Goal: Task Accomplishment & Management: Use online tool/utility

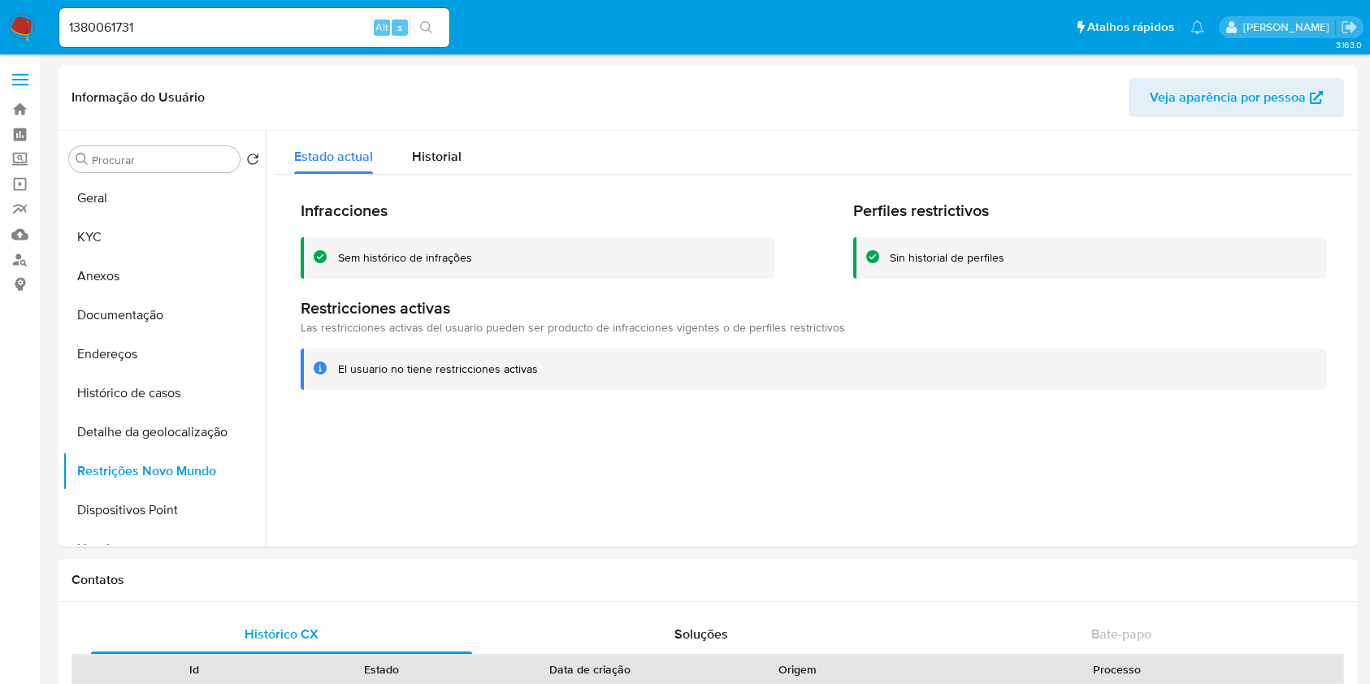
select select "10"
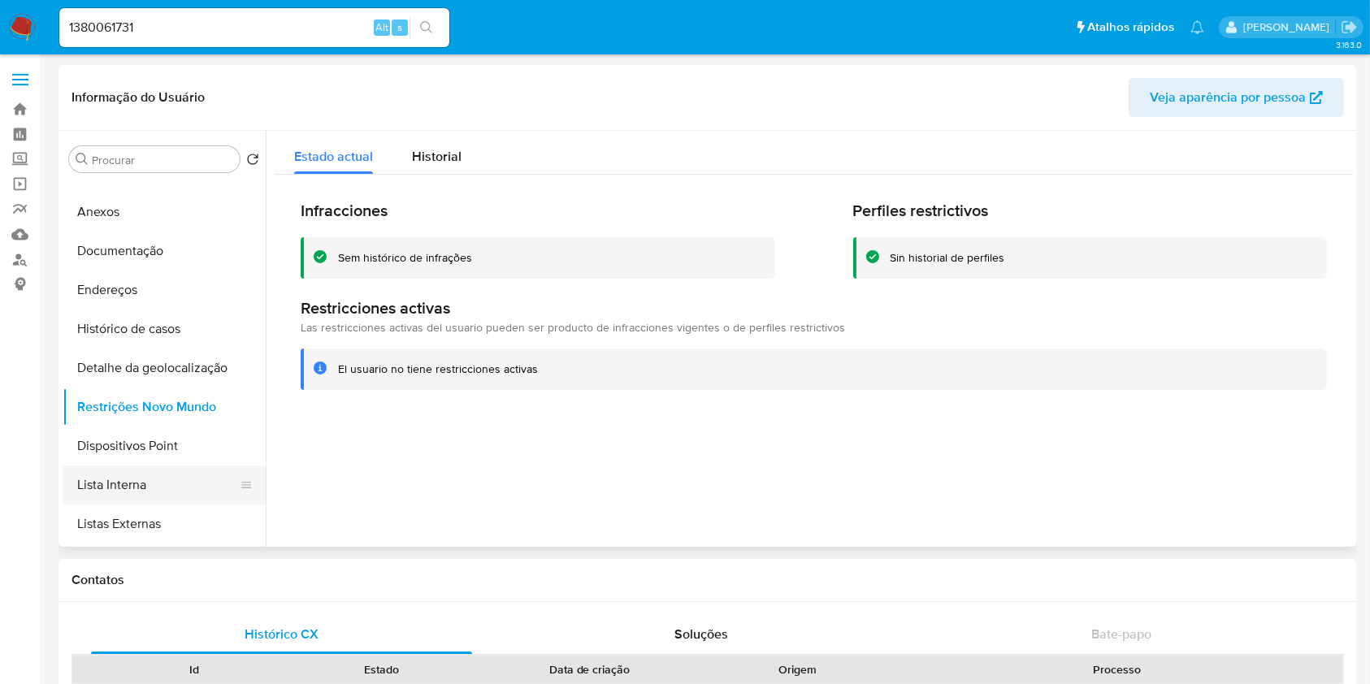
scroll to position [65, 0]
click at [186, 480] on button "Lista Interna" at bounding box center [158, 484] width 190 height 39
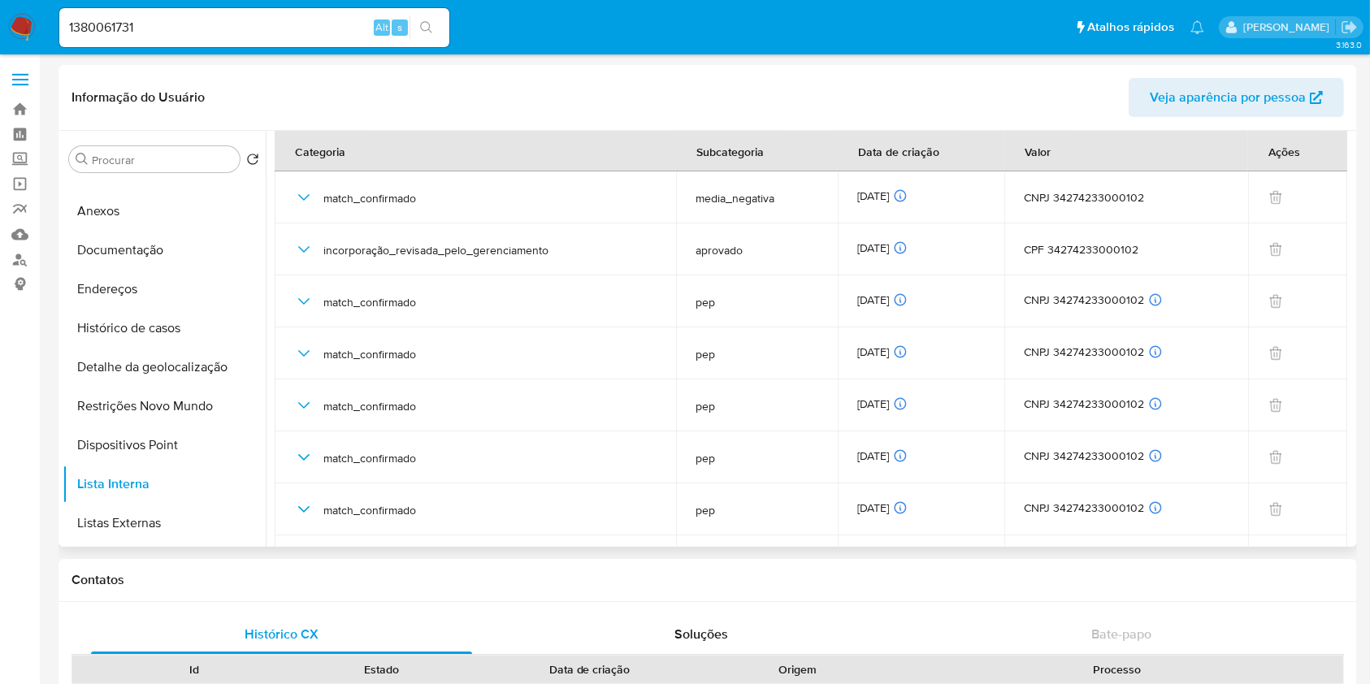
scroll to position [0, 0]
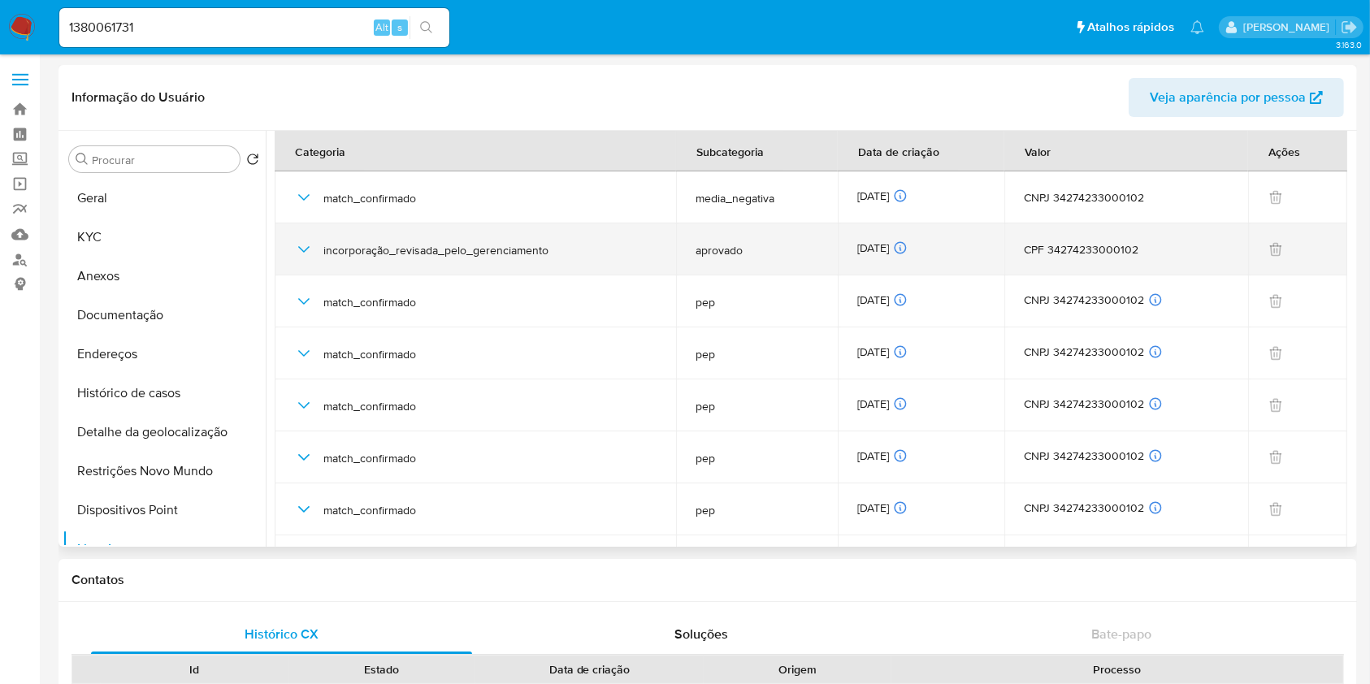
click at [726, 250] on span "aprovado" at bounding box center [756, 250] width 123 height 15
click at [884, 245] on div "13/10/2025 13/10/2025 06:20:46" at bounding box center [921, 249] width 128 height 18
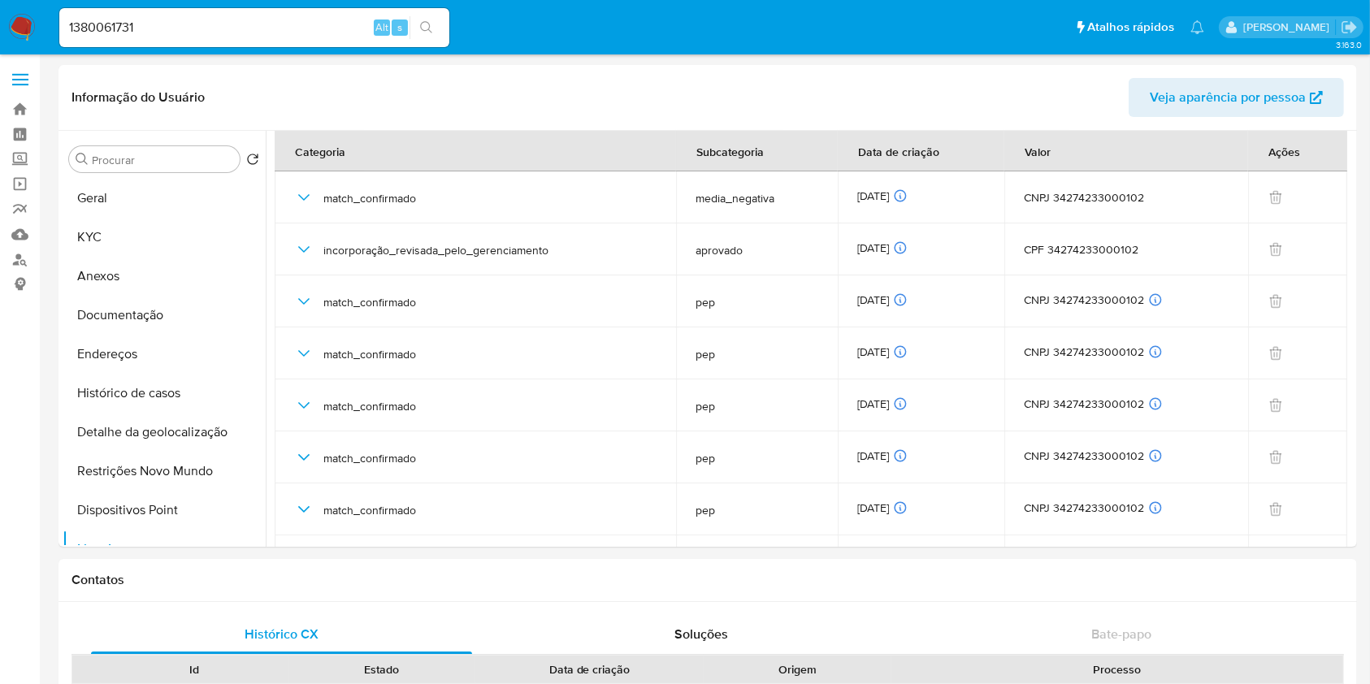
scroll to position [1, 0]
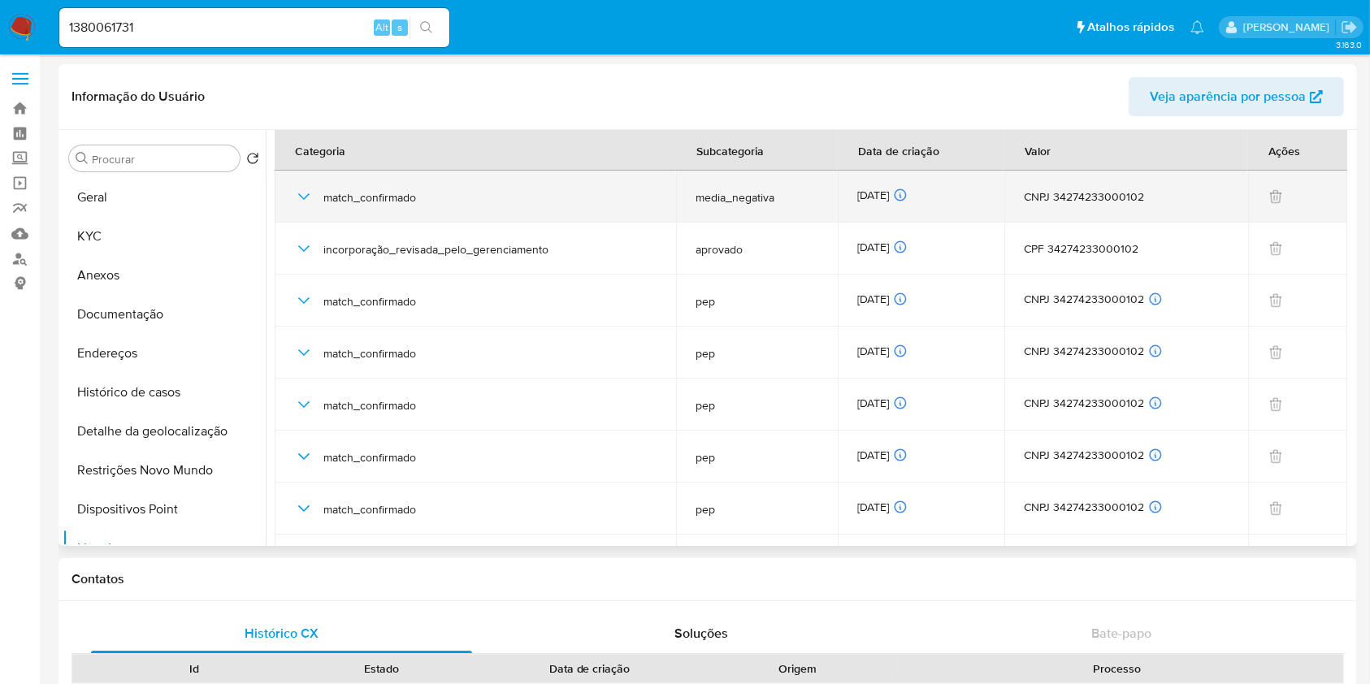
click at [899, 192] on div "13/10/2025 13/10/2025 06:30:22" at bounding box center [921, 197] width 128 height 18
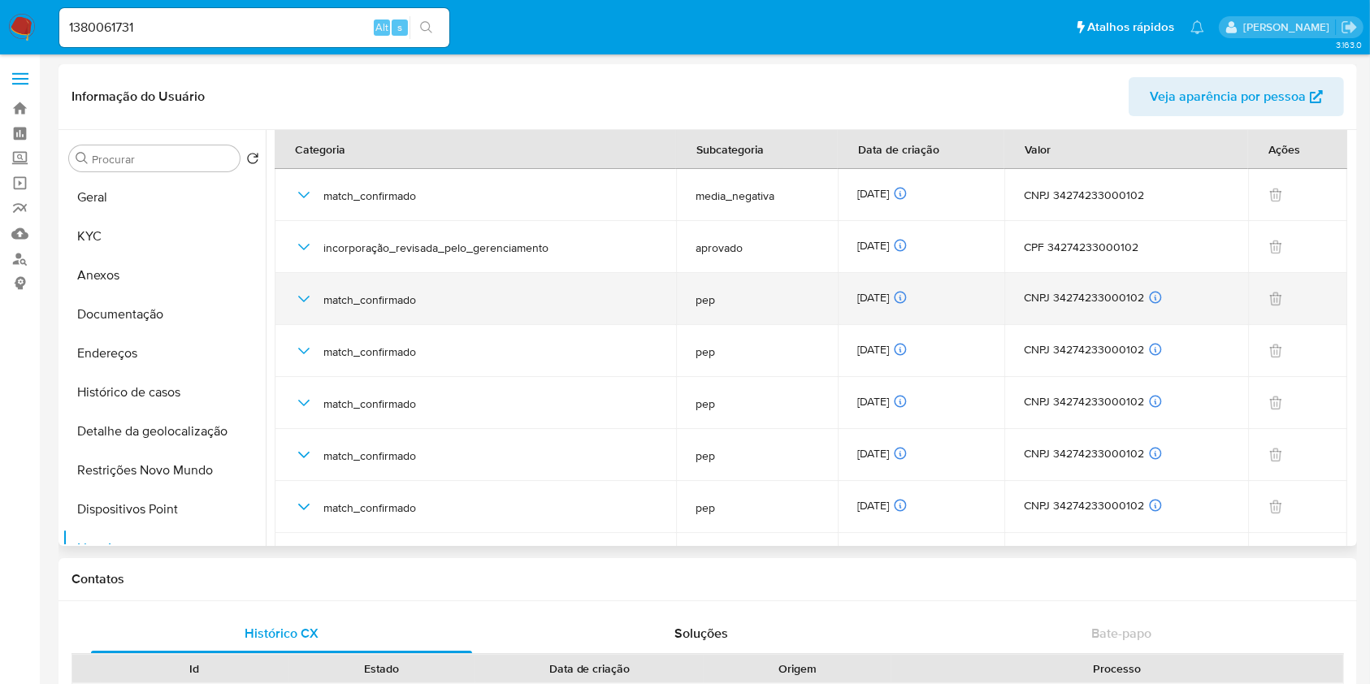
scroll to position [0, 0]
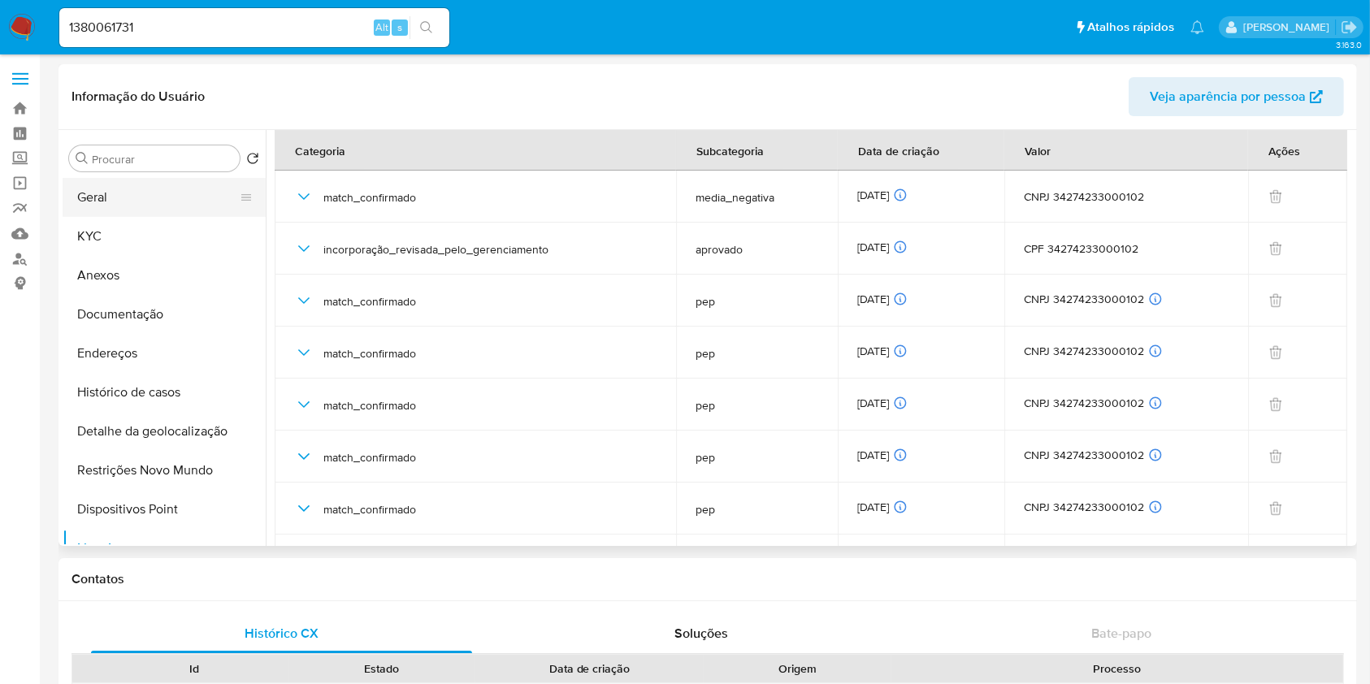
click at [156, 203] on button "Geral" at bounding box center [158, 197] width 190 height 39
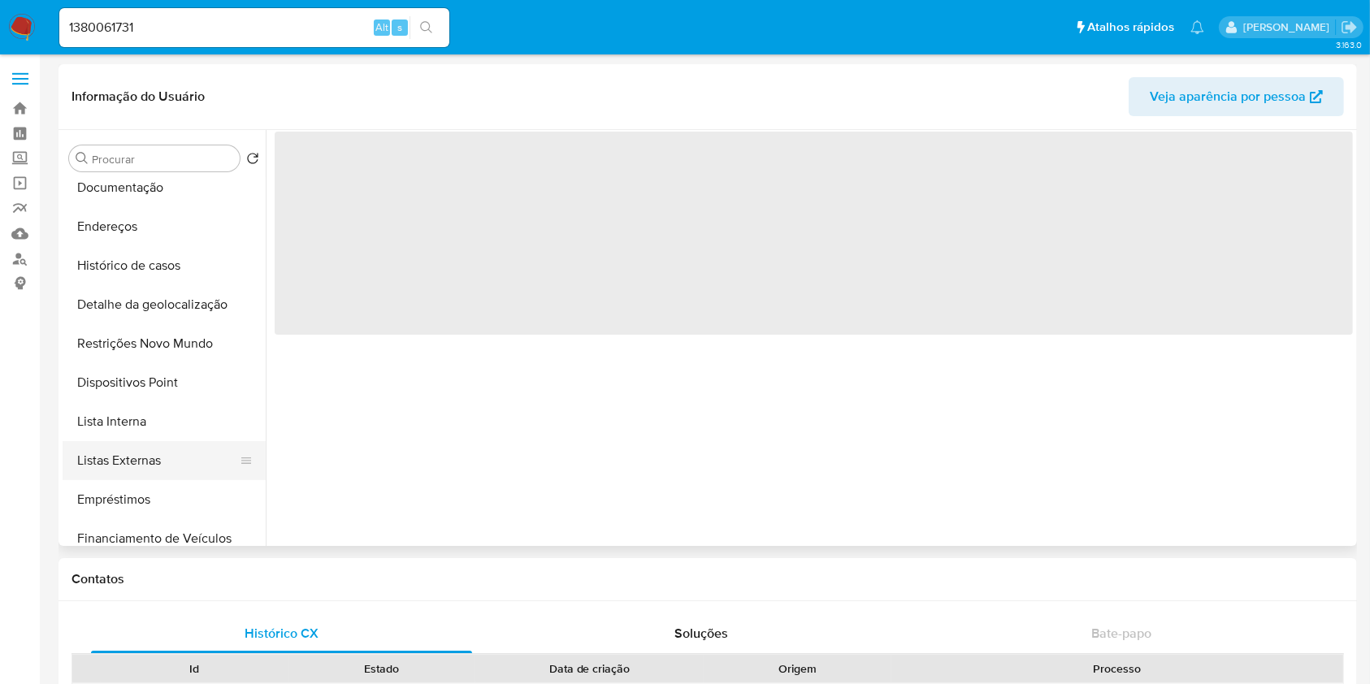
scroll to position [125, 0]
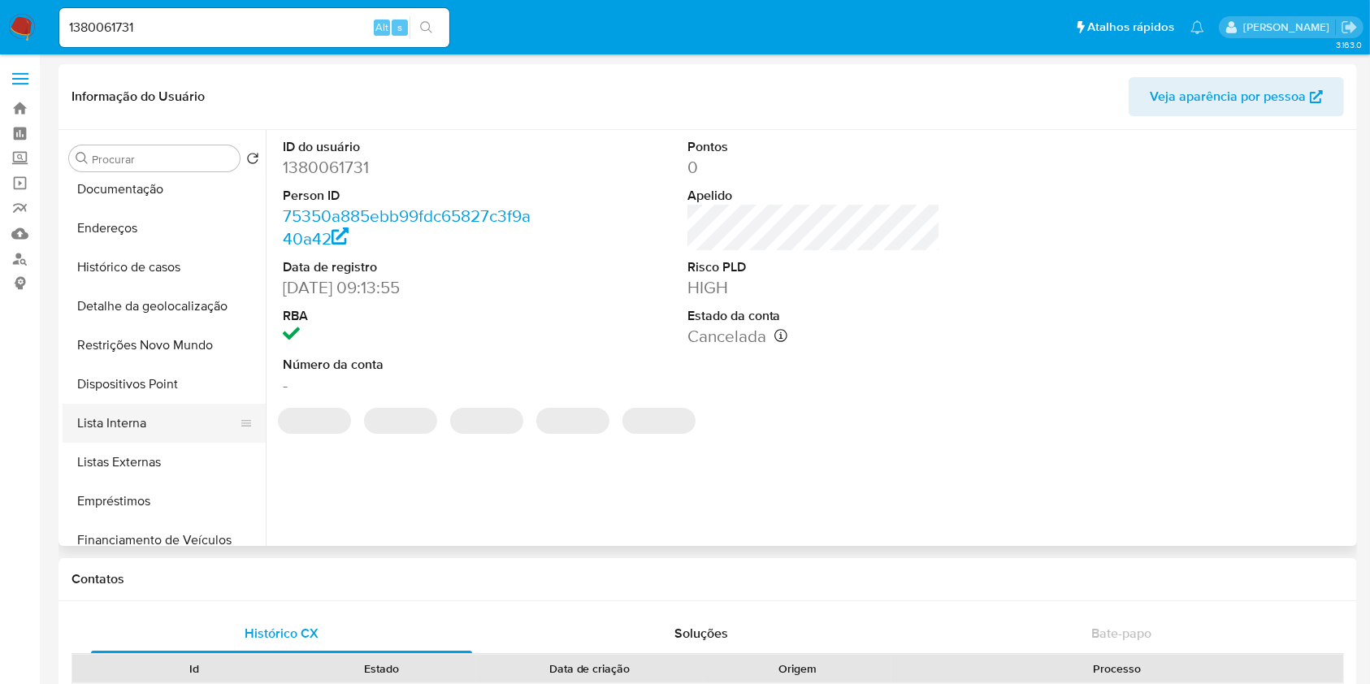
click at [149, 415] on button "Lista Interna" at bounding box center [158, 423] width 190 height 39
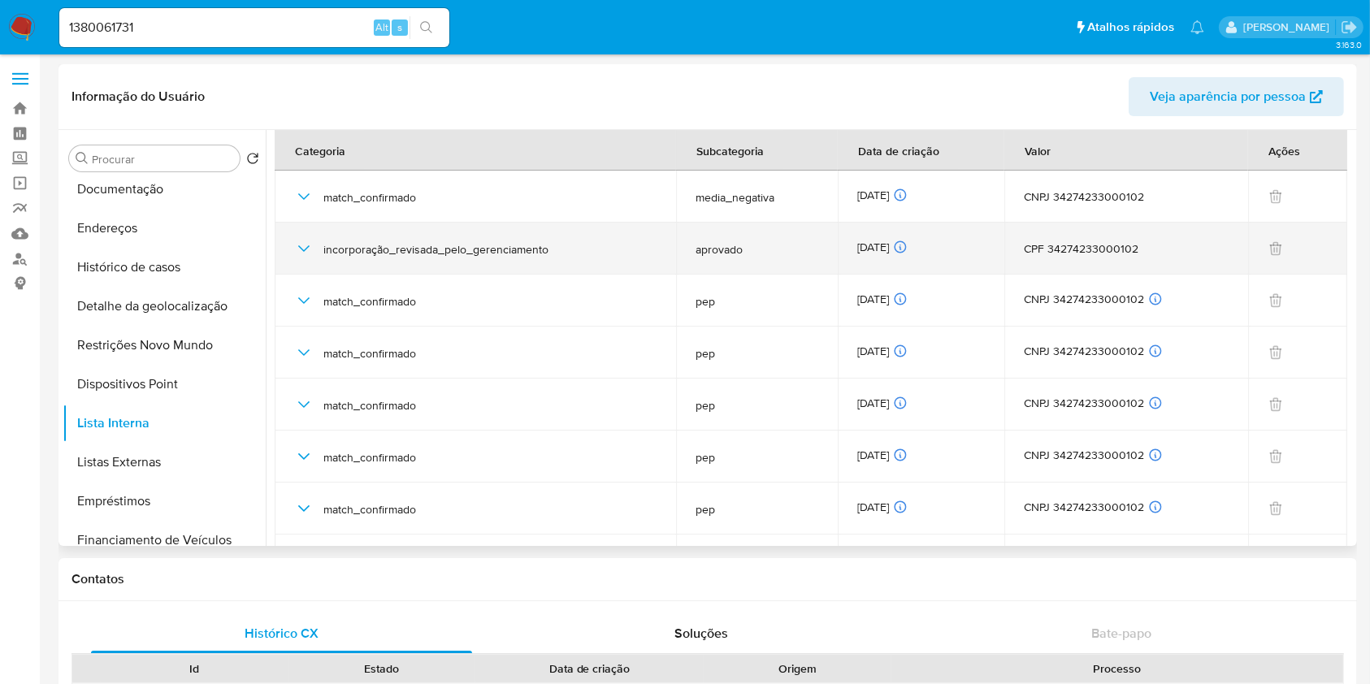
click at [311, 253] on icon "button" at bounding box center [303, 248] width 19 height 19
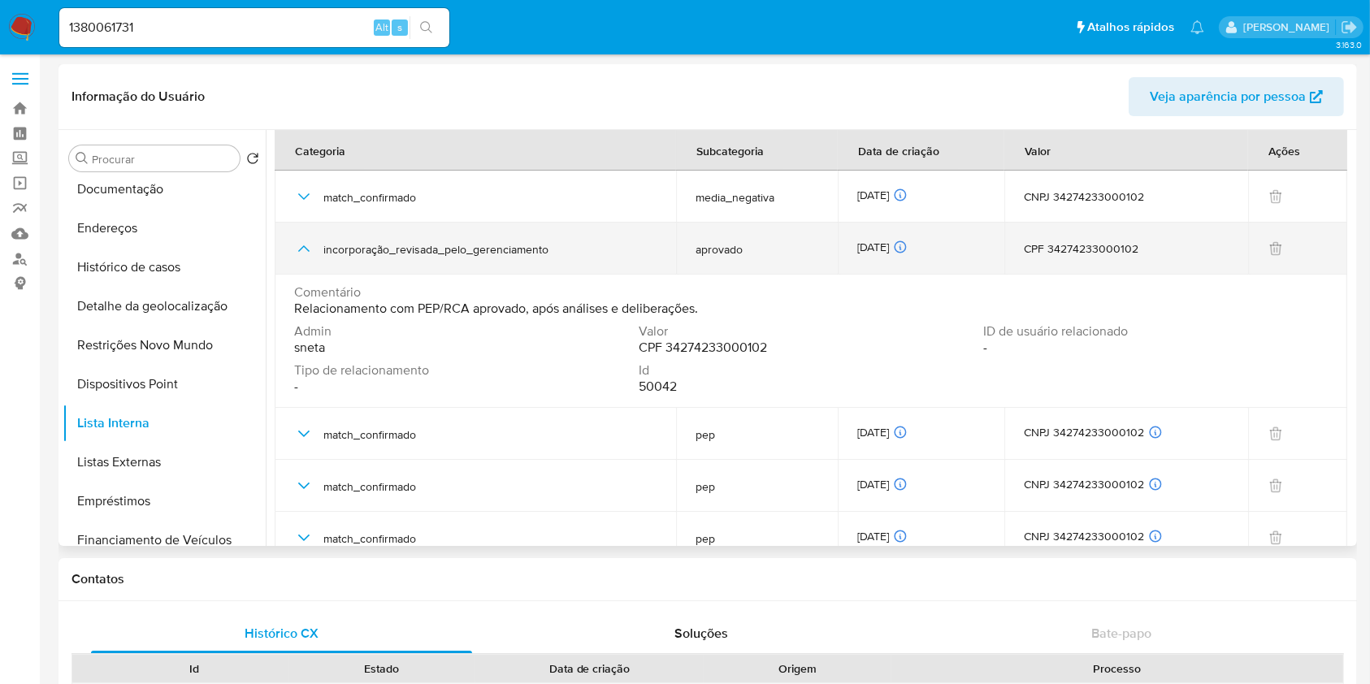
click at [298, 252] on icon "button" at bounding box center [303, 248] width 19 height 19
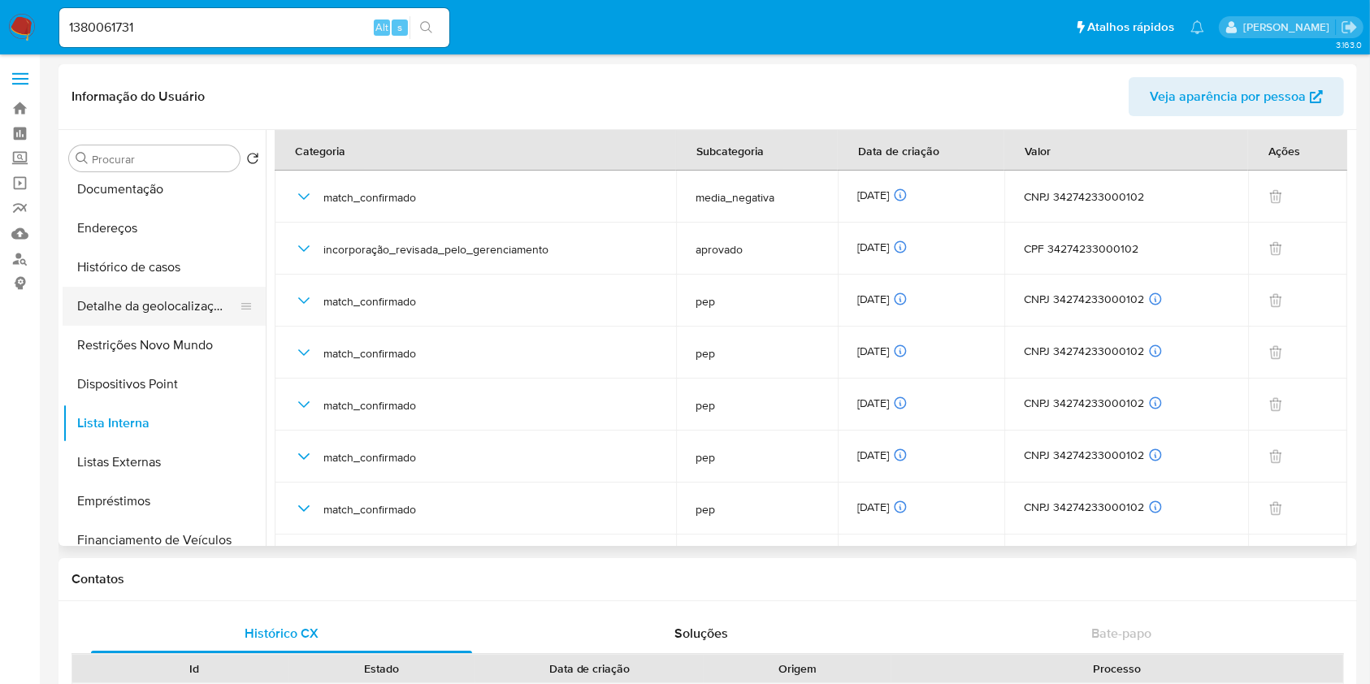
scroll to position [0, 0]
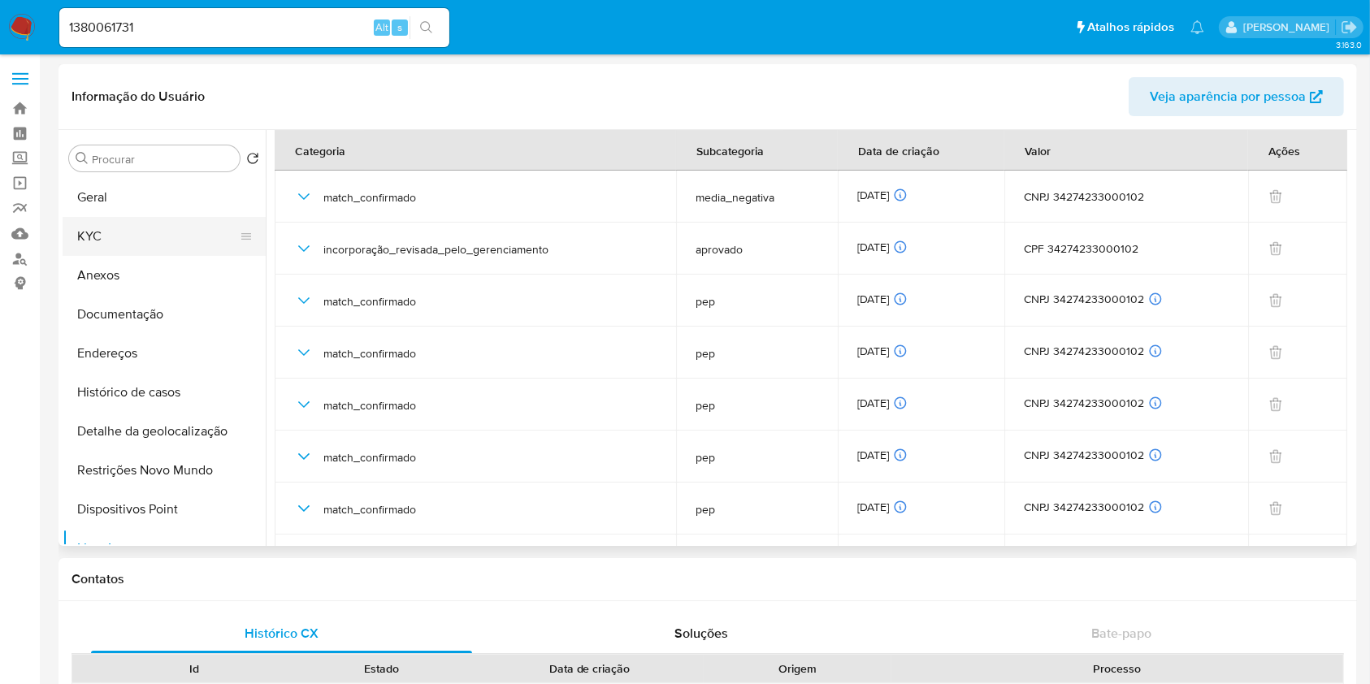
click at [123, 224] on button "KYC" at bounding box center [158, 236] width 190 height 39
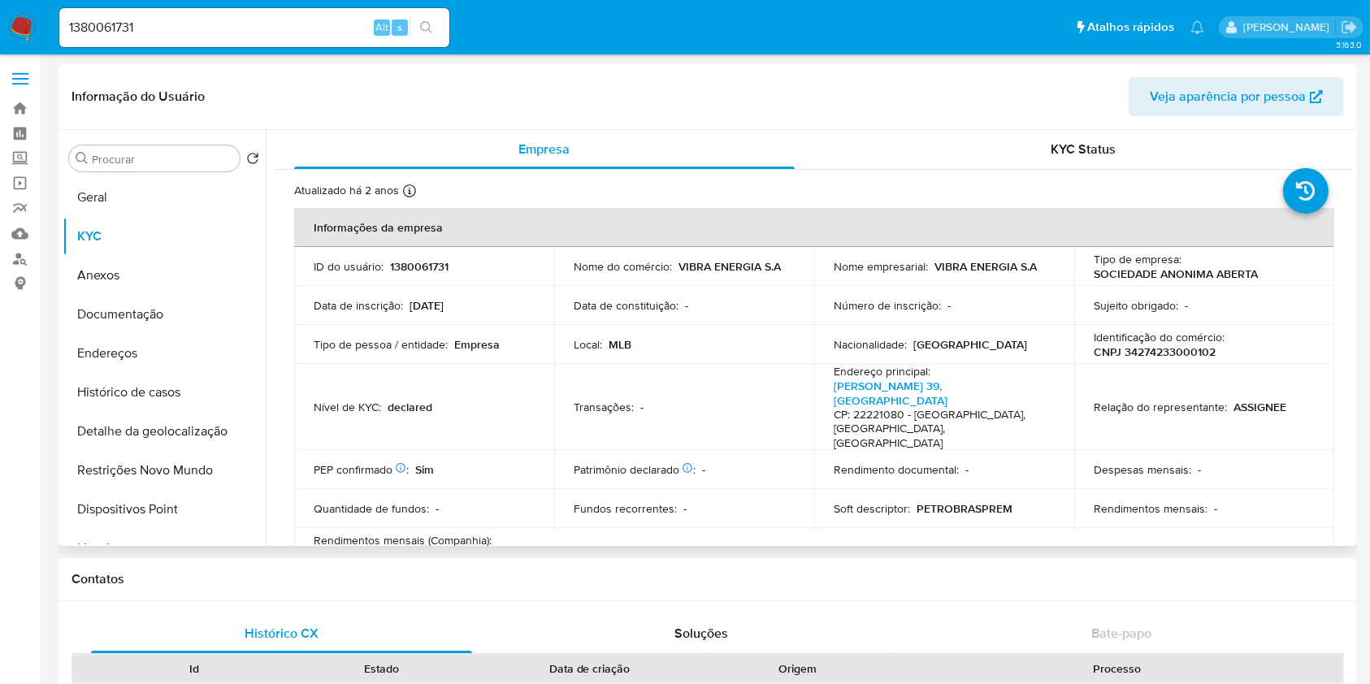
click at [1156, 344] on p "CNPJ 34274233000102" at bounding box center [1155, 351] width 122 height 15
click at [1157, 344] on p "CNPJ 34274233000102" at bounding box center [1155, 351] width 122 height 15
click at [1153, 350] on p "CNPJ 34274233000102" at bounding box center [1155, 351] width 122 height 15
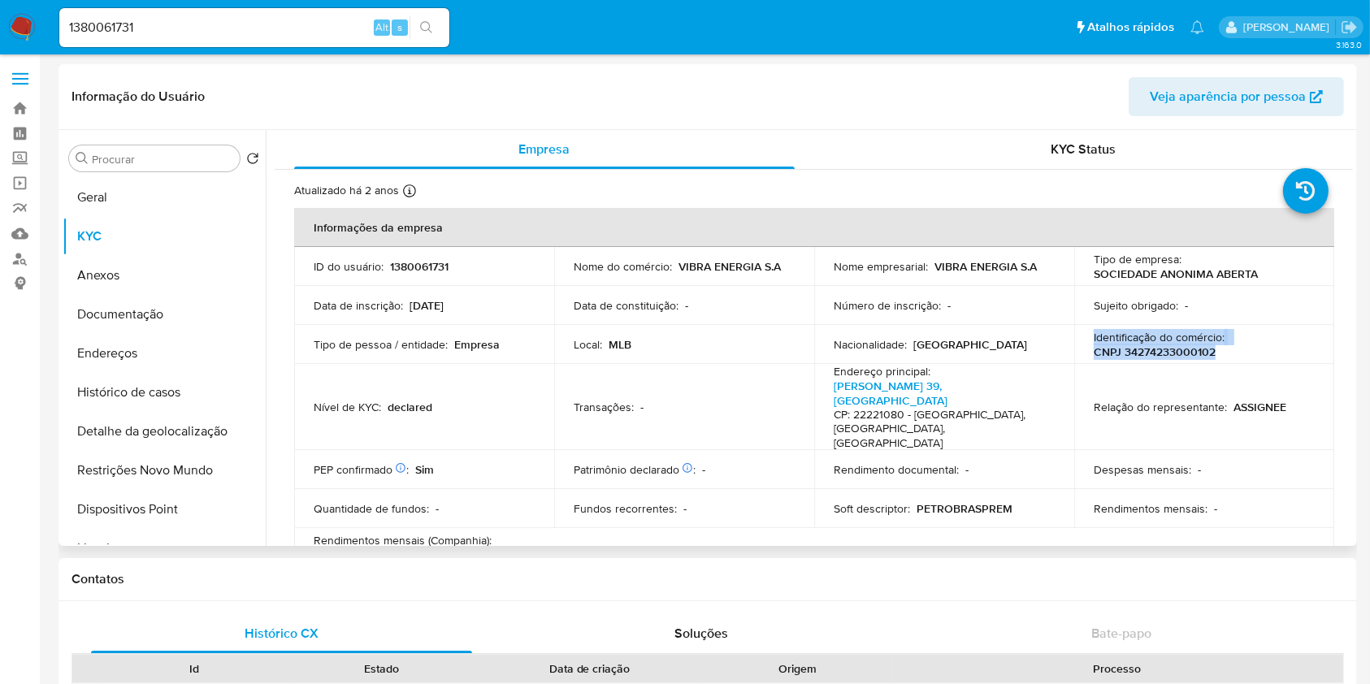
click at [1153, 350] on p "CNPJ 34274233000102" at bounding box center [1155, 351] width 122 height 15
click at [1167, 348] on p "CNPJ 34274233000102" at bounding box center [1155, 351] width 122 height 15
click at [1168, 348] on p "CNPJ 34274233000102" at bounding box center [1155, 351] width 122 height 15
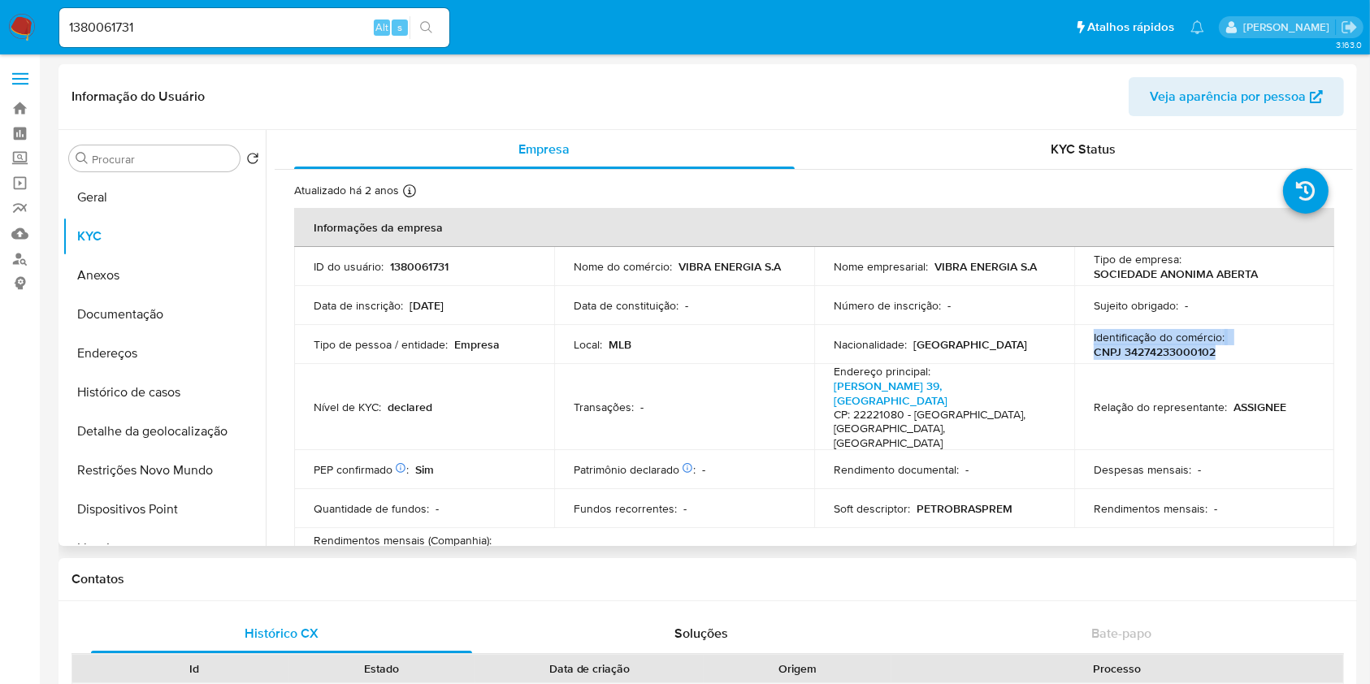
click at [1168, 348] on p "CNPJ 34274233000102" at bounding box center [1155, 351] width 122 height 15
click at [1163, 356] on p "CNPJ 34274233000102" at bounding box center [1155, 351] width 122 height 15
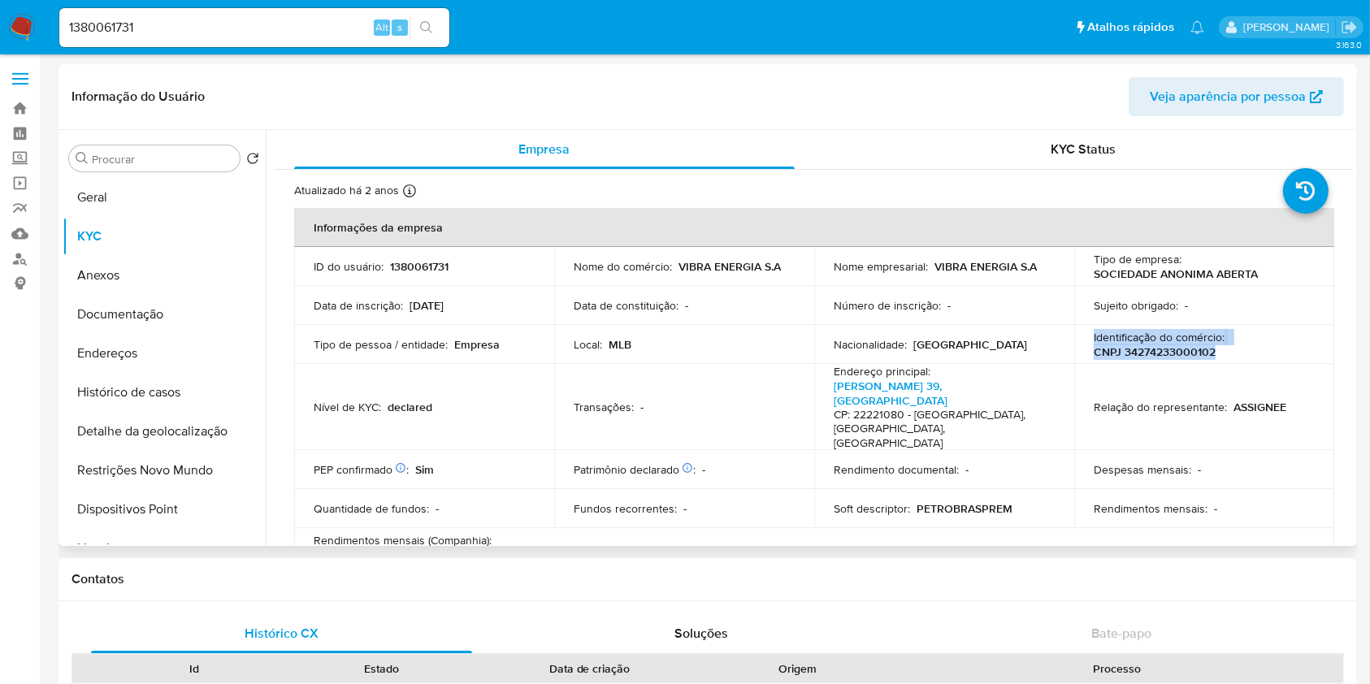
click at [1163, 356] on p "CNPJ 34274233000102" at bounding box center [1155, 351] width 122 height 15
click at [1265, 357] on div "Identificação do comércio : CNPJ 34274233000102" at bounding box center [1204, 344] width 221 height 29
click at [1189, 349] on p "CNPJ 34274233000102" at bounding box center [1155, 351] width 122 height 15
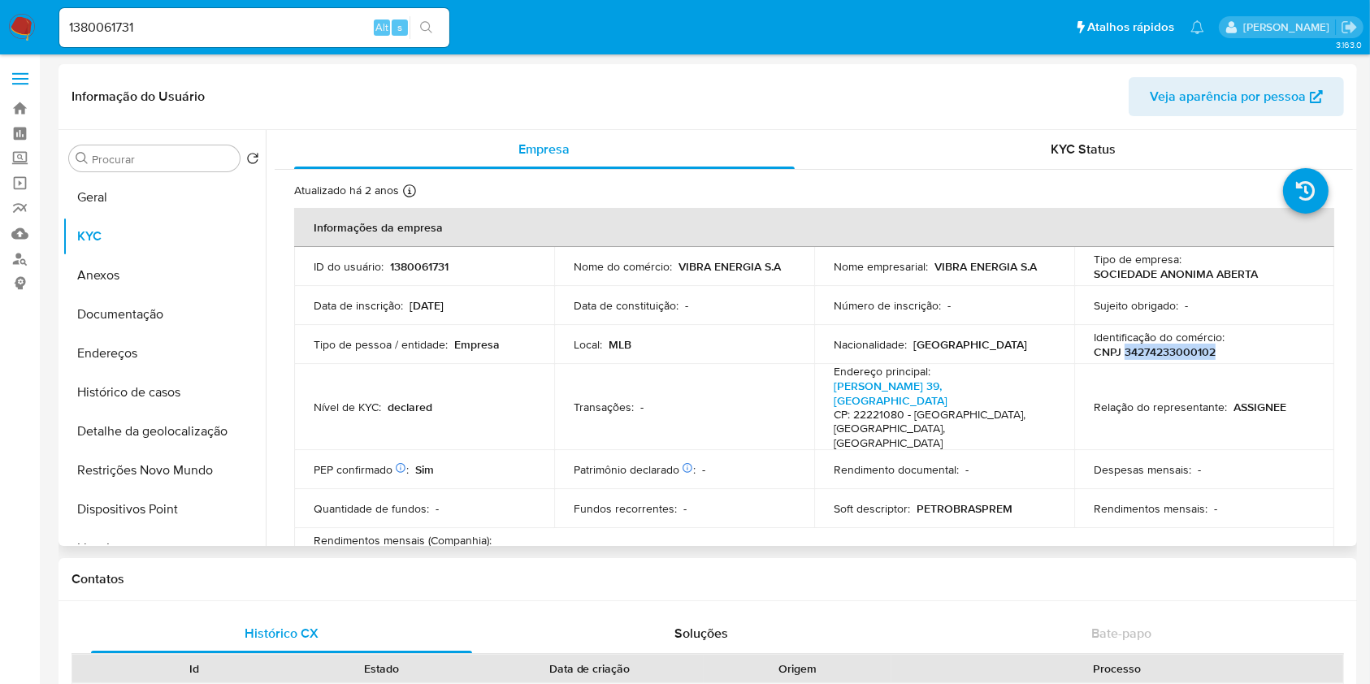
click at [1189, 349] on p "CNPJ 34274233000102" at bounding box center [1155, 351] width 122 height 15
copy p "34274233000102"
click at [1066, 374] on td "Endereço principal : De Santos 39, Laranjeiras CP: 22221080 - Rio De Janeiro, R…" at bounding box center [944, 407] width 260 height 87
click at [229, 377] on button "Histórico de casos" at bounding box center [158, 392] width 190 height 39
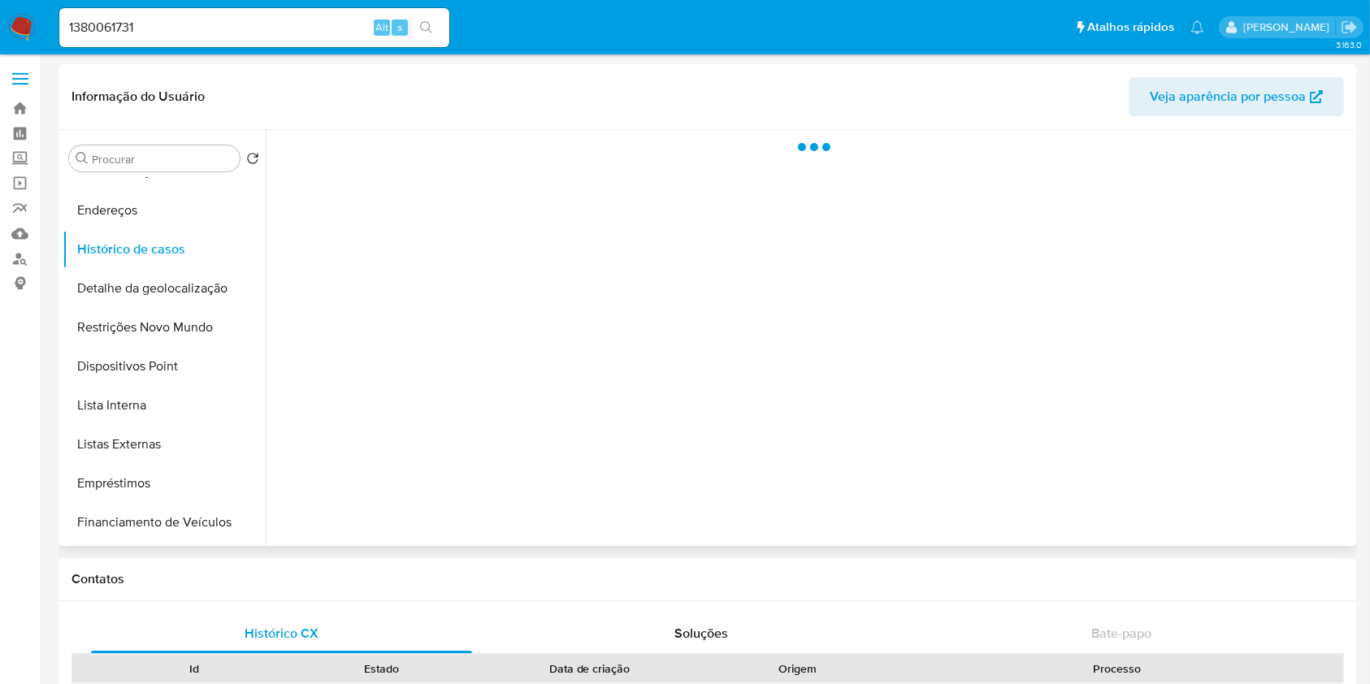
scroll to position [194, 0]
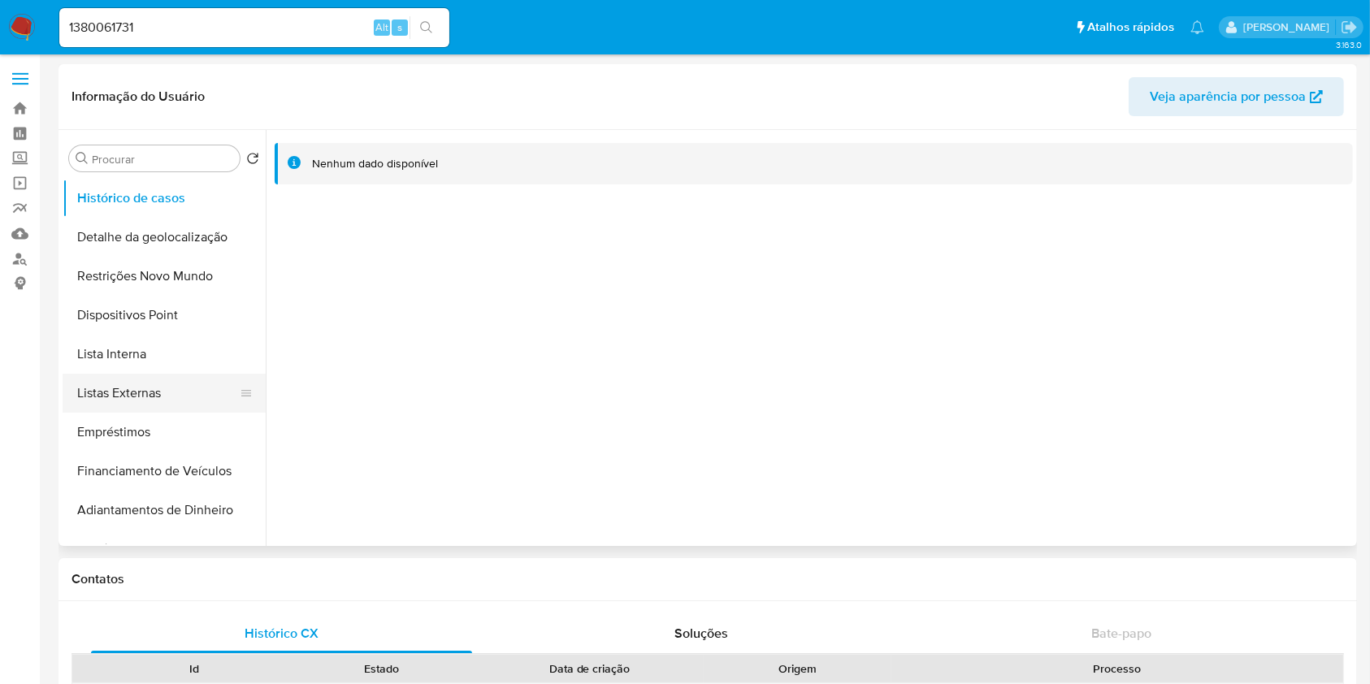
click at [180, 390] on button "Listas Externas" at bounding box center [158, 393] width 190 height 39
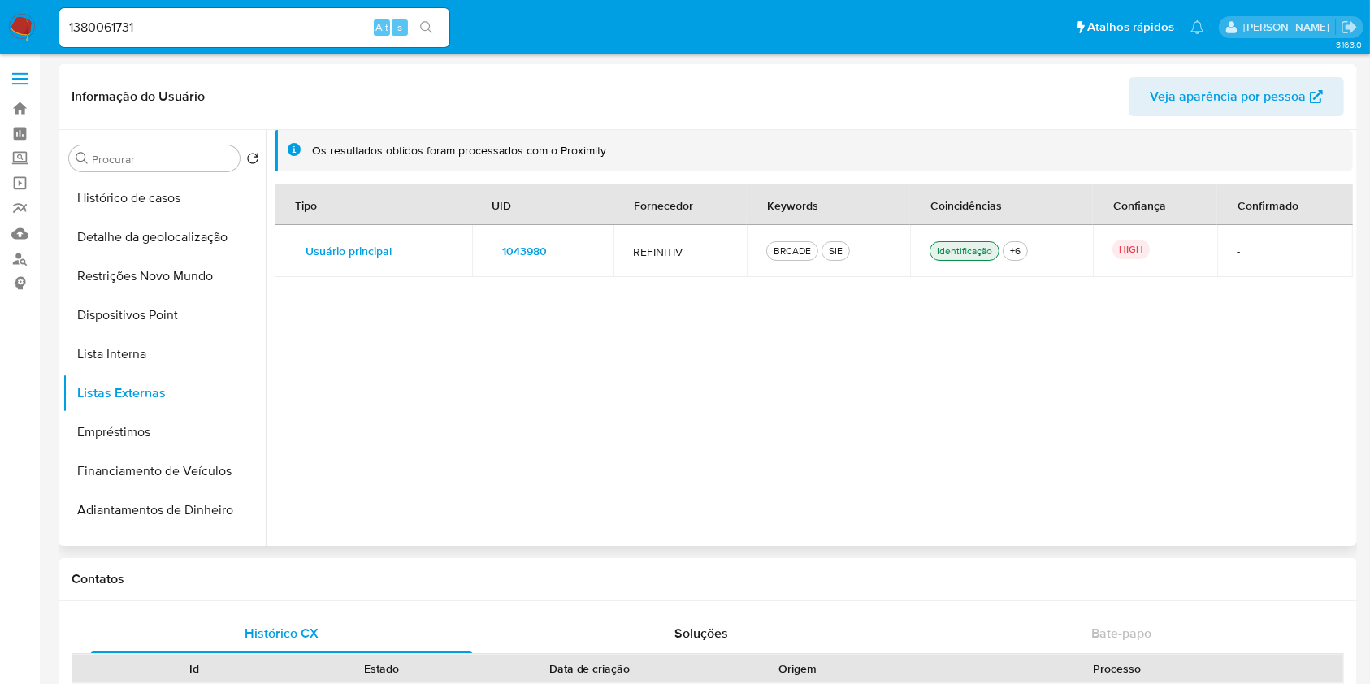
click at [522, 249] on span "1043980" at bounding box center [525, 251] width 45 height 23
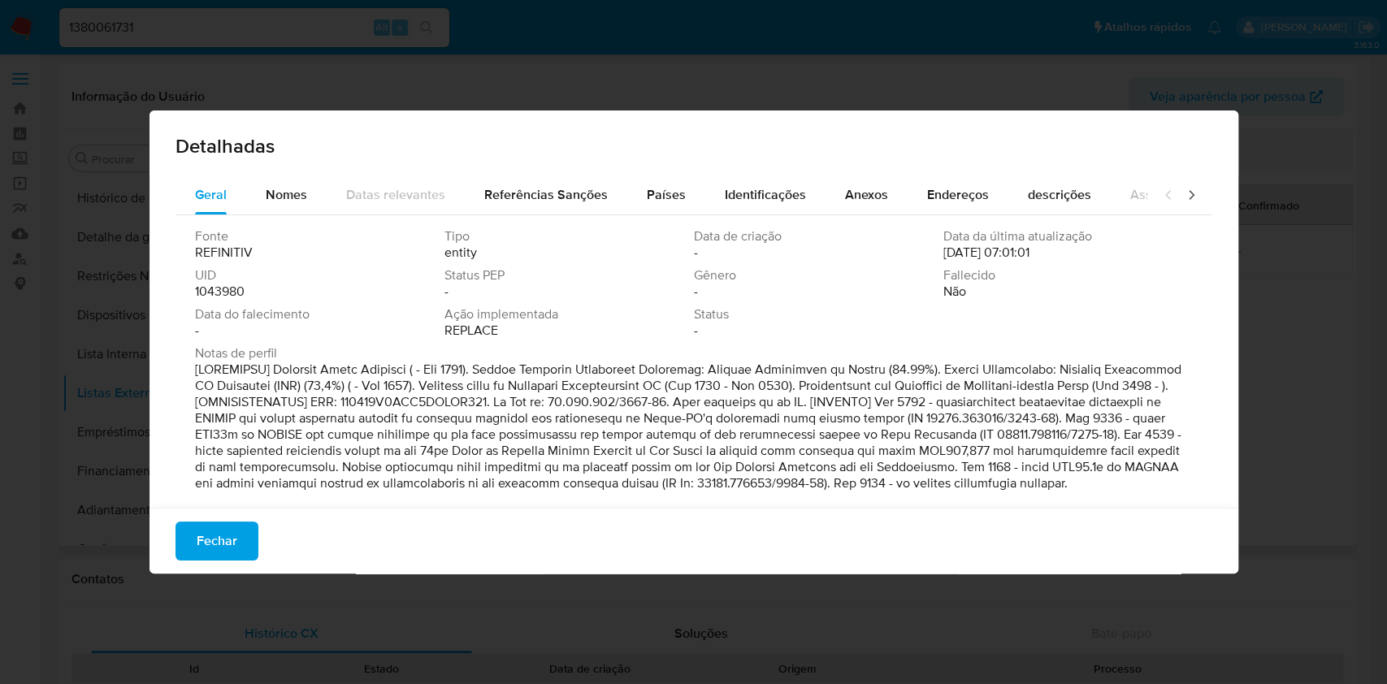
click at [239, 290] on span "1043980" at bounding box center [220, 292] width 50 height 16
click at [216, 536] on span "Fechar" at bounding box center [217, 541] width 41 height 36
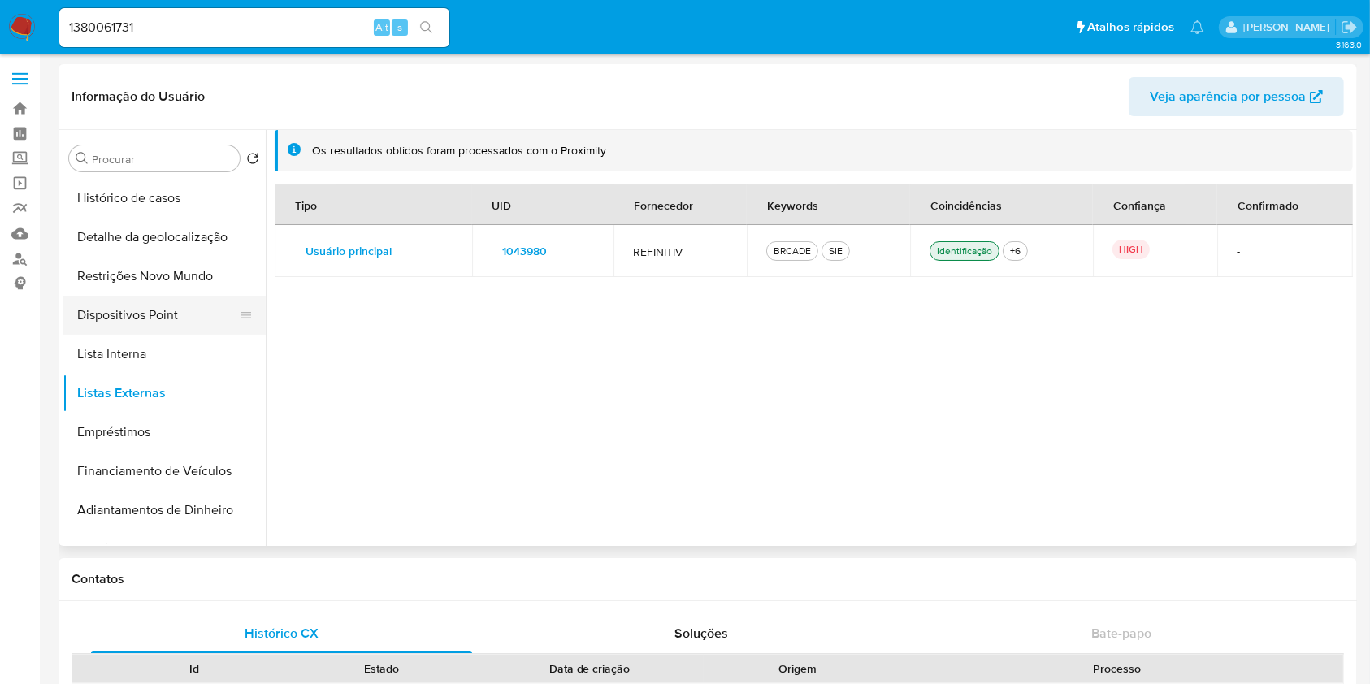
scroll to position [0, 0]
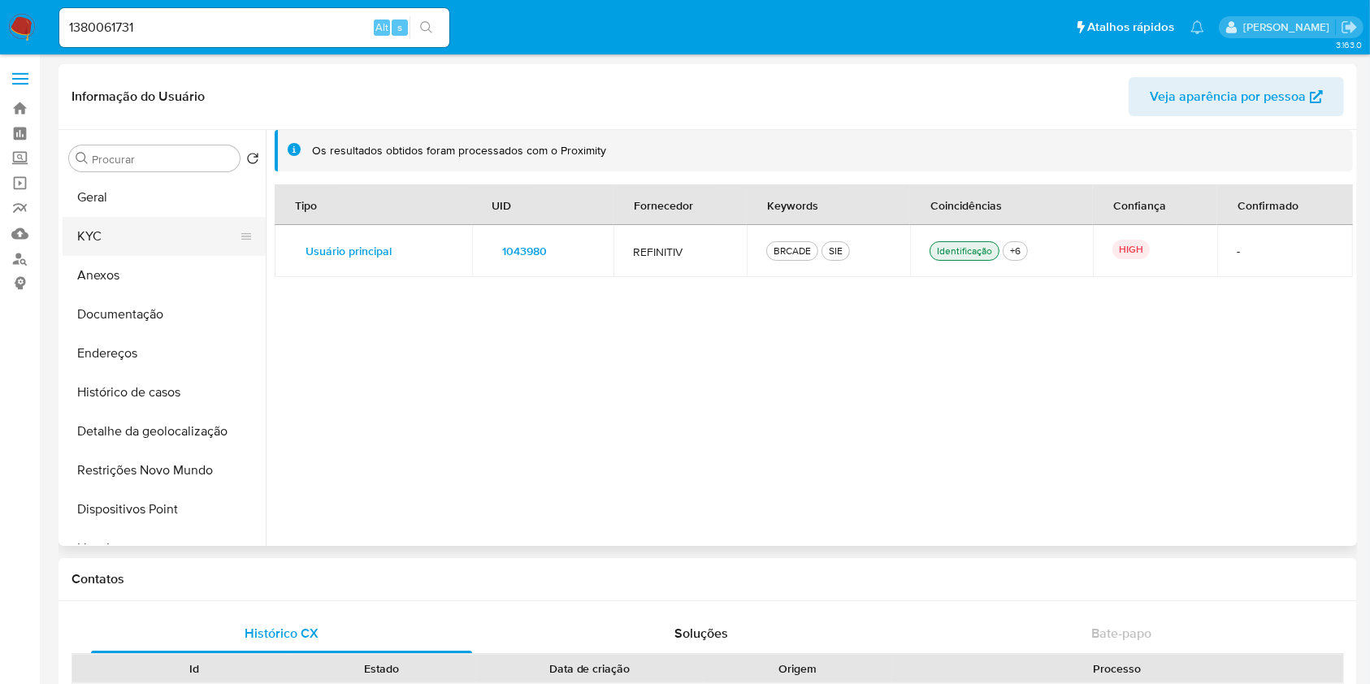
click at [136, 228] on button "KYC" at bounding box center [158, 236] width 190 height 39
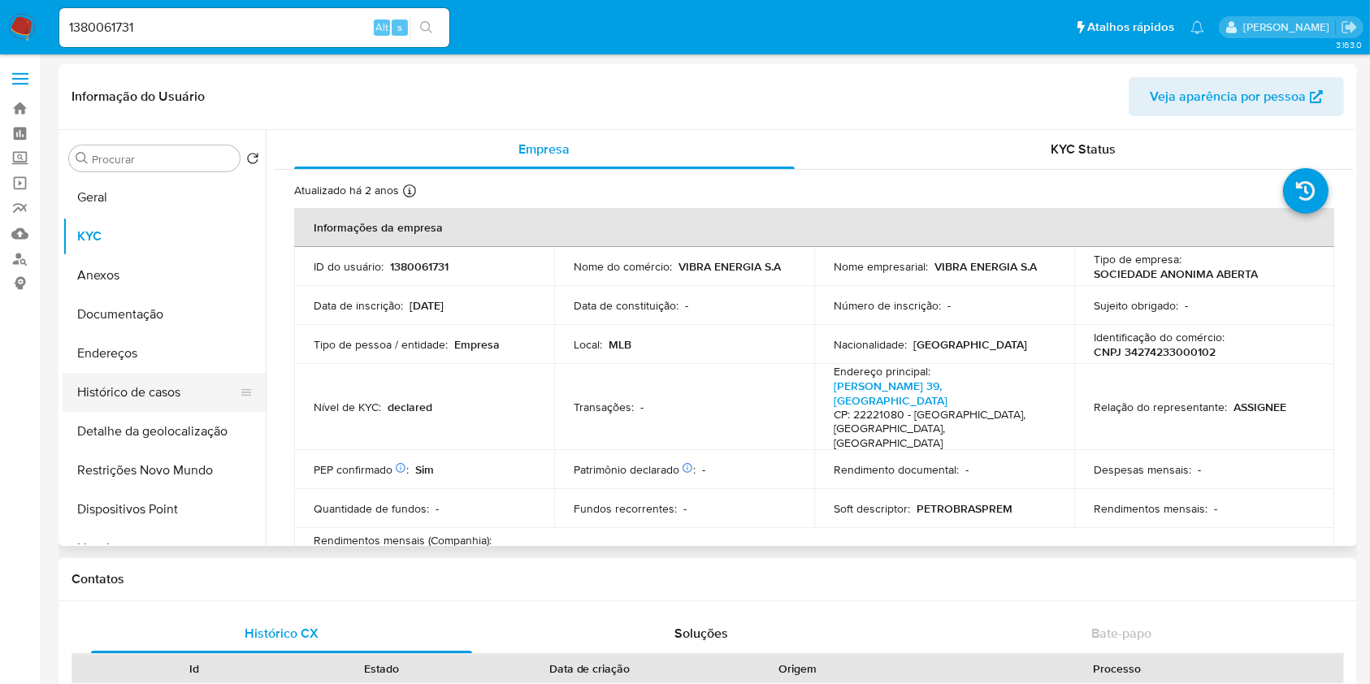
click at [198, 393] on button "Histórico de casos" at bounding box center [158, 392] width 190 height 39
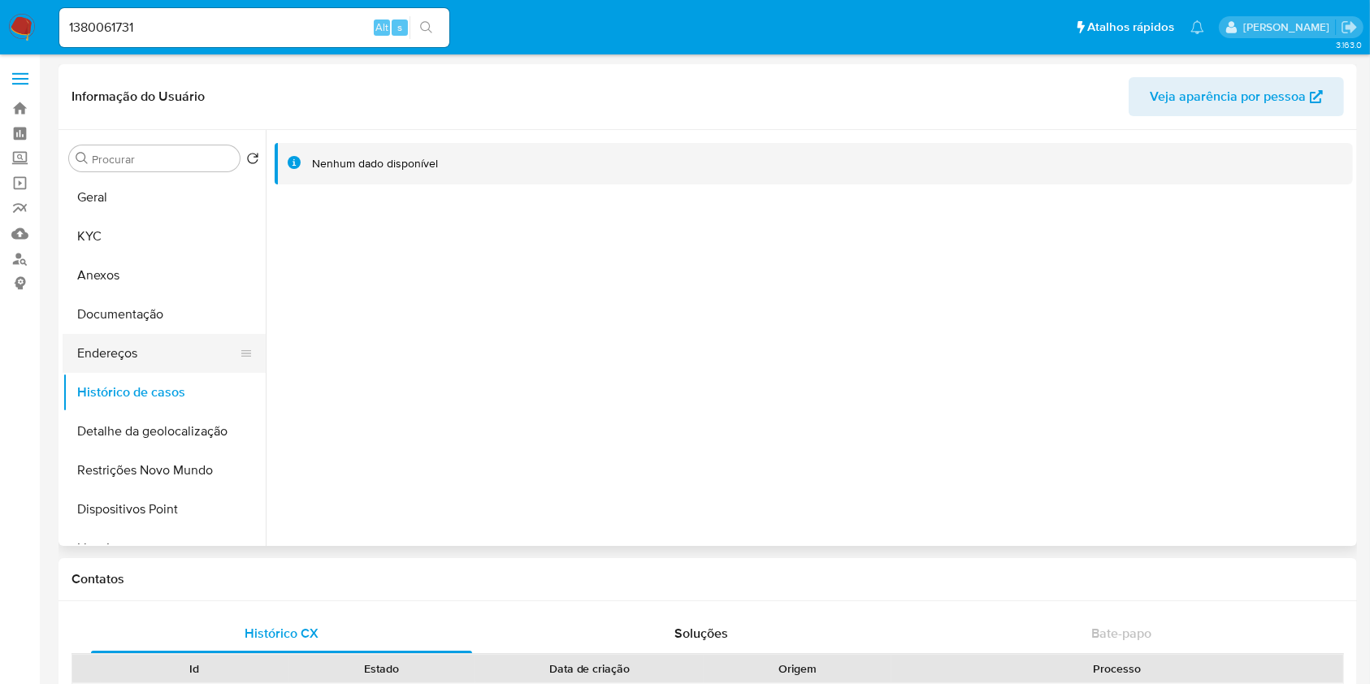
click at [162, 354] on button "Endereços" at bounding box center [158, 353] width 190 height 39
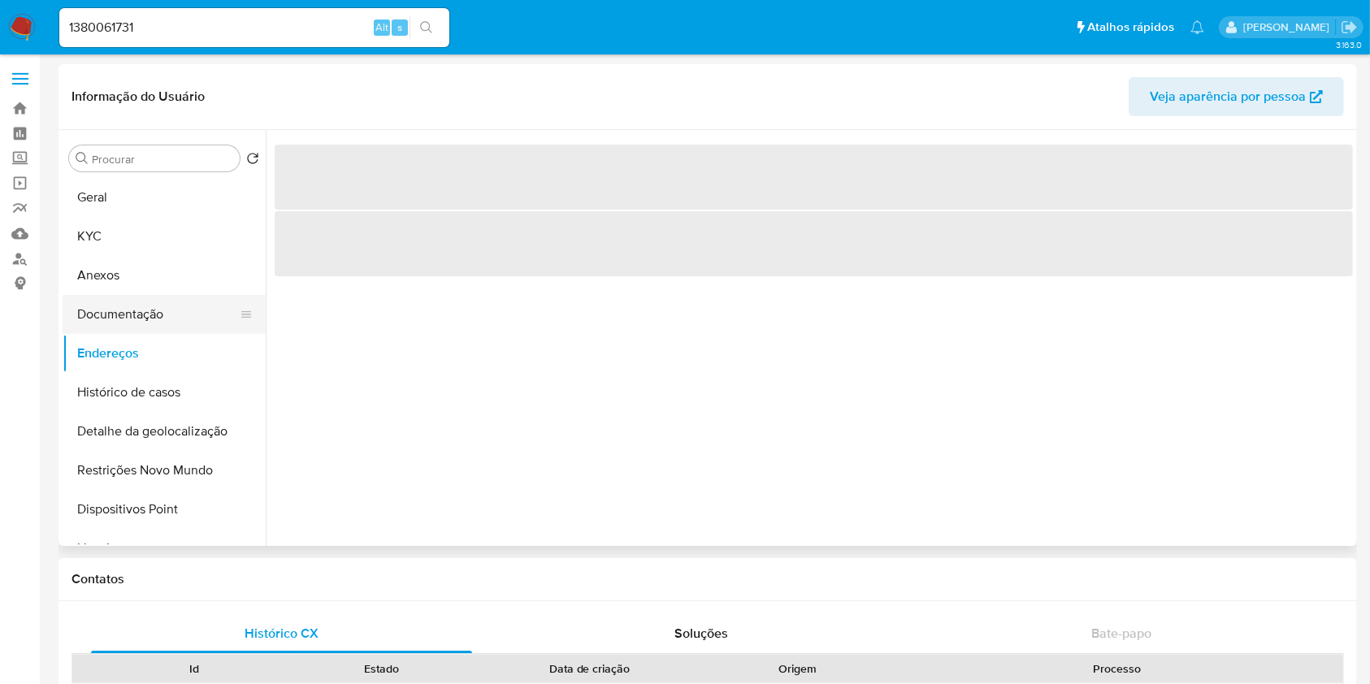
click at [182, 317] on button "Documentação" at bounding box center [158, 314] width 190 height 39
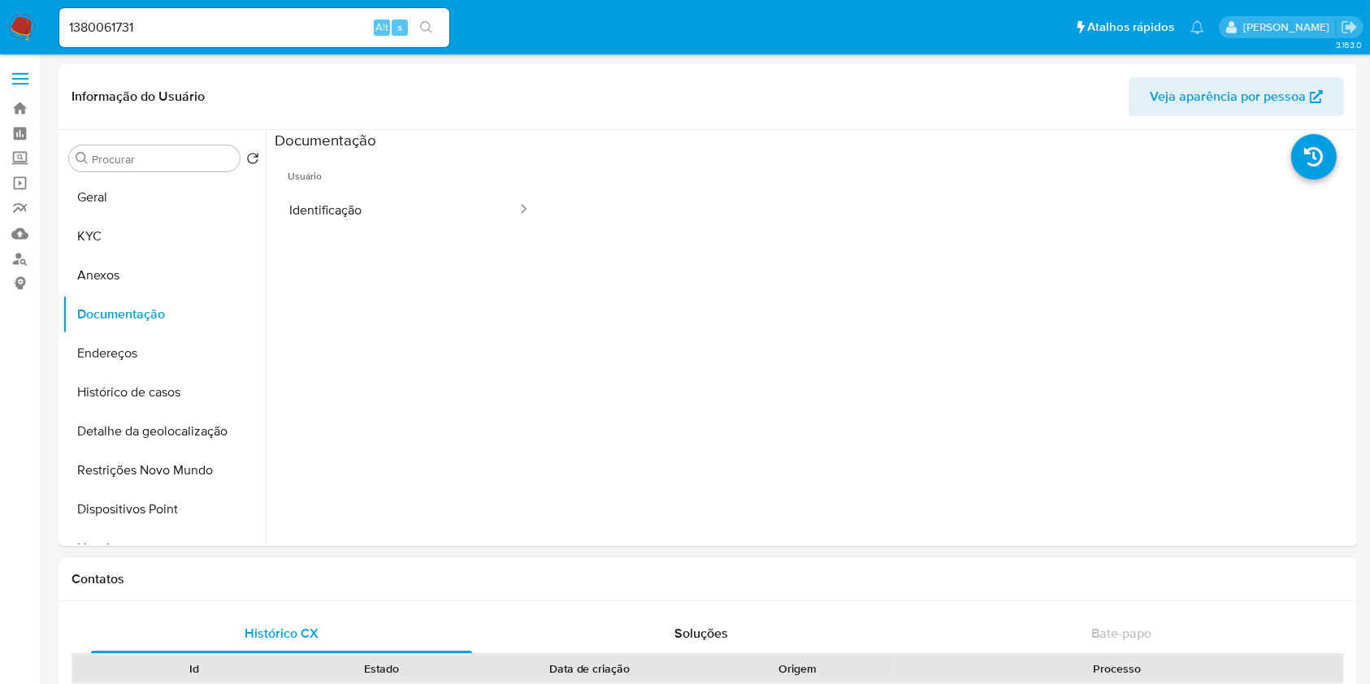
click at [364, 189] on button "Identificação" at bounding box center [397, 209] width 244 height 41
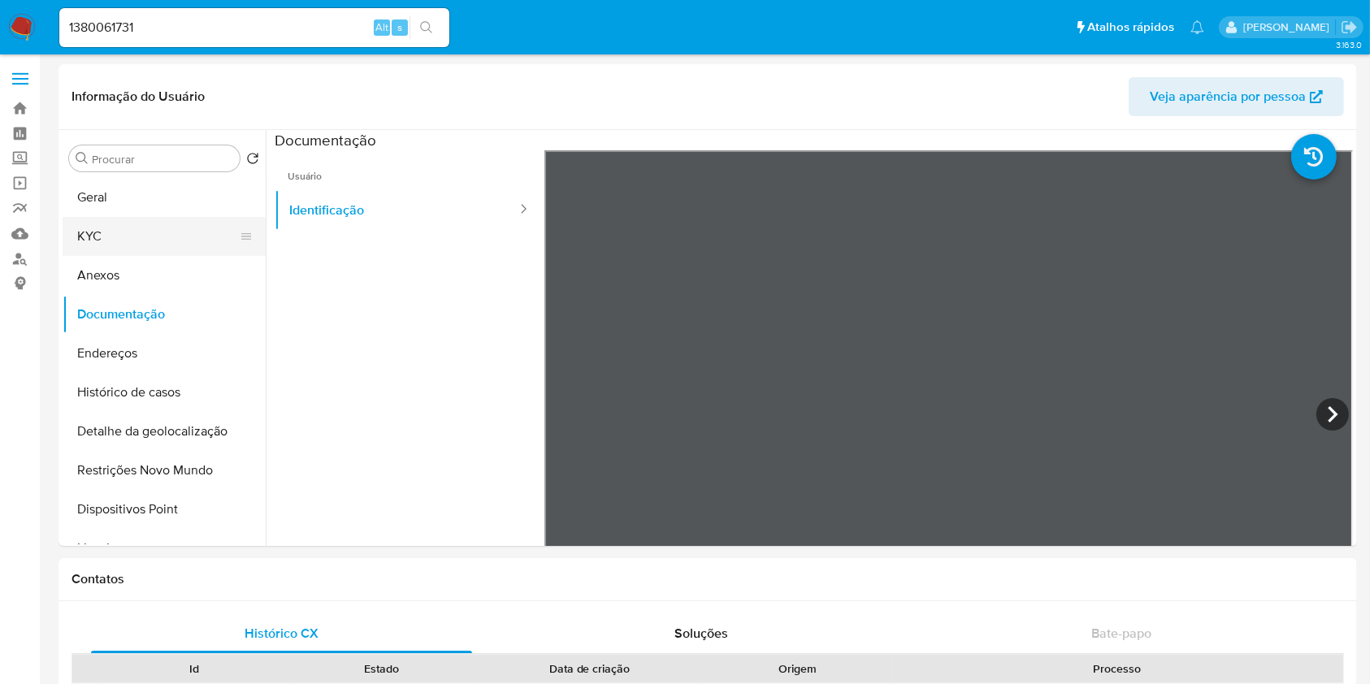
click at [162, 245] on button "KYC" at bounding box center [158, 236] width 190 height 39
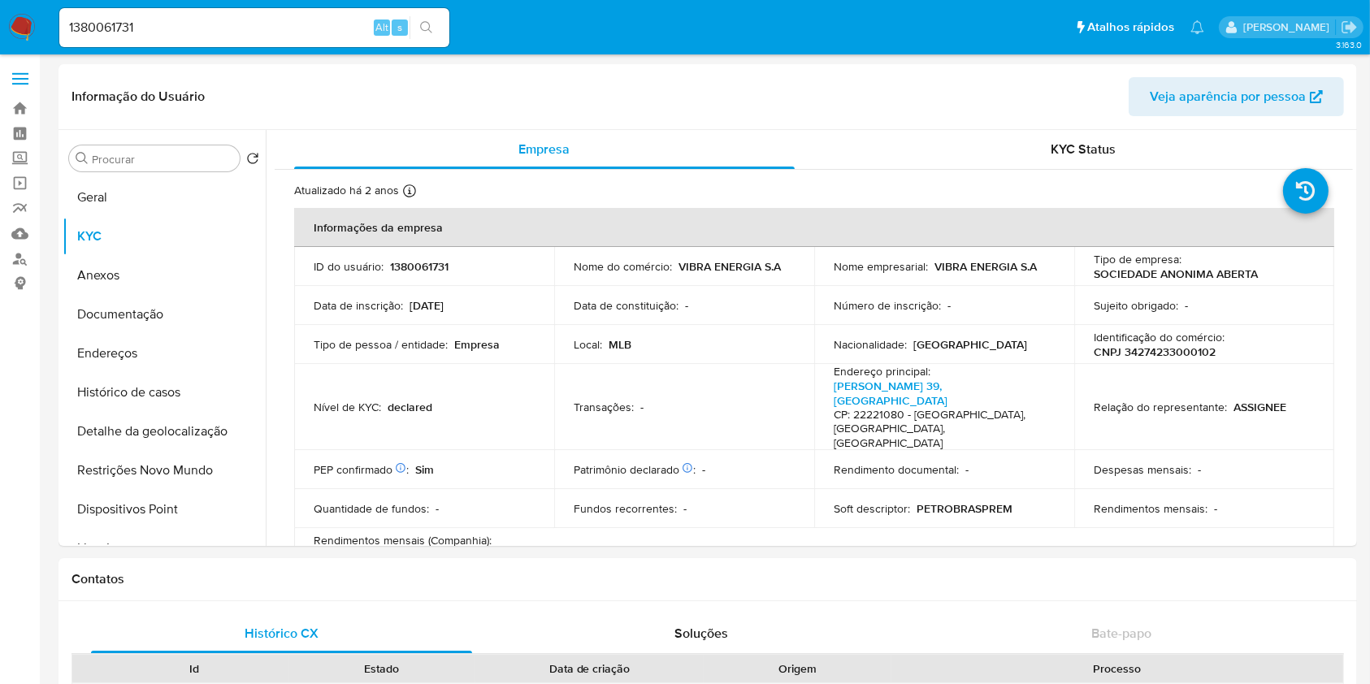
click at [257, 36] on input "1380061731" at bounding box center [254, 27] width 390 height 21
paste input "28475494"
type input "128475494"
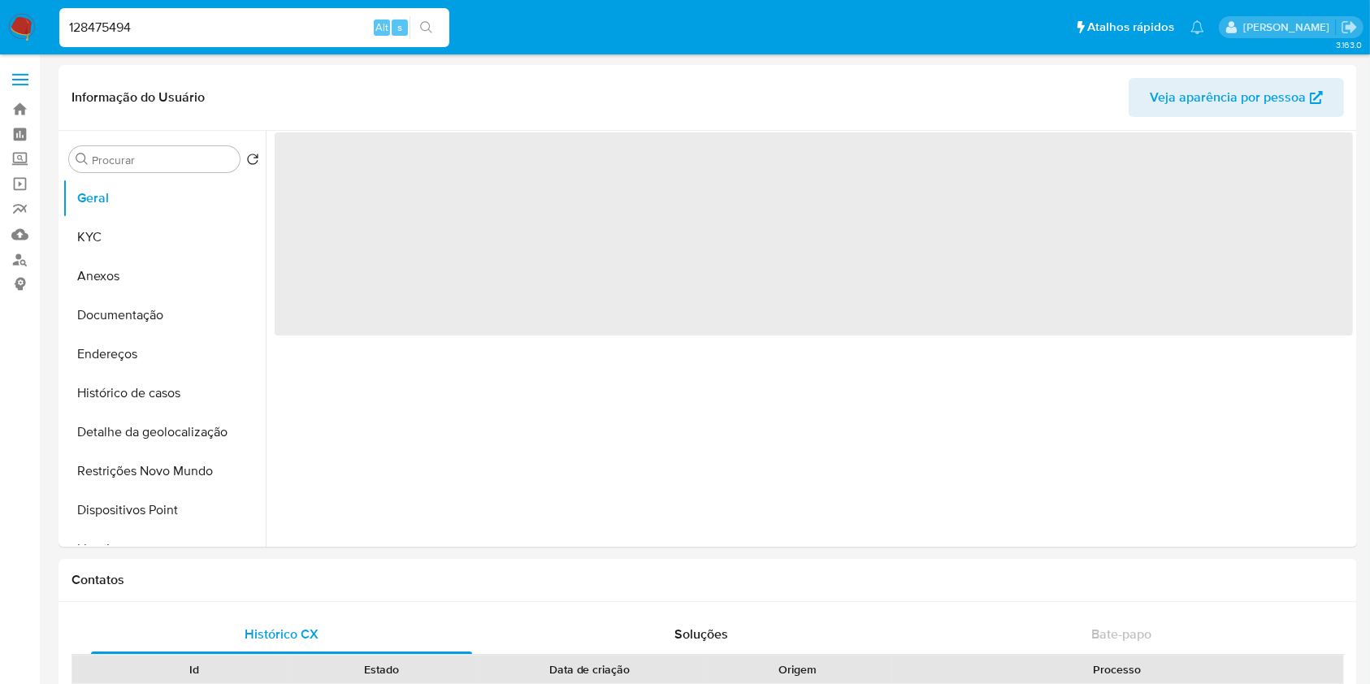
select select "10"
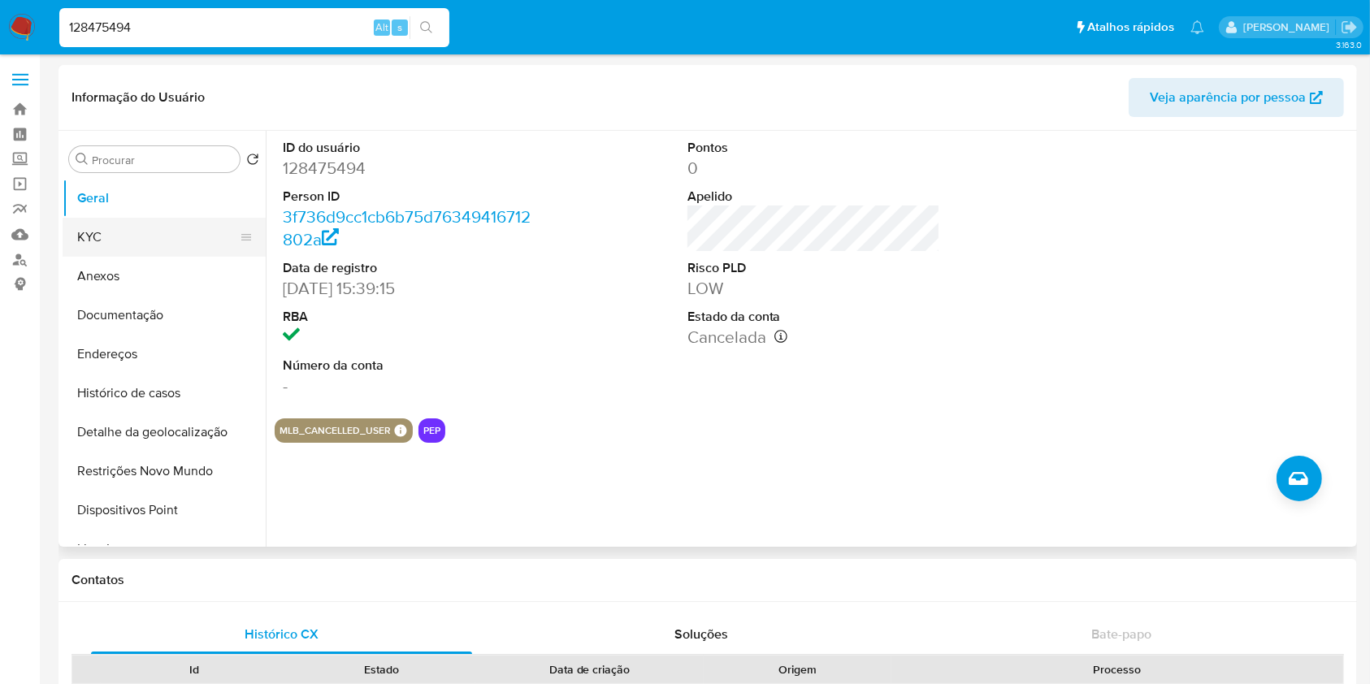
click at [187, 236] on button "KYC" at bounding box center [158, 237] width 190 height 39
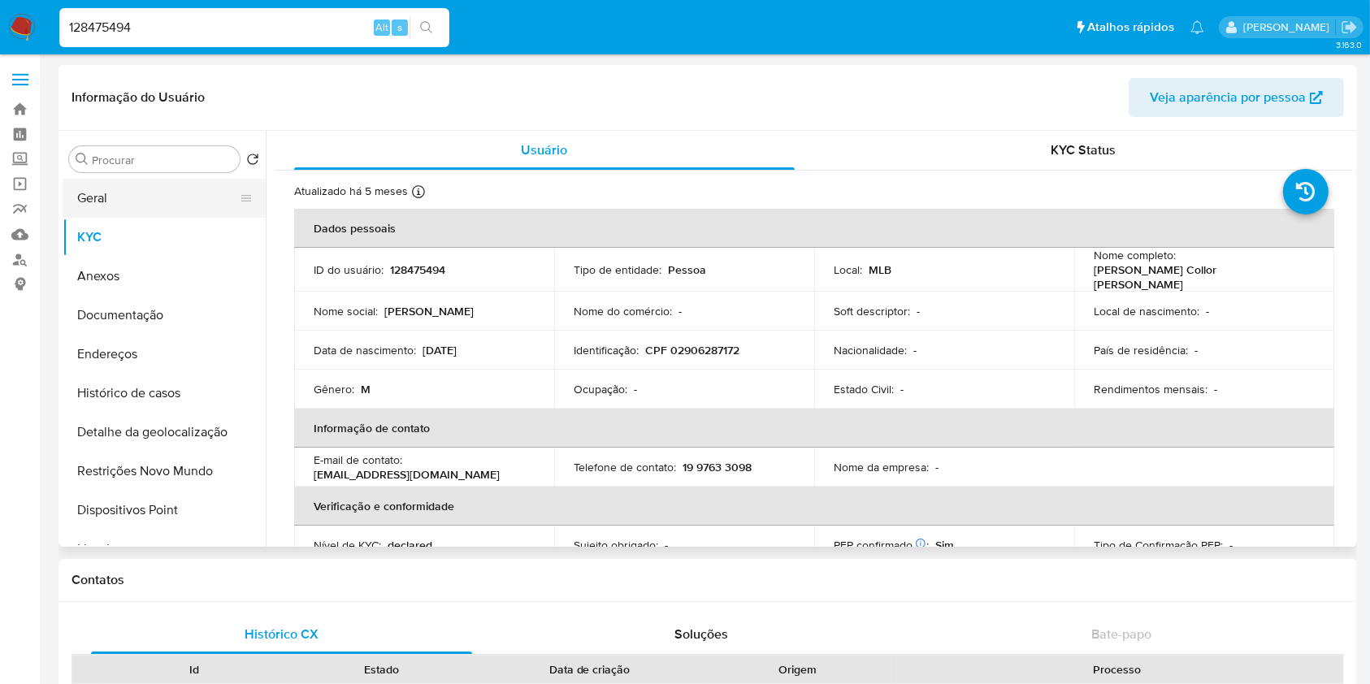
click at [154, 210] on button "Geral" at bounding box center [158, 198] width 190 height 39
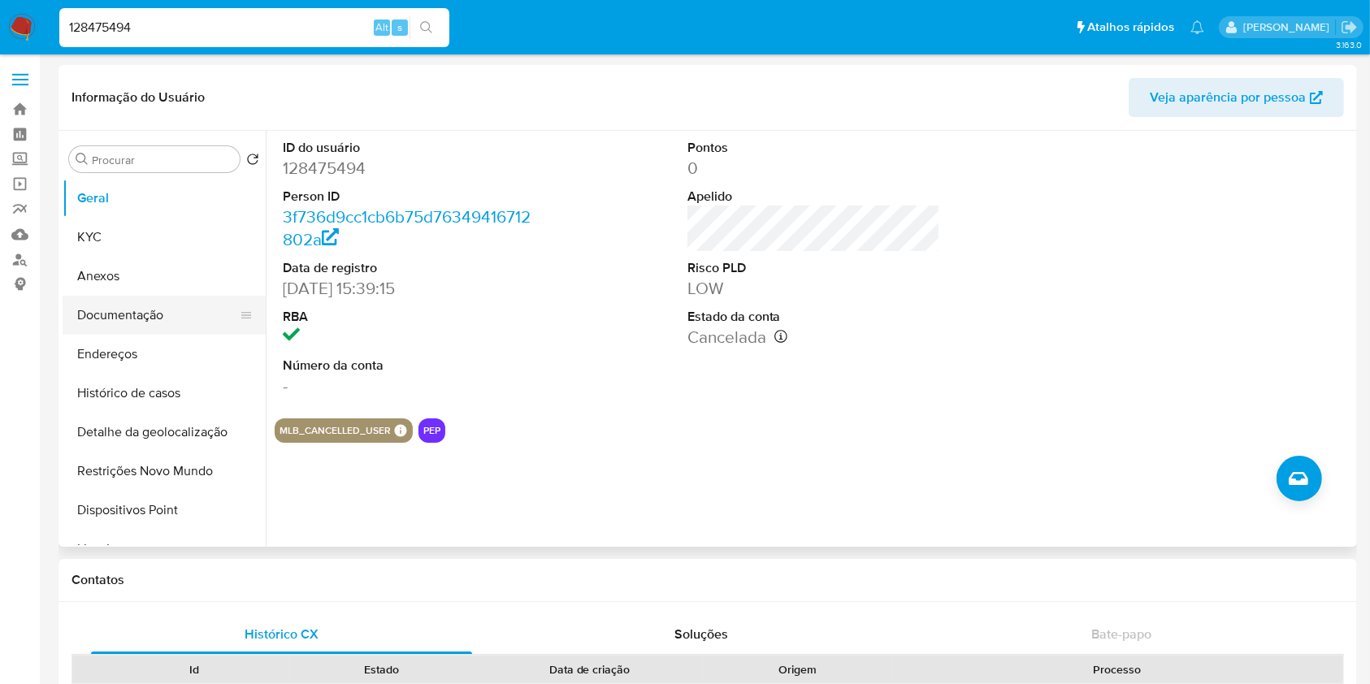
click at [188, 323] on button "Documentação" at bounding box center [158, 315] width 190 height 39
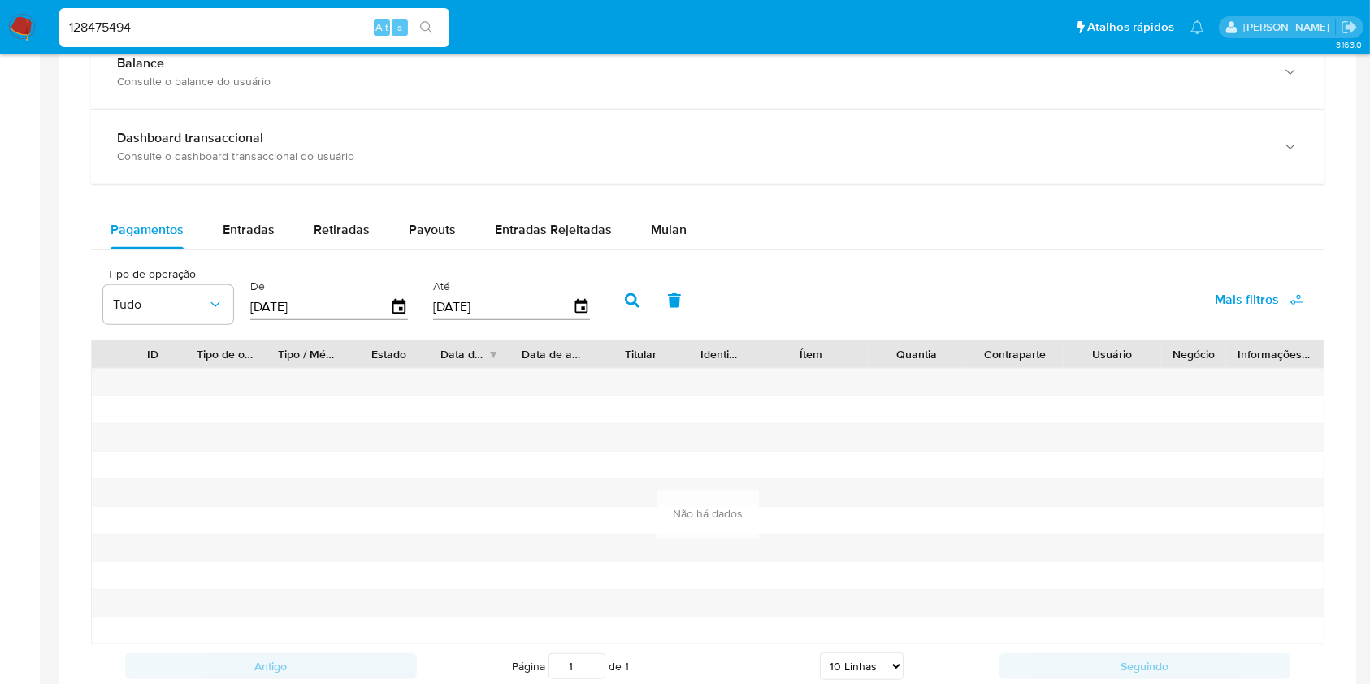
scroll to position [942, 0]
click at [236, 232] on span "Entradas" at bounding box center [249, 228] width 52 height 19
select select "10"
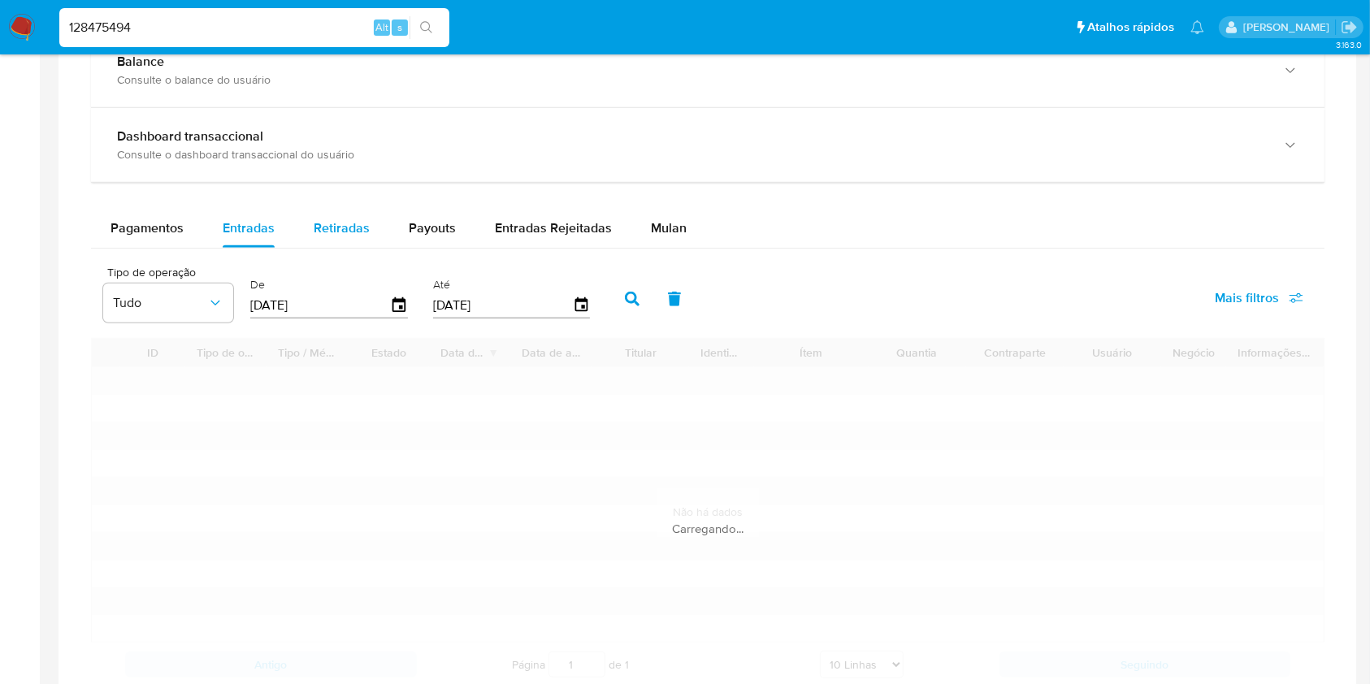
click at [344, 244] on div "Retiradas" at bounding box center [342, 228] width 56 height 39
select select "10"
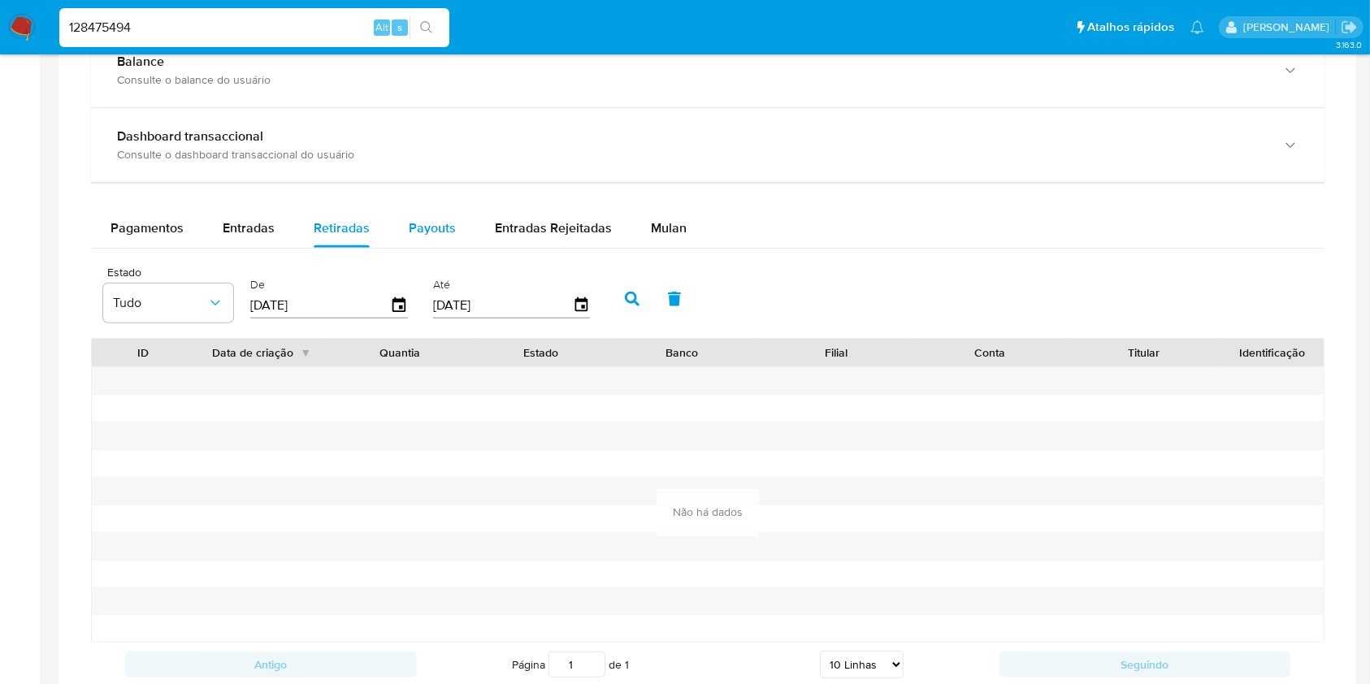
click at [428, 232] on span "Payouts" at bounding box center [432, 228] width 47 height 19
select select "10"
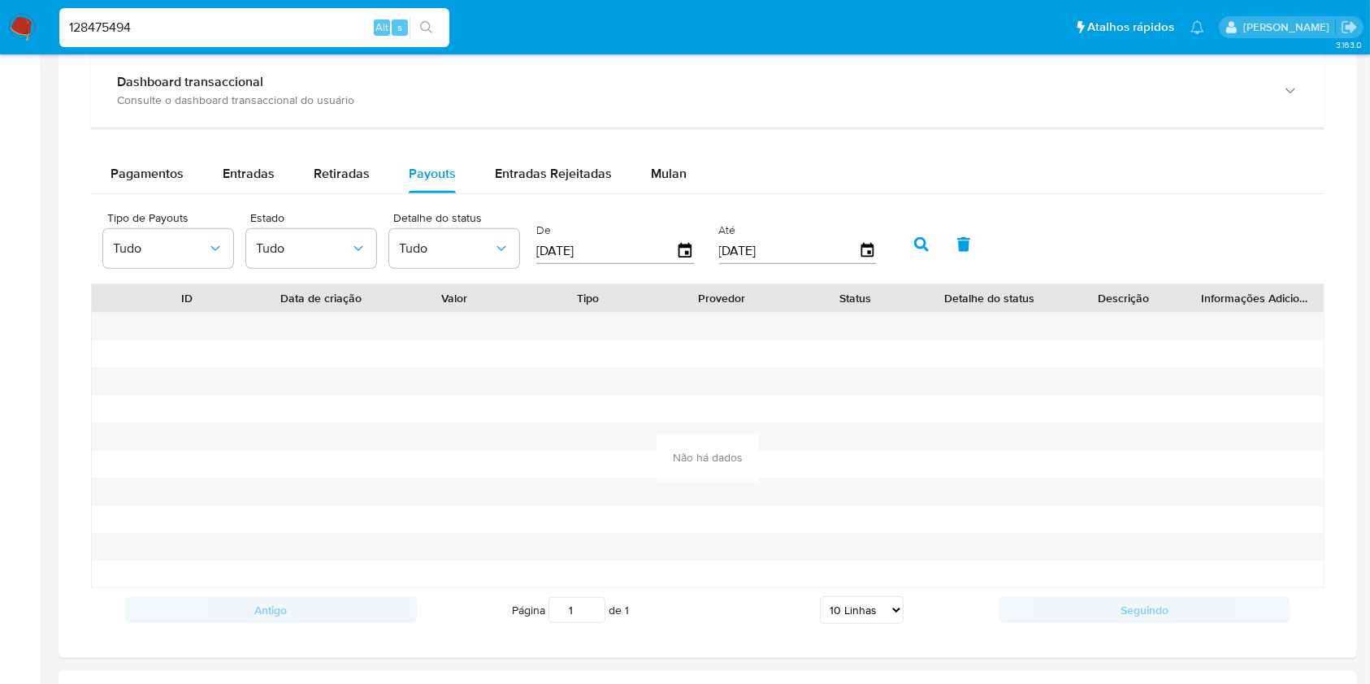
scroll to position [998, 0]
click at [677, 497] on div at bounding box center [722, 490] width 134 height 27
click at [232, 144] on div "Balance Consulte o balance do usuário Dashboard transaccional Consulte o dashbo…" at bounding box center [707, 303] width 1233 height 653
click at [245, 169] on span "Entradas" at bounding box center [249, 171] width 52 height 19
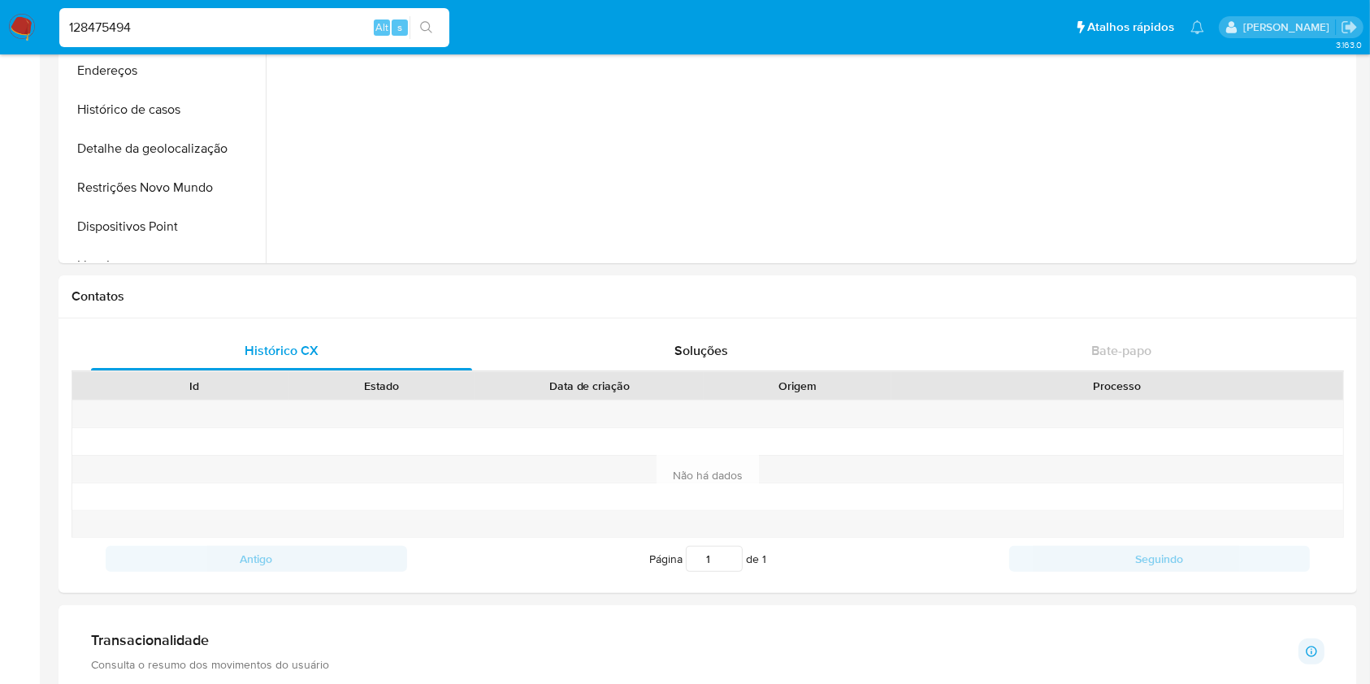
scroll to position [0, 0]
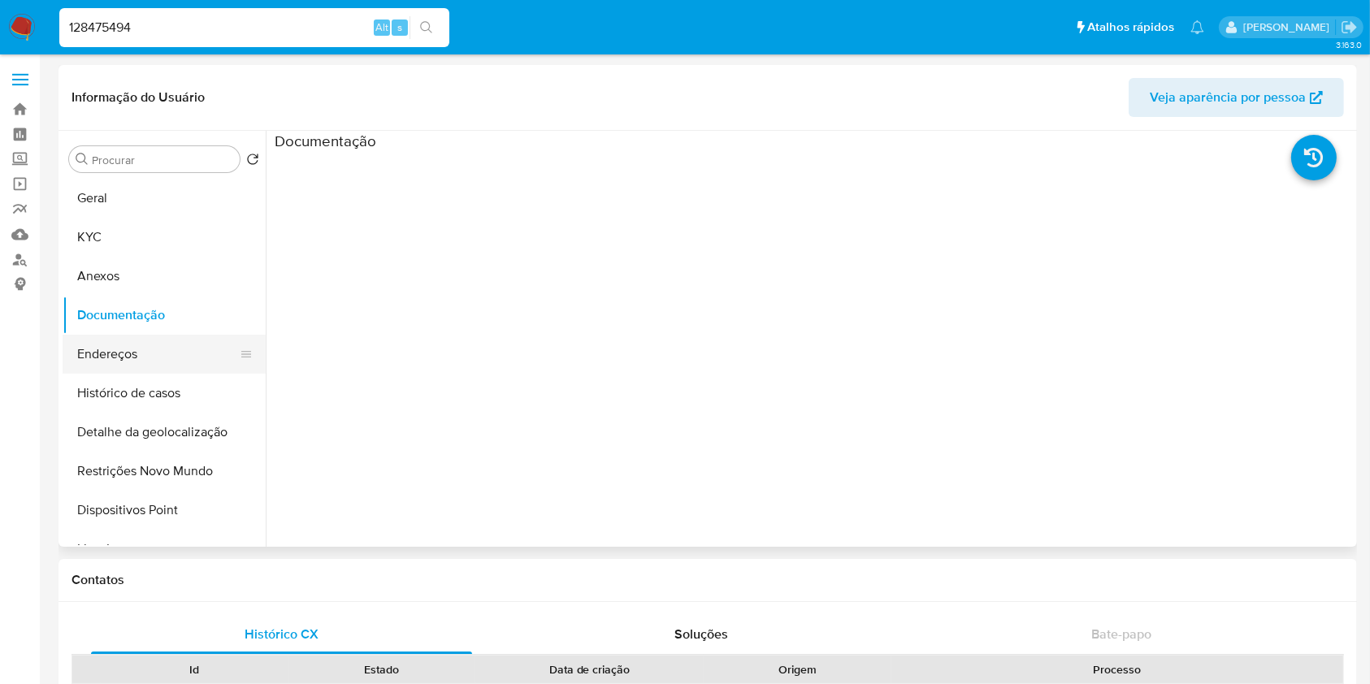
click at [162, 359] on button "Endereços" at bounding box center [158, 354] width 190 height 39
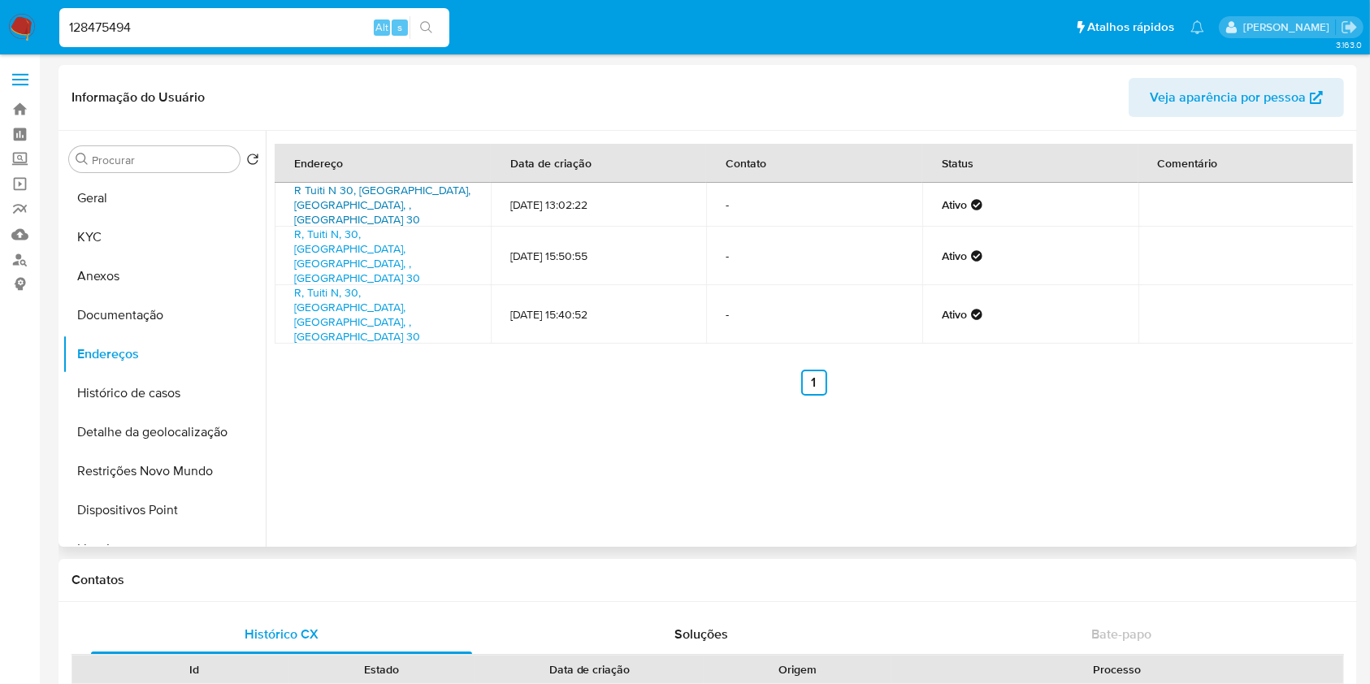
click at [339, 196] on link "R Tuiti N 30, Campinas, São Paulo, , Brasil 30" at bounding box center [382, 204] width 176 height 45
click at [130, 236] on button "KYC" at bounding box center [158, 237] width 190 height 39
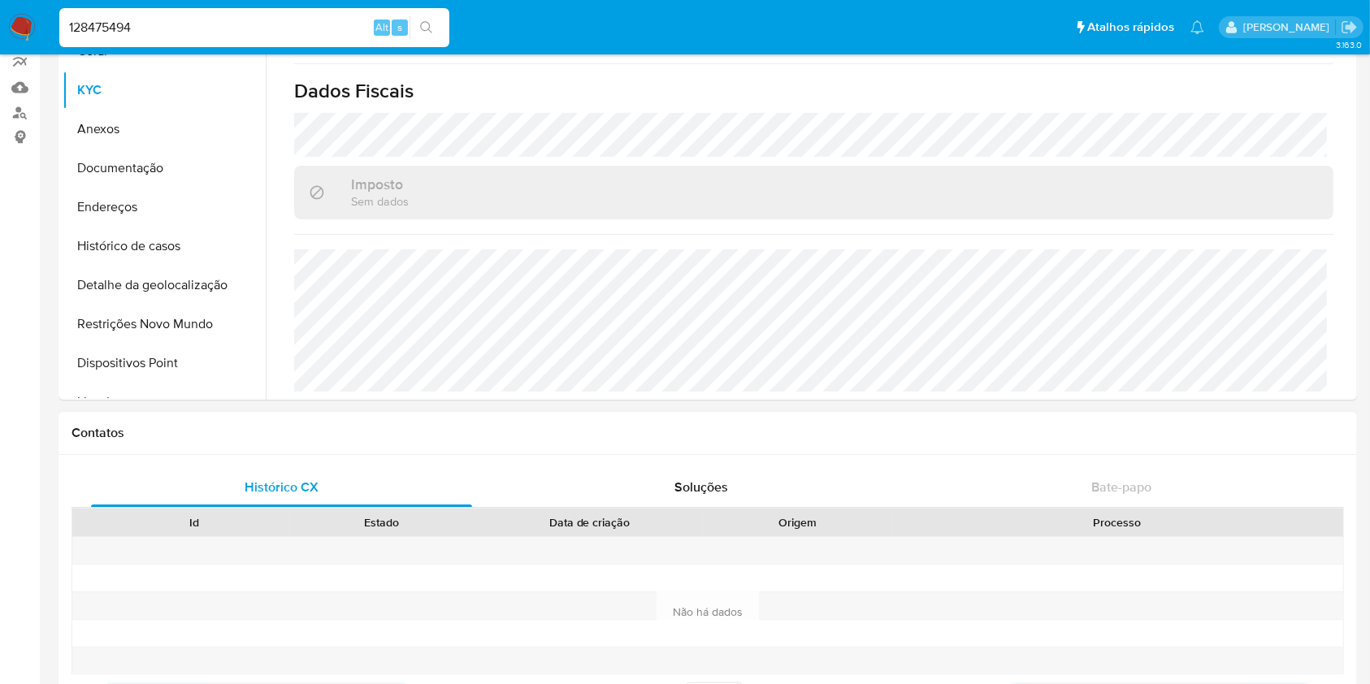
scroll to position [146, 0]
click at [211, 320] on button "Restrições Novo Mundo" at bounding box center [158, 324] width 190 height 39
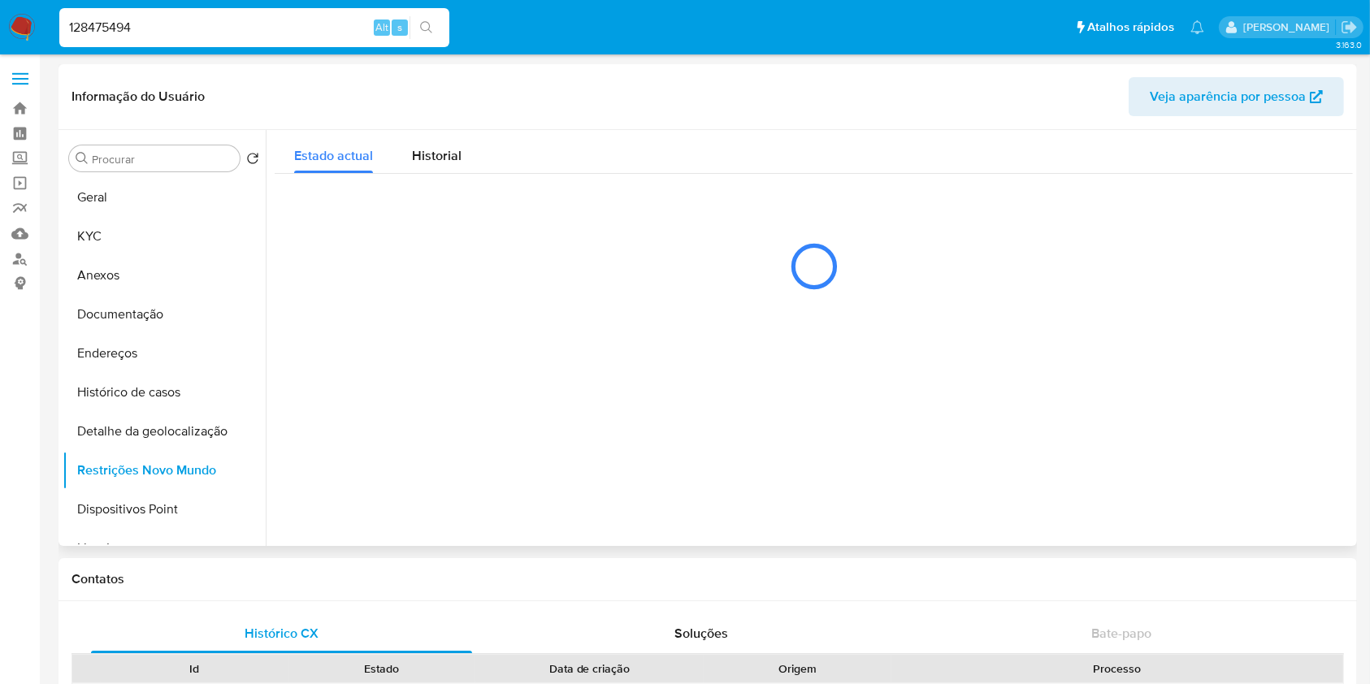
scroll to position [0, 0]
click at [485, 325] on div at bounding box center [809, 339] width 1087 height 416
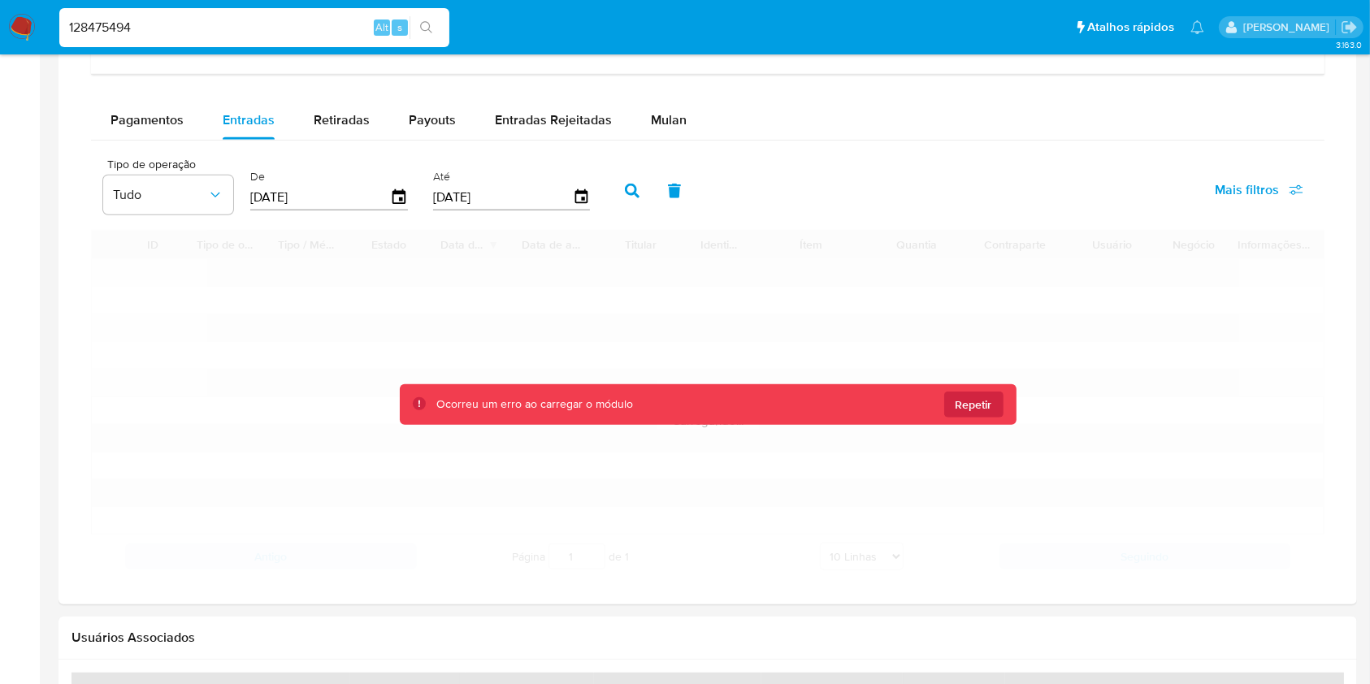
scroll to position [1380, 0]
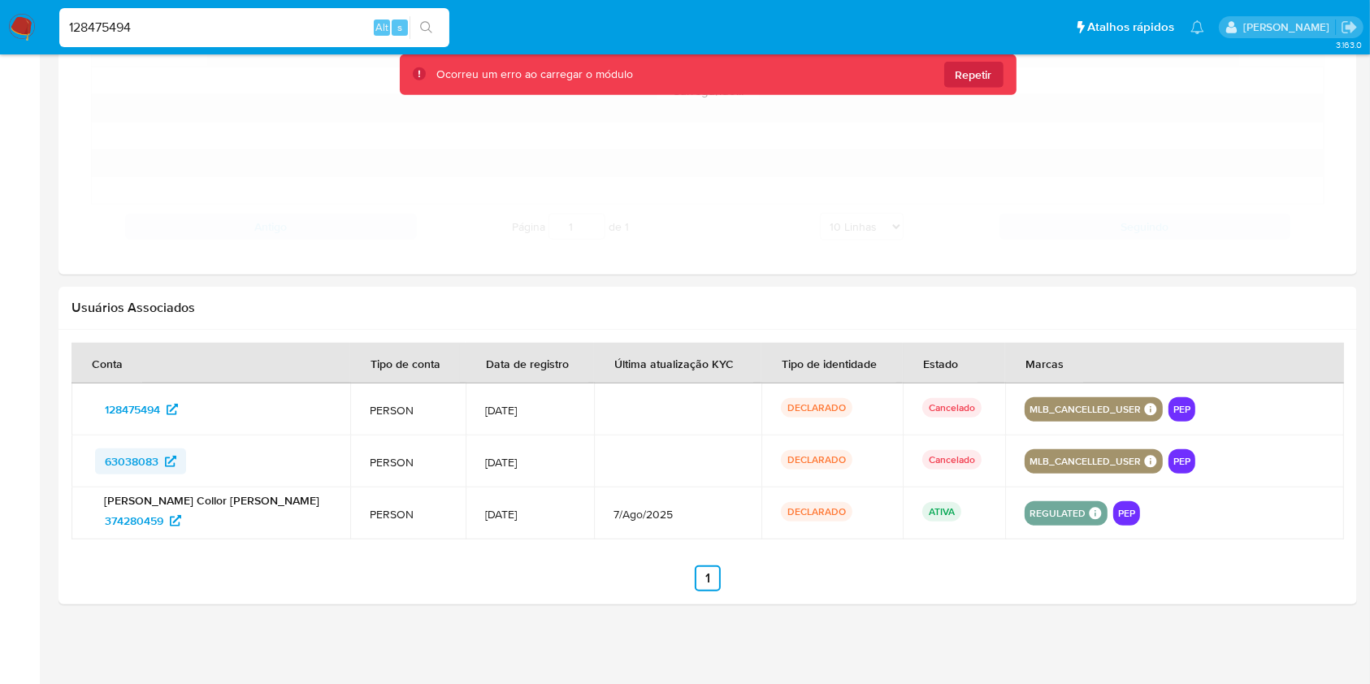
click at [130, 465] on span "63038083" at bounding box center [132, 461] width 54 height 26
click at [130, 519] on span "374280459" at bounding box center [134, 521] width 58 height 26
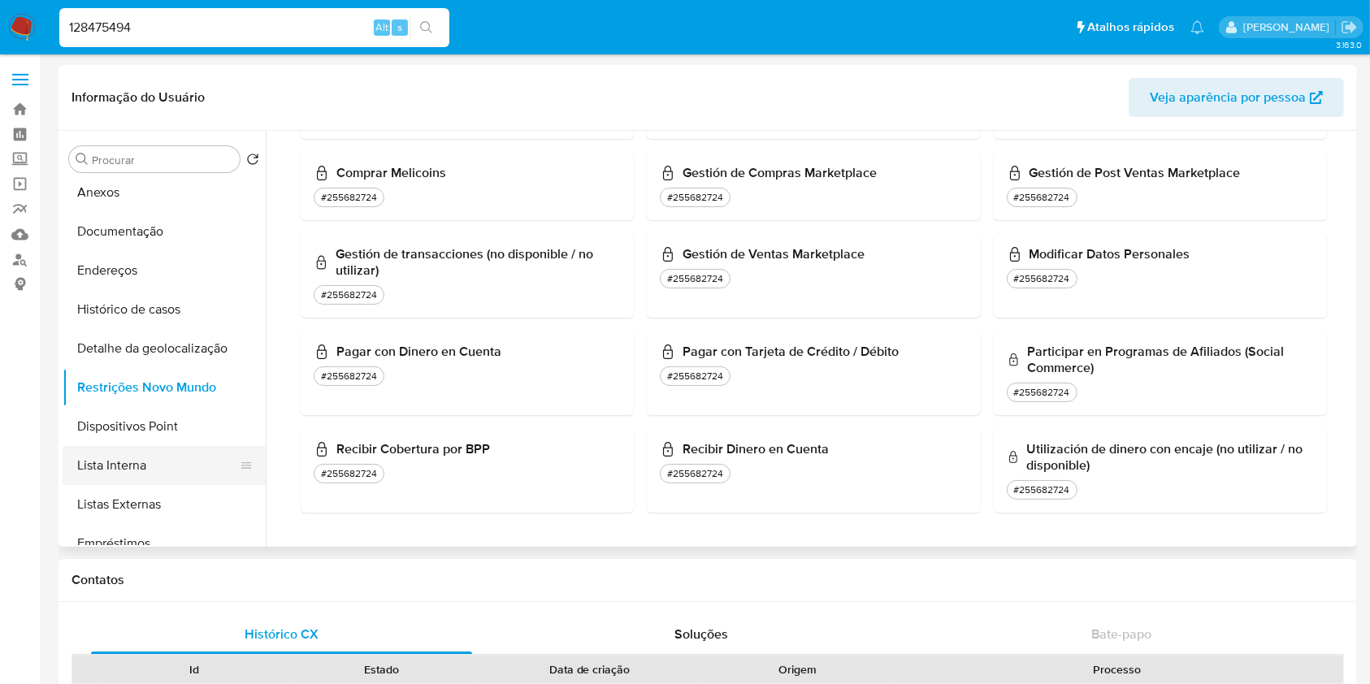
scroll to position [84, 0]
click at [162, 458] on button "Lista Interna" at bounding box center [158, 464] width 190 height 39
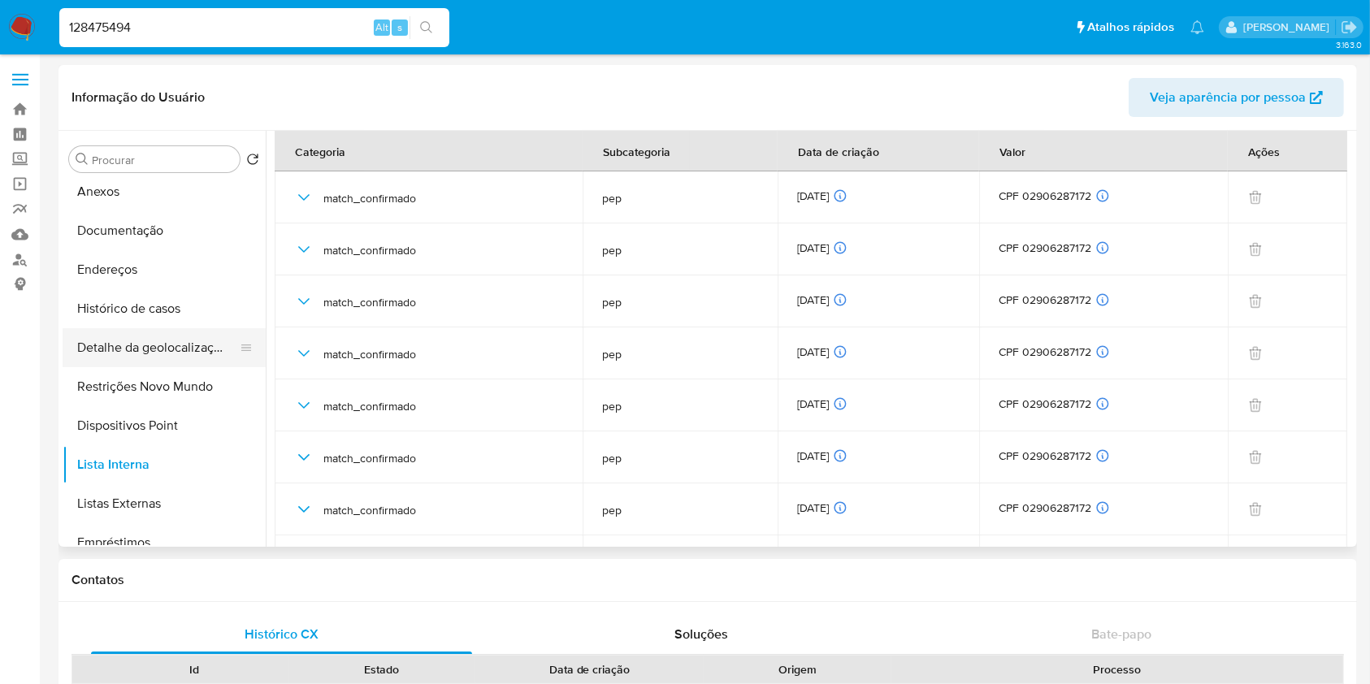
scroll to position [0, 0]
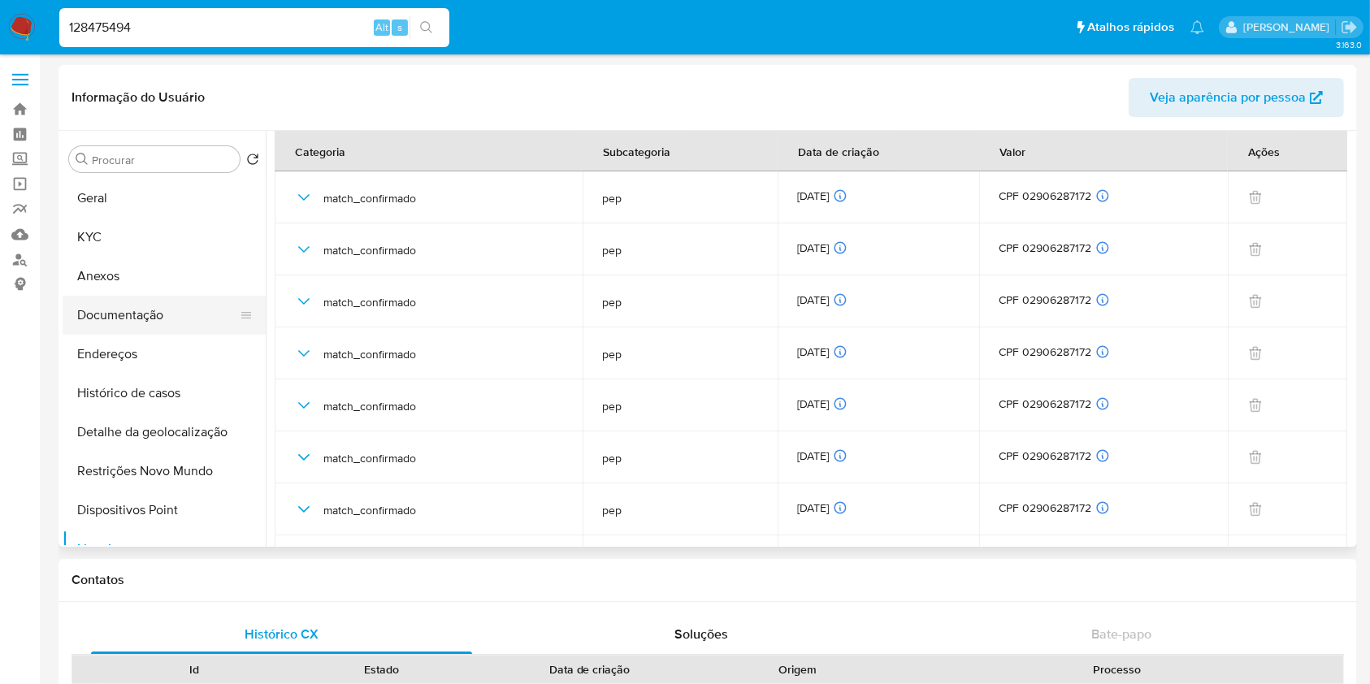
click at [189, 313] on button "Documentação" at bounding box center [158, 315] width 190 height 39
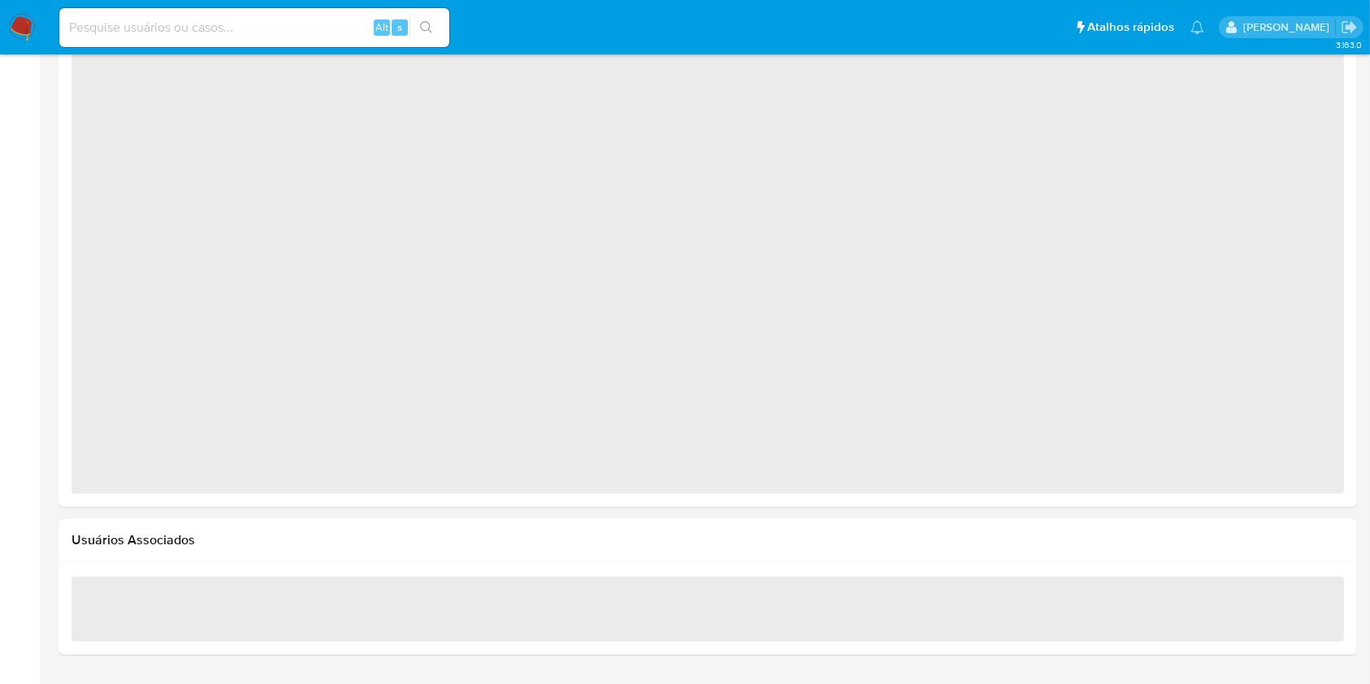
select select "10"
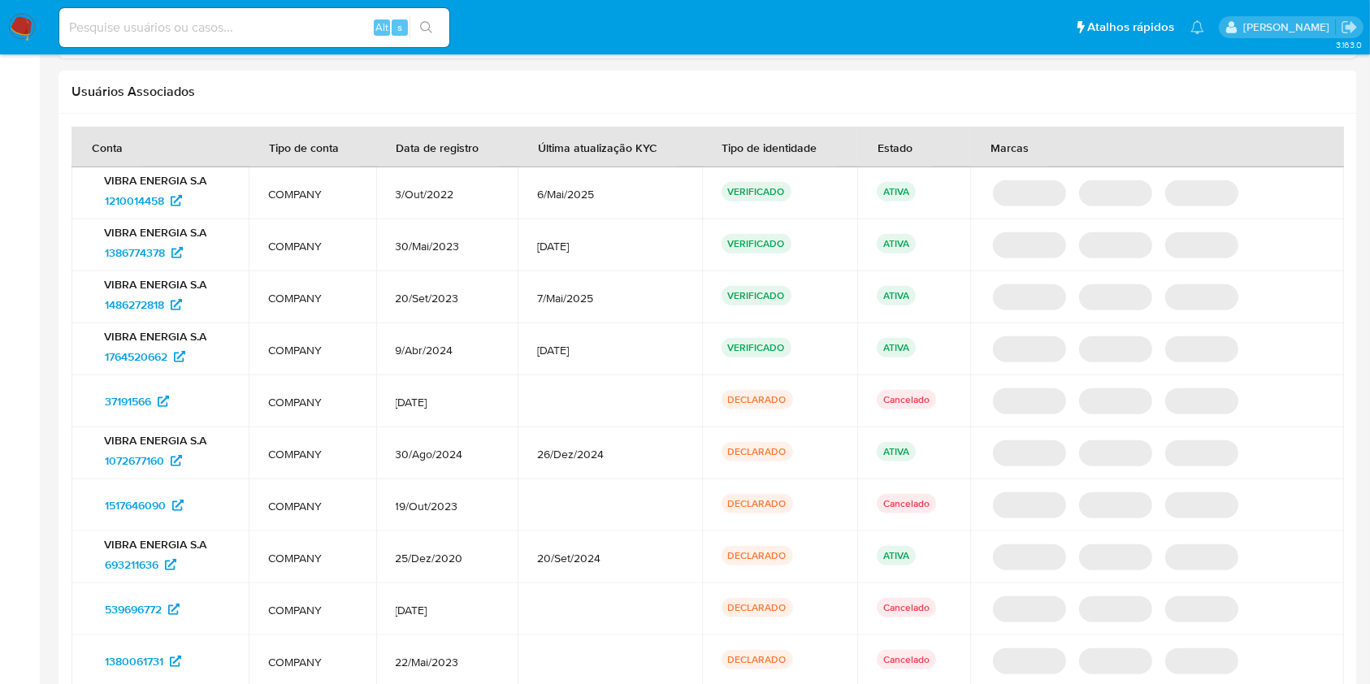
scroll to position [1633, 0]
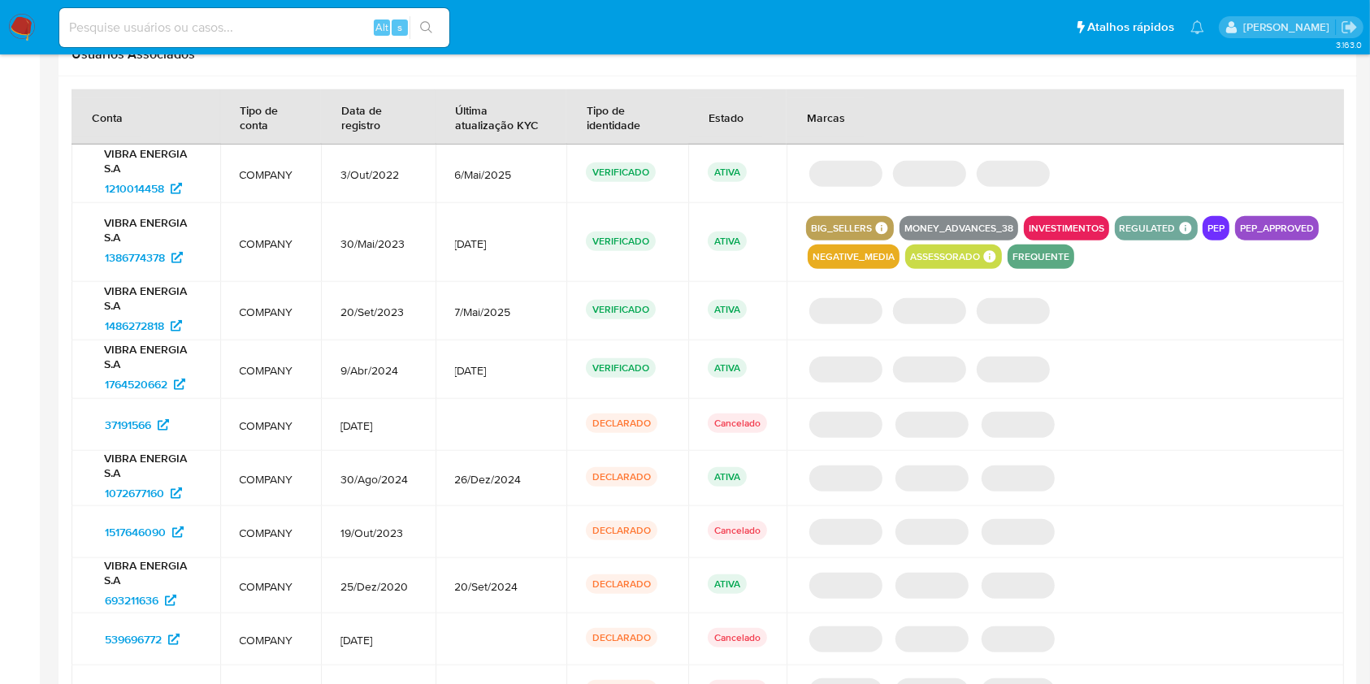
click at [157, 167] on p "VIBRA ENERGIA S.A" at bounding box center [146, 160] width 110 height 29
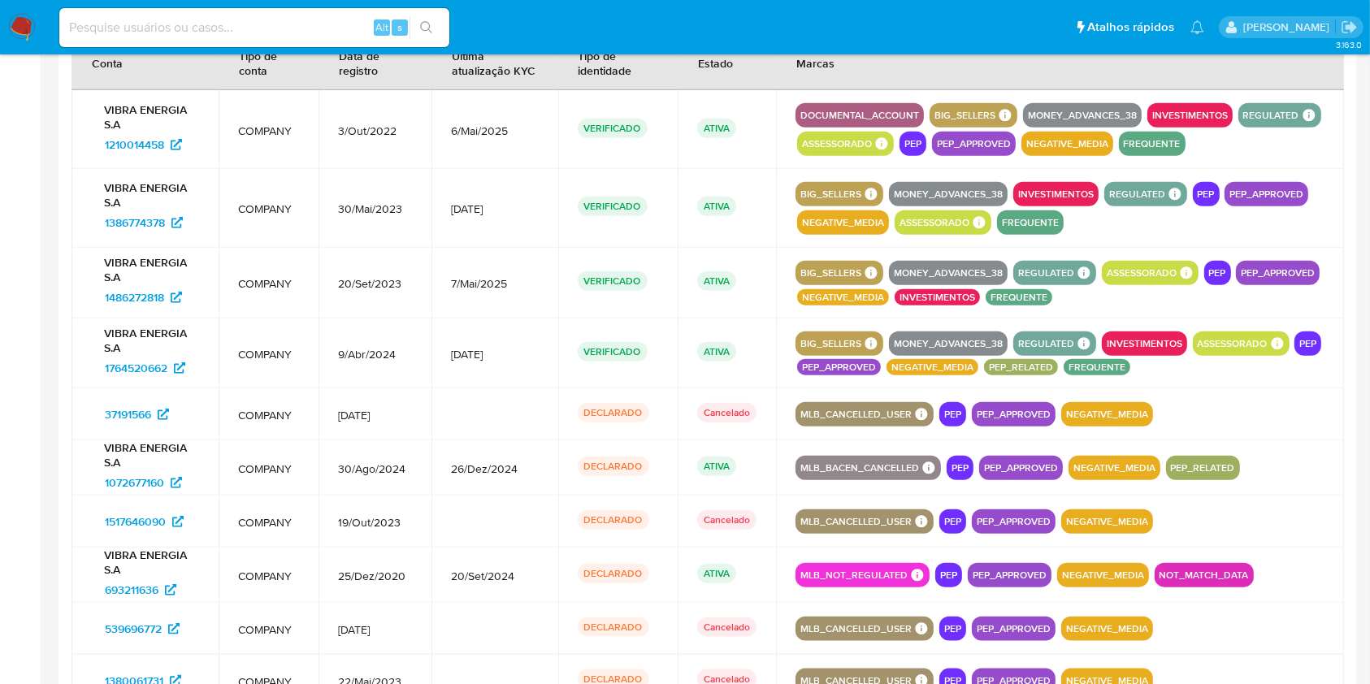
scroll to position [1689, 0]
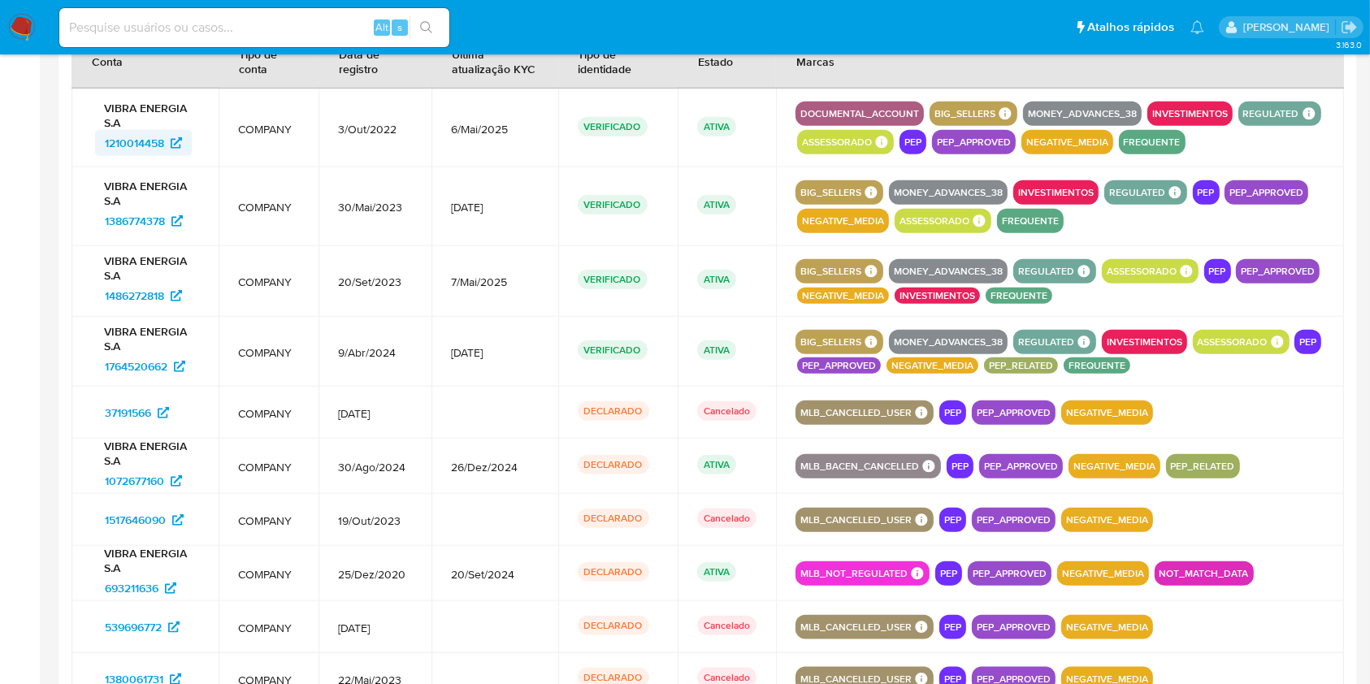
click at [140, 140] on span "1210014458" at bounding box center [134, 143] width 59 height 26
click at [141, 214] on span "1386774378" at bounding box center [135, 221] width 60 height 26
click at [142, 276] on span "1486272818" at bounding box center [134, 296] width 59 height 26
click at [140, 276] on span "1764520662" at bounding box center [136, 366] width 63 height 26
click at [140, 276] on span "37191566" at bounding box center [128, 413] width 46 height 26
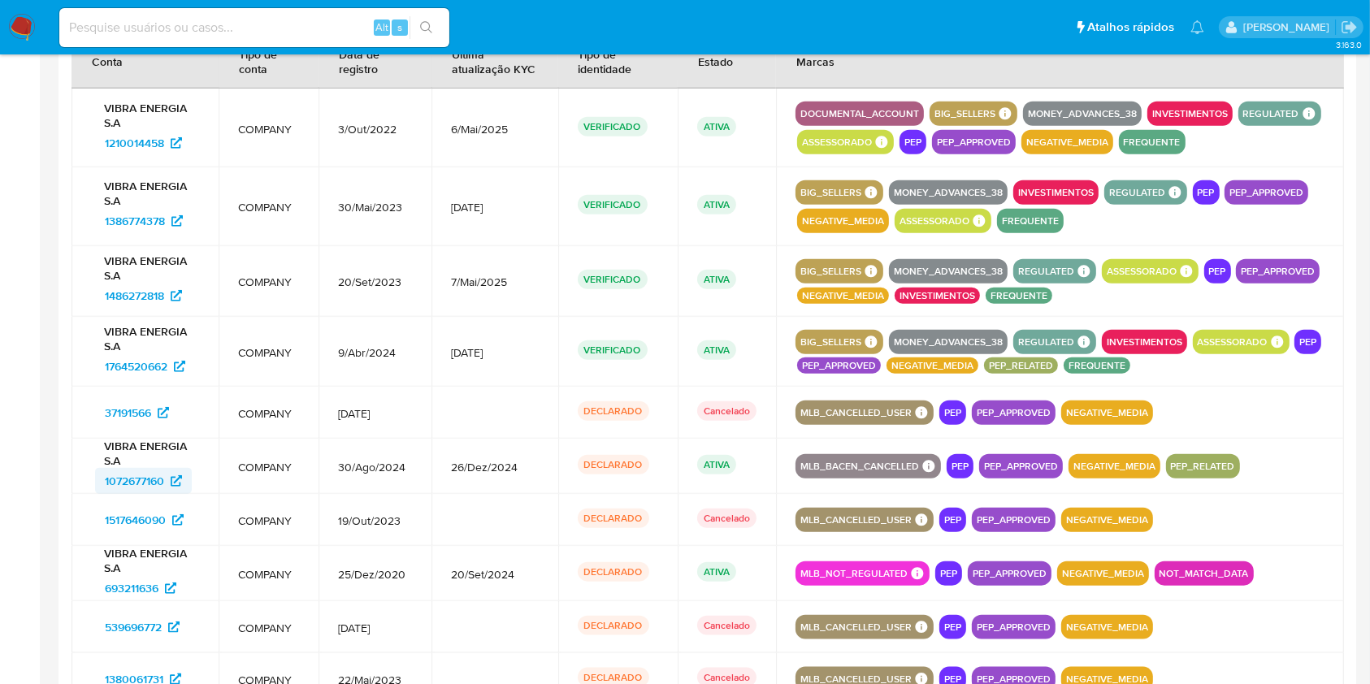
click at [131, 276] on span "1072677160" at bounding box center [134, 481] width 59 height 26
click at [145, 276] on span "1517646090" at bounding box center [135, 520] width 61 height 26
click at [141, 276] on span "693211636" at bounding box center [132, 588] width 54 height 26
click at [125, 276] on span "539696772" at bounding box center [133, 627] width 57 height 26
drag, startPoint x: 247, startPoint y: 627, endPoint x: 265, endPoint y: 627, distance: 17.9
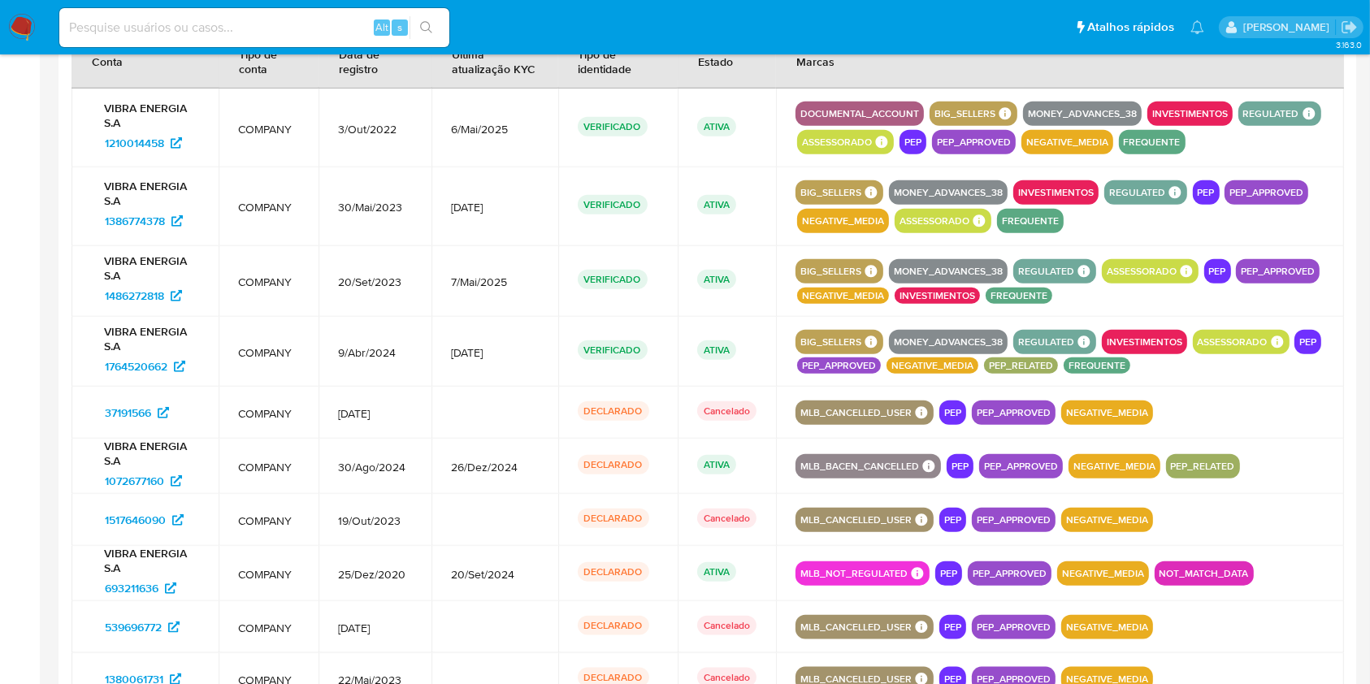
click at [263, 276] on span "COMPANY" at bounding box center [268, 628] width 60 height 15
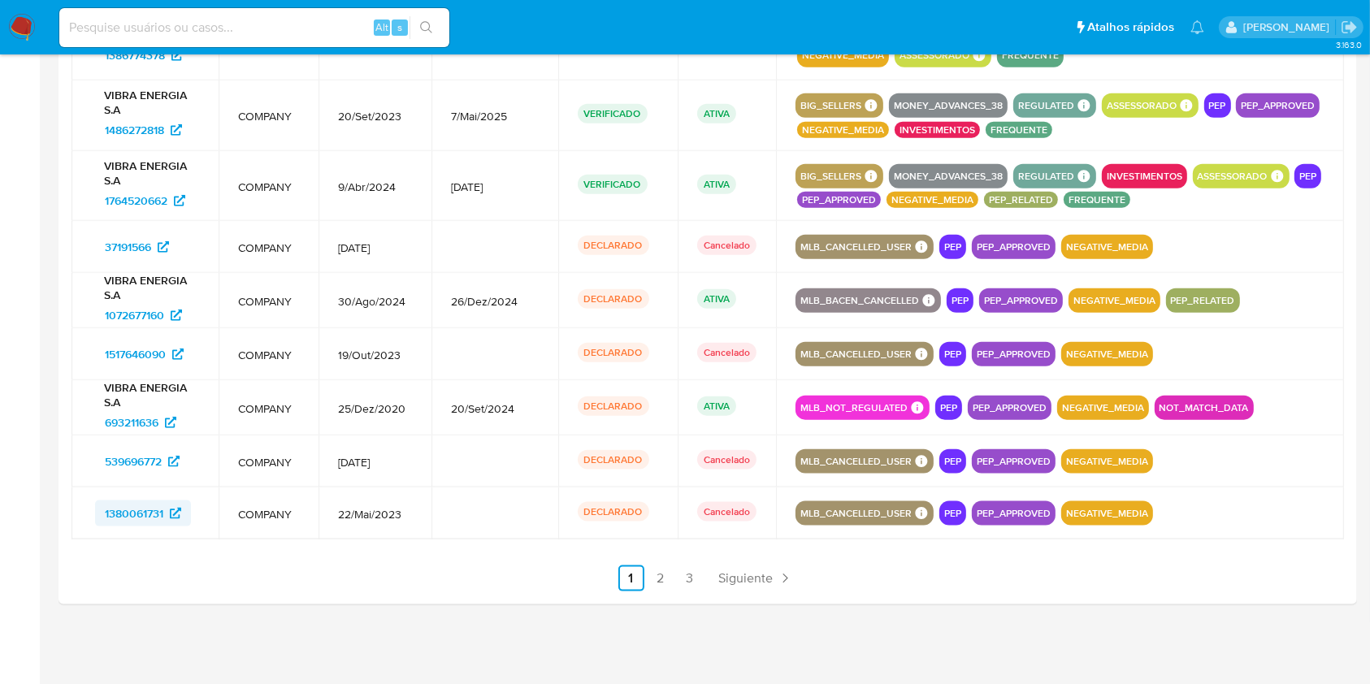
click at [149, 276] on span "1380061731" at bounding box center [134, 513] width 58 height 26
click at [666, 276] on link "2" at bounding box center [661, 578] width 26 height 26
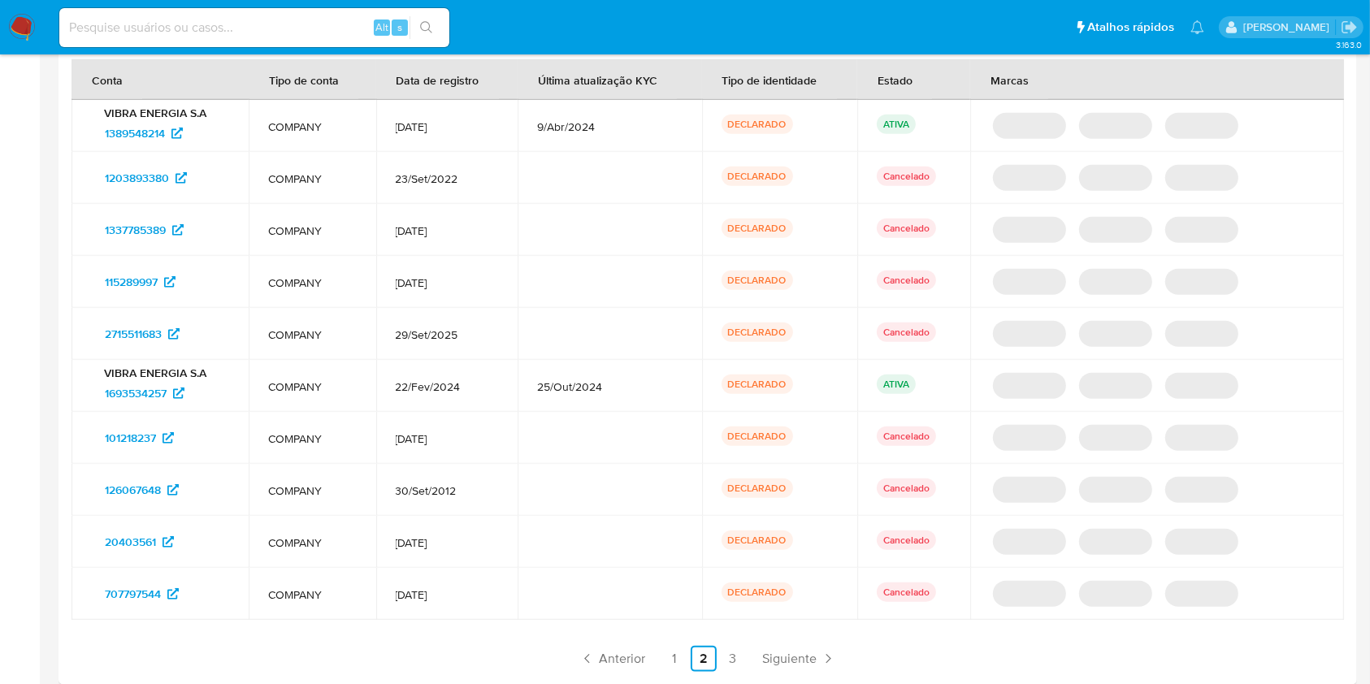
scroll to position [1661, 0]
drag, startPoint x: 158, startPoint y: 133, endPoint x: 159, endPoint y: 154, distance: 20.3
click at [158, 133] on span "1389548214" at bounding box center [135, 135] width 60 height 26
click at [157, 168] on span "1203893380" at bounding box center [137, 180] width 64 height 26
click at [156, 232] on span "1337785389" at bounding box center [135, 232] width 61 height 26
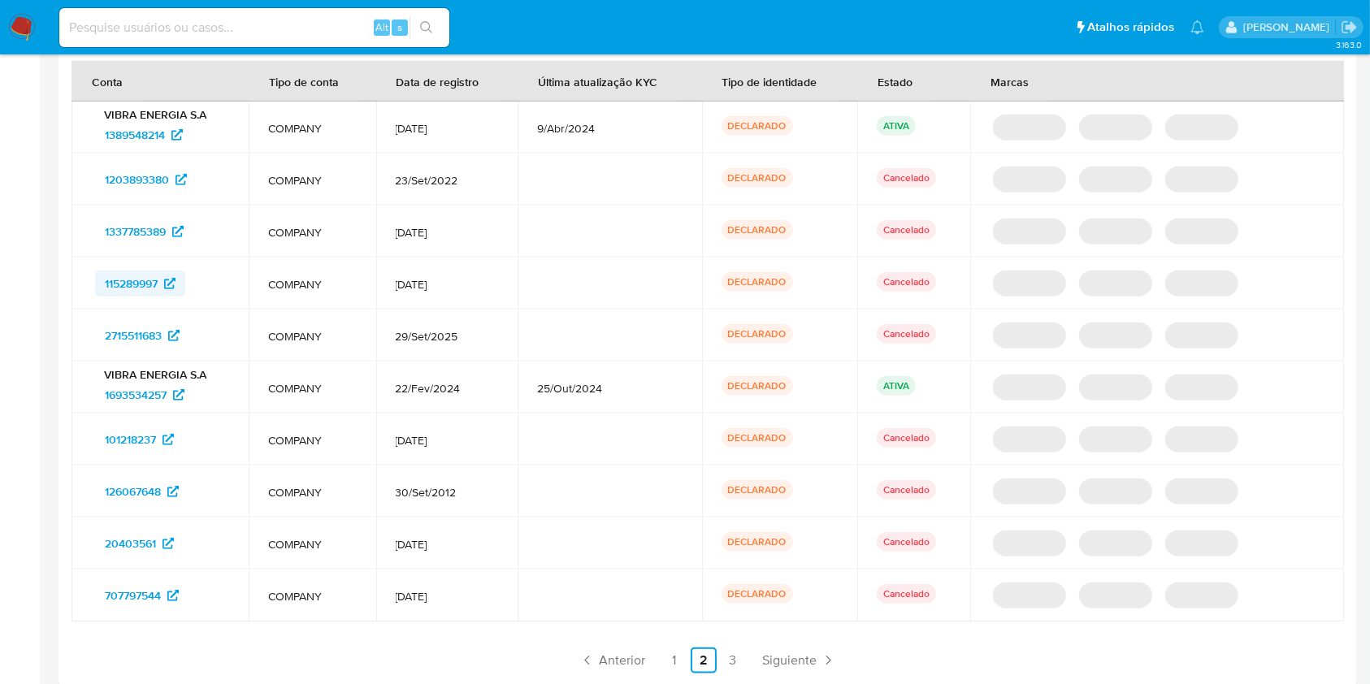
click at [158, 276] on span "115289997" at bounding box center [131, 284] width 53 height 26
click at [159, 276] on span "2715511683" at bounding box center [133, 336] width 57 height 26
click at [163, 276] on span "1693534257" at bounding box center [136, 395] width 62 height 26
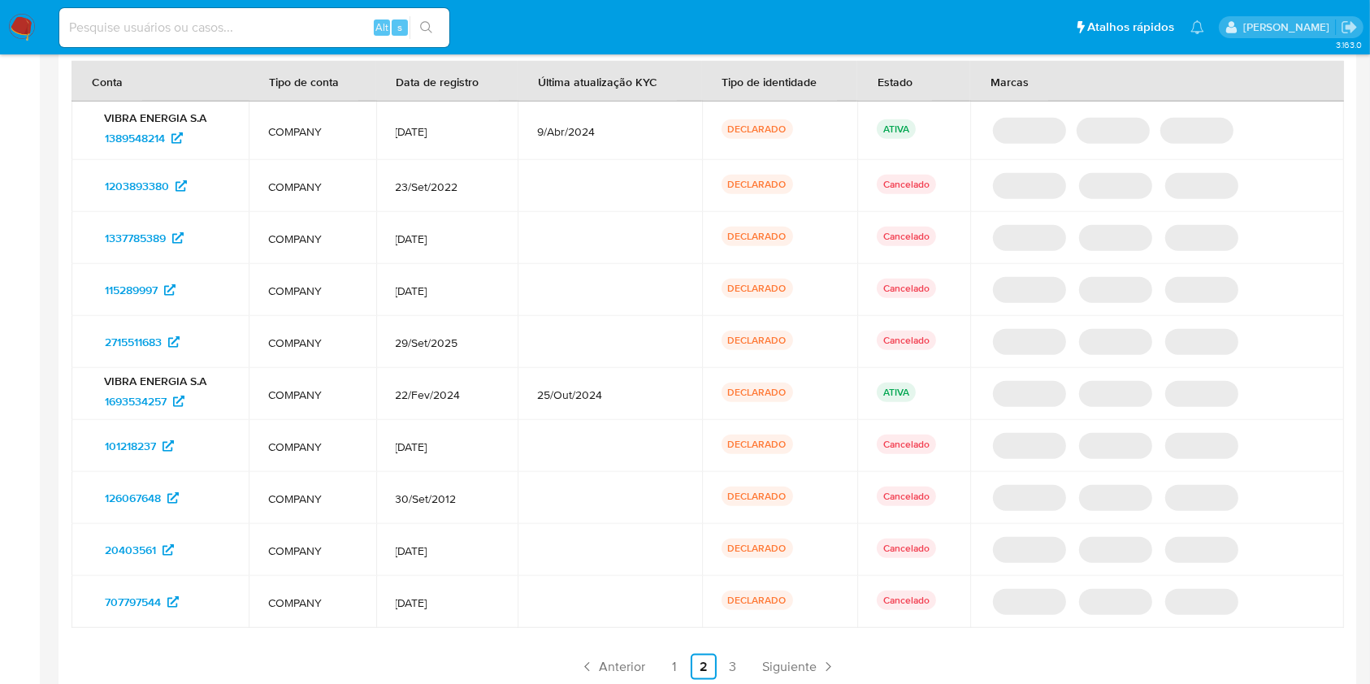
click at [162, 276] on td "101218237" at bounding box center [159, 446] width 177 height 52
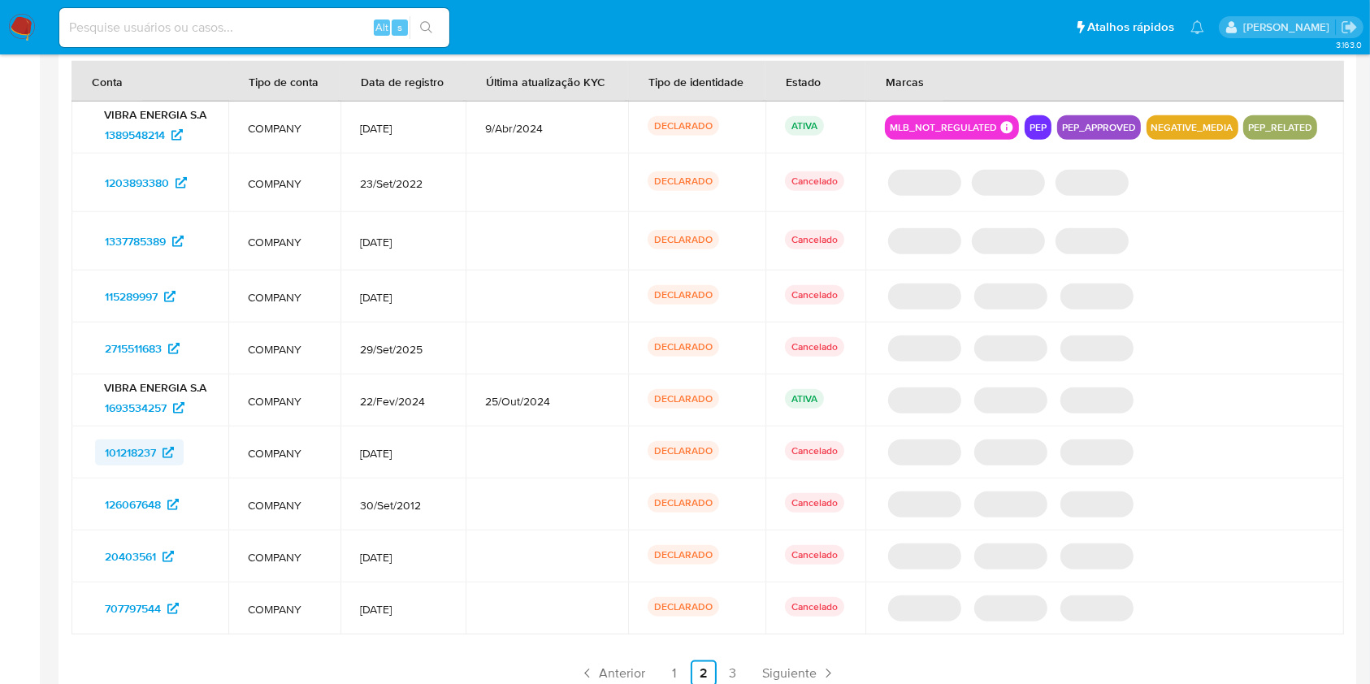
click at [154, 276] on span "101218237" at bounding box center [130, 453] width 51 height 26
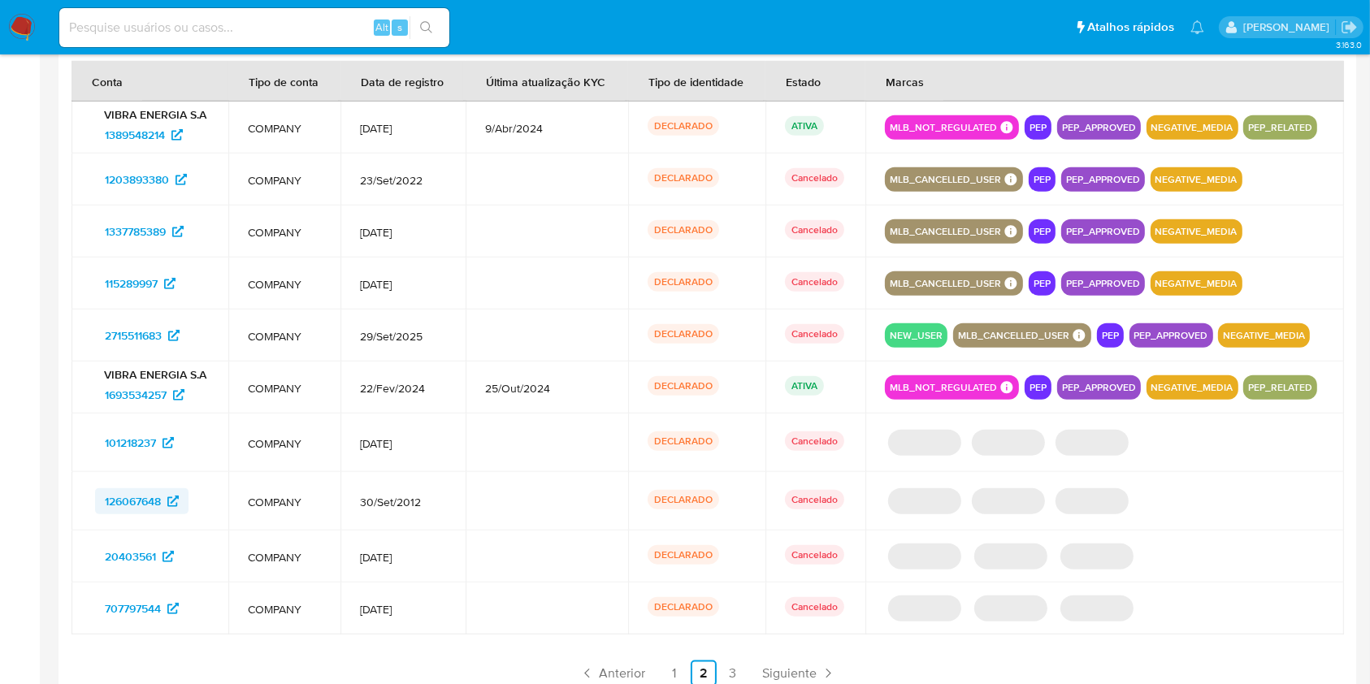
click at [163, 276] on span "126067648" at bounding box center [142, 501] width 74 height 26
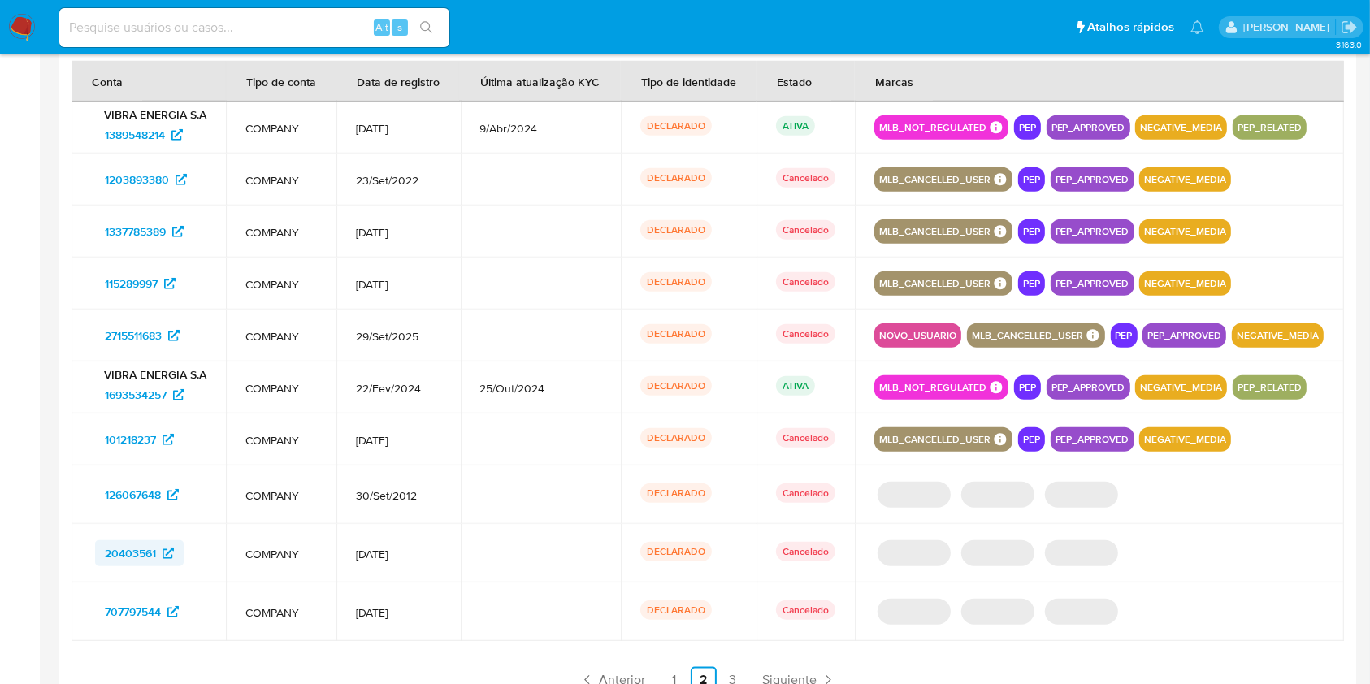
click at [160, 276] on span "20403561" at bounding box center [139, 553] width 69 height 26
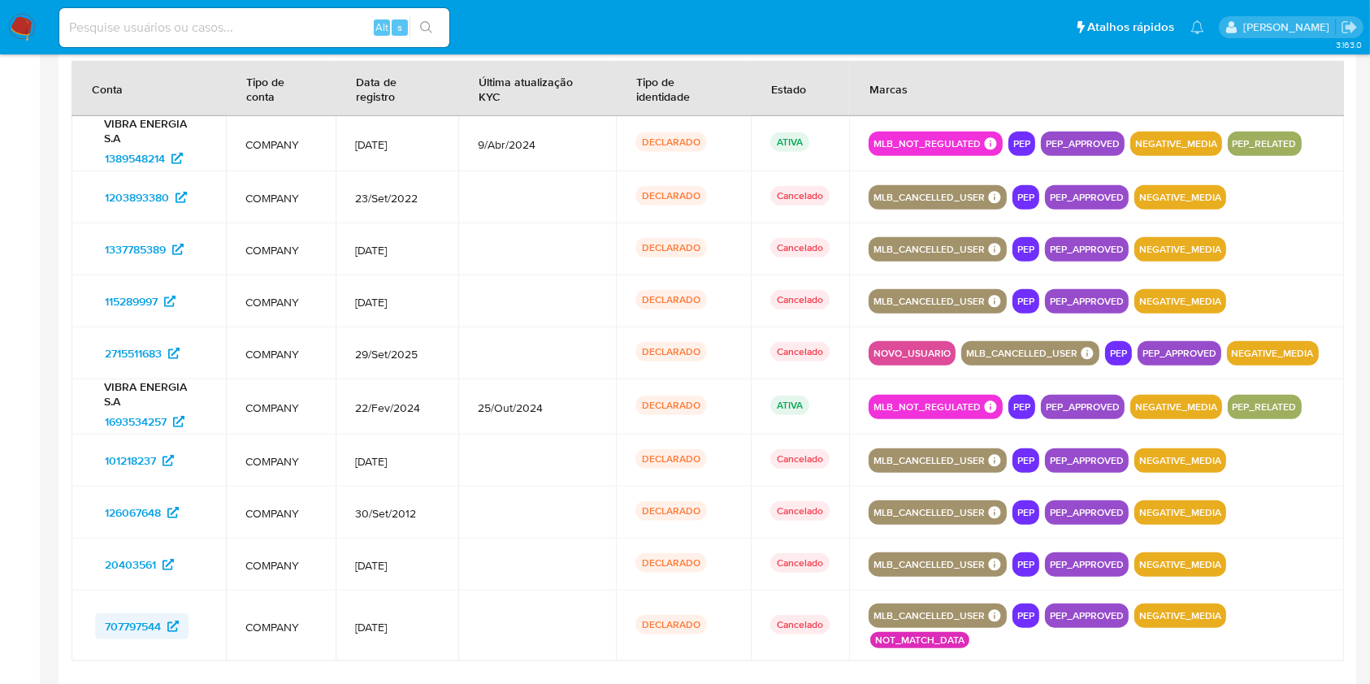
click at [149, 276] on span "707797544" at bounding box center [133, 626] width 56 height 26
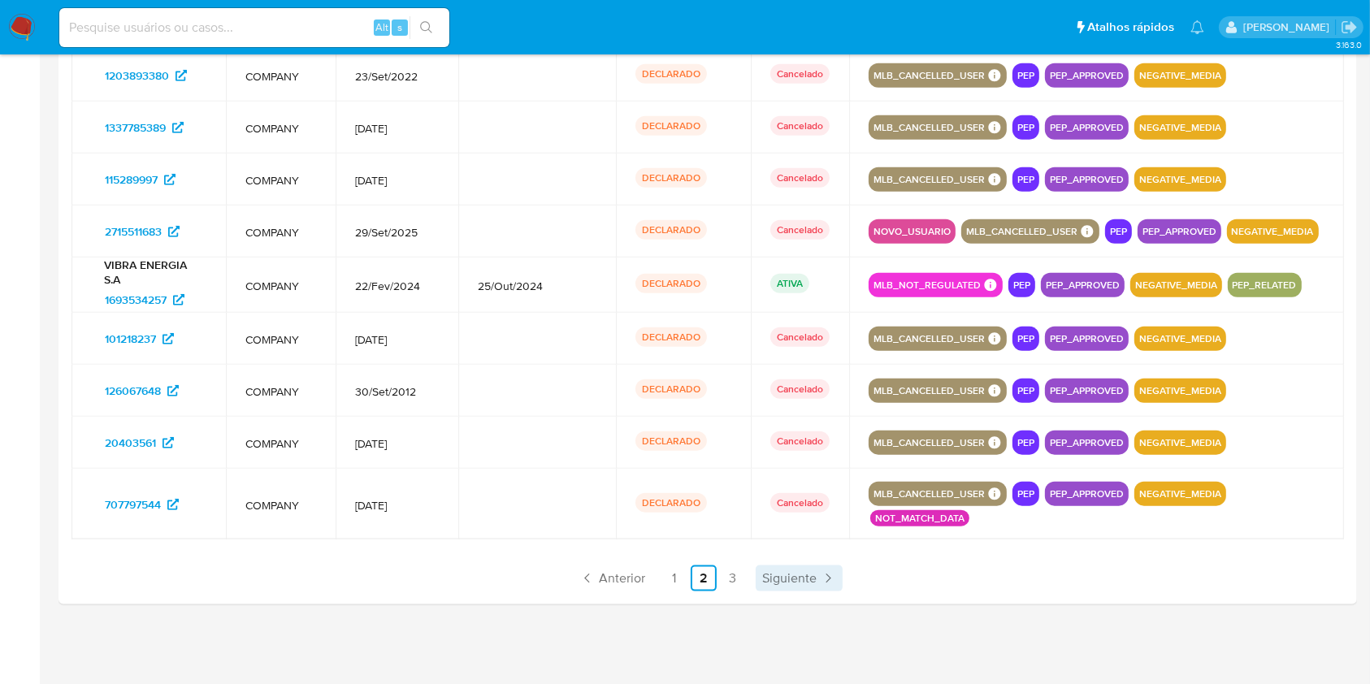
click at [773, 276] on span "Siguiente" at bounding box center [789, 578] width 54 height 13
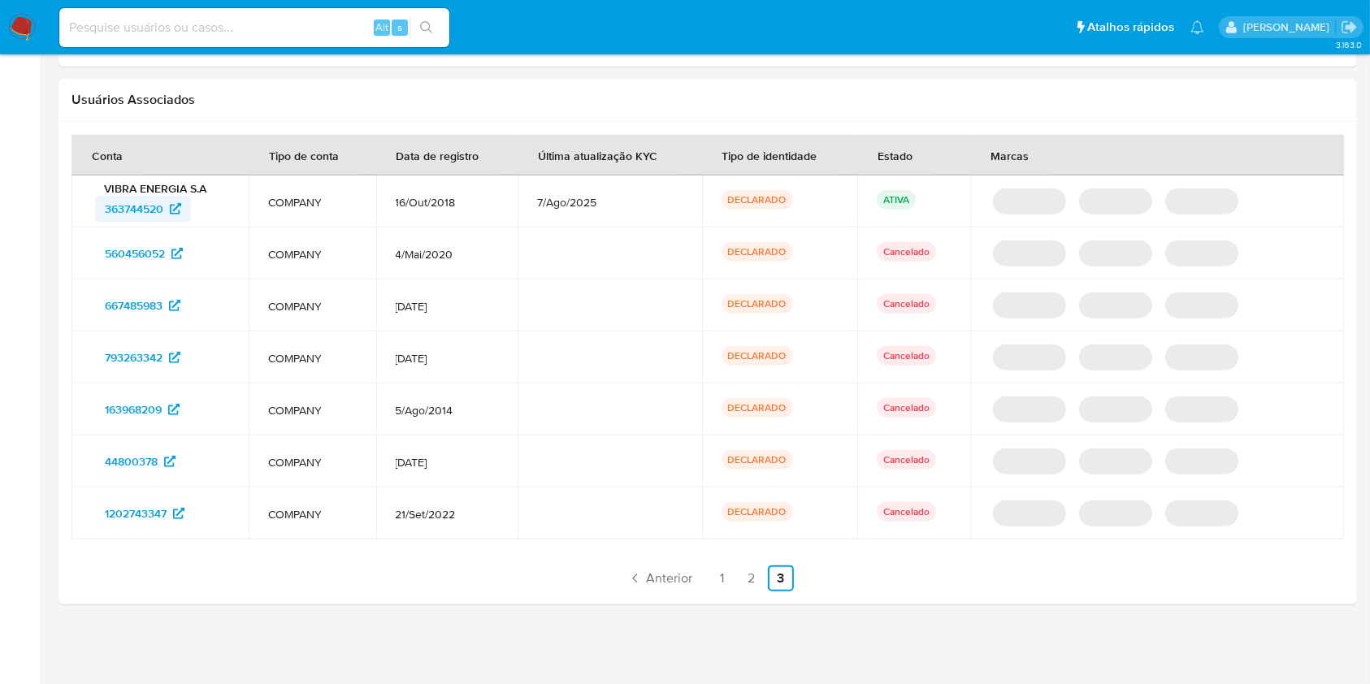
click at [167, 203] on span "363744520" at bounding box center [143, 209] width 76 height 26
click at [157, 249] on span "560456052" at bounding box center [135, 253] width 60 height 26
click at [141, 276] on span "667485983" at bounding box center [134, 305] width 58 height 26
click at [134, 276] on span "793263342" at bounding box center [134, 357] width 58 height 26
click at [134, 276] on span "163968209" at bounding box center [133, 409] width 57 height 26
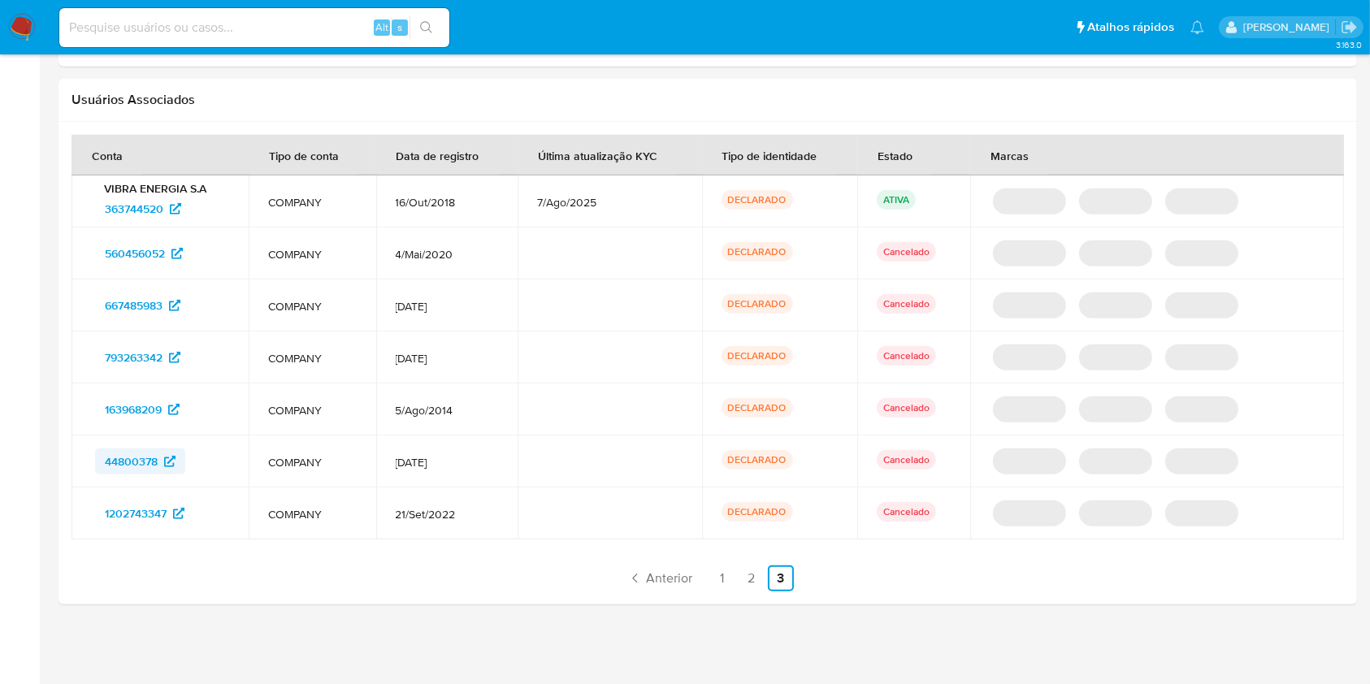
click at [136, 276] on span "44800378" at bounding box center [131, 461] width 53 height 26
click at [138, 276] on span "1202743347" at bounding box center [136, 513] width 62 height 26
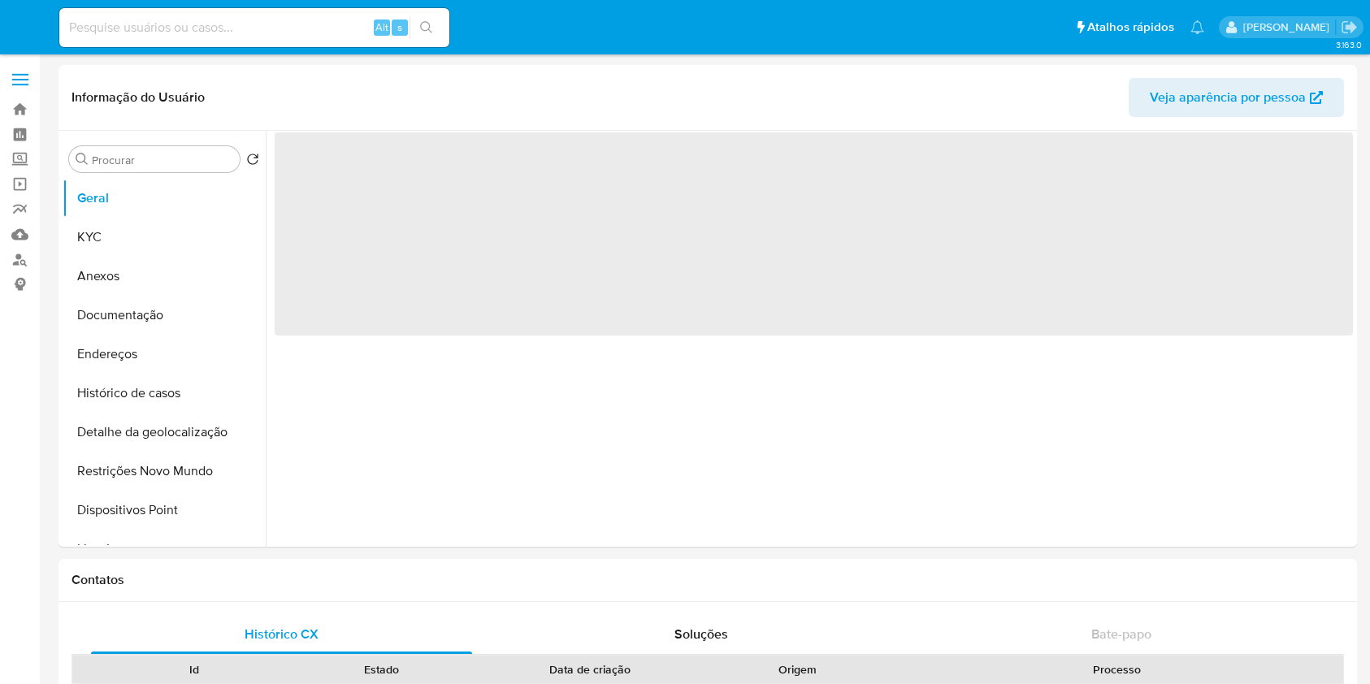
select select "10"
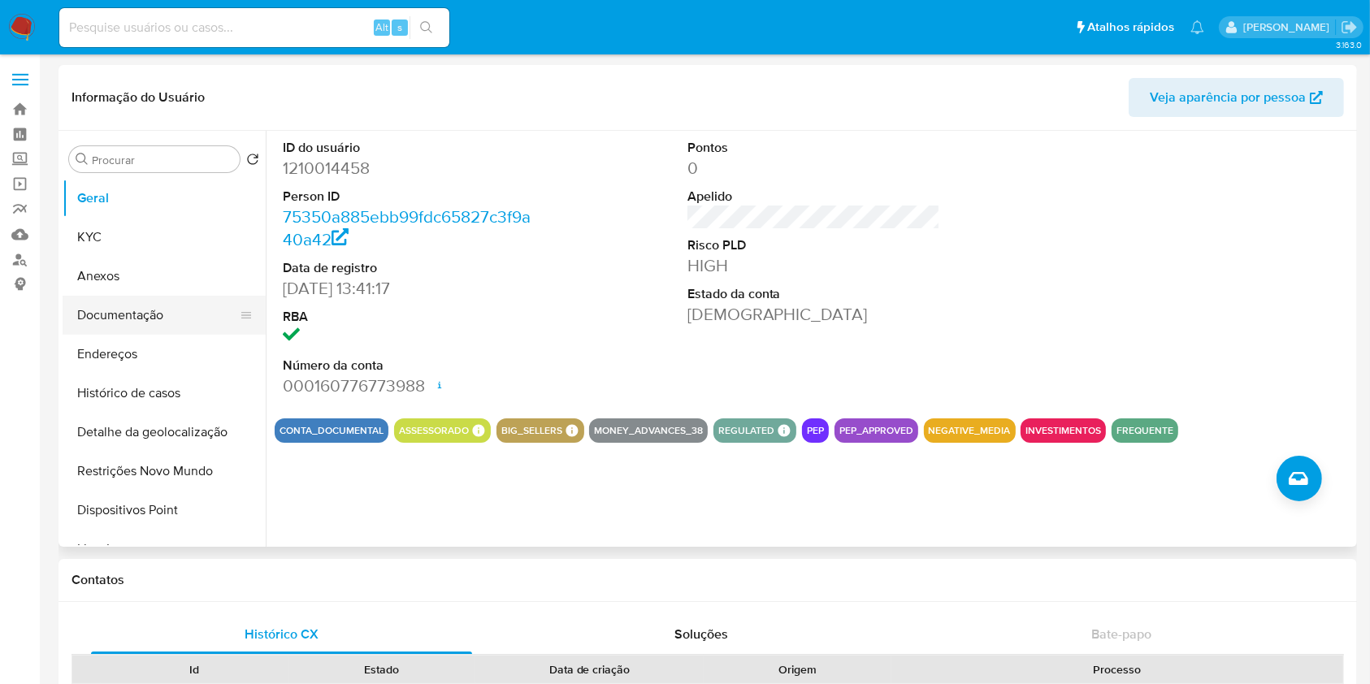
scroll to position [220, 0]
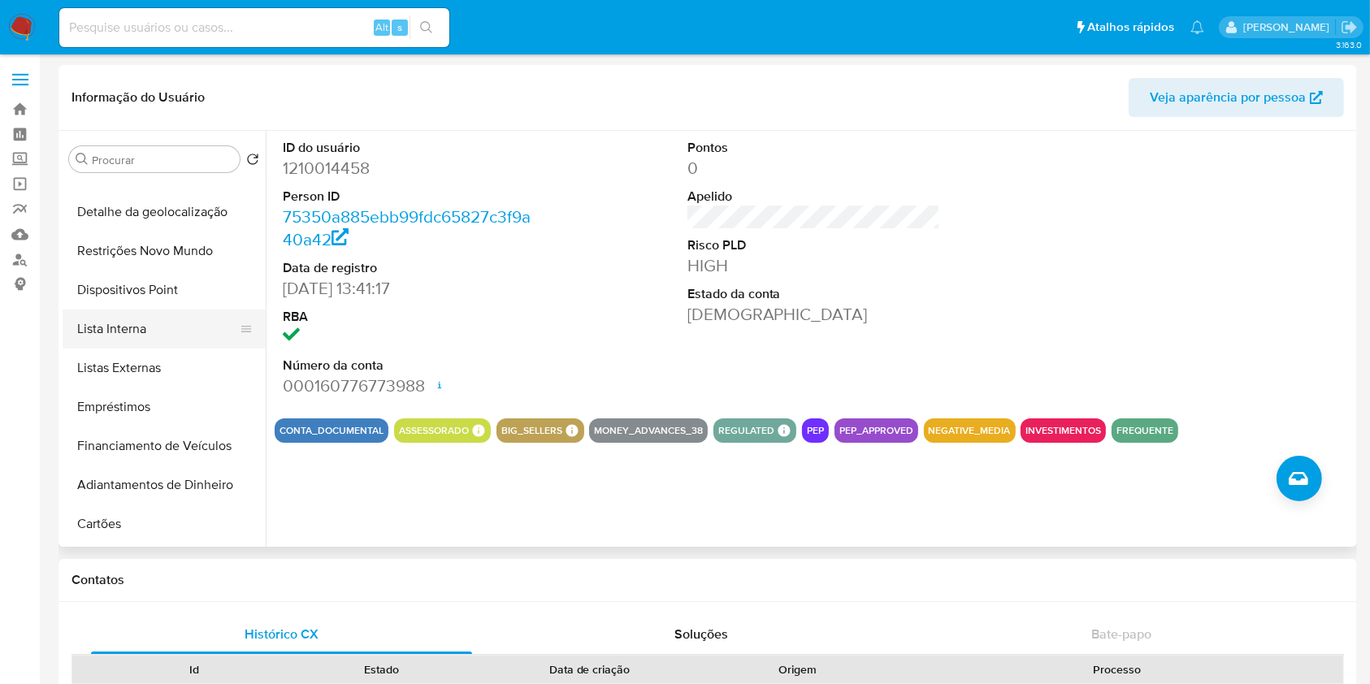
click at [169, 326] on button "Lista Interna" at bounding box center [158, 329] width 190 height 39
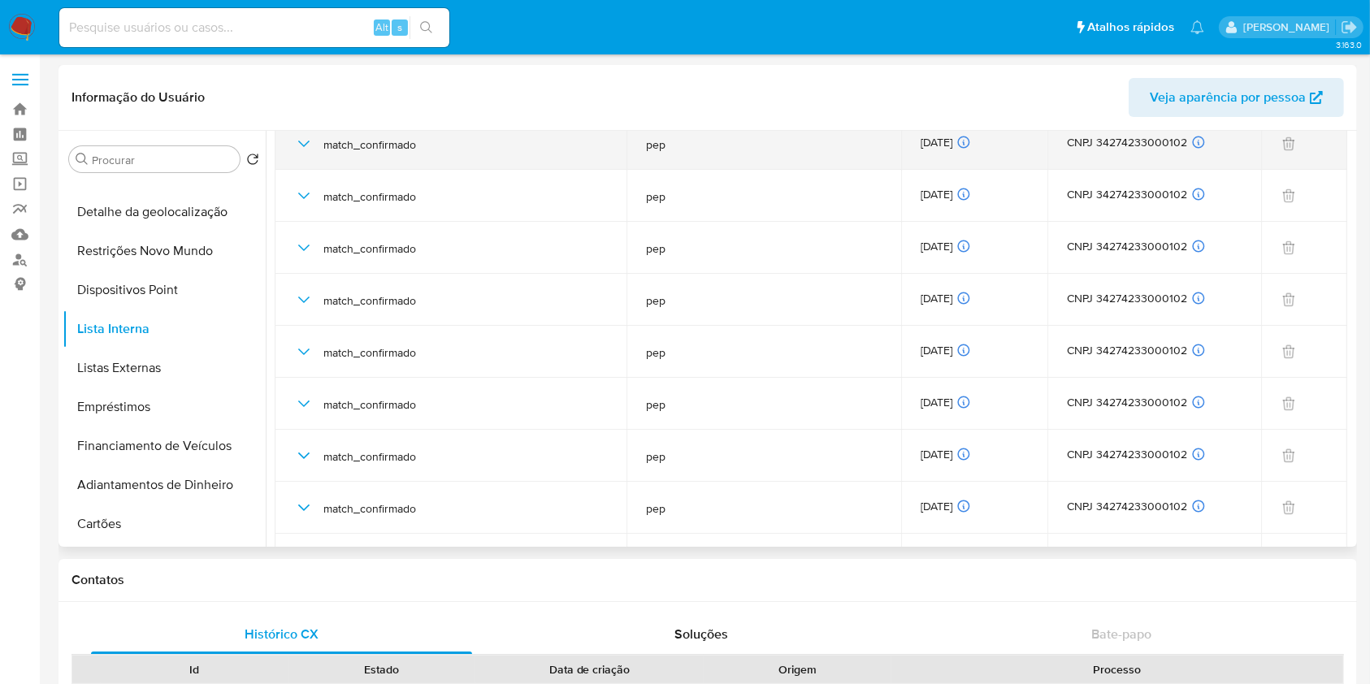
scroll to position [0, 0]
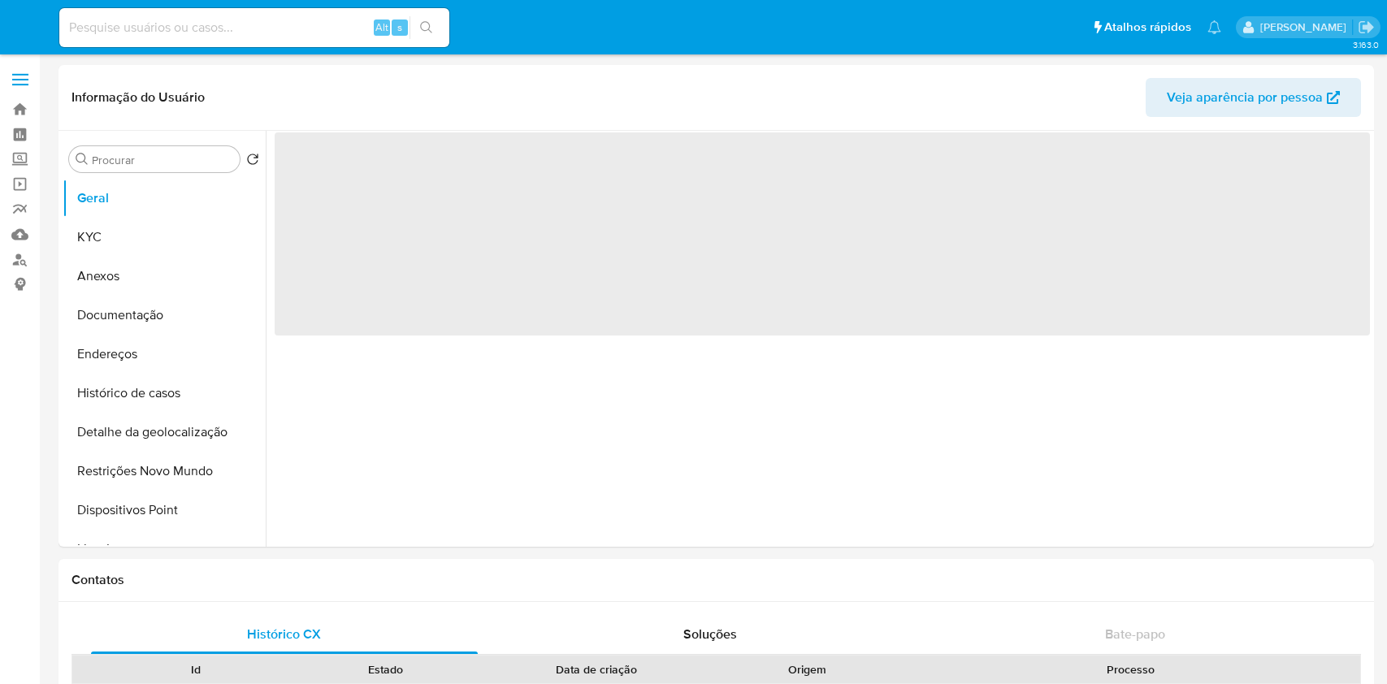
select select "10"
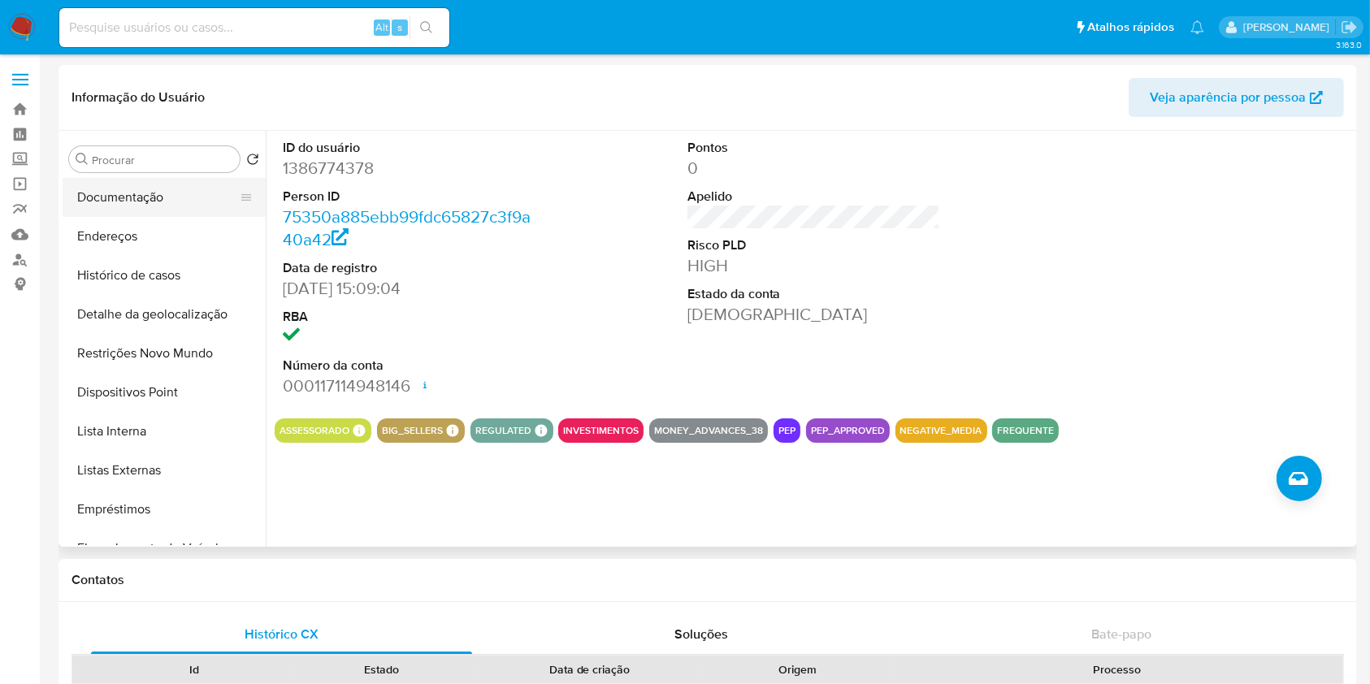
scroll to position [129, 0]
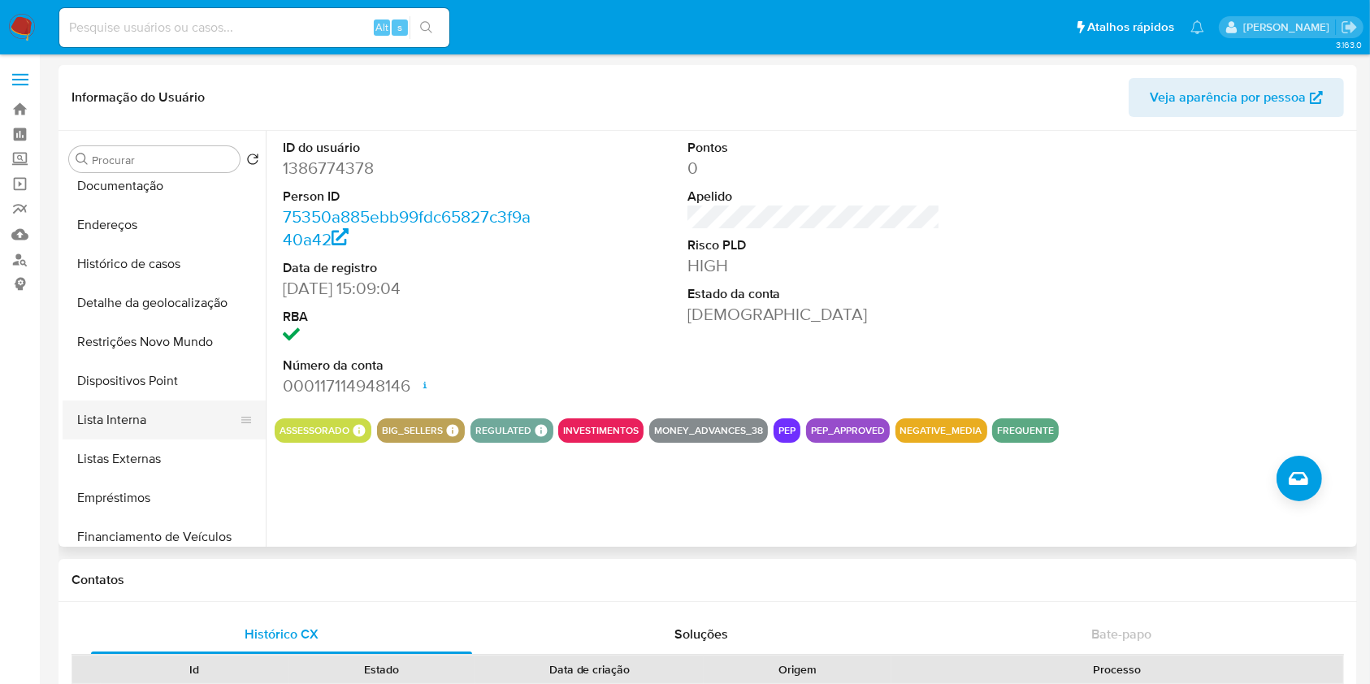
click at [154, 426] on button "Lista Interna" at bounding box center [158, 420] width 190 height 39
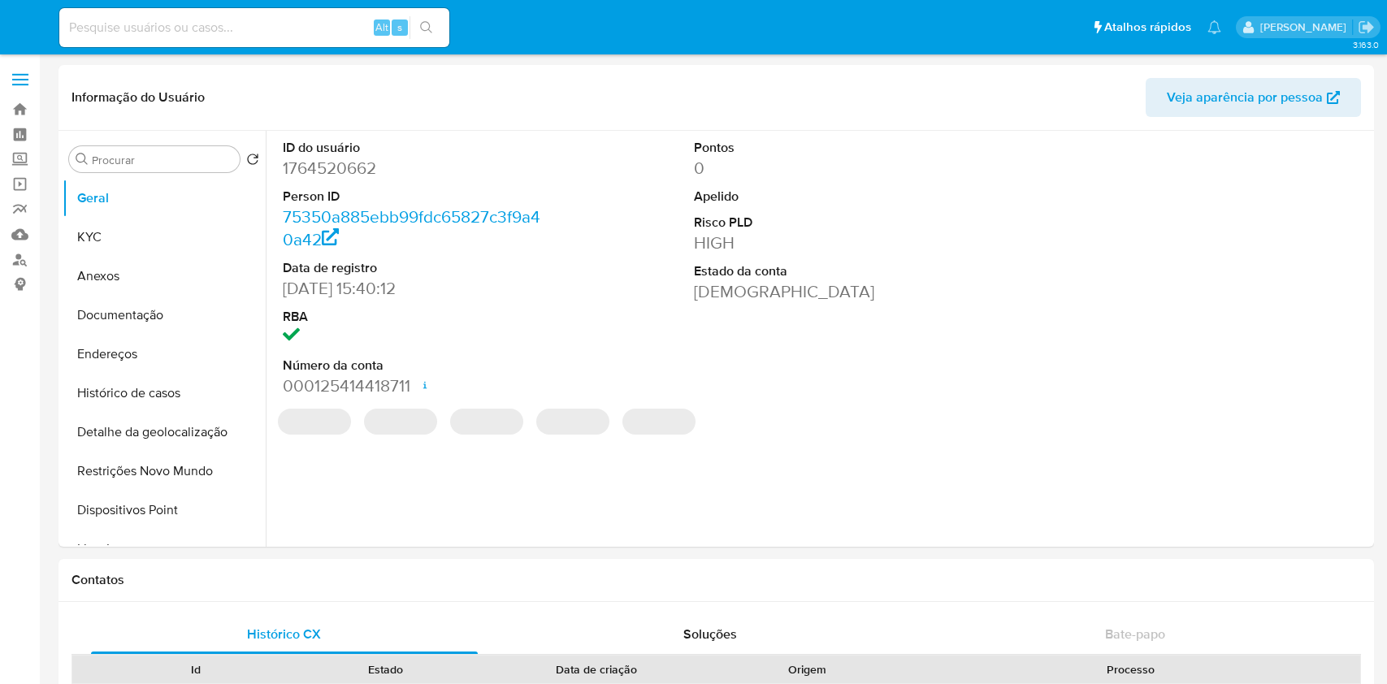
select select "10"
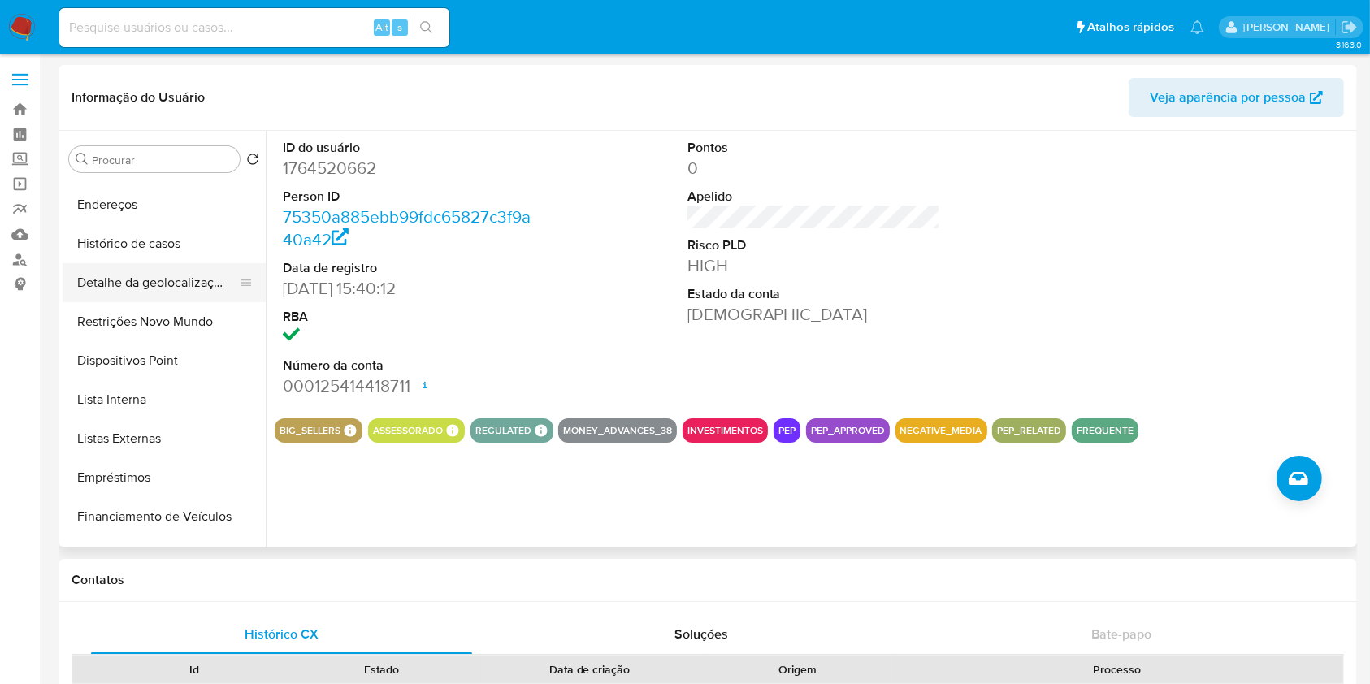
scroll to position [150, 0]
click at [166, 381] on button "Lista Interna" at bounding box center [158, 398] width 190 height 39
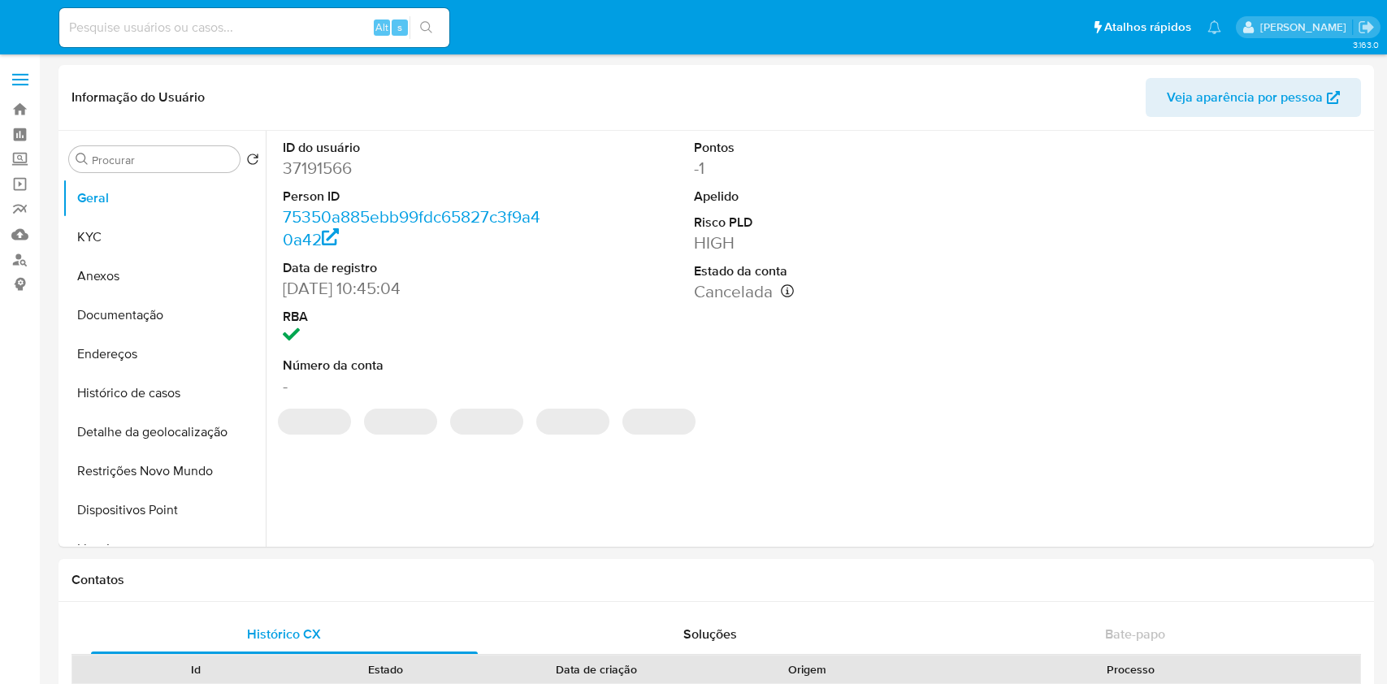
select select "10"
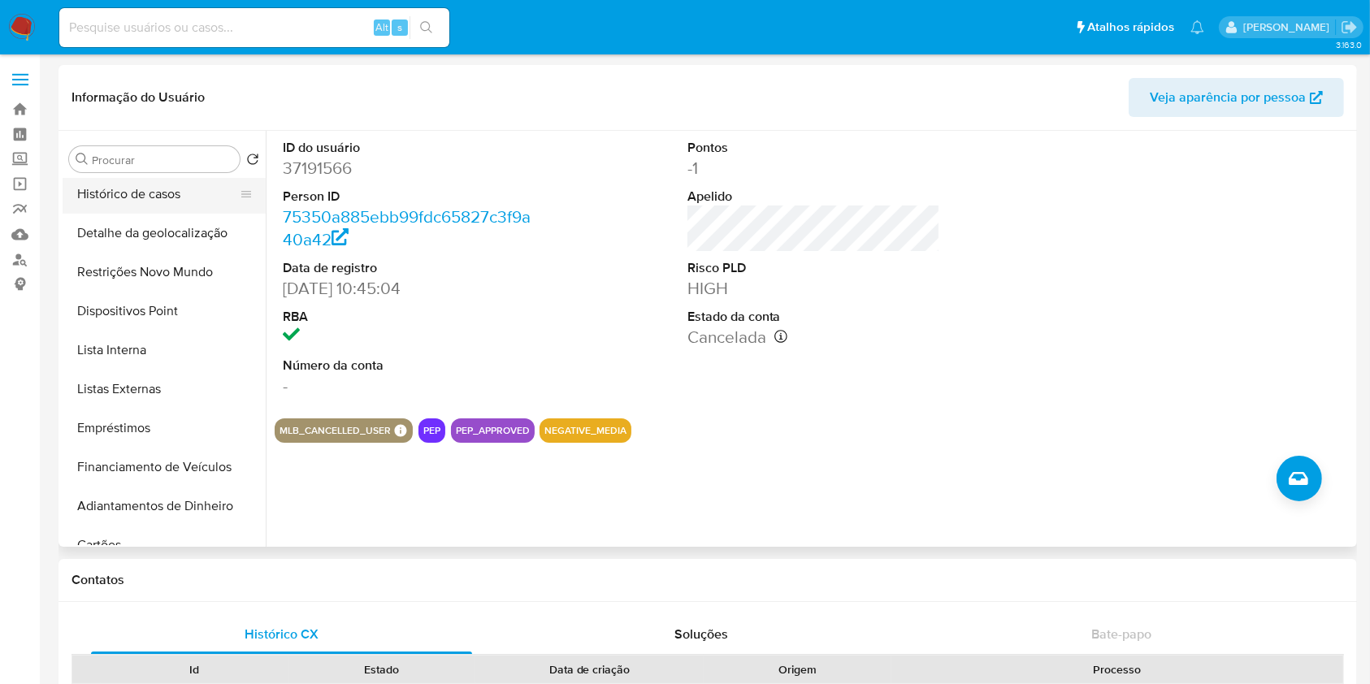
scroll to position [203, 0]
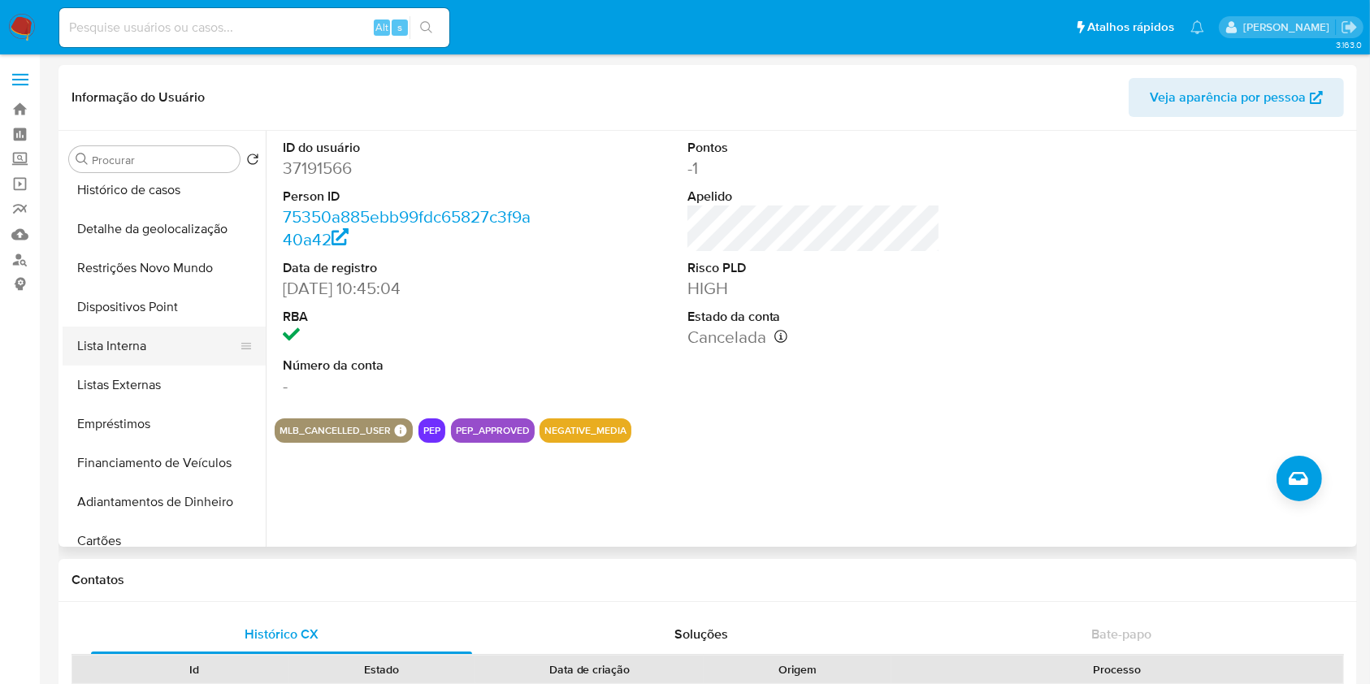
click at [166, 351] on button "Lista Interna" at bounding box center [158, 346] width 190 height 39
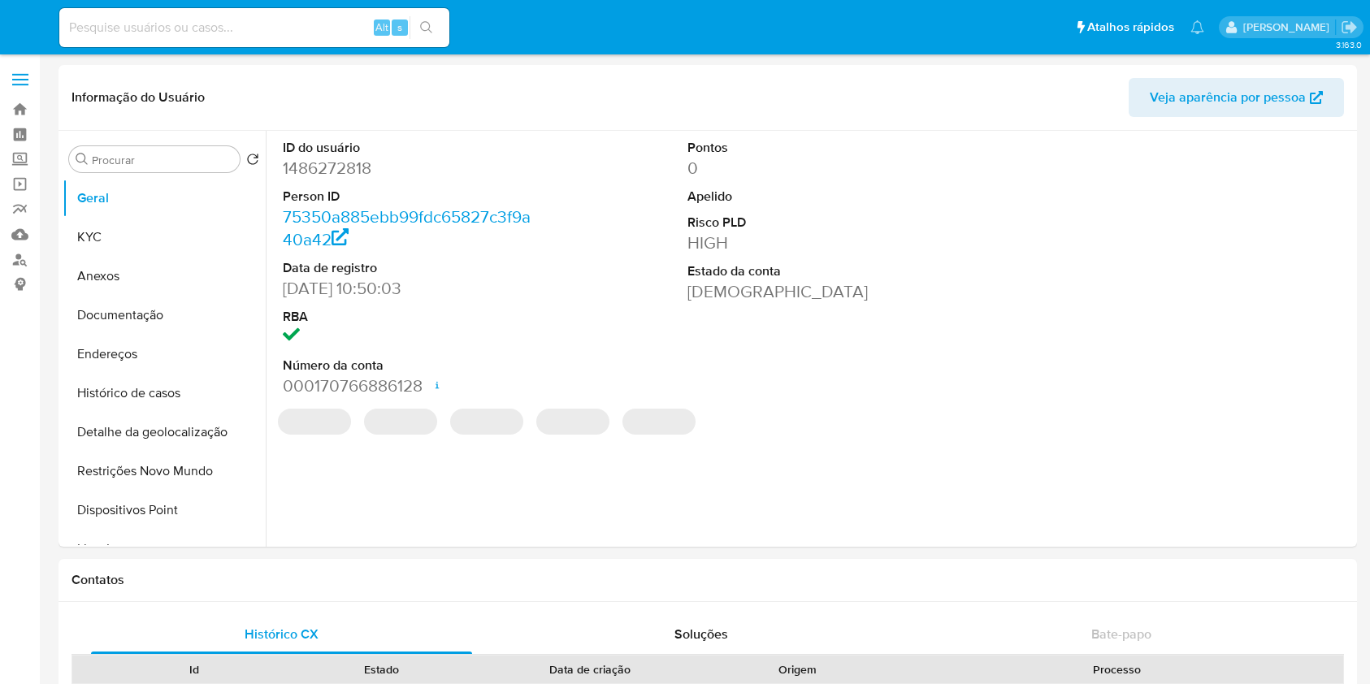
select select "10"
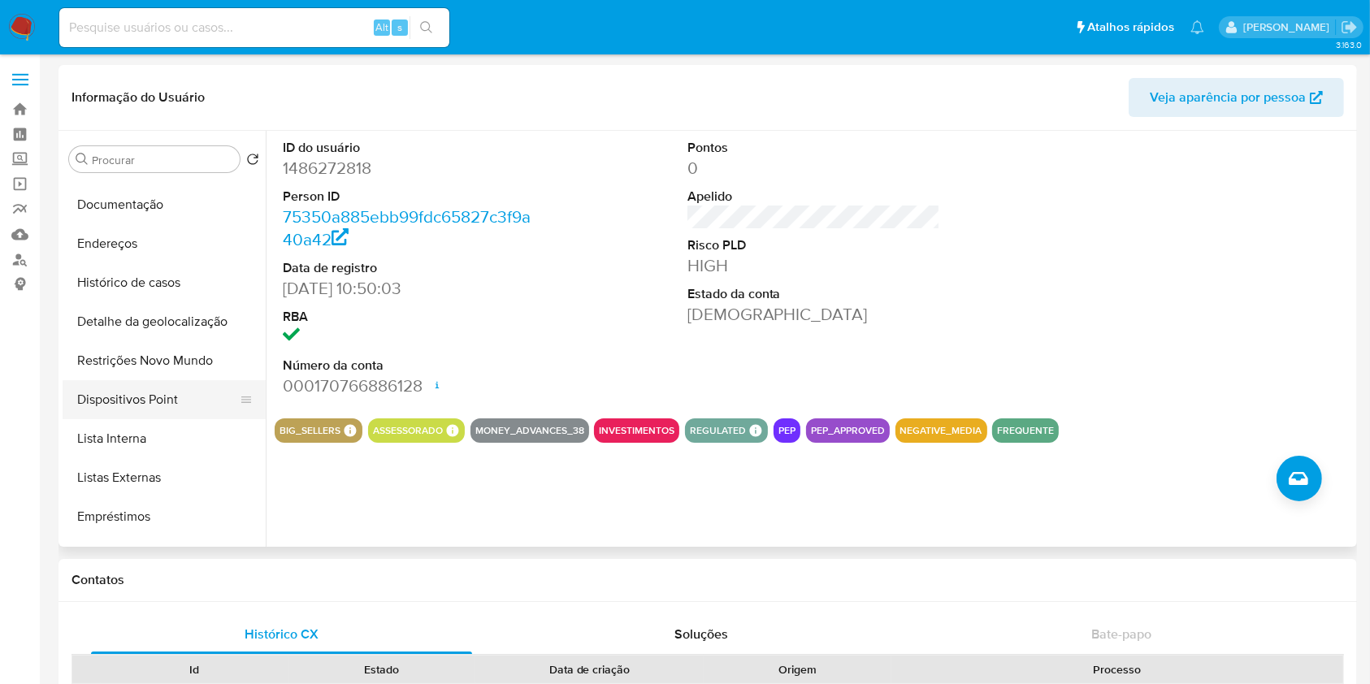
scroll to position [111, 0]
click at [161, 426] on button "Lista Interna" at bounding box center [158, 437] width 190 height 39
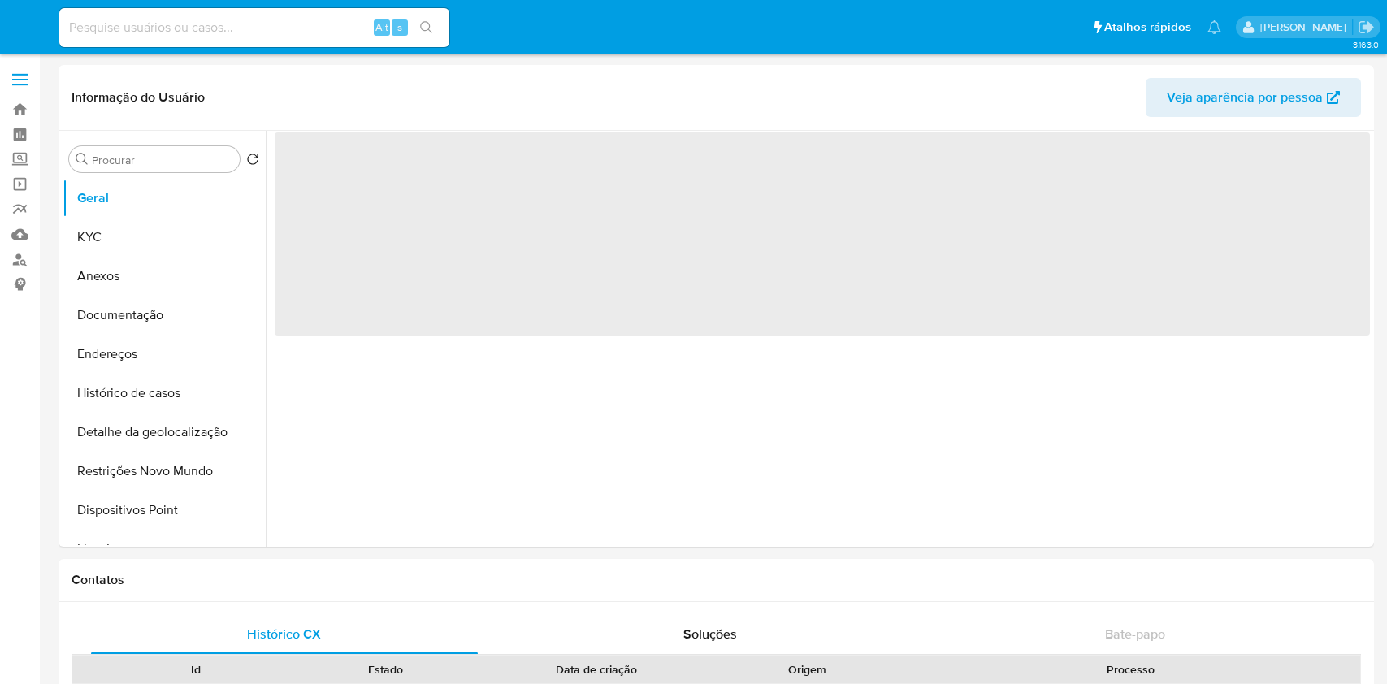
select select "10"
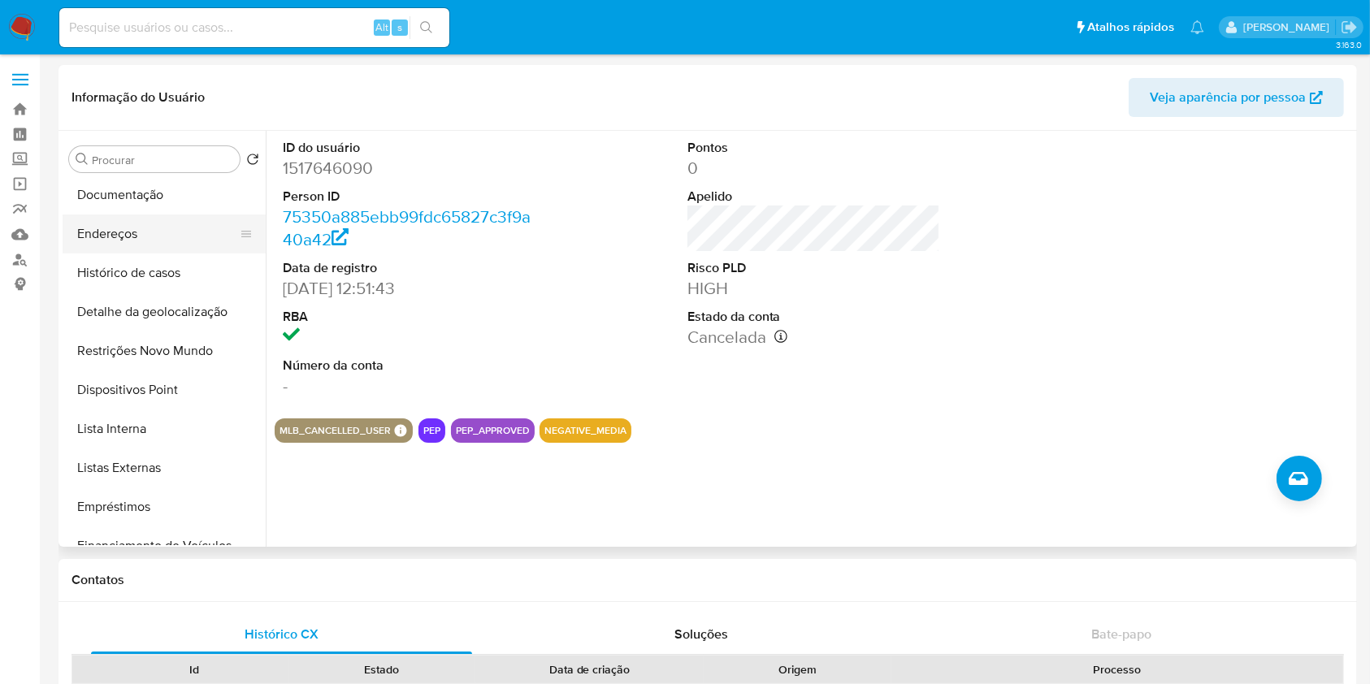
scroll to position [131, 0]
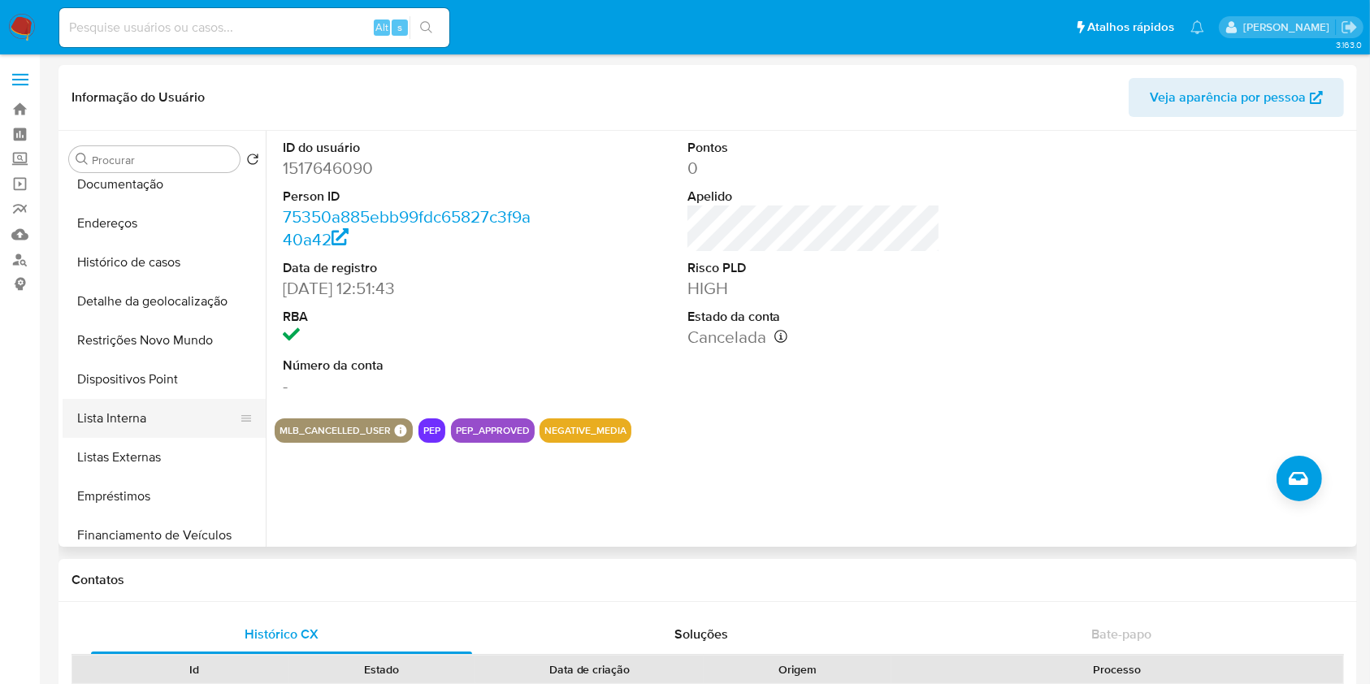
click at [157, 419] on button "Lista Interna" at bounding box center [158, 418] width 190 height 39
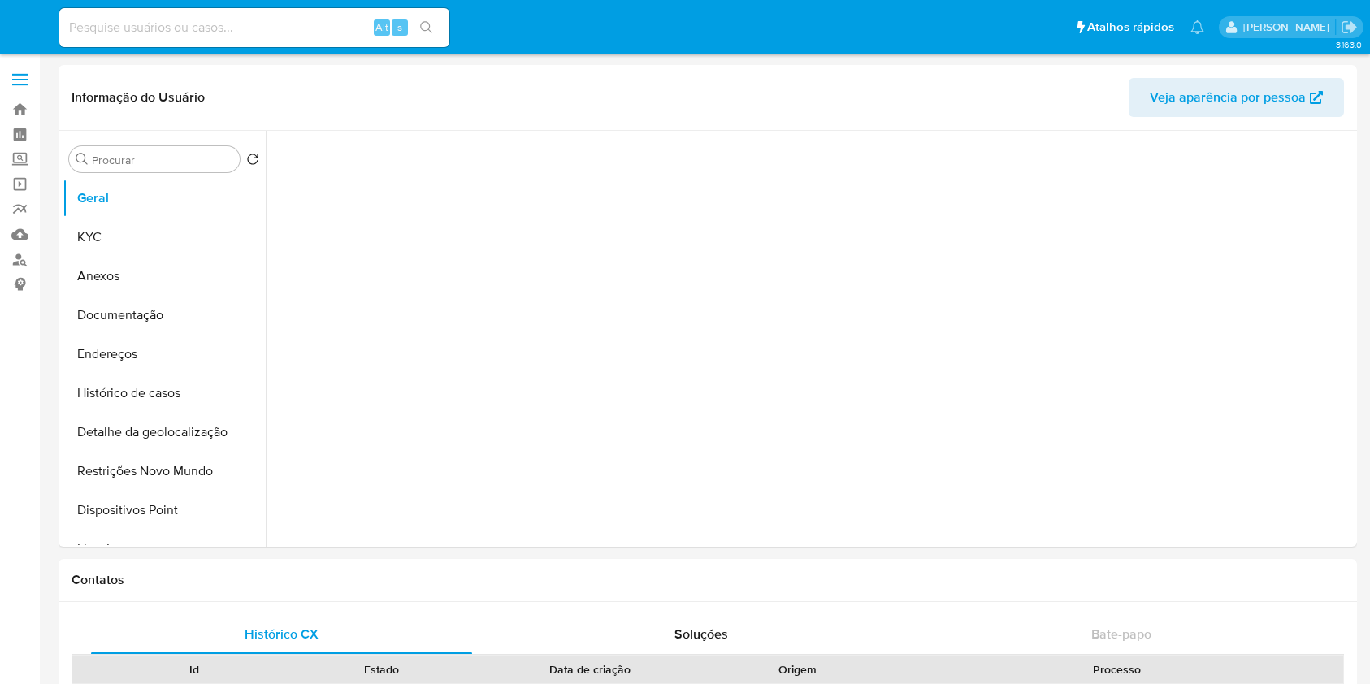
select select "10"
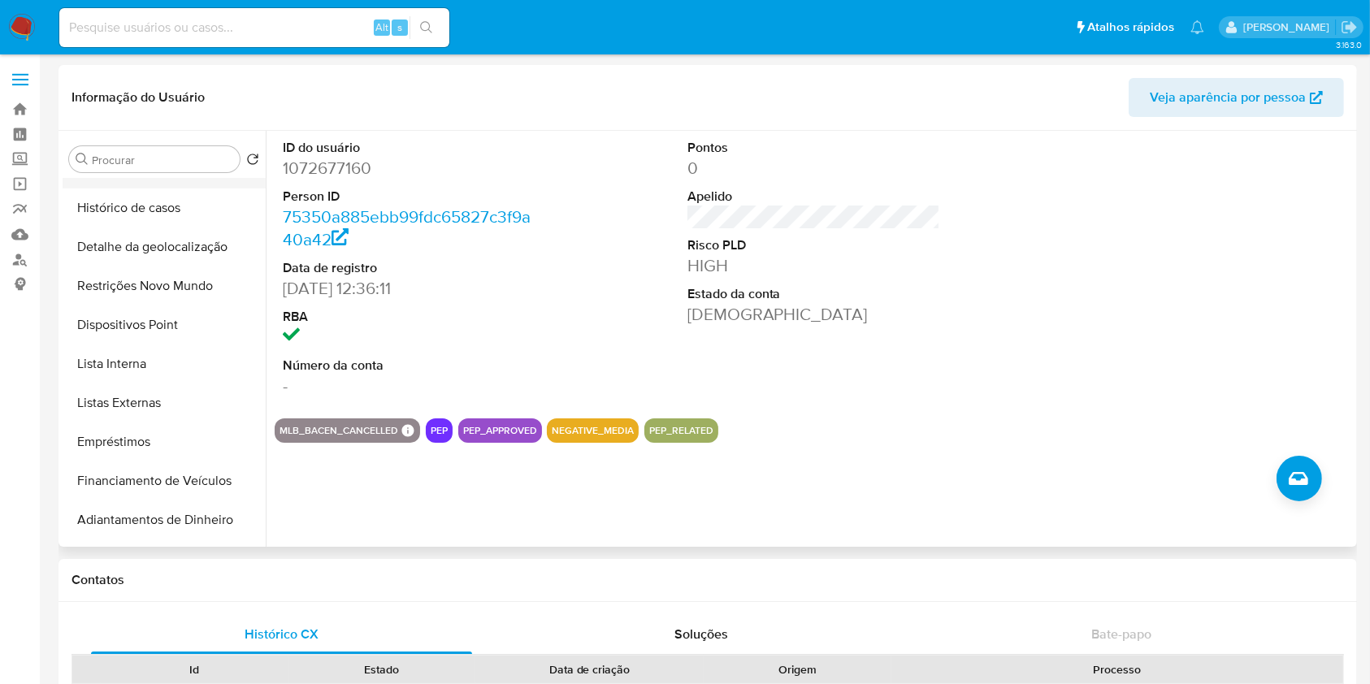
scroll to position [189, 0]
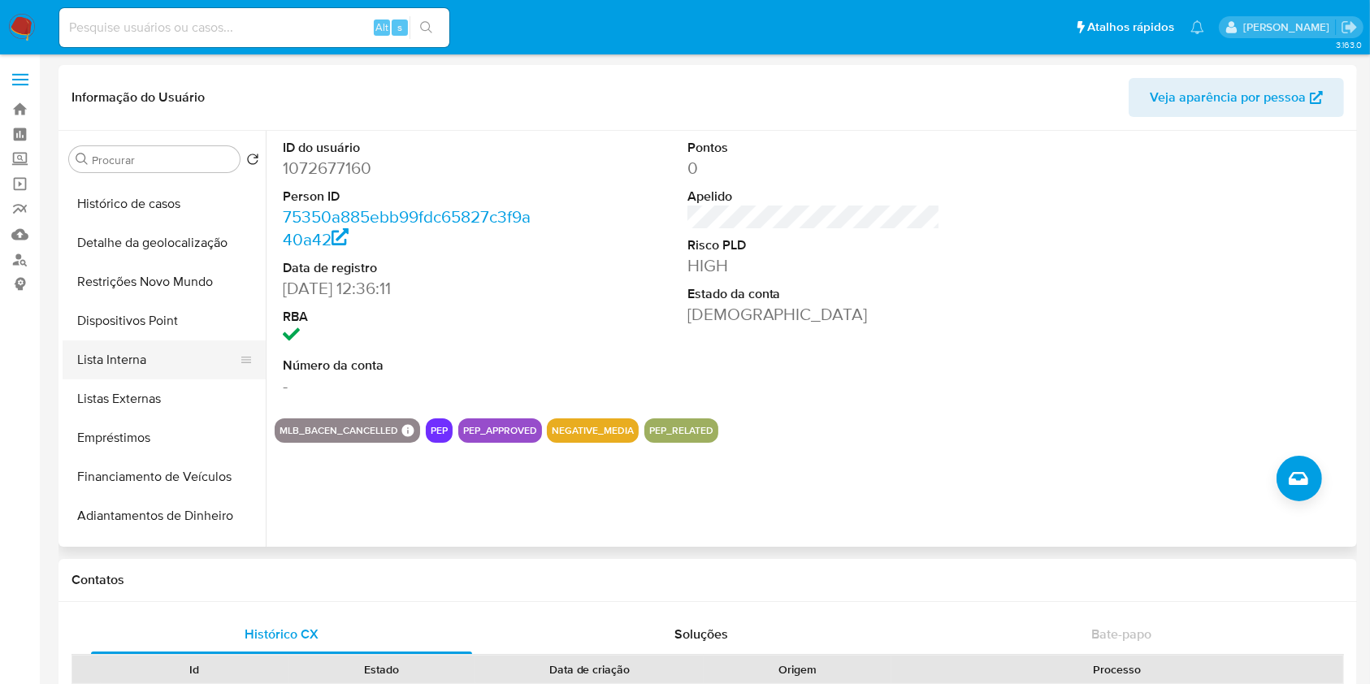
click at [167, 352] on button "Lista Interna" at bounding box center [158, 359] width 190 height 39
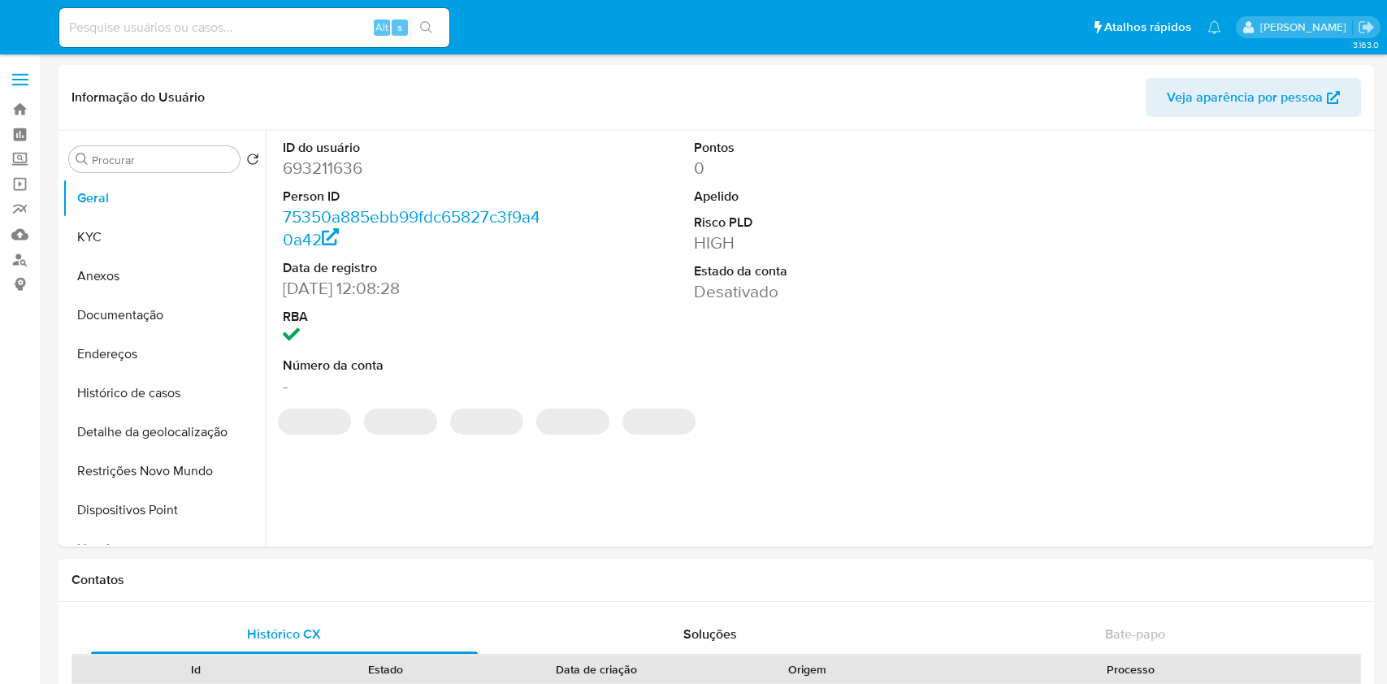
select select "10"
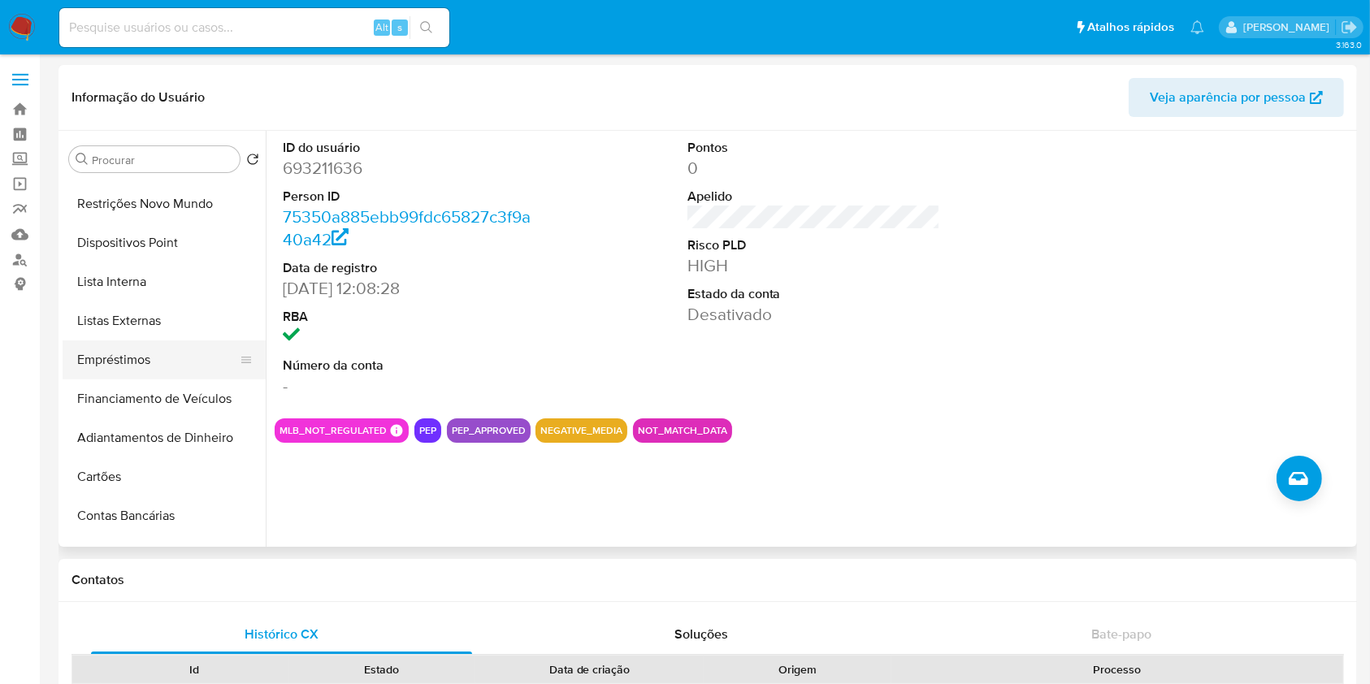
scroll to position [271, 0]
click at [166, 278] on button "Lista Interna" at bounding box center [158, 278] width 190 height 39
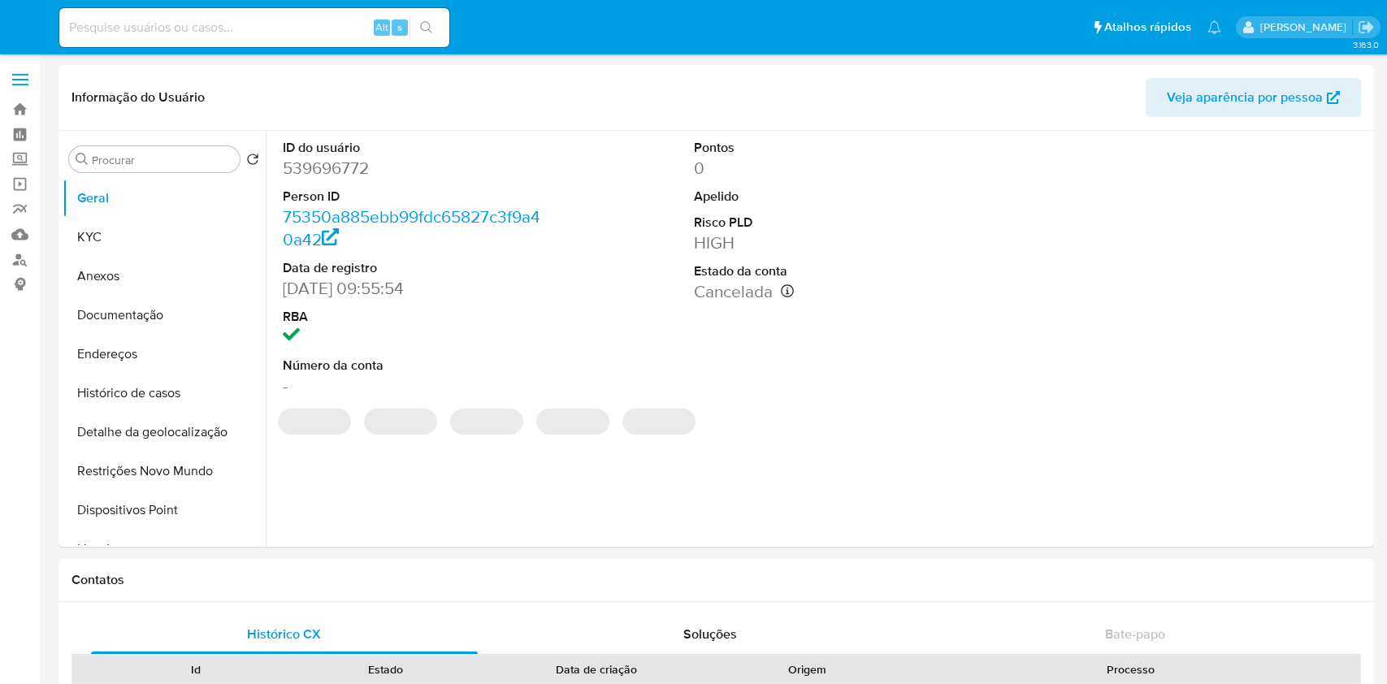
select select "10"
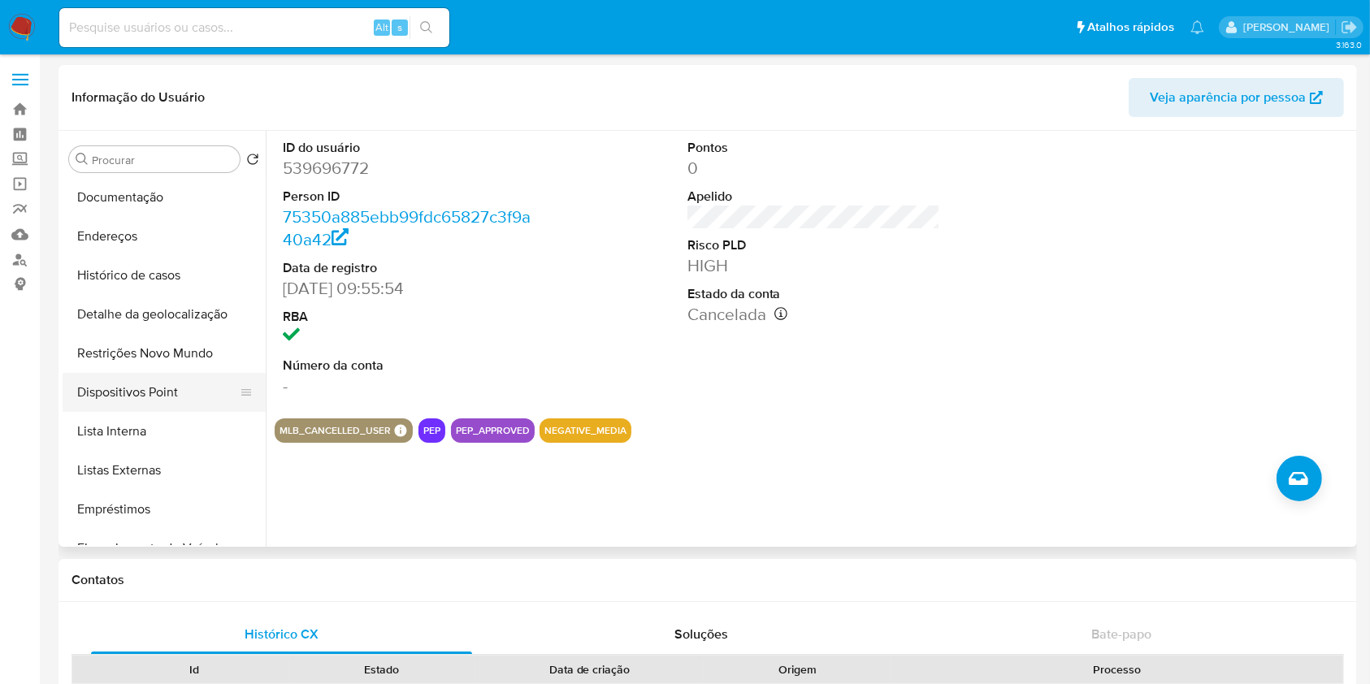
scroll to position [119, 0]
click at [152, 424] on button "Lista Interna" at bounding box center [158, 430] width 190 height 39
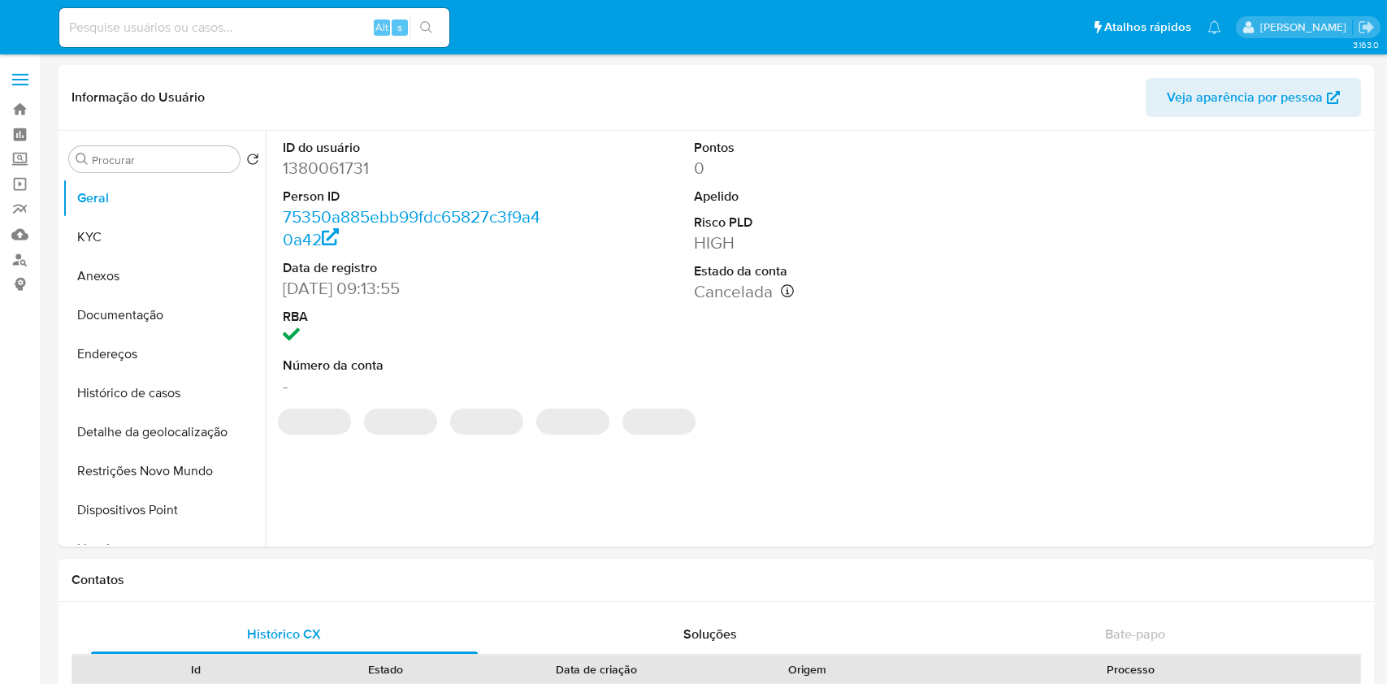
select select "10"
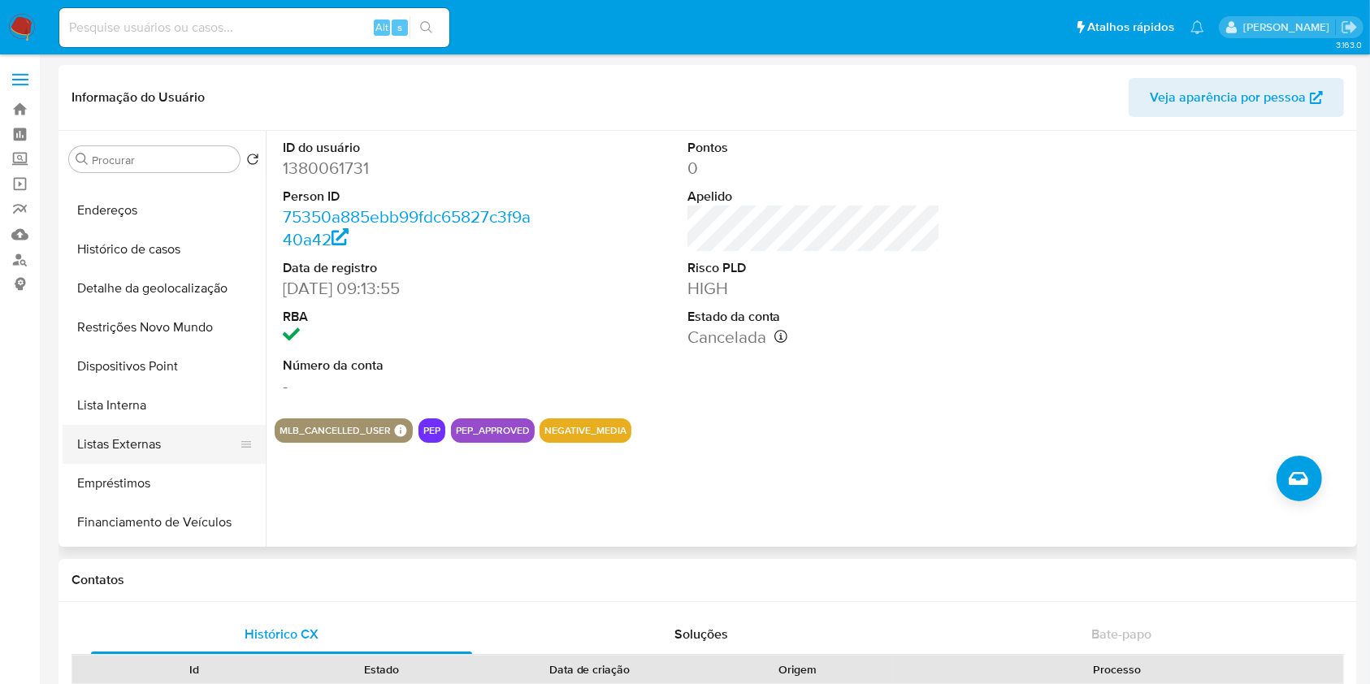
scroll to position [154, 0]
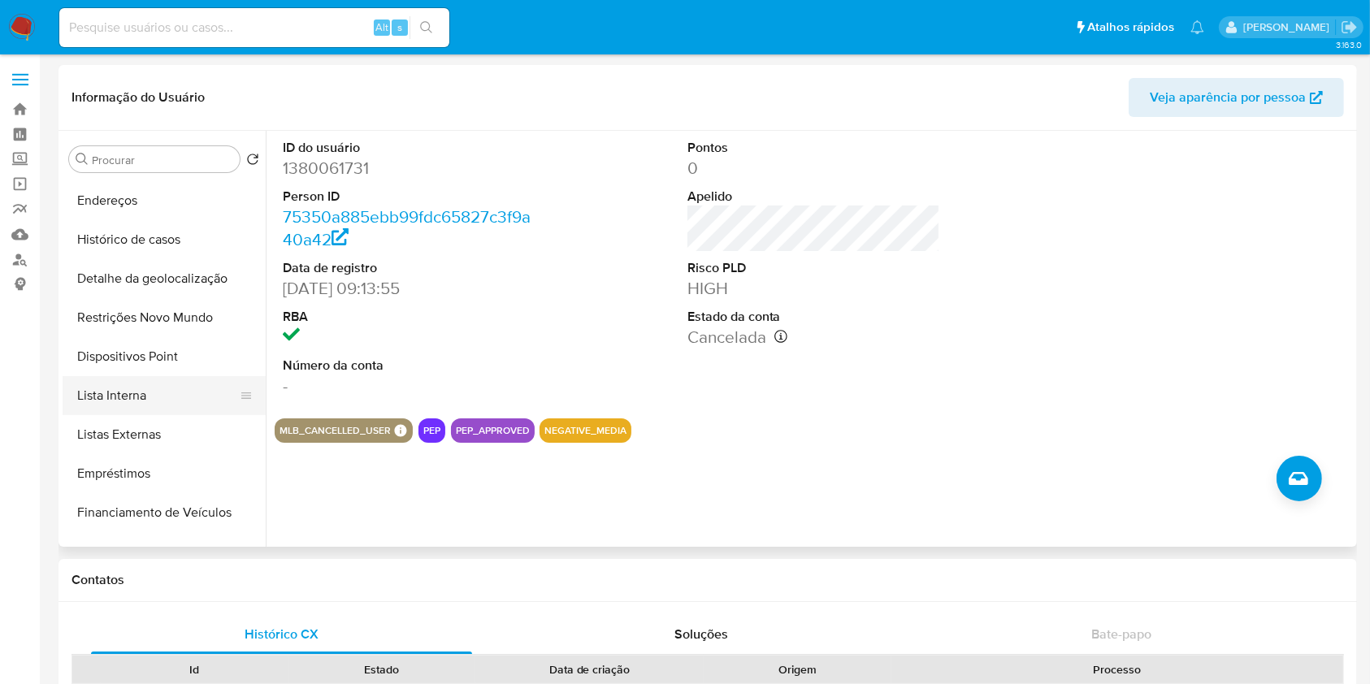
click at [151, 395] on button "Lista Interna" at bounding box center [158, 395] width 190 height 39
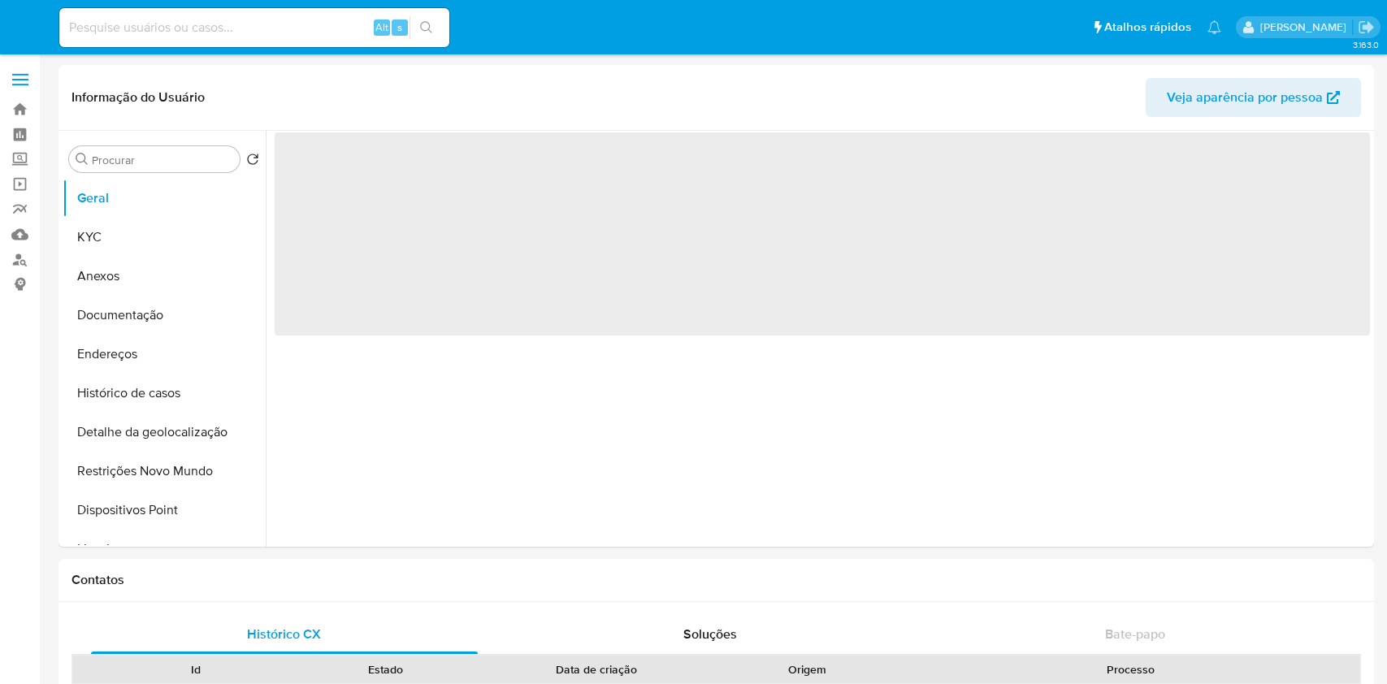
select select "10"
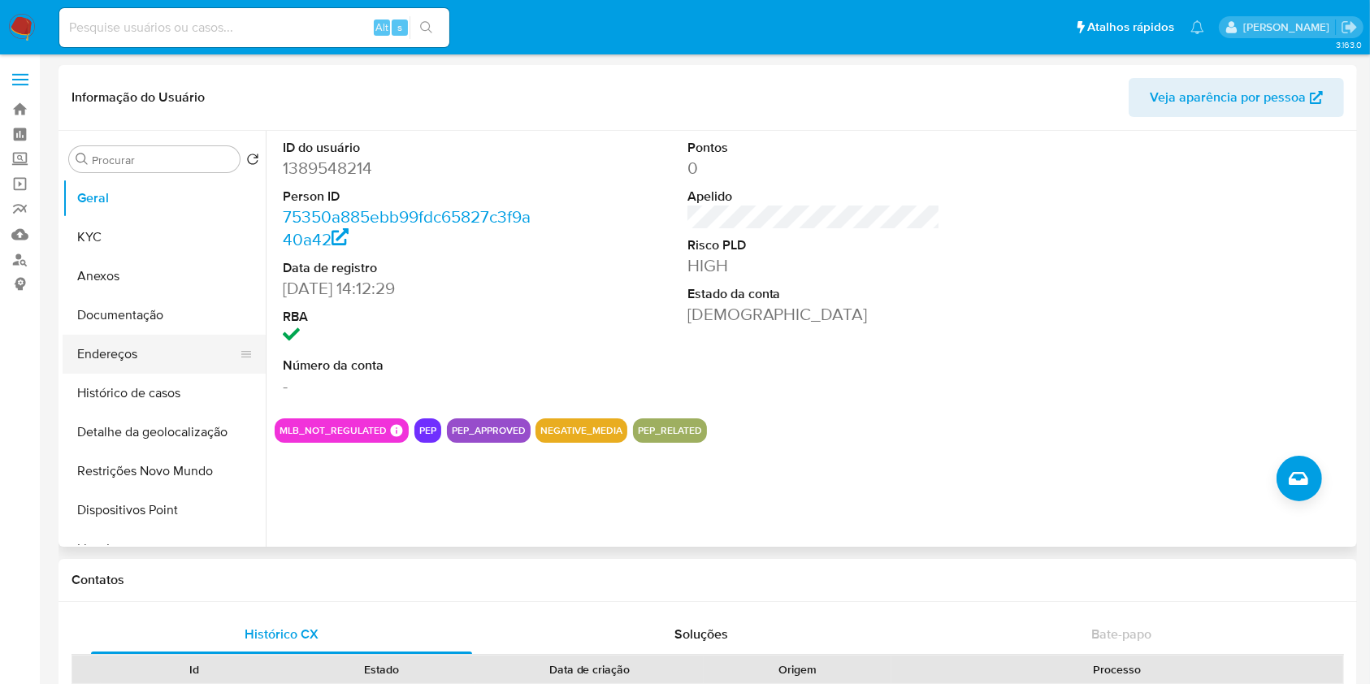
scroll to position [208, 0]
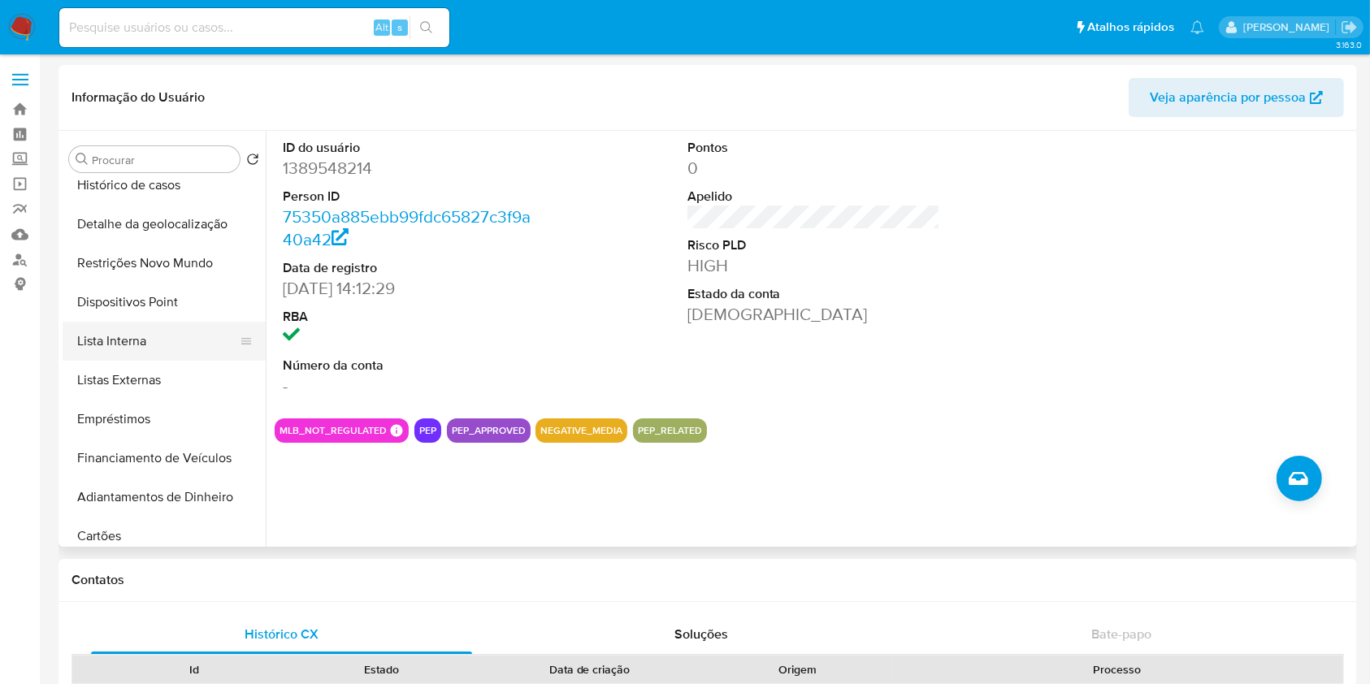
click at [171, 335] on button "Lista Interna" at bounding box center [158, 341] width 190 height 39
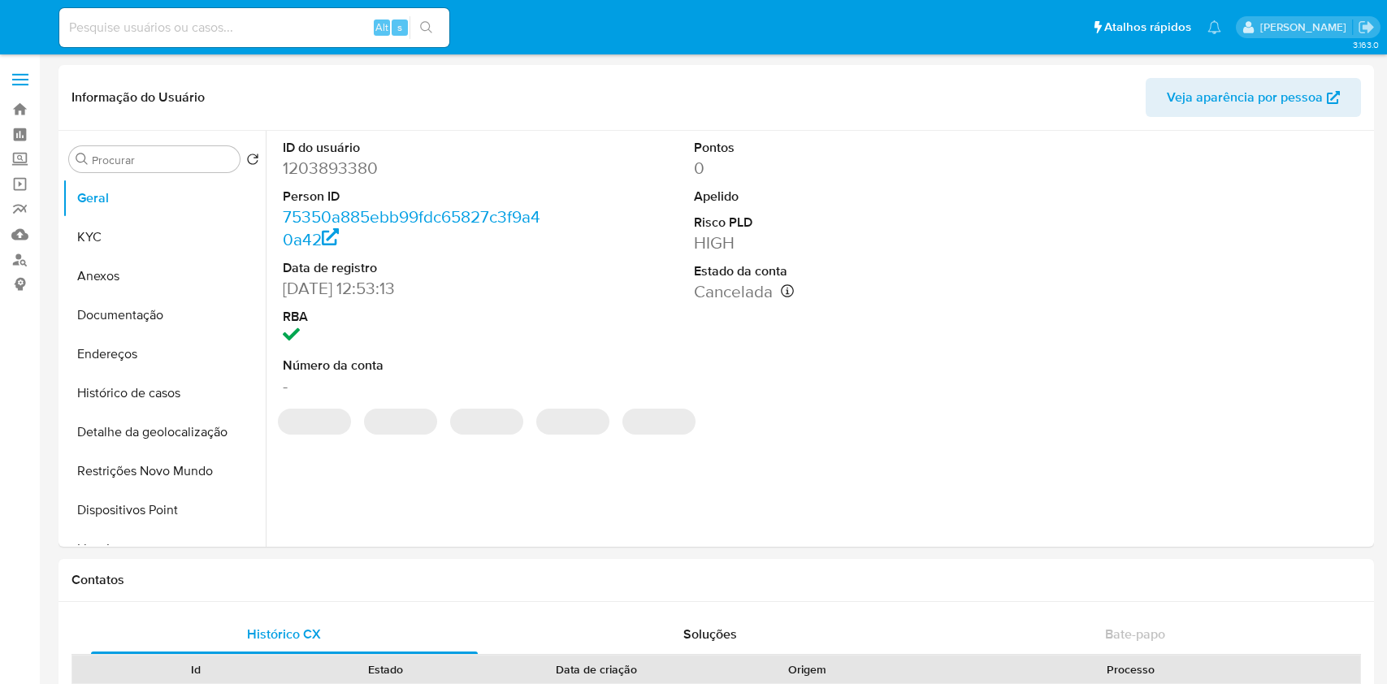
select select "10"
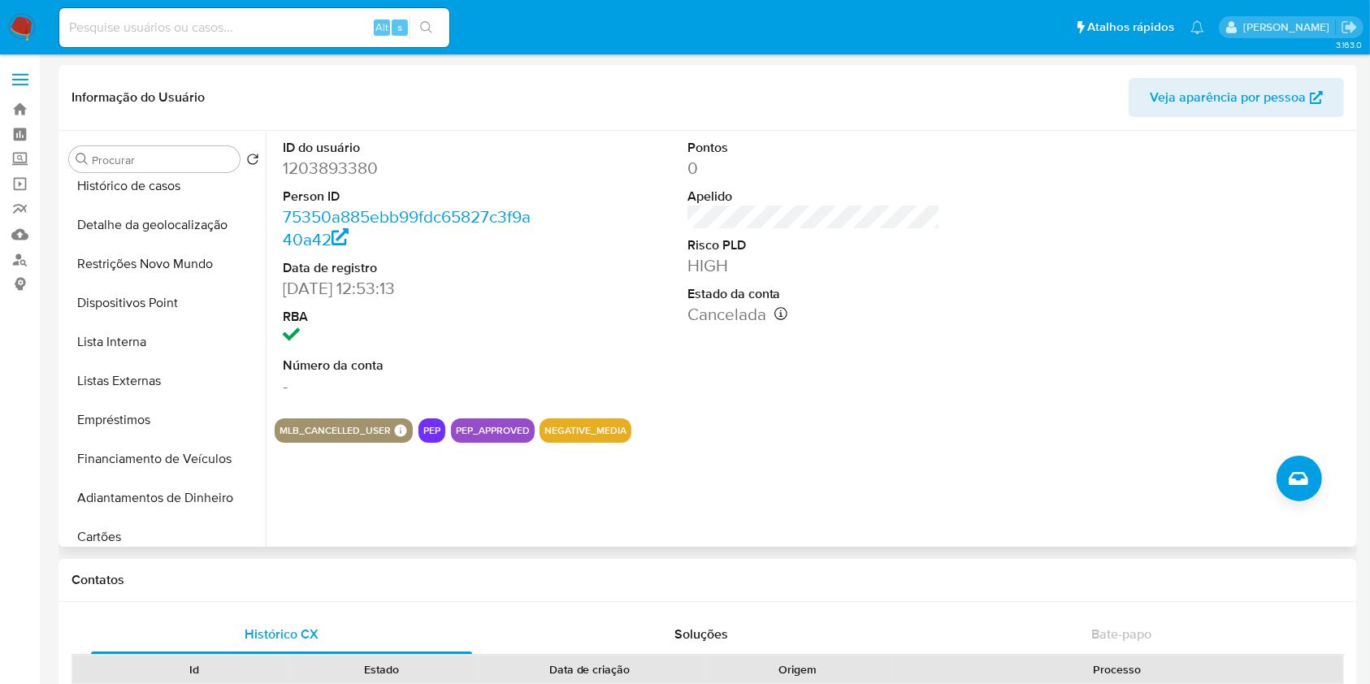
scroll to position [215, 0]
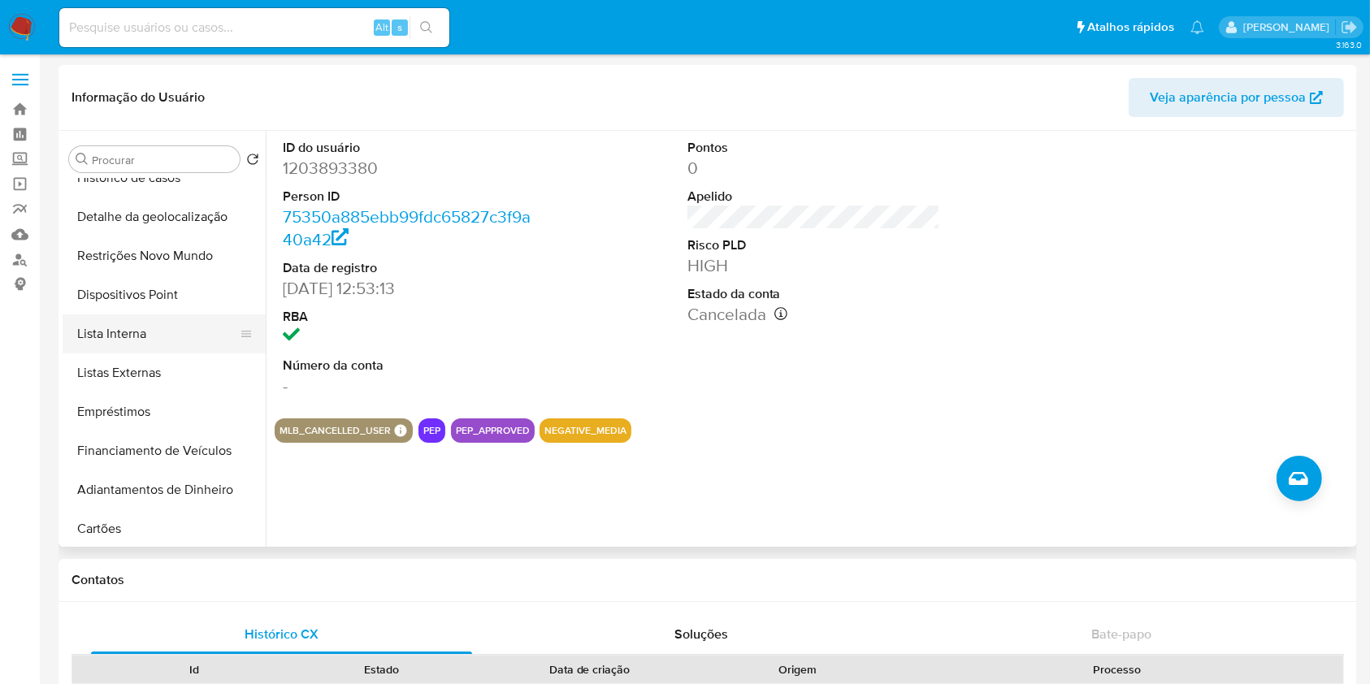
click at [173, 331] on button "Lista Interna" at bounding box center [158, 333] width 190 height 39
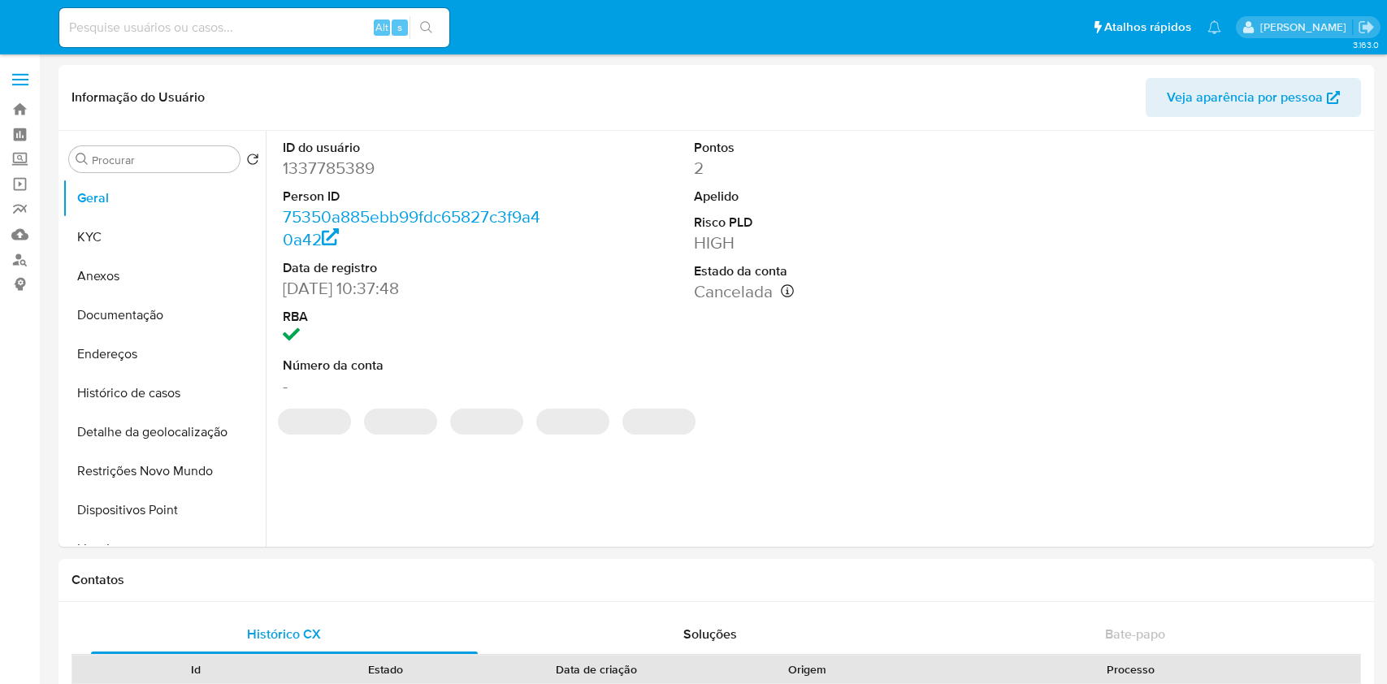
select select "10"
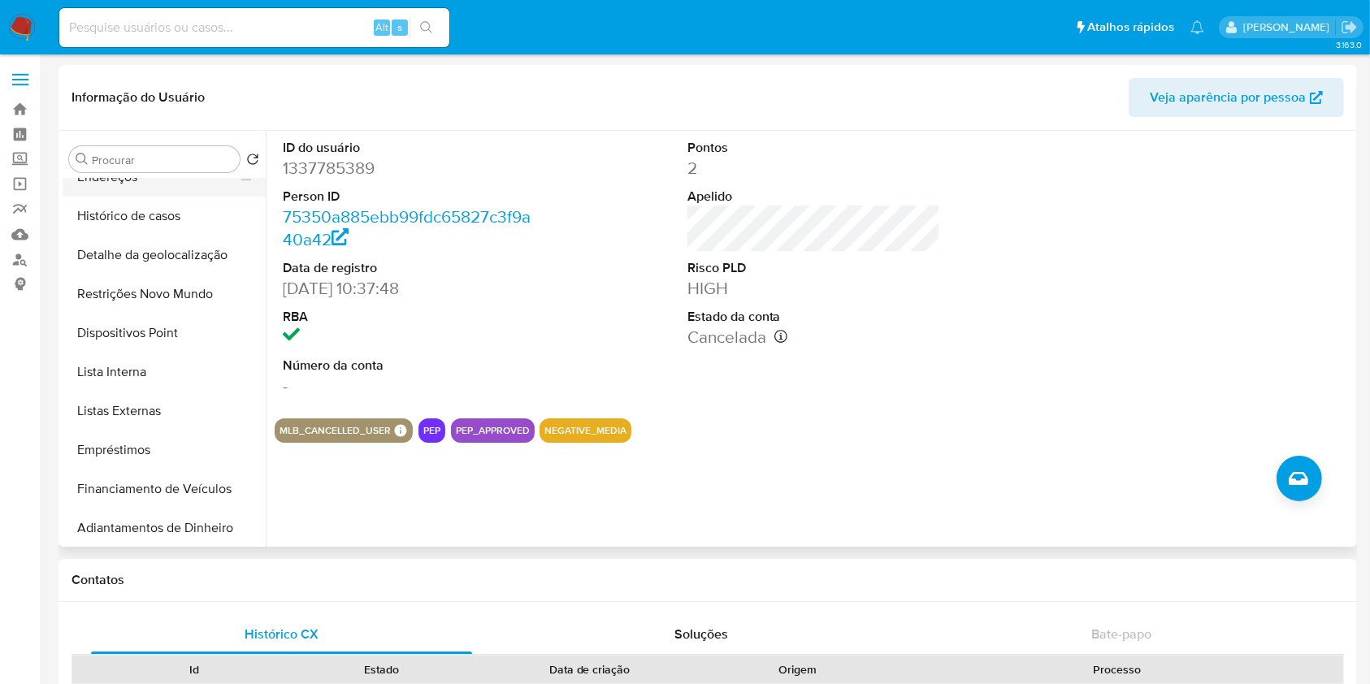
scroll to position [179, 0]
click at [162, 376] on button "Lista Interna" at bounding box center [158, 370] width 190 height 39
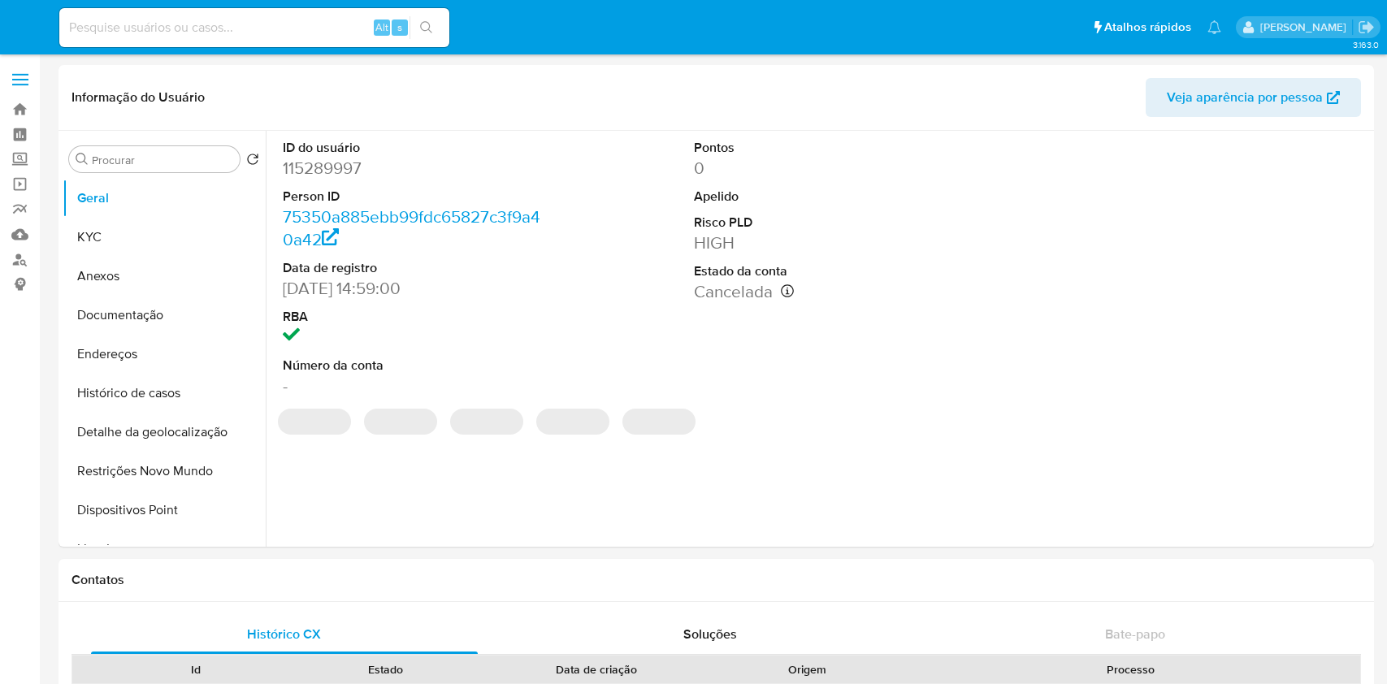
select select "10"
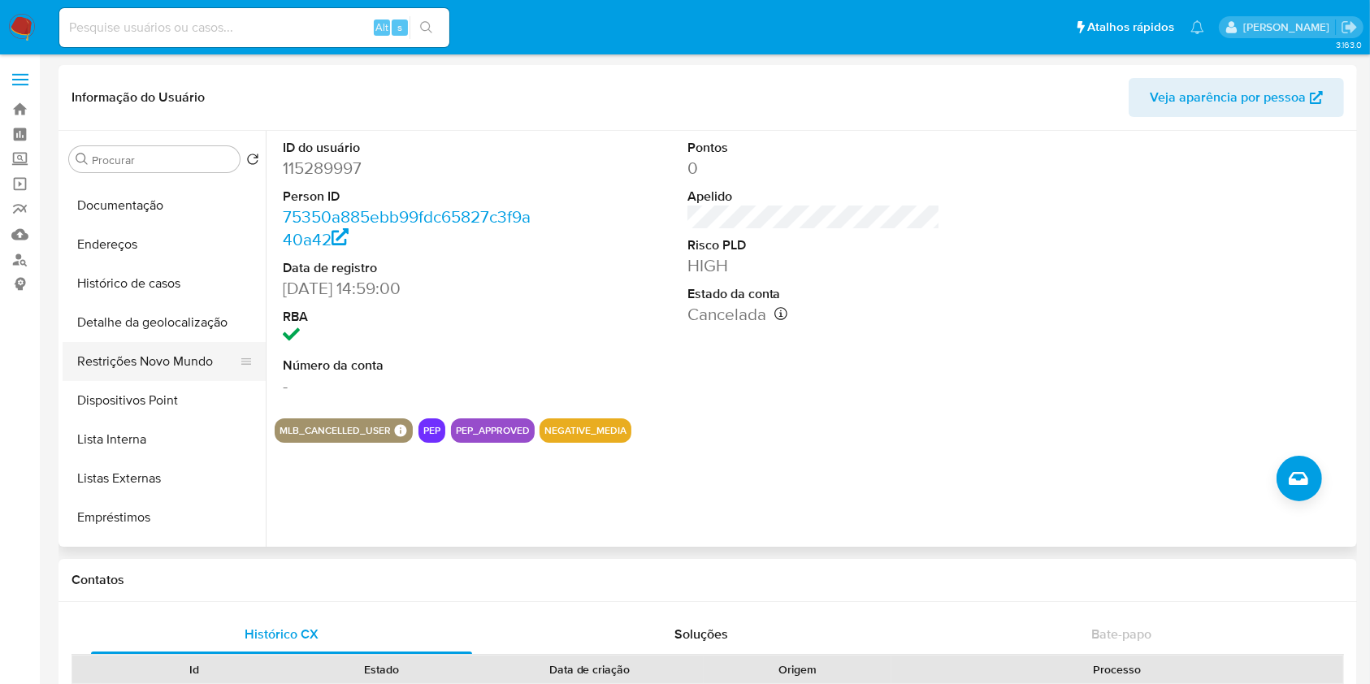
scroll to position [111, 0]
click at [195, 448] on button "Lista Interna" at bounding box center [158, 437] width 190 height 39
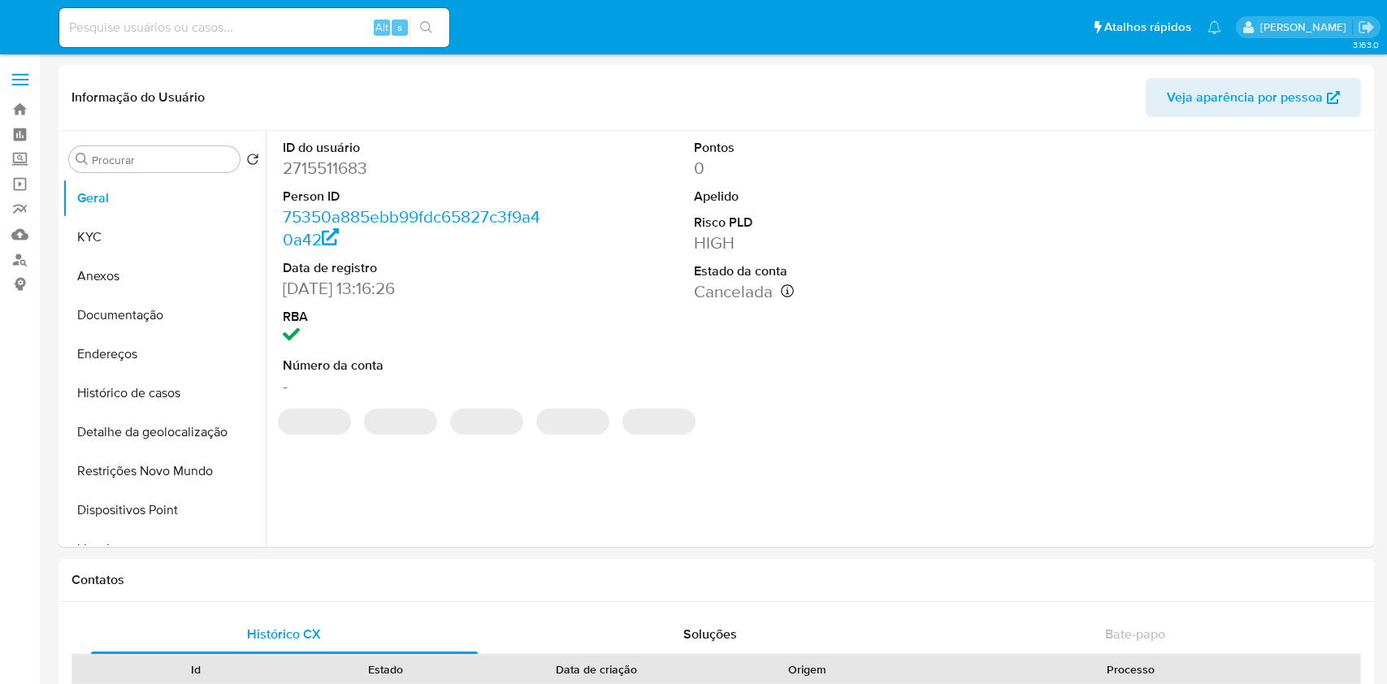
select select "10"
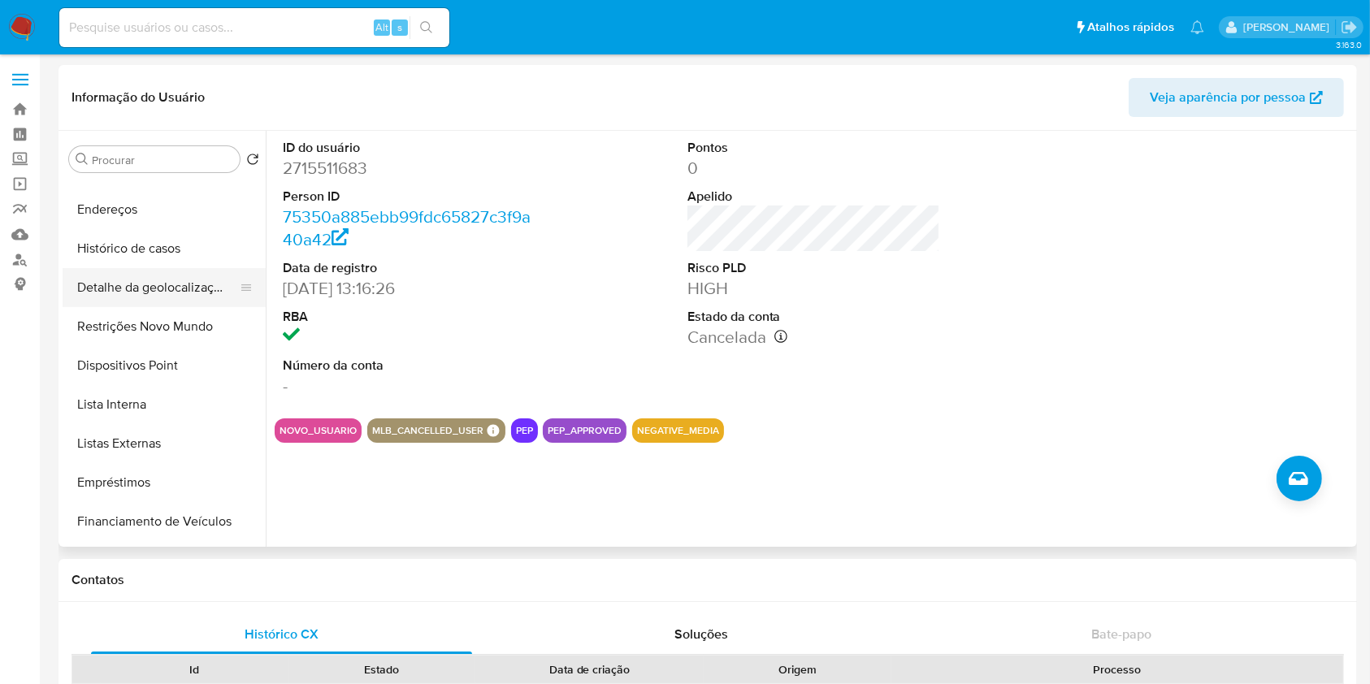
scroll to position [158, 0]
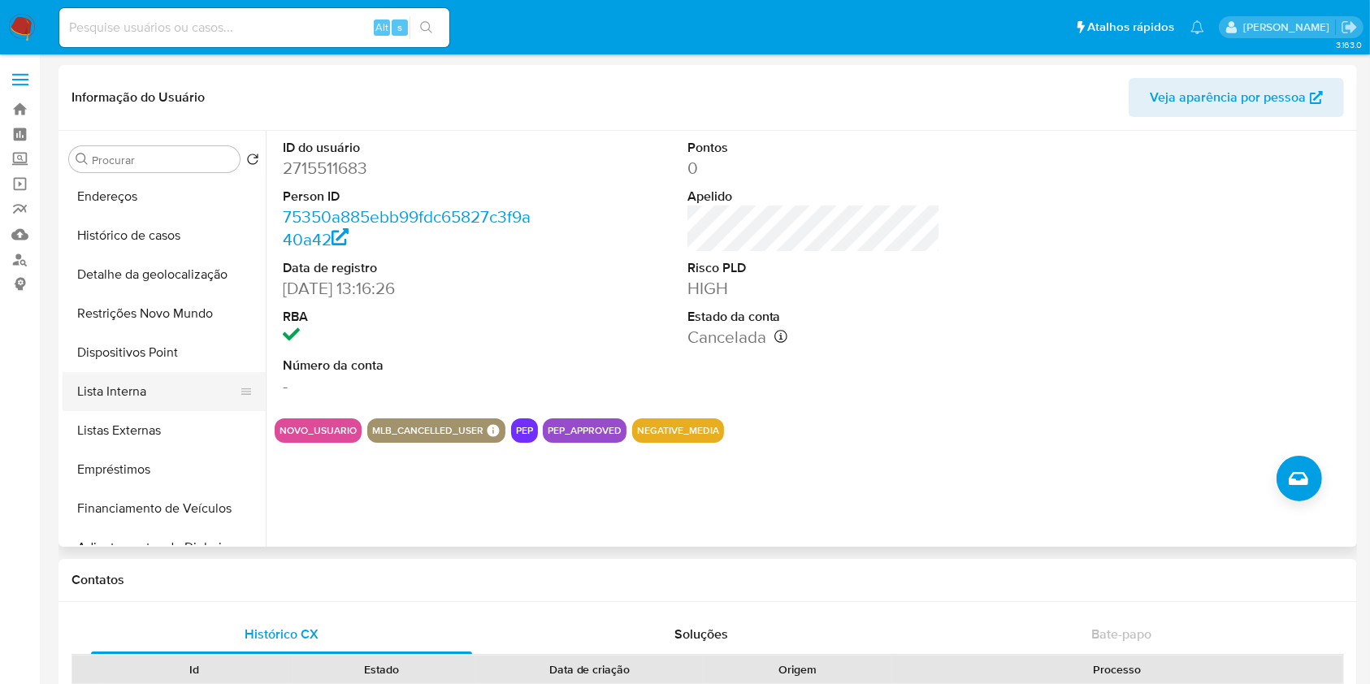
click at [178, 387] on button "Lista Interna" at bounding box center [158, 391] width 190 height 39
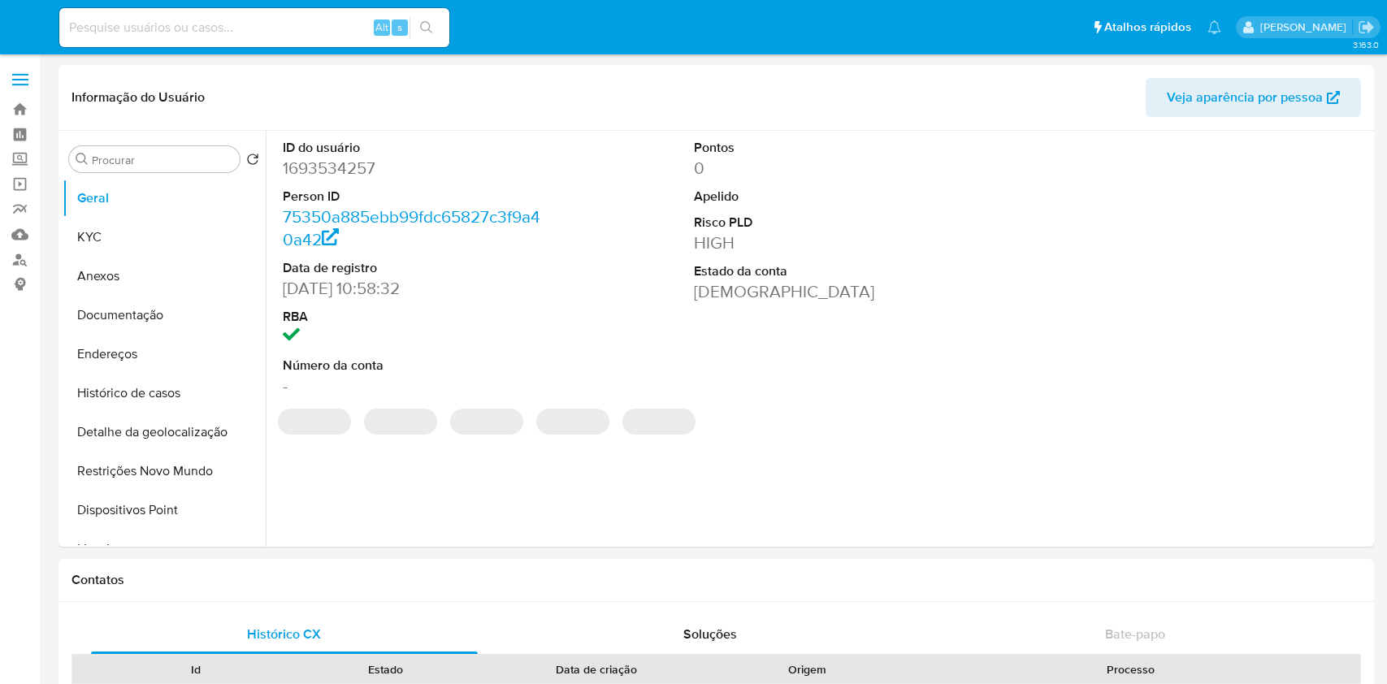
select select "10"
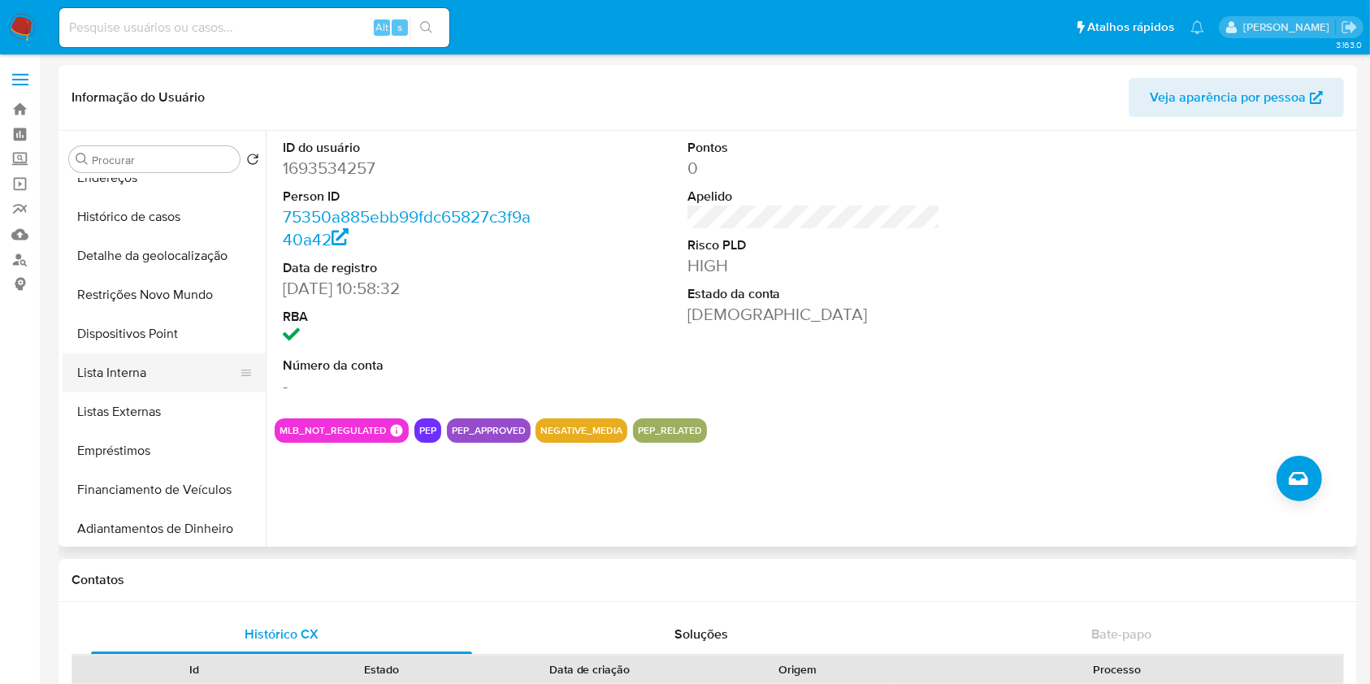
scroll to position [177, 0]
click at [171, 370] on button "Lista Interna" at bounding box center [158, 372] width 190 height 39
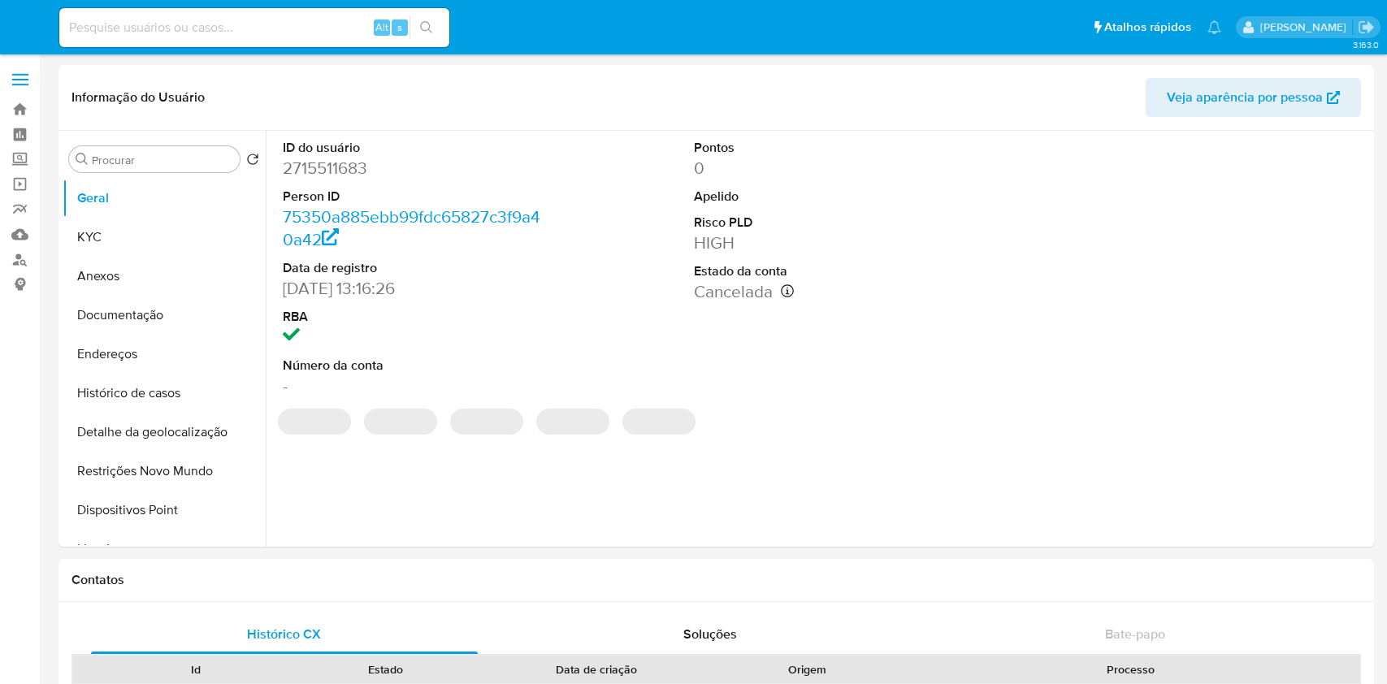
select select "10"
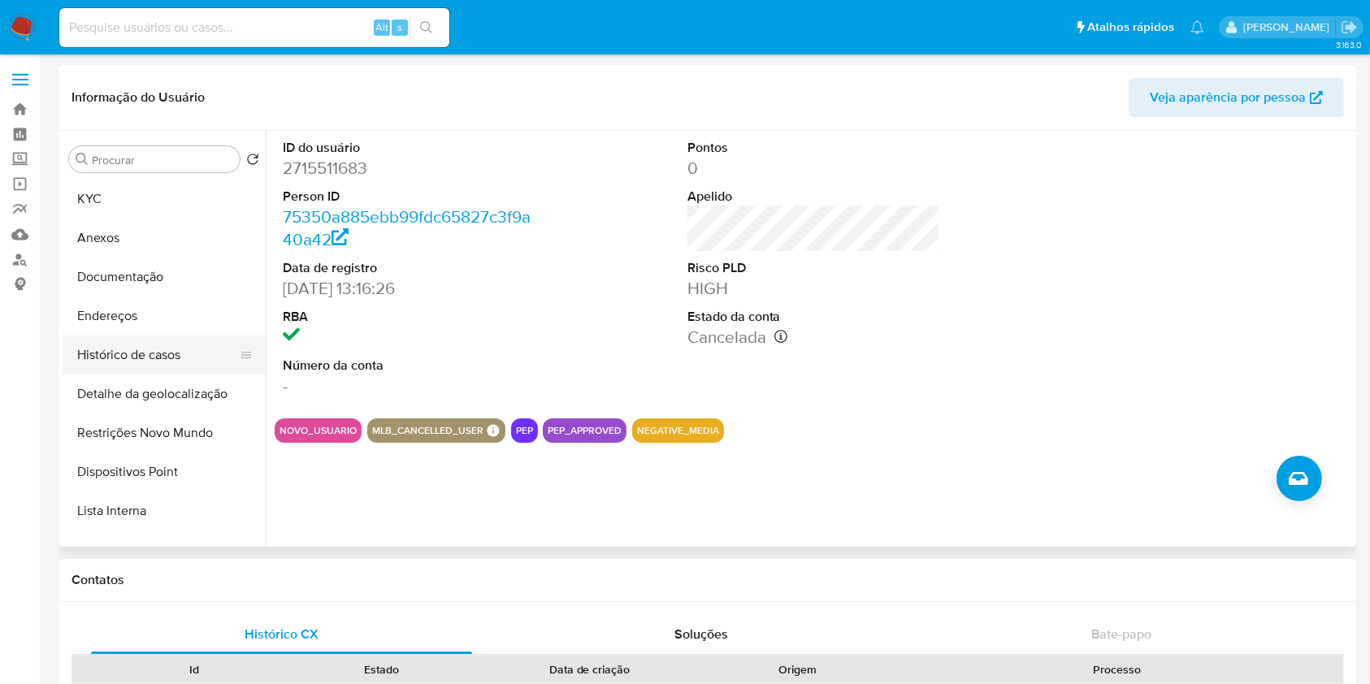
scroll to position [79, 0]
click at [174, 460] on button "Lista Interna" at bounding box center [158, 470] width 190 height 39
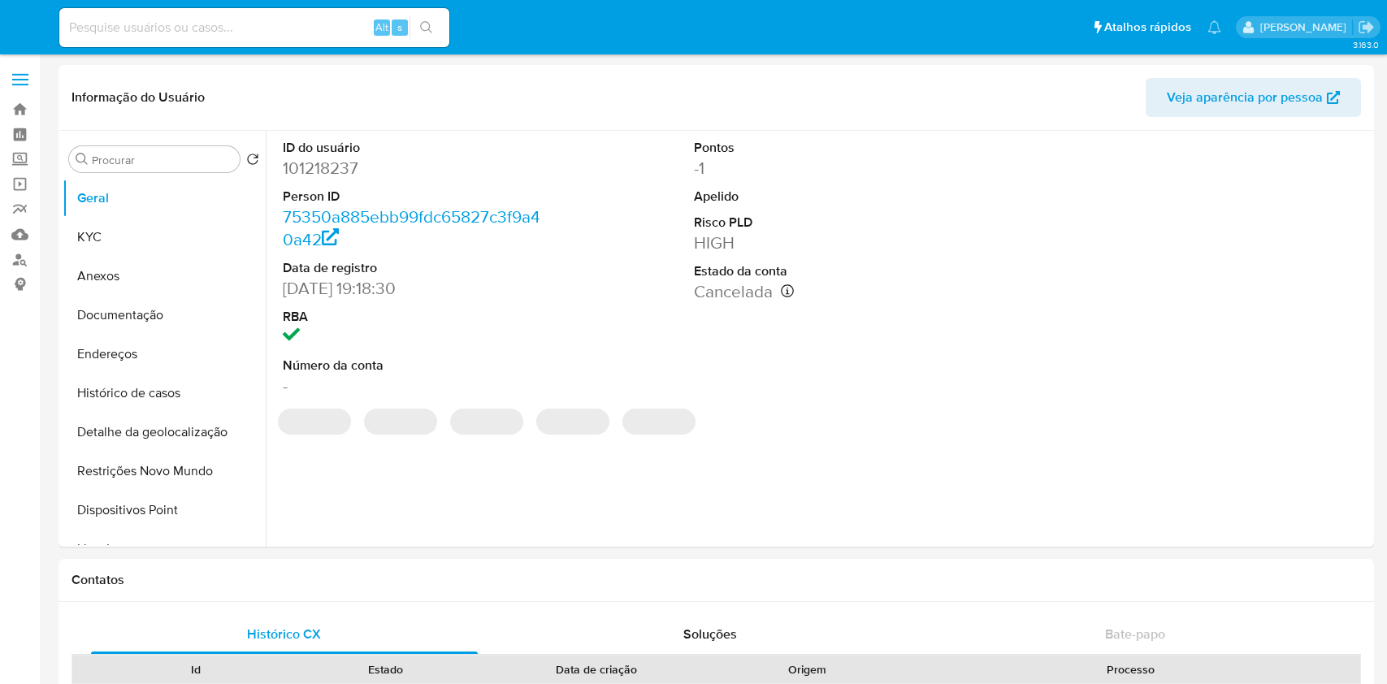
select select "10"
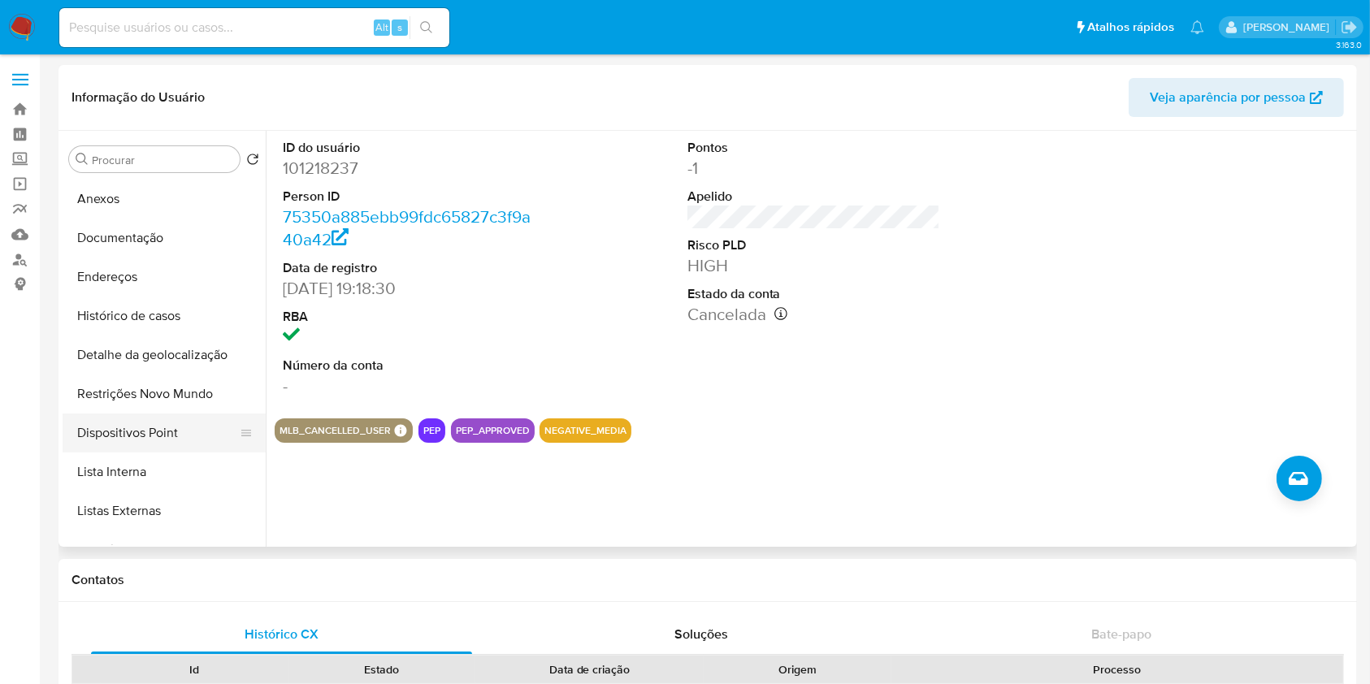
scroll to position [78, 0]
click at [167, 473] on button "Lista Interna" at bounding box center [158, 471] width 190 height 39
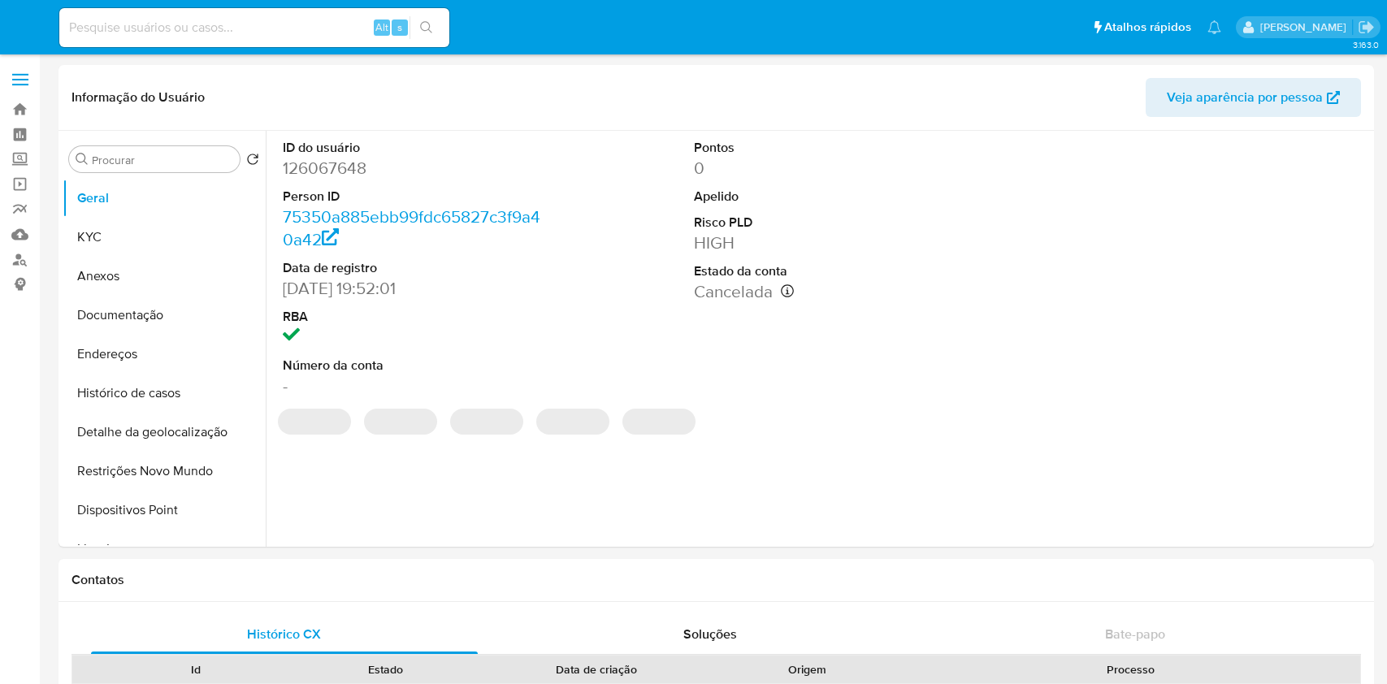
select select "10"
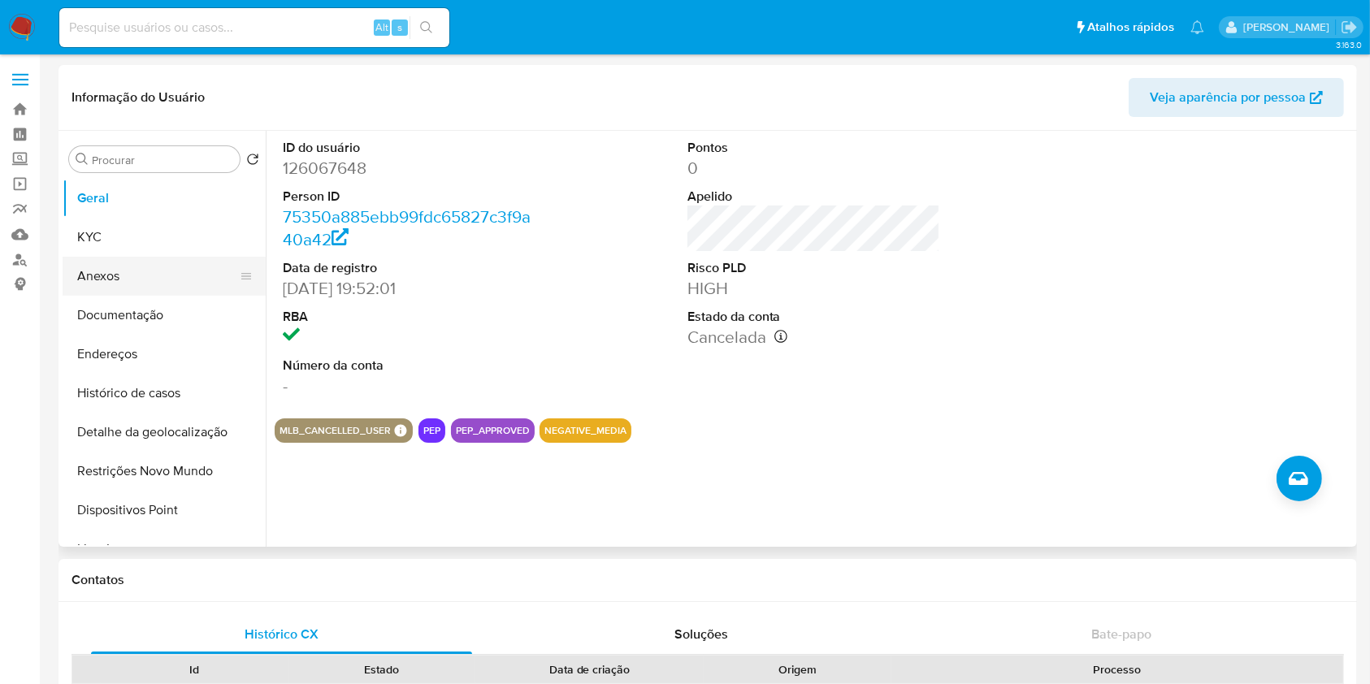
scroll to position [238, 0]
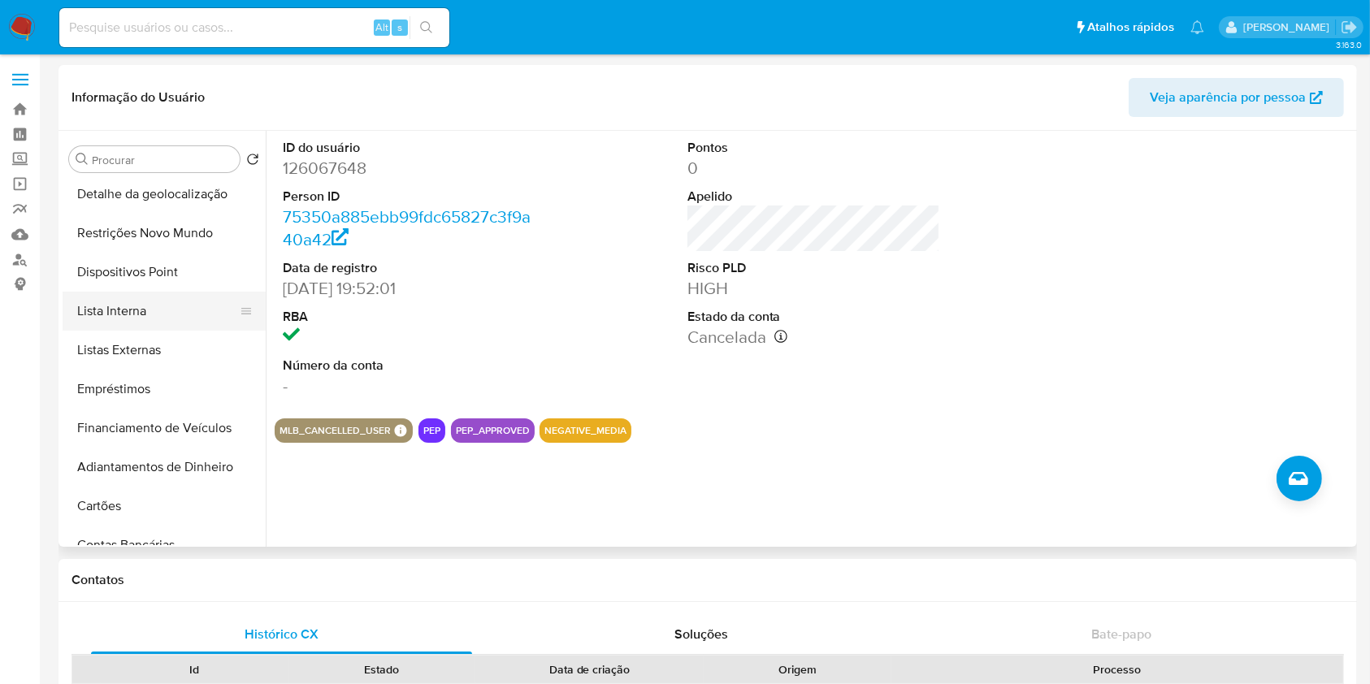
click at [164, 315] on button "Lista Interna" at bounding box center [158, 311] width 190 height 39
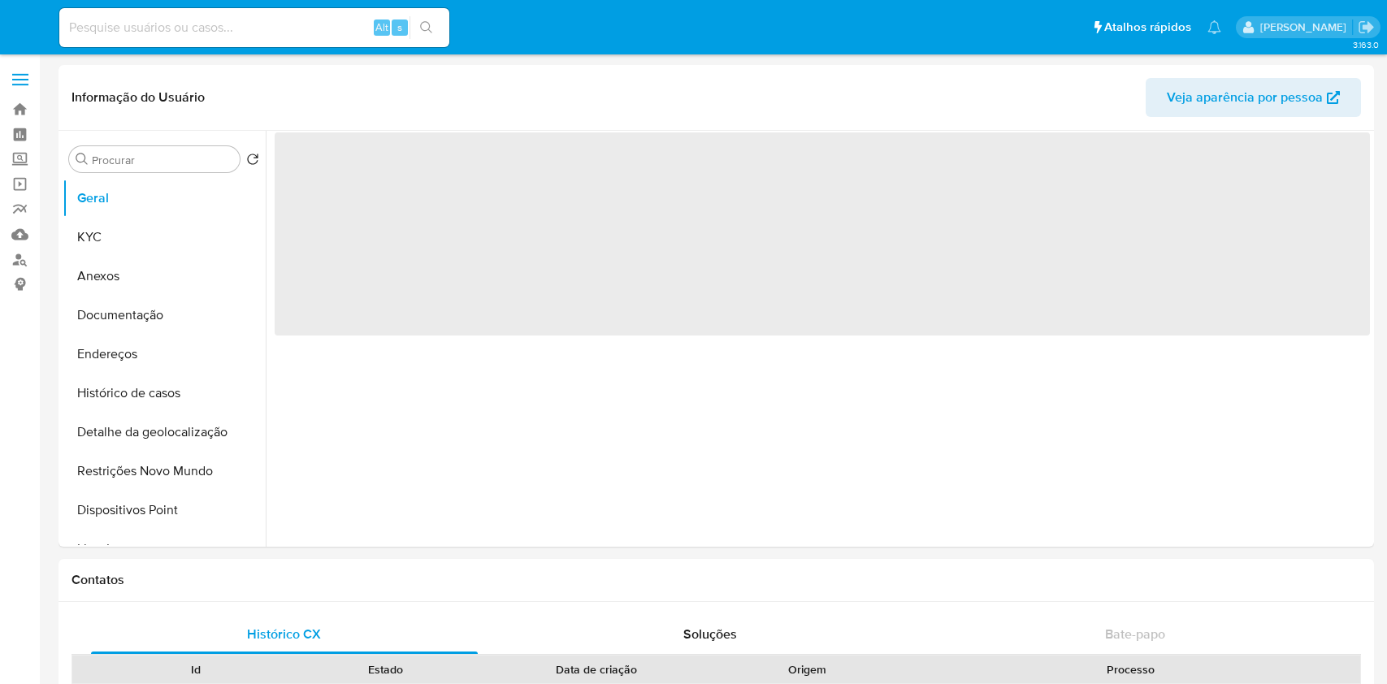
select select "10"
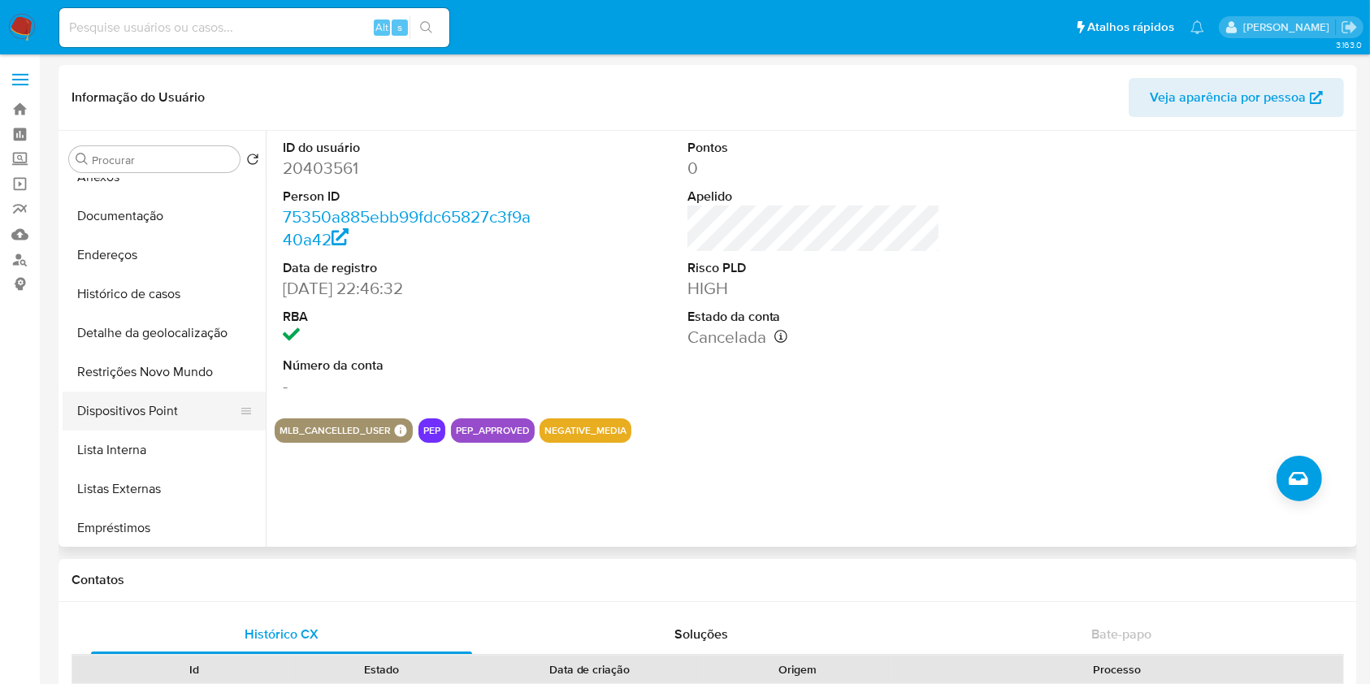
scroll to position [102, 0]
click at [155, 441] on button "Lista Interna" at bounding box center [158, 447] width 190 height 39
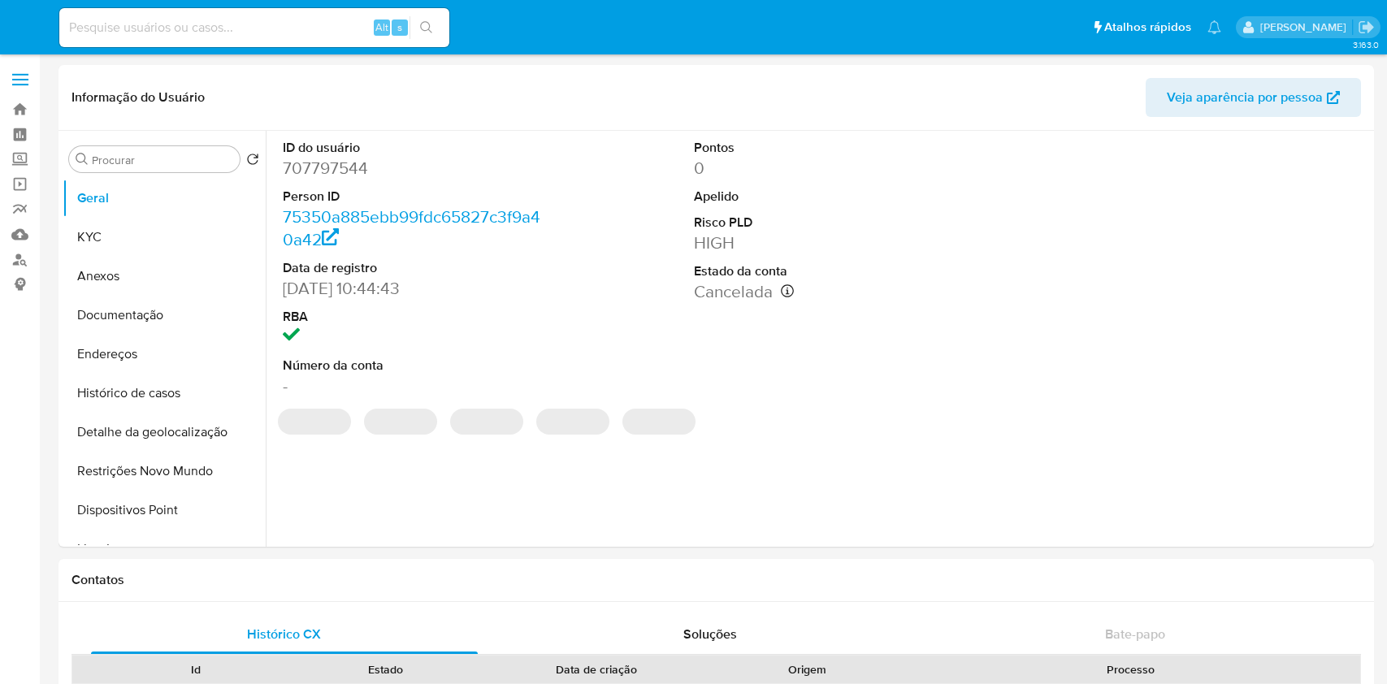
select select "10"
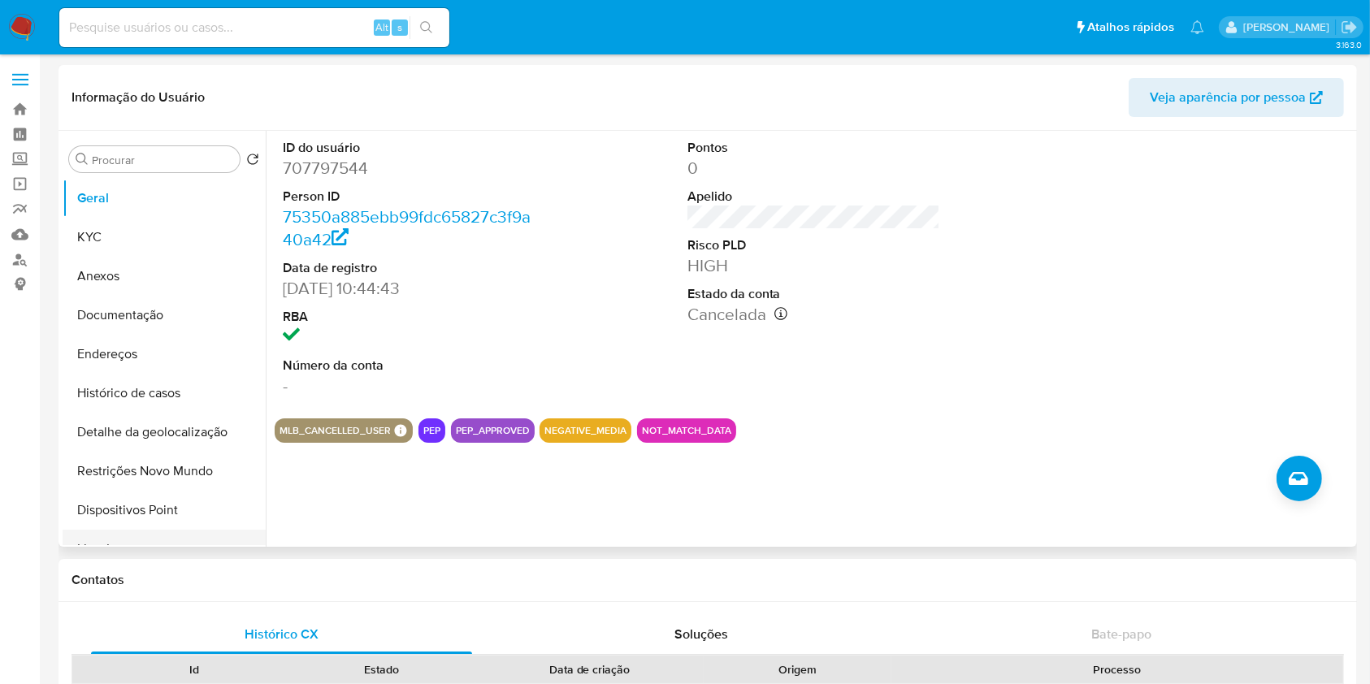
scroll to position [84, 0]
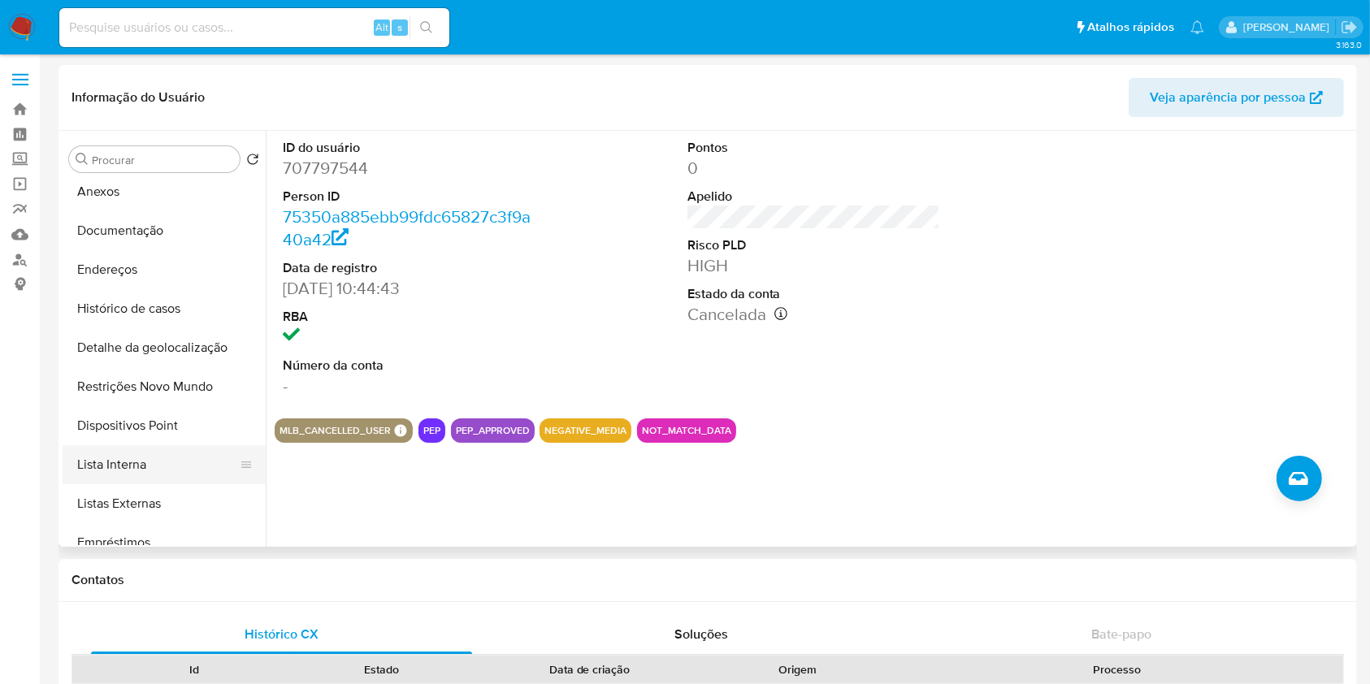
click at [142, 467] on button "Lista Interna" at bounding box center [158, 464] width 190 height 39
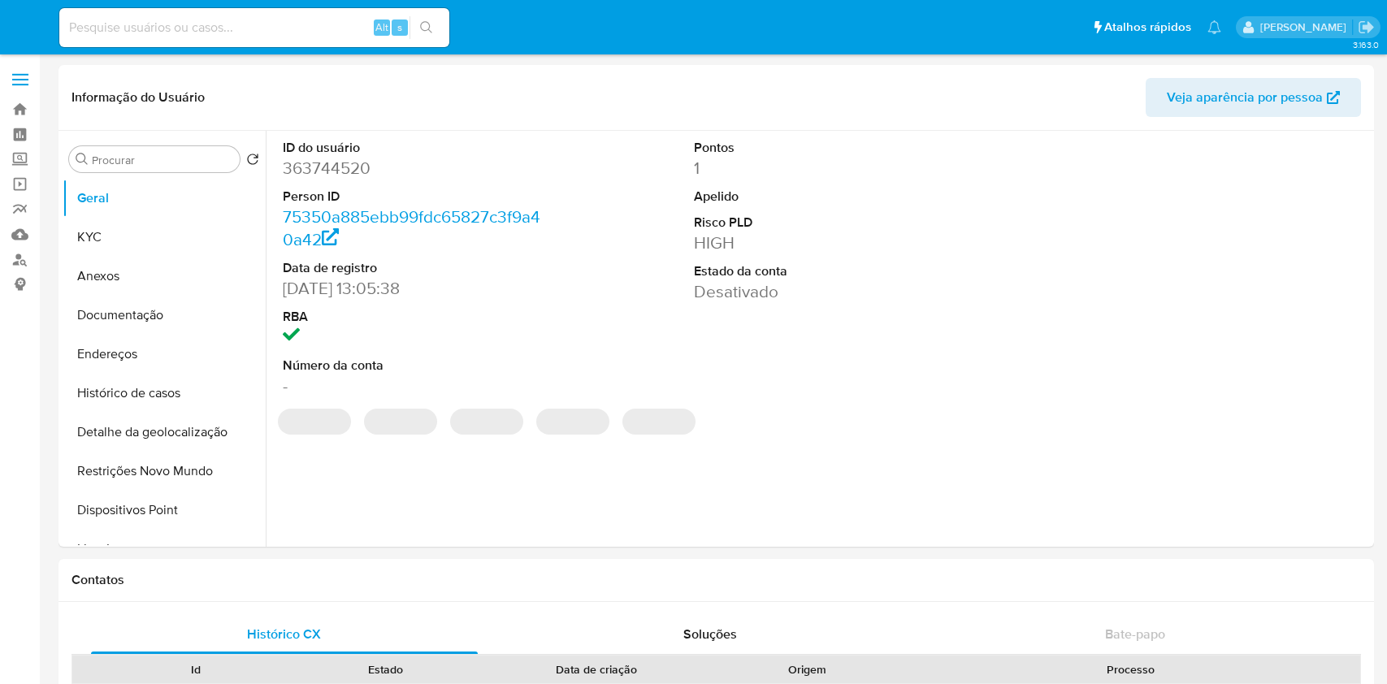
select select "10"
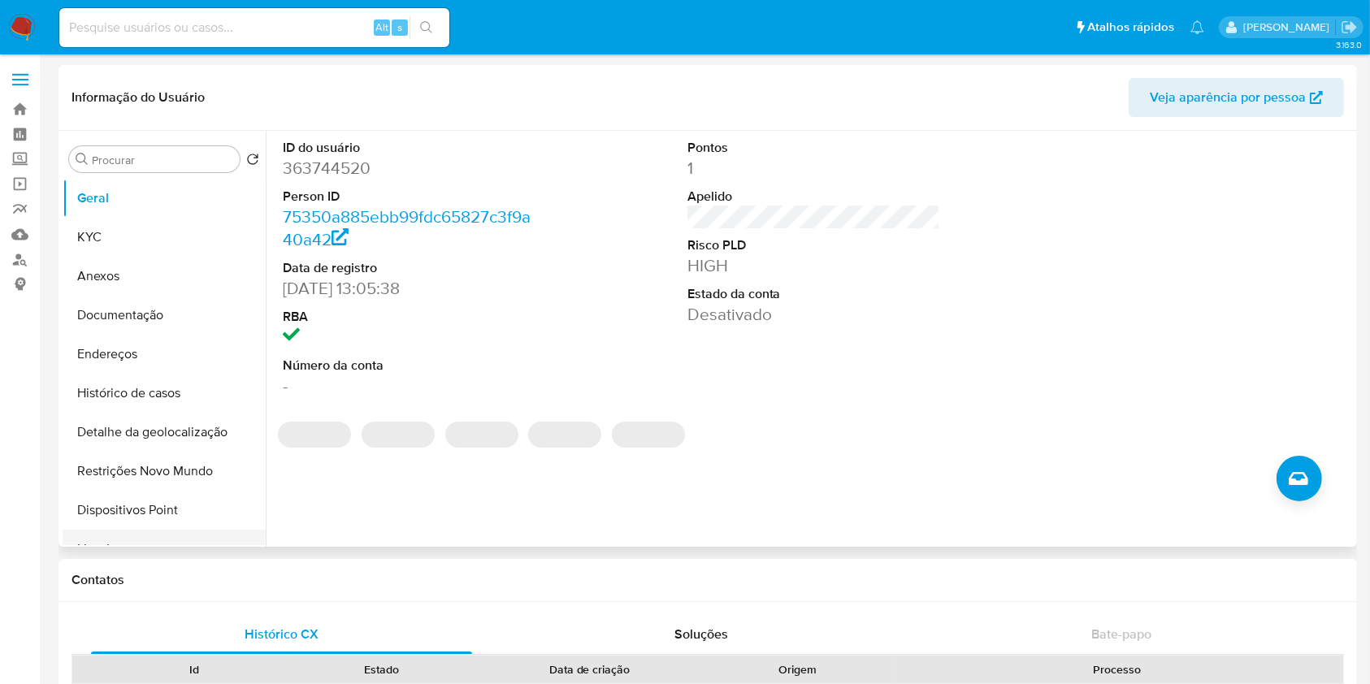
click at [175, 479] on button "Restrições Novo Mundo" at bounding box center [164, 471] width 203 height 39
click at [175, 530] on button "Lista Interna" at bounding box center [158, 549] width 190 height 39
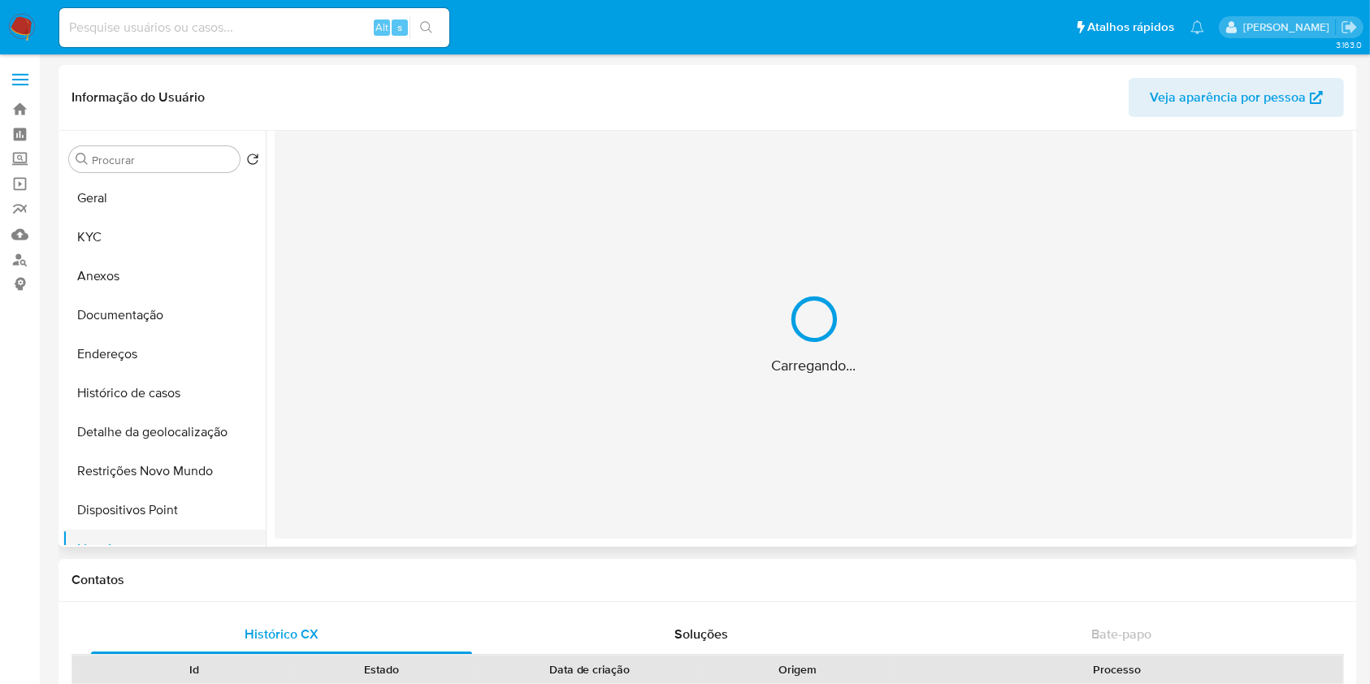
click at [123, 530] on button "Lista Interna" at bounding box center [158, 549] width 190 height 39
click at [124, 530] on button "Lista Interna" at bounding box center [164, 549] width 203 height 39
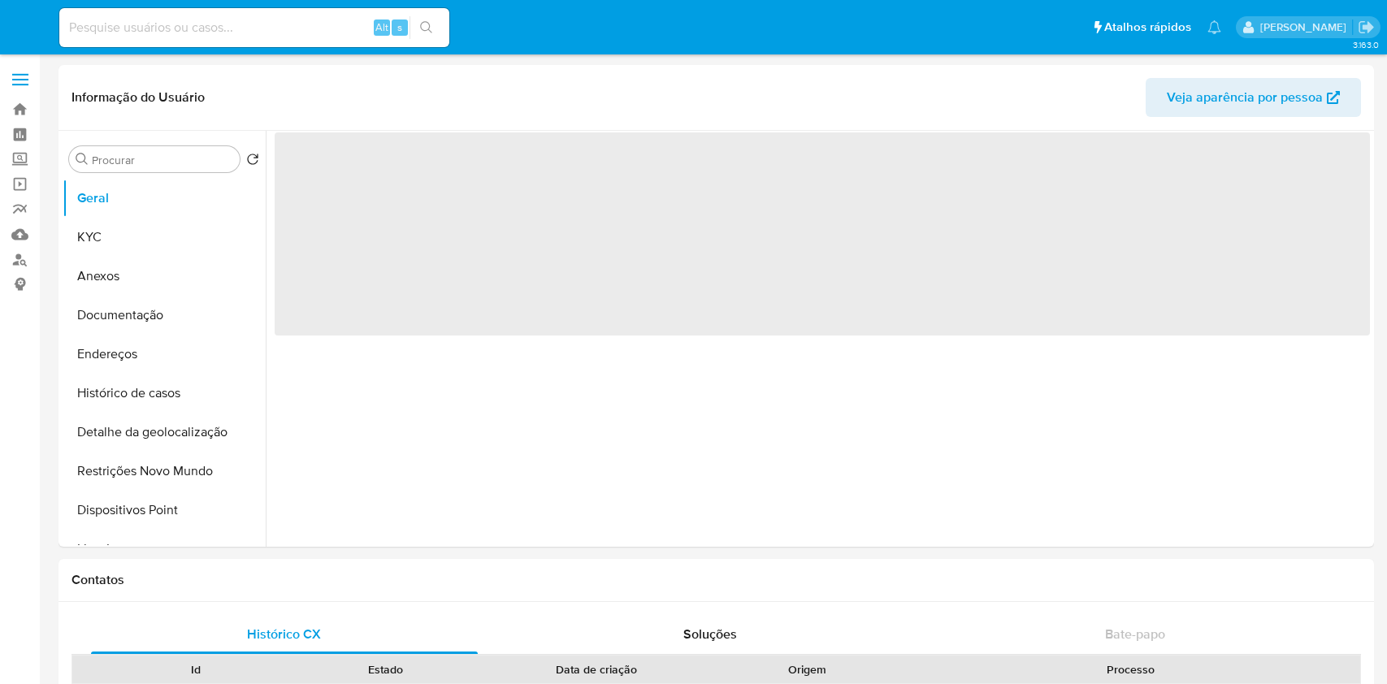
select select "10"
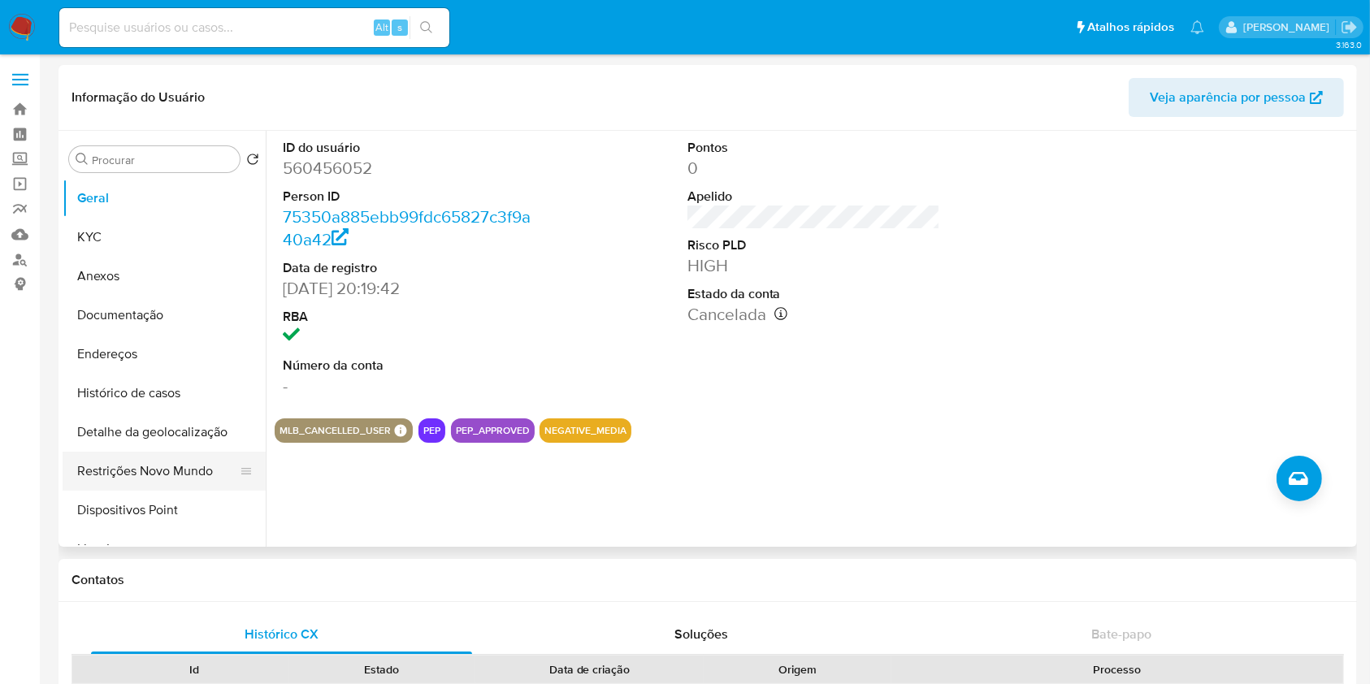
scroll to position [77, 0]
click at [142, 471] on button "Lista Interna" at bounding box center [158, 472] width 190 height 39
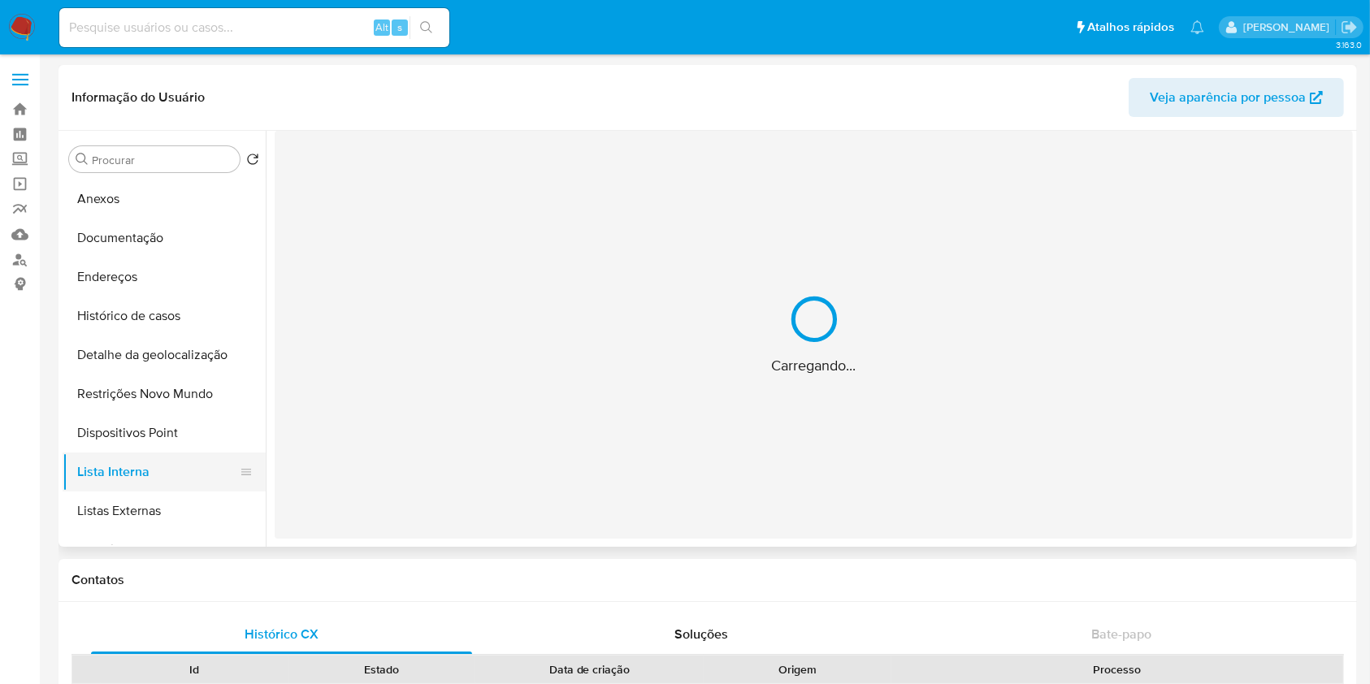
click at [142, 471] on button "Lista Interna" at bounding box center [158, 472] width 190 height 39
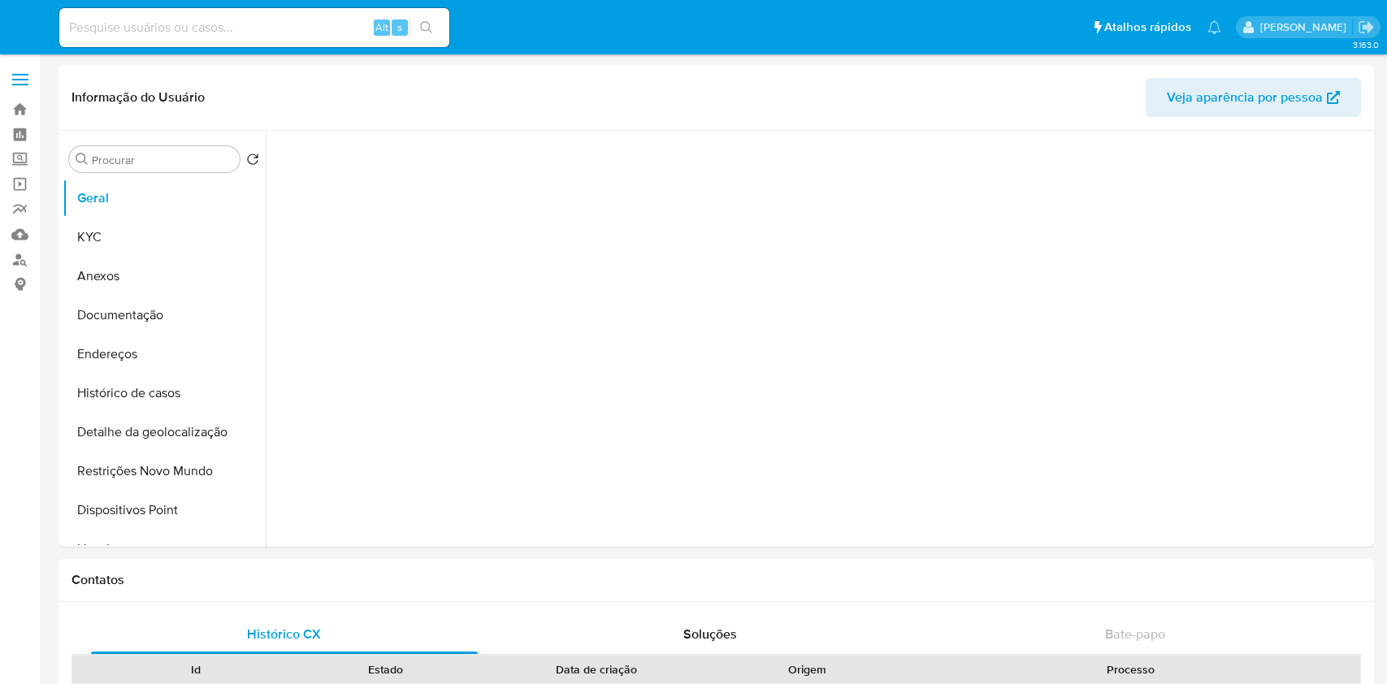
select select "10"
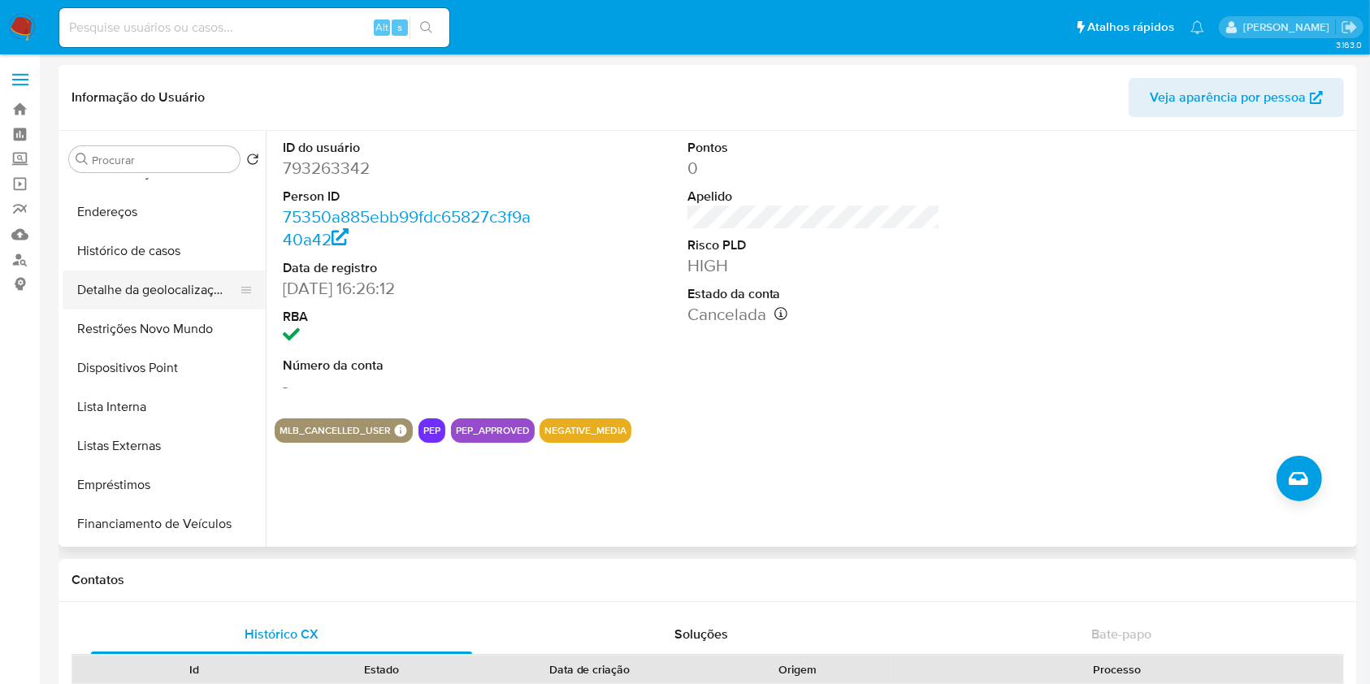
scroll to position [146, 0]
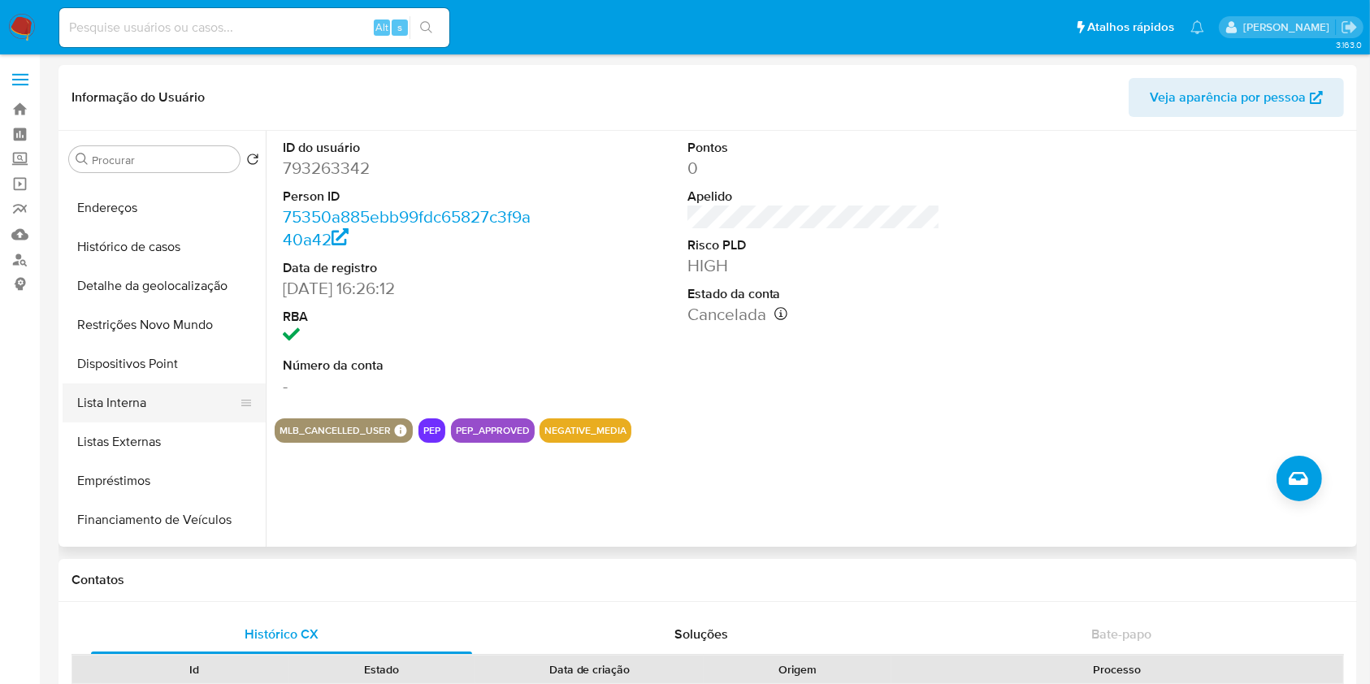
click at [138, 407] on button "Lista Interna" at bounding box center [158, 402] width 190 height 39
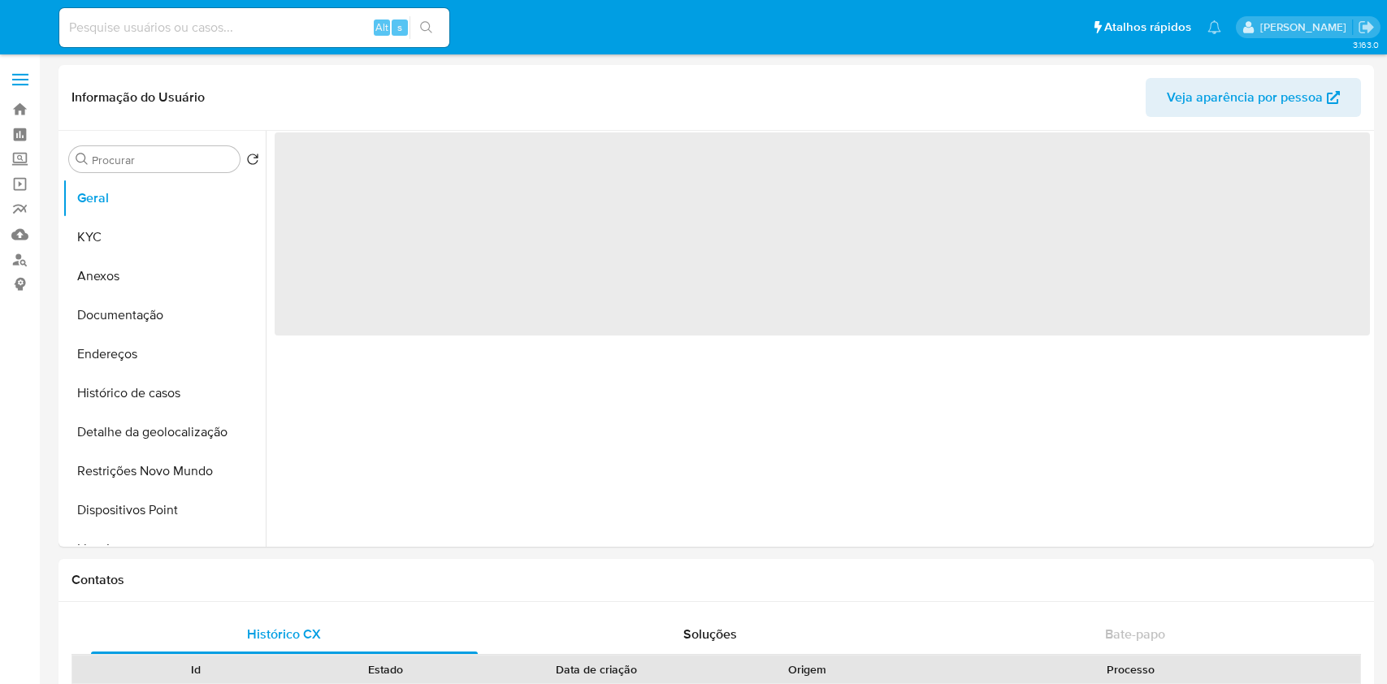
select select "10"
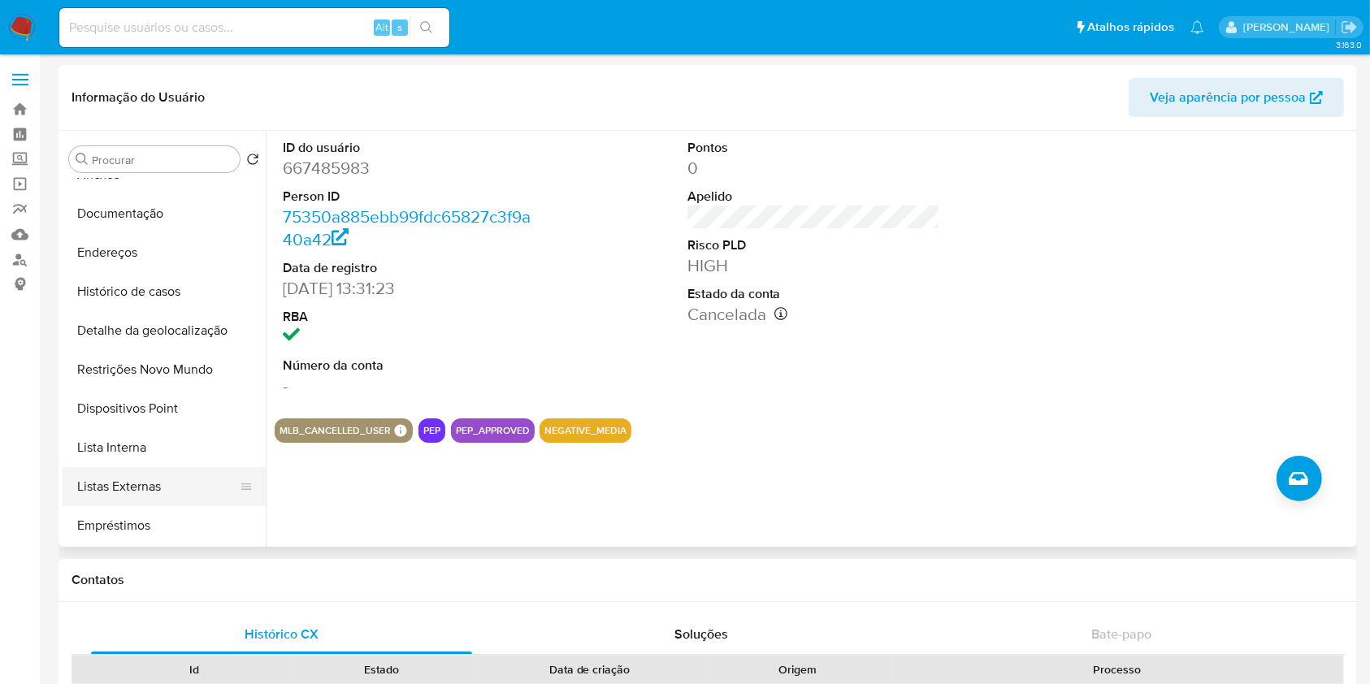
scroll to position [103, 0]
click at [165, 443] on button "Lista Interna" at bounding box center [158, 446] width 190 height 39
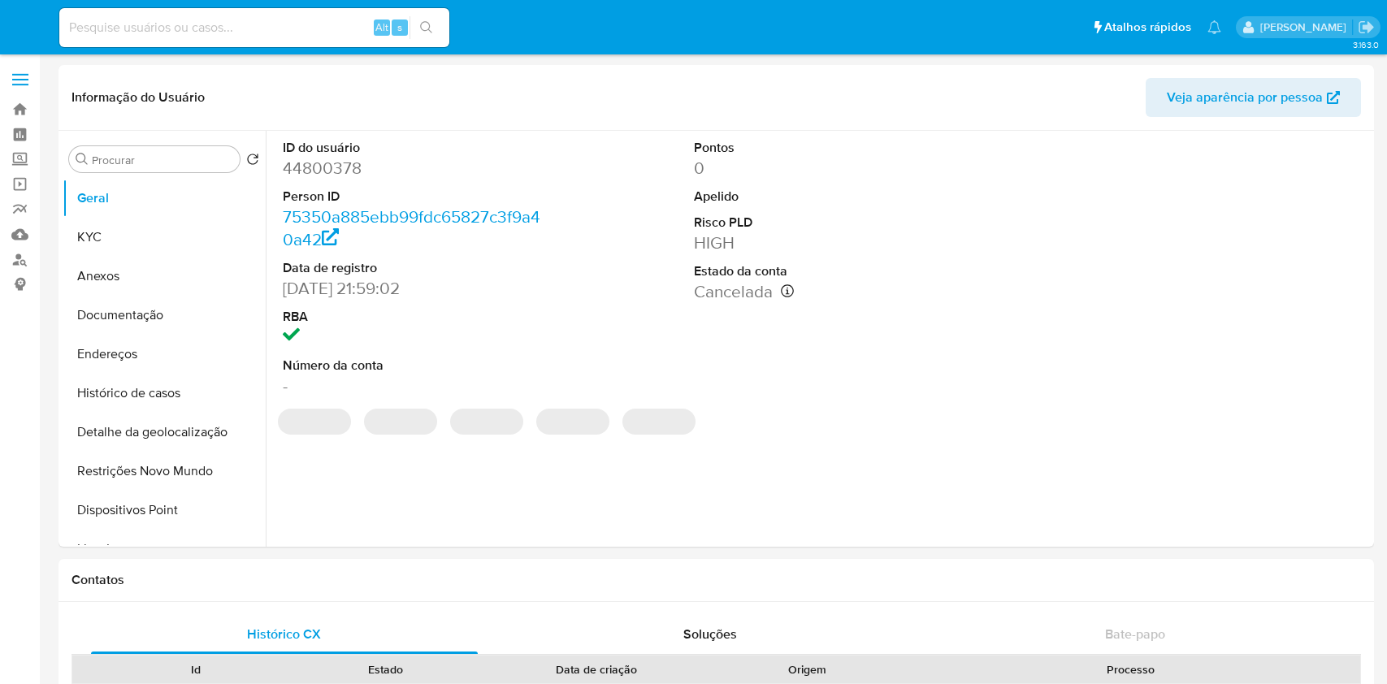
select select "10"
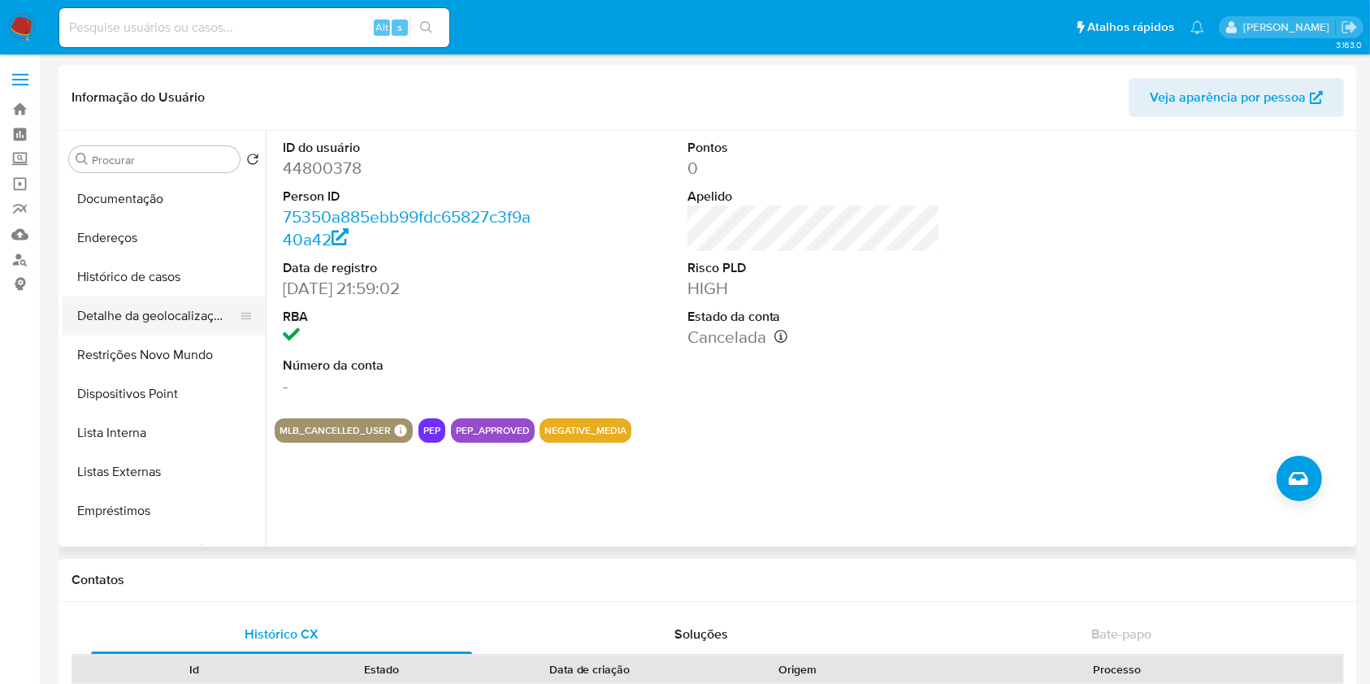
scroll to position [119, 0]
click at [160, 435] on button "Lista Interna" at bounding box center [158, 430] width 190 height 39
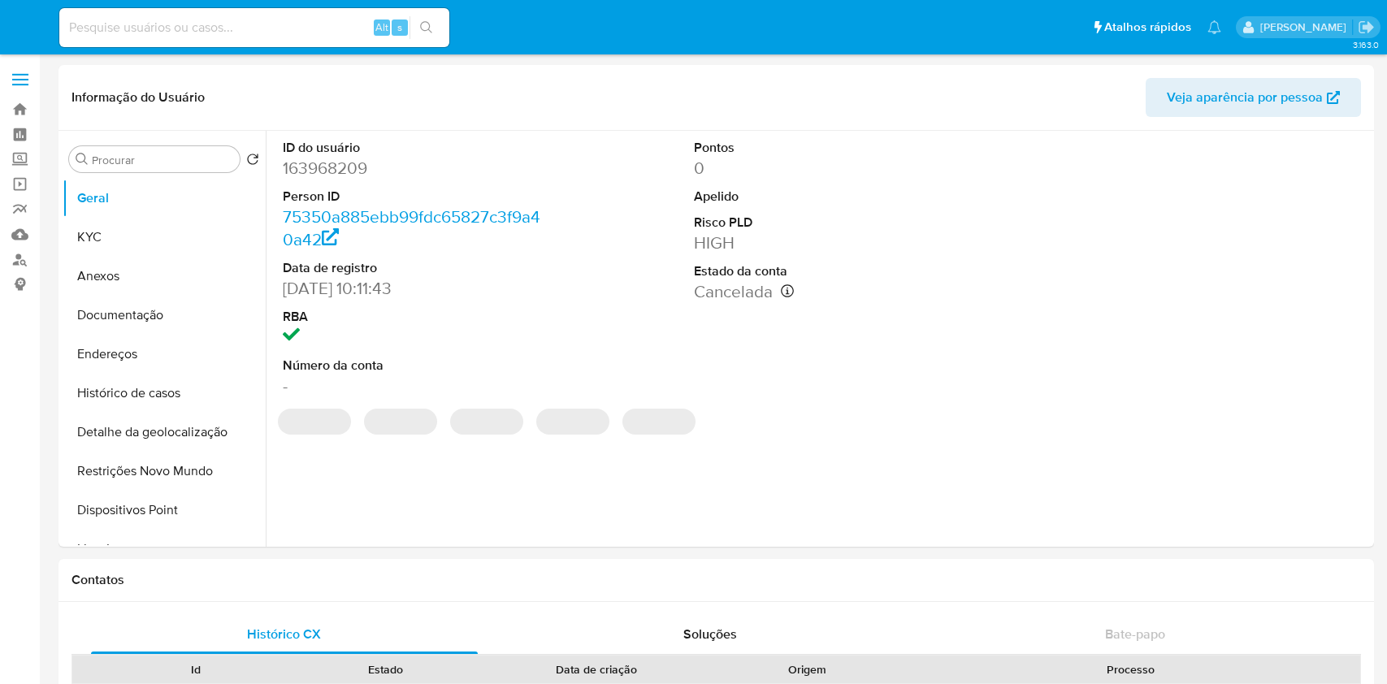
select select "10"
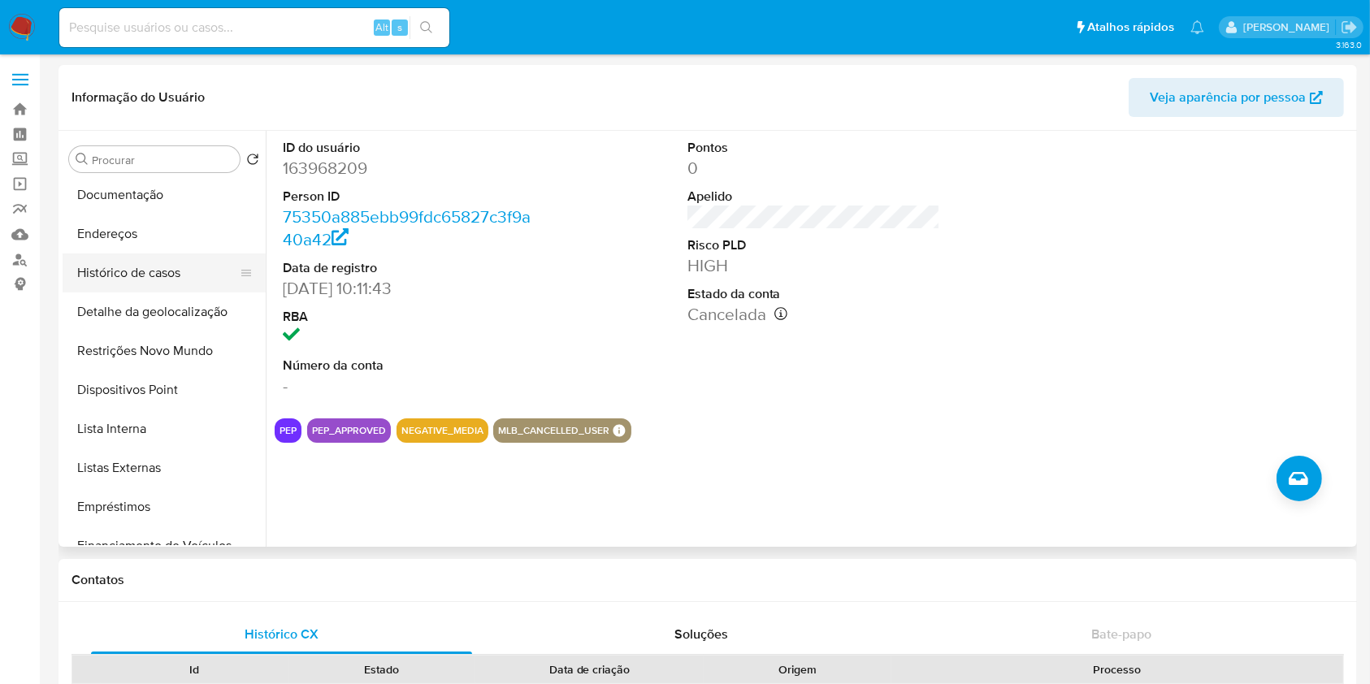
scroll to position [130, 0]
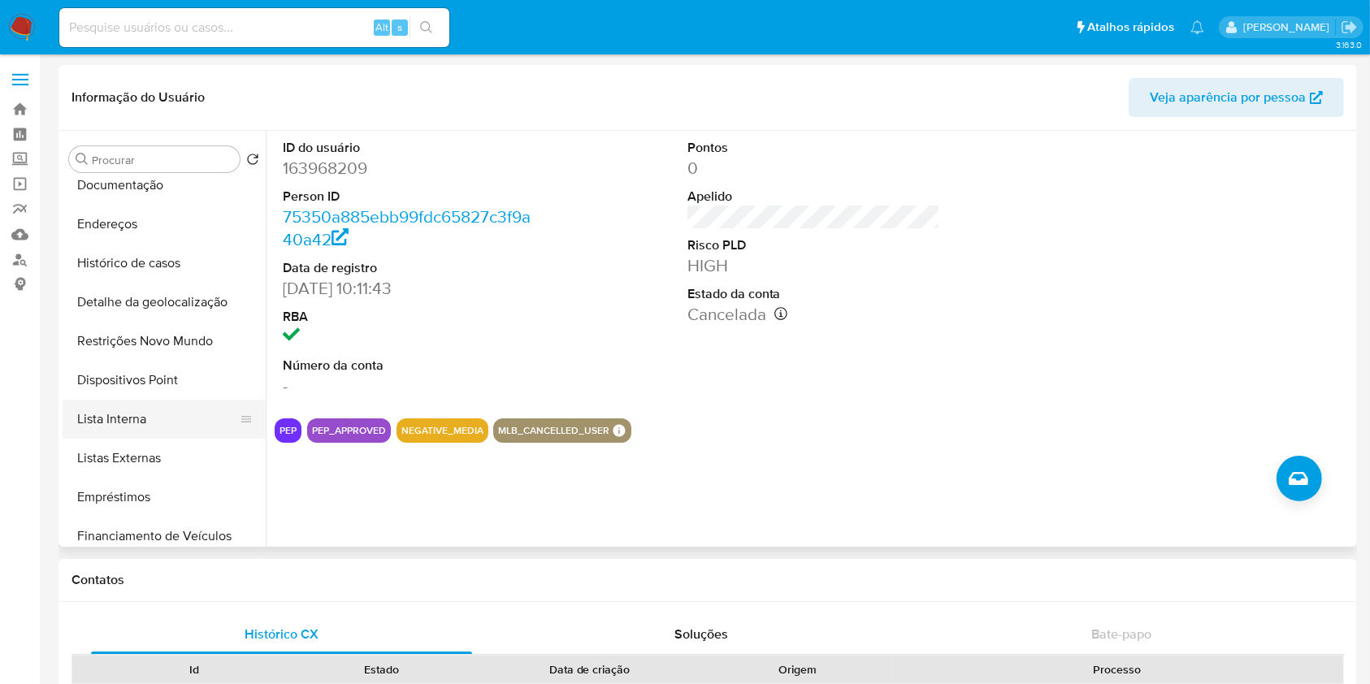
click at [152, 419] on button "Lista Interna" at bounding box center [158, 419] width 190 height 39
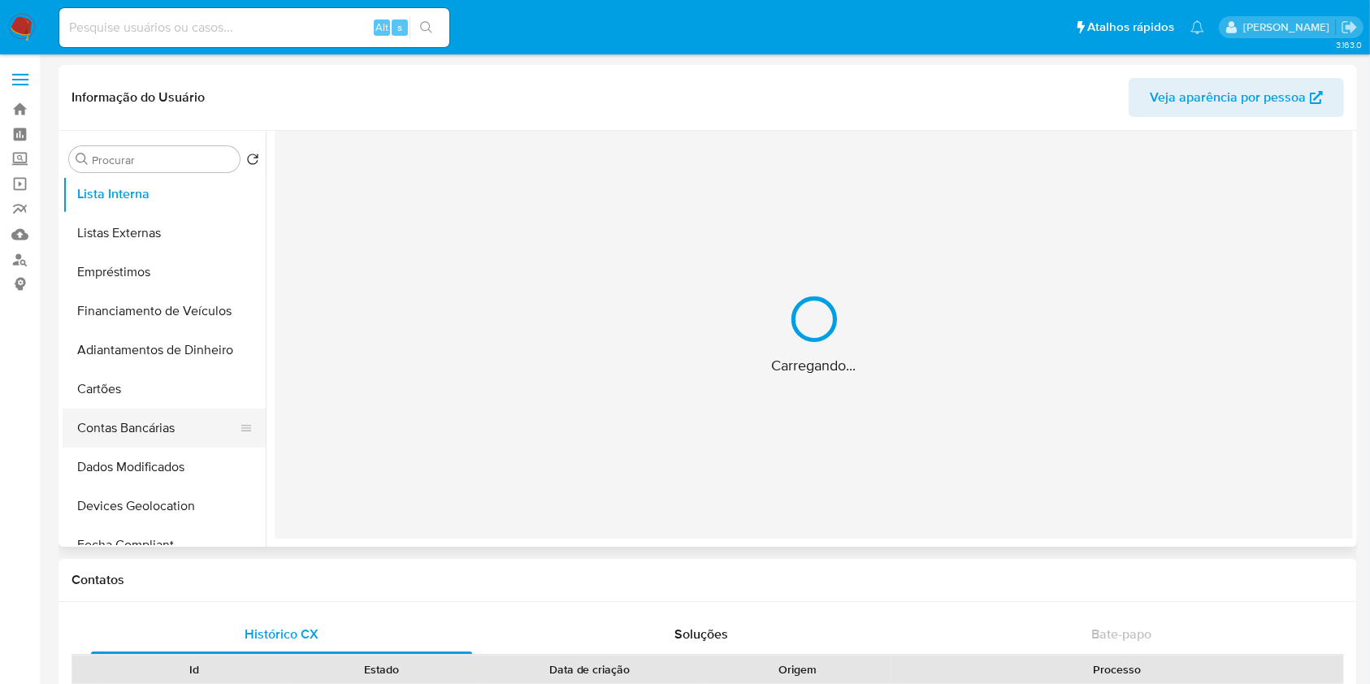
scroll to position [358, 0]
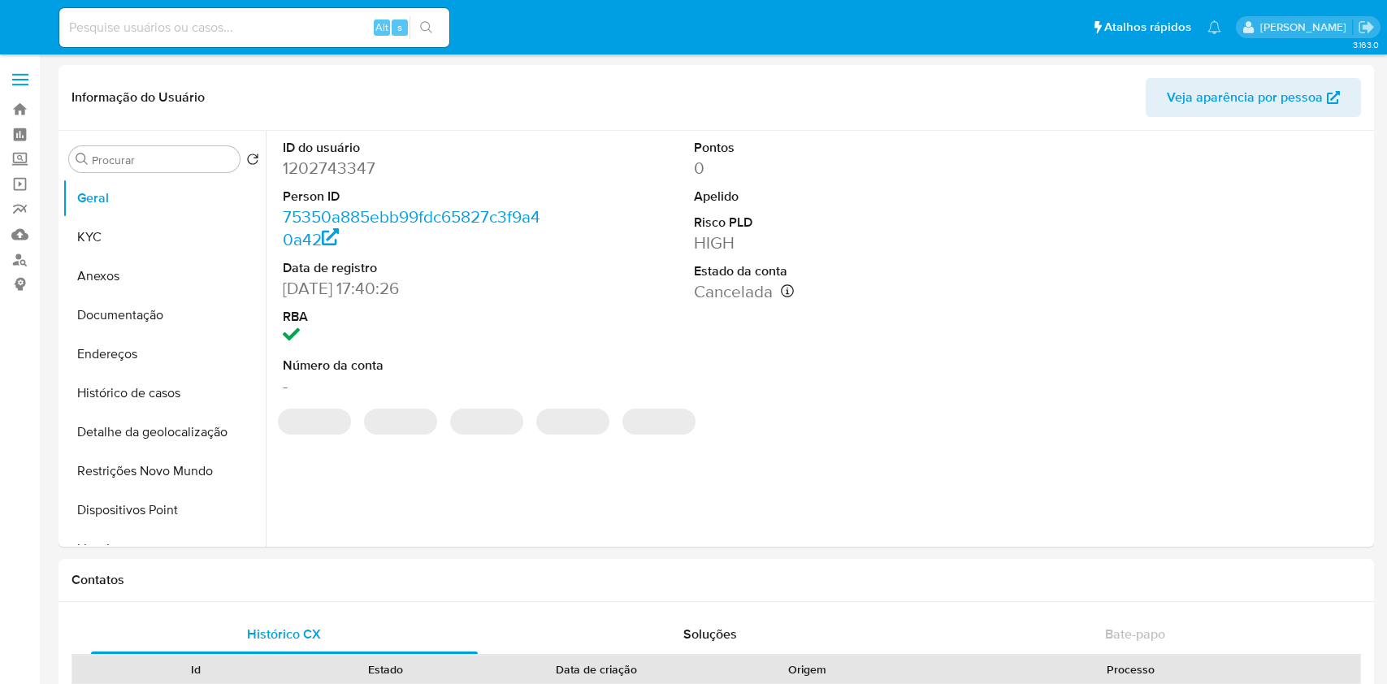
select select "10"
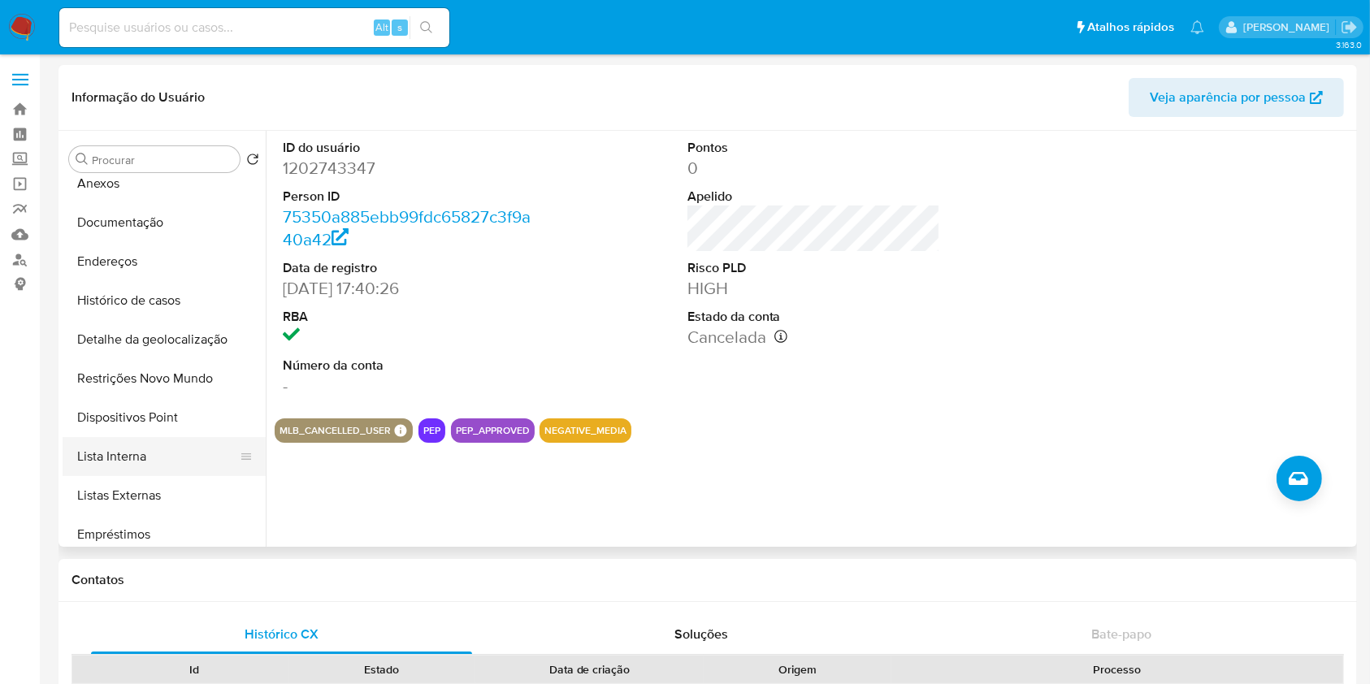
scroll to position [95, 0]
click at [162, 456] on button "Lista Interna" at bounding box center [158, 454] width 190 height 39
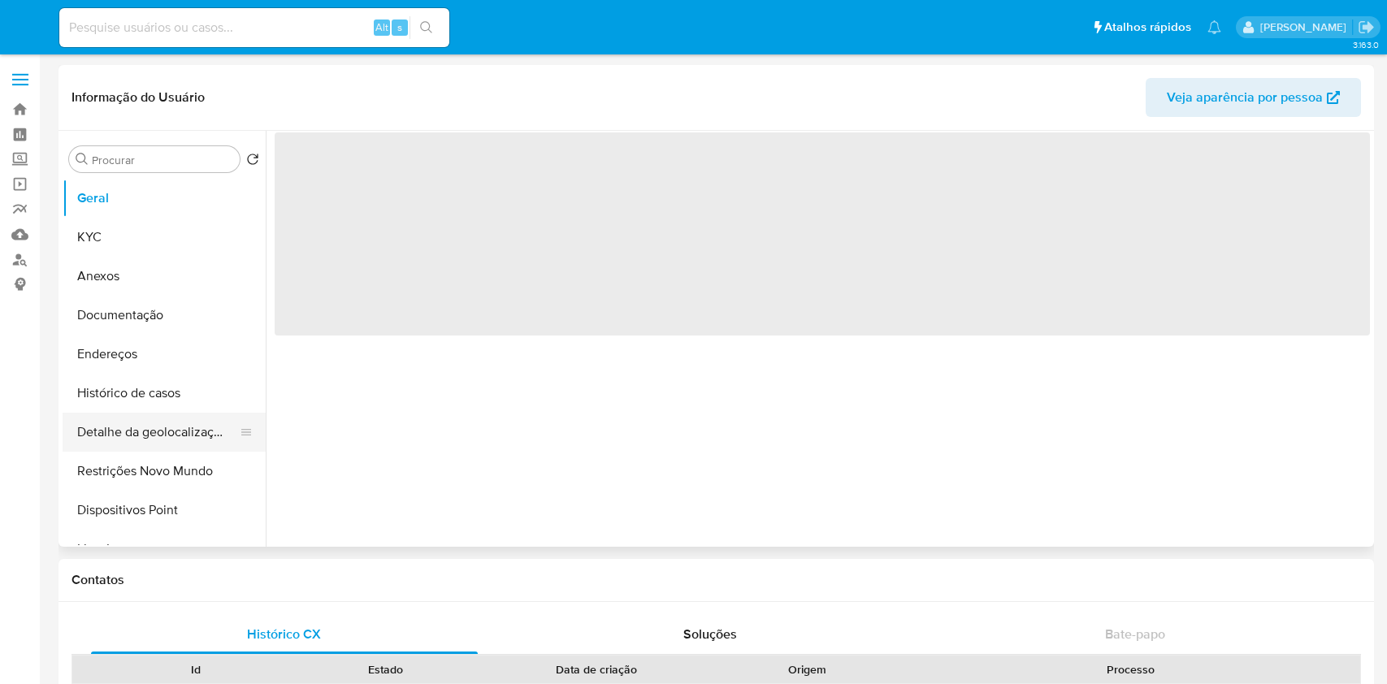
select select "10"
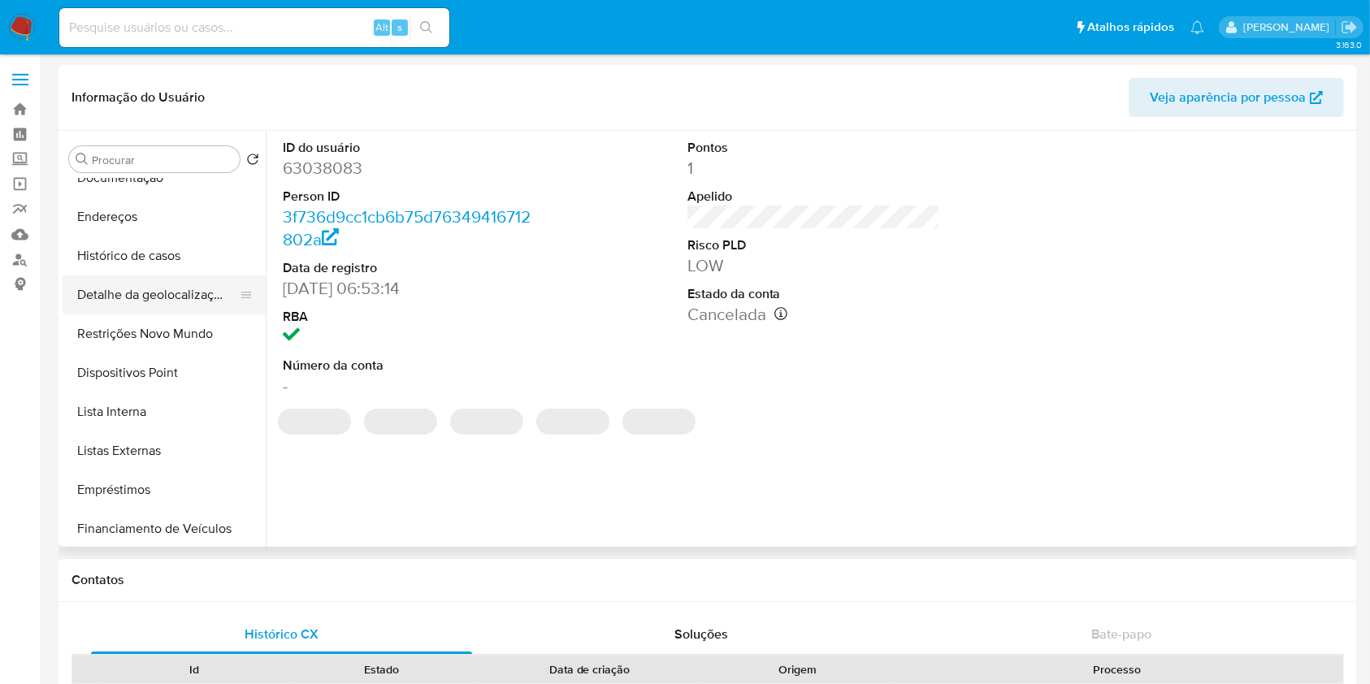
scroll to position [138, 0]
click at [180, 393] on button "Lista Interna" at bounding box center [158, 411] width 190 height 39
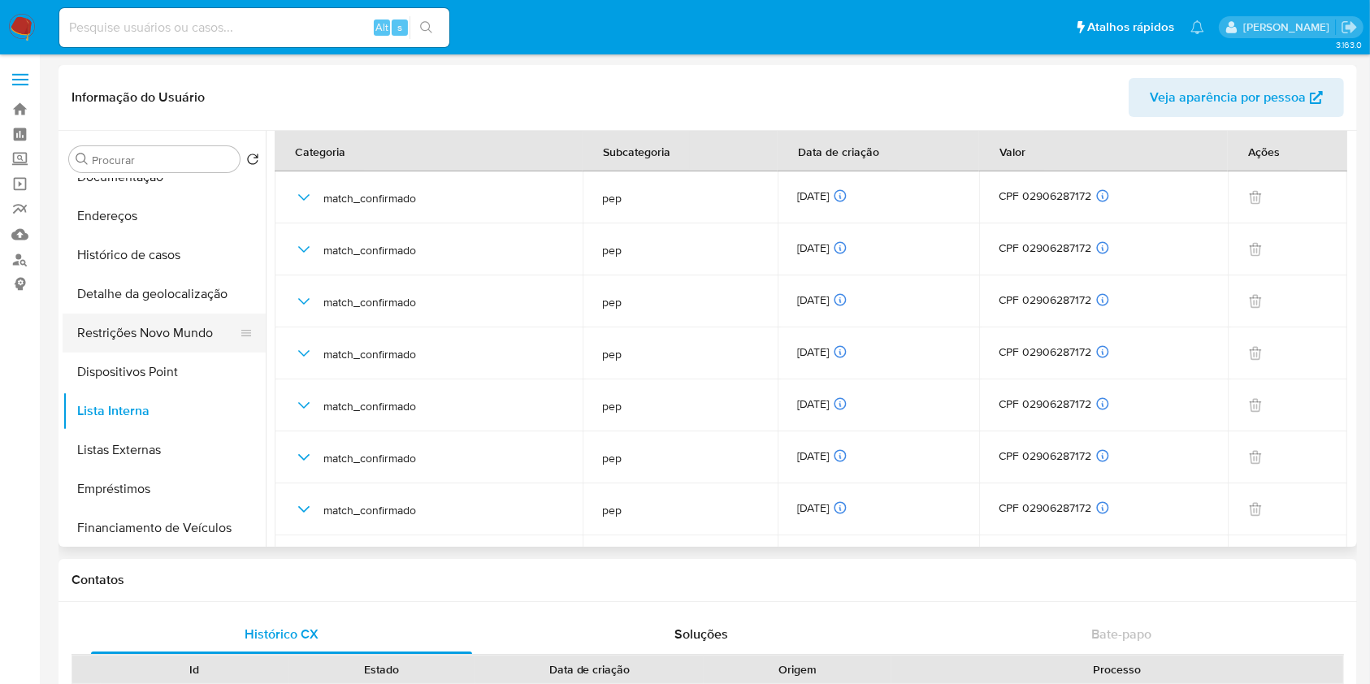
scroll to position [0, 0]
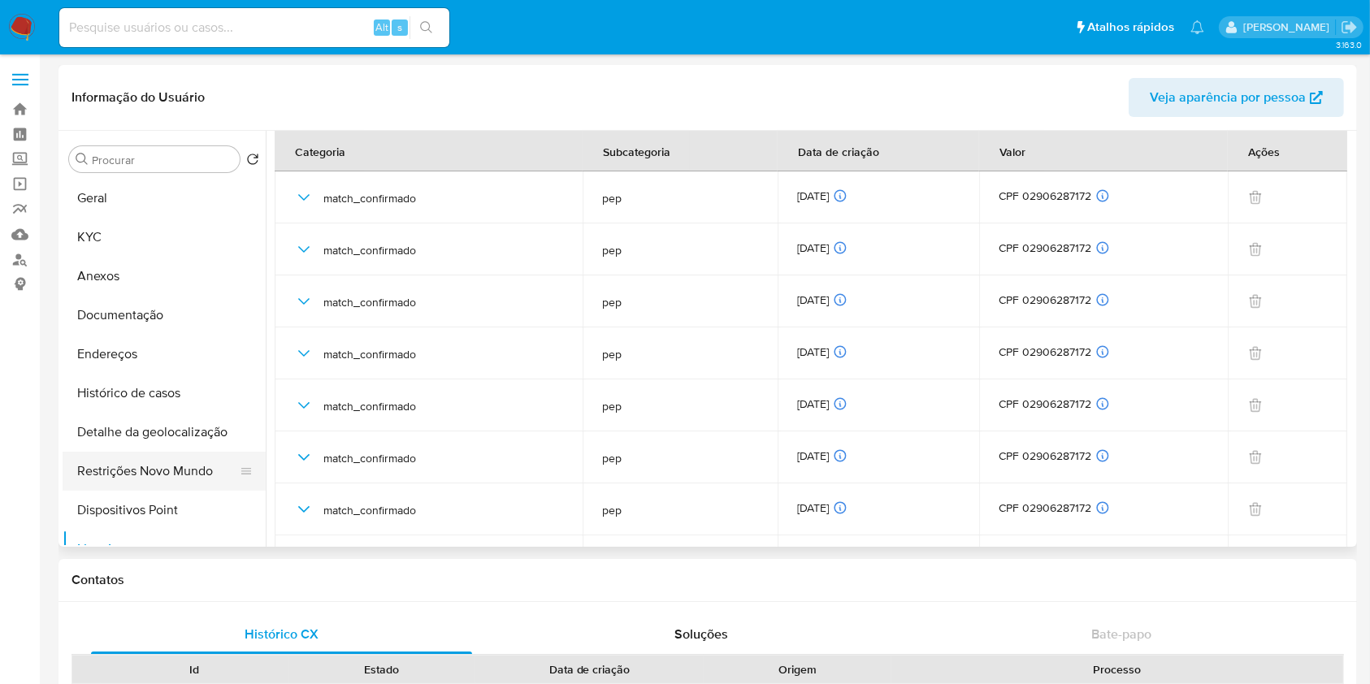
click at [189, 313] on button "Documentação" at bounding box center [164, 315] width 203 height 39
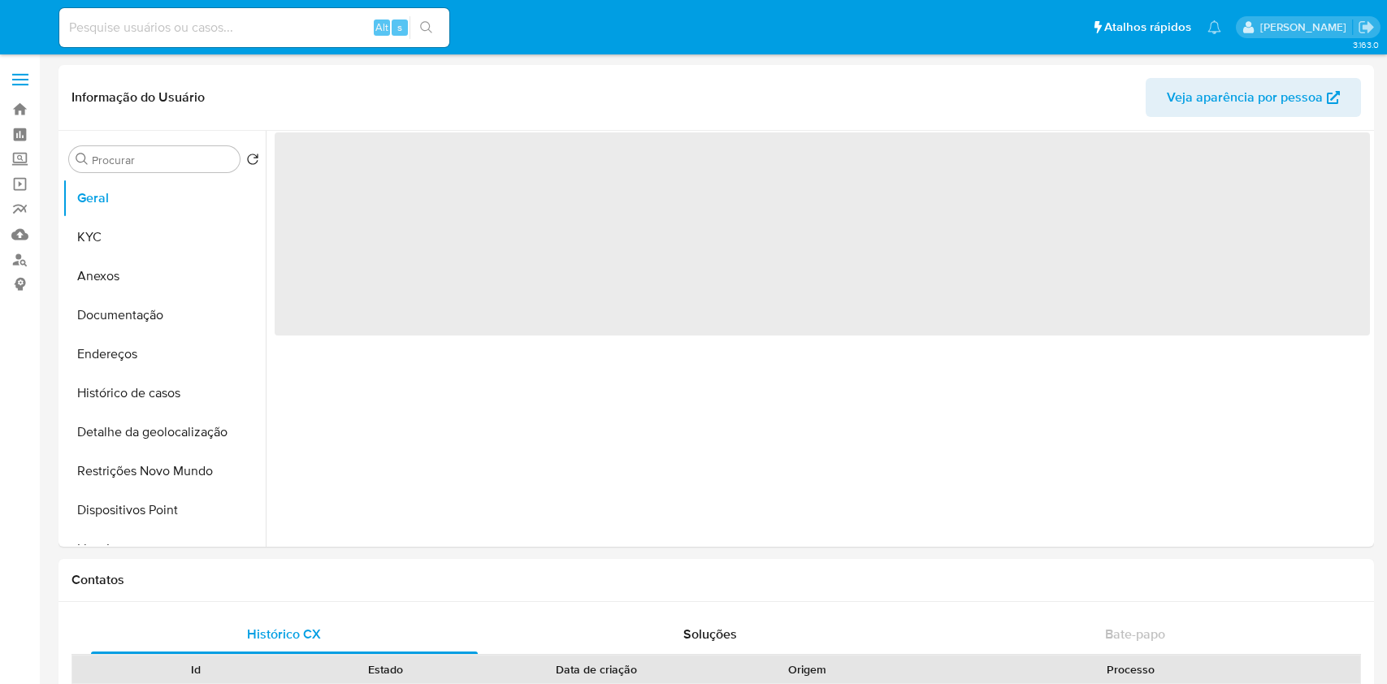
select select "10"
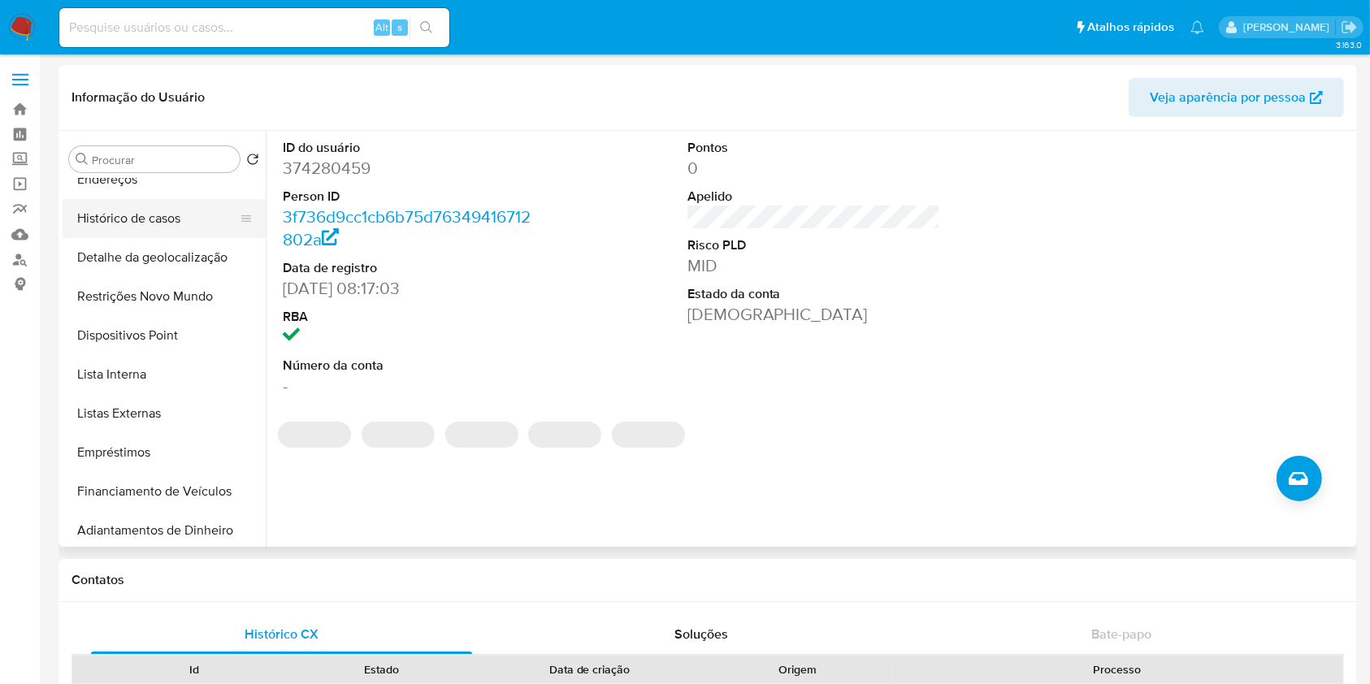
scroll to position [175, 0]
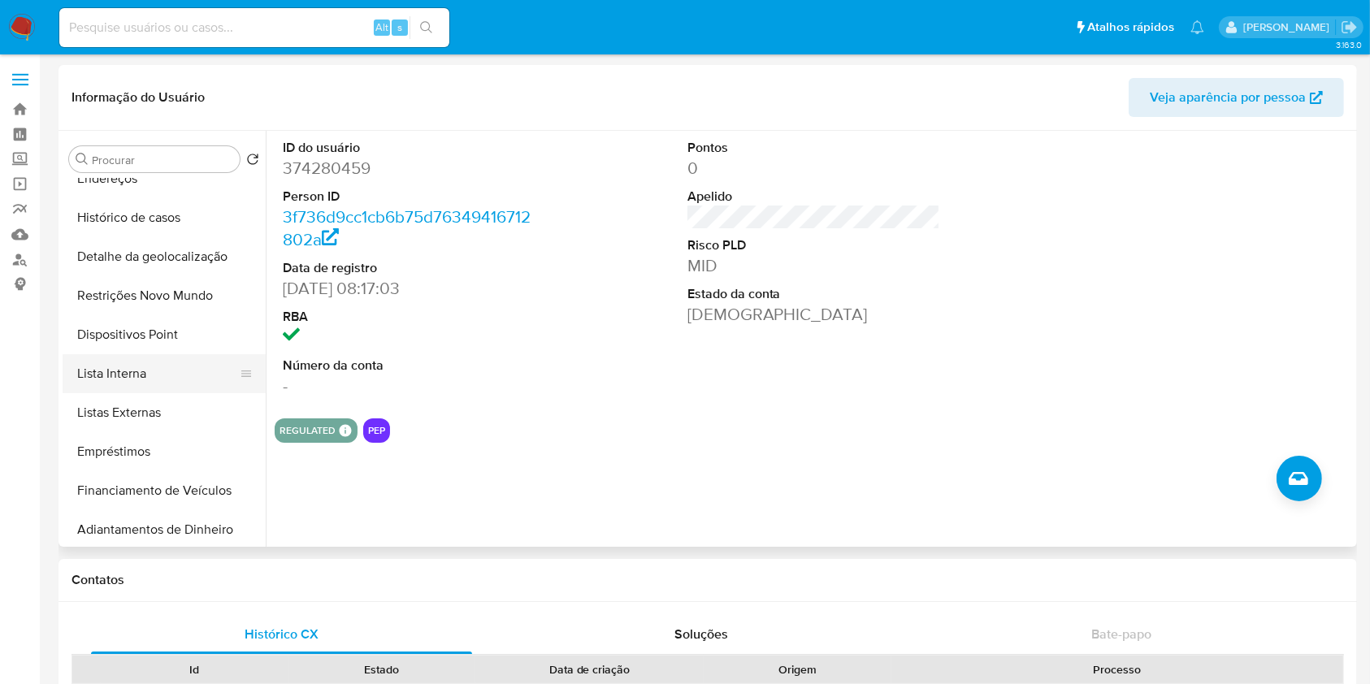
click at [176, 366] on button "Lista Interna" at bounding box center [158, 373] width 190 height 39
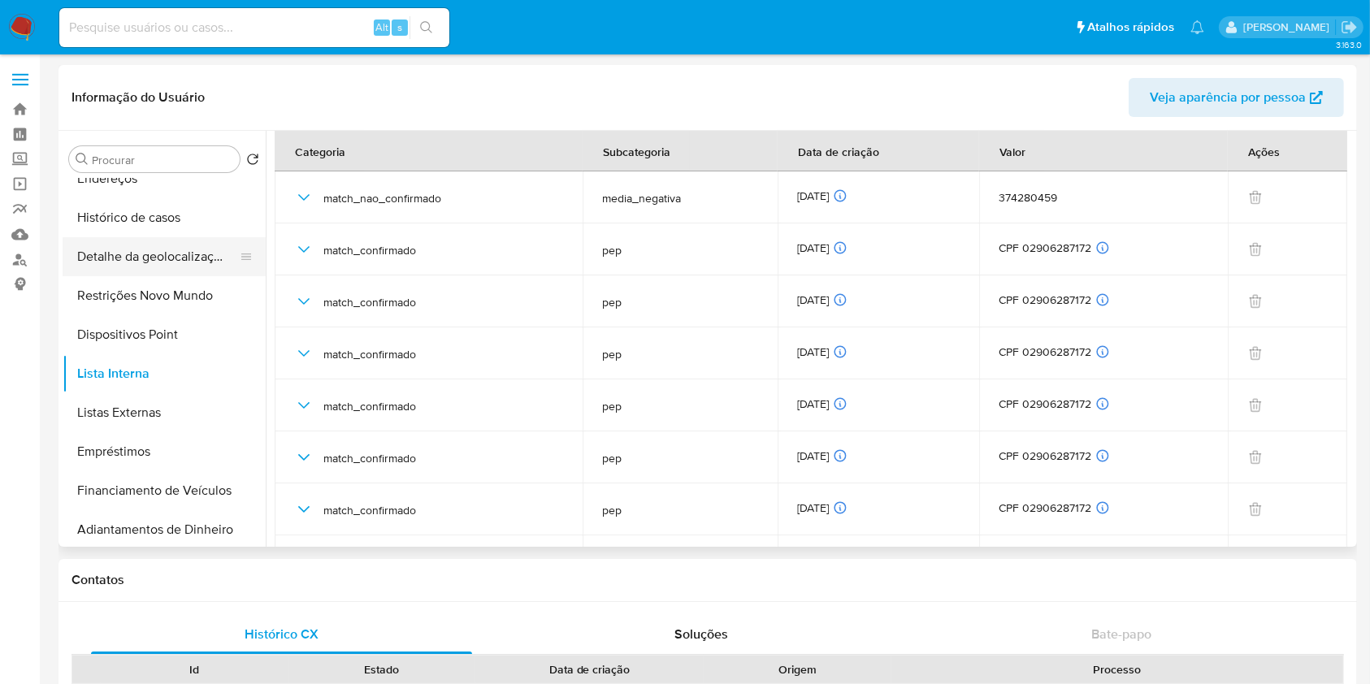
scroll to position [0, 0]
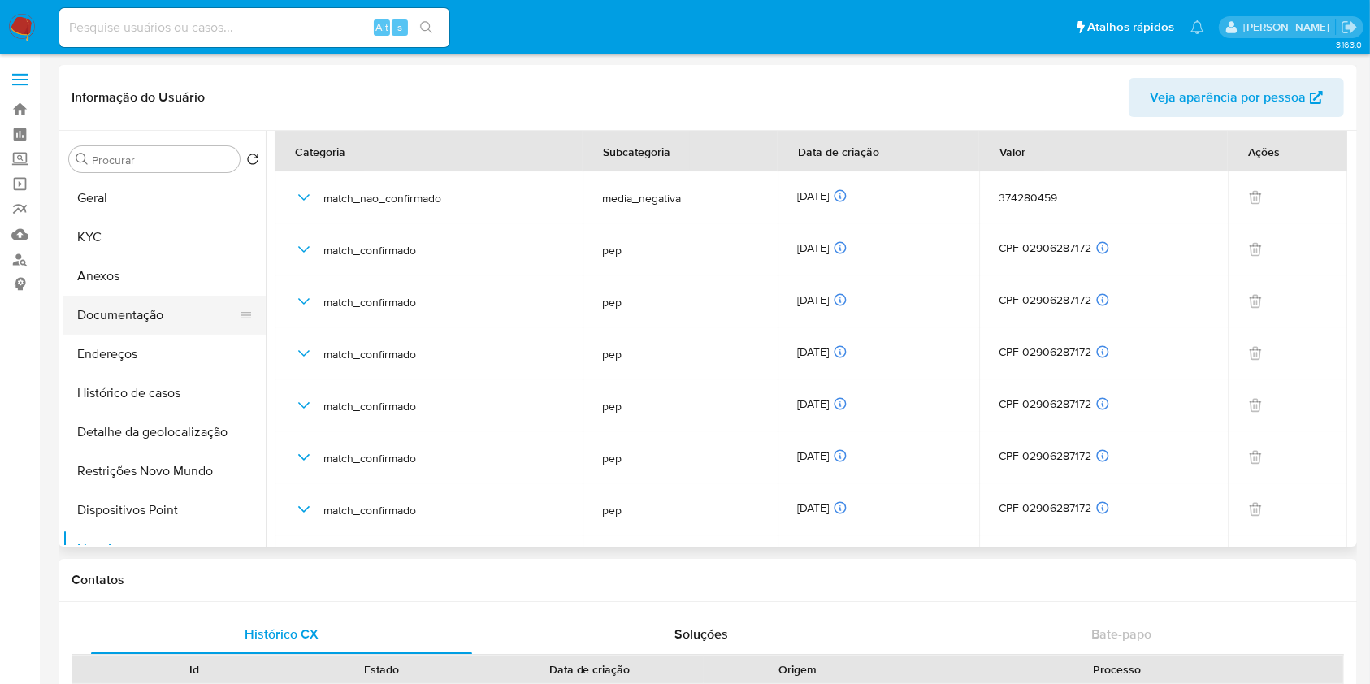
click at [152, 313] on button "Documentação" at bounding box center [158, 315] width 190 height 39
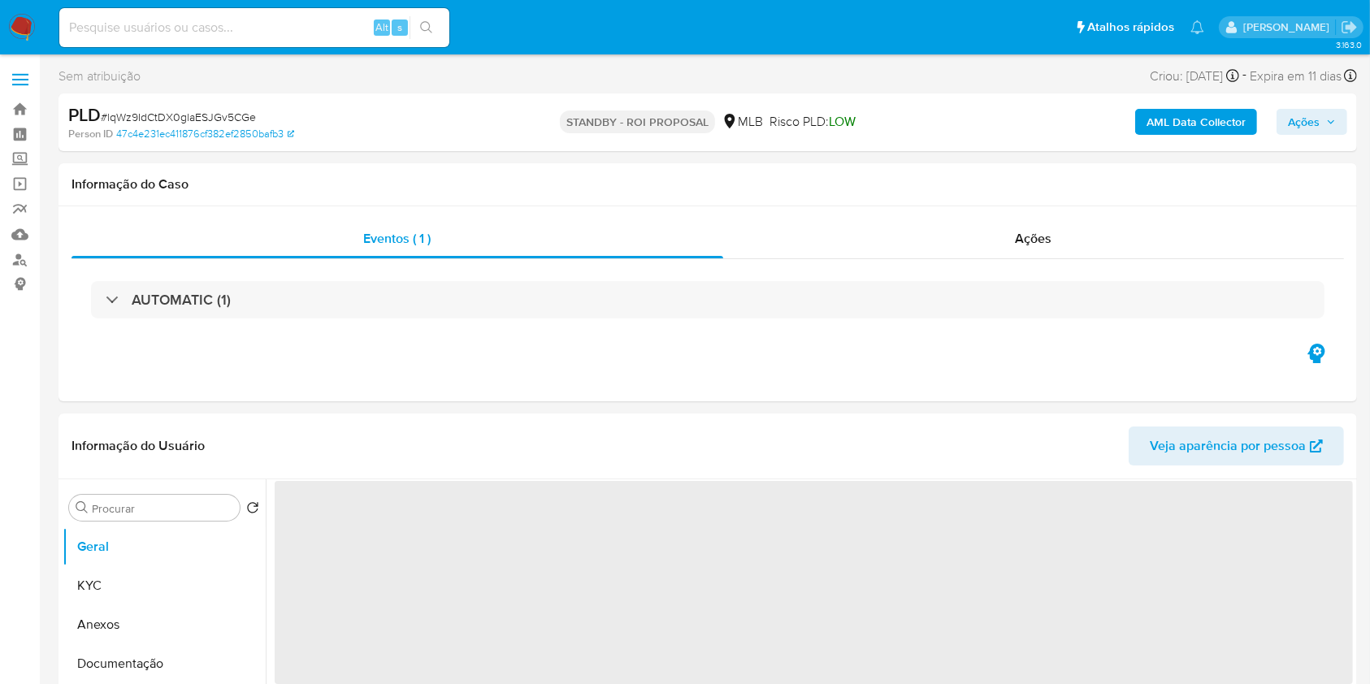
select select "10"
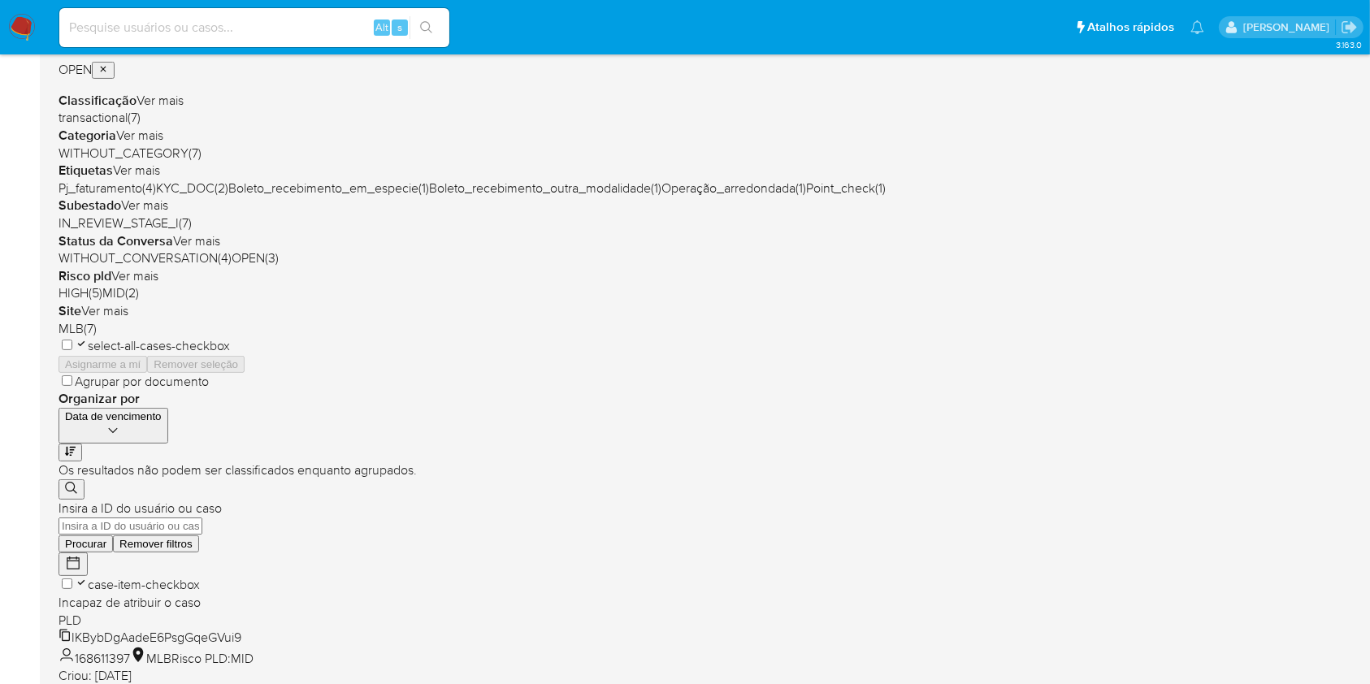
scroll to position [325, 0]
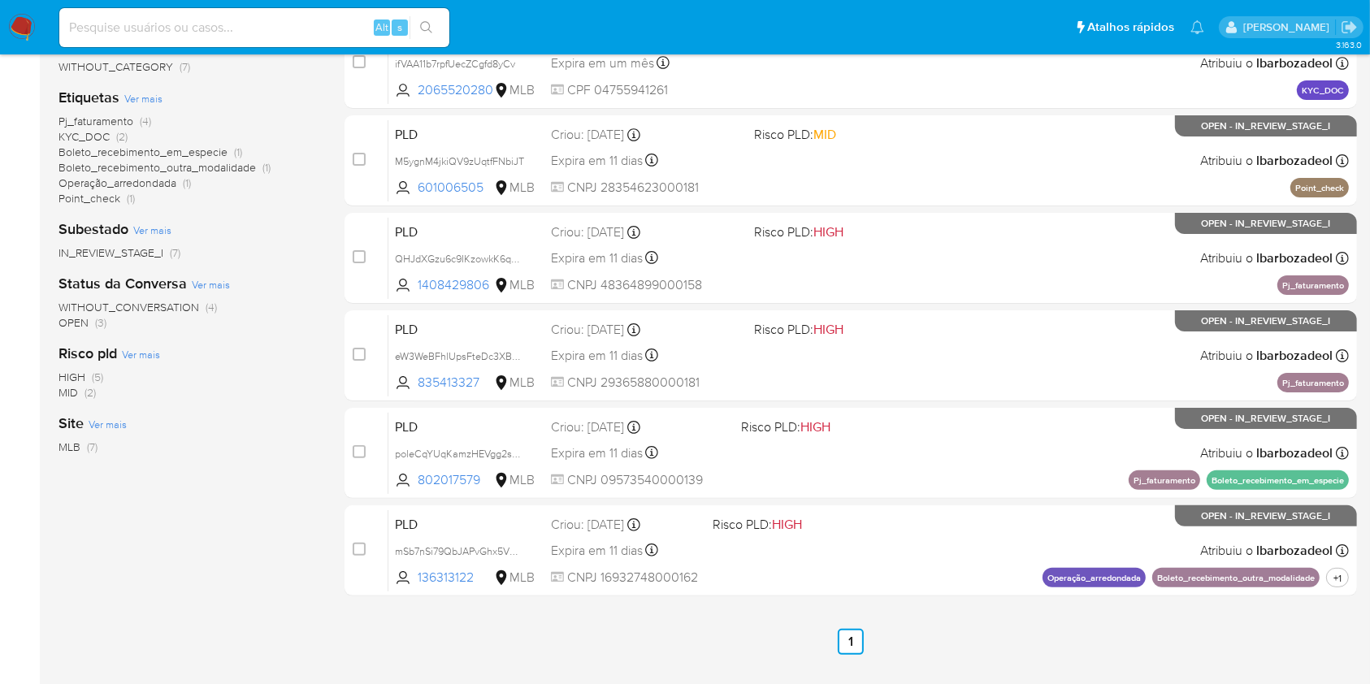
drag, startPoint x: 611, startPoint y: 499, endPoint x: 280, endPoint y: 101, distance: 517.5
click at [301, 97] on div "Etiquetas Ver mais Pj_faturamento (4) KYC_DOC (2) Boleto_recebimento_em_especie…" at bounding box center [188, 147] width 260 height 119
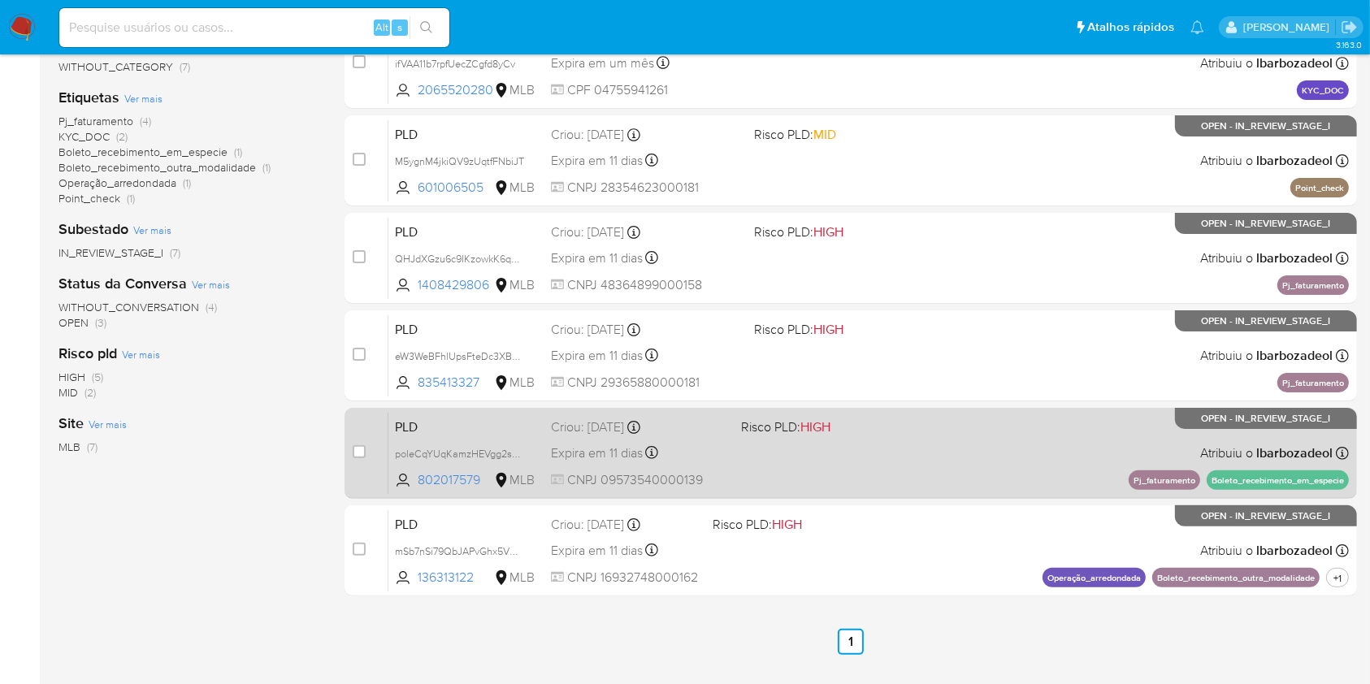
click at [864, 466] on div "PLD poleCqYUqKamzHEVgg2seBMv 802017579 MLB Risco PLD: HIGH Criou: 12/09/2025 Cr…" at bounding box center [868, 453] width 960 height 82
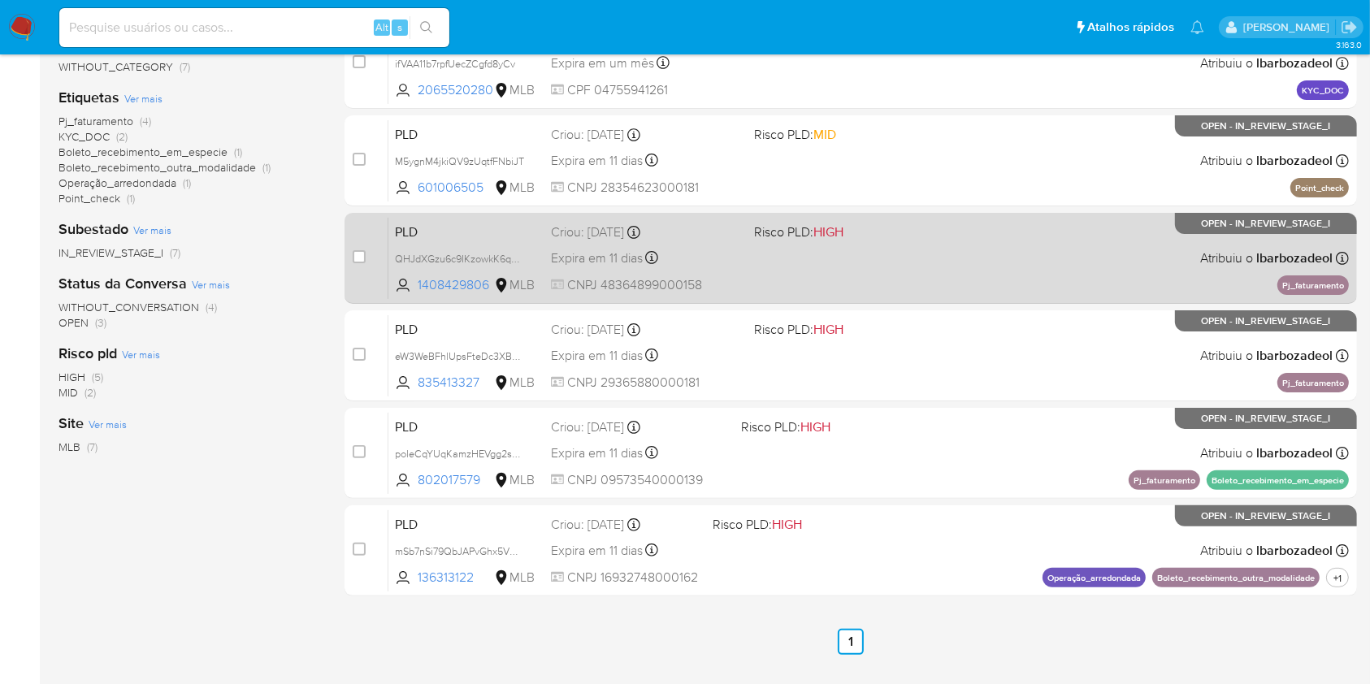
click at [977, 248] on div "PLD QHJdXGzu6c9IKzowkK6qBNSJ 1408429806 MLB Risco PLD: HIGH Criou: 12/09/2025 C…" at bounding box center [868, 258] width 960 height 82
click at [788, 286] on div "PLD QHJdXGzu6c9IKzowkK6qBNSJ 1408429806 MLB Risco PLD: HIGH Criou: 12/09/2025 C…" at bounding box center [868, 258] width 960 height 82
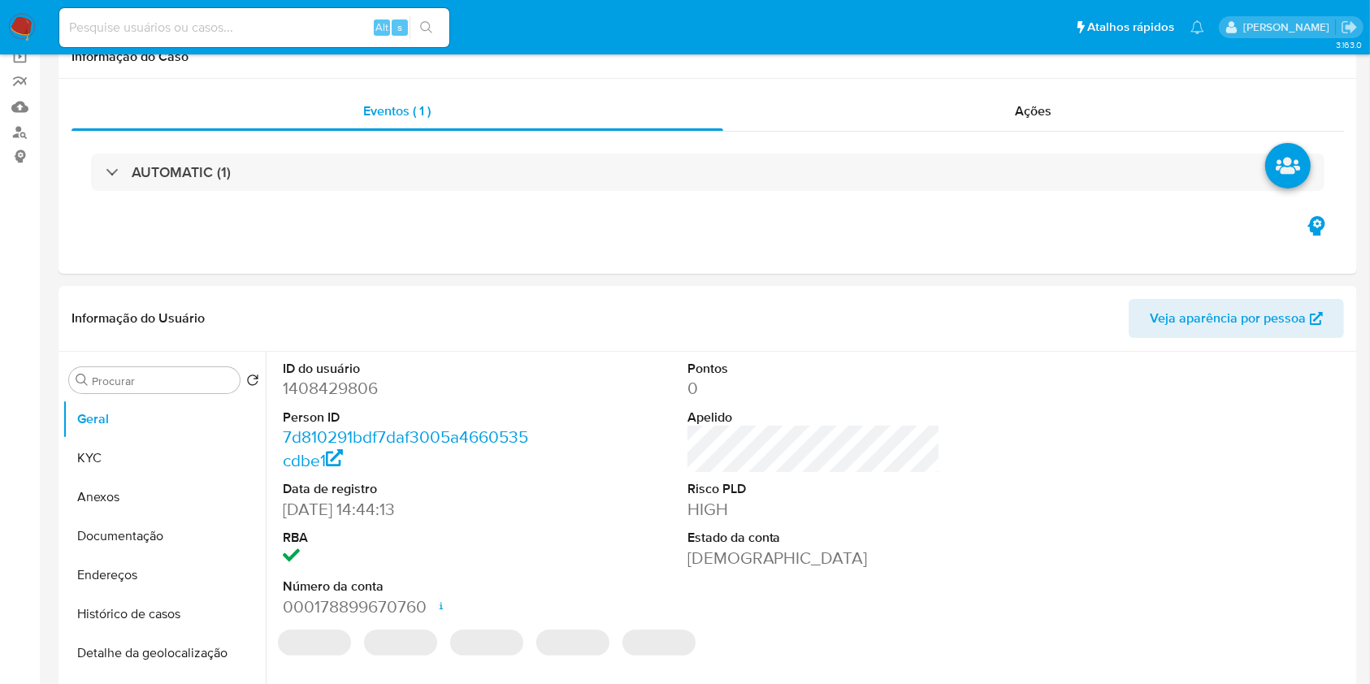
select select "10"
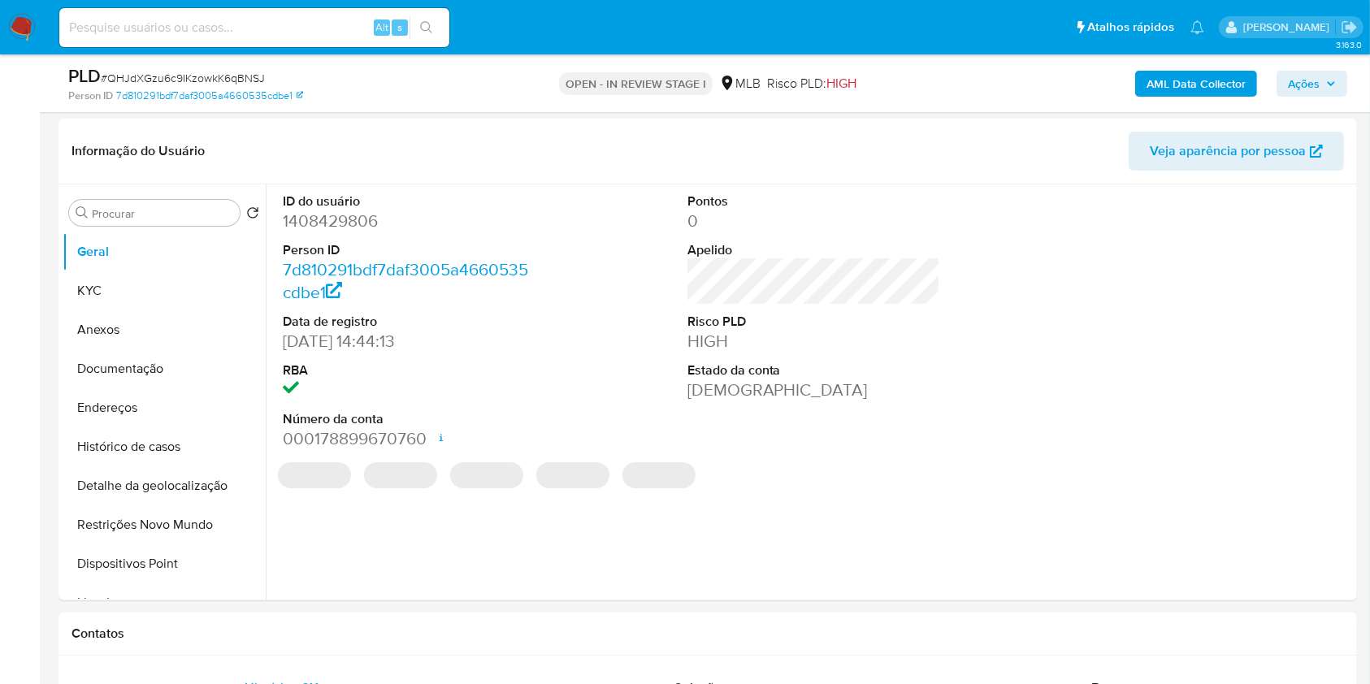
scroll to position [245, 0]
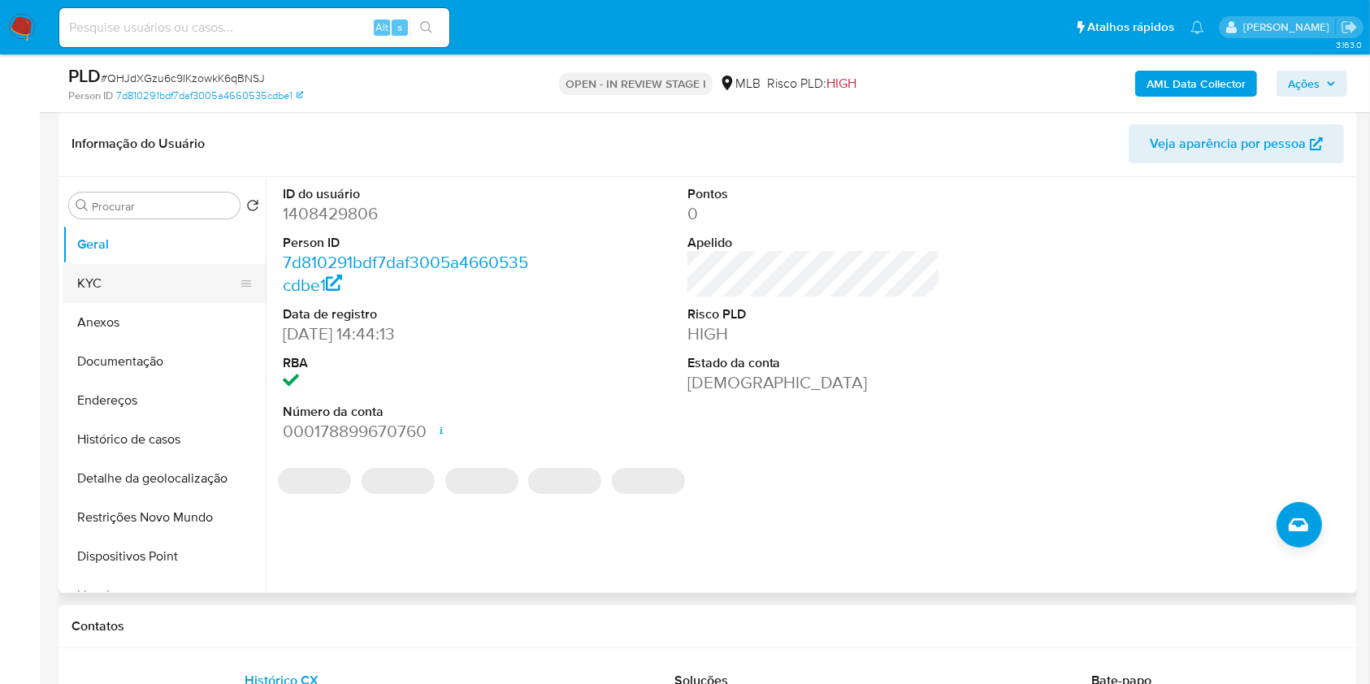
click at [128, 290] on button "KYC" at bounding box center [158, 283] width 190 height 39
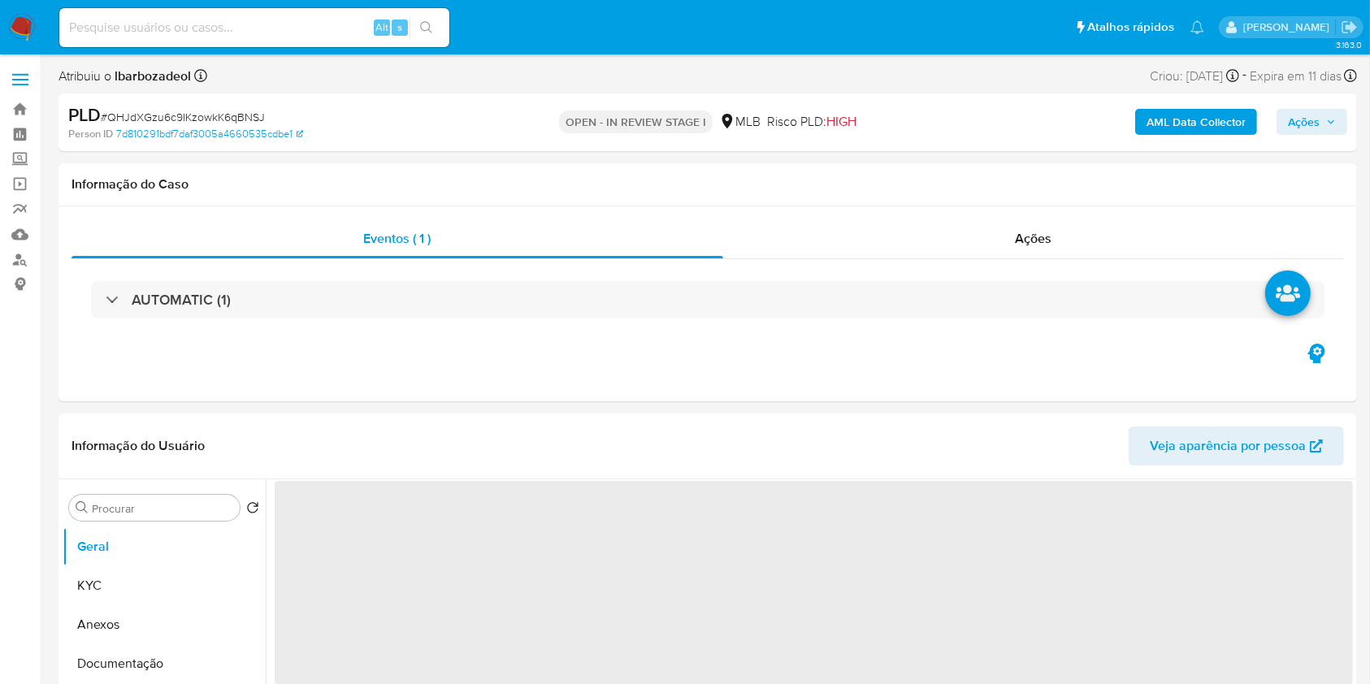
select select "10"
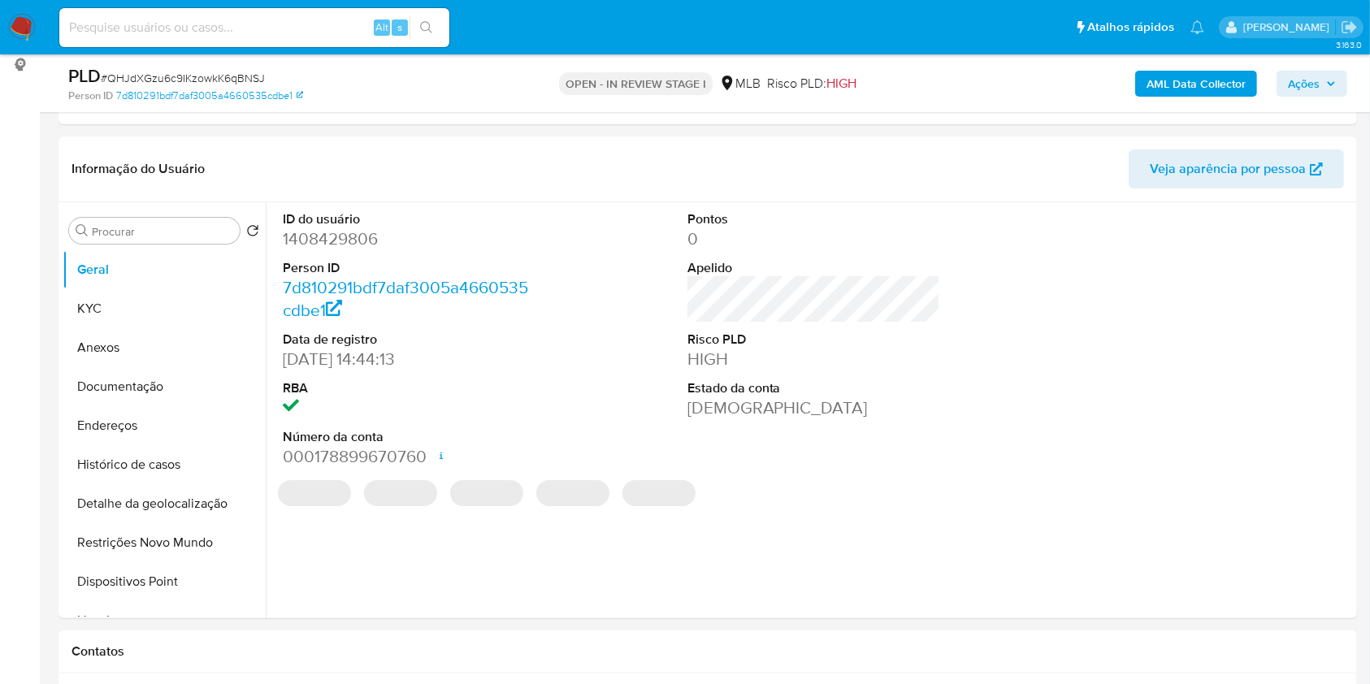
scroll to position [226, 0]
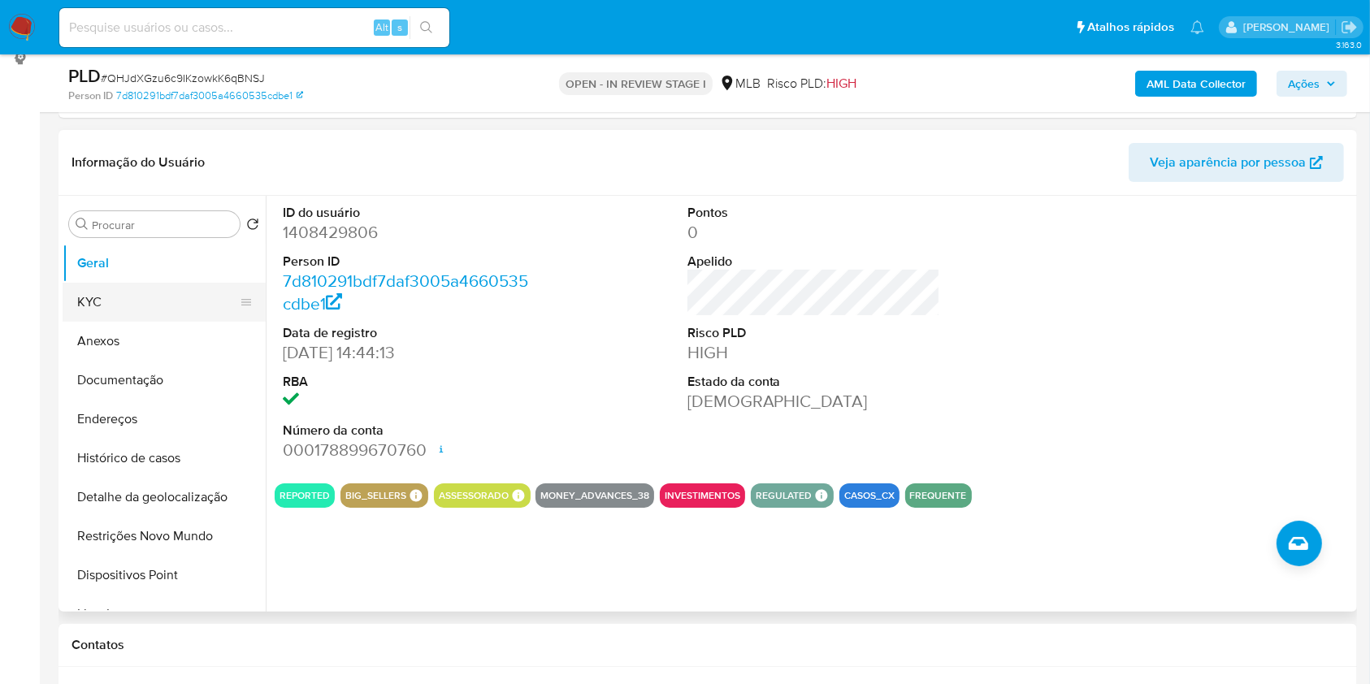
click at [114, 315] on button "KYC" at bounding box center [158, 302] width 190 height 39
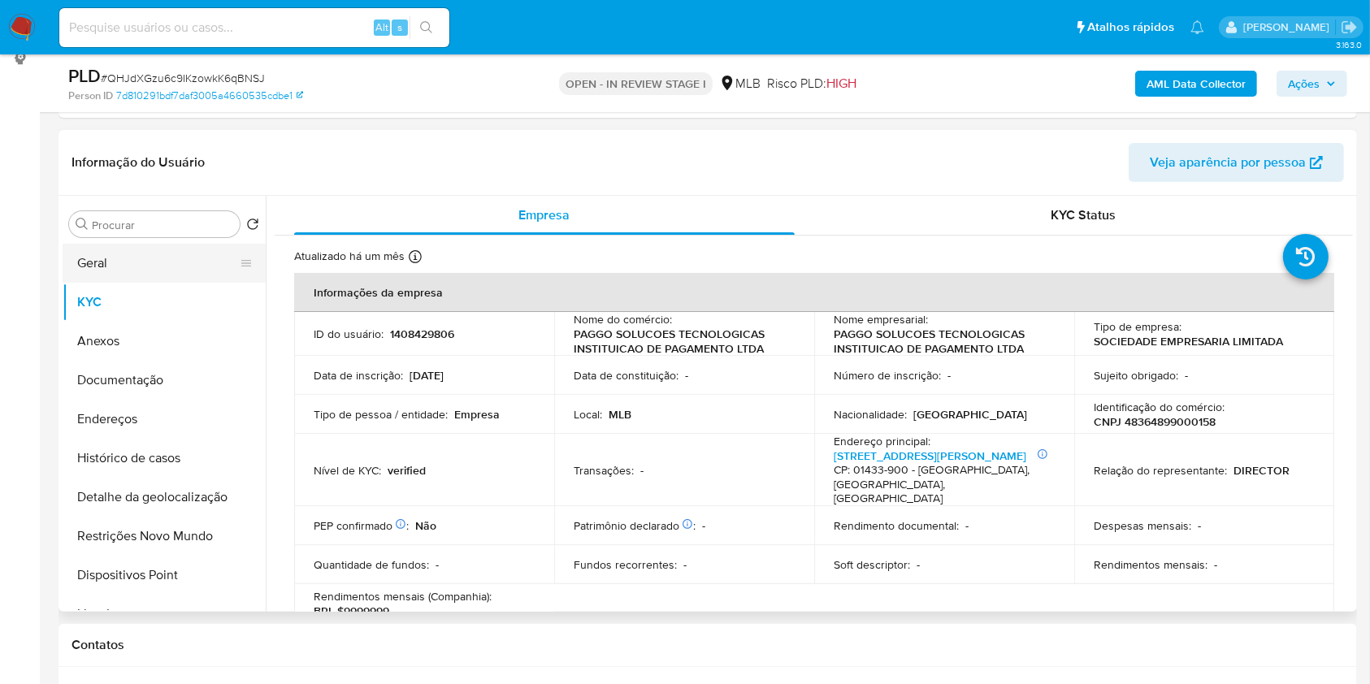
click at [123, 268] on button "Geral" at bounding box center [158, 263] width 190 height 39
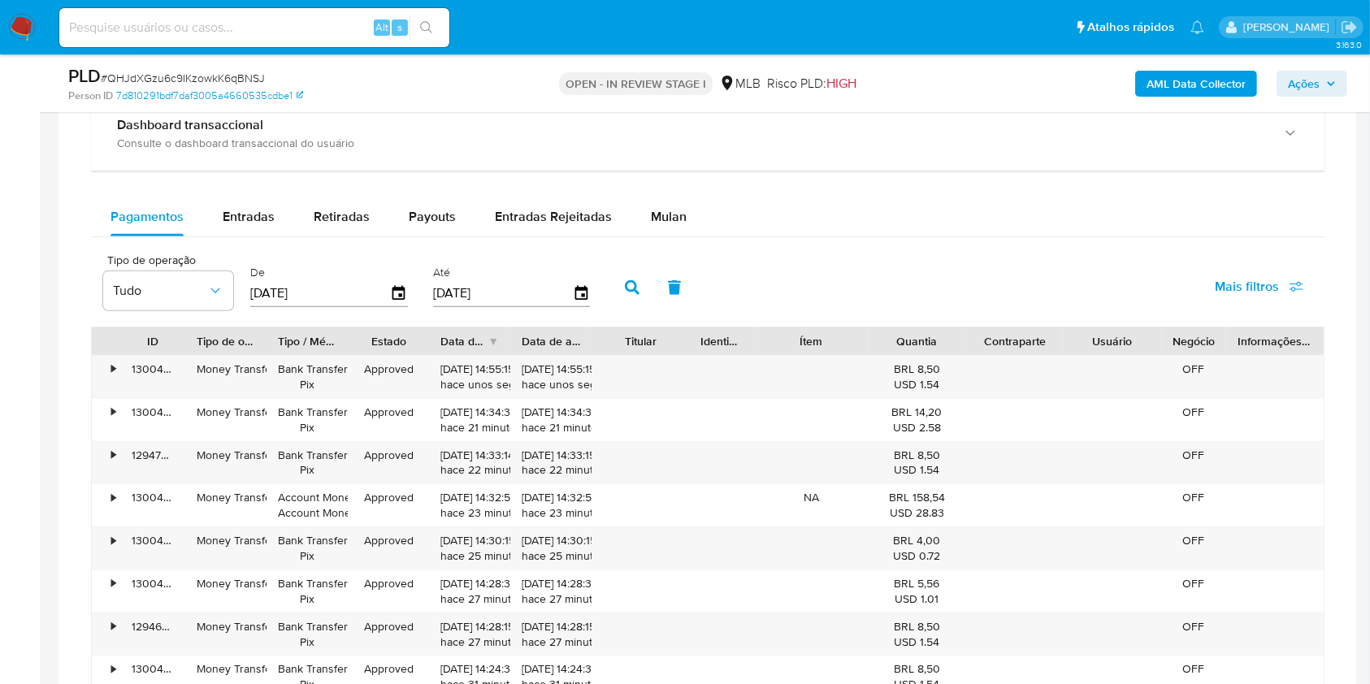
scroll to position [1306, 0]
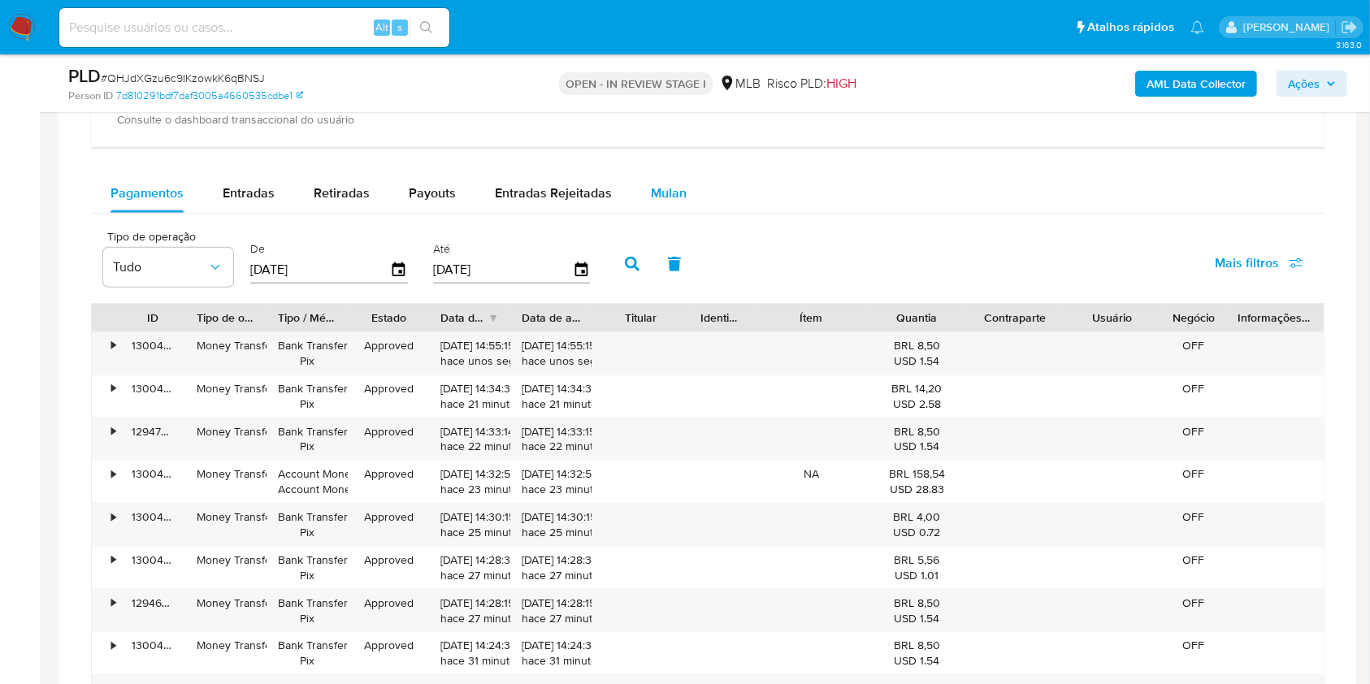
click at [651, 190] on span "Mulan" at bounding box center [669, 193] width 36 height 19
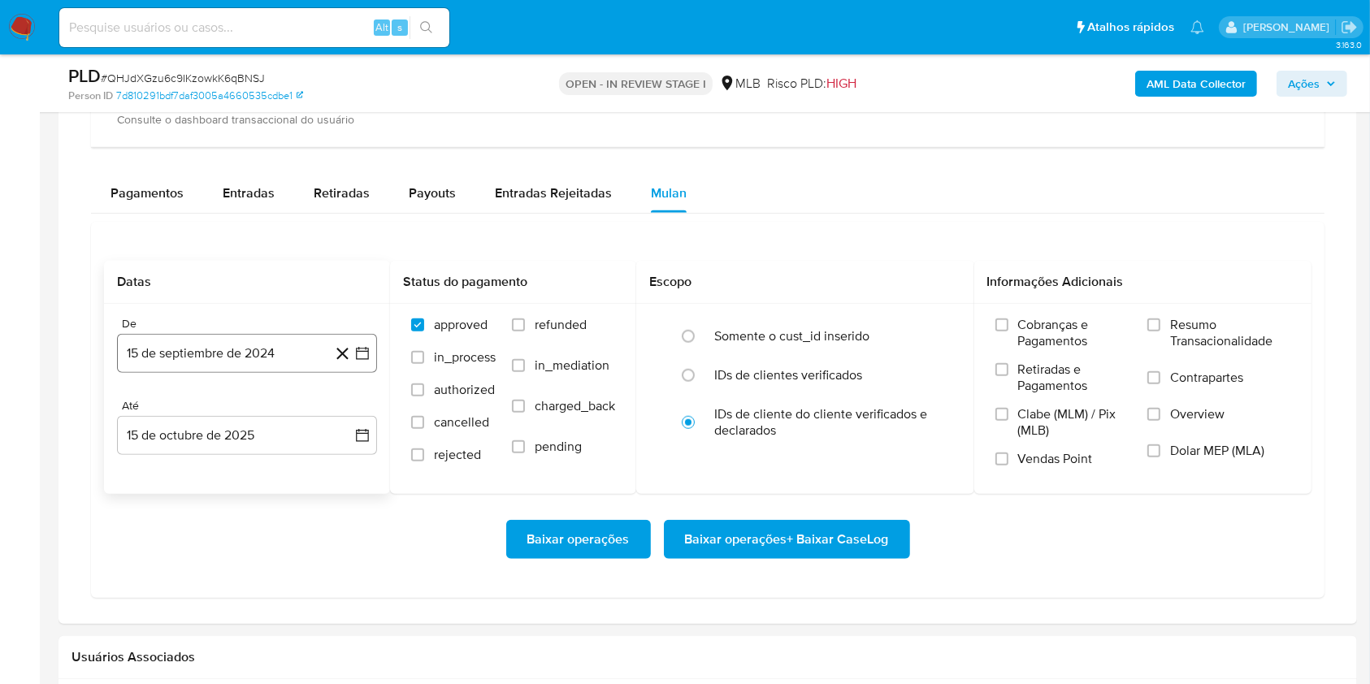
click at [274, 356] on button "15 de septiembre de 2024" at bounding box center [247, 353] width 260 height 39
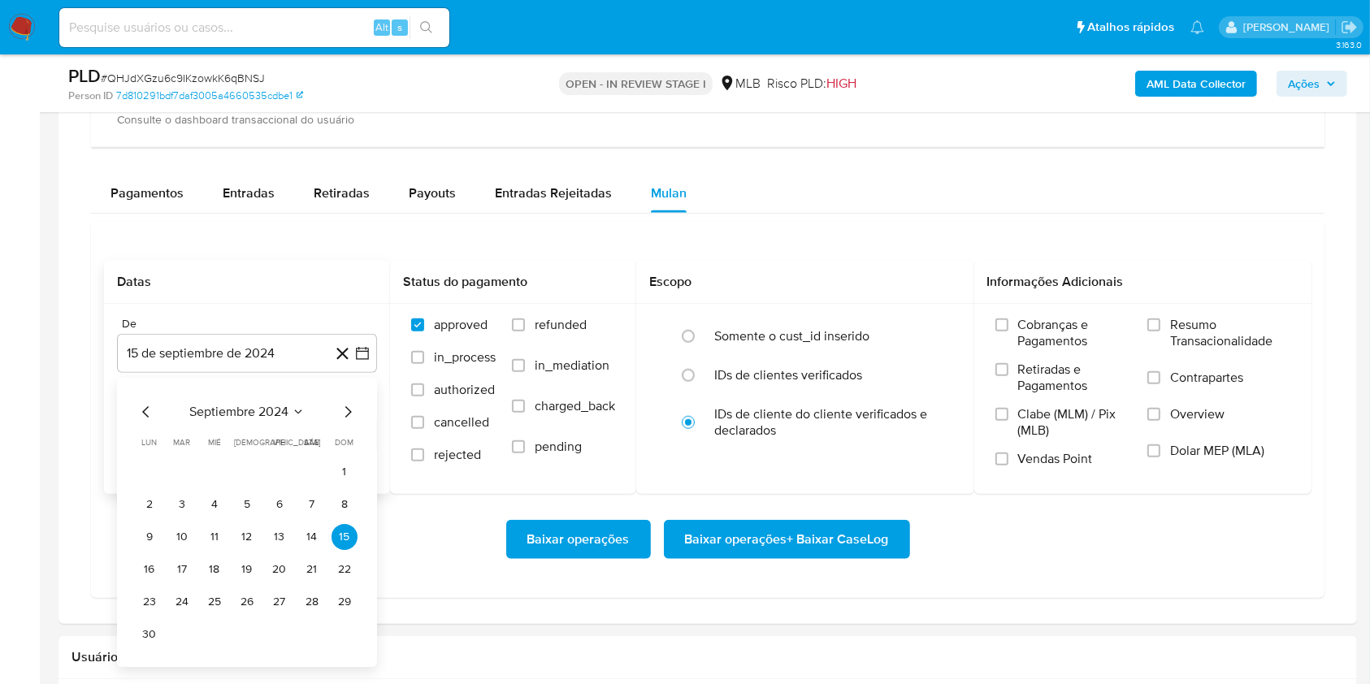
click at [207, 418] on span "septiembre 2024" at bounding box center [238, 412] width 99 height 16
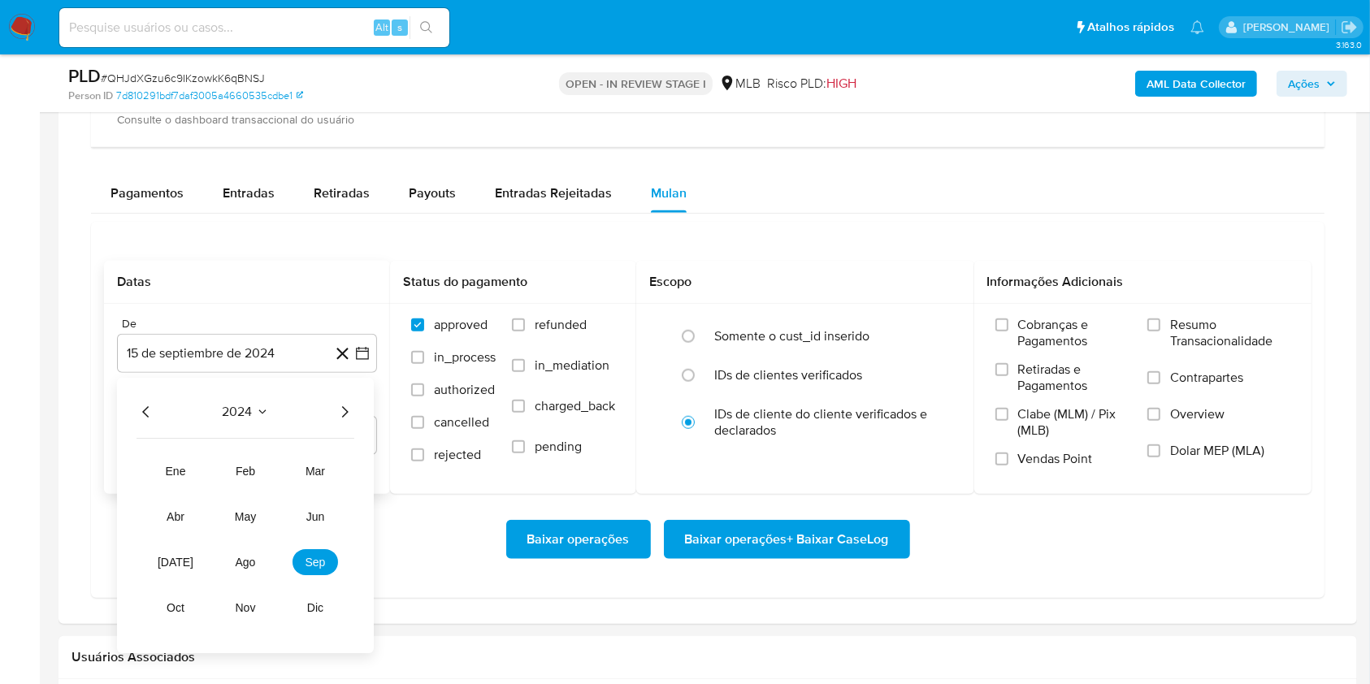
click at [331, 411] on div "2024" at bounding box center [245, 411] width 218 height 19
click at [340, 409] on icon "Año siguiente" at bounding box center [344, 411] width 19 height 19
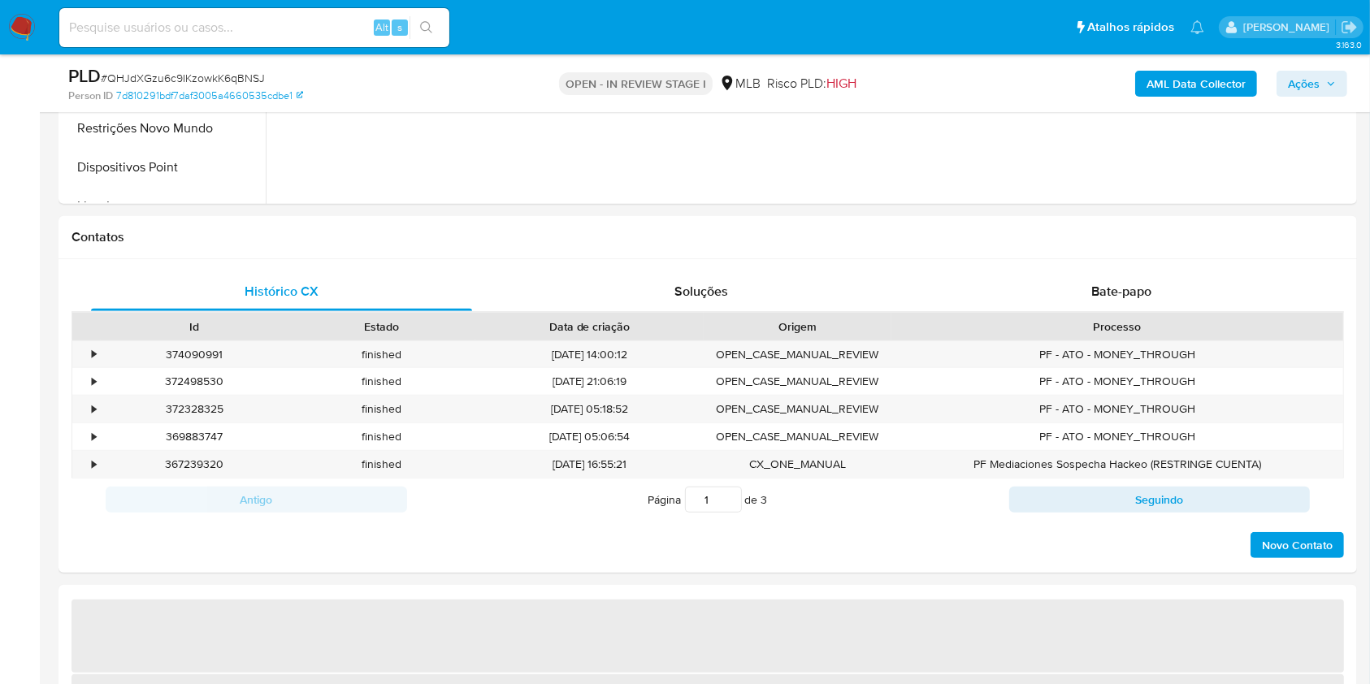
select select "10"
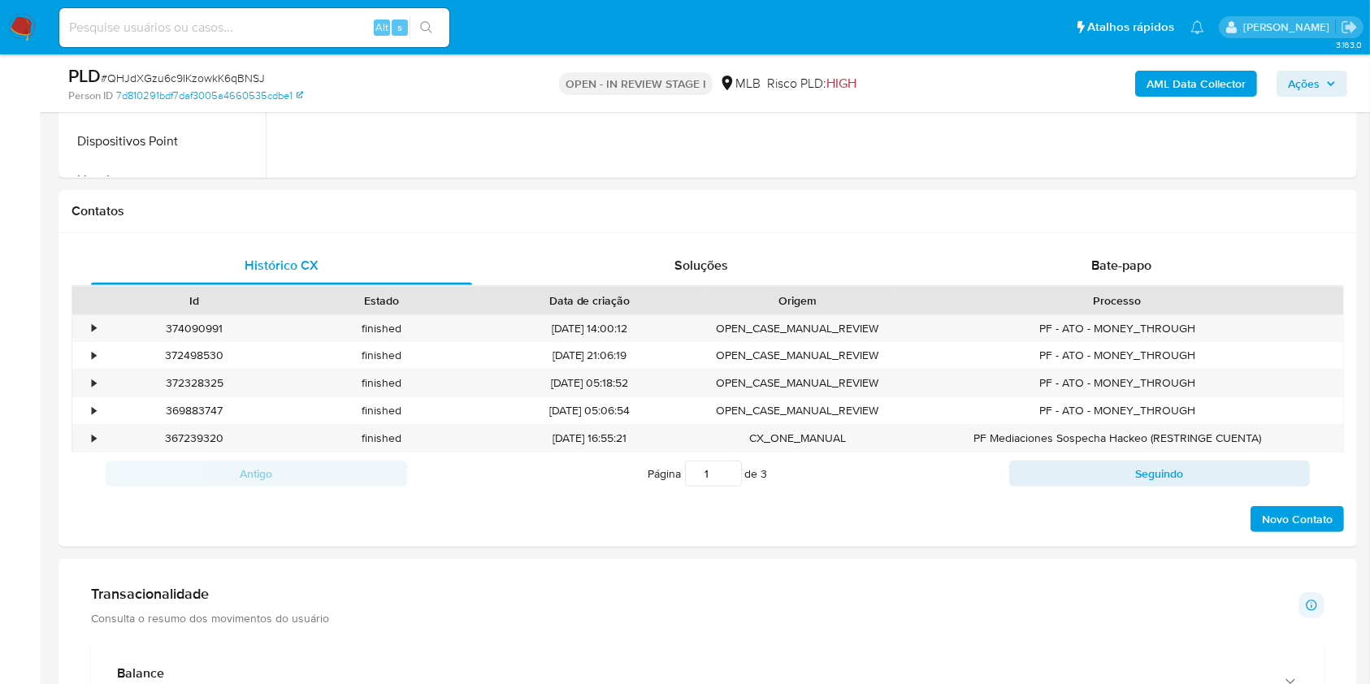
scroll to position [1167, 0]
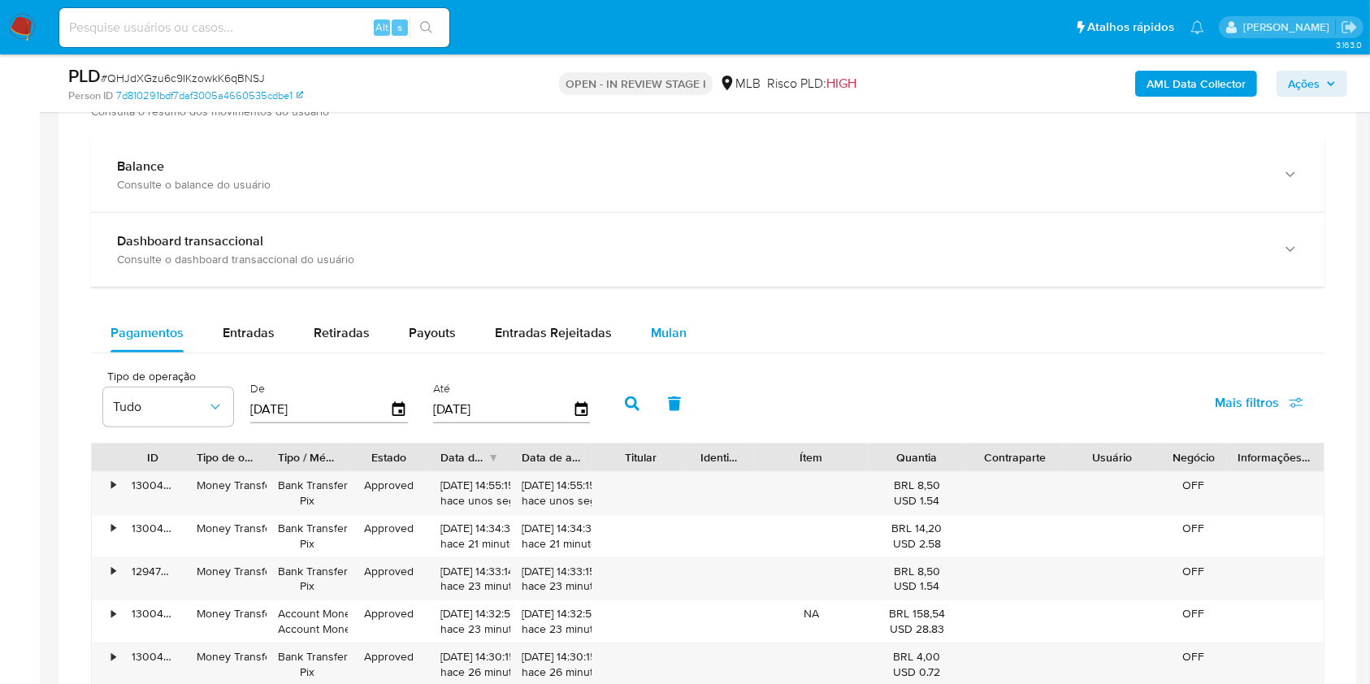
click at [631, 335] on button "Mulan" at bounding box center [668, 333] width 75 height 39
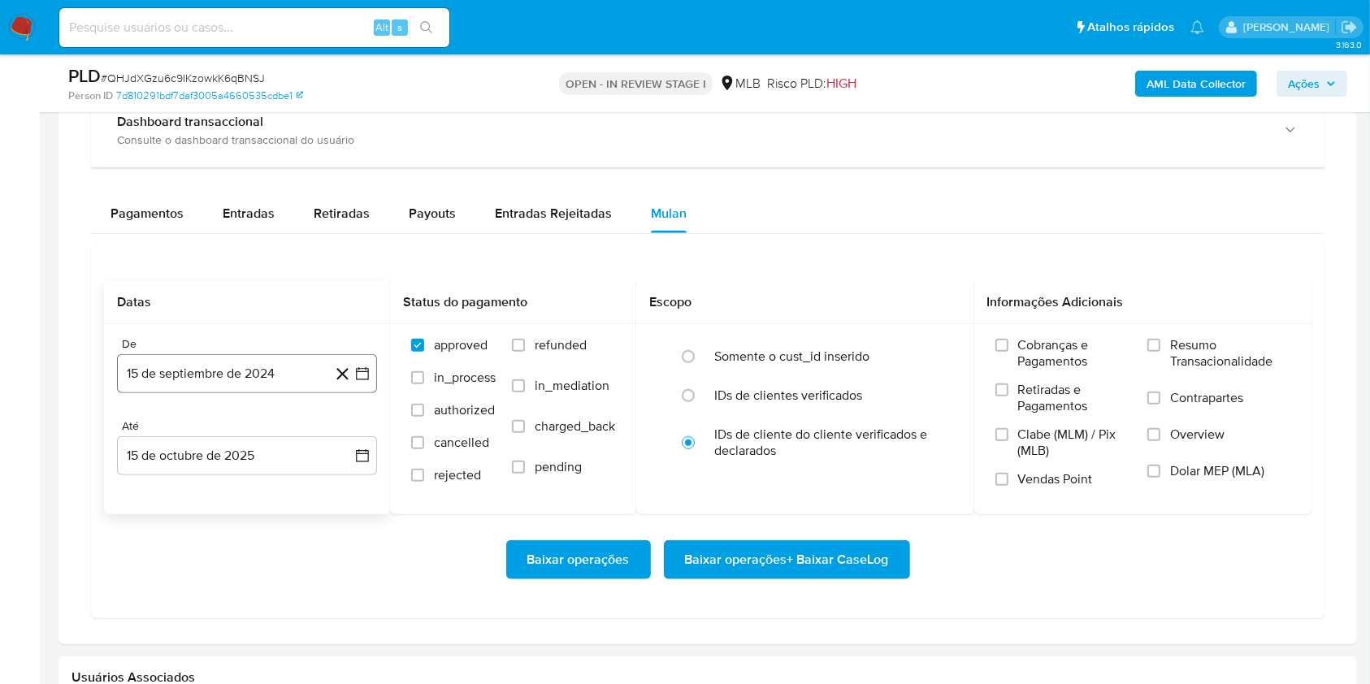
scroll to position [1284, 0]
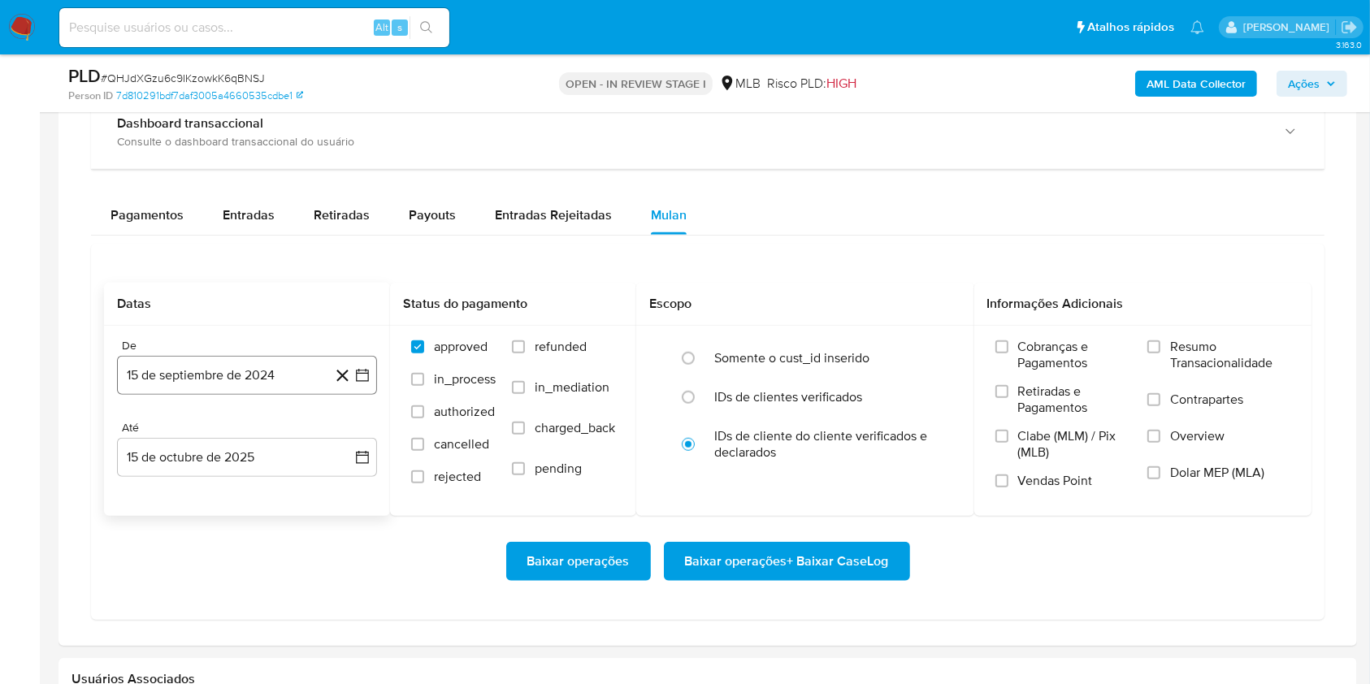
click at [264, 379] on button "15 de septiembre de 2024" at bounding box center [247, 375] width 260 height 39
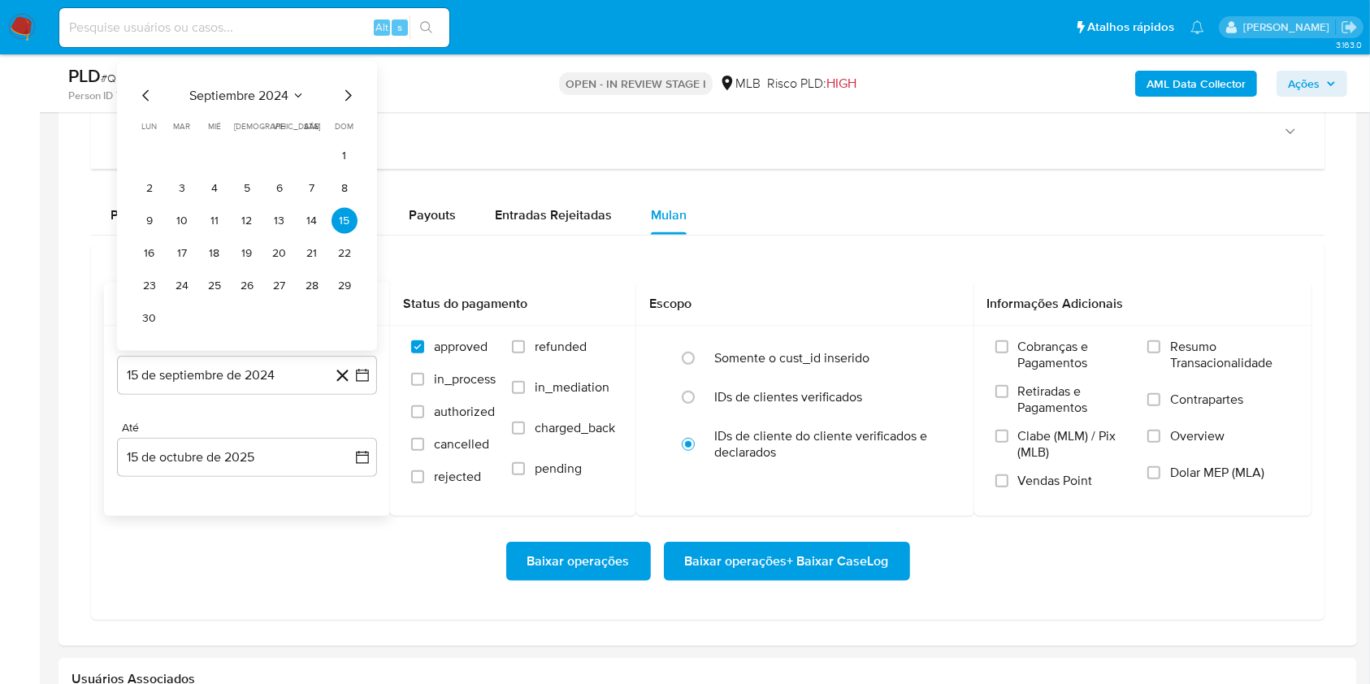
click at [249, 90] on span "septiembre 2024" at bounding box center [238, 96] width 99 height 16
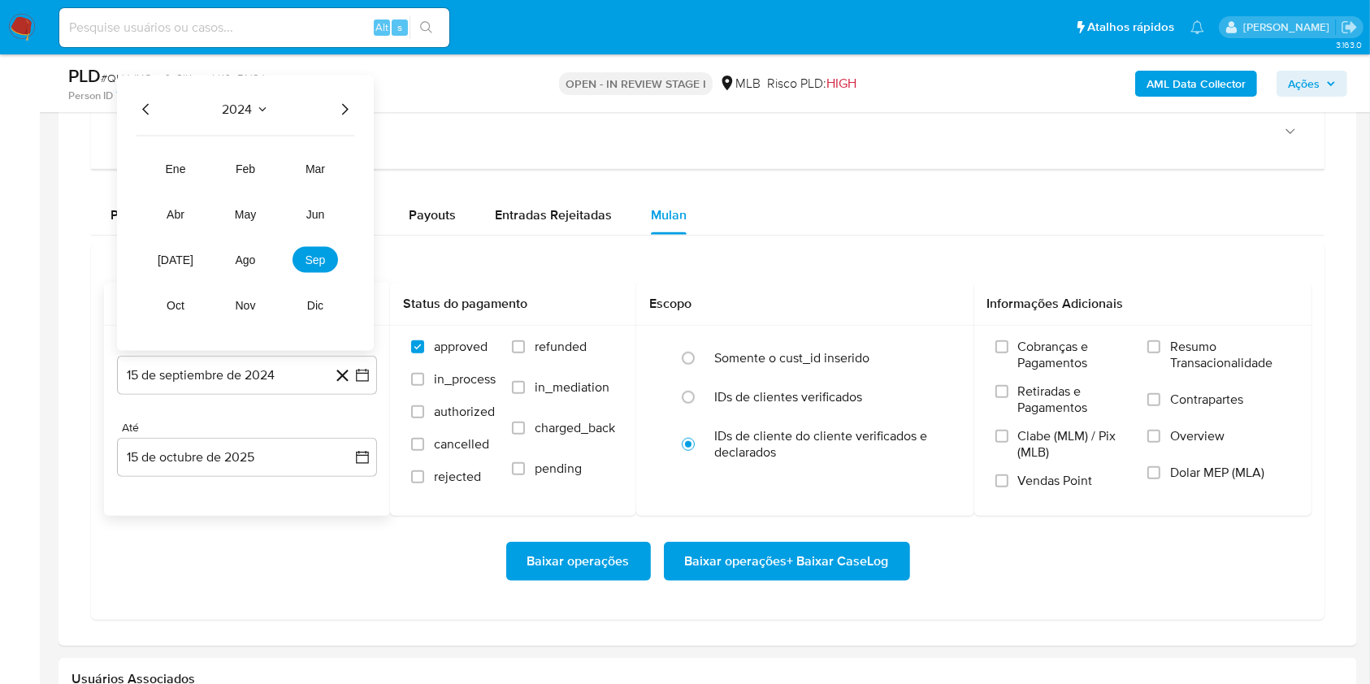
click at [344, 107] on icon "Año siguiente" at bounding box center [344, 109] width 19 height 19
click at [245, 257] on span "ago" at bounding box center [246, 259] width 20 height 13
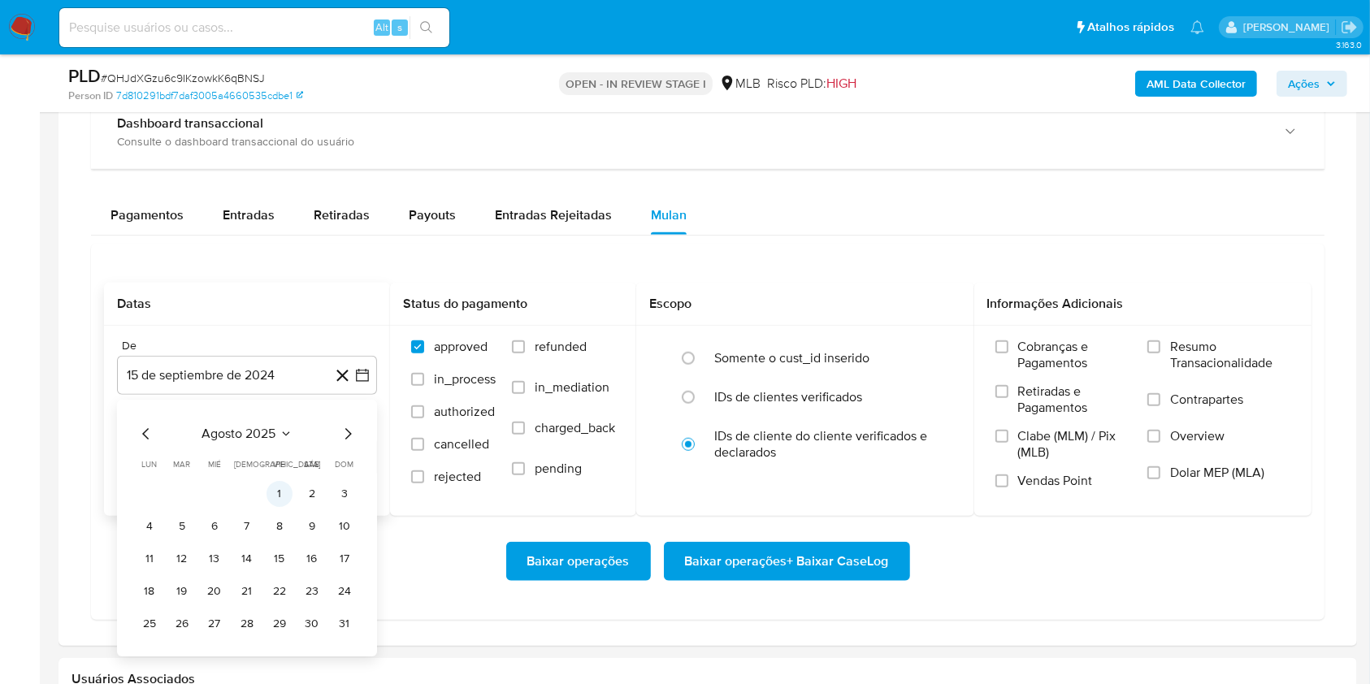
click at [279, 481] on button "1" at bounding box center [279, 494] width 26 height 26
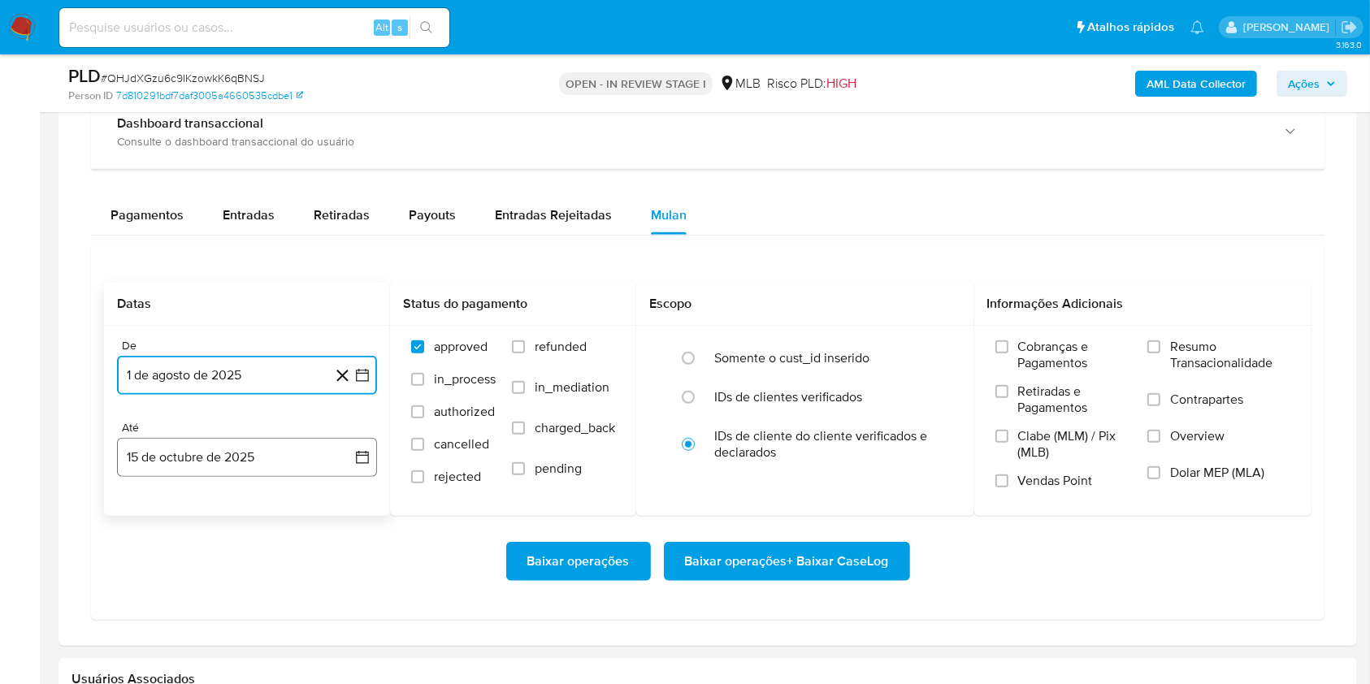
click at [263, 452] on button "15 de octubre de 2025" at bounding box center [247, 457] width 260 height 39
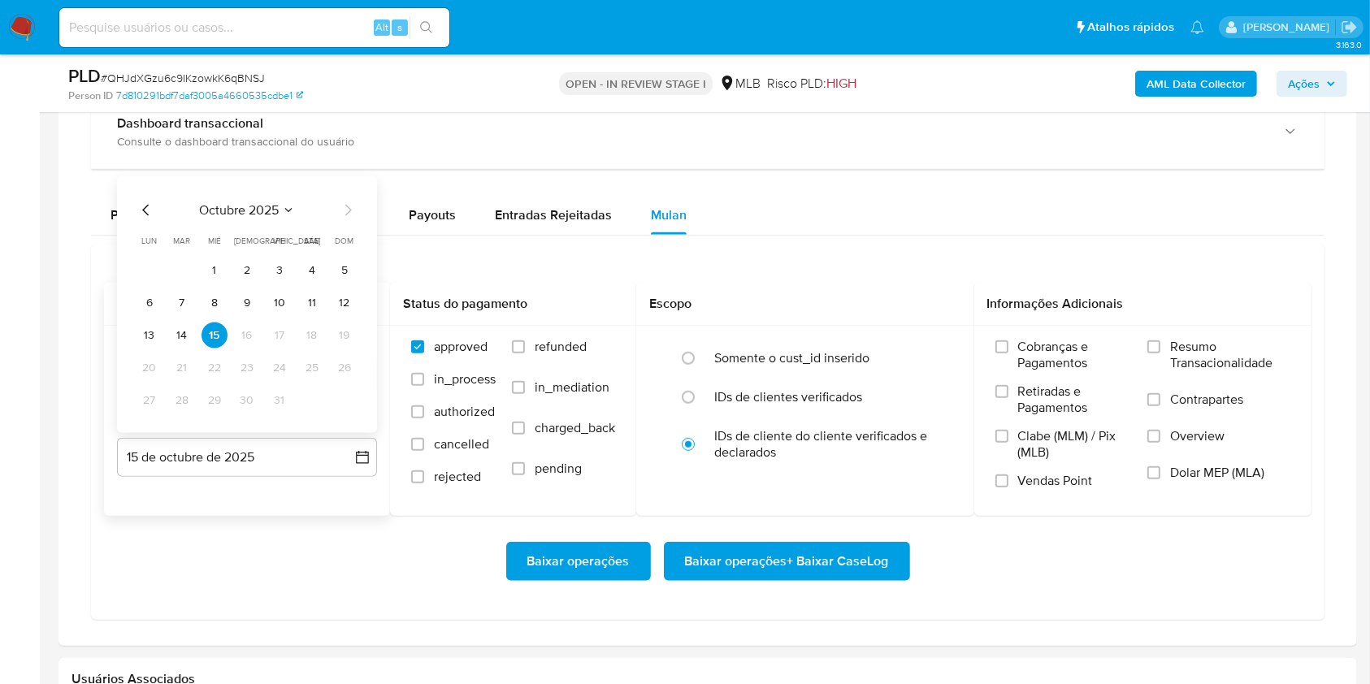
click at [195, 327] on tr "13 14 15 16 17 18 19" at bounding box center [246, 336] width 221 height 26
click at [178, 340] on button "14" at bounding box center [182, 336] width 26 height 26
click at [1228, 357] on span "Resumo Transacionalidade" at bounding box center [1230, 355] width 120 height 32
click at [1203, 349] on span "Resumo Transacionalidade" at bounding box center [1230, 355] width 120 height 32
click at [1160, 349] on input "Resumo Transacionalidade" at bounding box center [1153, 346] width 13 height 13
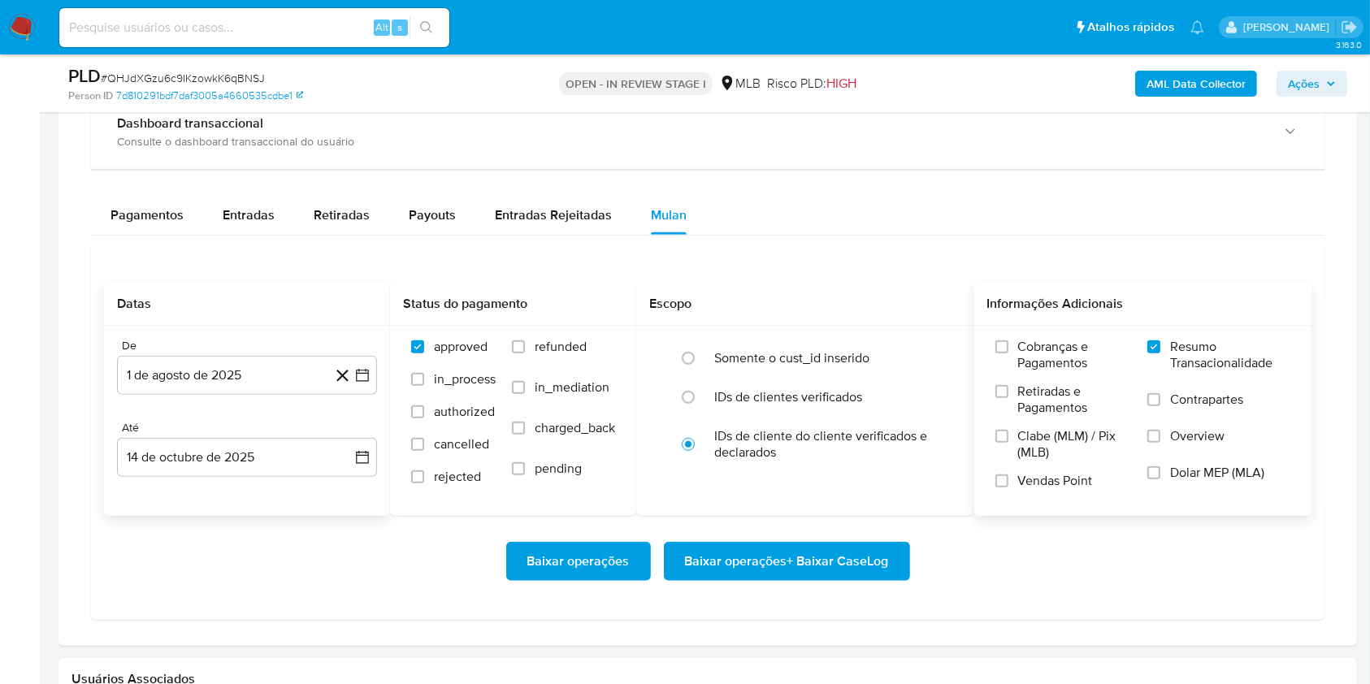
click at [795, 560] on span "Baixar operações + Baixar CaseLog" at bounding box center [787, 562] width 204 height 36
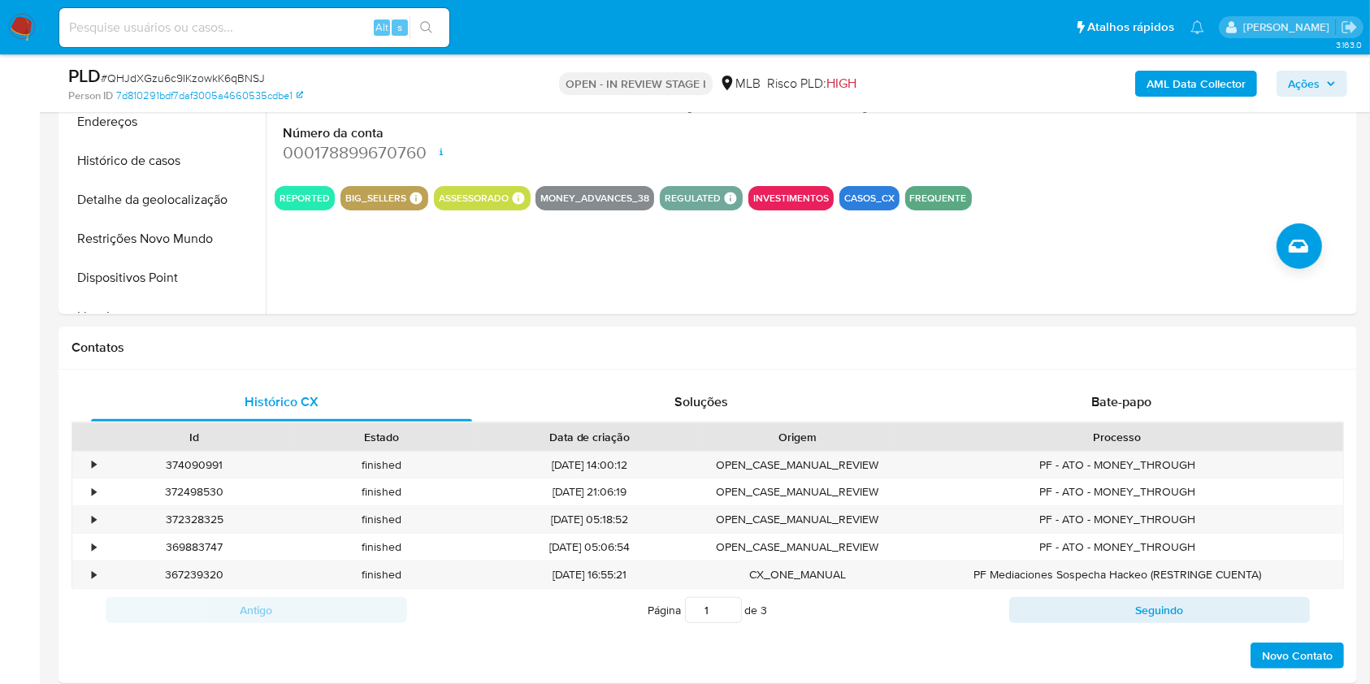
scroll to position [0, 0]
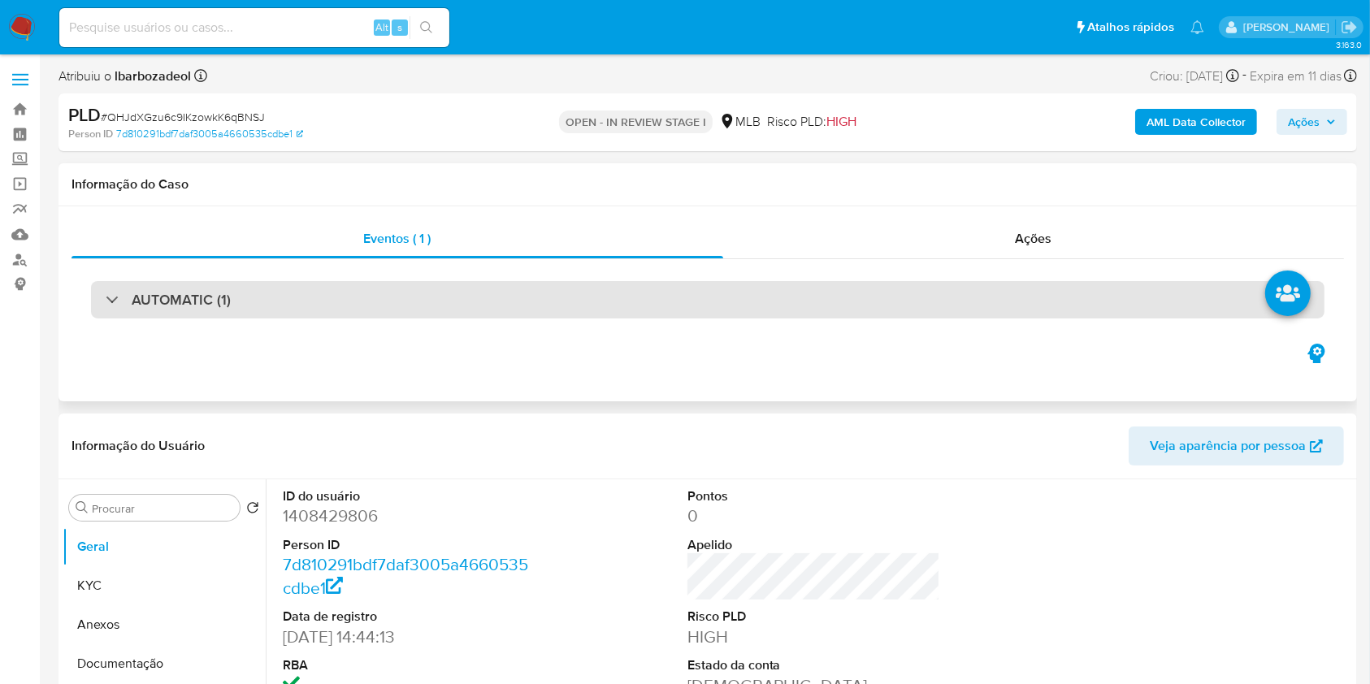
click at [782, 318] on div "AUTOMATIC (1)" at bounding box center [707, 299] width 1233 height 37
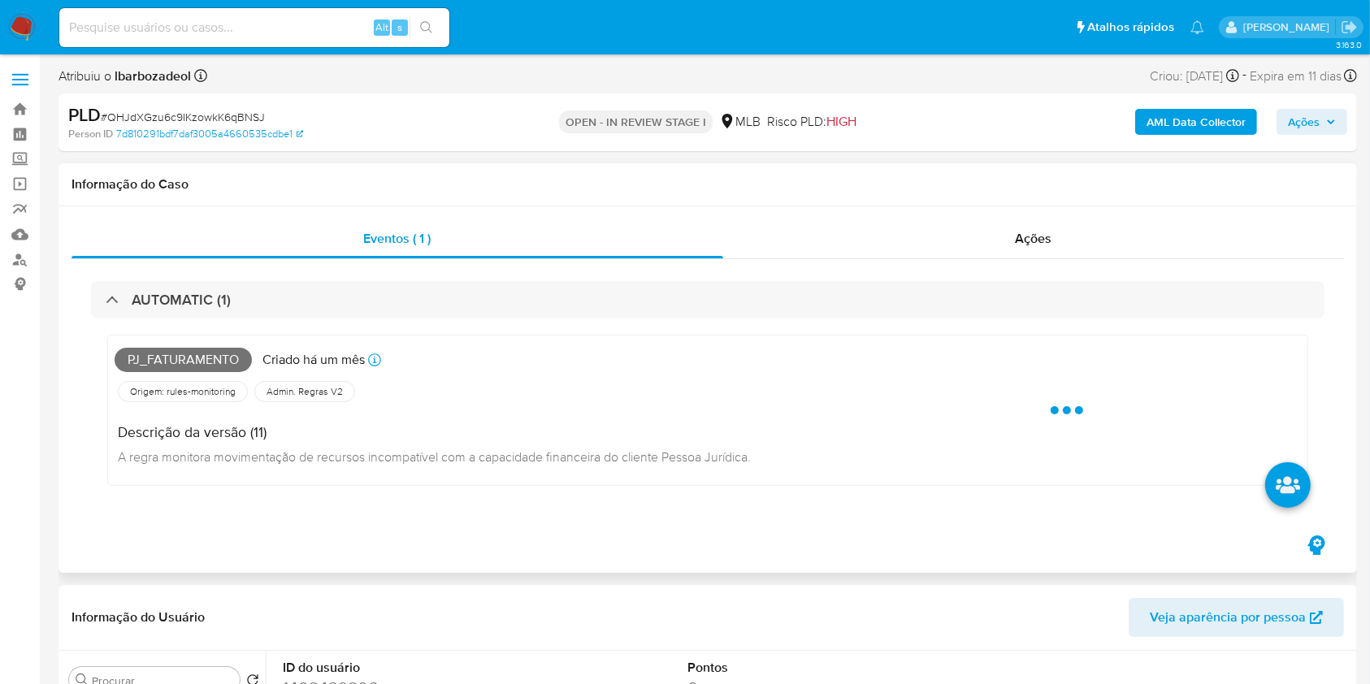
click at [202, 351] on span "Pj_faturamento" at bounding box center [183, 360] width 137 height 24
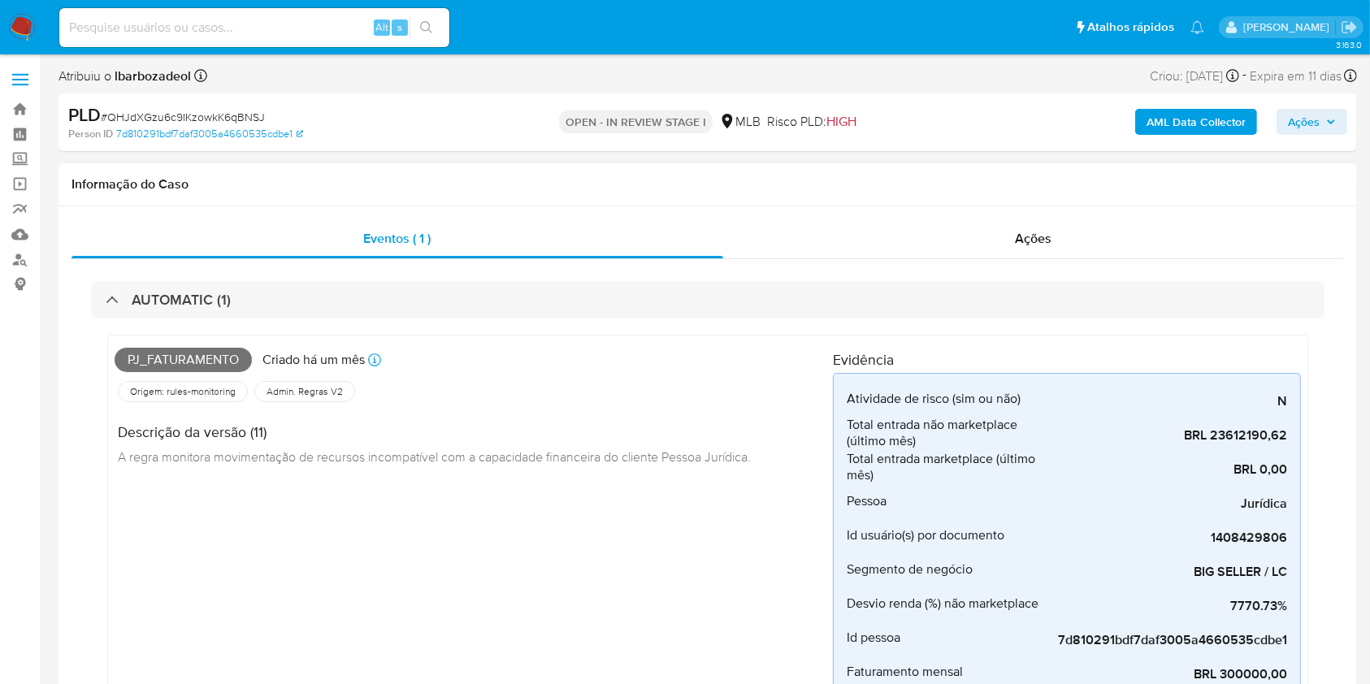
drag, startPoint x: 202, startPoint y: 351, endPoint x: 176, endPoint y: 360, distance: 27.5
click at [176, 360] on span "Pj_faturamento" at bounding box center [183, 360] width 137 height 24
copy span "Pj_faturamento"
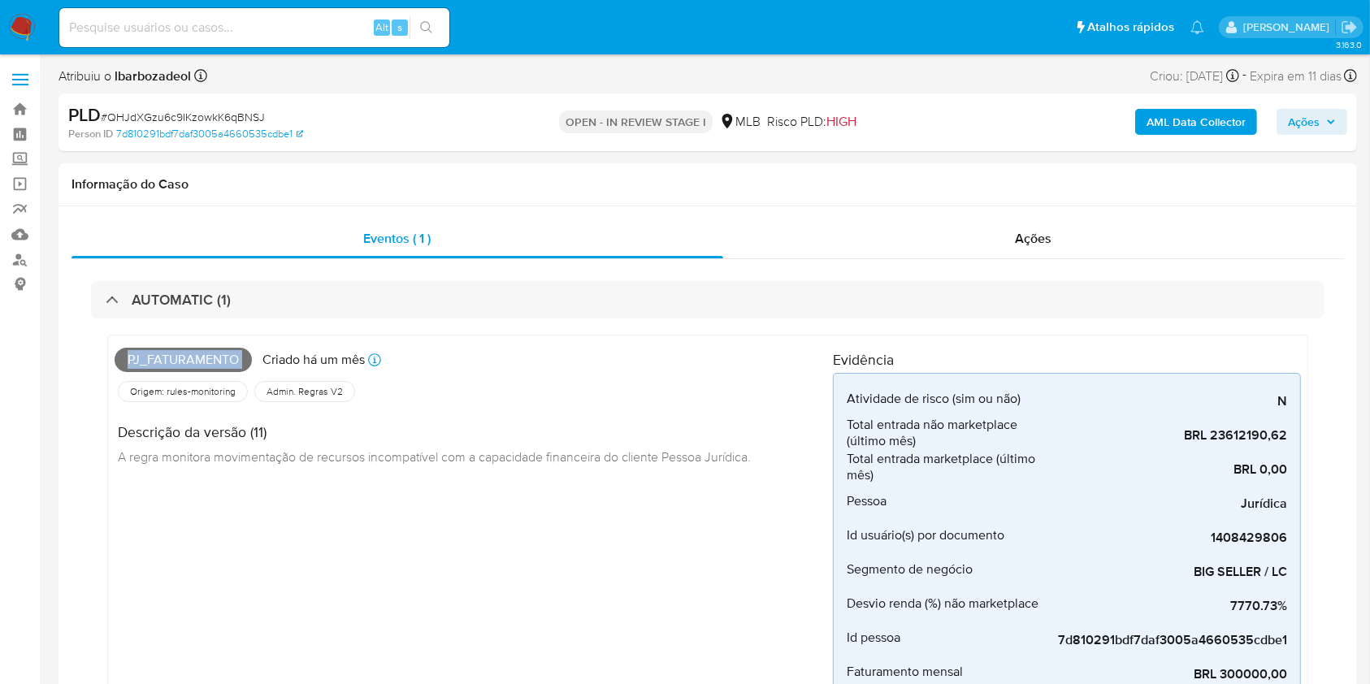
click at [1297, 127] on span "Ações" at bounding box center [1304, 122] width 32 height 26
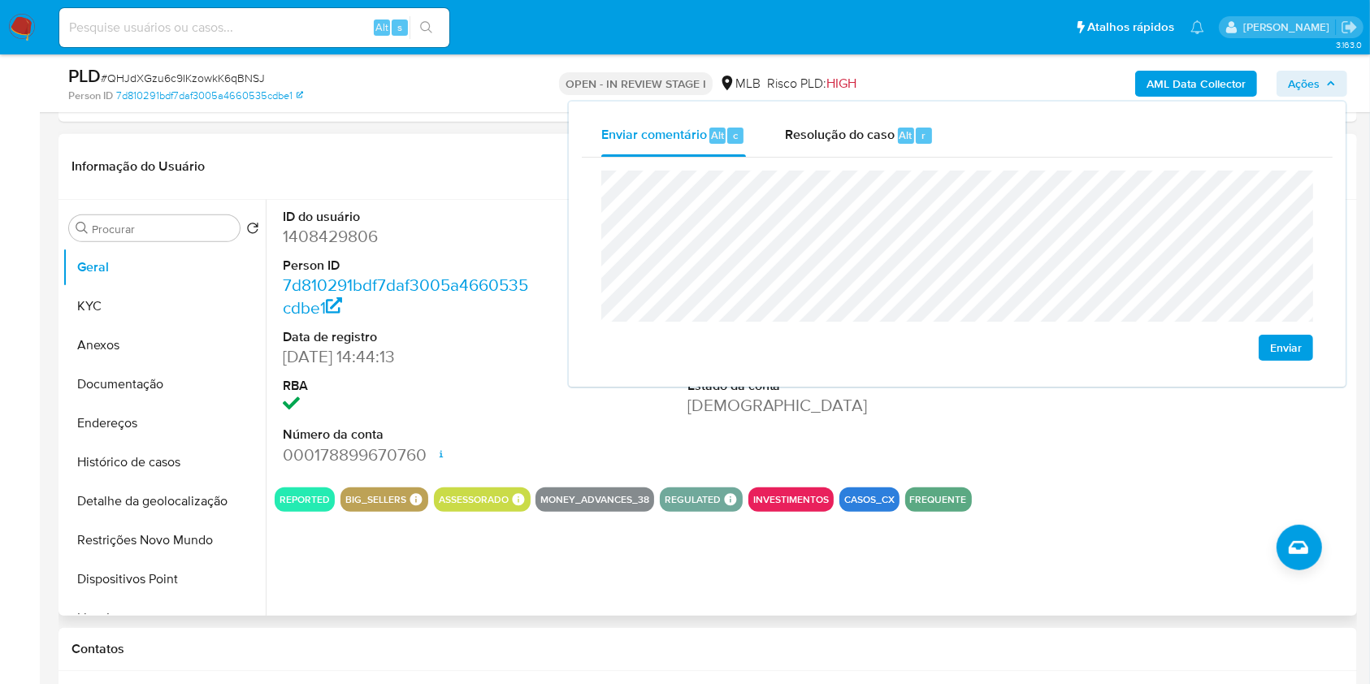
scroll to position [751, 0]
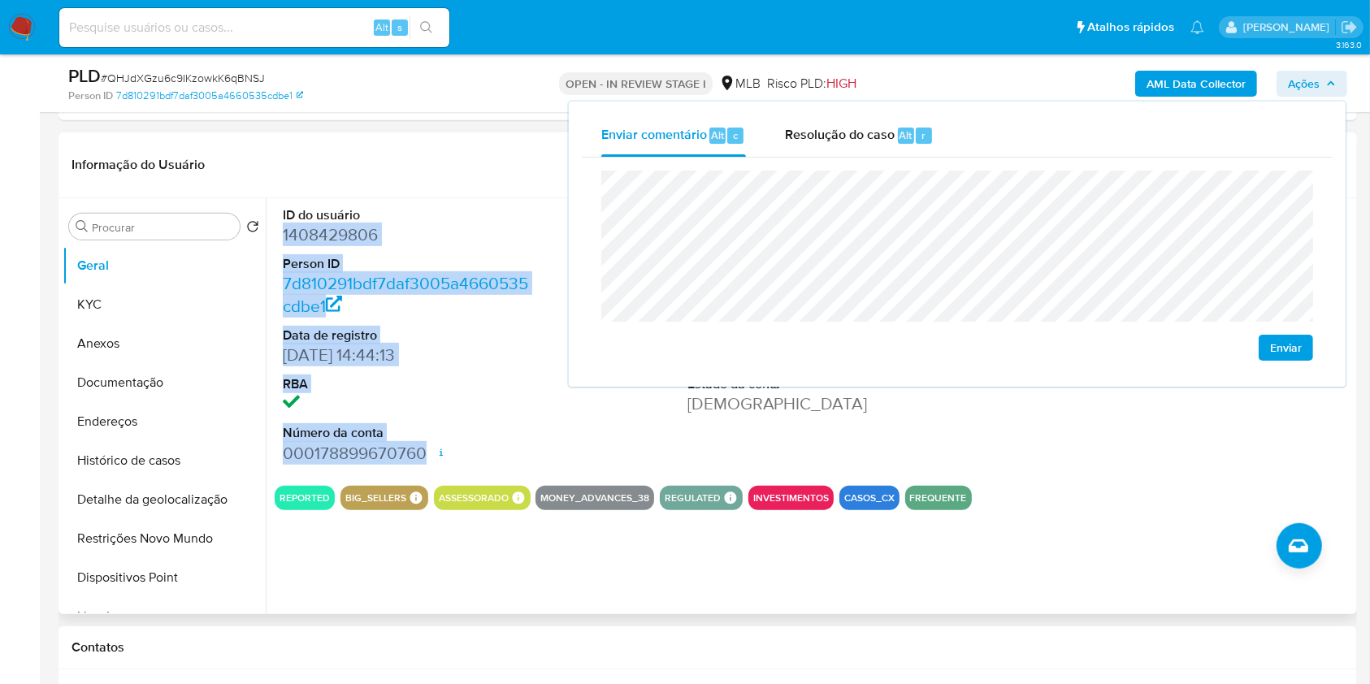
drag, startPoint x: 283, startPoint y: 222, endPoint x: 423, endPoint y: 444, distance: 263.3
click at [423, 444] on dl "ID do usuário 1408429806 Person ID 7d810291bdf7daf3005a4660535cdbe1 Data de reg…" at bounding box center [409, 335] width 253 height 258
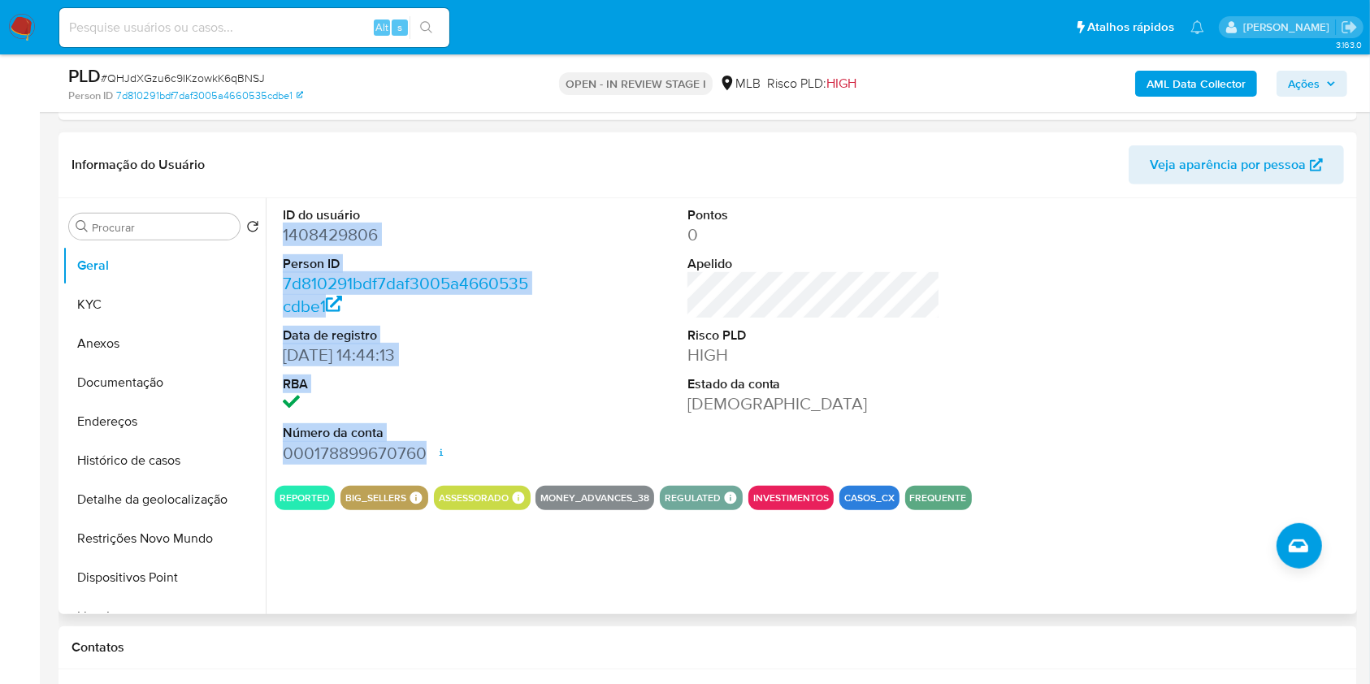
copy dl "1408429806 Person ID 7d810291bdf7daf3005a4660535cdbe1 Data de registro 26/06/20…"
click at [188, 305] on button "KYC" at bounding box center [158, 304] width 190 height 39
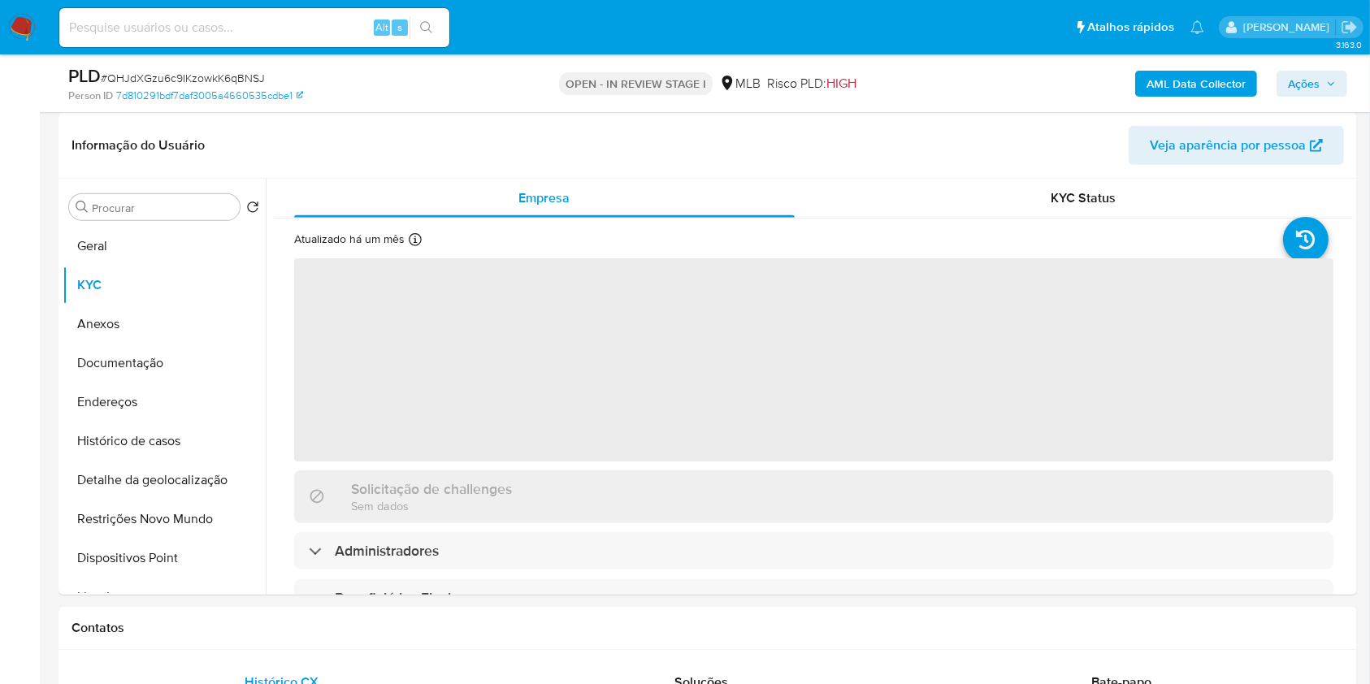
click at [1329, 72] on span "Ações" at bounding box center [1312, 83] width 48 height 23
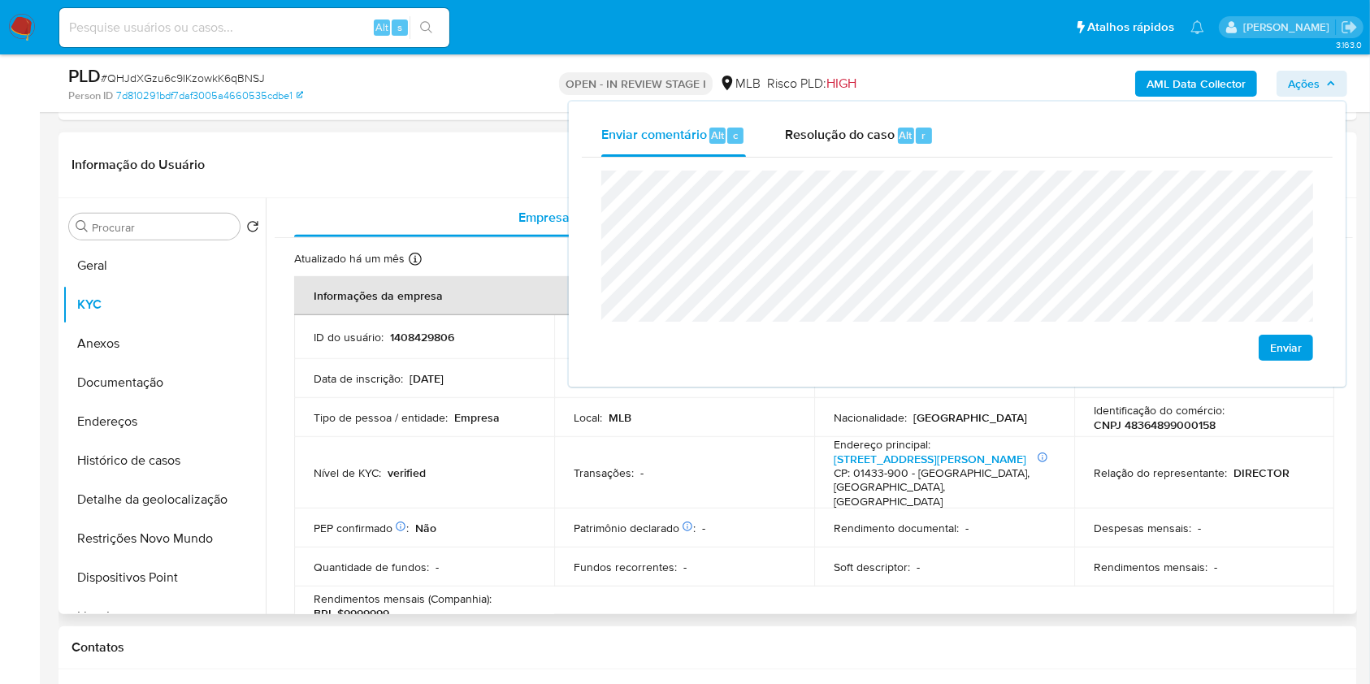
click at [719, 466] on div "Transações : -" at bounding box center [684, 473] width 221 height 15
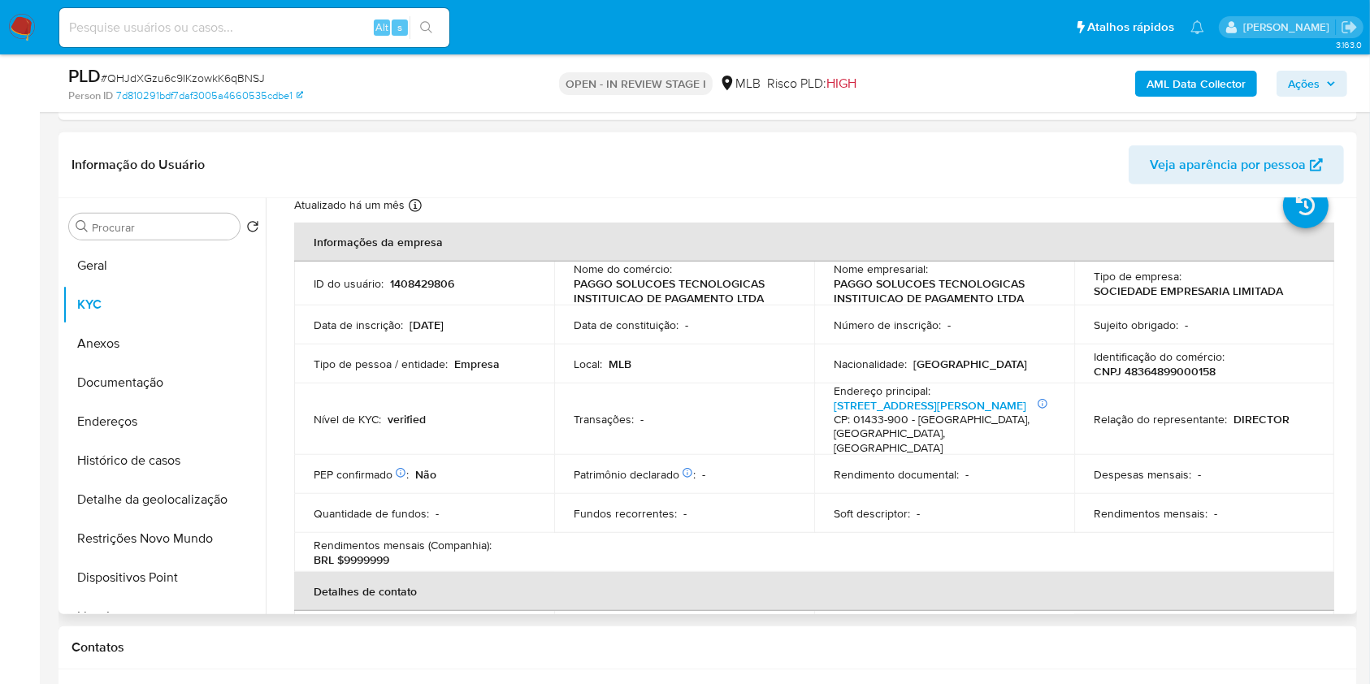
scroll to position [60, 0]
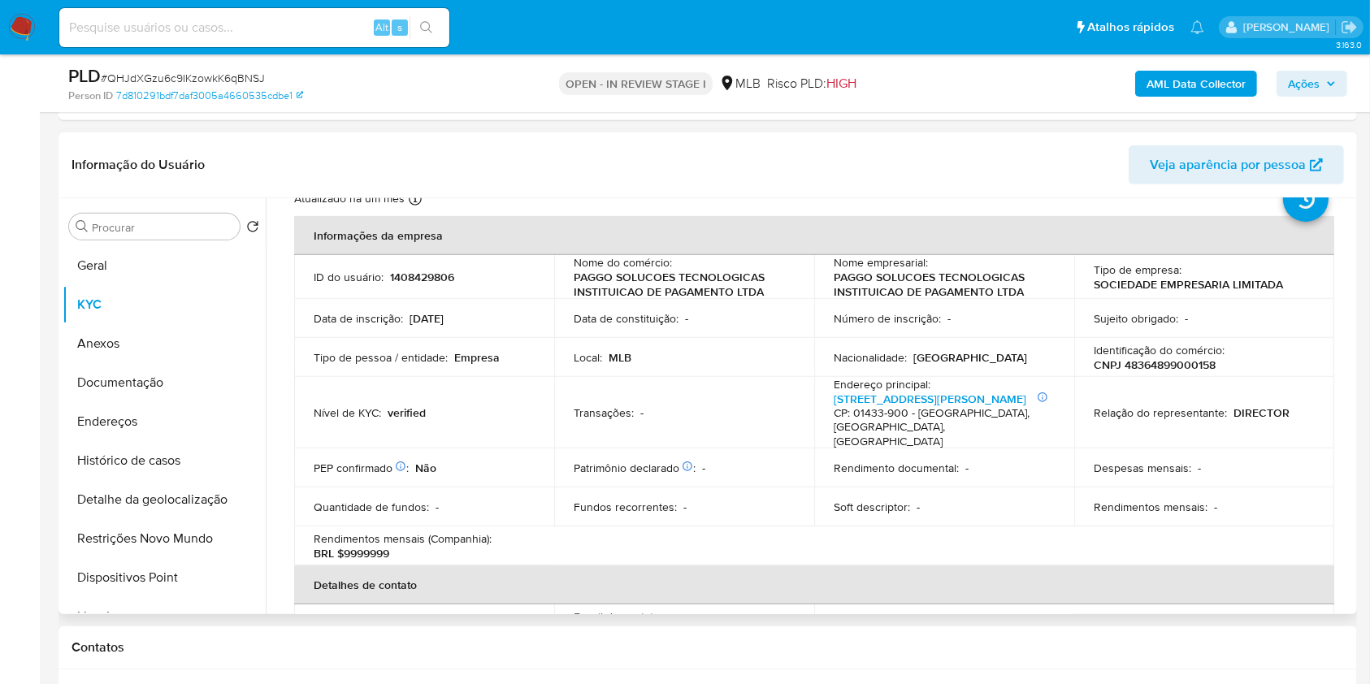
click at [1199, 361] on p "CNPJ 48364899000158" at bounding box center [1155, 364] width 122 height 15
copy p "48364899000158"
click at [1307, 79] on span "Ações" at bounding box center [1304, 84] width 32 height 26
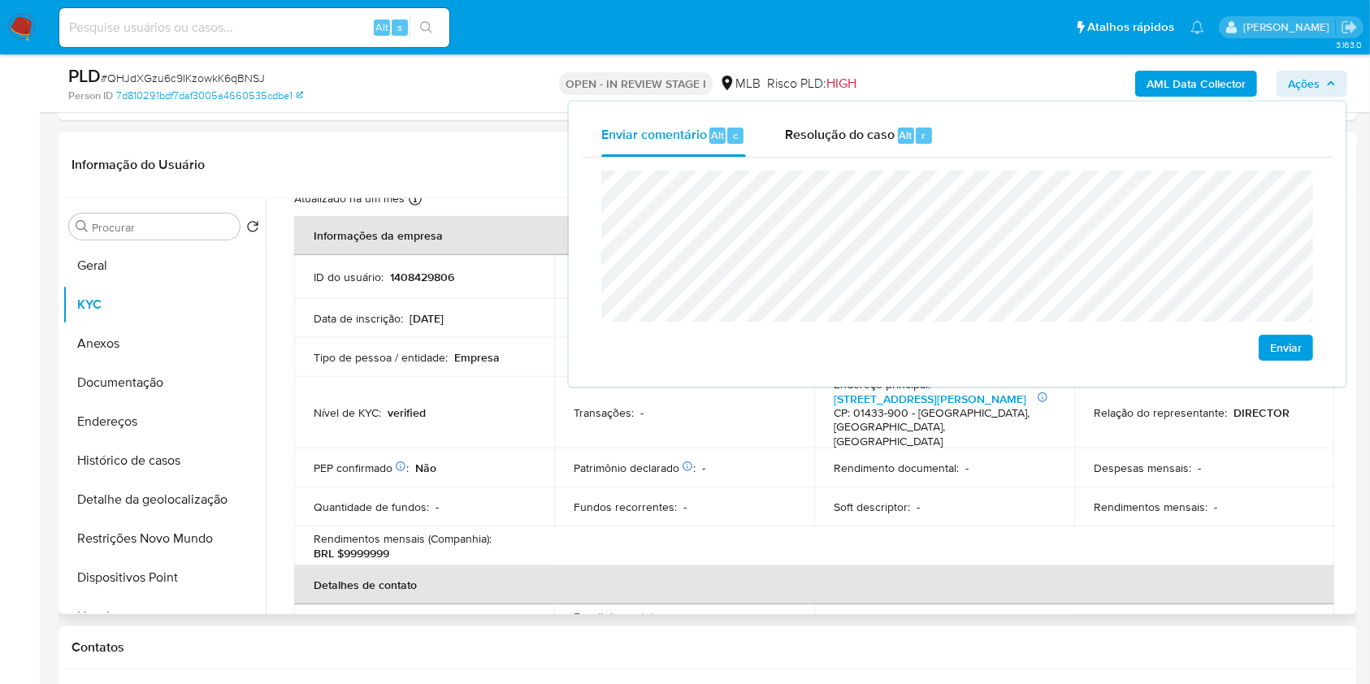
click at [343, 401] on td "Nível de KYC : verified" at bounding box center [424, 413] width 260 height 72
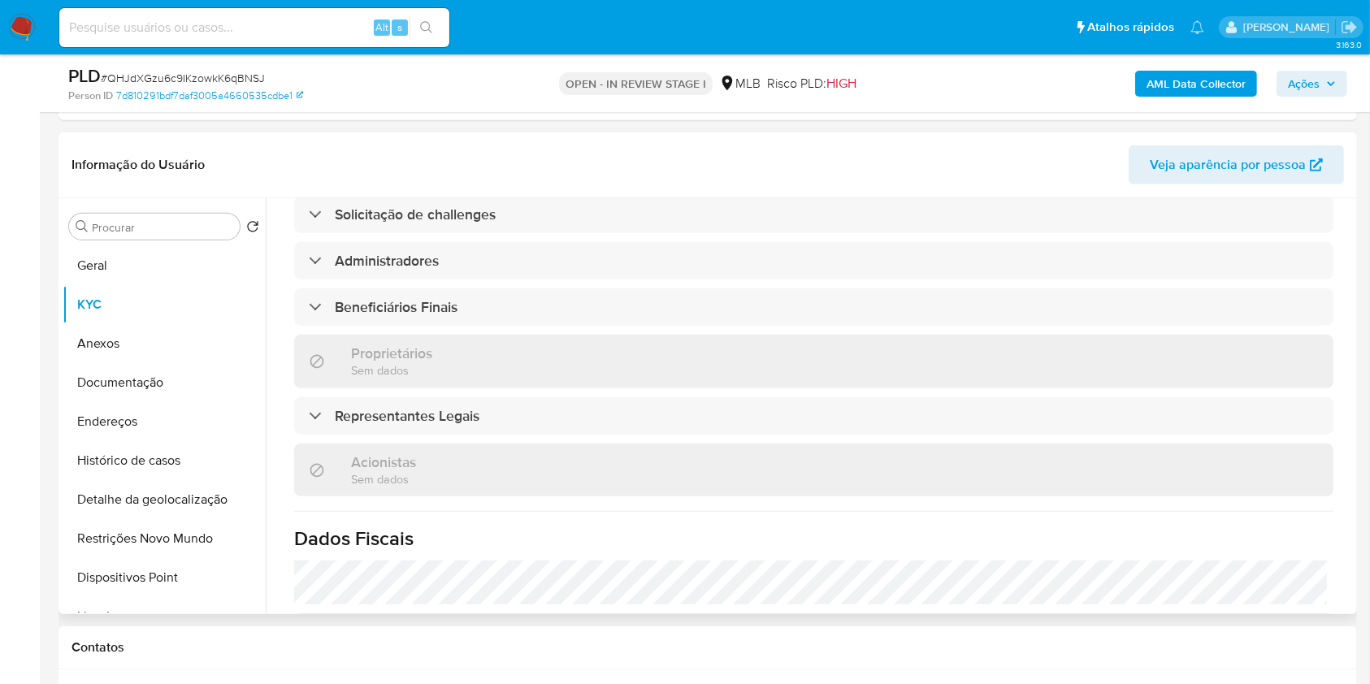
scroll to position [716, 0]
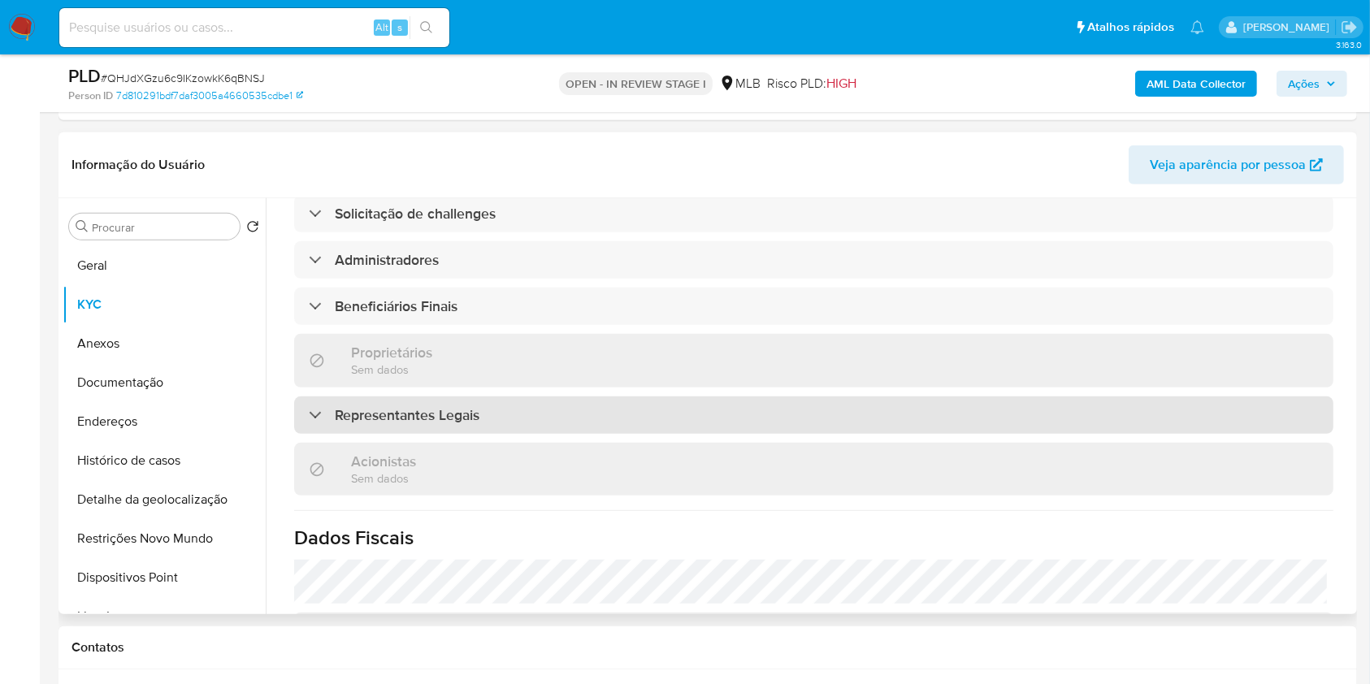
click at [515, 396] on div "Representantes Legais" at bounding box center [813, 414] width 1039 height 37
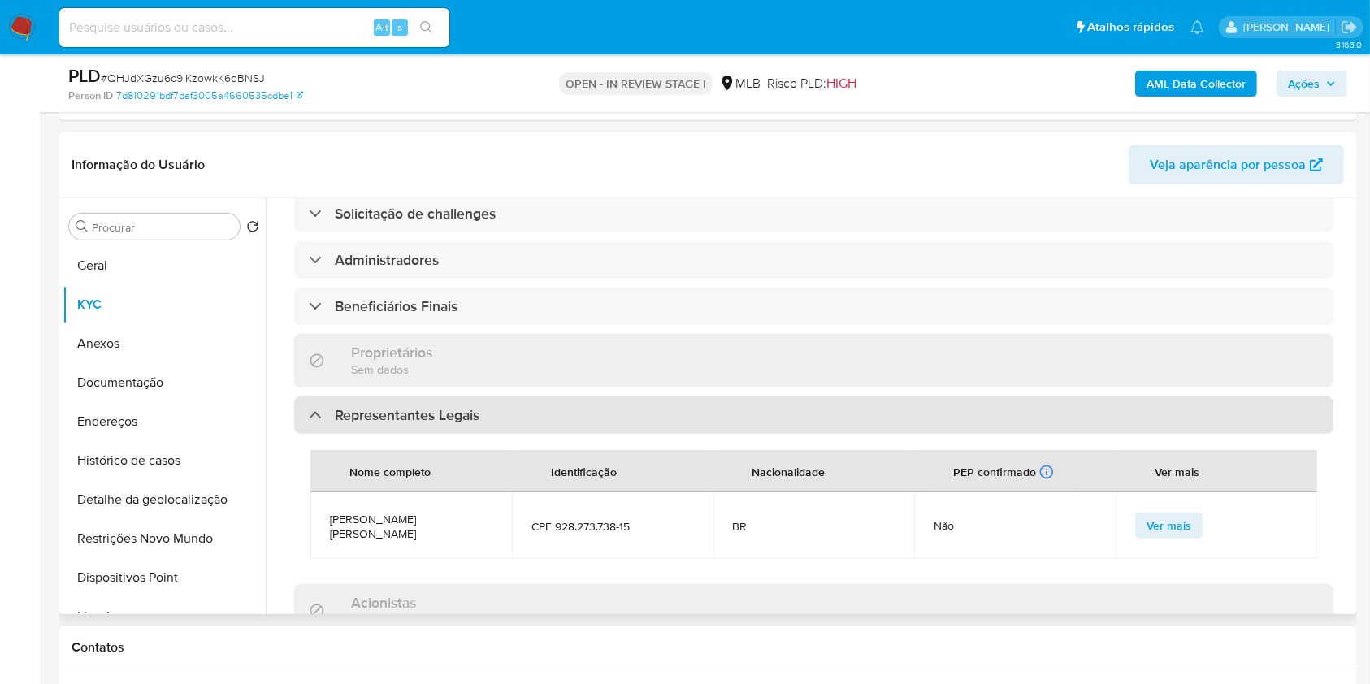
scroll to position [794, 0]
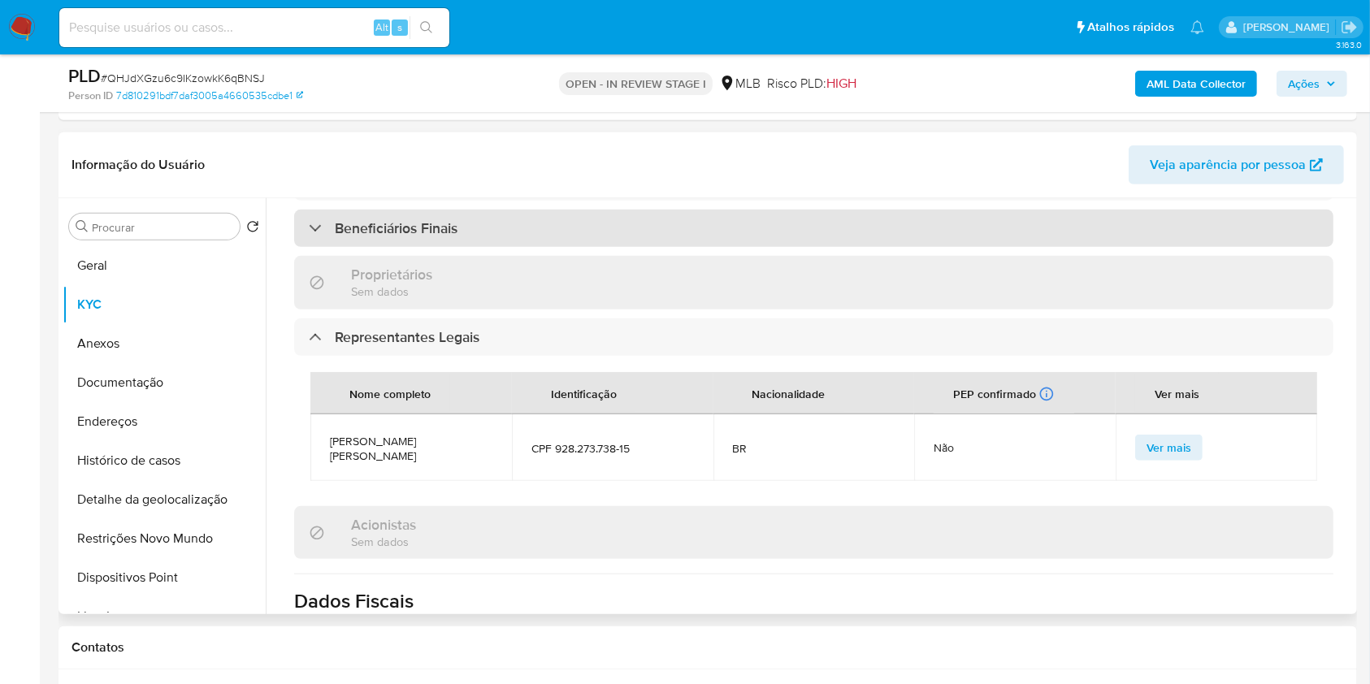
click at [585, 227] on div "Beneficiários Finais" at bounding box center [813, 228] width 1039 height 37
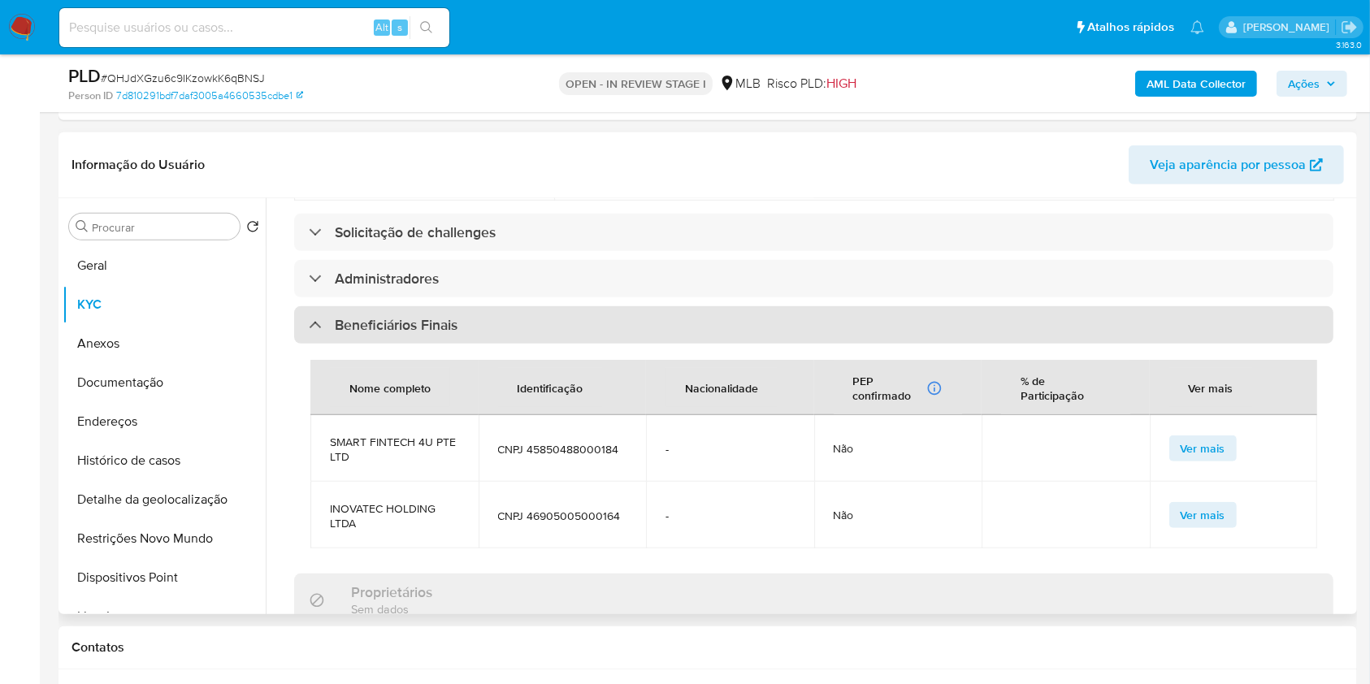
scroll to position [679, 0]
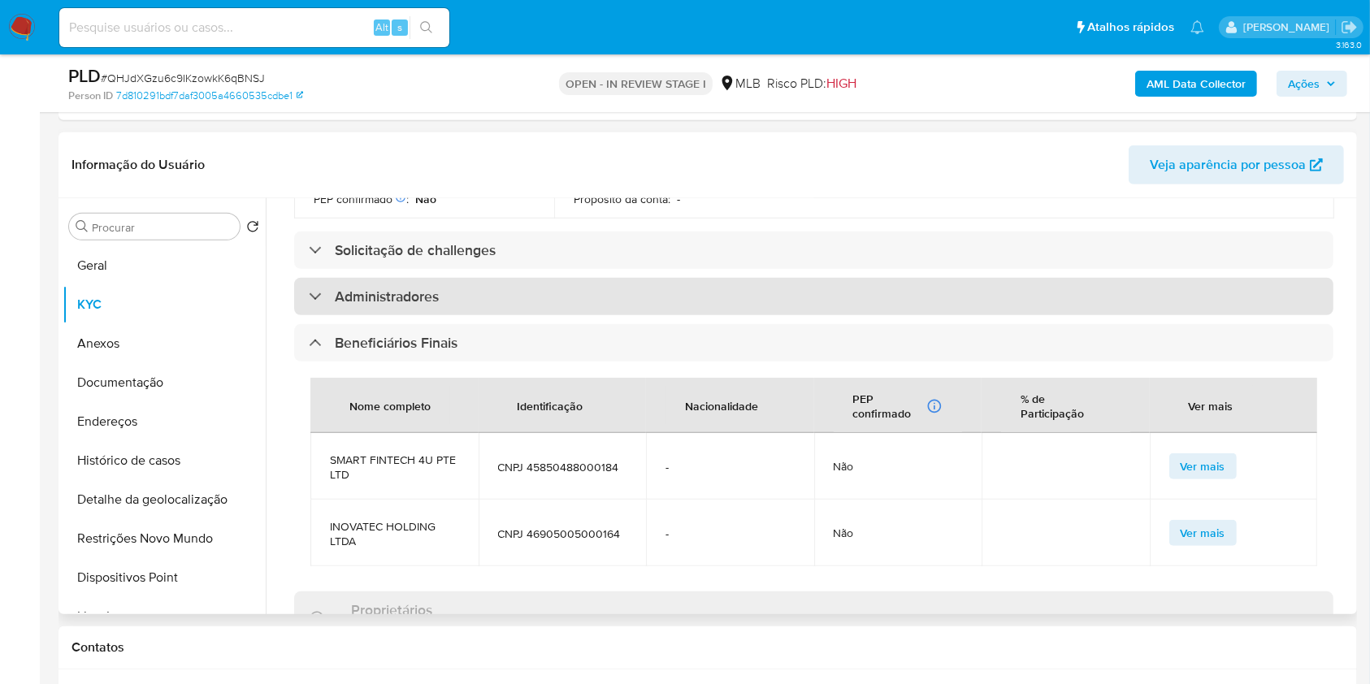
click at [616, 287] on div "Administradores" at bounding box center [813, 296] width 1039 height 37
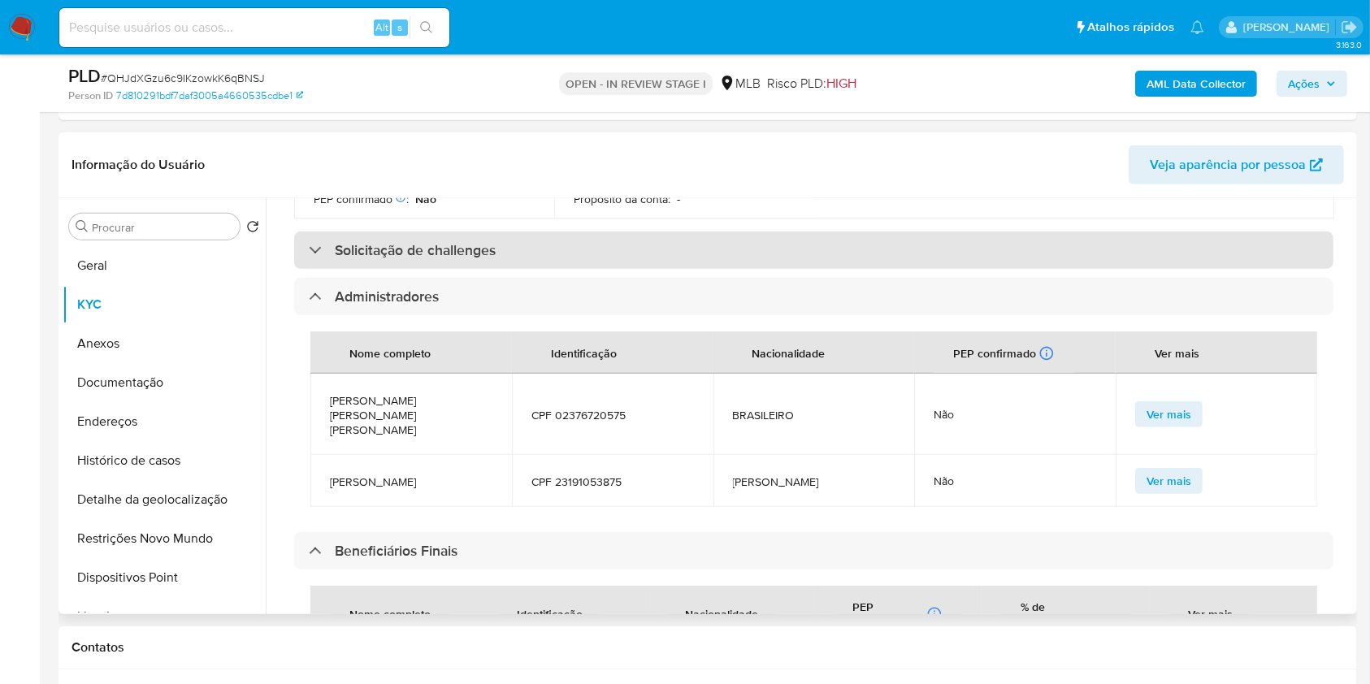
click at [626, 252] on div "Solicitação de challenges" at bounding box center [813, 250] width 1039 height 37
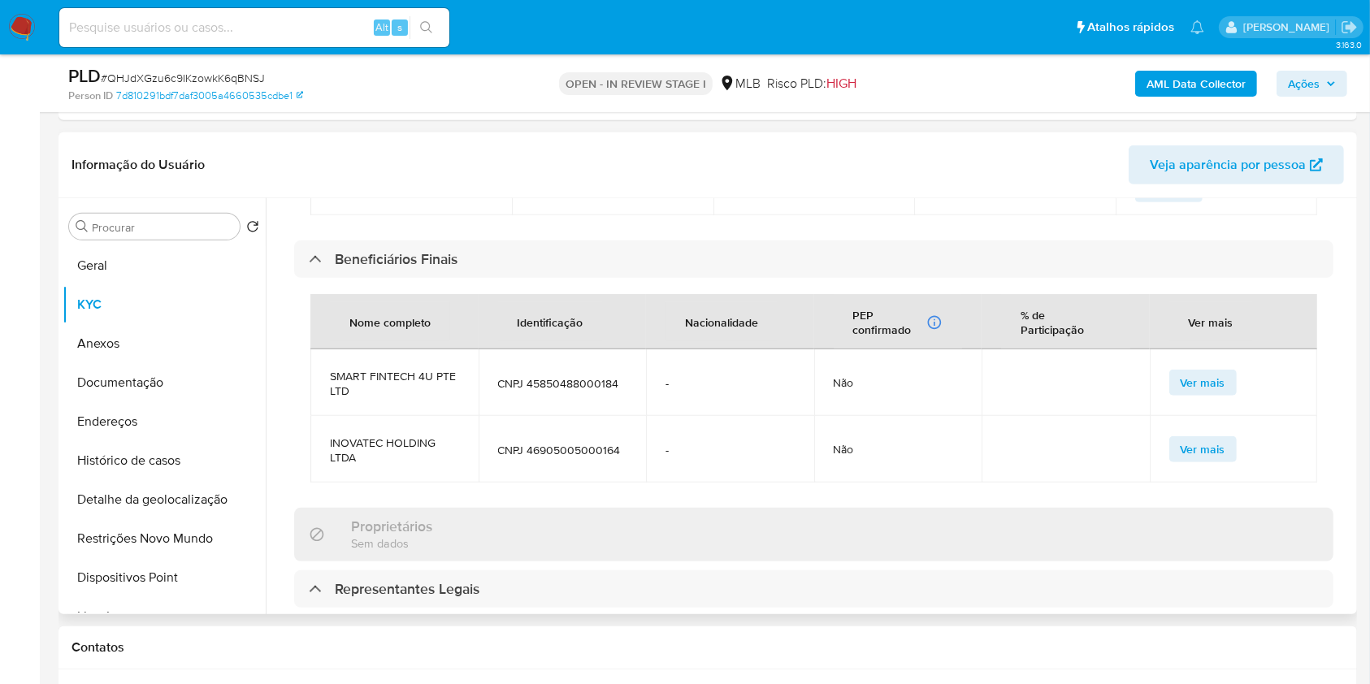
scroll to position [1082, 0]
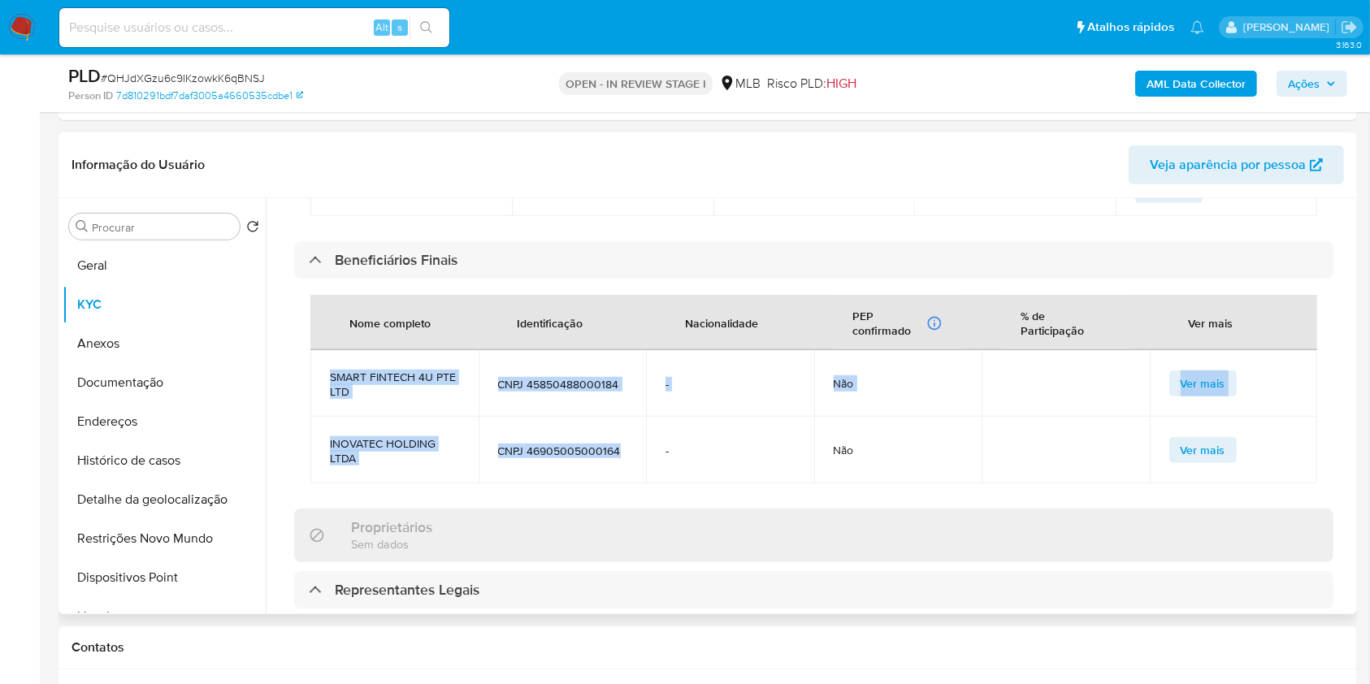
drag, startPoint x: 640, startPoint y: 458, endPoint x: 318, endPoint y: 372, distance: 333.0
click at [318, 372] on tbody "SMART FINTECH 4U PTE LTD CNPJ 45850488000184 - Não Ver mais INOVATEC HOLDING LT…" at bounding box center [813, 416] width 1007 height 133
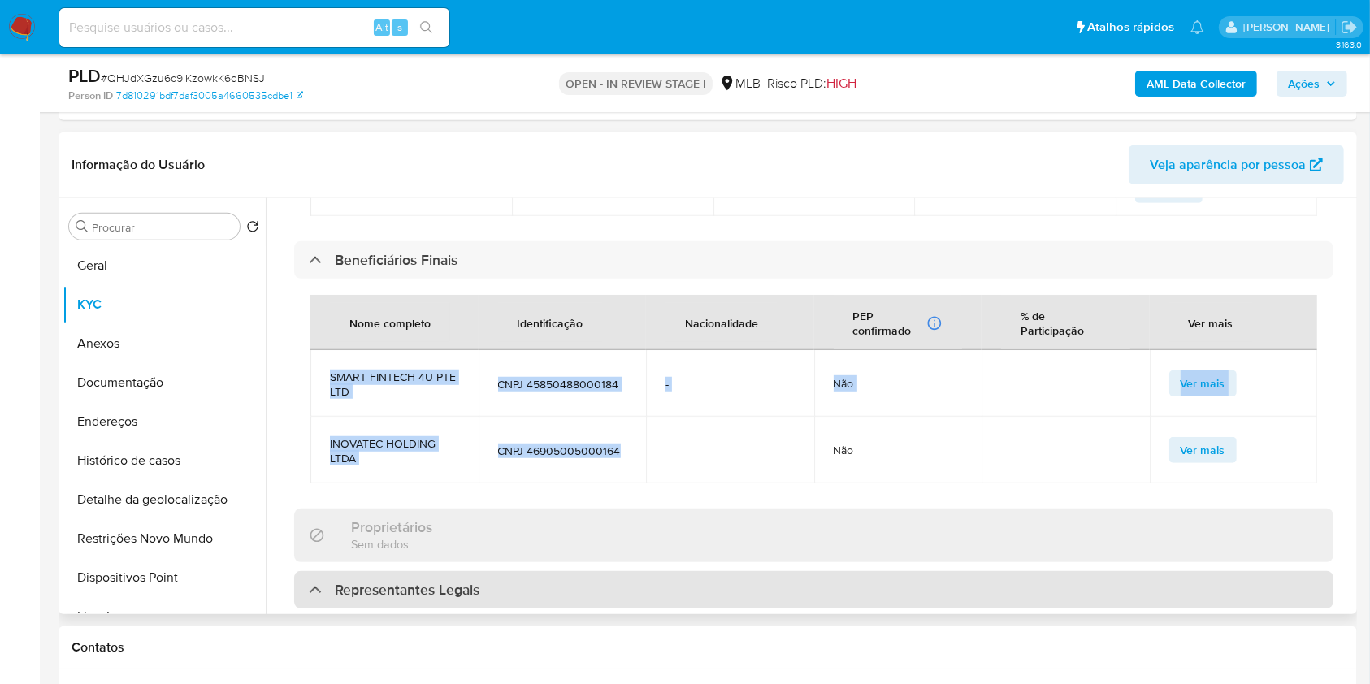
copy tbody "SMART FINTECH 4U PTE LTD CNPJ 45850488000184 - Não Ver mais INOVATEC HOLDING LT…"
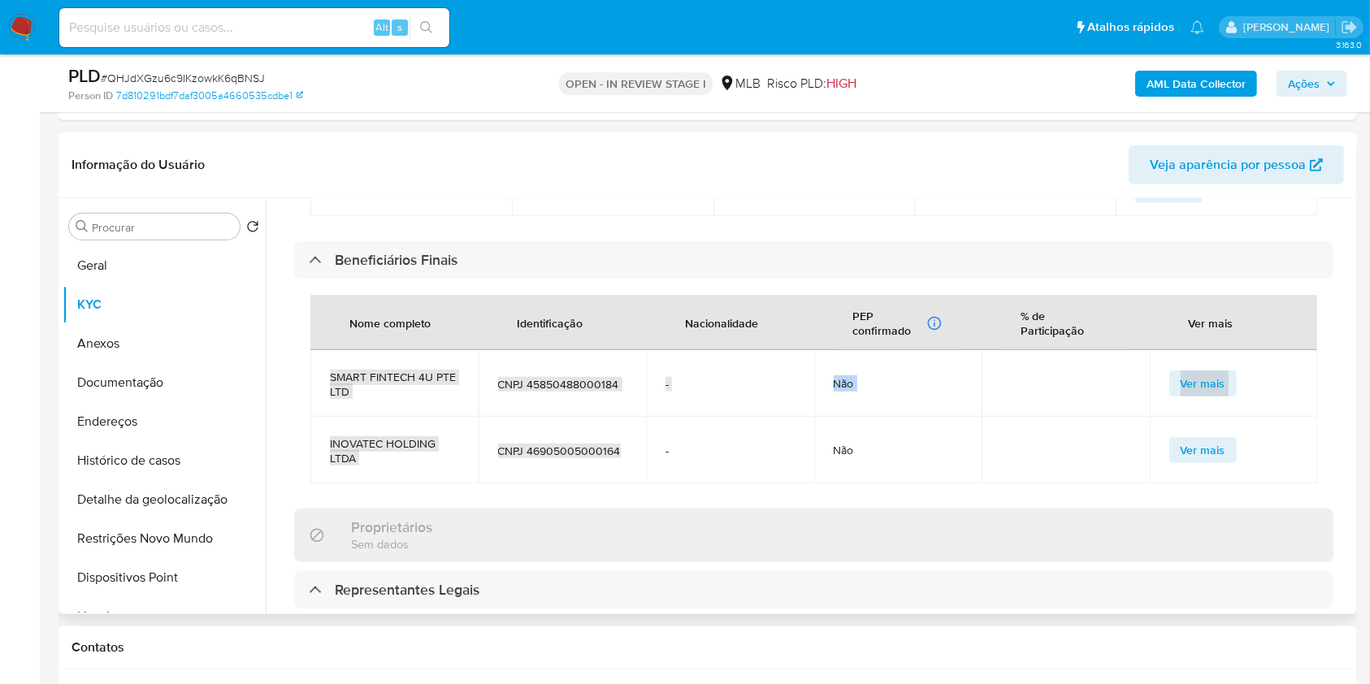
click at [1019, 373] on td at bounding box center [1065, 383] width 168 height 67
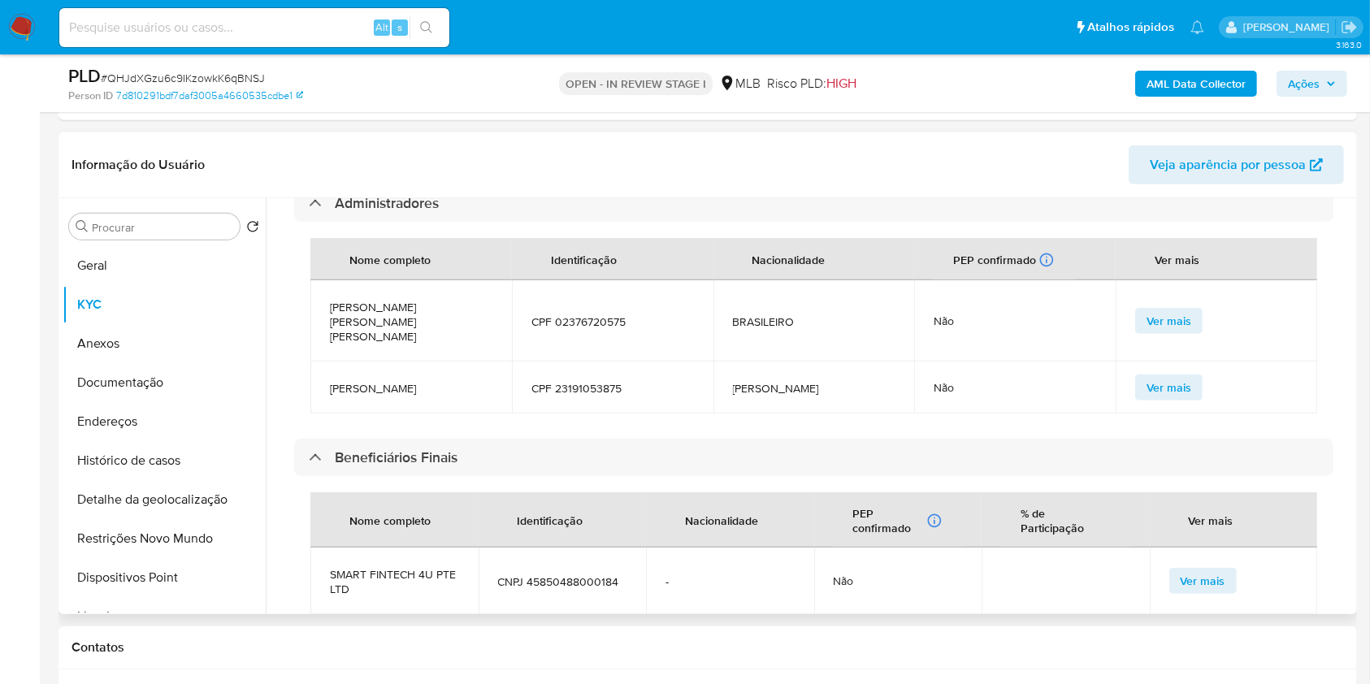
scroll to position [878, 0]
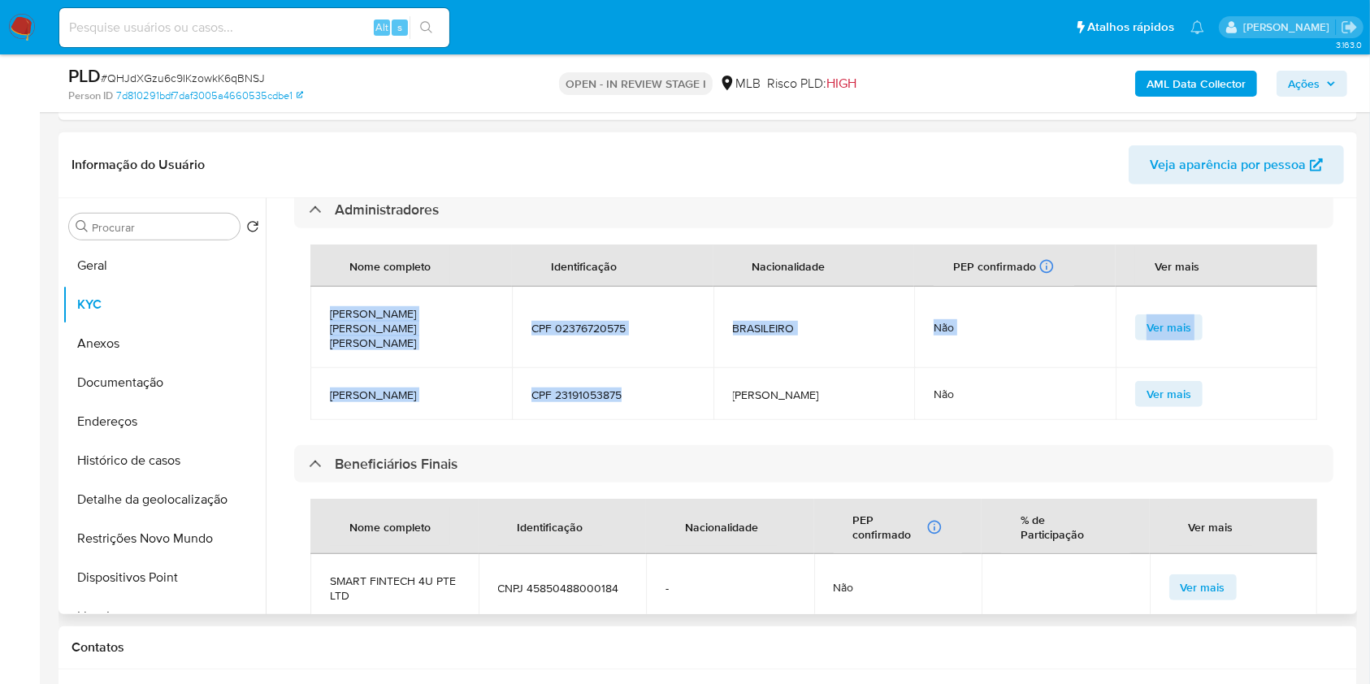
drag, startPoint x: 639, startPoint y: 395, endPoint x: 324, endPoint y: 326, distance: 321.9
click at [324, 326] on tbody "DIEGO MOTTA DE OLIVEIRA ROCHA CPF 02376720575 BRASILEIRO Não Ver mais DIDIER KO…" at bounding box center [813, 353] width 1007 height 133
copy tbody "DIEGO MOTTA DE OLIVEIRA ROCHA CPF 02376720575 BRASILEIRO Não Ver mais DIDIER KO…"
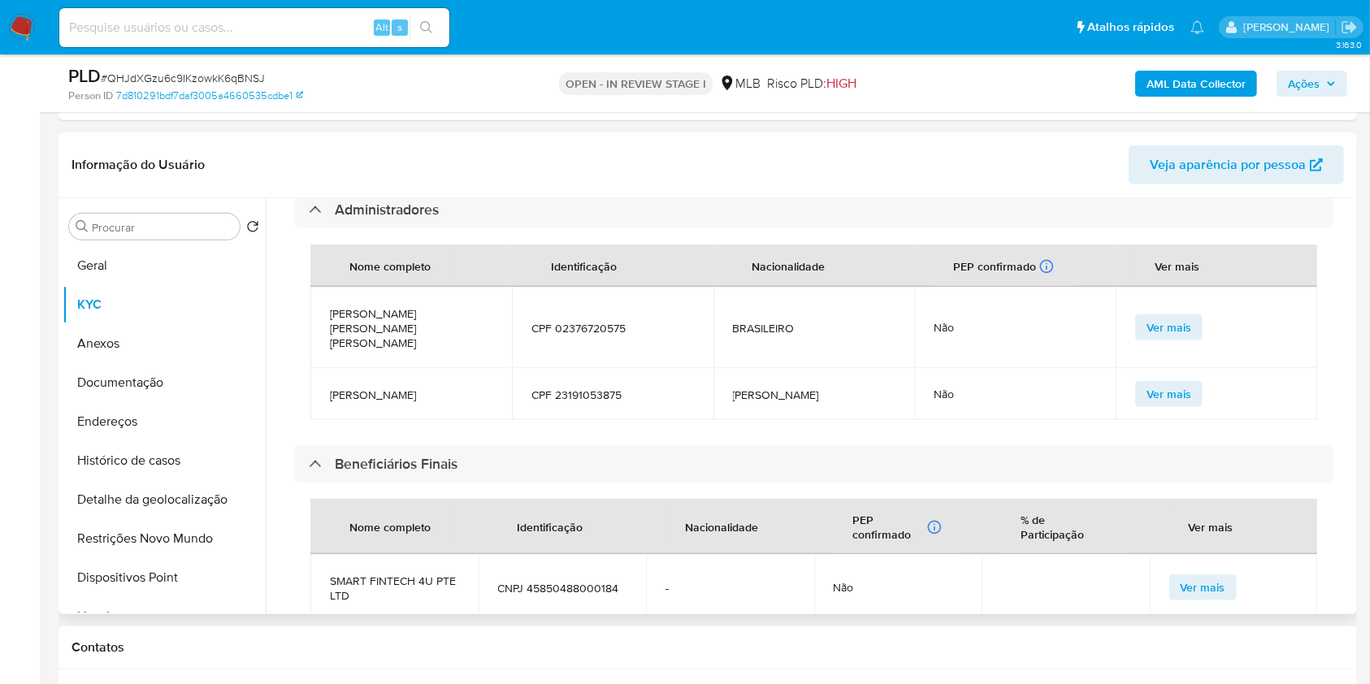
drag, startPoint x: 1073, startPoint y: 391, endPoint x: 1062, endPoint y: 393, distance: 11.6
click at [1073, 392] on div "Não" at bounding box center [1014, 394] width 162 height 15
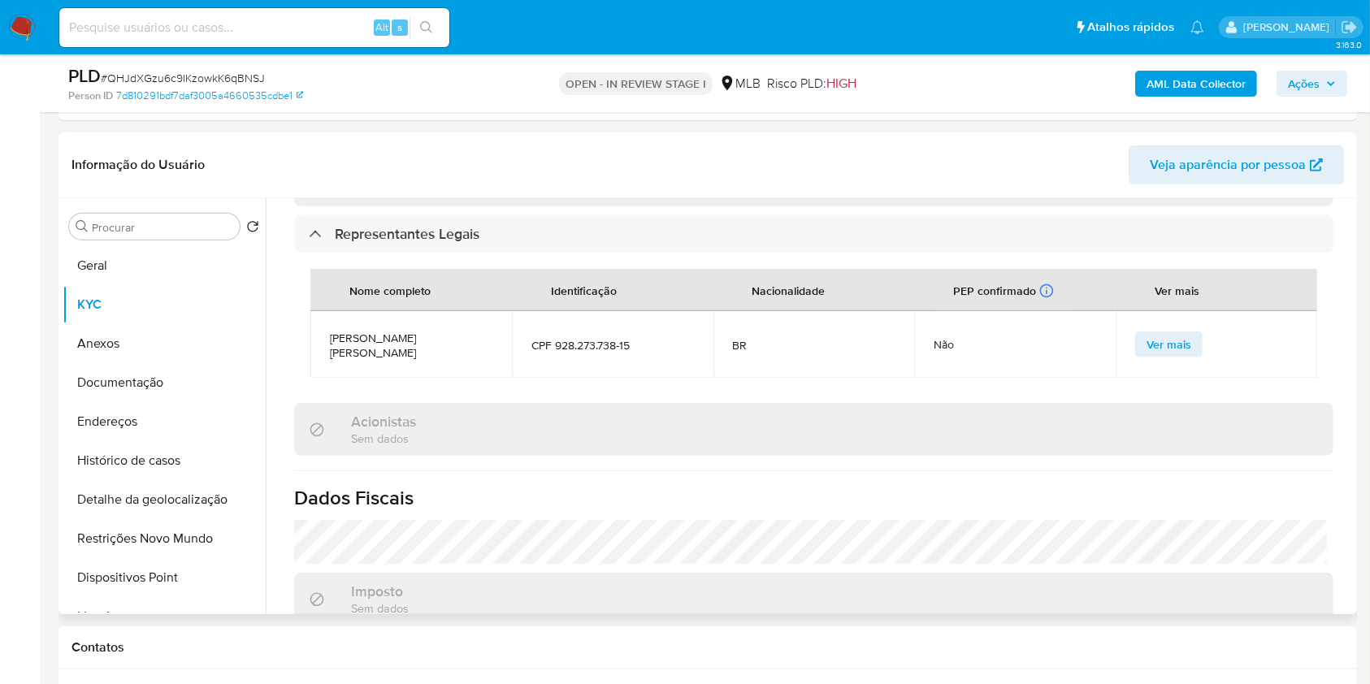
scroll to position [1440, 0]
drag, startPoint x: 634, startPoint y: 334, endPoint x: 552, endPoint y: 344, distance: 81.8
click at [552, 344] on span "CPF 928.273.738-15" at bounding box center [612, 343] width 162 height 15
copy span "928.273.738-15"
click at [1295, 81] on span "Ações" at bounding box center [1304, 84] width 32 height 26
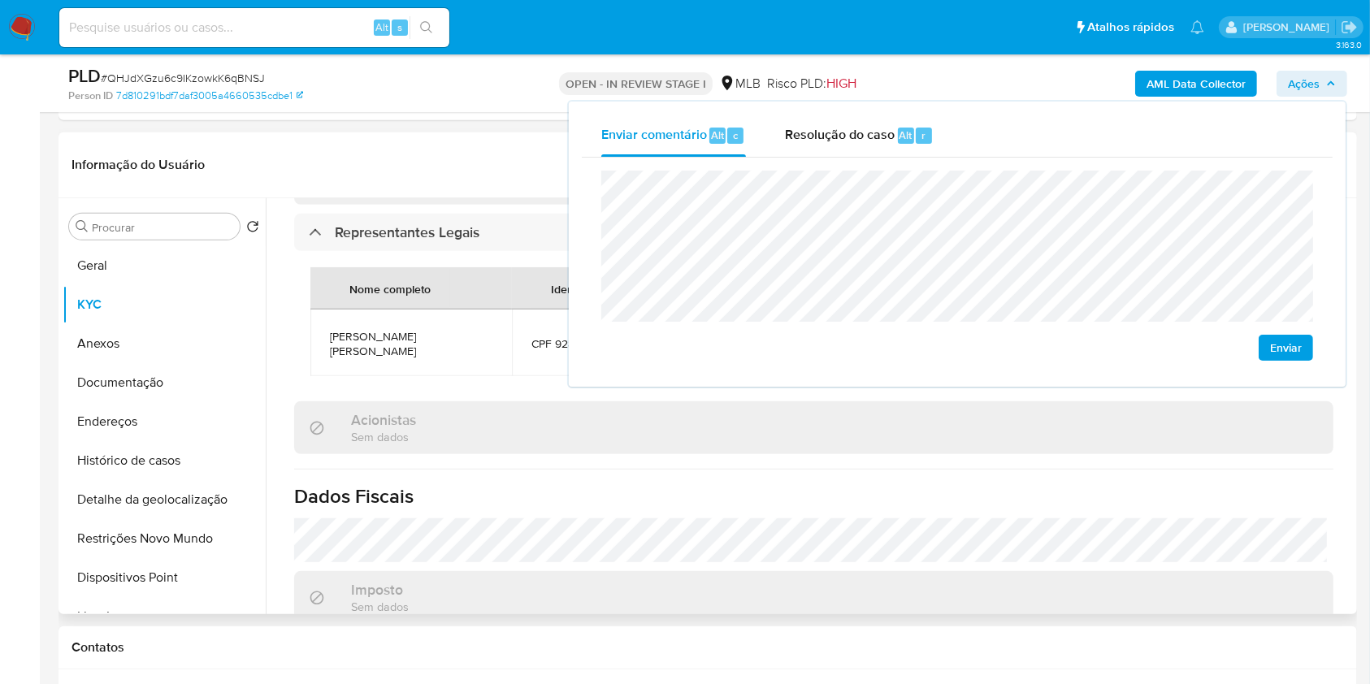
click at [691, 427] on div "Acionistas Sem dados" at bounding box center [813, 427] width 1039 height 53
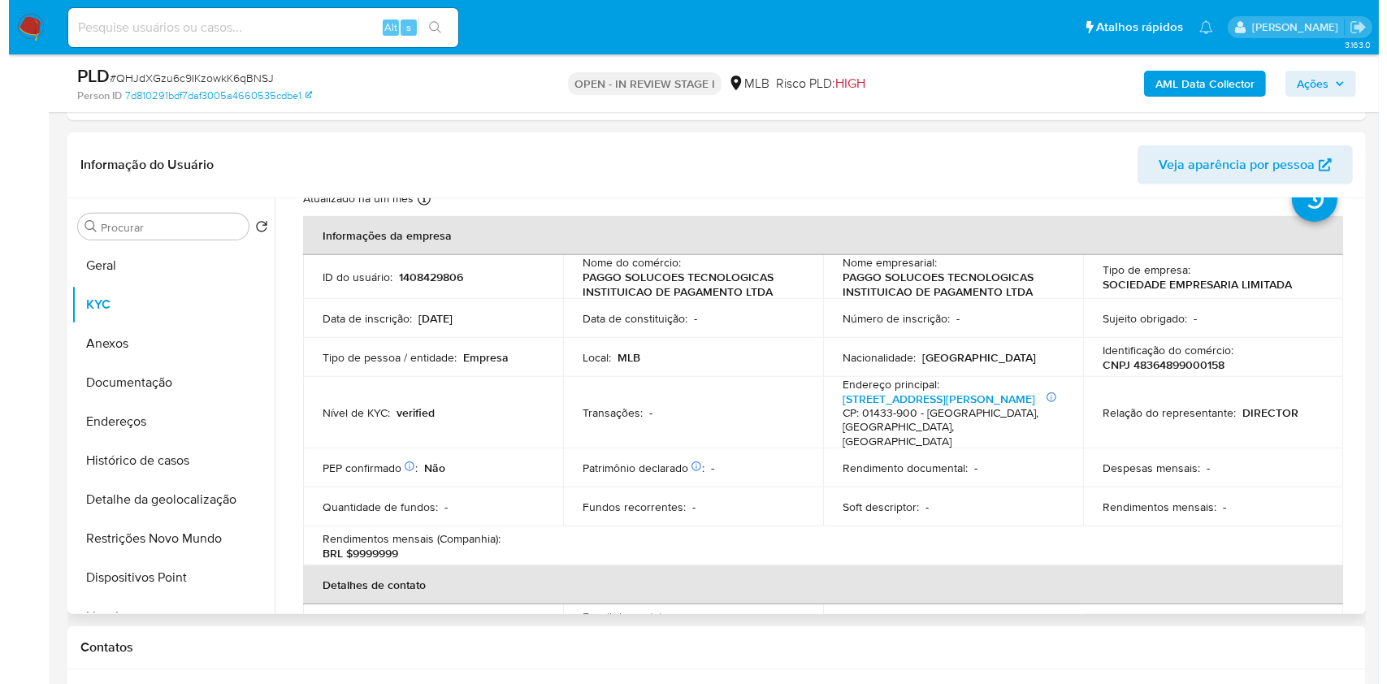
scroll to position [59, 0]
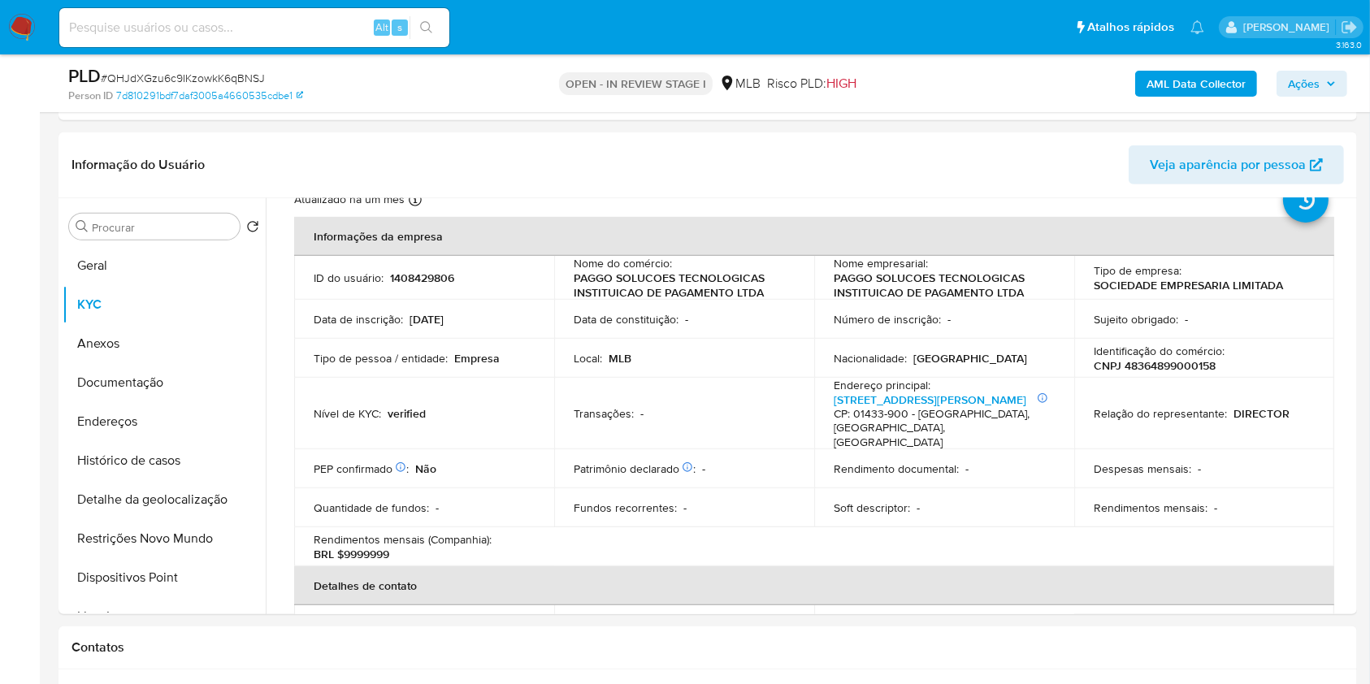
click at [1173, 78] on b "AML Data Collector" at bounding box center [1195, 84] width 99 height 26
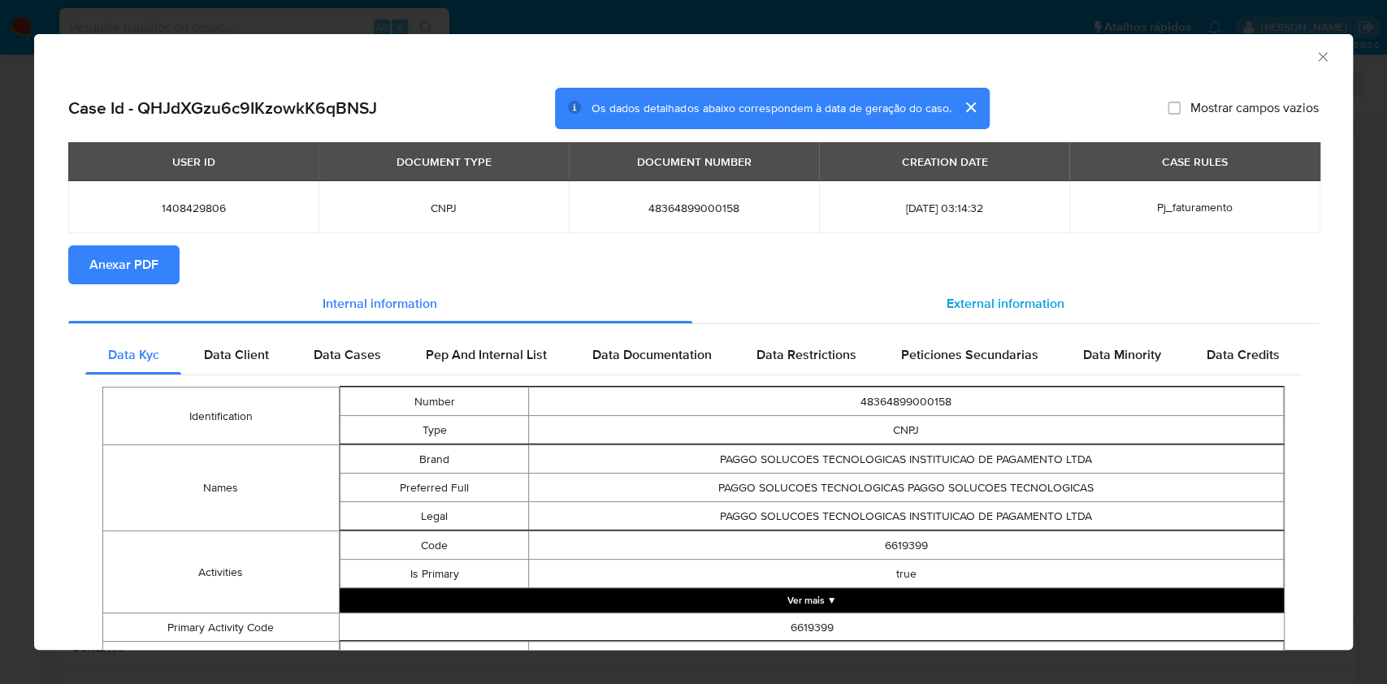
click at [985, 292] on div "External information" at bounding box center [1005, 303] width 627 height 39
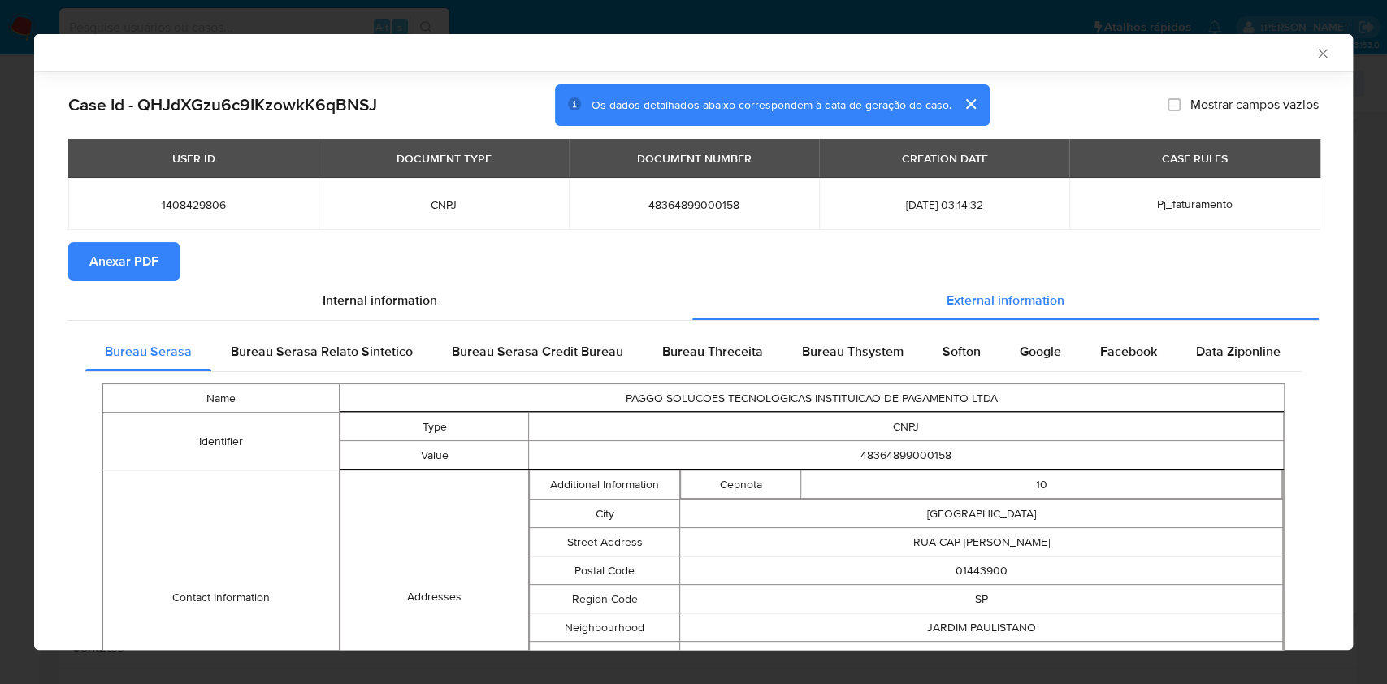
scroll to position [637, 0]
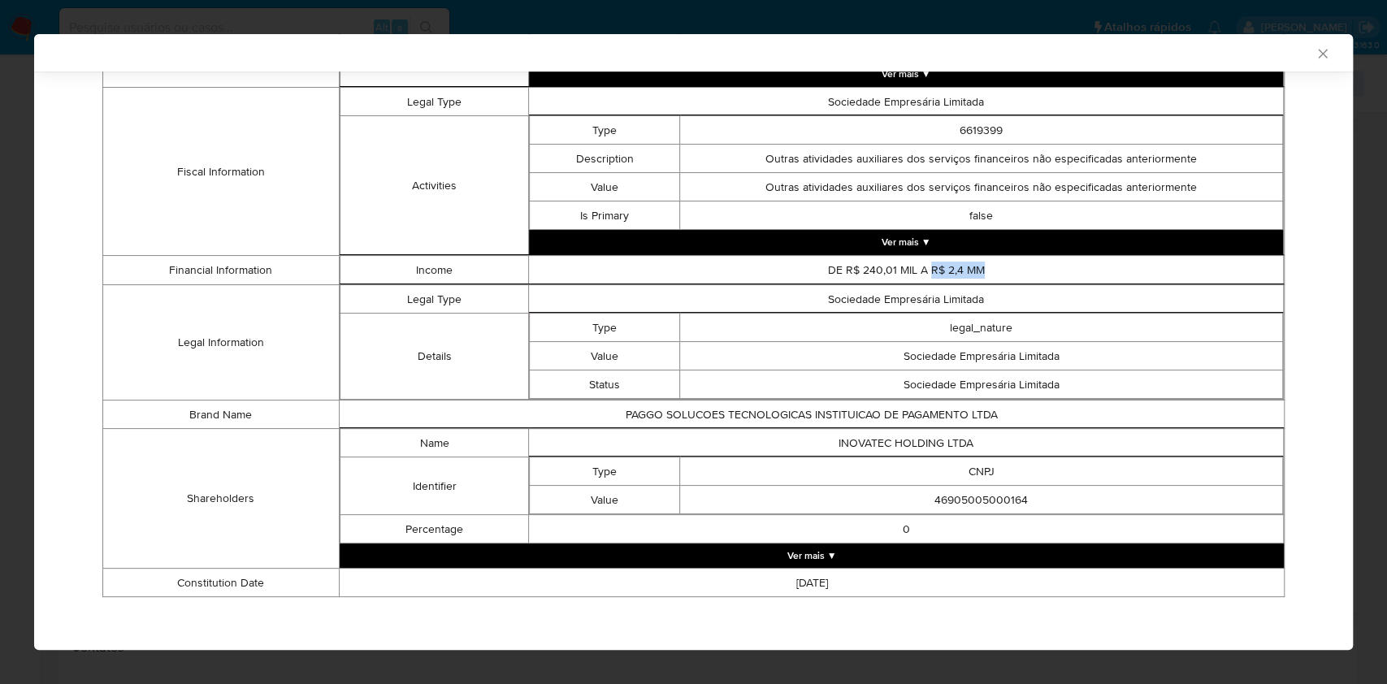
drag, startPoint x: 972, startPoint y: 268, endPoint x: 921, endPoint y: 266, distance: 50.4
click at [921, 266] on td "DE R$ 240,01 MIL A R$ 2,4 MM" at bounding box center [906, 270] width 755 height 28
copy td "R$ 2,4 MM"
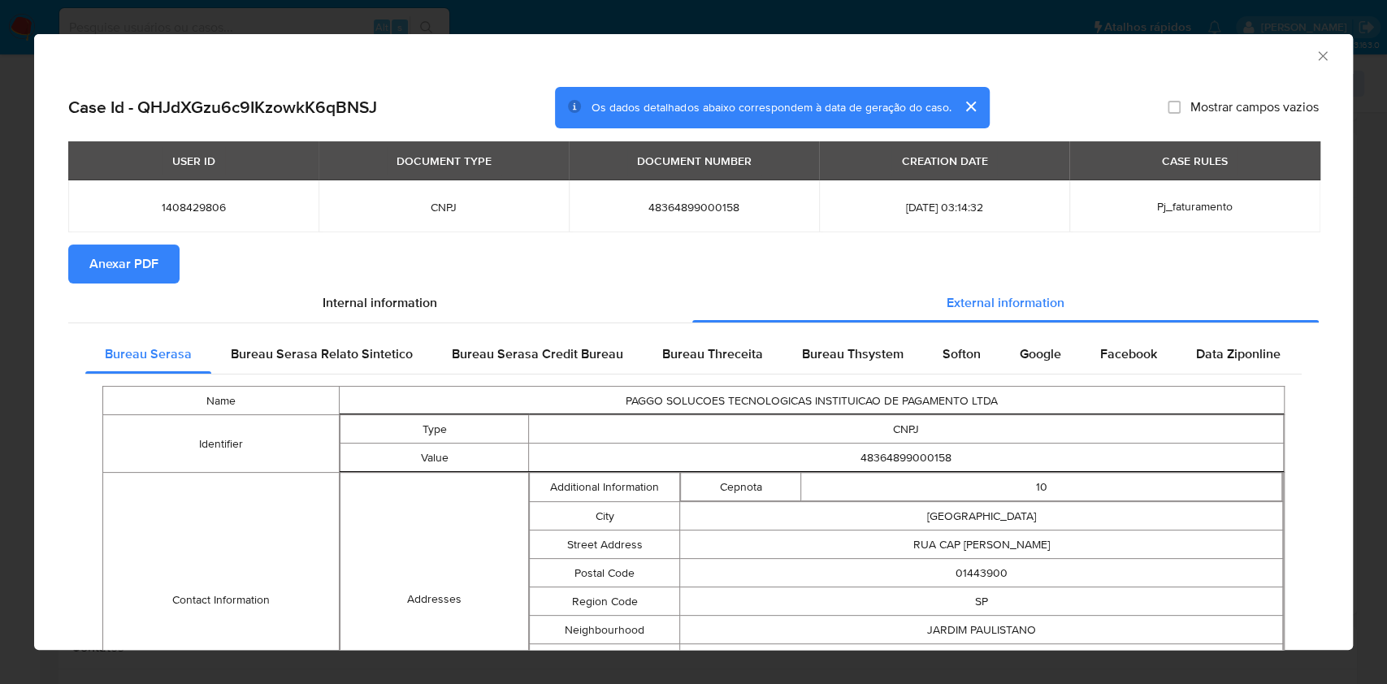
scroll to position [0, 0]
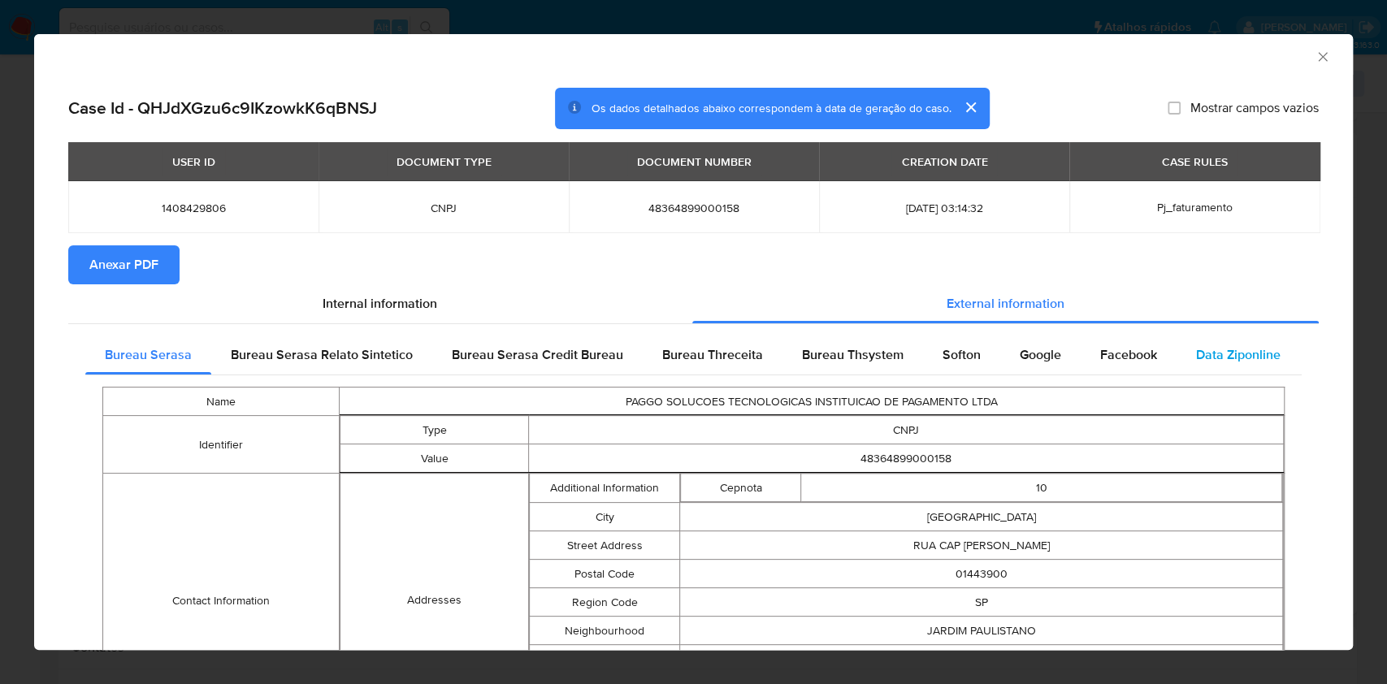
click at [1177, 351] on div "Data Ziponline" at bounding box center [1237, 355] width 123 height 39
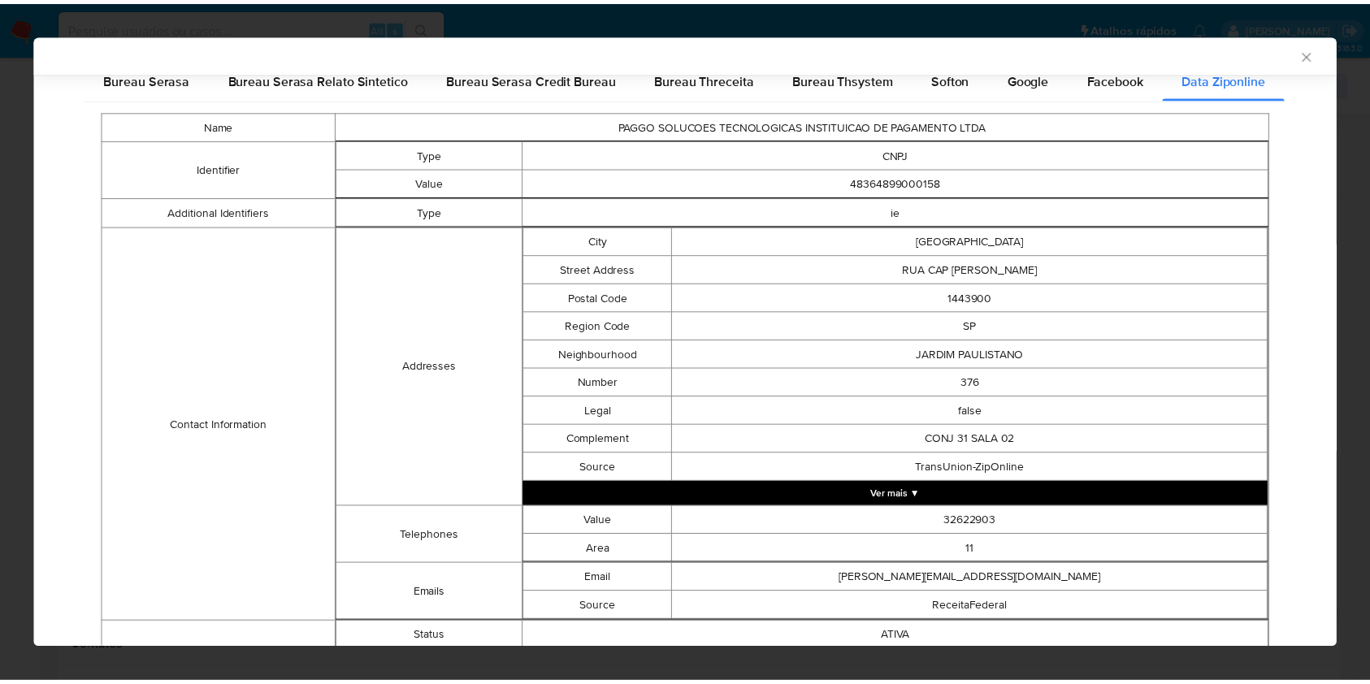
scroll to position [723, 0]
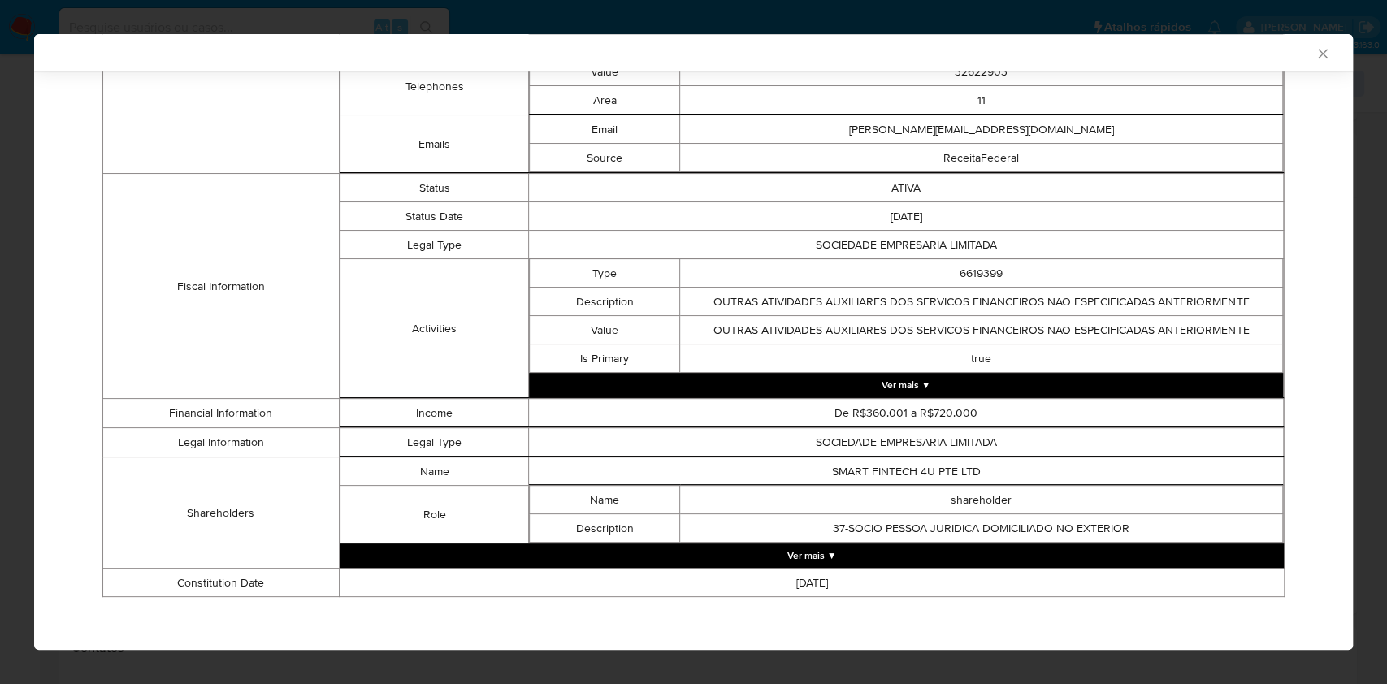
click at [1315, 55] on icon "Fechar a janela" at bounding box center [1323, 53] width 16 height 16
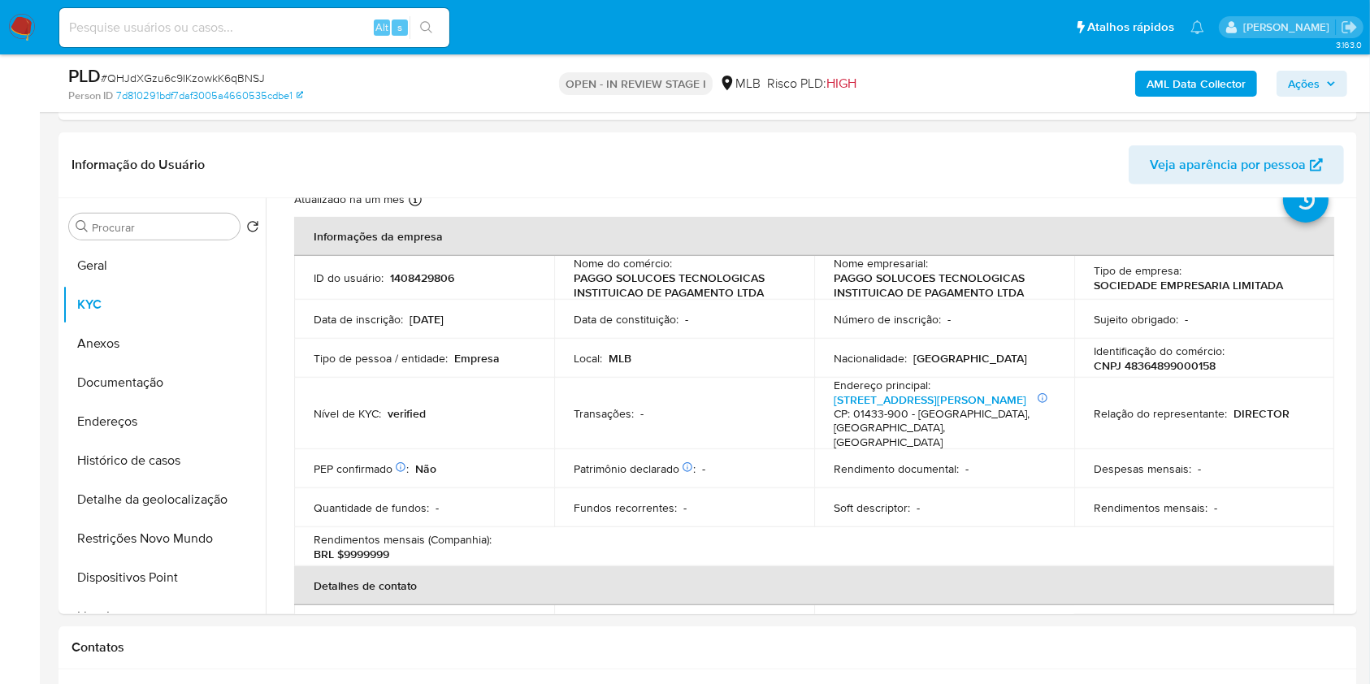
click at [1299, 86] on span "Ações" at bounding box center [1304, 84] width 32 height 26
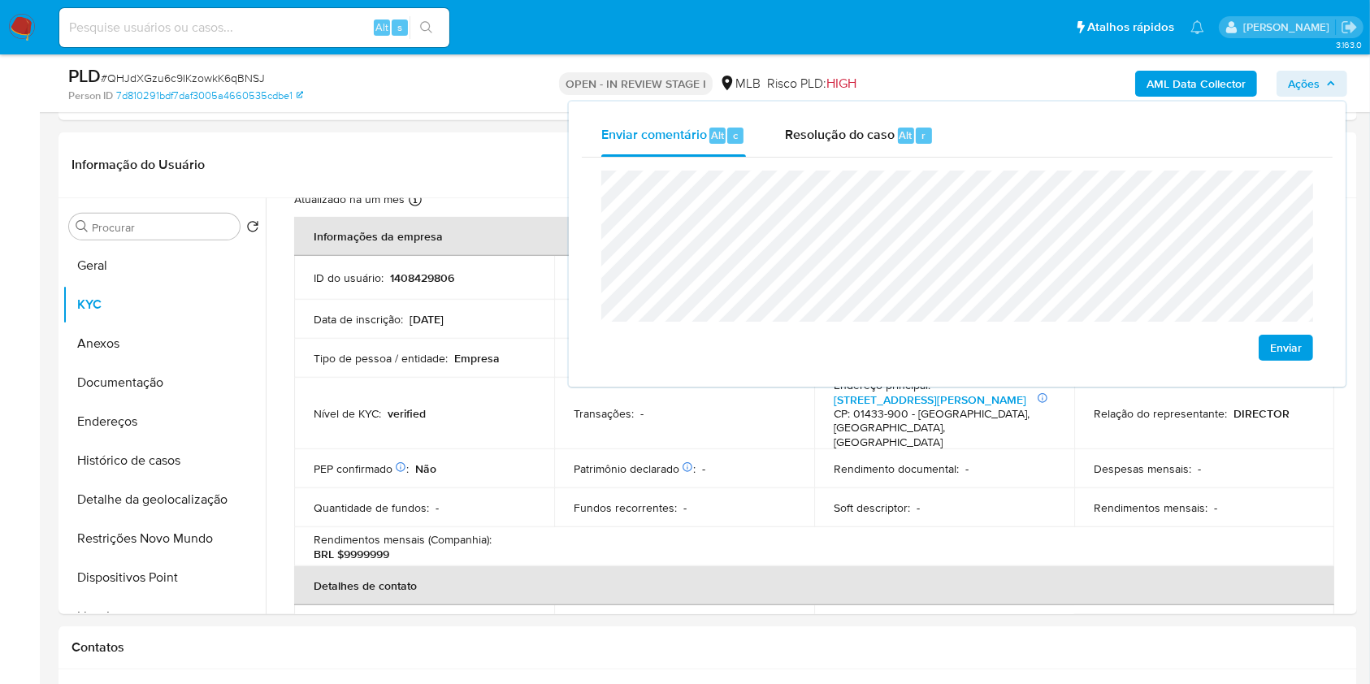
click at [0, 0] on lt-span "econômica" at bounding box center [0, 0] width 0 height 0
click at [149, 431] on button "Endereços" at bounding box center [158, 421] width 190 height 39
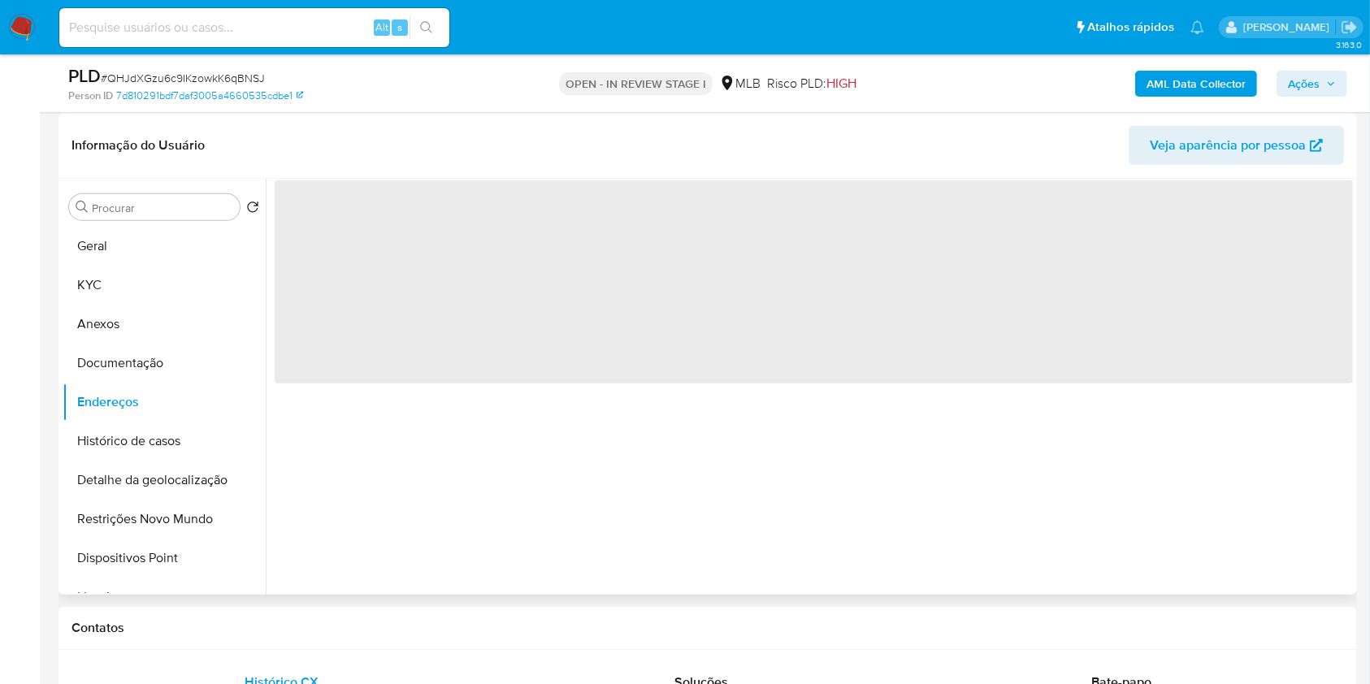
scroll to position [0, 0]
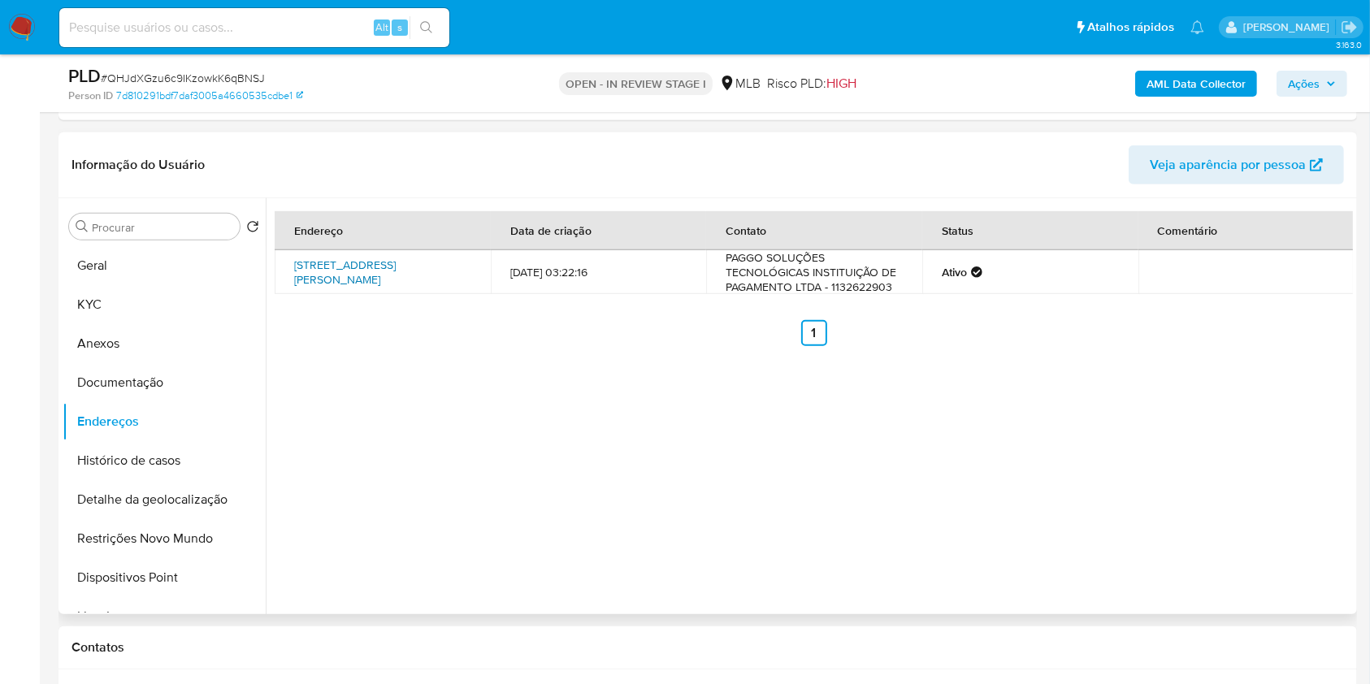
click at [396, 266] on link "Rua Capitão Antônio Rosa 376, São Paulo, São Paulo, 01443900, Brasil 376" at bounding box center [345, 272] width 102 height 31
click at [174, 363] on button "Documentação" at bounding box center [158, 382] width 190 height 39
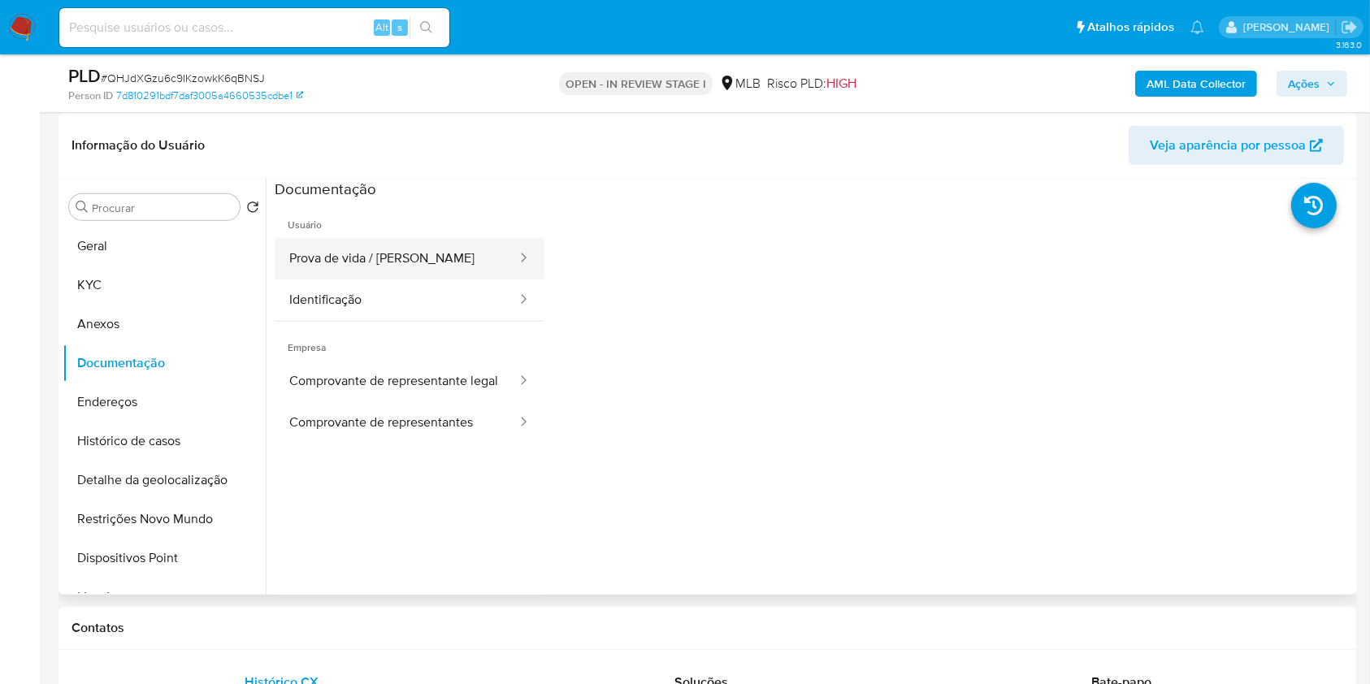
click at [462, 250] on button "Prova de vida / Selfie" at bounding box center [397, 258] width 244 height 41
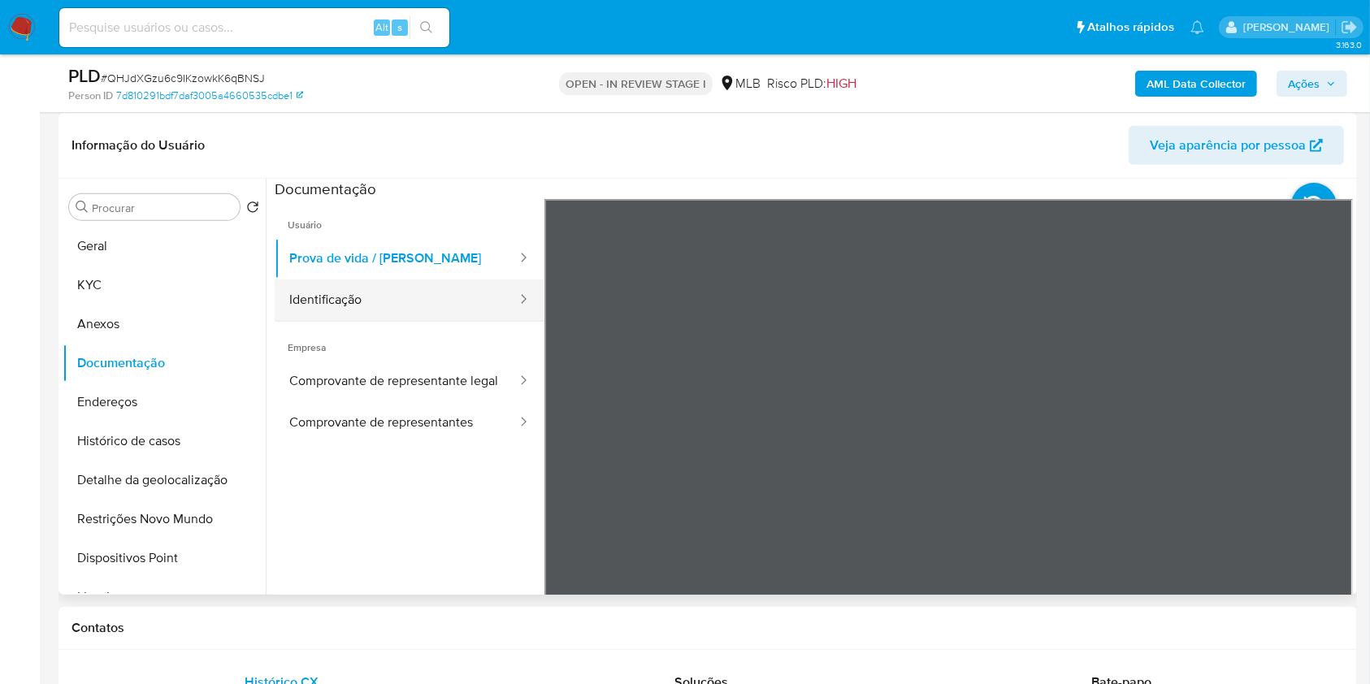
click at [348, 279] on button "Identificação" at bounding box center [397, 299] width 244 height 41
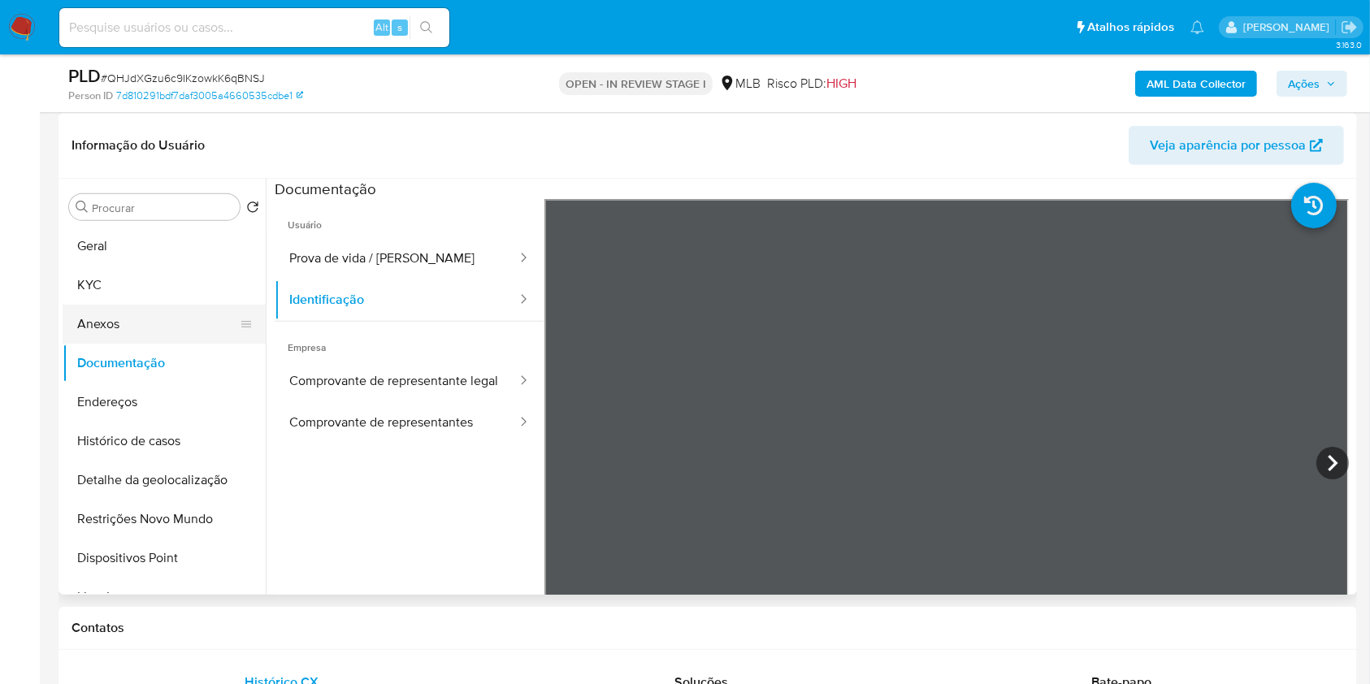
click at [106, 310] on button "Anexos" at bounding box center [158, 324] width 190 height 39
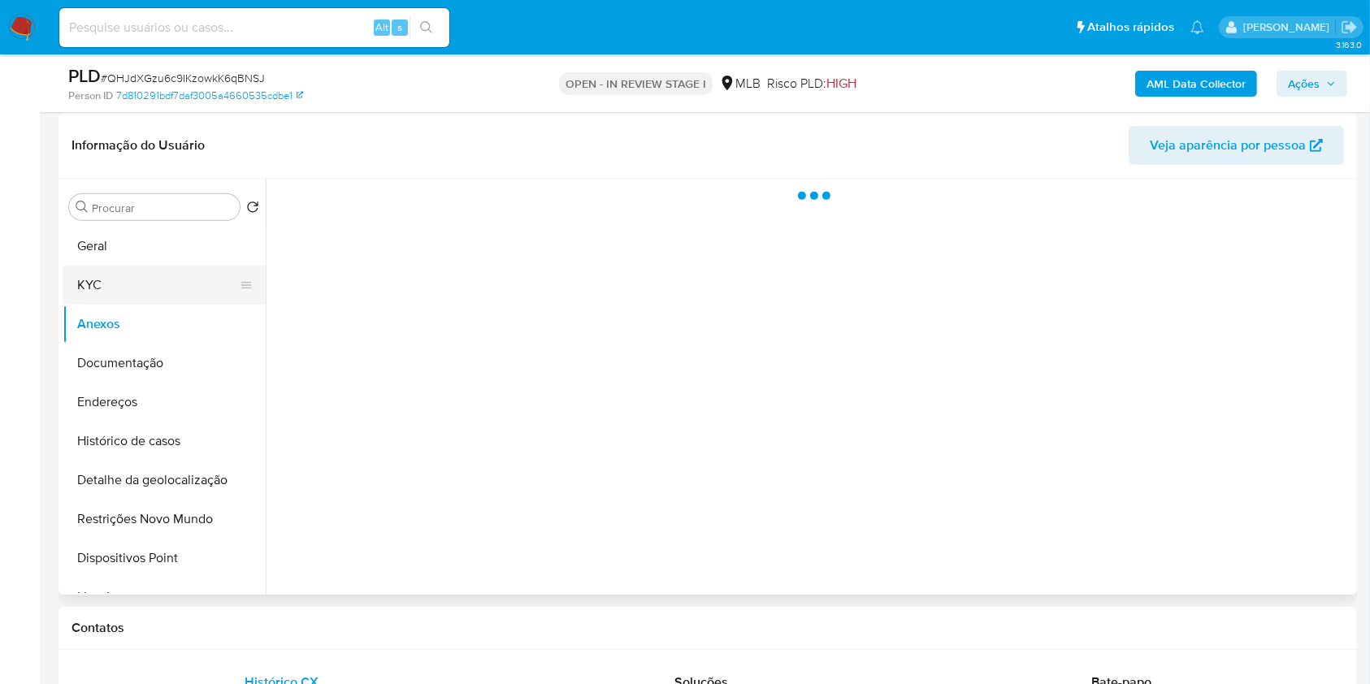
click at [149, 277] on button "KYC" at bounding box center [158, 285] width 190 height 39
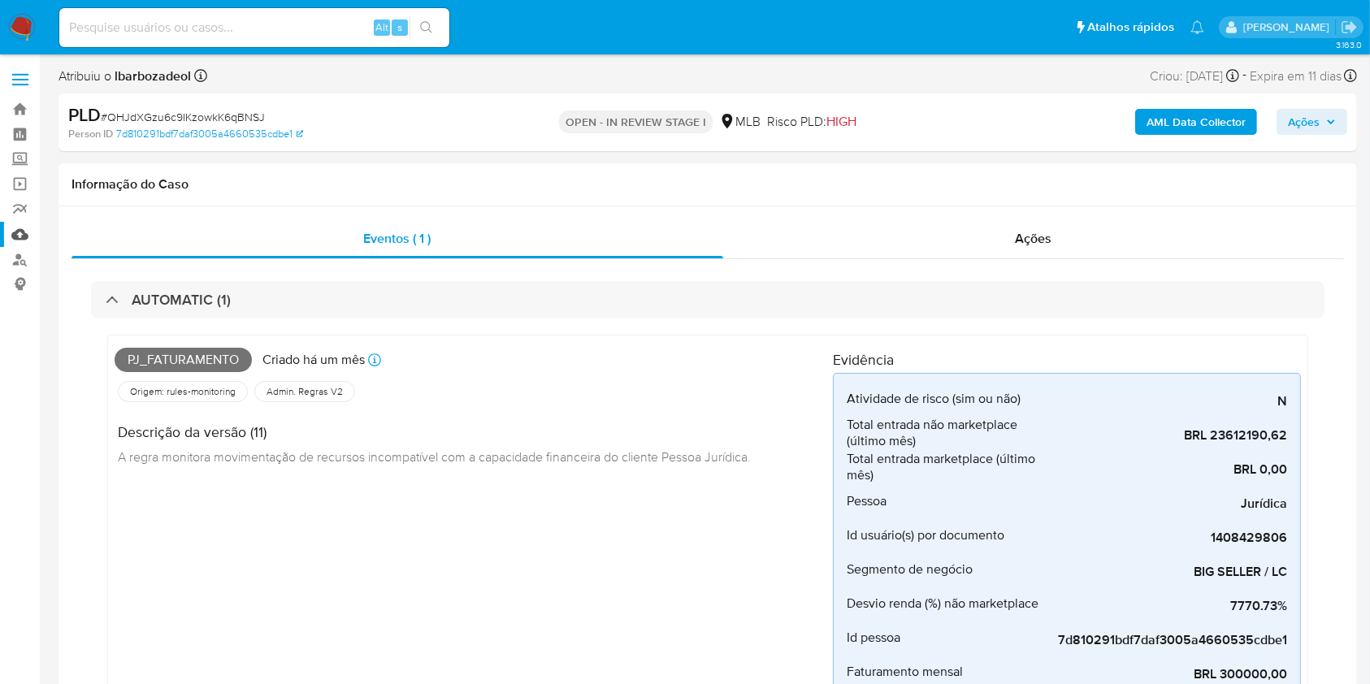
click at [16, 239] on link "Mulan" at bounding box center [96, 234] width 193 height 25
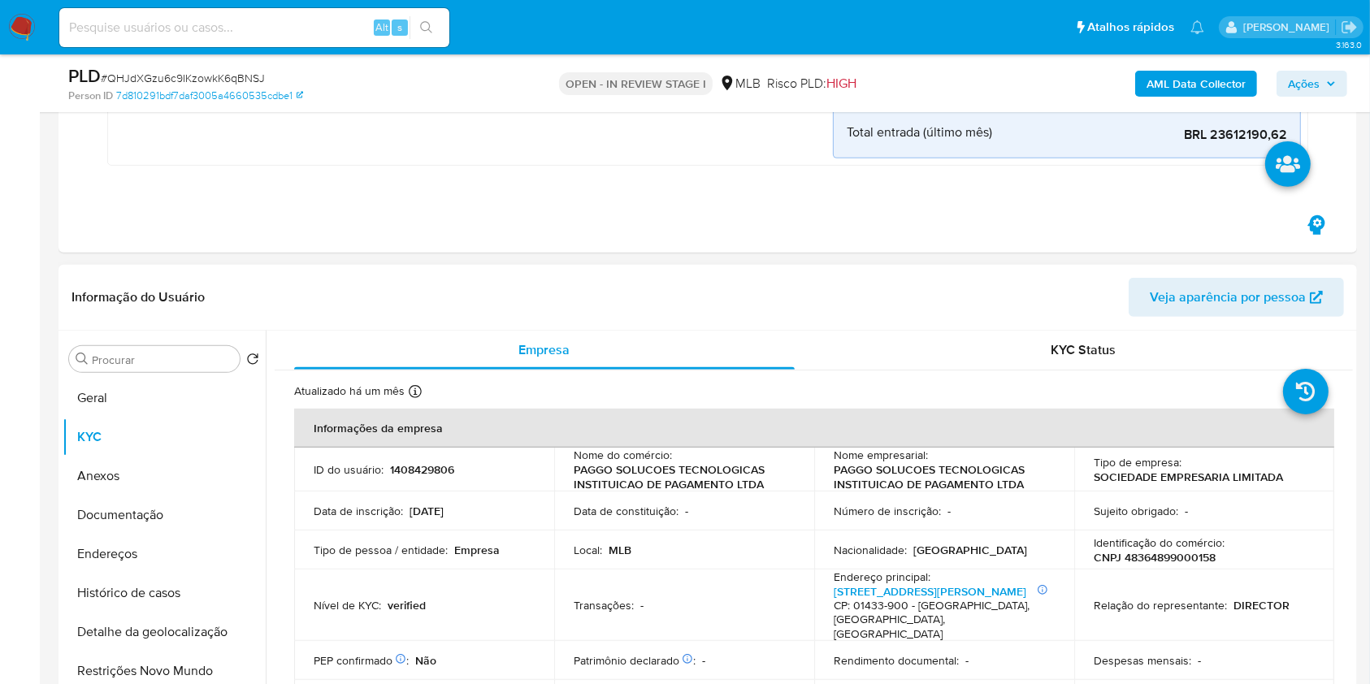
scroll to position [619, 0]
click at [418, 479] on td "ID do usuário : 1408429806" at bounding box center [424, 469] width 260 height 44
click at [422, 450] on td "ID do usuário : 1408429806" at bounding box center [424, 469] width 260 height 44
click at [417, 465] on p "1408429806" at bounding box center [422, 468] width 64 height 15
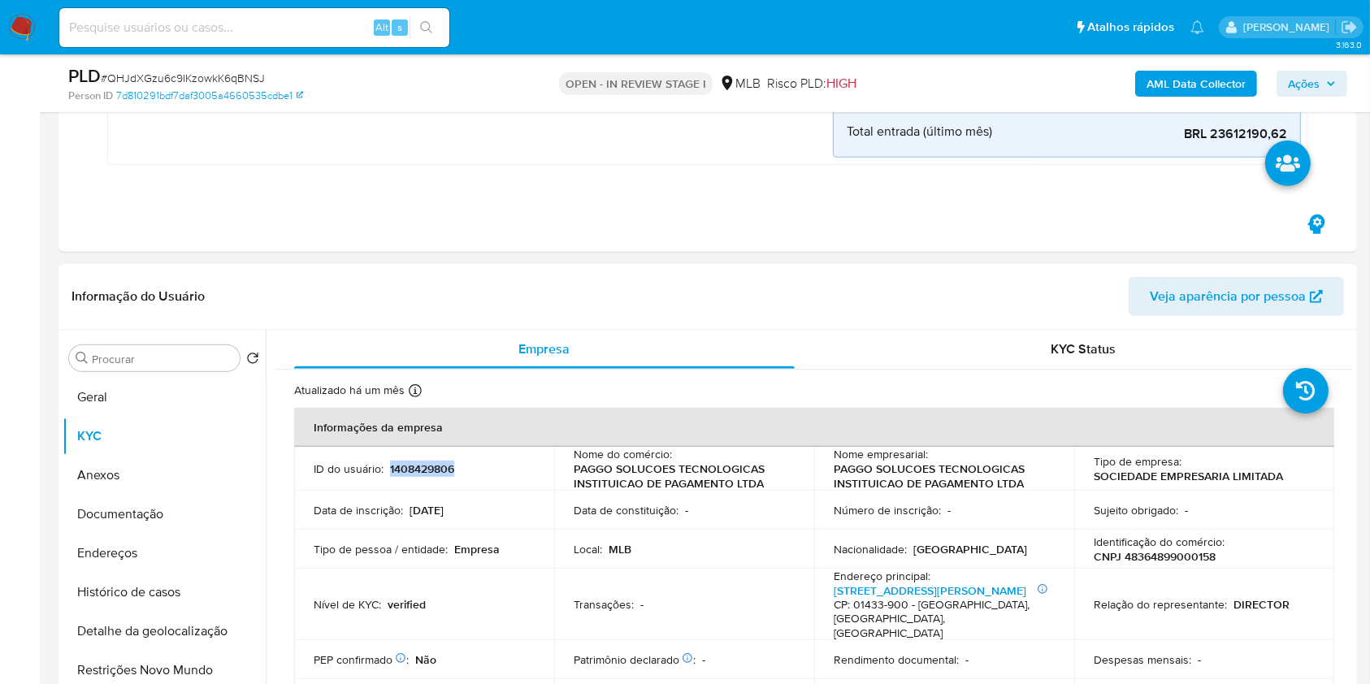
copy p "1408429806"
click at [110, 401] on button "Geral" at bounding box center [158, 397] width 190 height 39
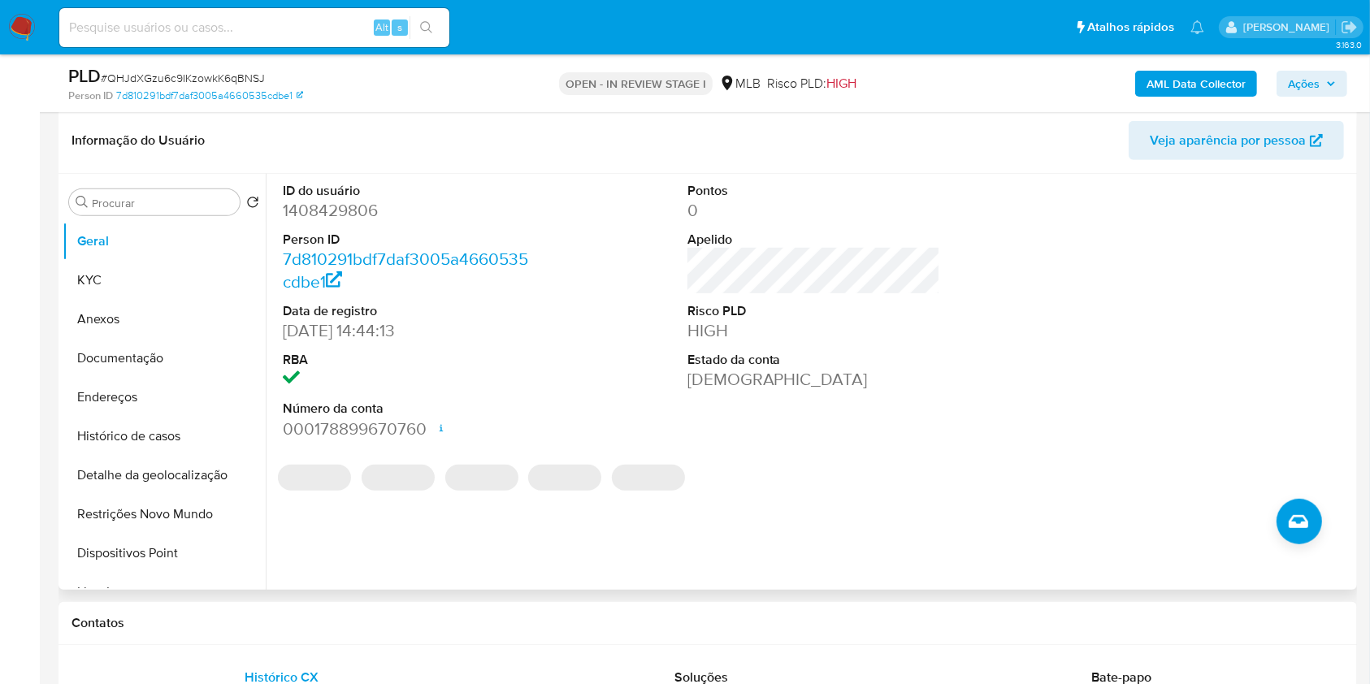
scroll to position [777, 0]
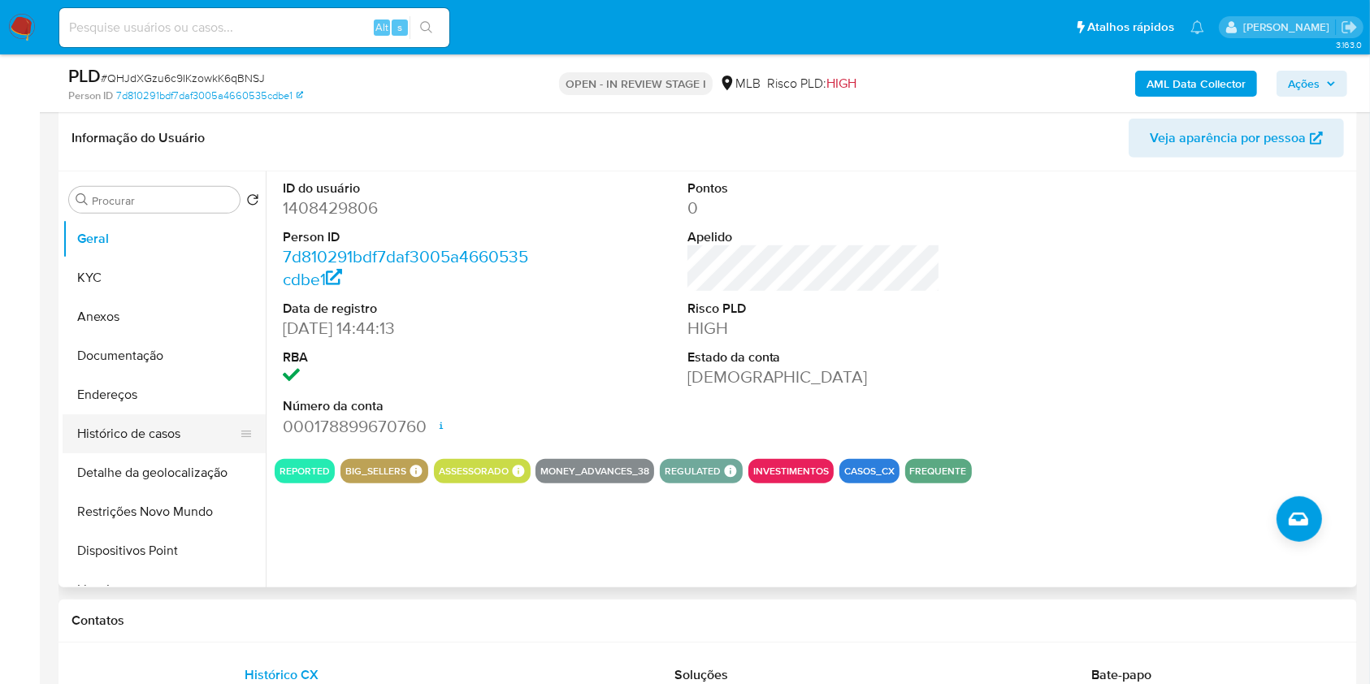
click at [202, 419] on button "Histórico de casos" at bounding box center [158, 433] width 190 height 39
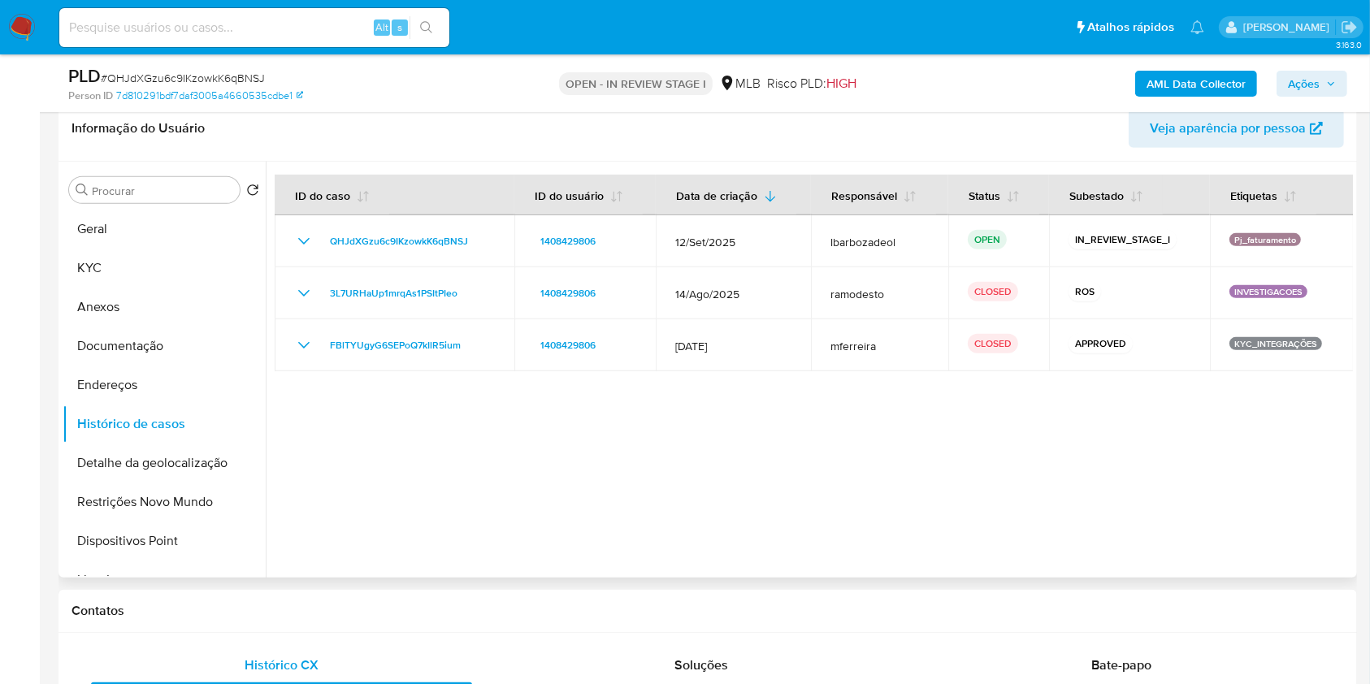
scroll to position [763, 0]
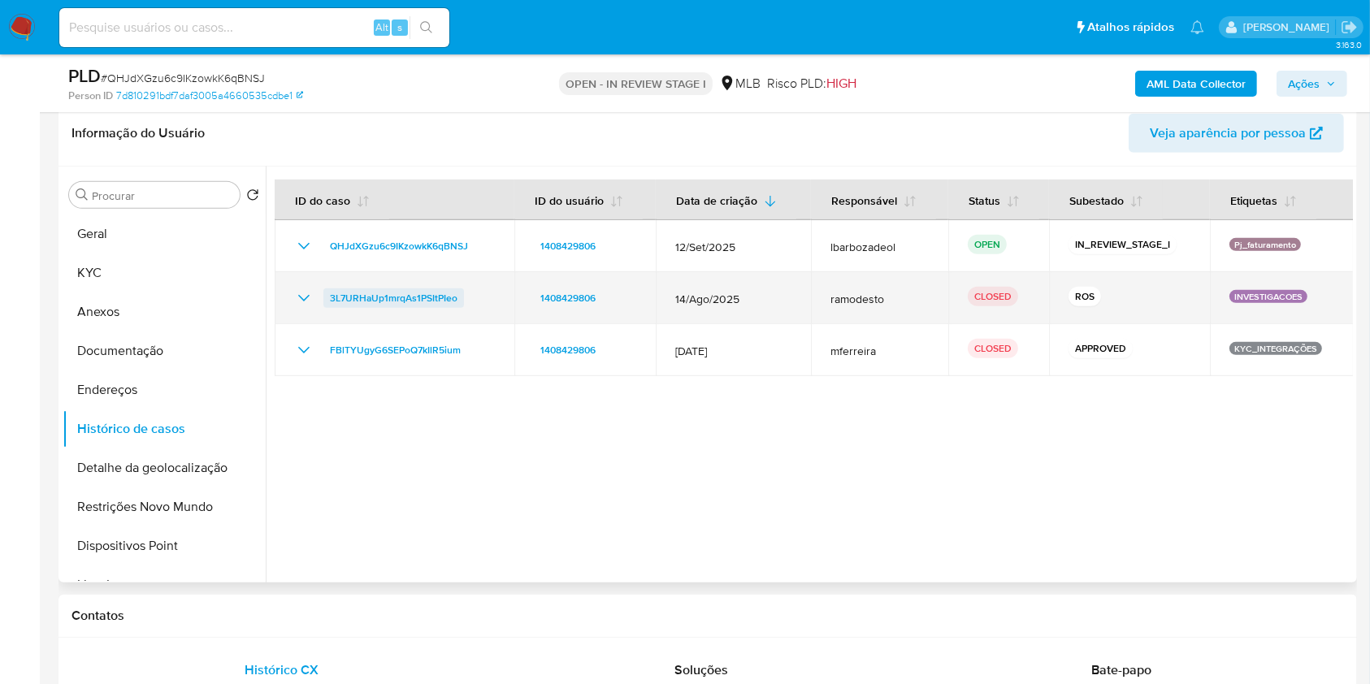
click at [444, 298] on span "3L7URHaUp1mrqAs1PSItPIeo" at bounding box center [394, 297] width 128 height 19
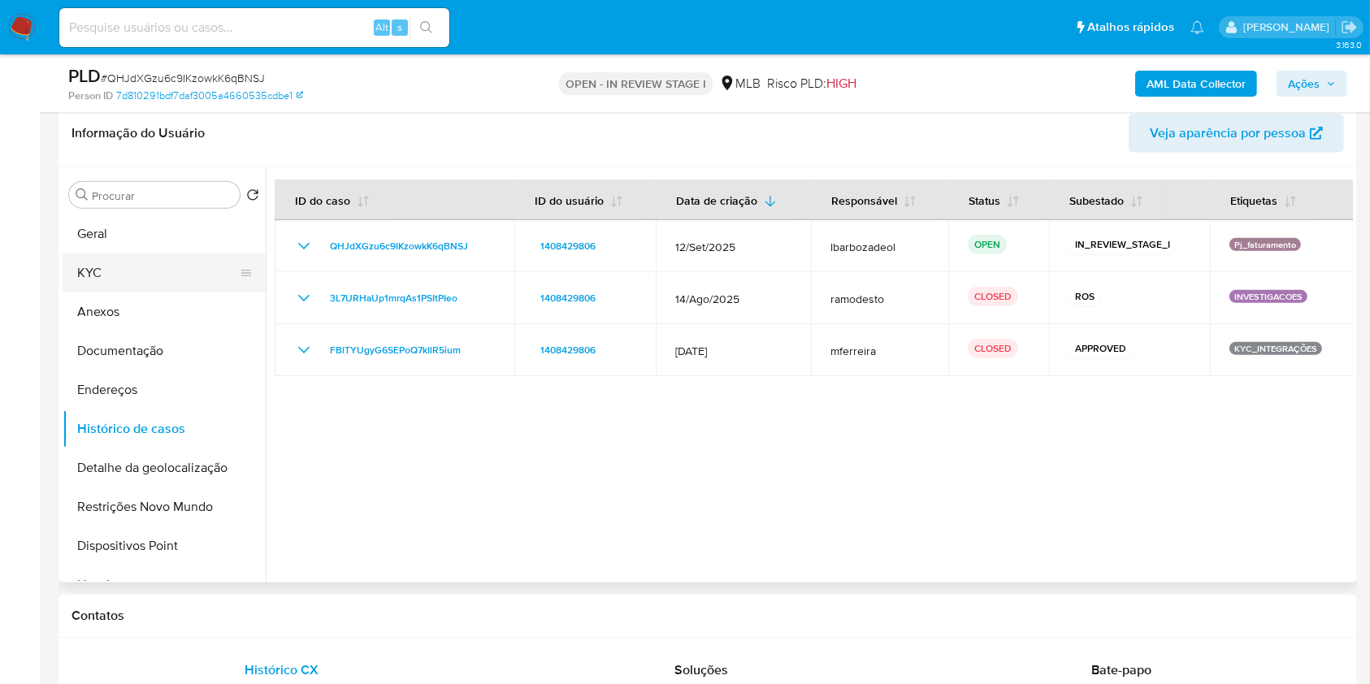
click at [161, 262] on button "KYC" at bounding box center [158, 272] width 190 height 39
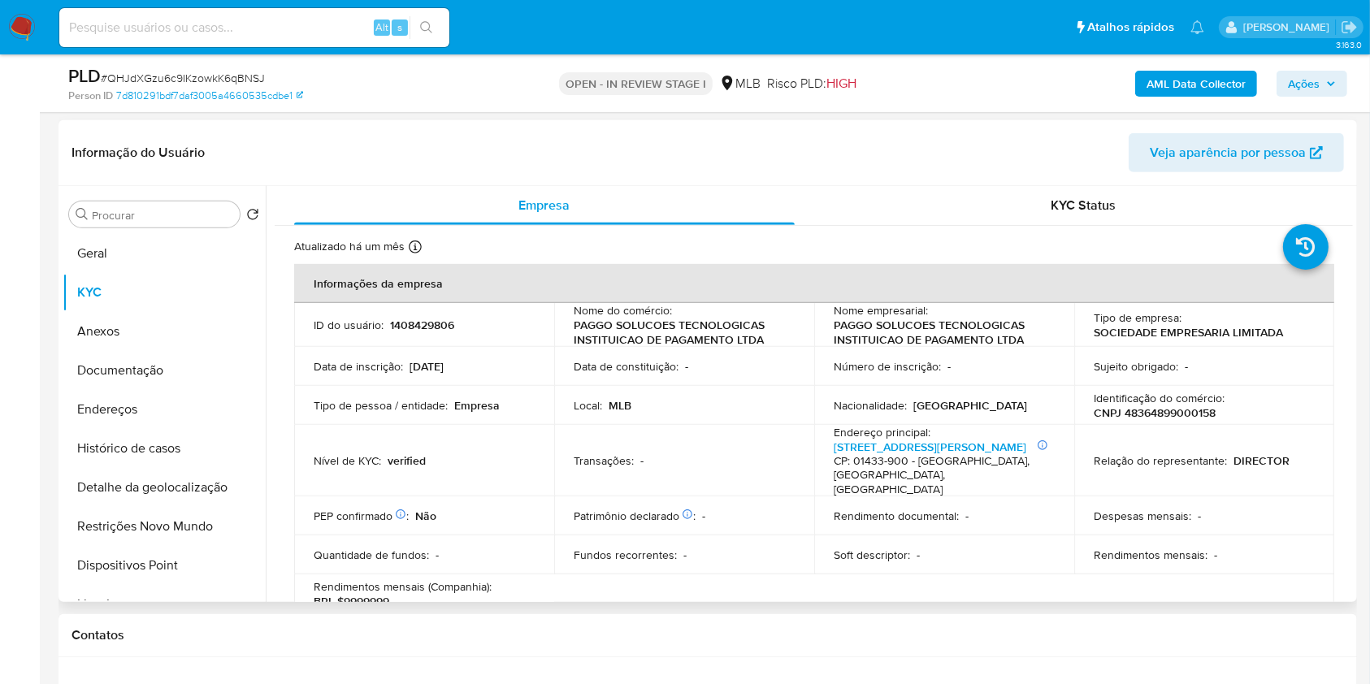
click at [441, 326] on p "1408429806" at bounding box center [422, 325] width 64 height 15
copy p "1408429806"
click at [141, 253] on button "Geral" at bounding box center [158, 253] width 190 height 39
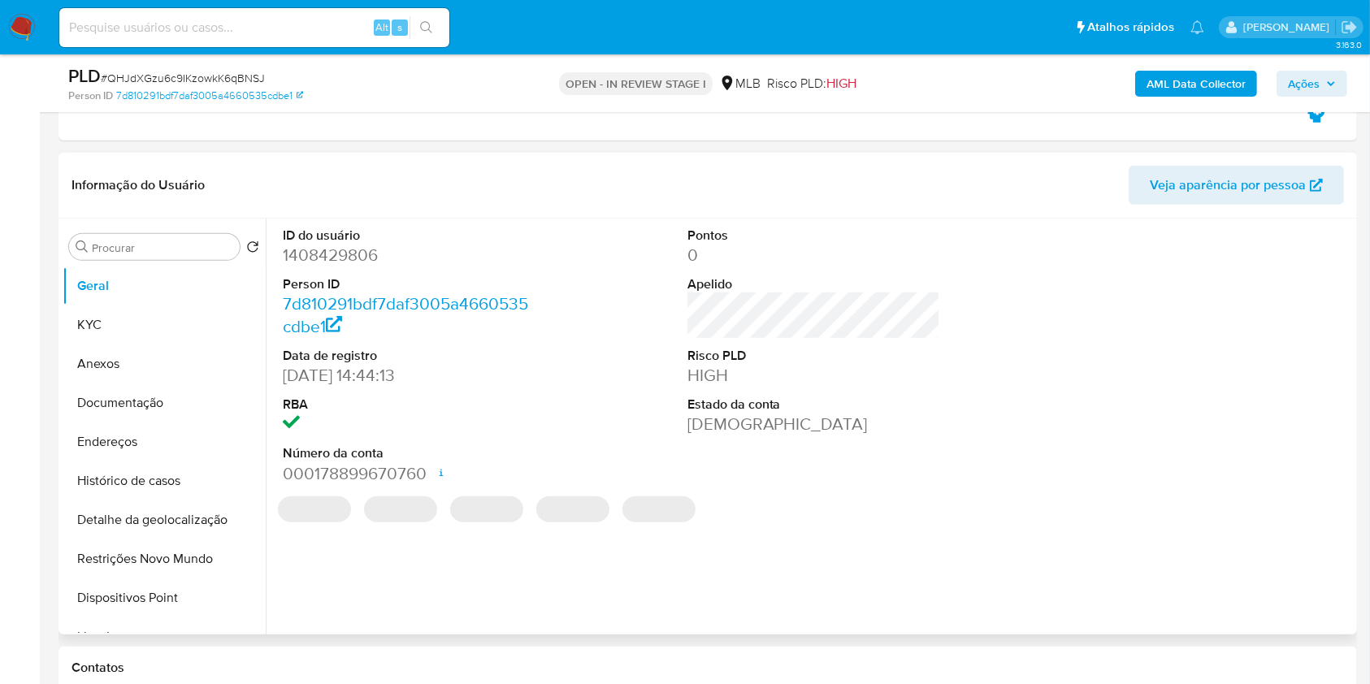
scroll to position [734, 0]
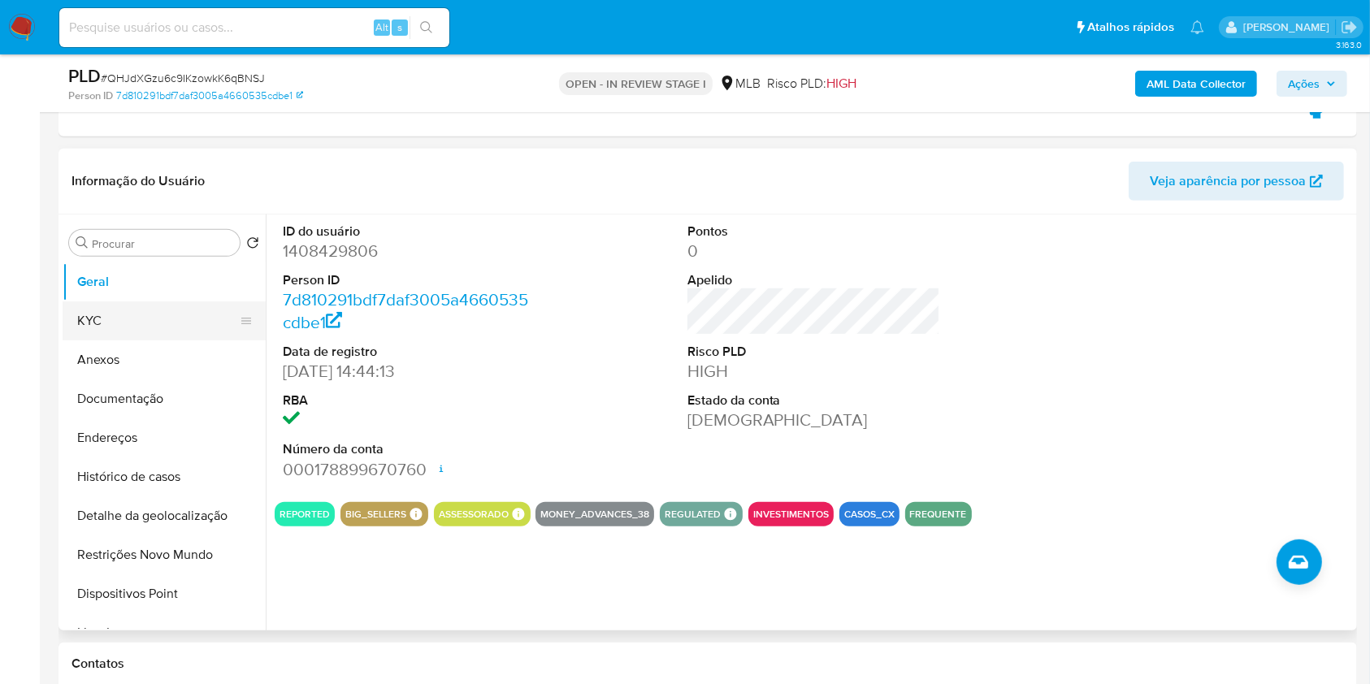
click at [158, 313] on button "KYC" at bounding box center [158, 320] width 190 height 39
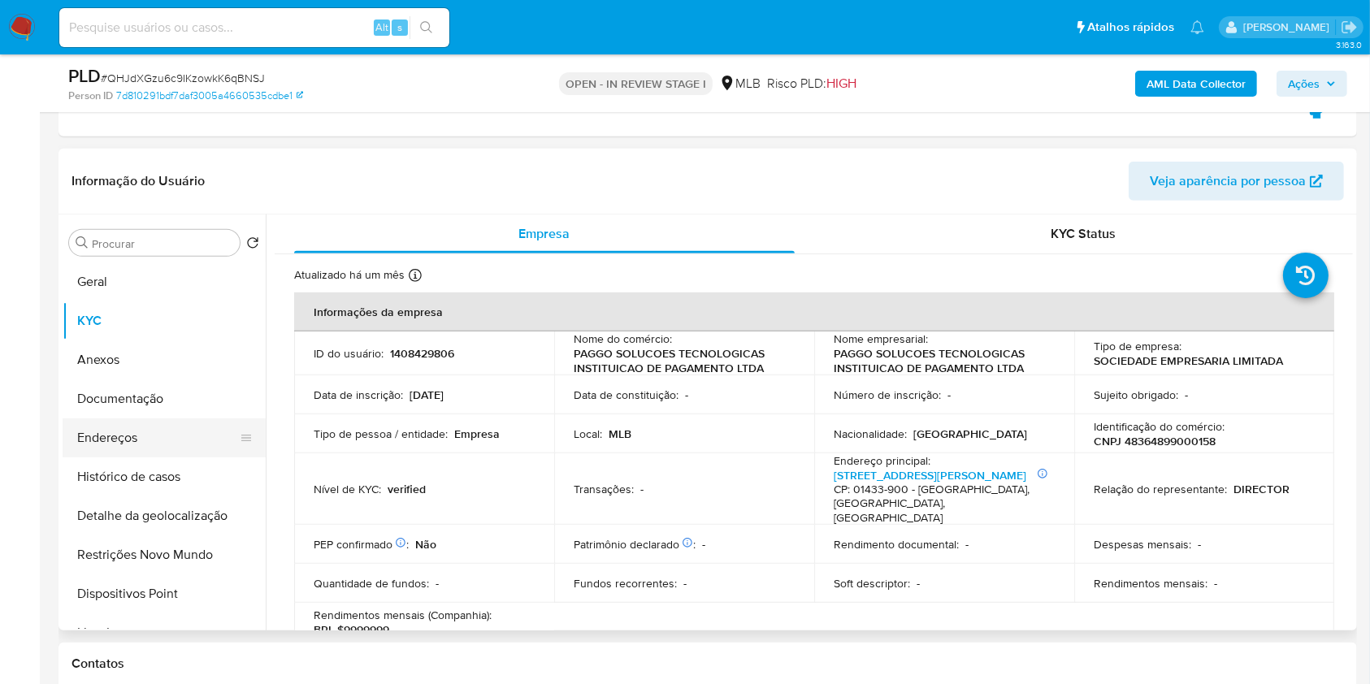
click at [103, 443] on button "Endereços" at bounding box center [158, 437] width 190 height 39
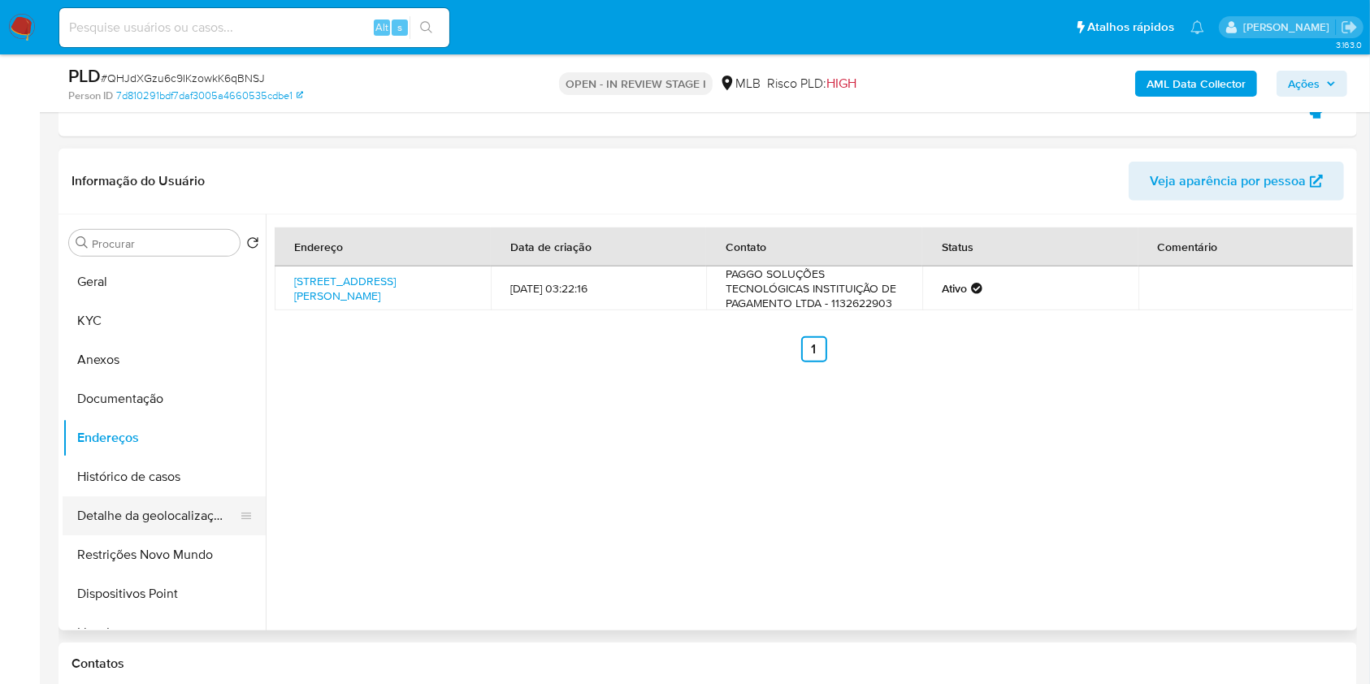
click at [193, 505] on button "Detalhe da geolocalização" at bounding box center [158, 515] width 190 height 39
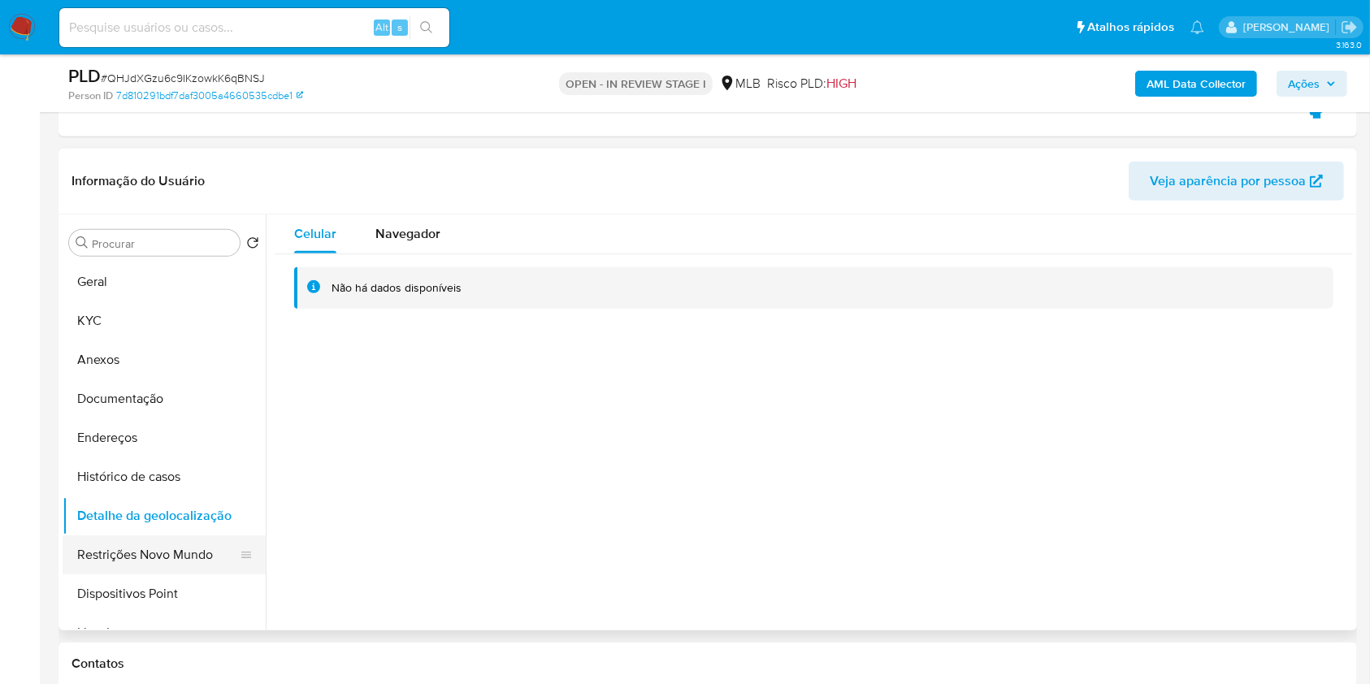
click at [156, 556] on button "Restrições Novo Mundo" at bounding box center [158, 554] width 190 height 39
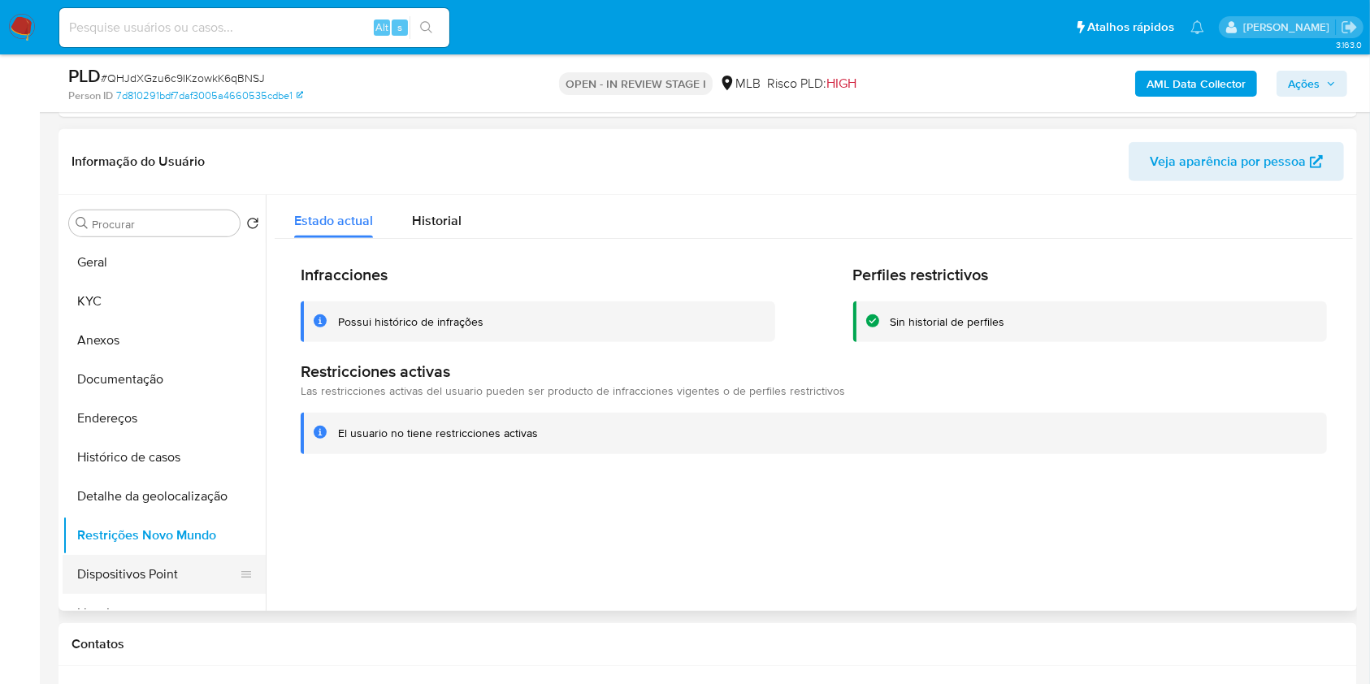
click at [207, 564] on button "Dispositivos Point" at bounding box center [158, 574] width 190 height 39
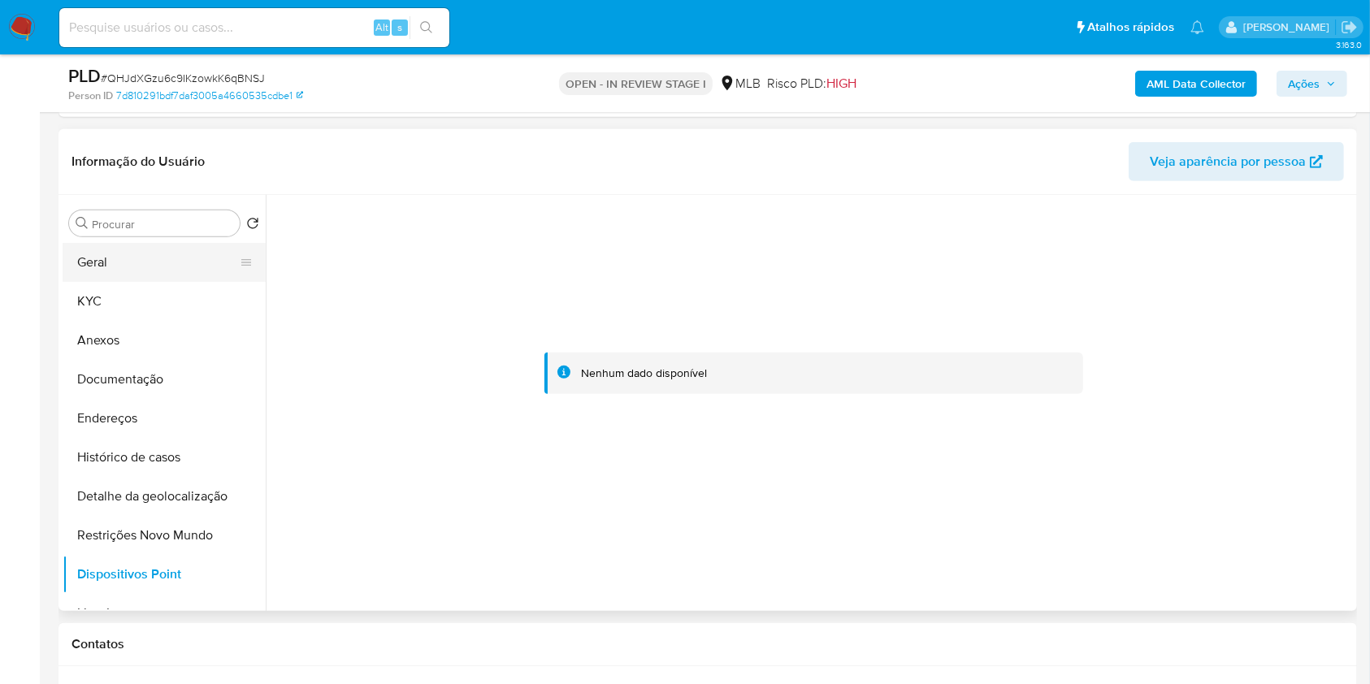
click at [117, 275] on button "Geral" at bounding box center [158, 262] width 190 height 39
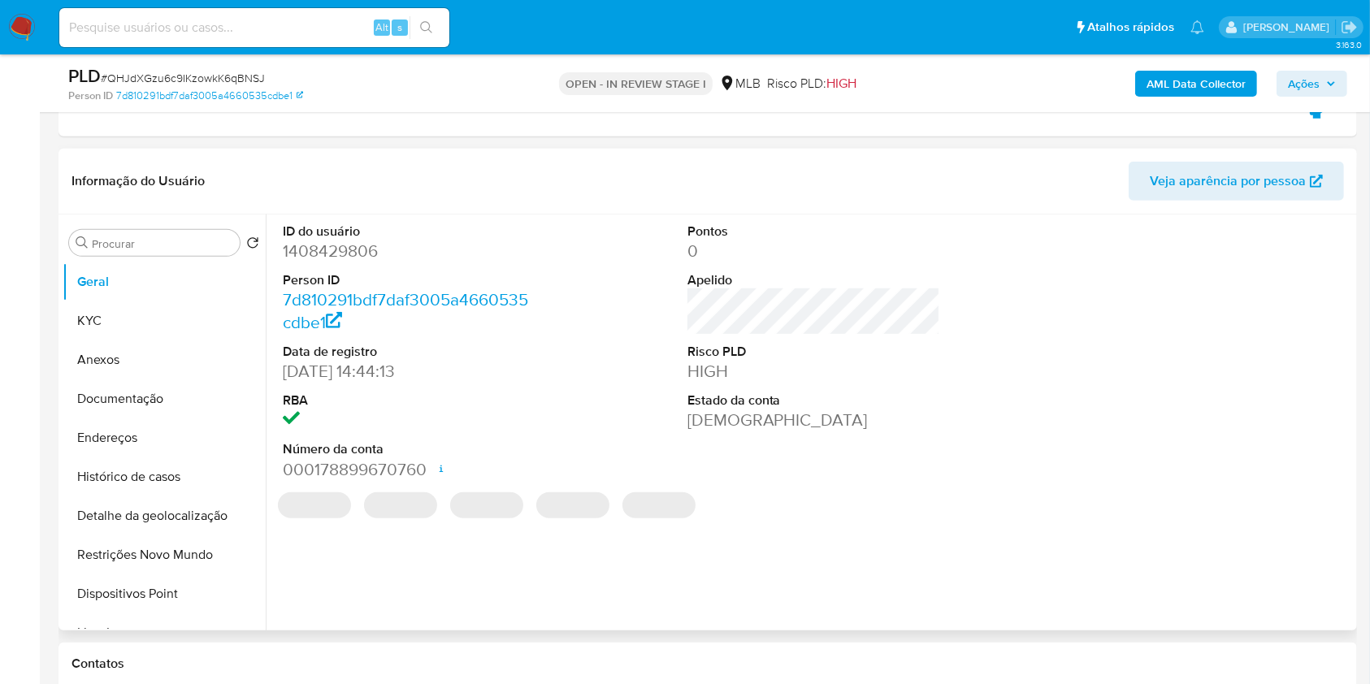
click at [354, 257] on dd "1408429806" at bounding box center [409, 251] width 253 height 23
copy dd "1408429806"
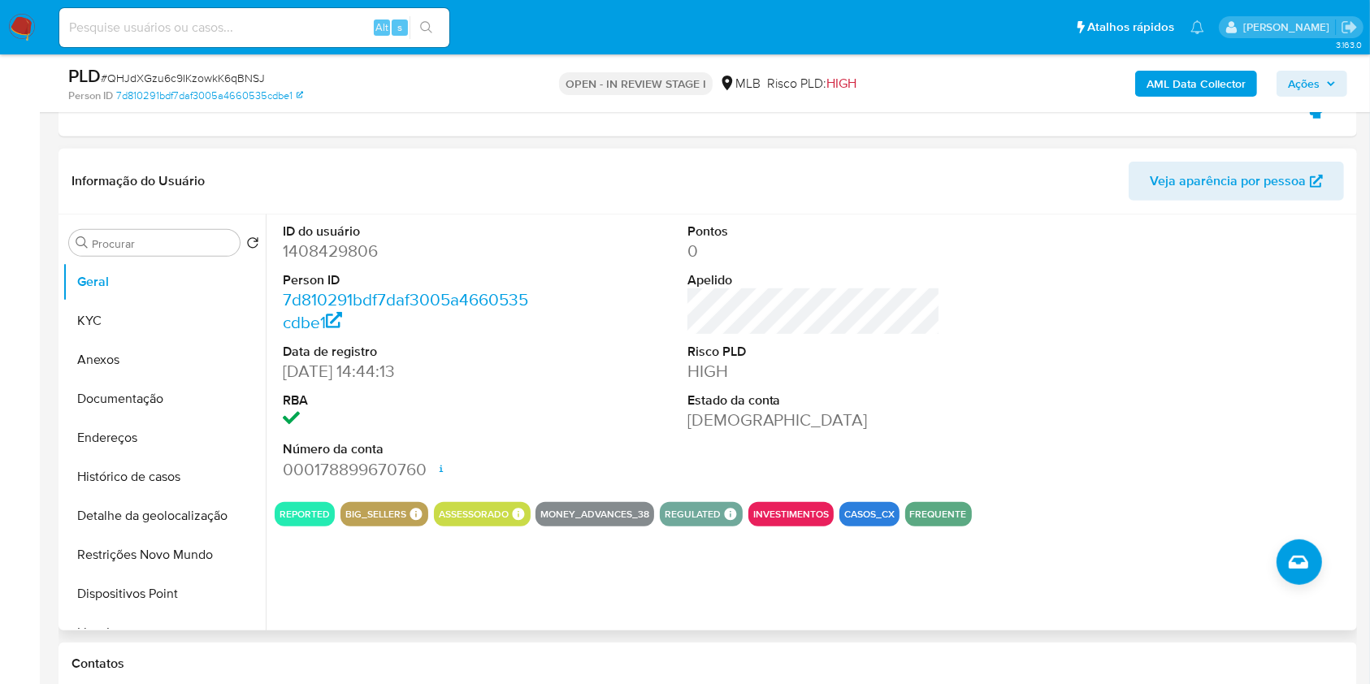
click at [1297, 425] on div at bounding box center [1218, 351] width 270 height 275
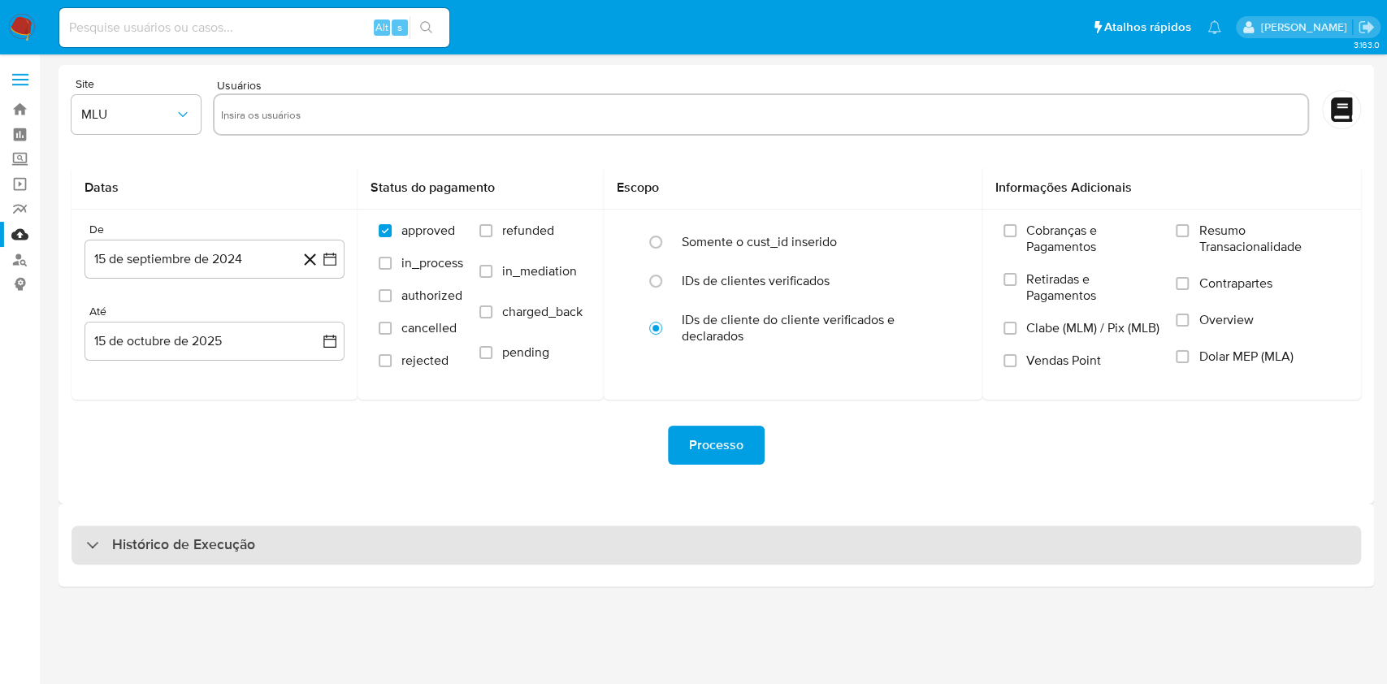
click at [521, 531] on div "Histórico de Execução" at bounding box center [715, 545] width 1289 height 39
select select "10"
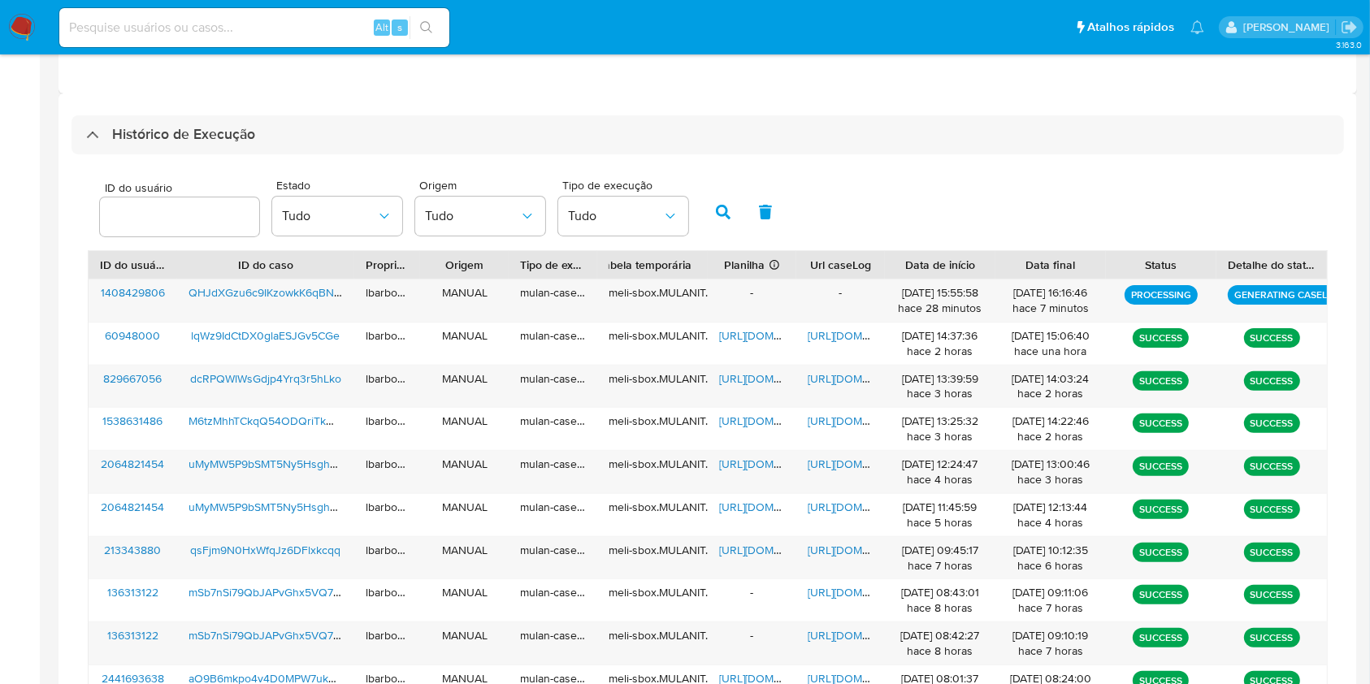
scroll to position [428, 0]
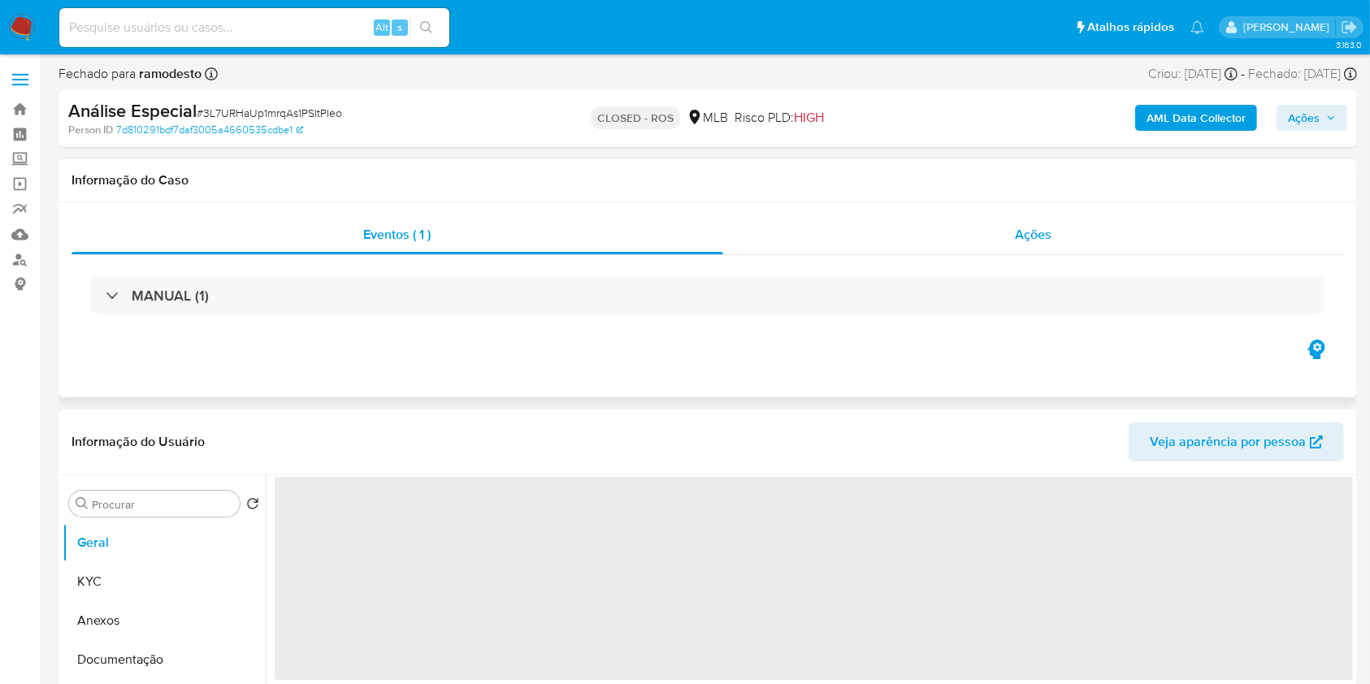
click at [1081, 226] on div "Ações" at bounding box center [1033, 234] width 621 height 39
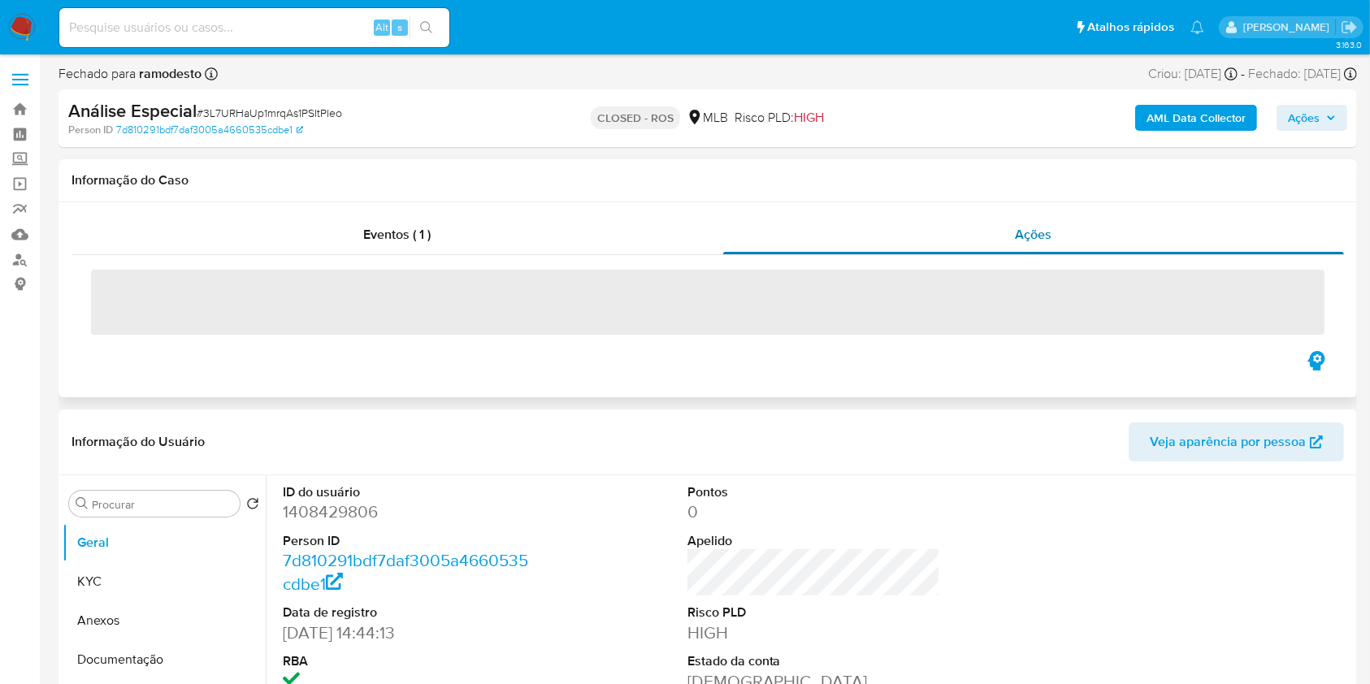
select select "10"
click at [544, 236] on div "Eventos ( 1 )" at bounding box center [397, 234] width 652 height 39
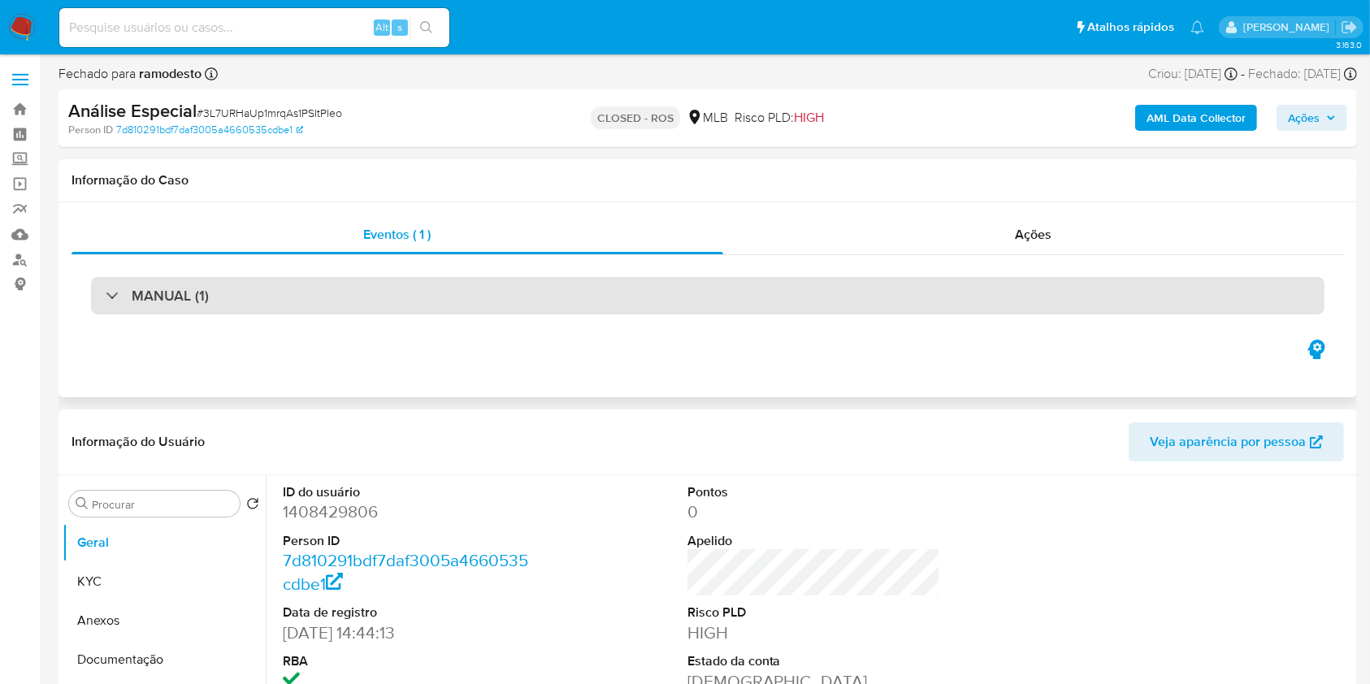
click at [799, 302] on div "MANUAL (1)" at bounding box center [707, 295] width 1233 height 37
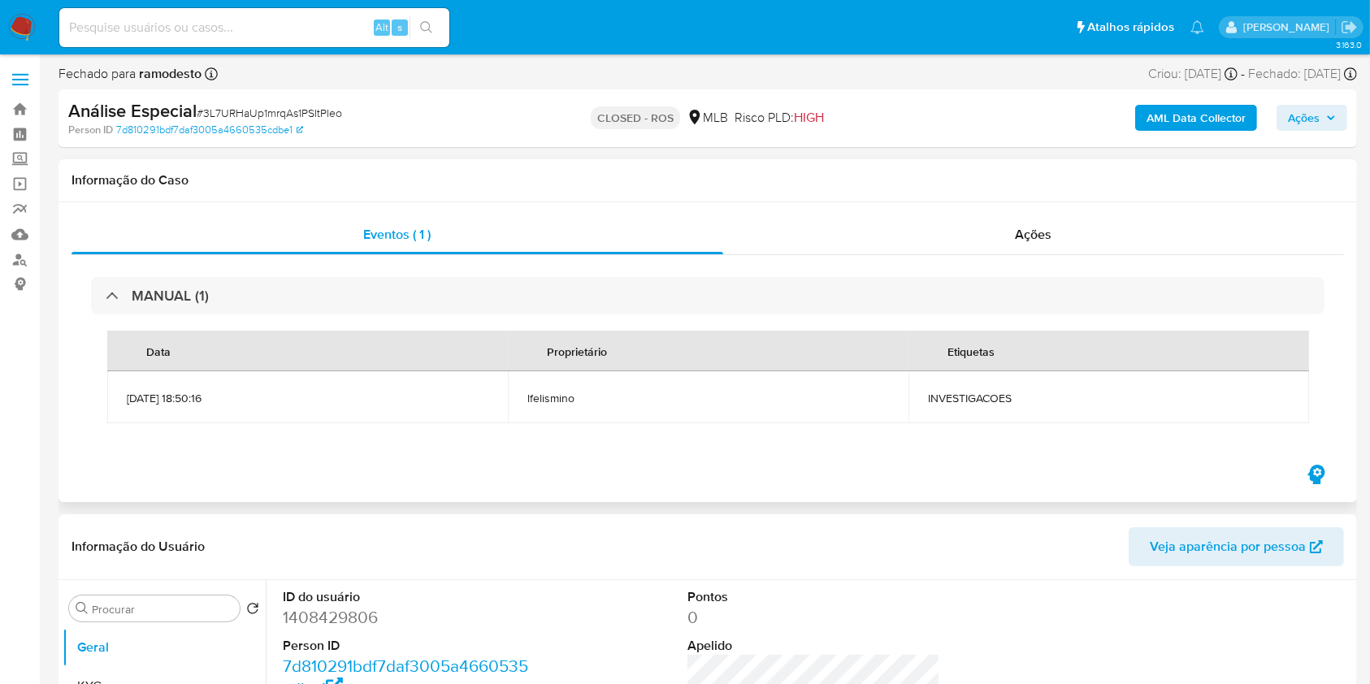
click at [1001, 396] on span "INVESTIGACOES" at bounding box center [1109, 398] width 362 height 15
copy span "INVESTIGACOES"
click at [1089, 257] on div "MANUAL (1) Data Proprietário Etiquetas [DATE] 18:50:16 lfelismino INVESTIGACOES" at bounding box center [707, 358] width 1272 height 206
click at [1072, 239] on div "Ações" at bounding box center [1033, 234] width 621 height 39
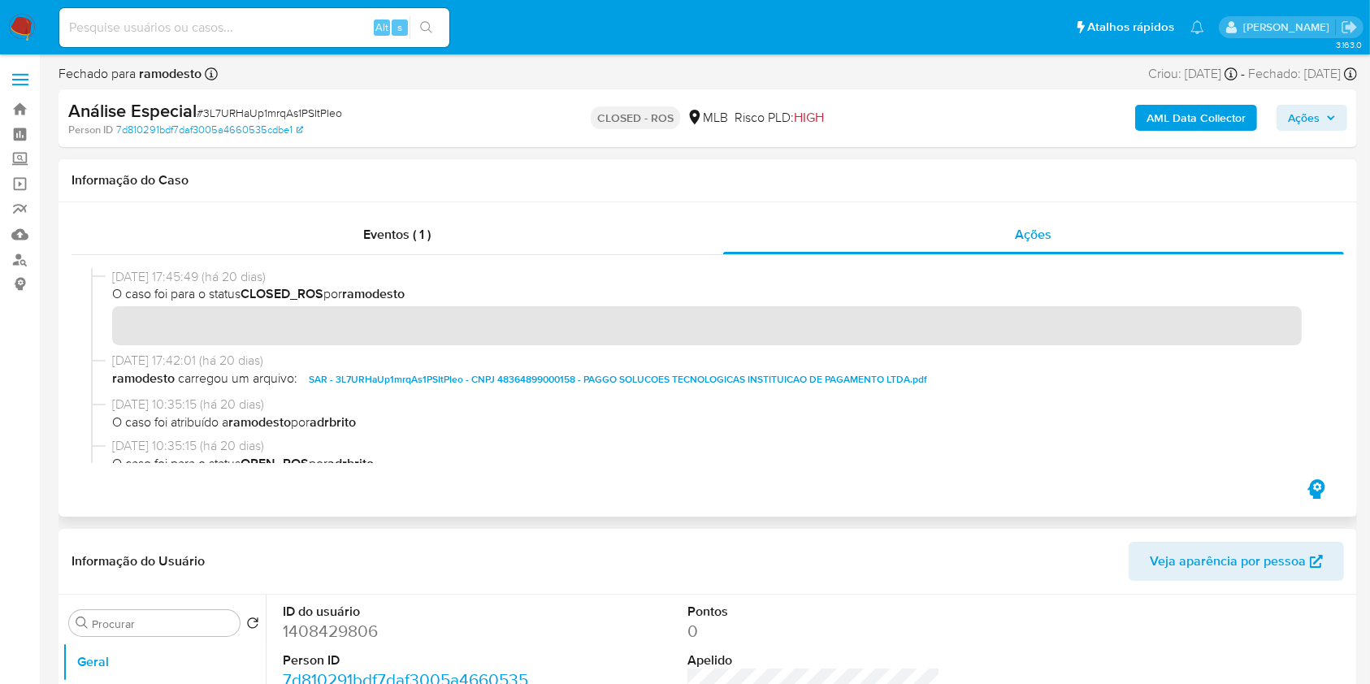
drag, startPoint x: 275, startPoint y: 277, endPoint x: 108, endPoint y: 281, distance: 167.4
click at [108, 281] on div "[DATE] 17:45:49 (há 20 dias) O caso foi para o status CLOSED_ROS por ramodesto" at bounding box center [707, 310] width 1233 height 84
click at [1214, 414] on span "O caso foi atribuído a ramodesto por adrbrito" at bounding box center [715, 423] width 1206 height 18
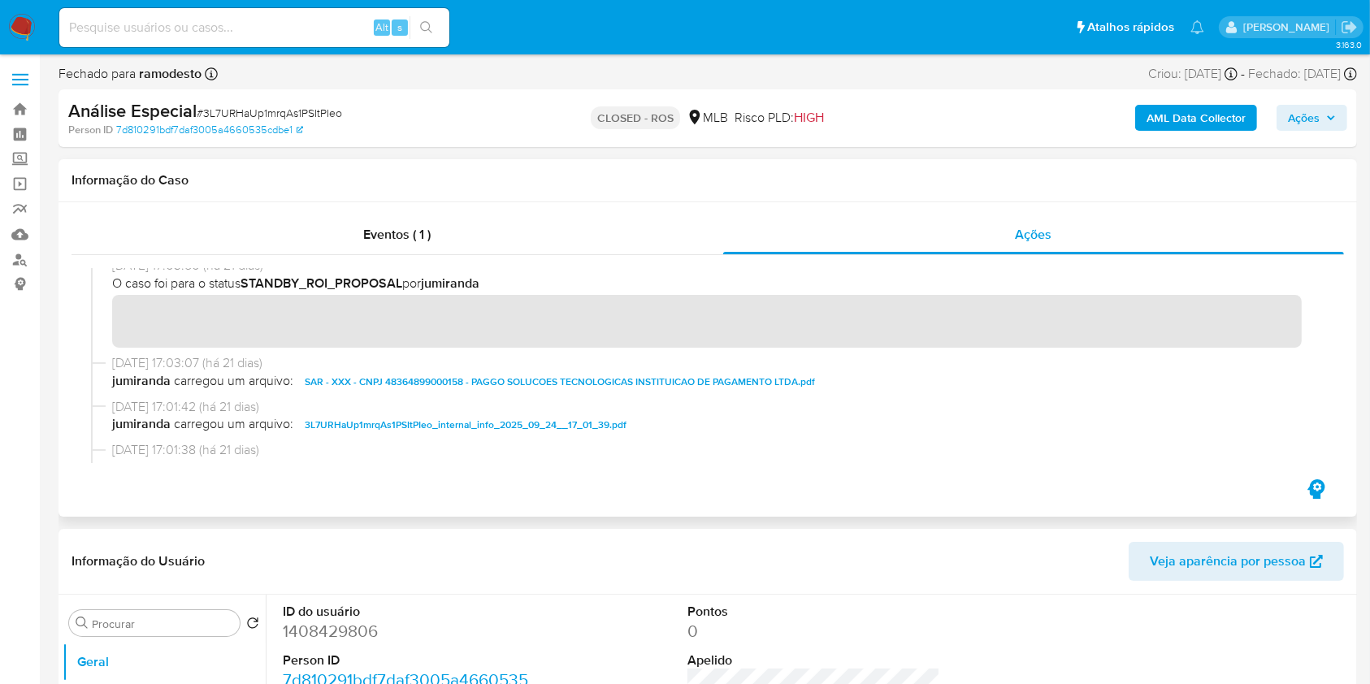
scroll to position [937, 0]
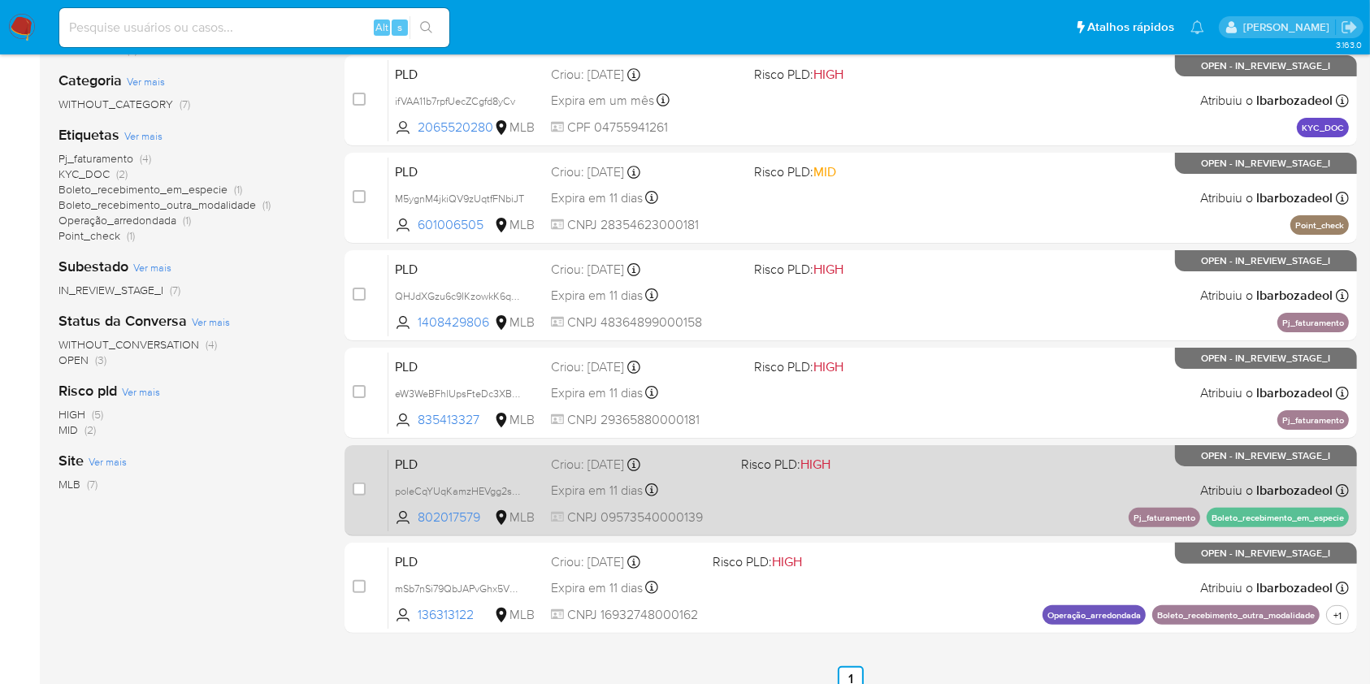
scroll to position [286, 0]
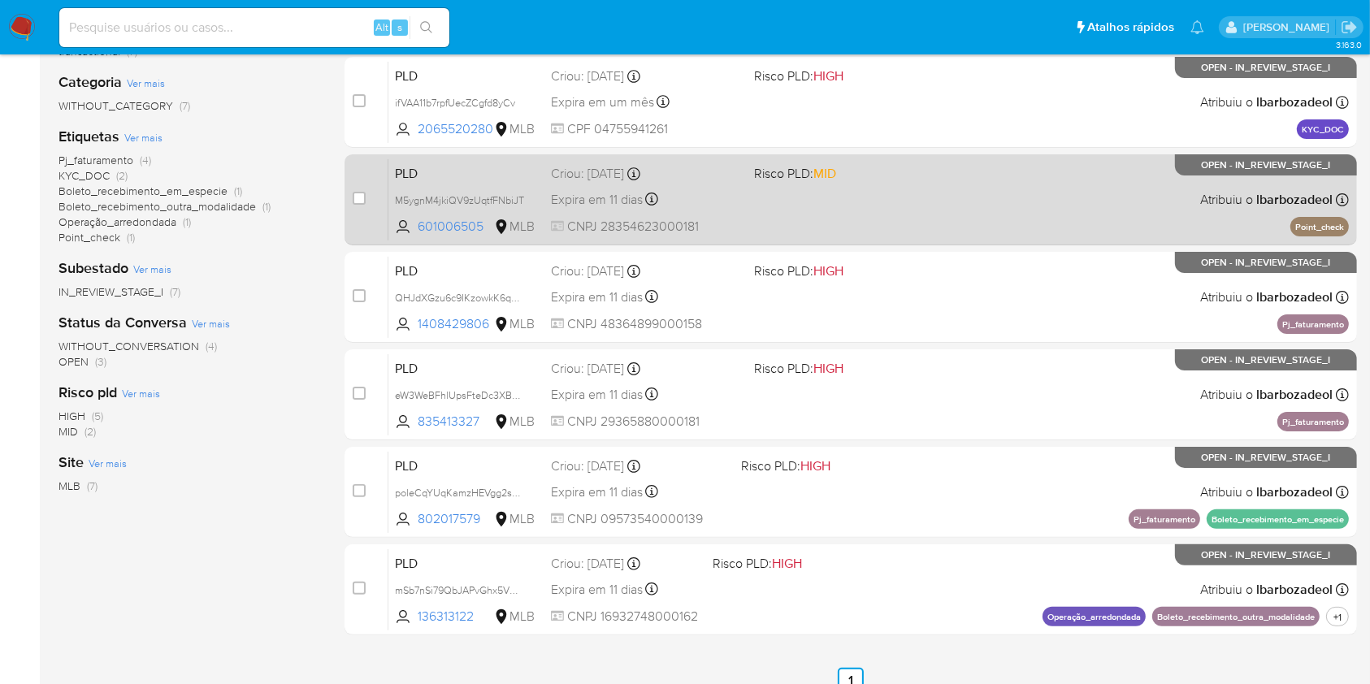
click at [913, 232] on div "PLD M5ygnM4jkiQV9zUqtfFNbiJT 601006505 MLB Risco PLD: MID Criou: [DATE] Criou: …" at bounding box center [868, 199] width 960 height 82
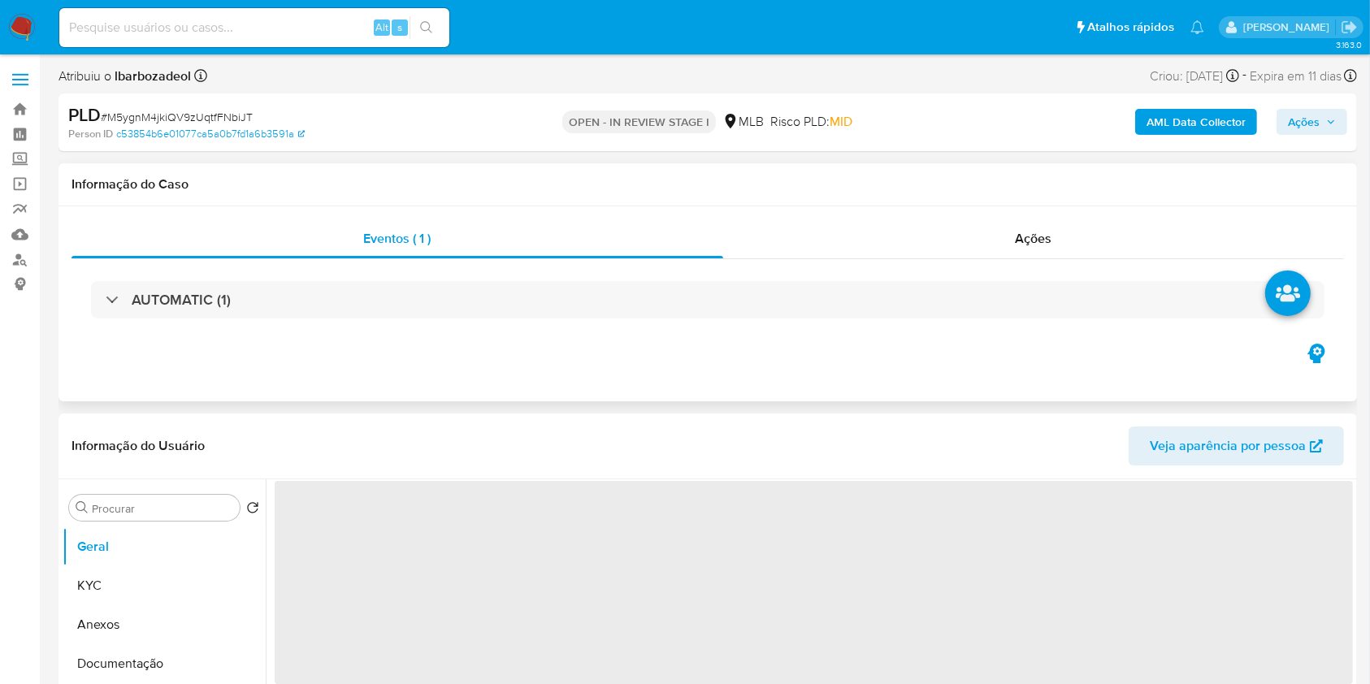
select select "10"
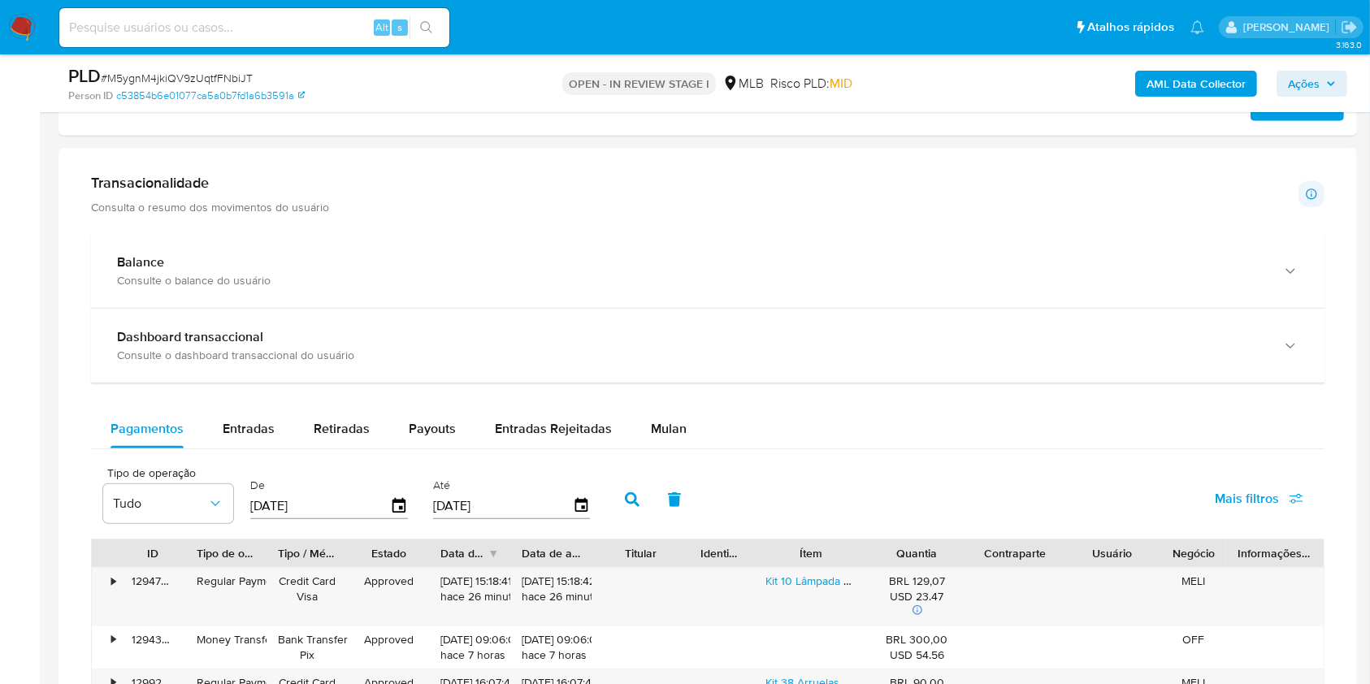
scroll to position [1050, 0]
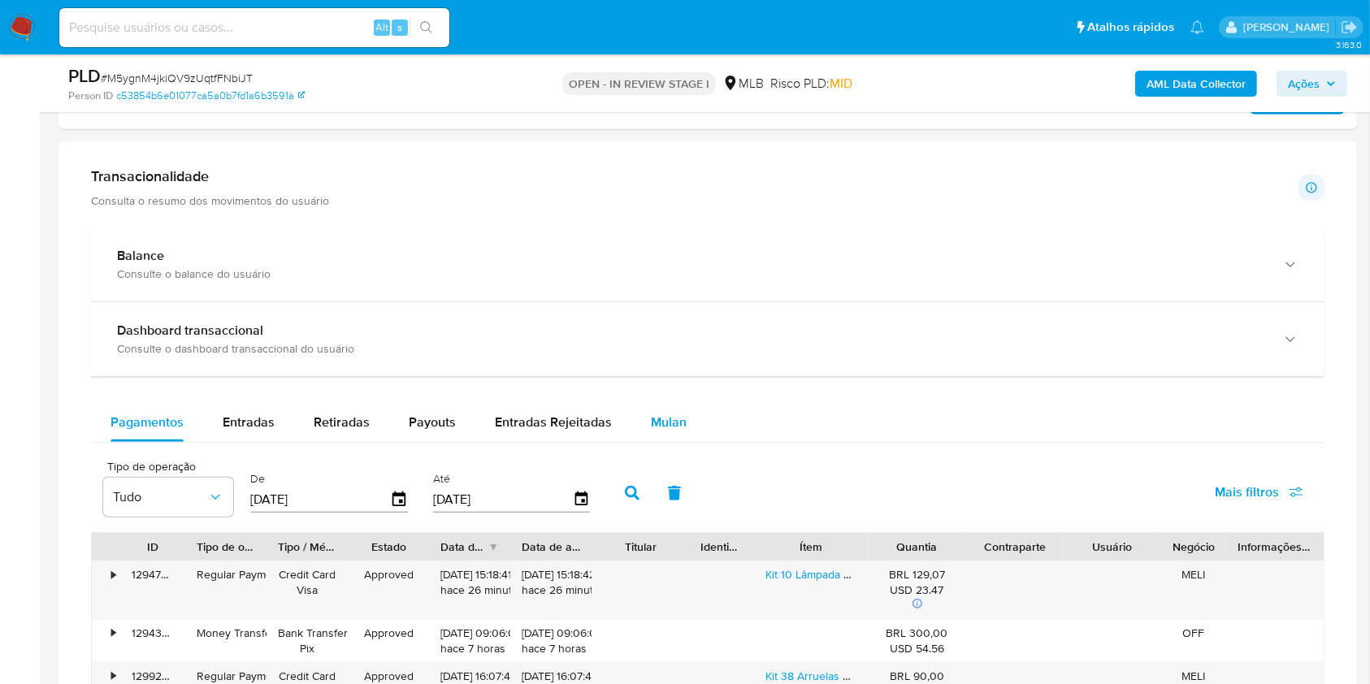
click at [665, 405] on div "Mulan" at bounding box center [669, 422] width 36 height 39
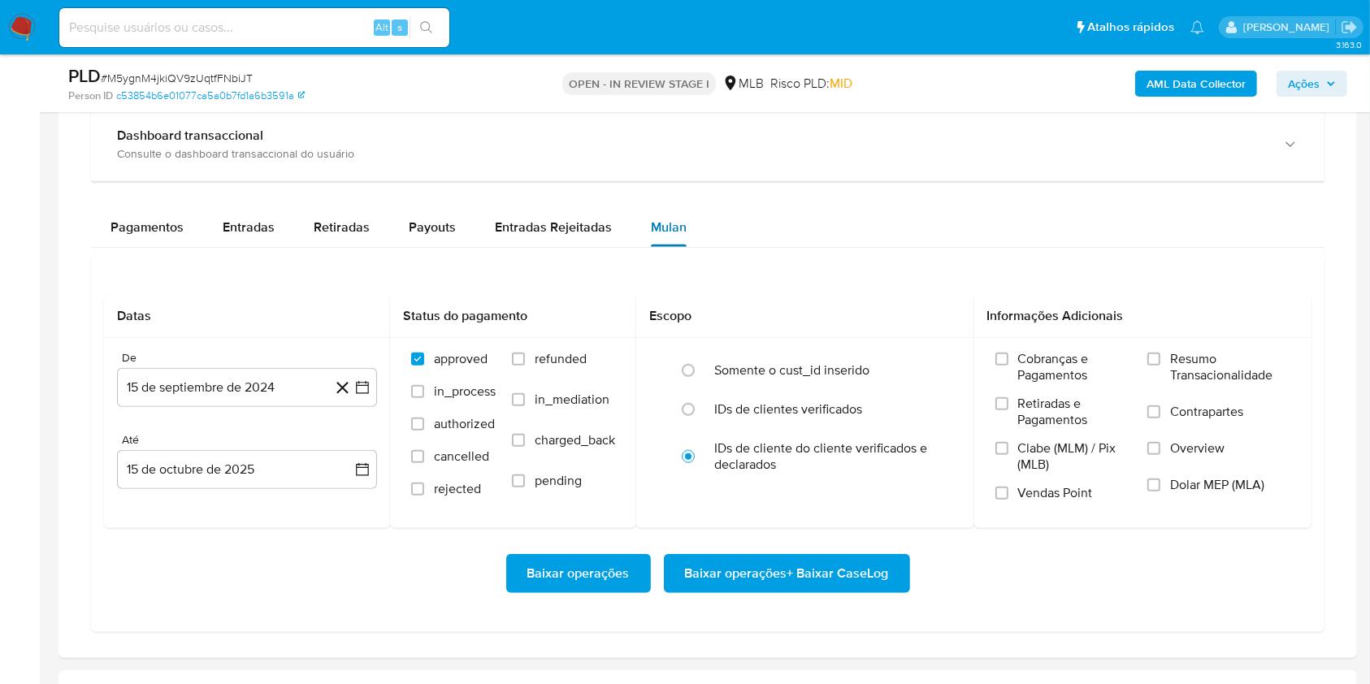
scroll to position [1243, 0]
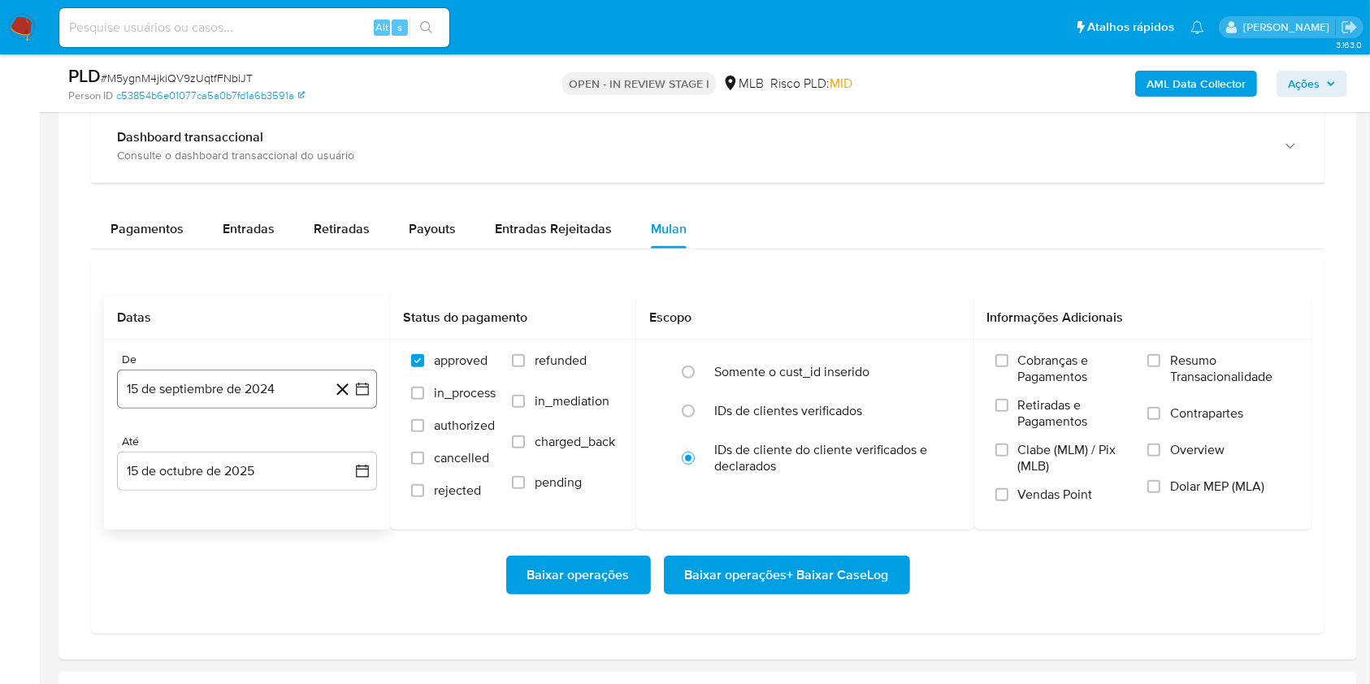
click at [199, 373] on button "15 de septiembre de 2024" at bounding box center [247, 389] width 260 height 39
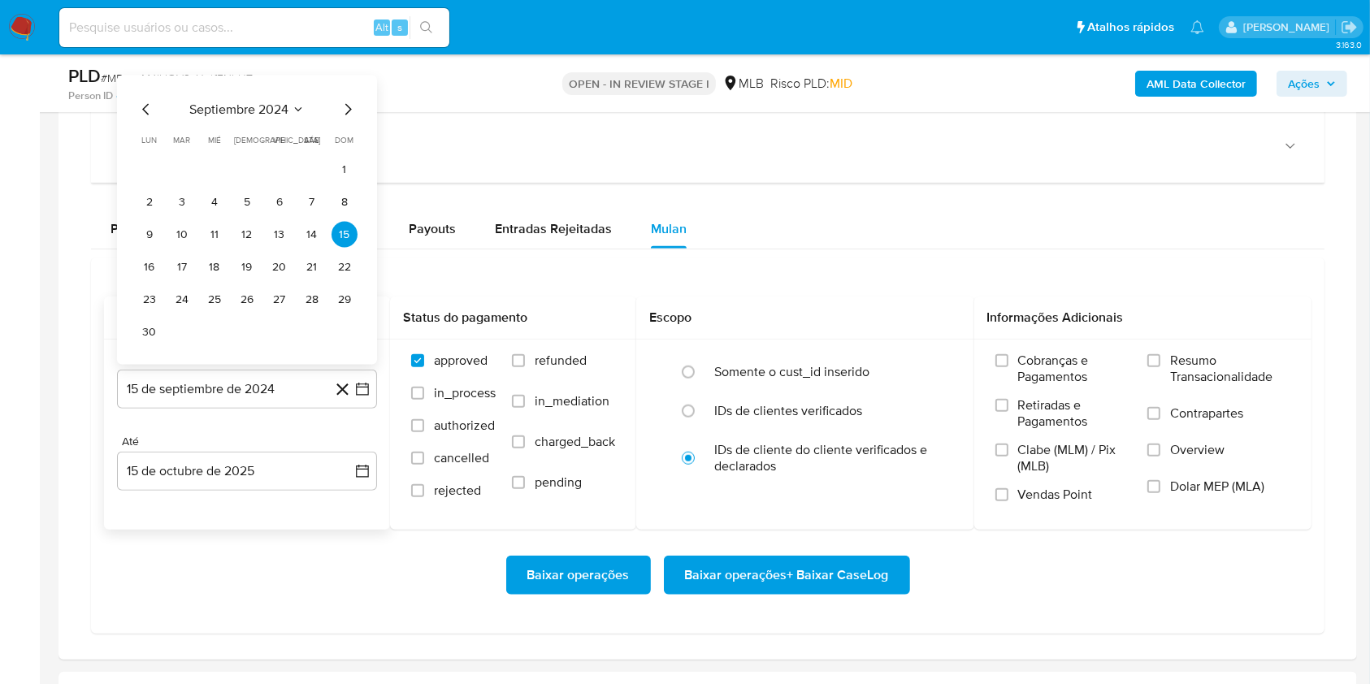
click at [245, 120] on div "septiembre 2024 septiembre 2024 lun lunes mar martes mié miércoles jue jueves v…" at bounding box center [246, 222] width 221 height 245
click at [247, 115] on span "septiembre 2024" at bounding box center [238, 110] width 99 height 16
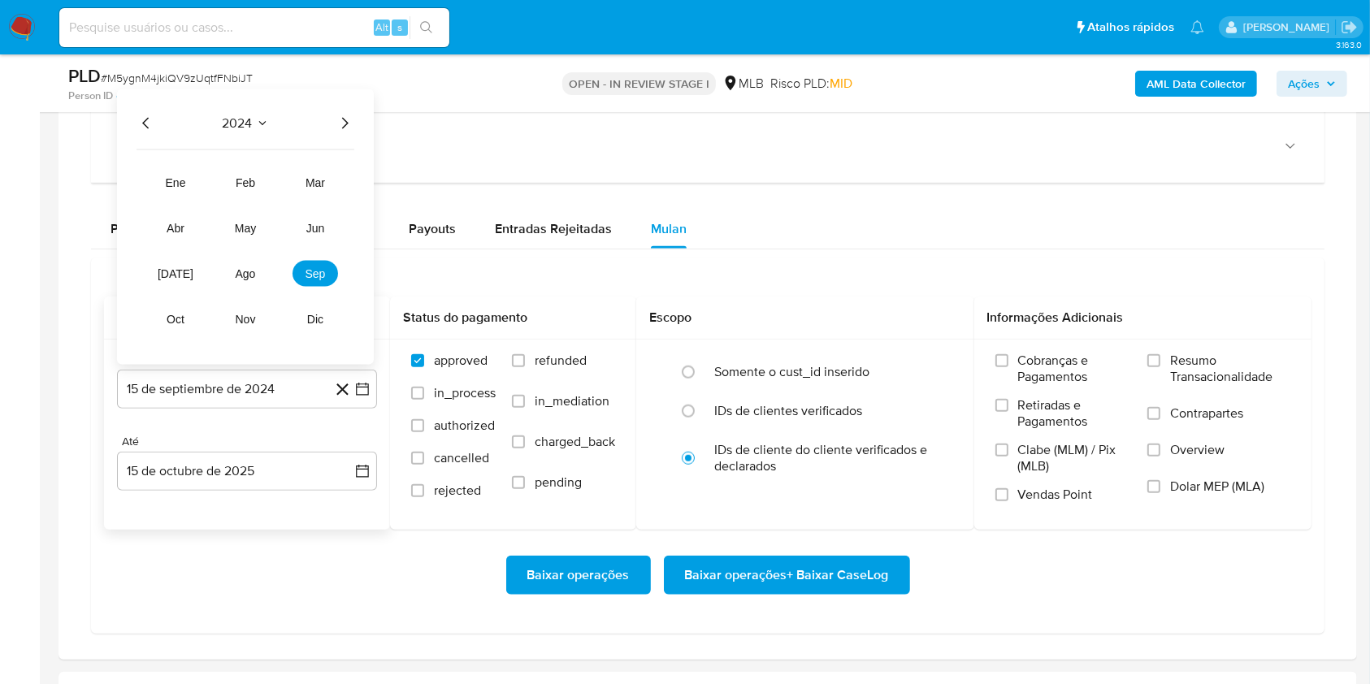
click at [344, 124] on icon "Año siguiente" at bounding box center [345, 123] width 6 height 11
click at [245, 276] on span "ago" at bounding box center [246, 273] width 20 height 13
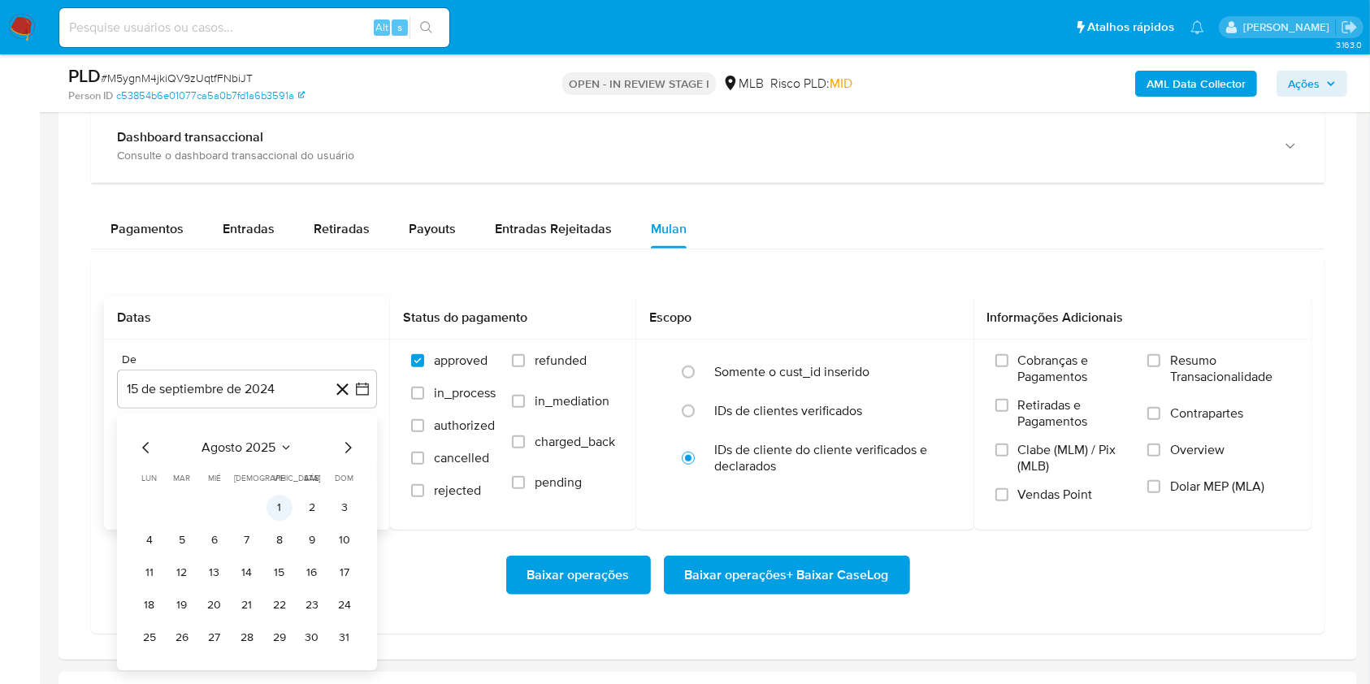
click at [280, 504] on button "1" at bounding box center [279, 508] width 26 height 26
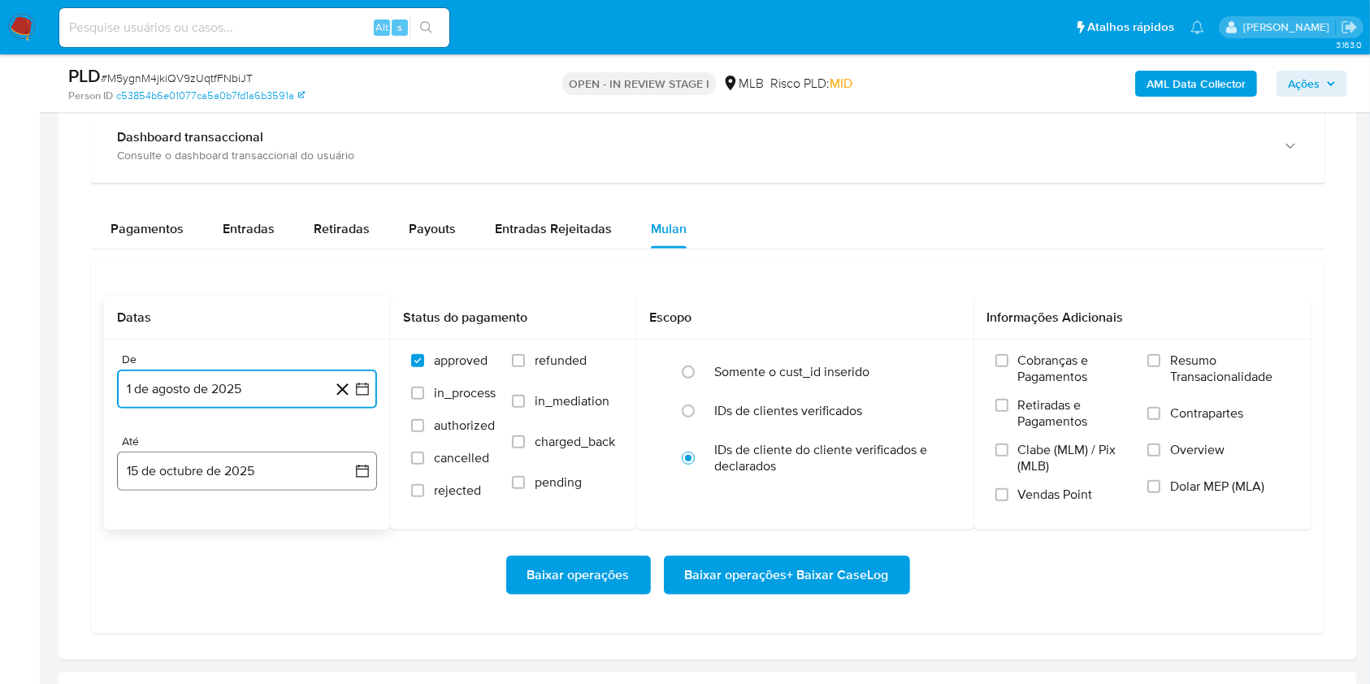
click at [247, 458] on button "15 de octubre de 2025" at bounding box center [247, 471] width 260 height 39
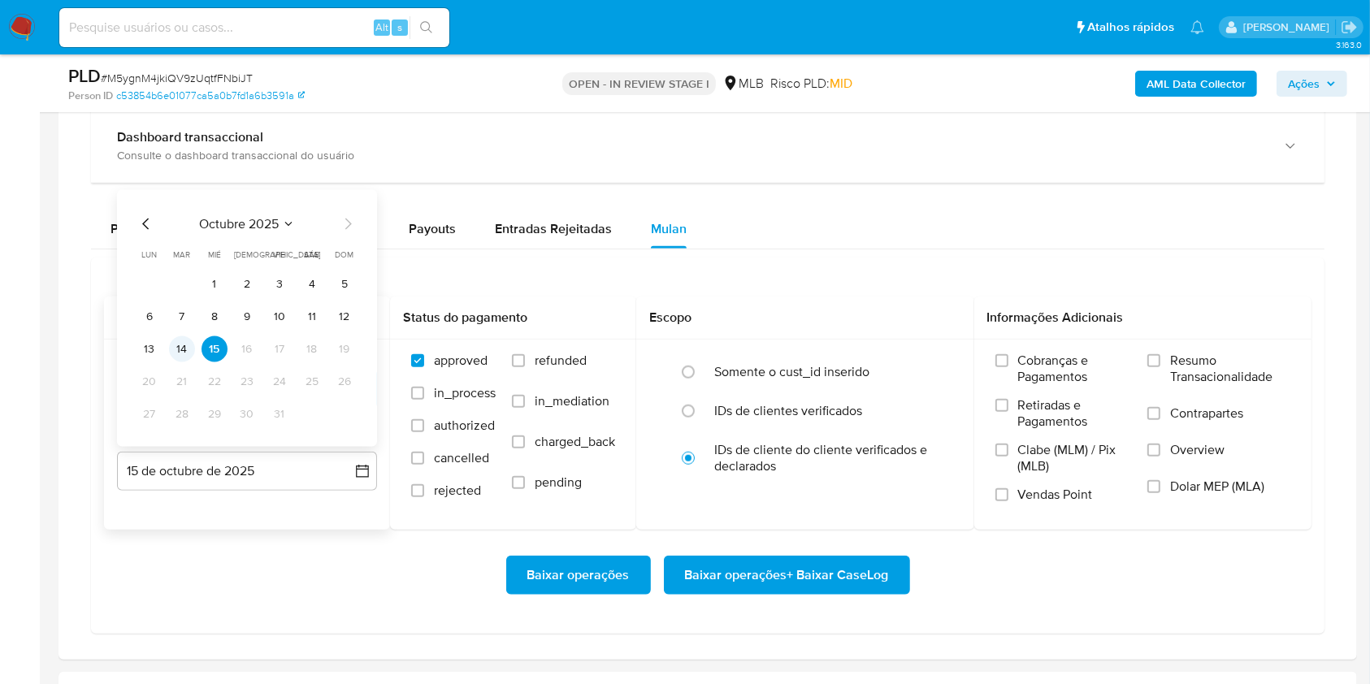
click at [185, 353] on button "14" at bounding box center [182, 349] width 26 height 26
click at [1179, 366] on span "Resumo Transacionalidade" at bounding box center [1230, 369] width 120 height 32
click at [1160, 366] on input "Resumo Transacionalidade" at bounding box center [1153, 360] width 13 height 13
click at [842, 583] on span "Baixar operações + Baixar CaseLog" at bounding box center [787, 575] width 204 height 36
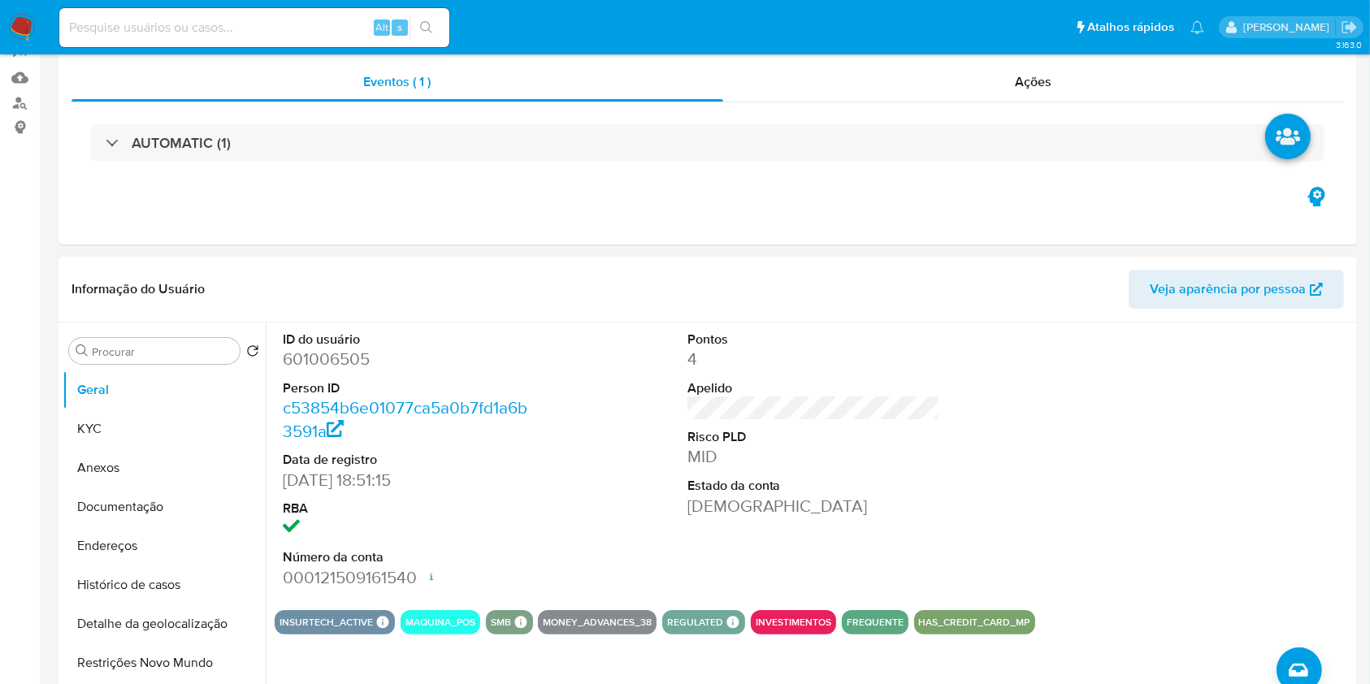
scroll to position [0, 0]
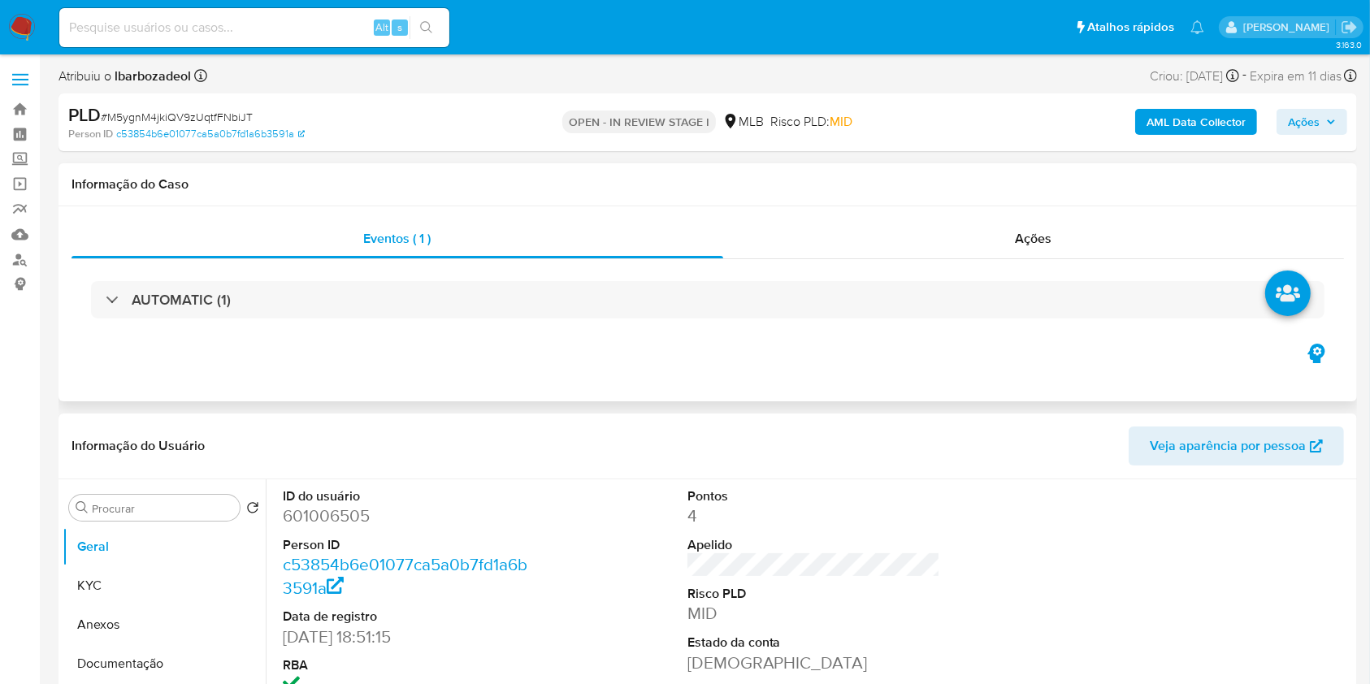
click at [550, 278] on div "AUTOMATIC (1)" at bounding box center [707, 299] width 1272 height 81
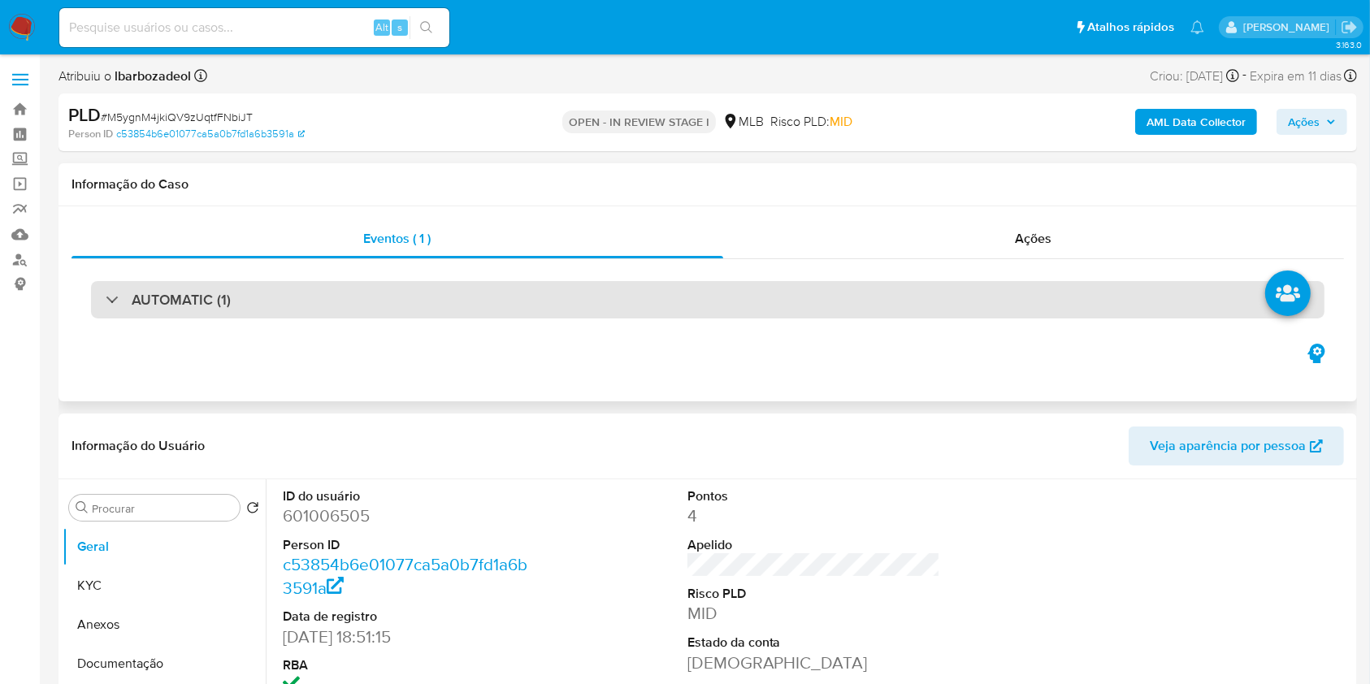
click at [592, 310] on div "AUTOMATIC (1)" at bounding box center [707, 299] width 1233 height 37
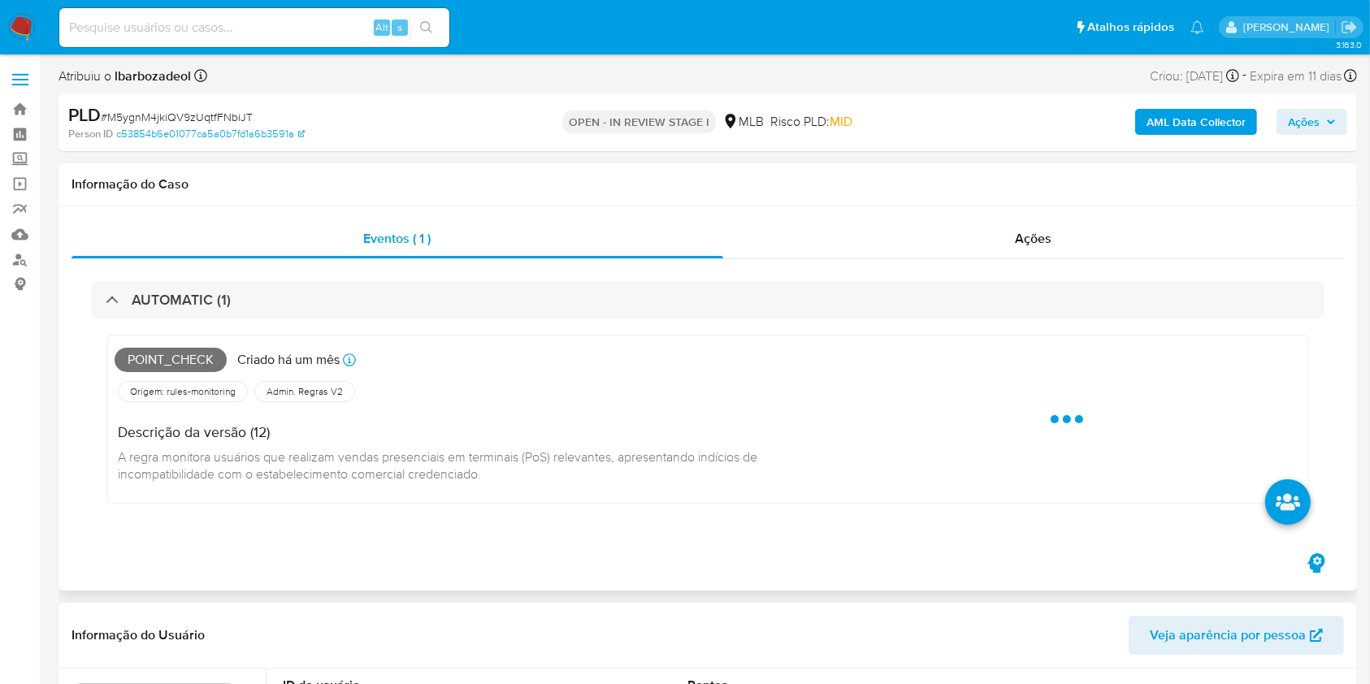
click at [188, 357] on span "Point_check" at bounding box center [171, 360] width 112 height 24
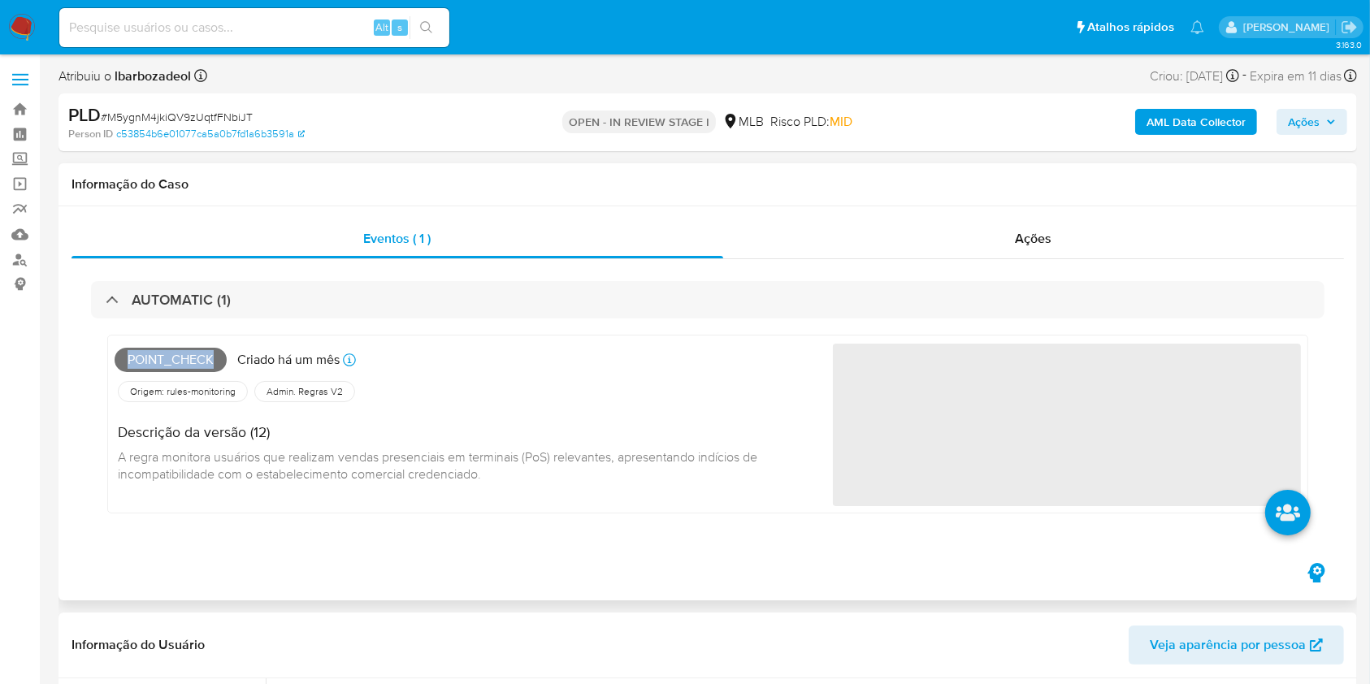
click at [188, 357] on span "Point_check" at bounding box center [171, 360] width 112 height 24
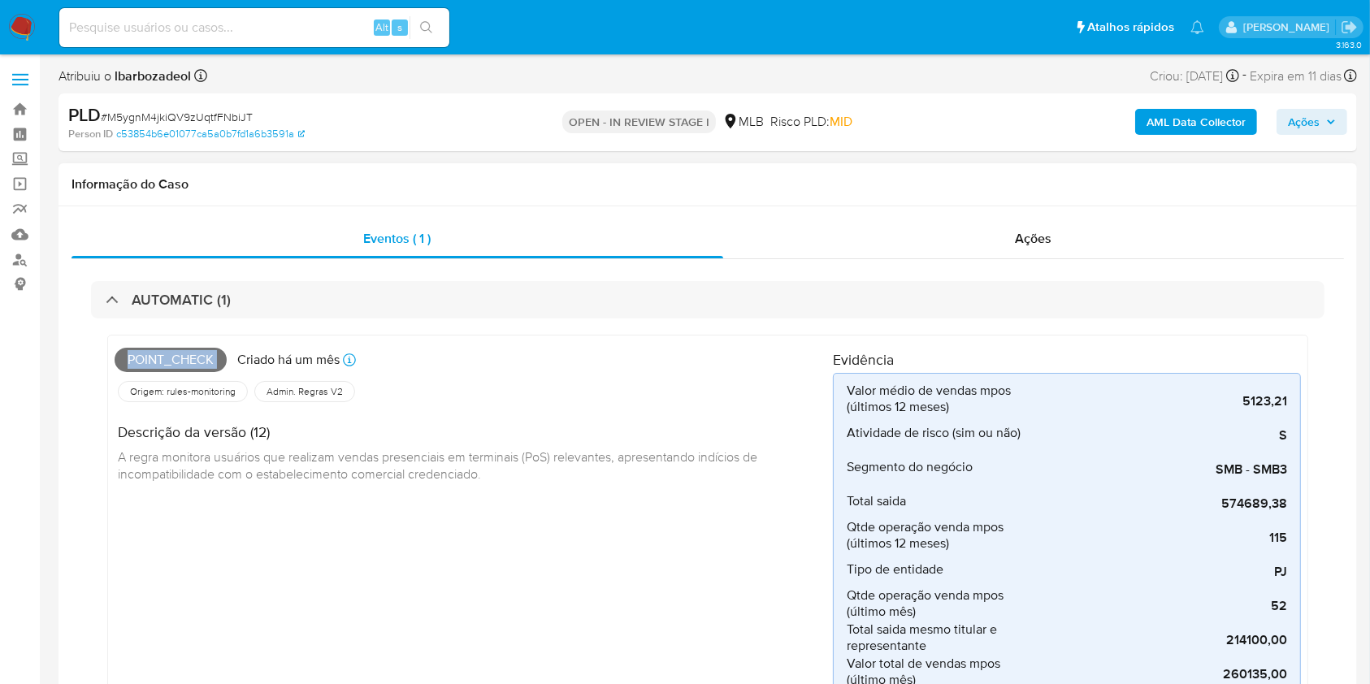
click at [188, 357] on span "Point_check" at bounding box center [171, 360] width 112 height 24
copy span "Point_check"
click at [1322, 133] on span "Ações" at bounding box center [1312, 121] width 48 height 23
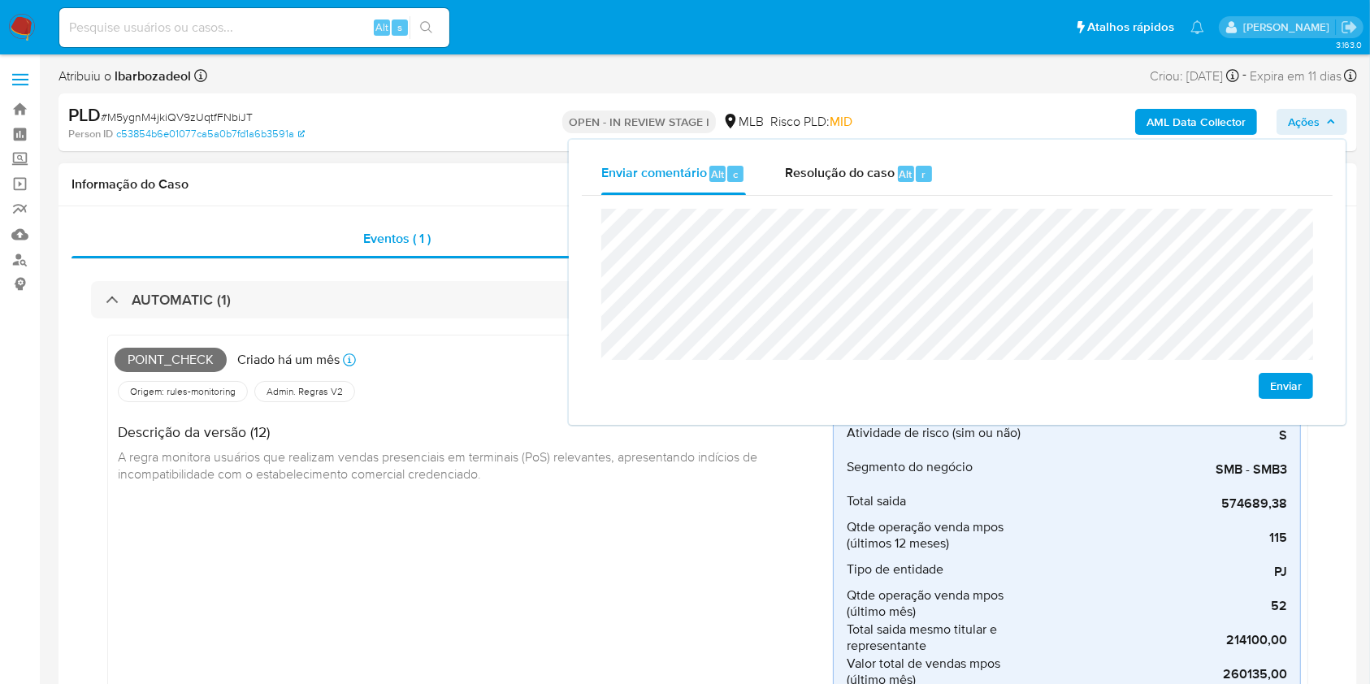
click at [457, 455] on span "A regra monitora usuários que realizam vendas presenciais em terminais (PoS) re…" at bounding box center [439, 466] width 643 height 36
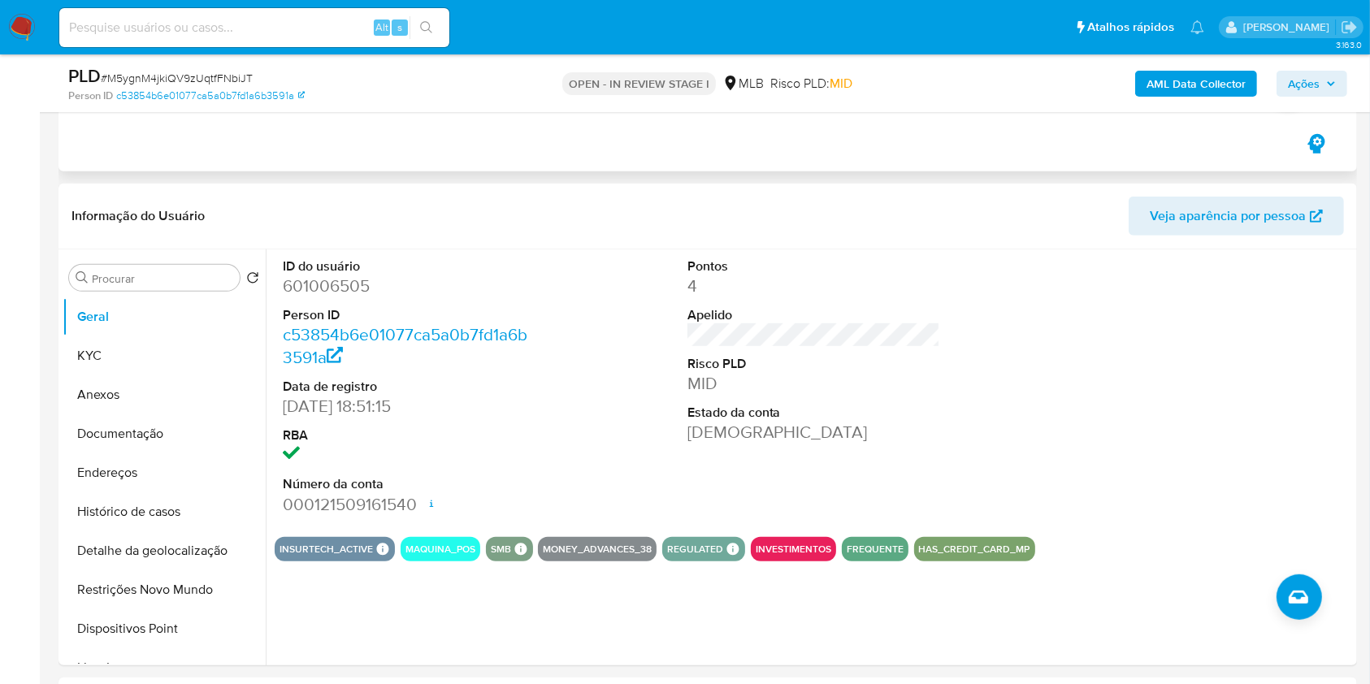
scroll to position [861, 0]
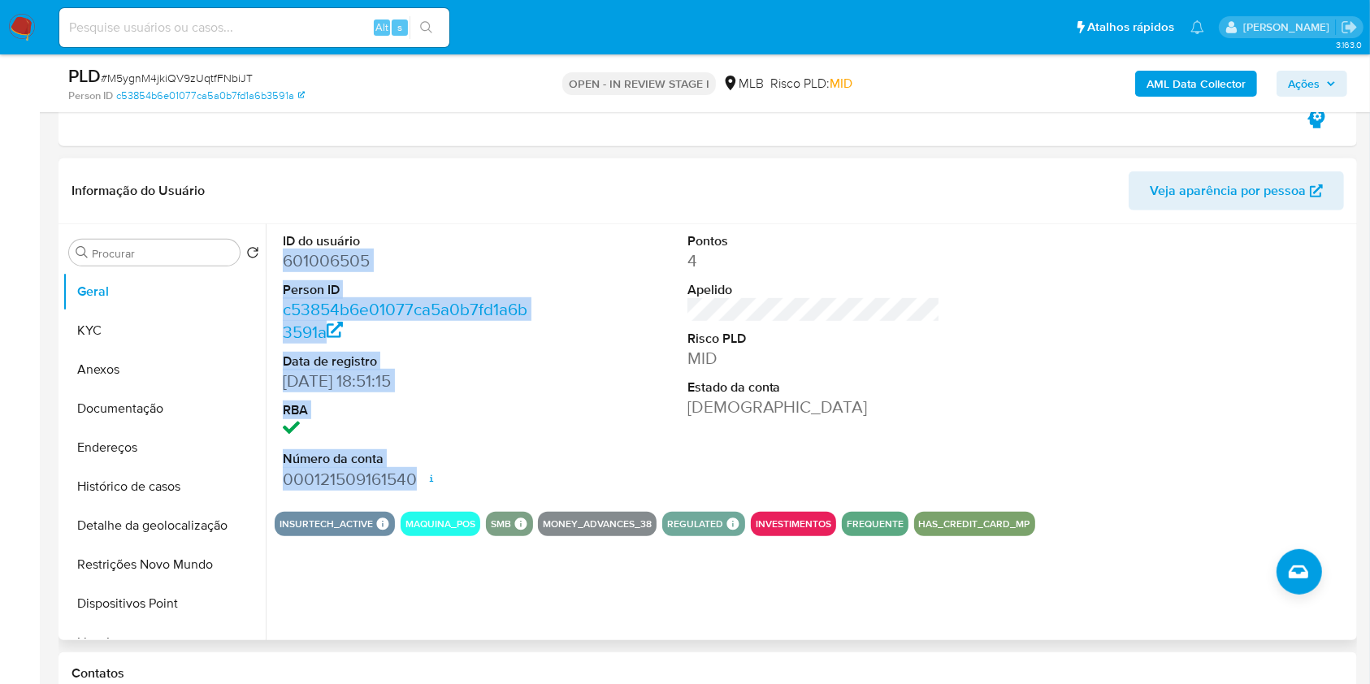
drag, startPoint x: 276, startPoint y: 256, endPoint x: 446, endPoint y: 471, distance: 274.2
click at [446, 471] on div "ID do usuário 601006505 Person ID c53854b6e01077ca5a0b7fd1a6b3591a Data de regi…" at bounding box center [410, 361] width 270 height 275
copy dl "601006505 Person ID c53854b6e01077ca5a0b7fd1a6b3591a Data de registro 02/07/202…"
click at [1325, 88] on span "Ações" at bounding box center [1312, 83] width 48 height 23
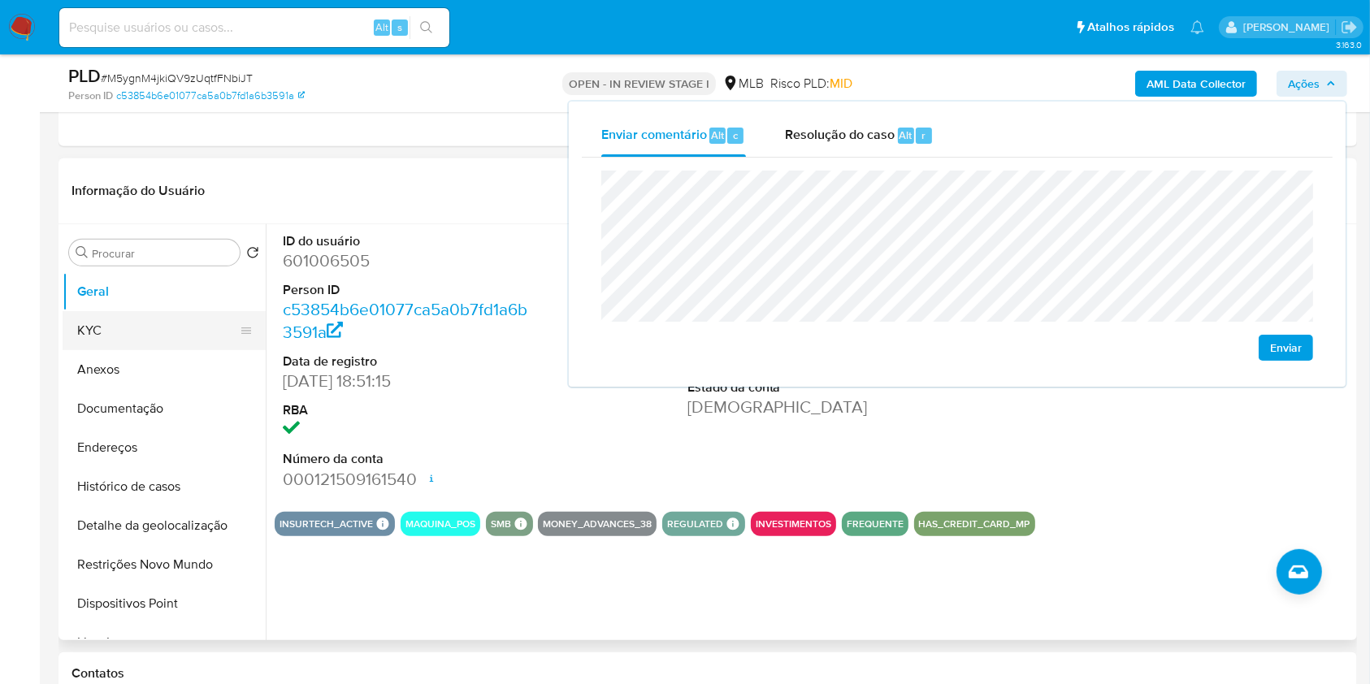
click at [134, 332] on button "KYC" at bounding box center [158, 330] width 190 height 39
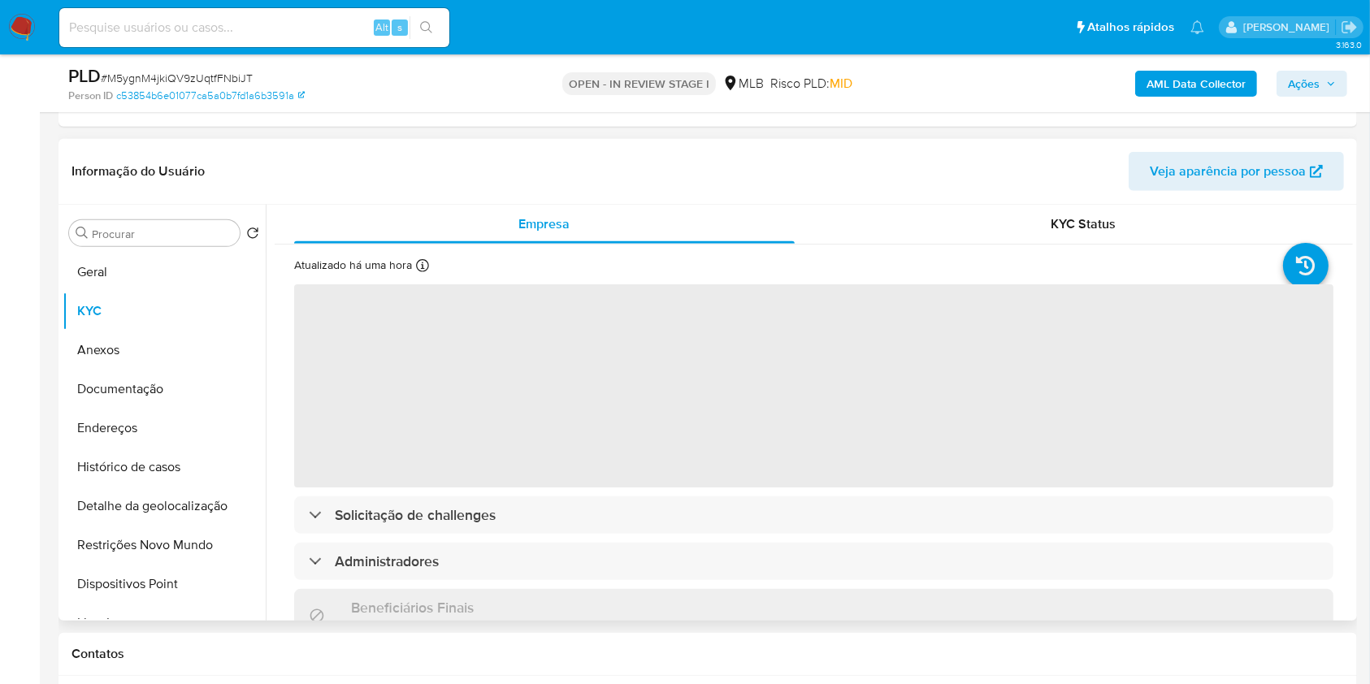
scroll to position [888, 0]
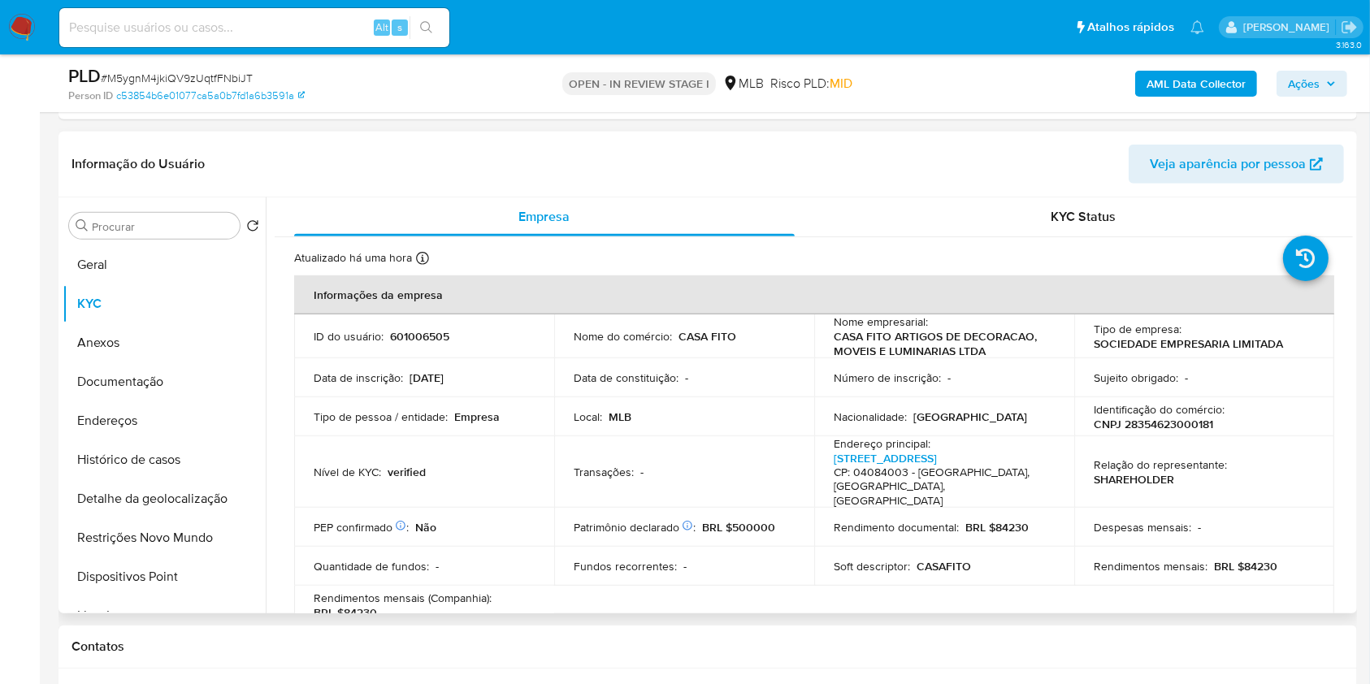
click at [1145, 424] on p "CNPJ 28354623000181" at bounding box center [1153, 424] width 119 height 15
copy p "28354623000181"
click at [1283, 81] on button "Ações" at bounding box center [1311, 84] width 71 height 26
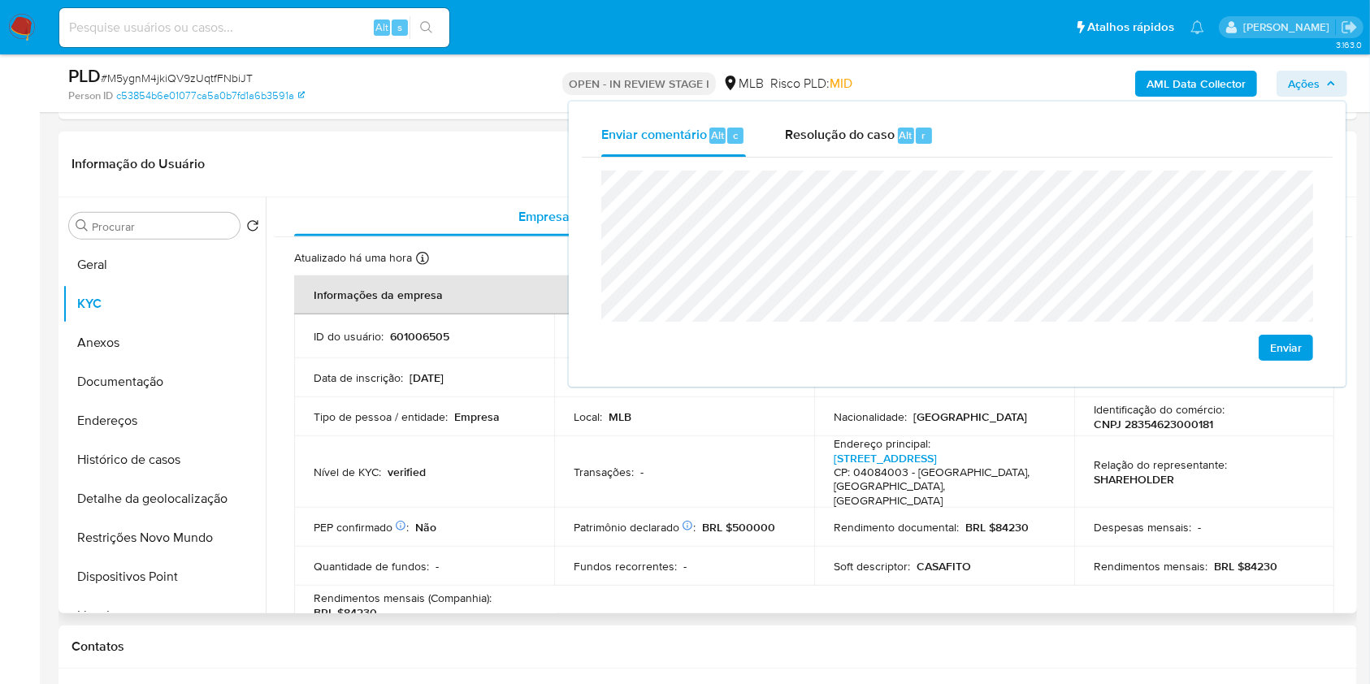
click at [492, 508] on td "PEP confirmado Obtido de listas internas : Não" at bounding box center [424, 527] width 260 height 39
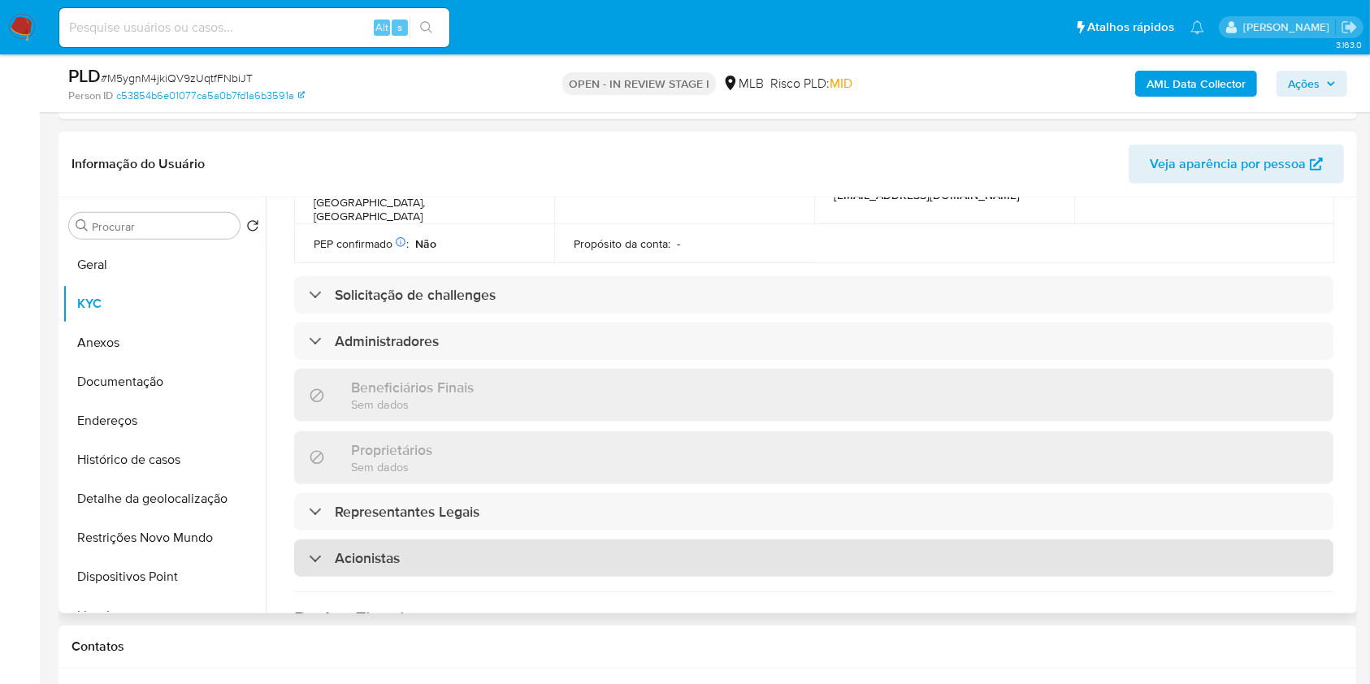
click at [509, 543] on div "Acionistas" at bounding box center [813, 557] width 1039 height 37
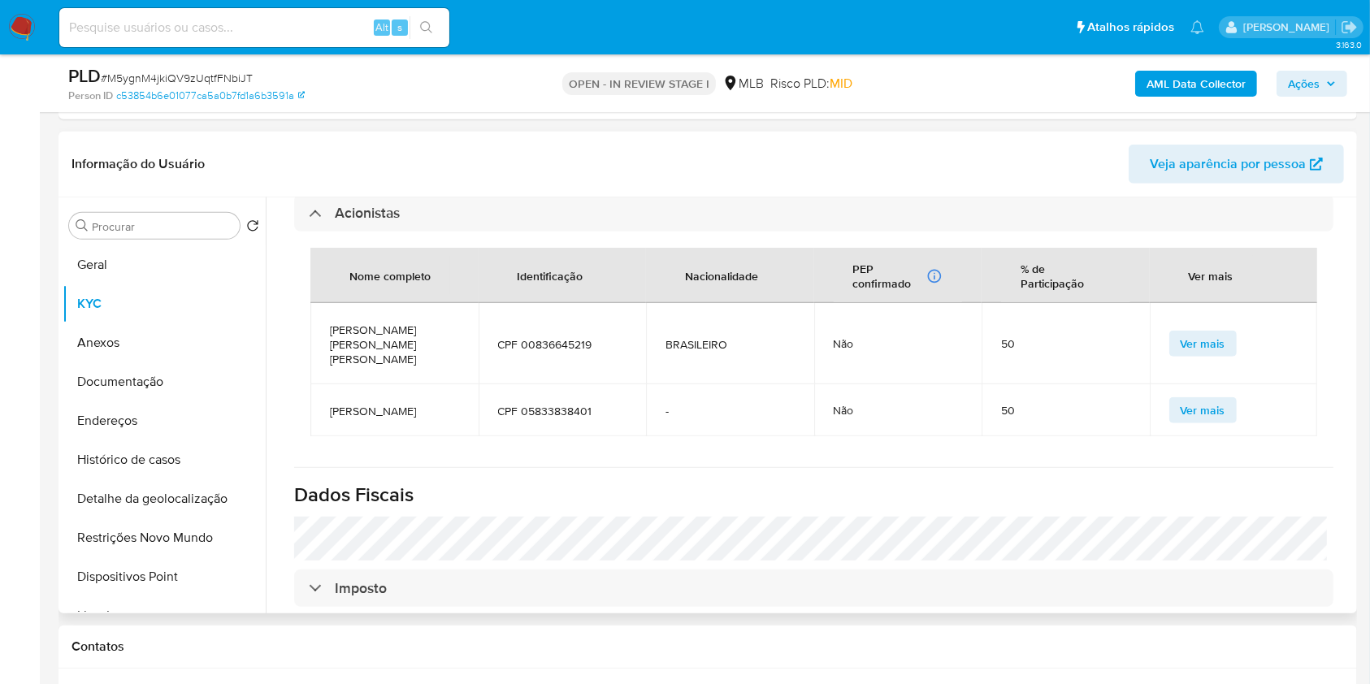
scroll to position [981, 0]
click at [605, 402] on span "CPF 05833838401" at bounding box center [562, 409] width 129 height 15
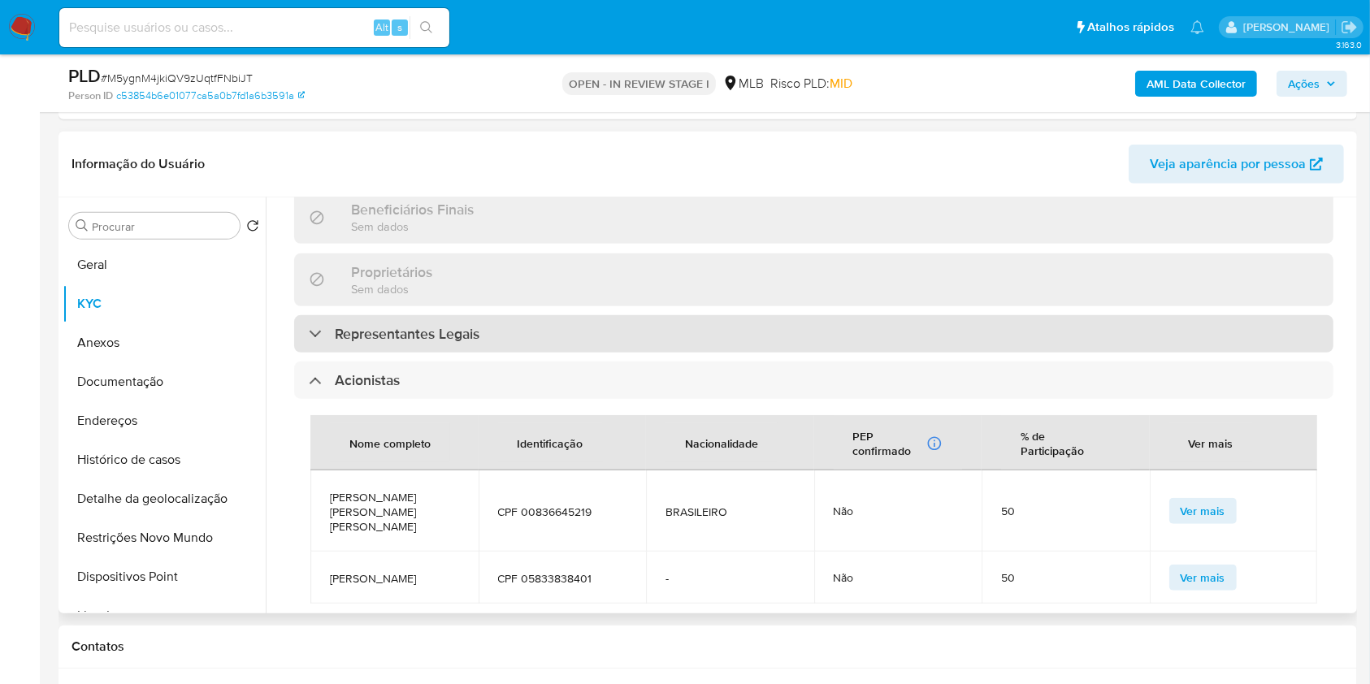
click at [483, 315] on div "Representantes Legais" at bounding box center [813, 333] width 1039 height 37
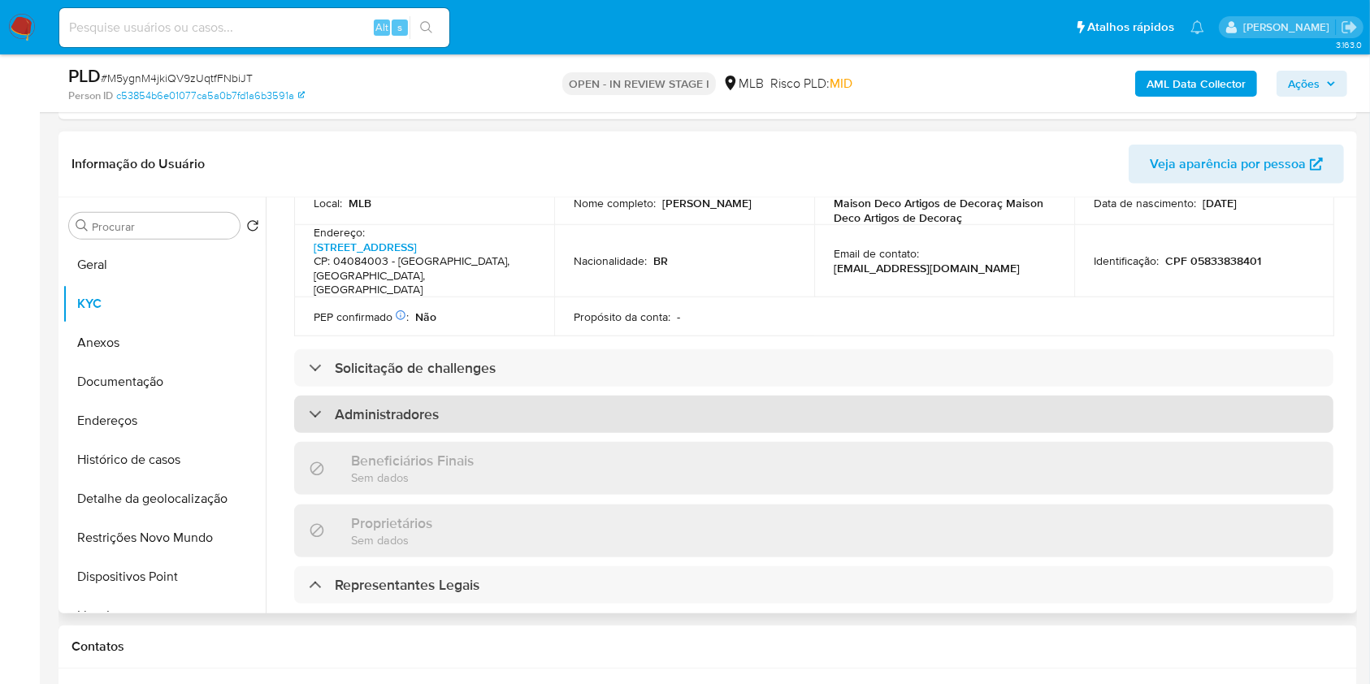
scroll to position [562, 0]
click at [494, 394] on div "Administradores" at bounding box center [813, 412] width 1039 height 37
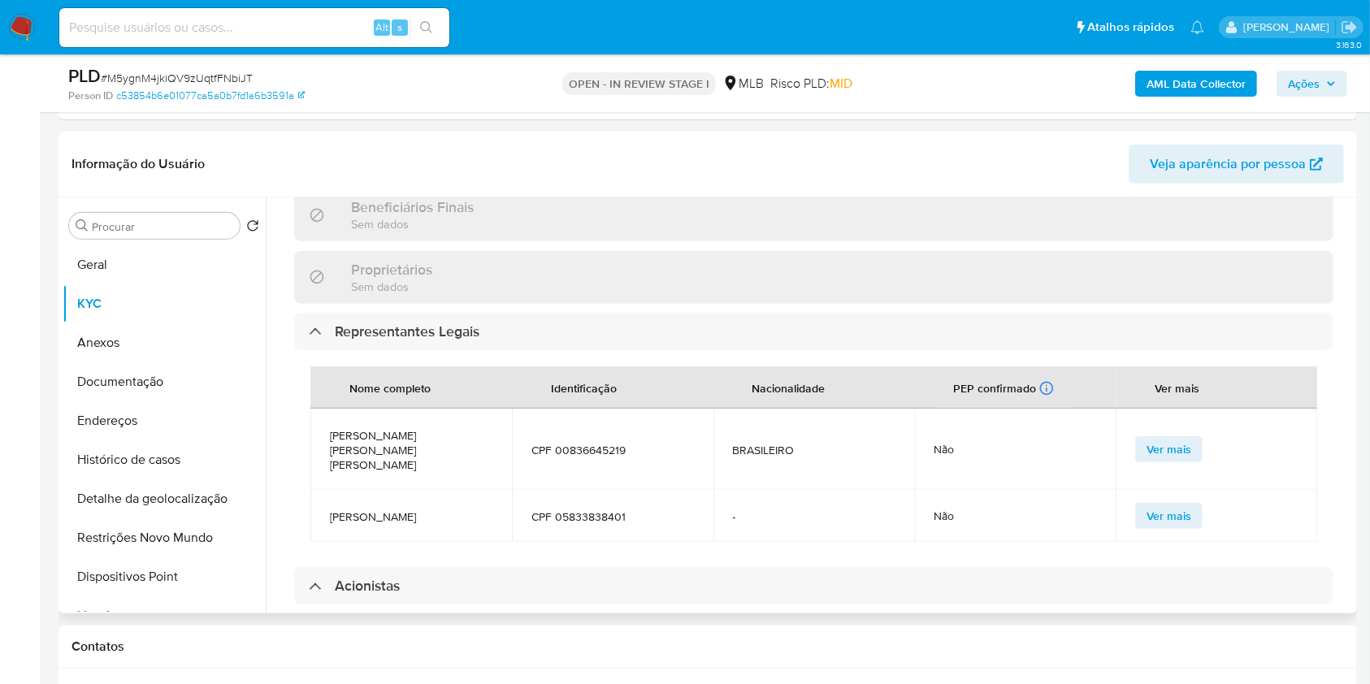
scroll to position [990, 0]
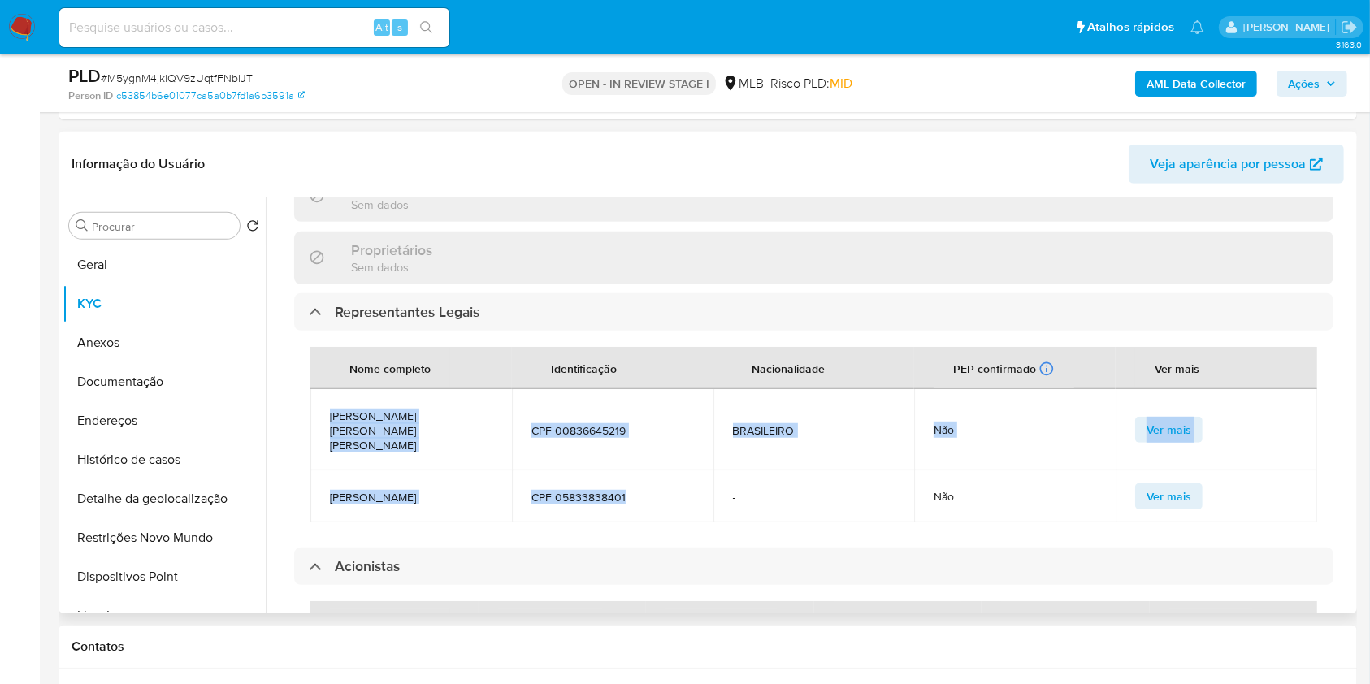
drag, startPoint x: 635, startPoint y: 416, endPoint x: 330, endPoint y: 362, distance: 310.3
click at [330, 389] on tbody "HILTON LOBATO FERREIRA CPF 00836645219 BRASILEIRO Não Ver mais WELLINGTON DE OL…" at bounding box center [813, 455] width 1007 height 133
copy tbody "HILTON LOBATO FERREIRA CPF 00836645219 BRASILEIRO Não Ver mais WELLINGTON DE OL…"
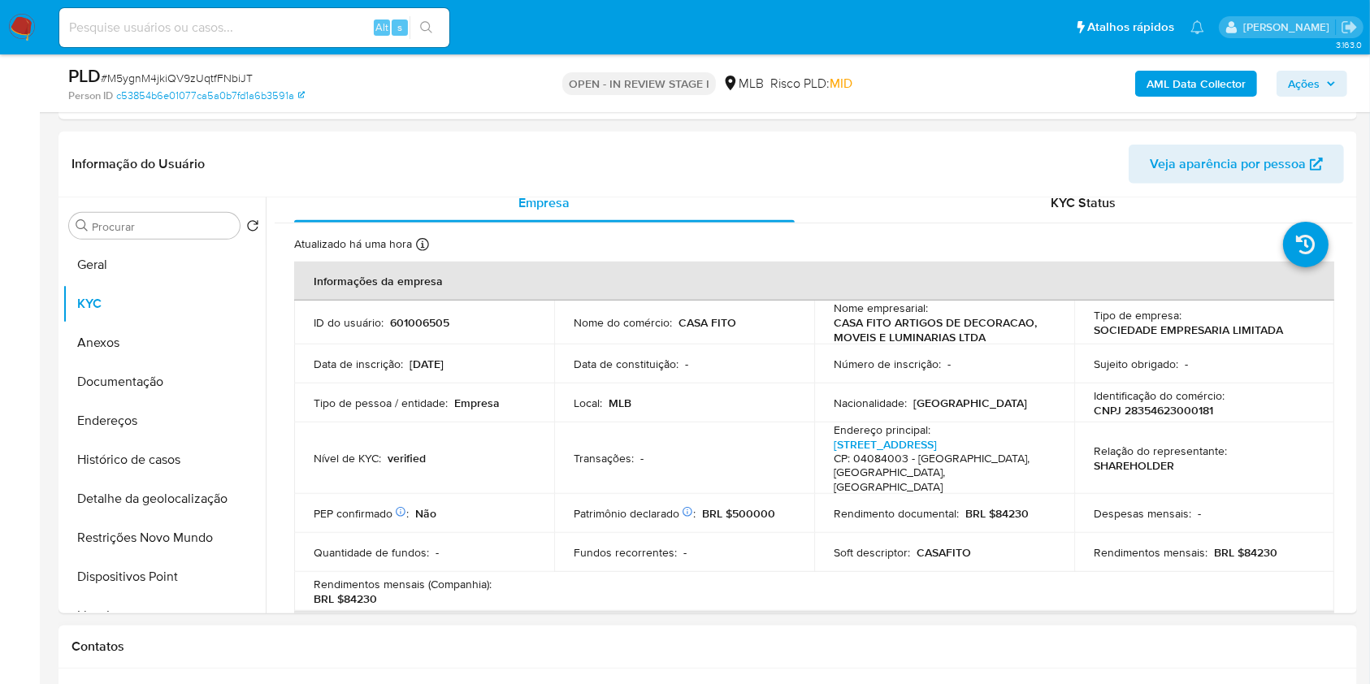
scroll to position [0, 0]
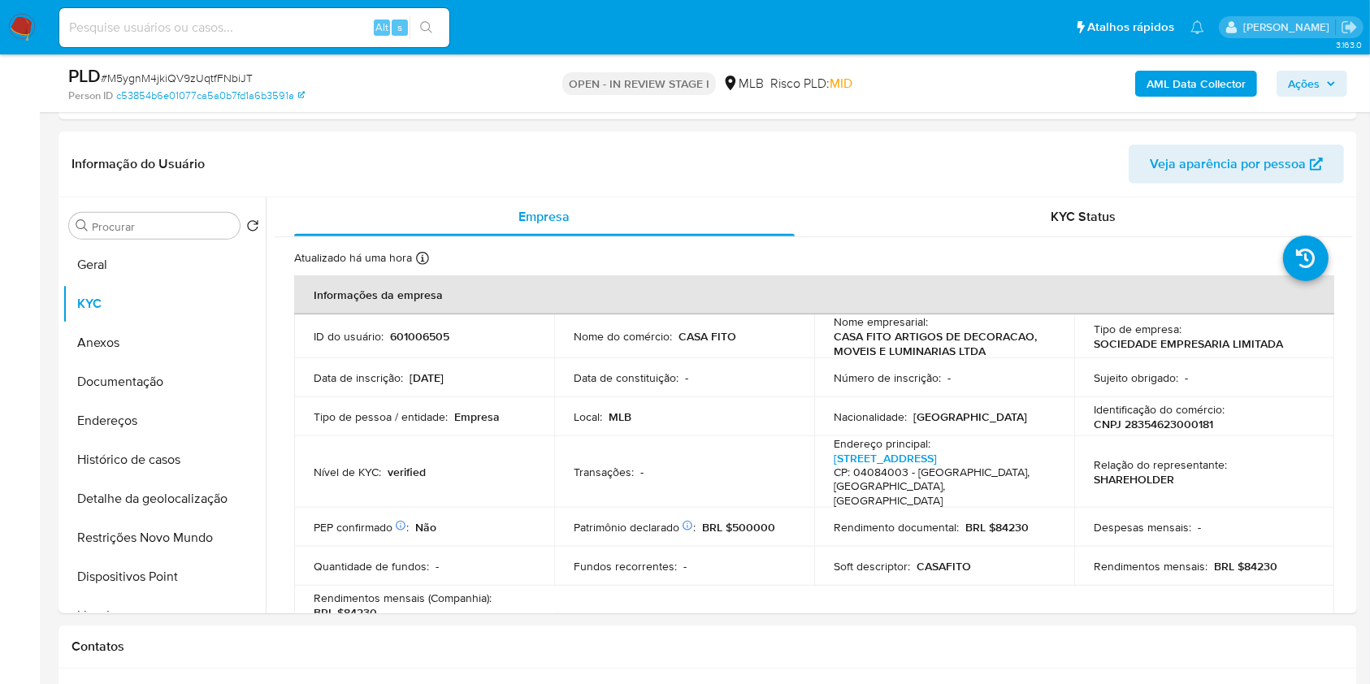
click at [1293, 89] on span "Ações" at bounding box center [1304, 84] width 32 height 26
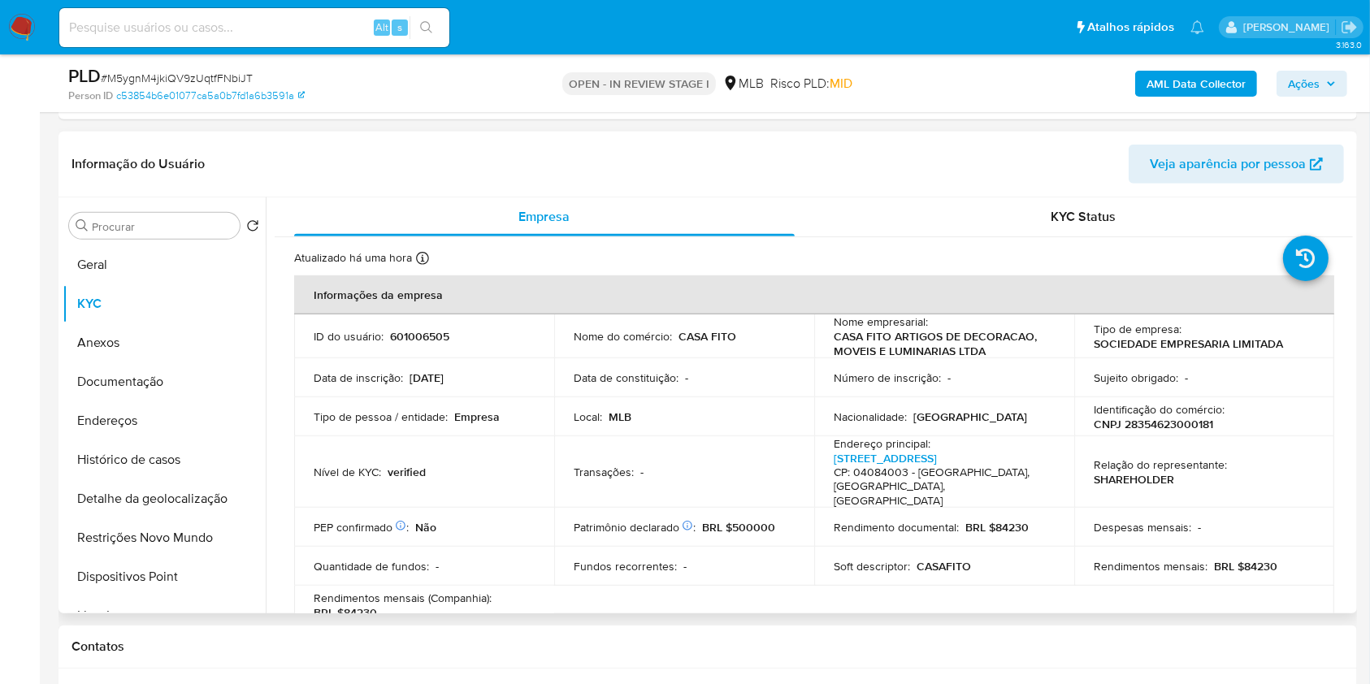
click at [1308, 410] on td "Identificação do comércio : CNPJ 28354623000181" at bounding box center [1204, 416] width 260 height 39
click at [1137, 419] on p "CNPJ 28354623000181" at bounding box center [1153, 424] width 119 height 15
click at [1134, 419] on p "CNPJ 28354623000181" at bounding box center [1153, 424] width 119 height 15
click at [1166, 418] on p "CNPJ 28354623000181" at bounding box center [1153, 424] width 119 height 15
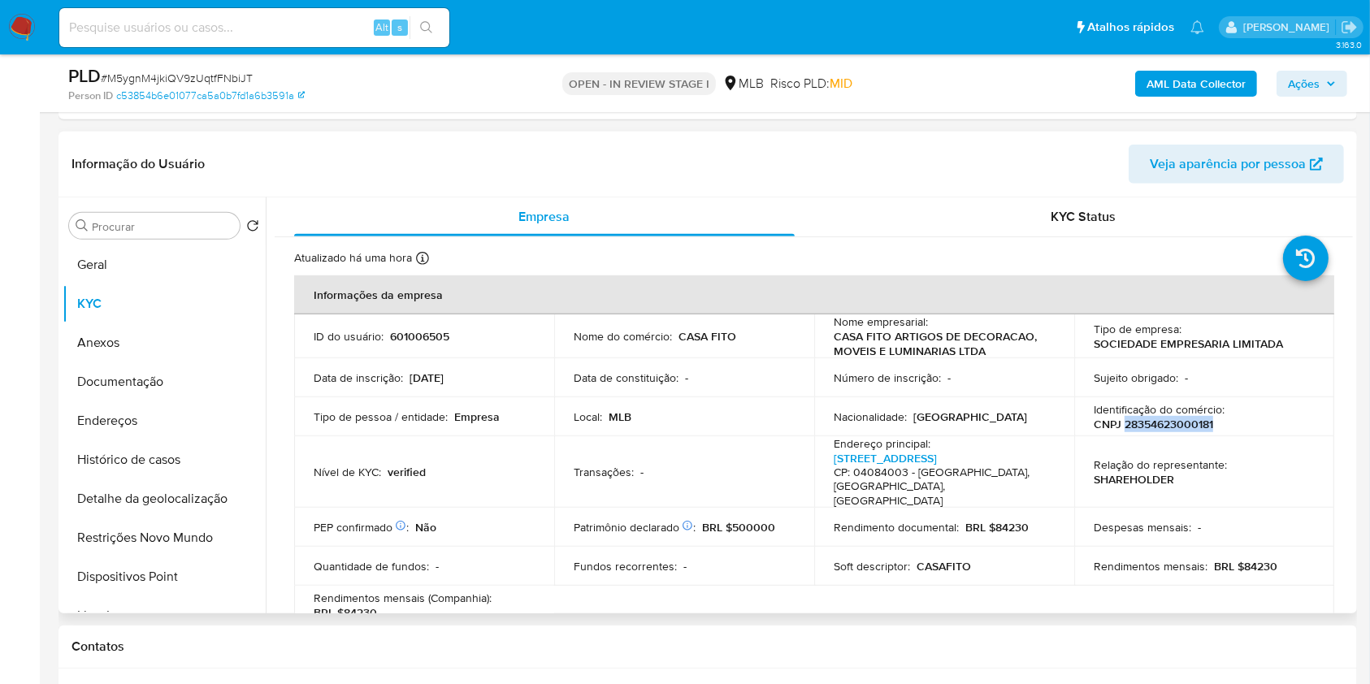
click at [1166, 419] on p "CNPJ 28354623000181" at bounding box center [1153, 424] width 119 height 15
copy p "28354623000181"
click at [1332, 75] on span "Ações" at bounding box center [1312, 83] width 48 height 23
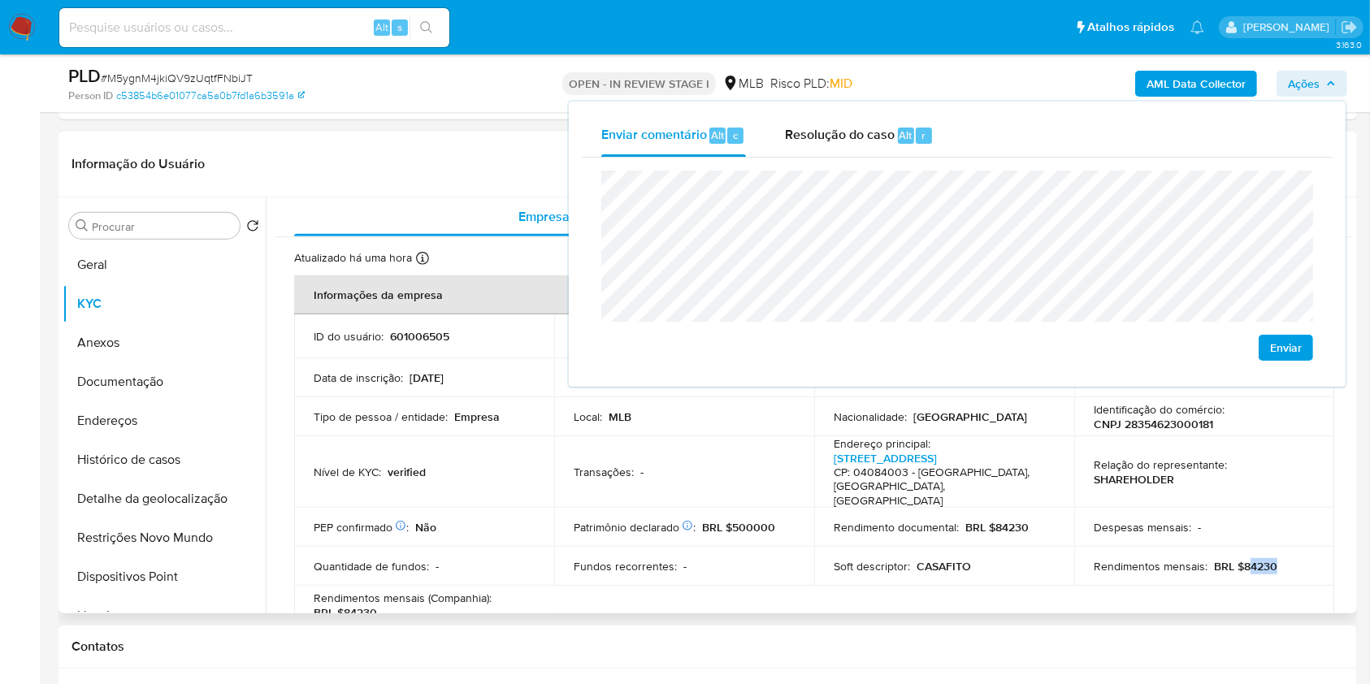
drag, startPoint x: 1240, startPoint y: 549, endPoint x: 1274, endPoint y: 551, distance: 34.2
click at [1274, 559] on div "Rendimentos mensais : BRL $84230" at bounding box center [1204, 566] width 221 height 15
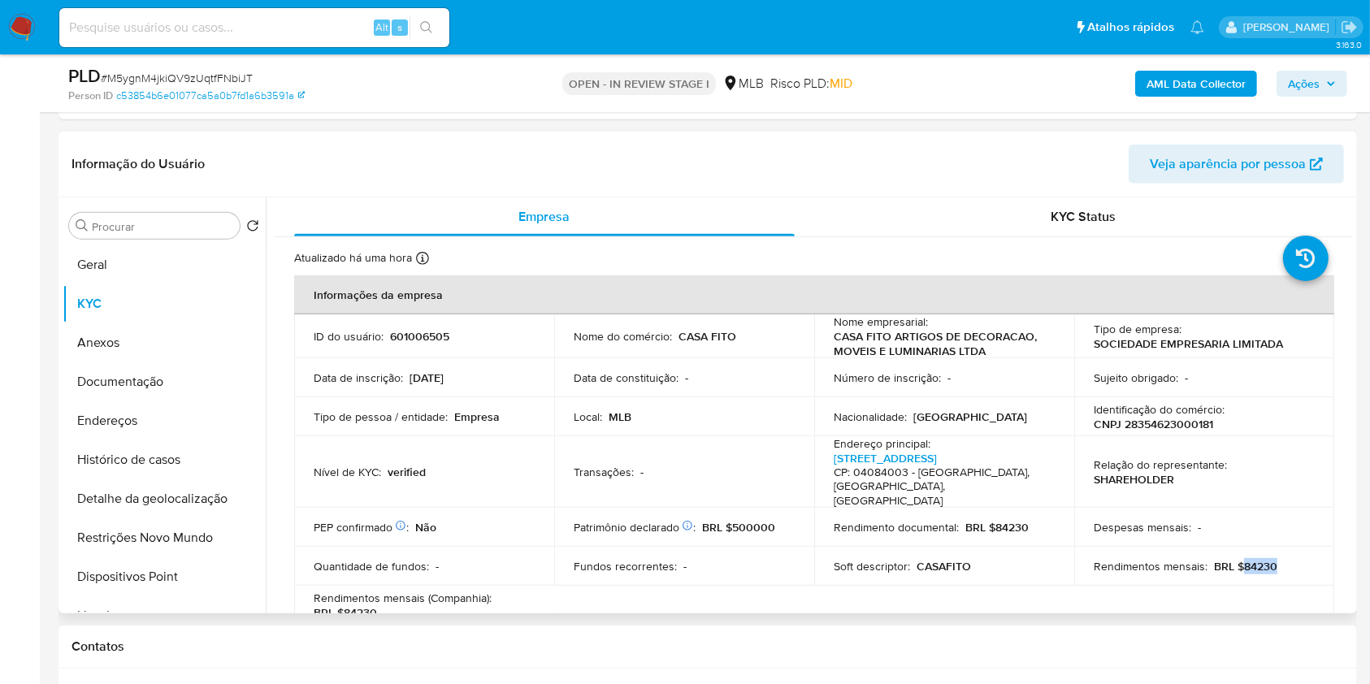
drag, startPoint x: 1238, startPoint y: 554, endPoint x: 1277, endPoint y: 541, distance: 41.1
click at [1274, 559] on div "Rendimentos mensais : BRL $84230" at bounding box center [1204, 566] width 221 height 15
copy p "84230"
click at [1306, 93] on span "Ações" at bounding box center [1304, 84] width 32 height 26
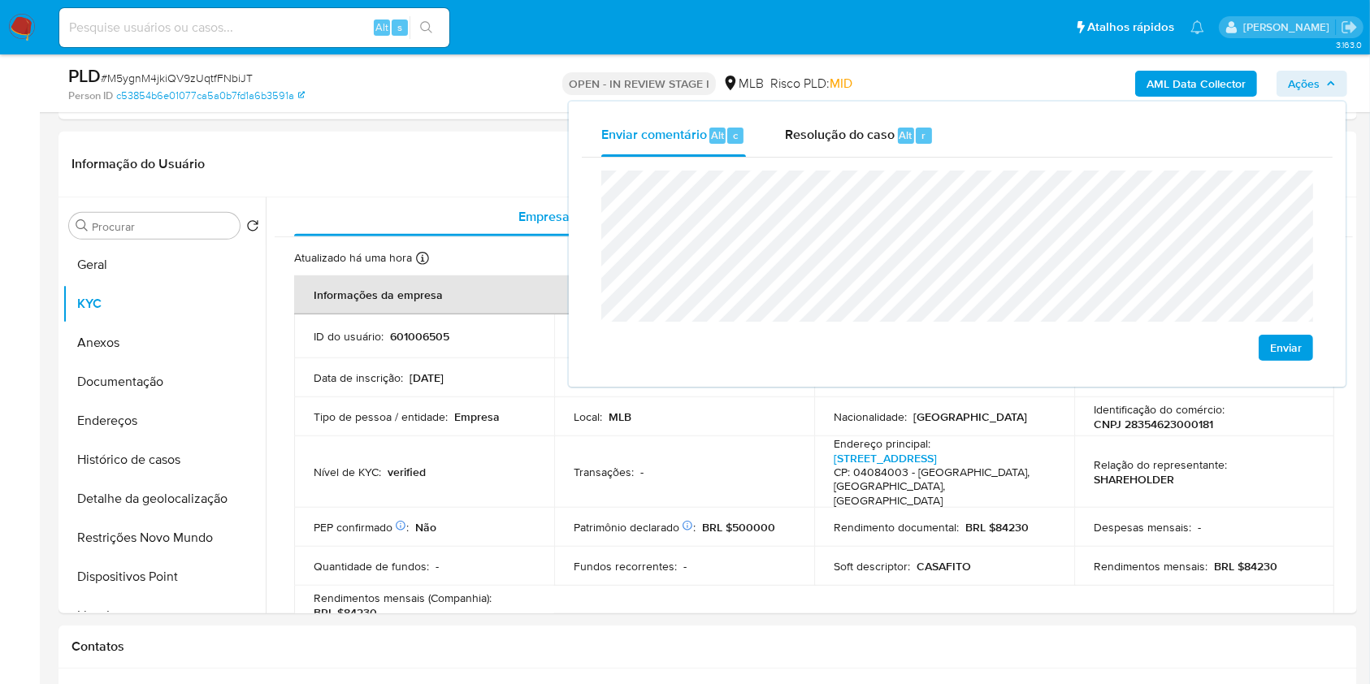
click at [0, 0] on lt-strong "a" at bounding box center [0, 0] width 0 height 0
click at [0, 0] on lt-span "econômica" at bounding box center [0, 0] width 0 height 0
click at [195, 432] on button "Endereços" at bounding box center [158, 420] width 190 height 39
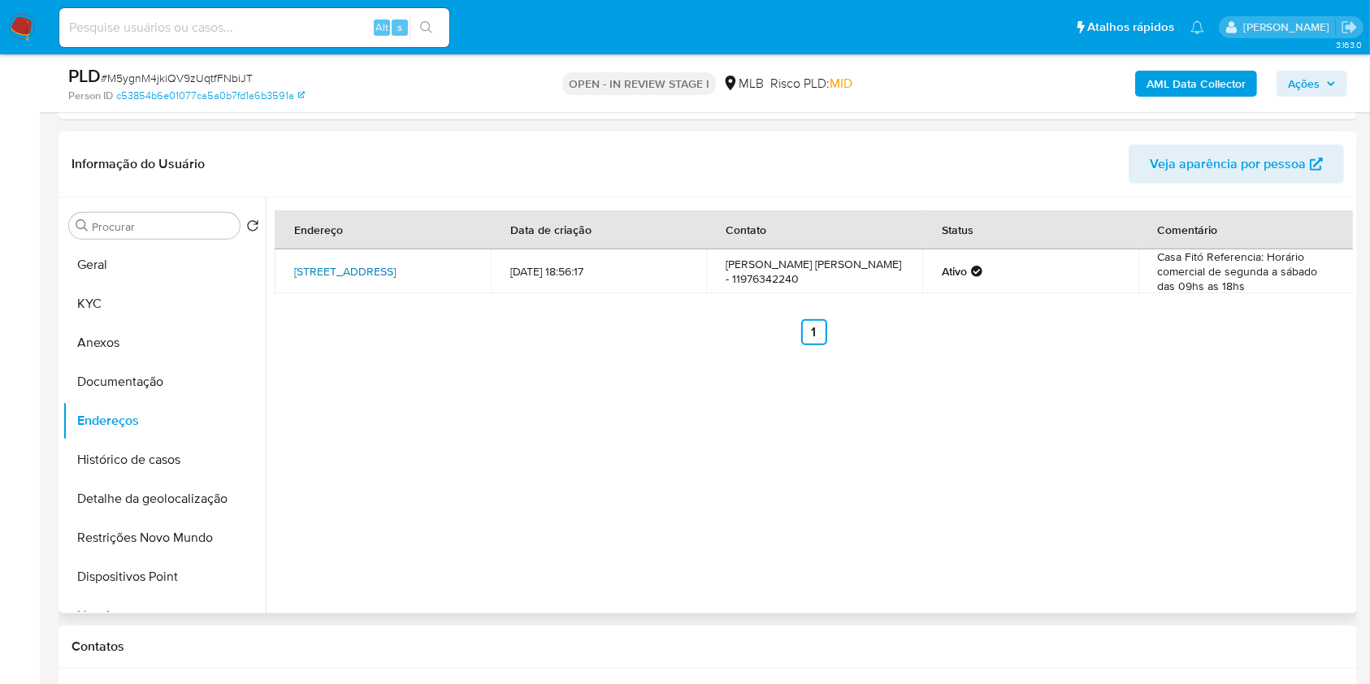
drag, startPoint x: 405, startPoint y: 259, endPoint x: 289, endPoint y: 327, distance: 134.7
click at [396, 263] on link "Rua Graúna 168, São Paulo, São Paulo, 04514000, Brasil 168" at bounding box center [345, 271] width 102 height 16
click at [117, 385] on button "Documentação" at bounding box center [158, 381] width 190 height 39
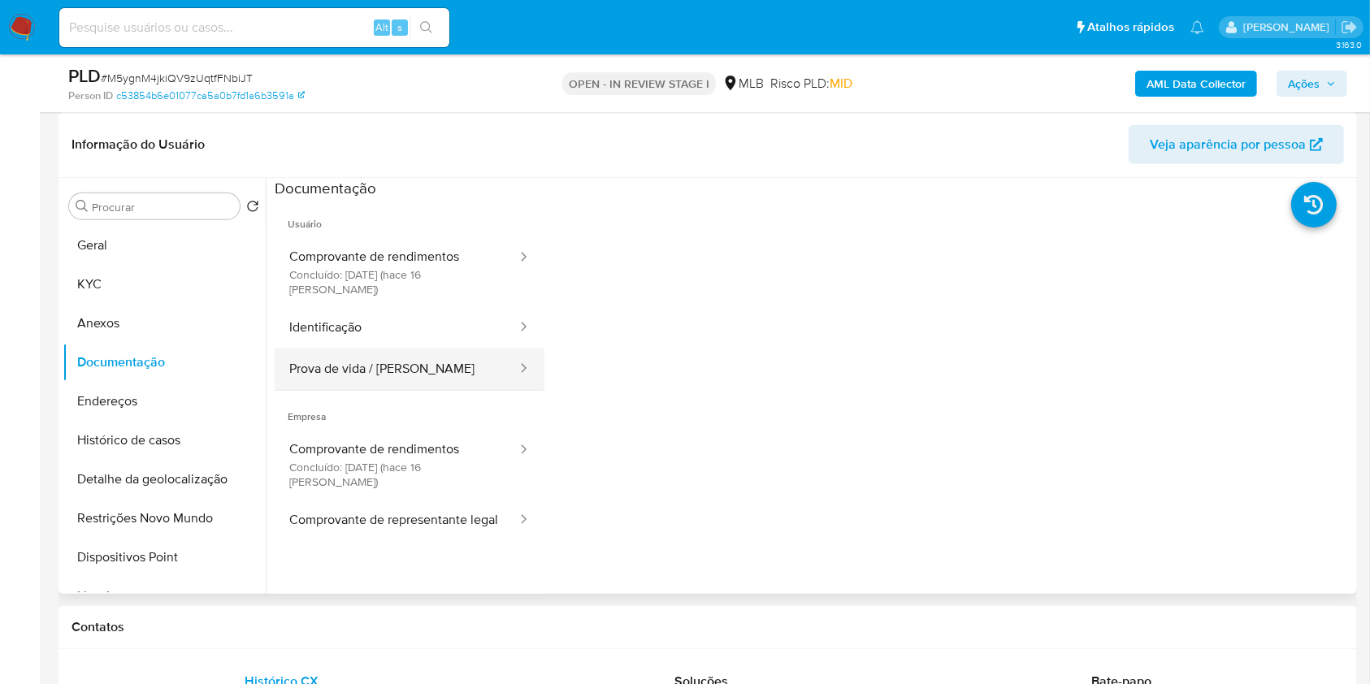
click at [402, 355] on button "Prova de vida / Selfie" at bounding box center [397, 369] width 244 height 41
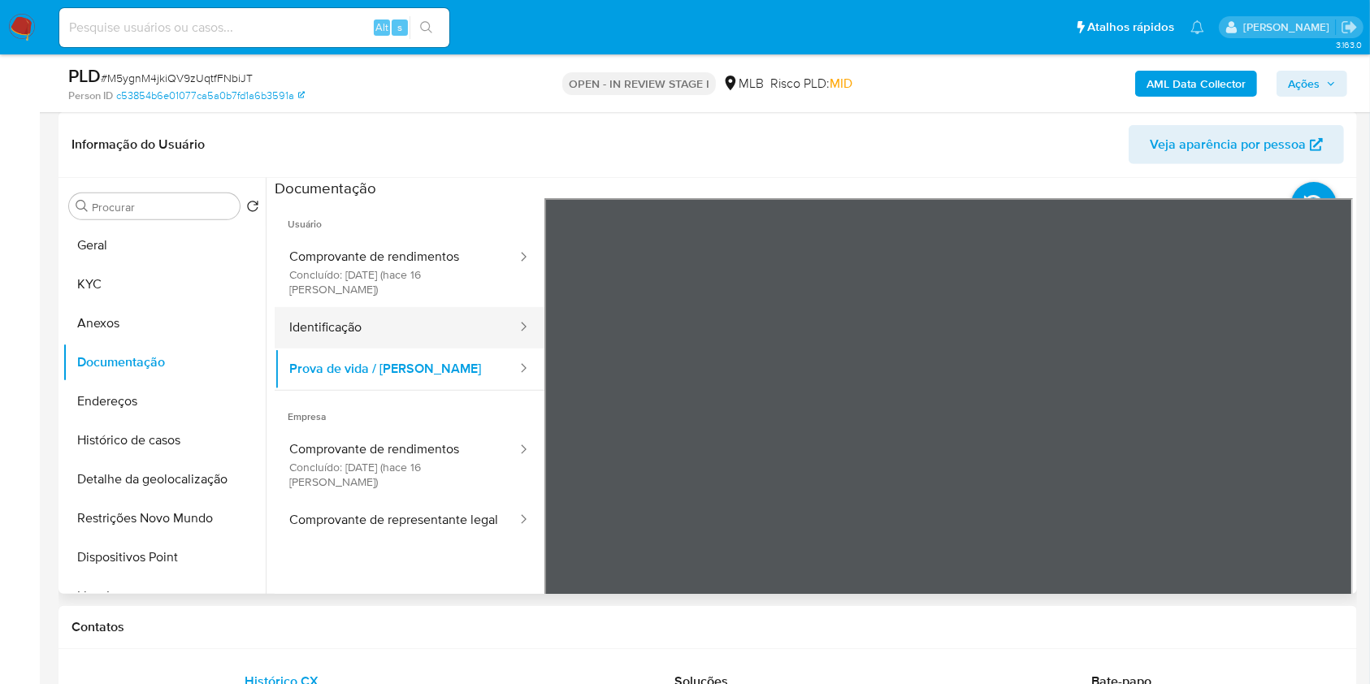
click at [400, 310] on button "Identificação" at bounding box center [397, 327] width 244 height 41
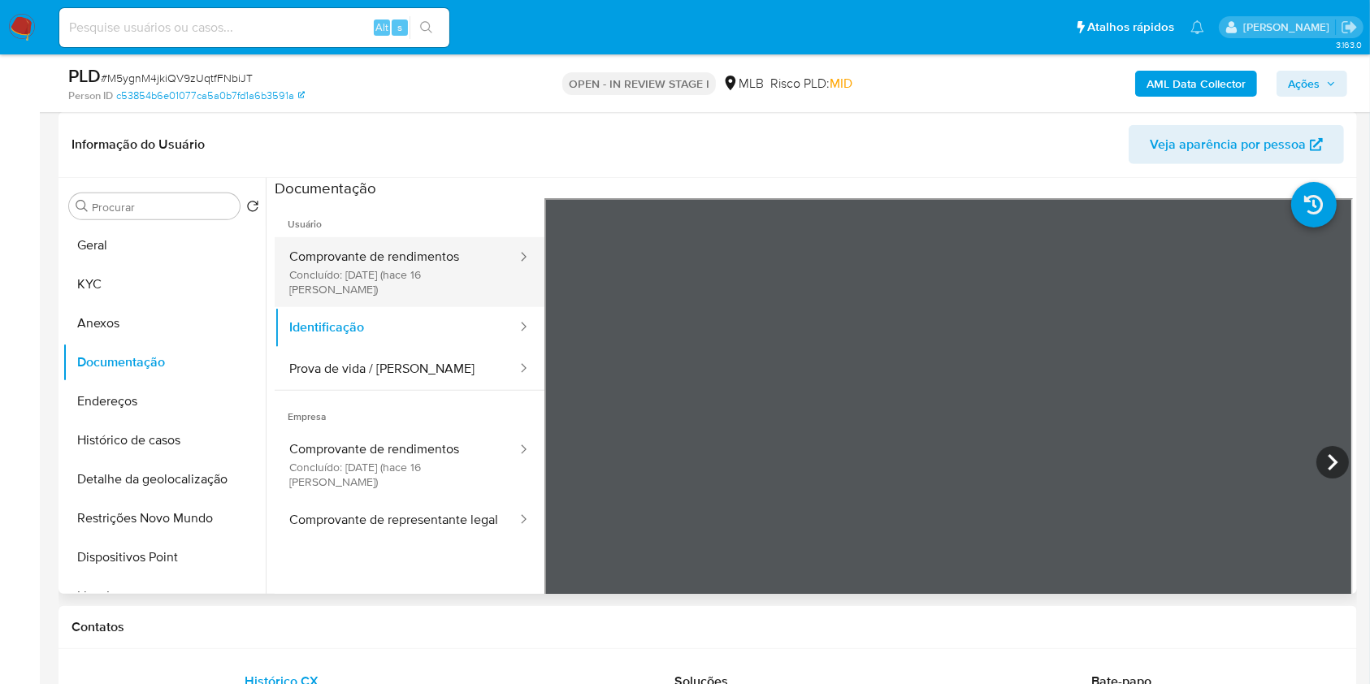
click at [370, 266] on button "Comprovante de rendimentos Concluído: 29/09/2025 (hace 16 días)" at bounding box center [397, 272] width 244 height 70
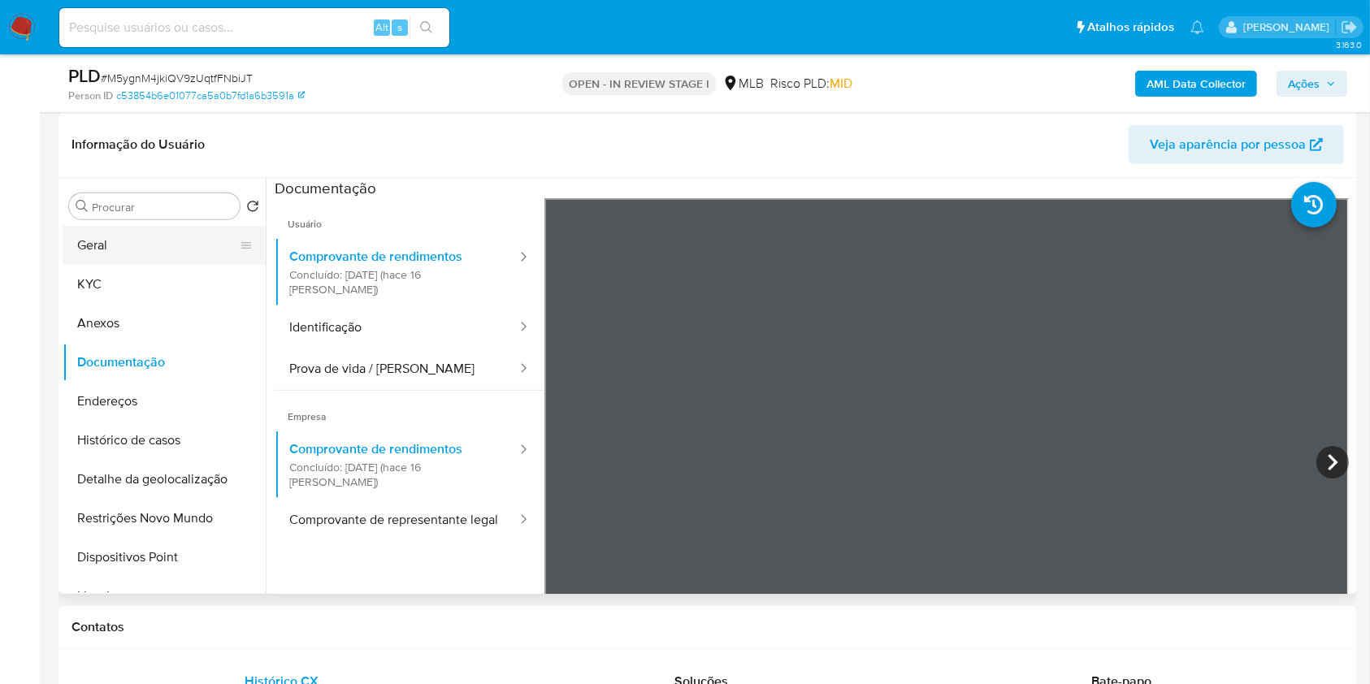
click at [184, 262] on button "Geral" at bounding box center [158, 245] width 190 height 39
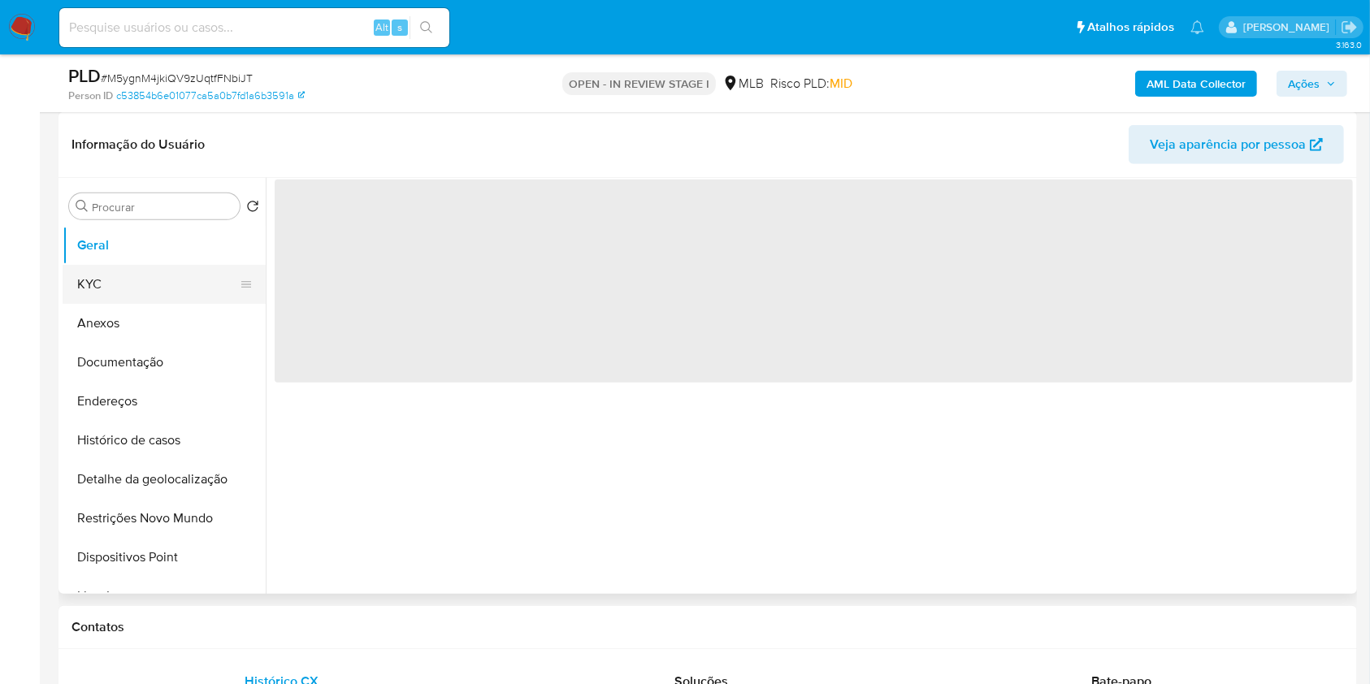
click at [162, 283] on button "KYC" at bounding box center [158, 284] width 190 height 39
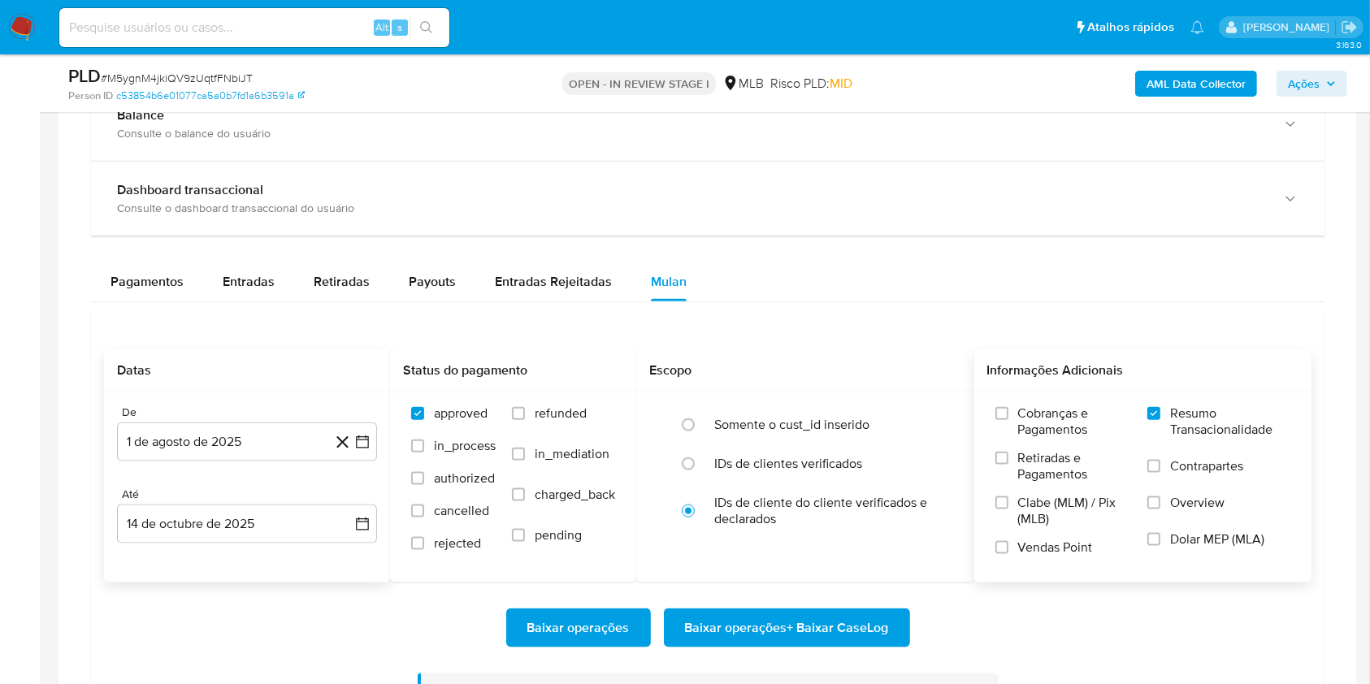
scroll to position [1884, 0]
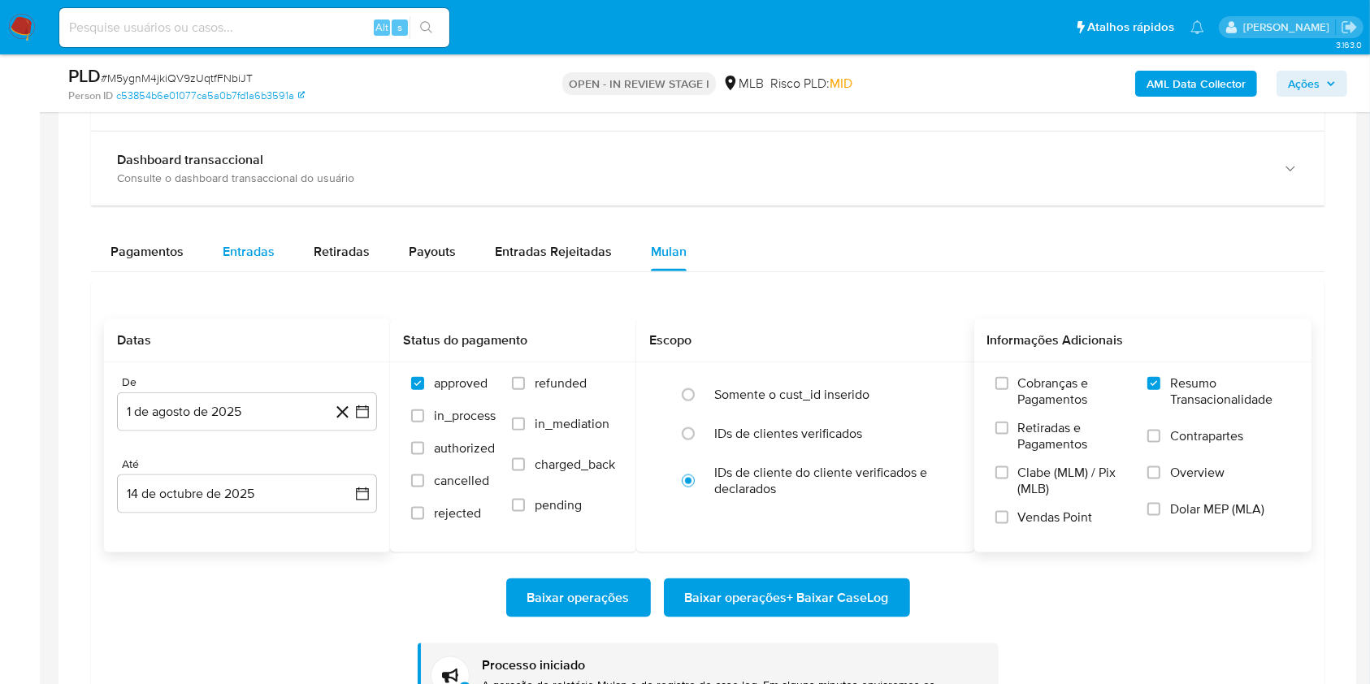
click at [238, 269] on div "Entradas" at bounding box center [249, 251] width 52 height 39
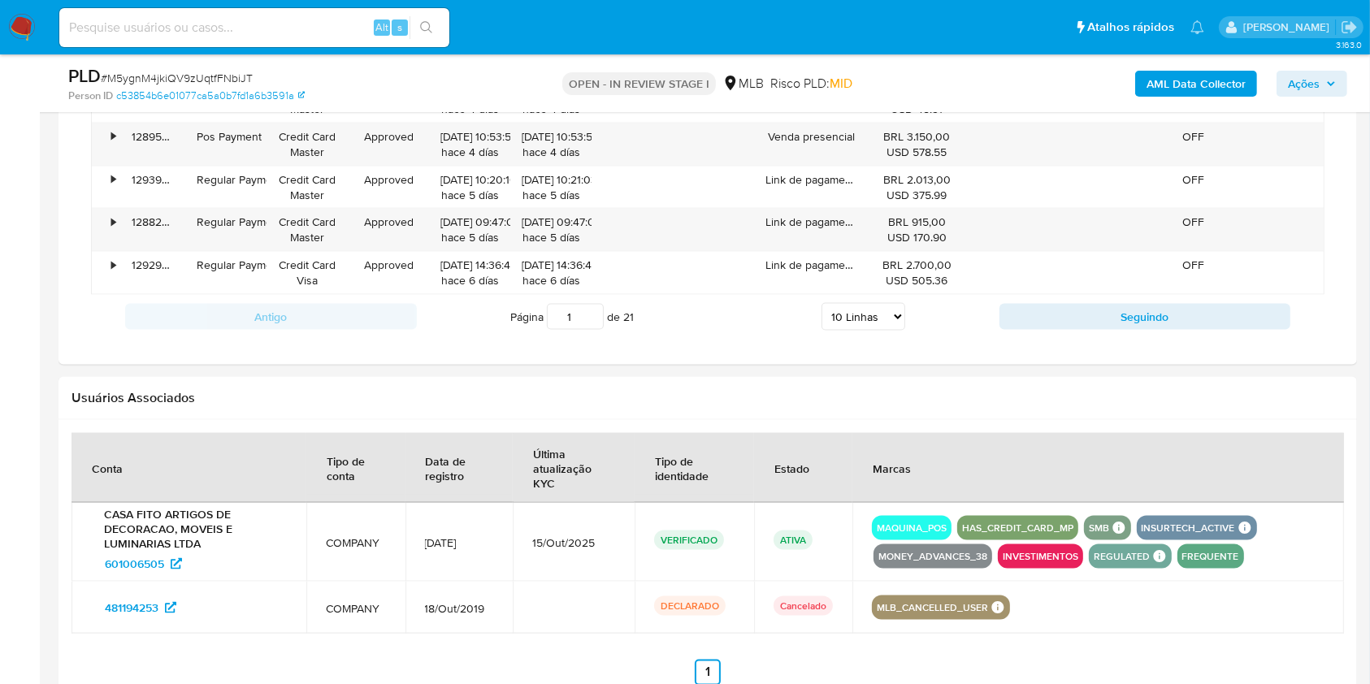
scroll to position [2402, 0]
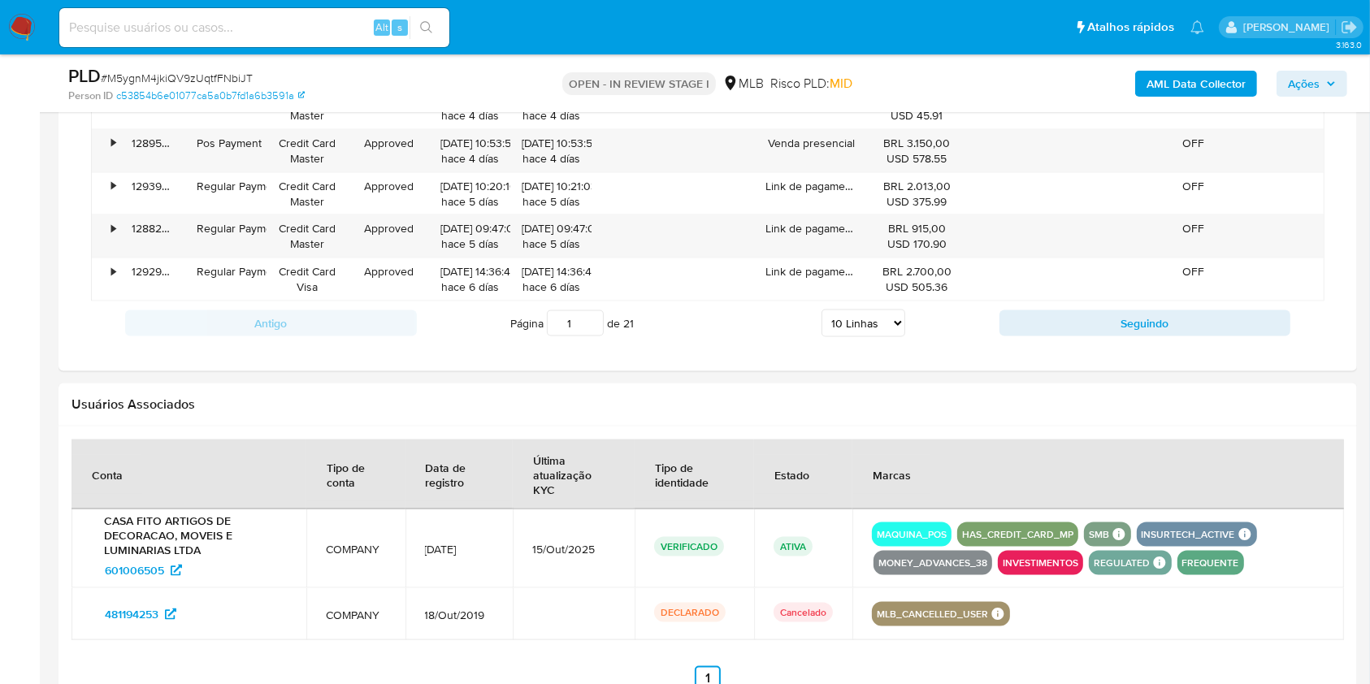
click at [850, 334] on select "5 Linhas 10 Linhas 20 Linhas 25 Linhas 50 Linhas 100 Linhas" at bounding box center [863, 324] width 84 height 28
select select "100"
click at [821, 310] on select "5 Linhas 10 Linhas 20 Linhas 25 Linhas 50 Linhas 100 Linhas" at bounding box center [863, 324] width 84 height 28
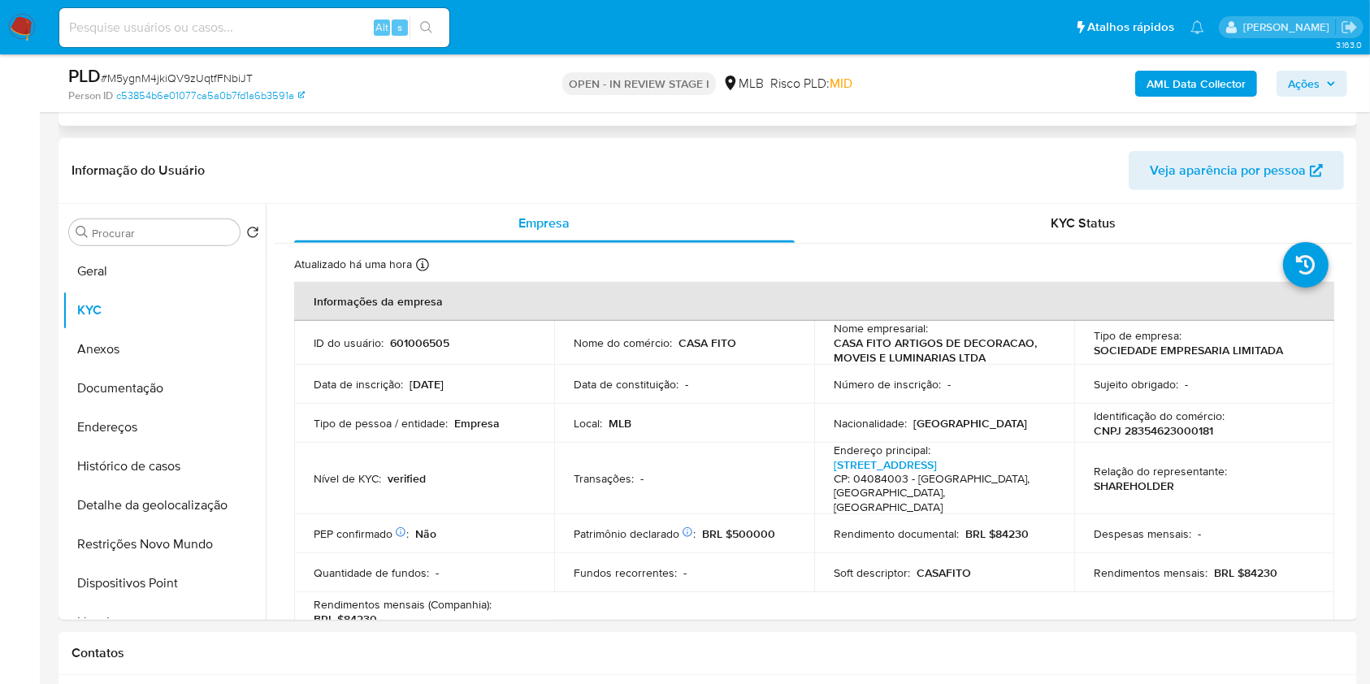
scroll to position [883, 0]
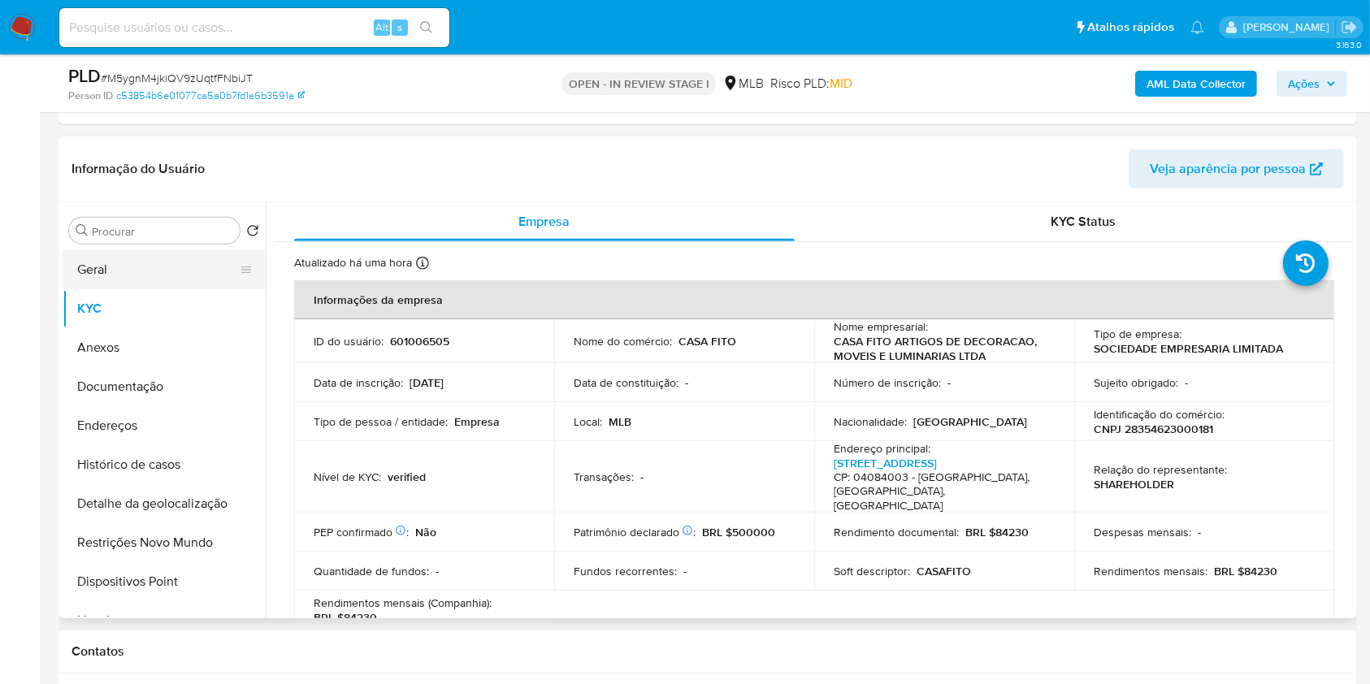
click at [160, 262] on button "Geral" at bounding box center [158, 269] width 190 height 39
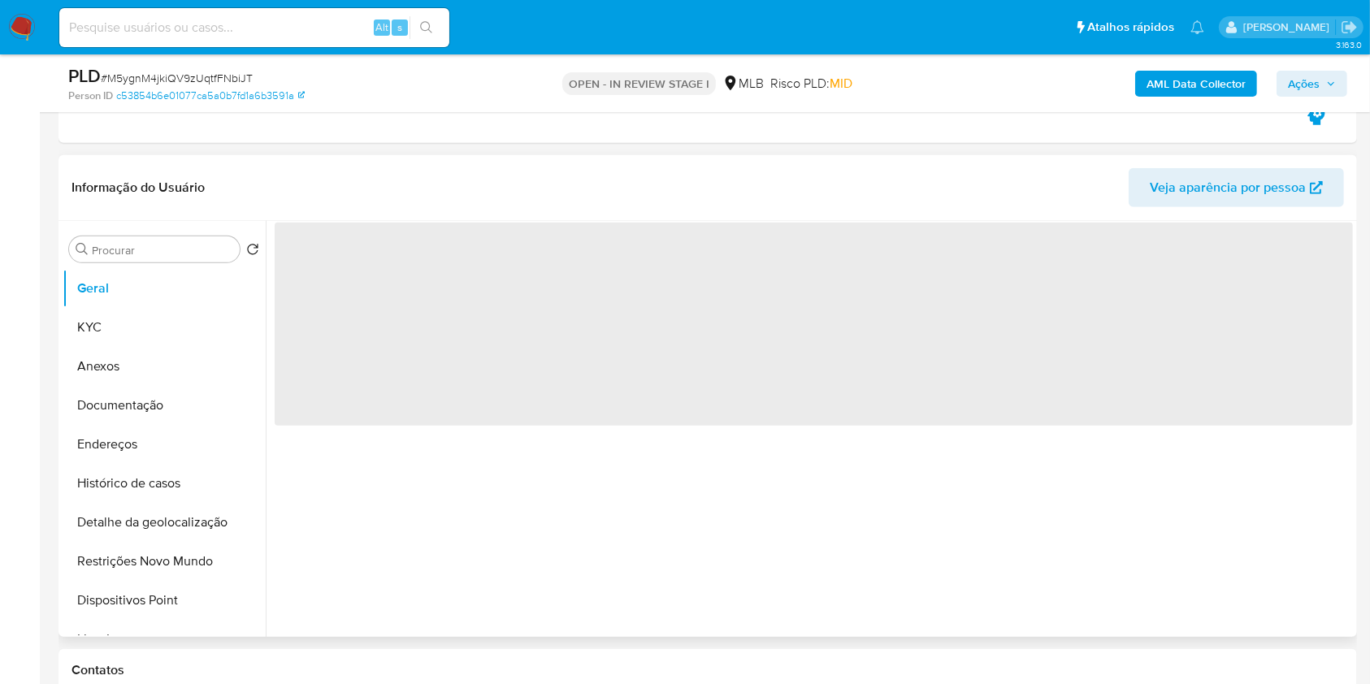
scroll to position [865, 0]
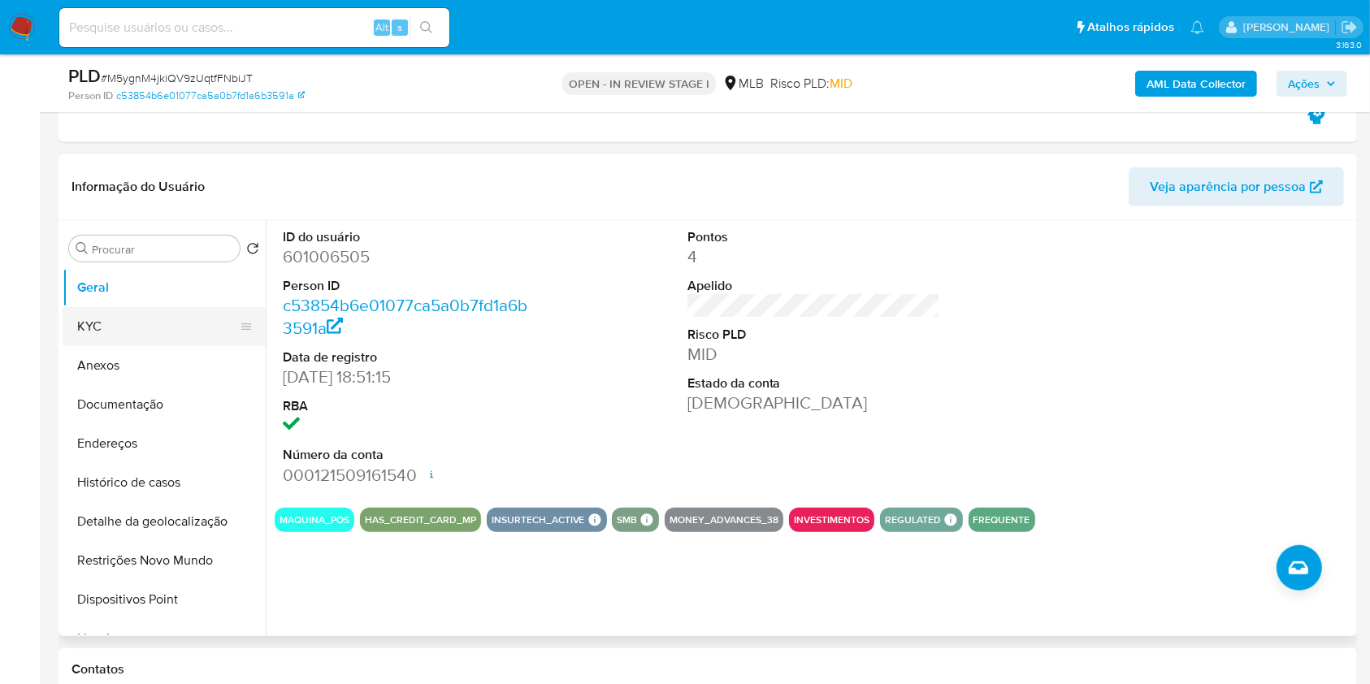
click at [182, 323] on button "KYC" at bounding box center [158, 326] width 190 height 39
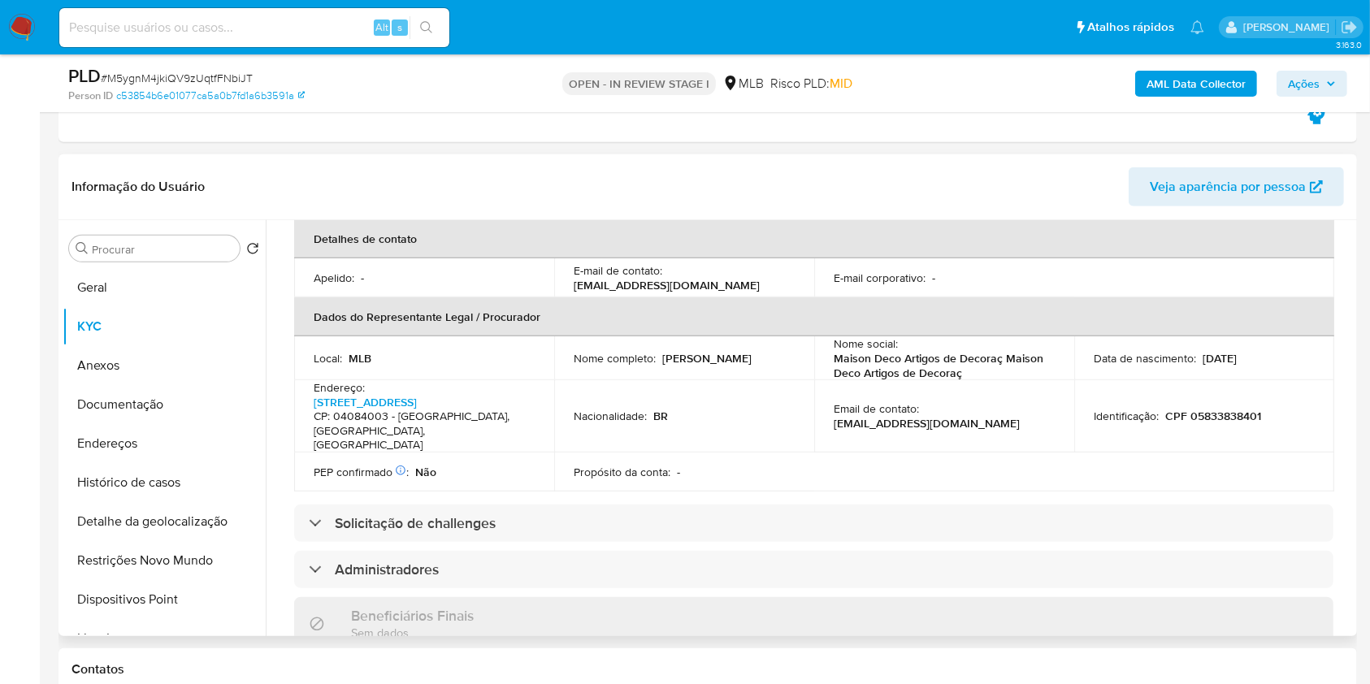
scroll to position [543, 0]
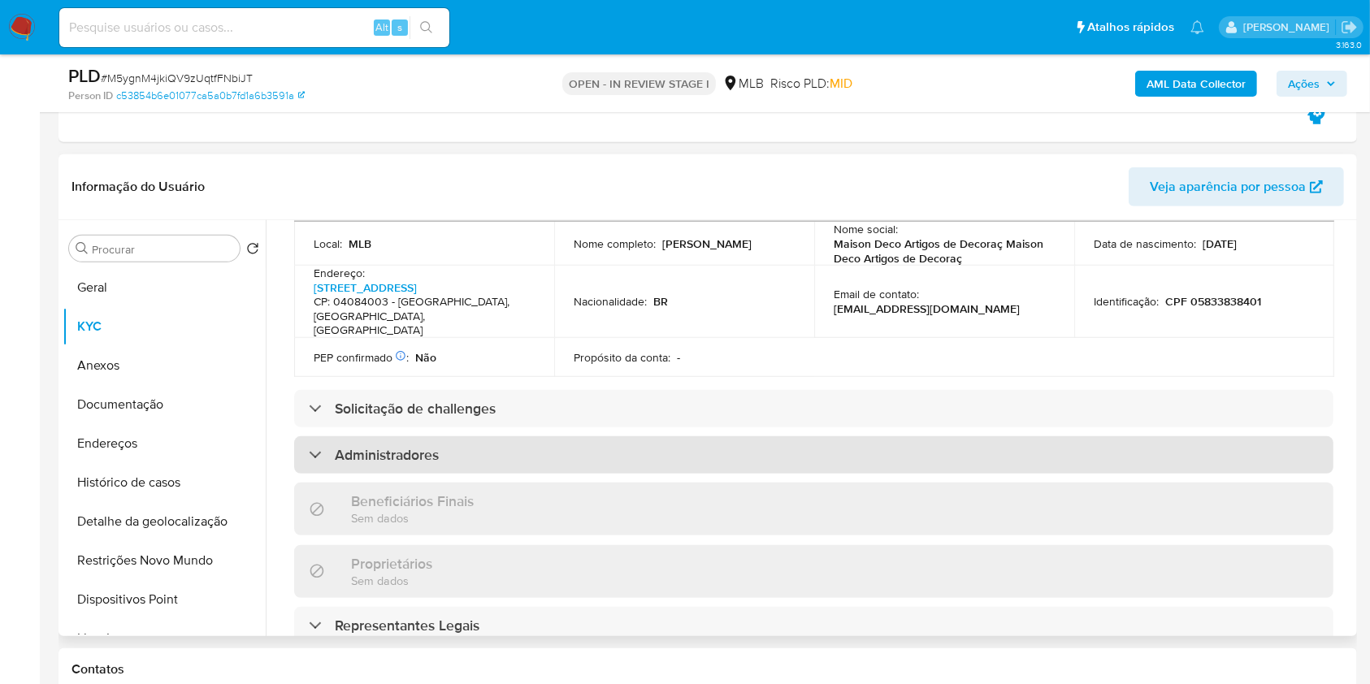
click at [625, 436] on div "Administradores" at bounding box center [813, 454] width 1039 height 37
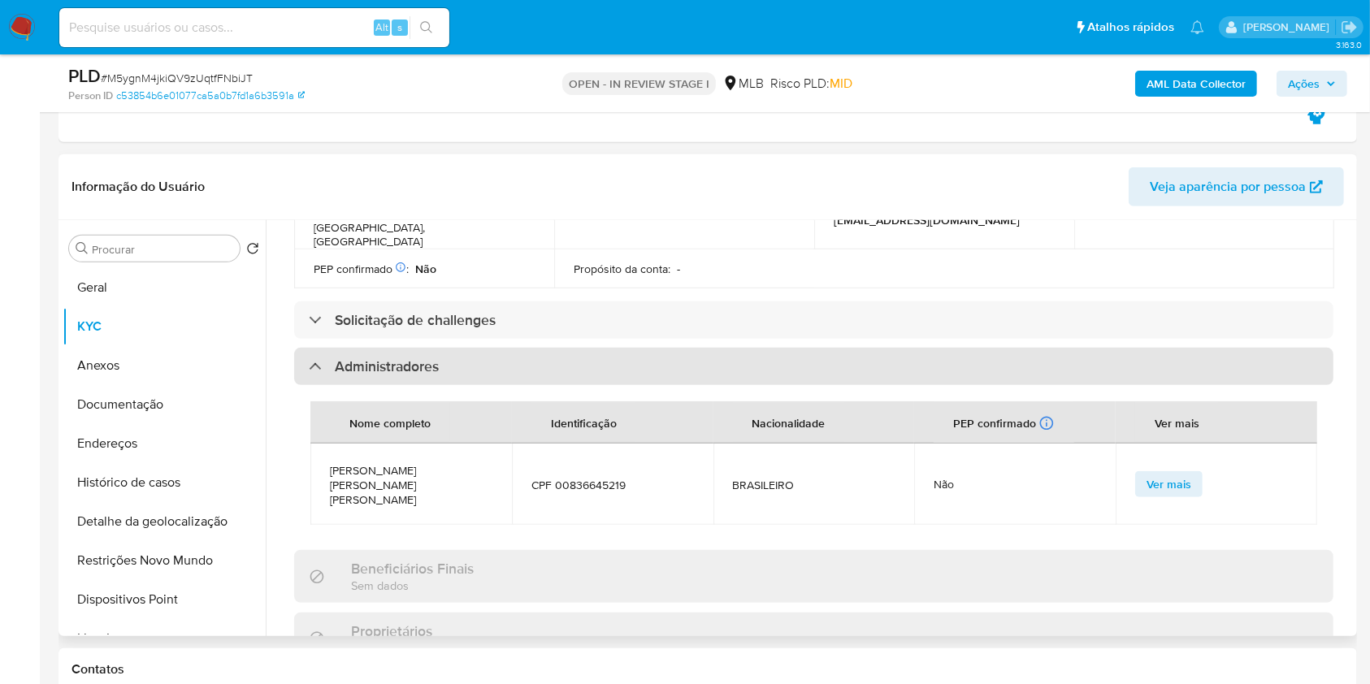
scroll to position [643, 0]
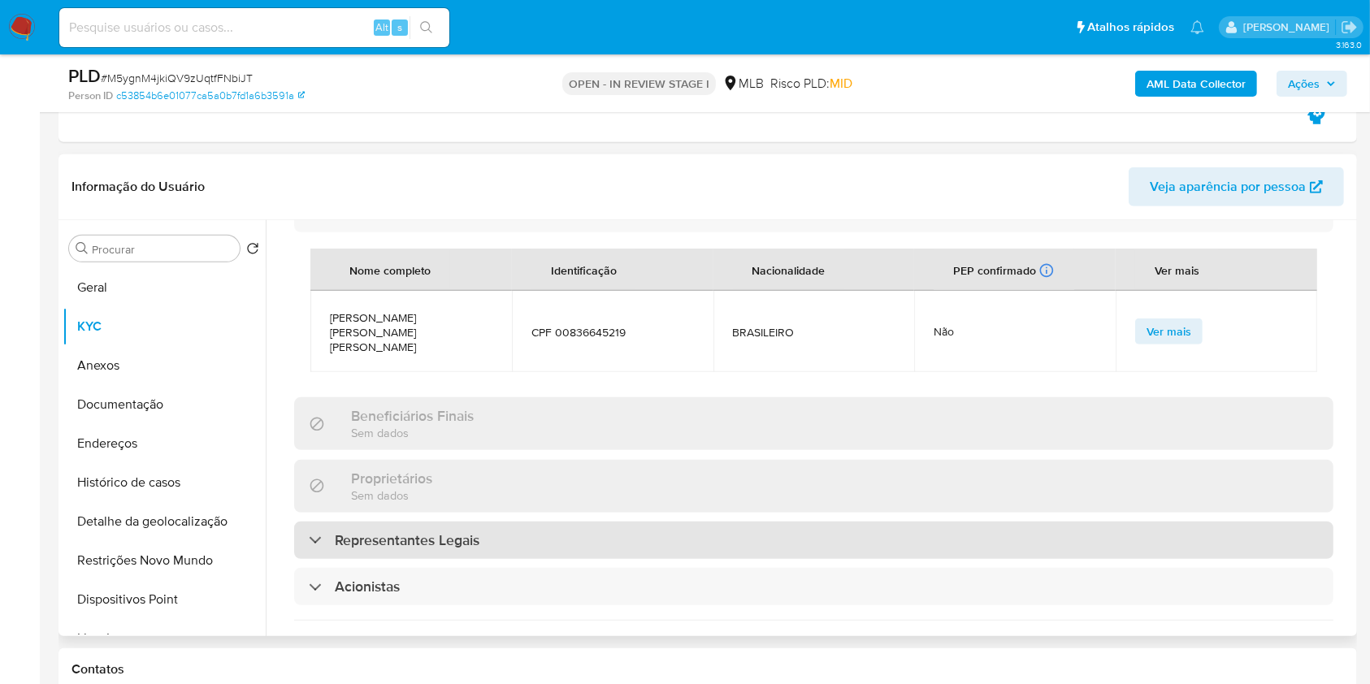
click at [581, 522] on div "Representantes Legais" at bounding box center [813, 540] width 1039 height 37
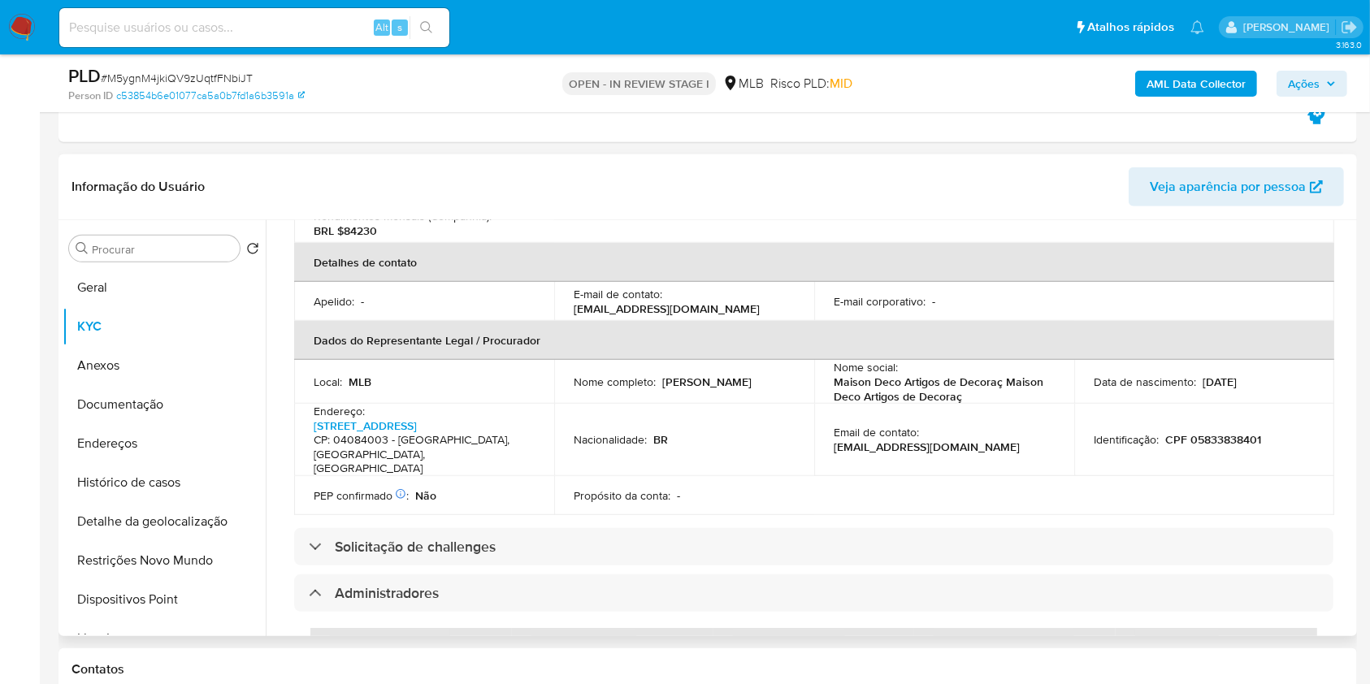
scroll to position [403, 0]
click at [162, 474] on button "Histórico de casos" at bounding box center [158, 482] width 190 height 39
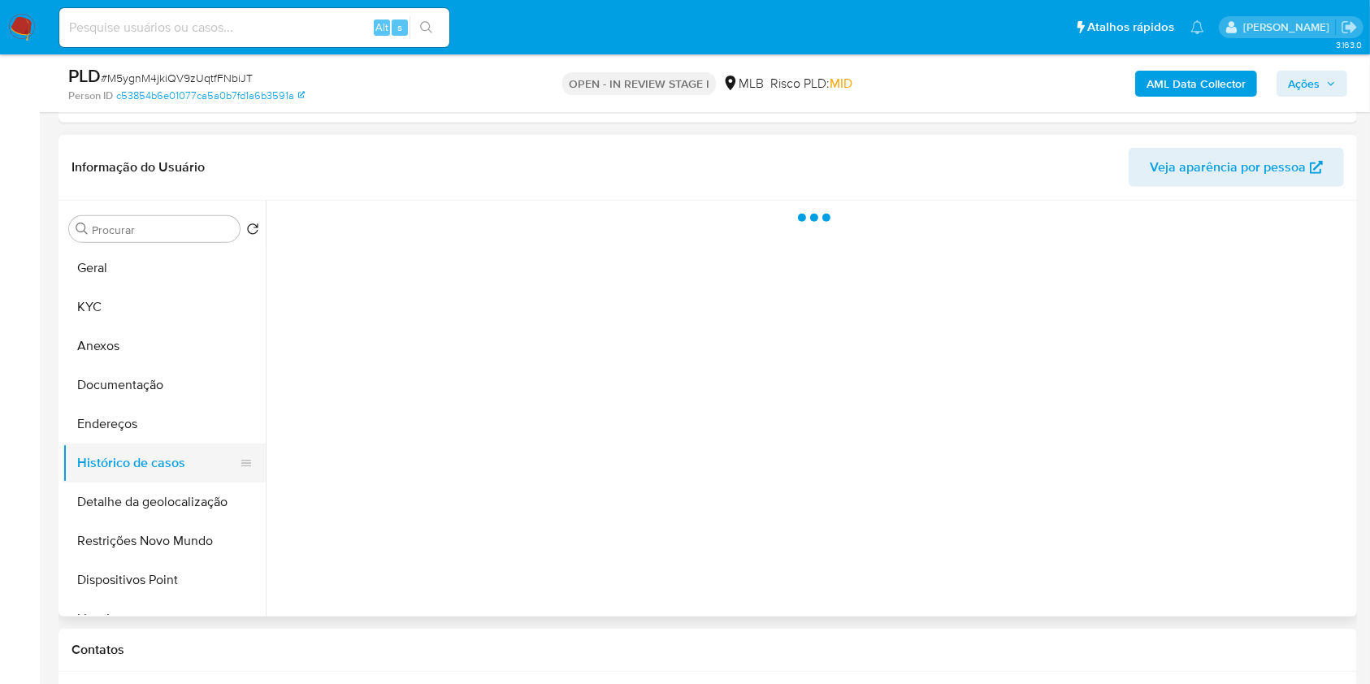
scroll to position [0, 0]
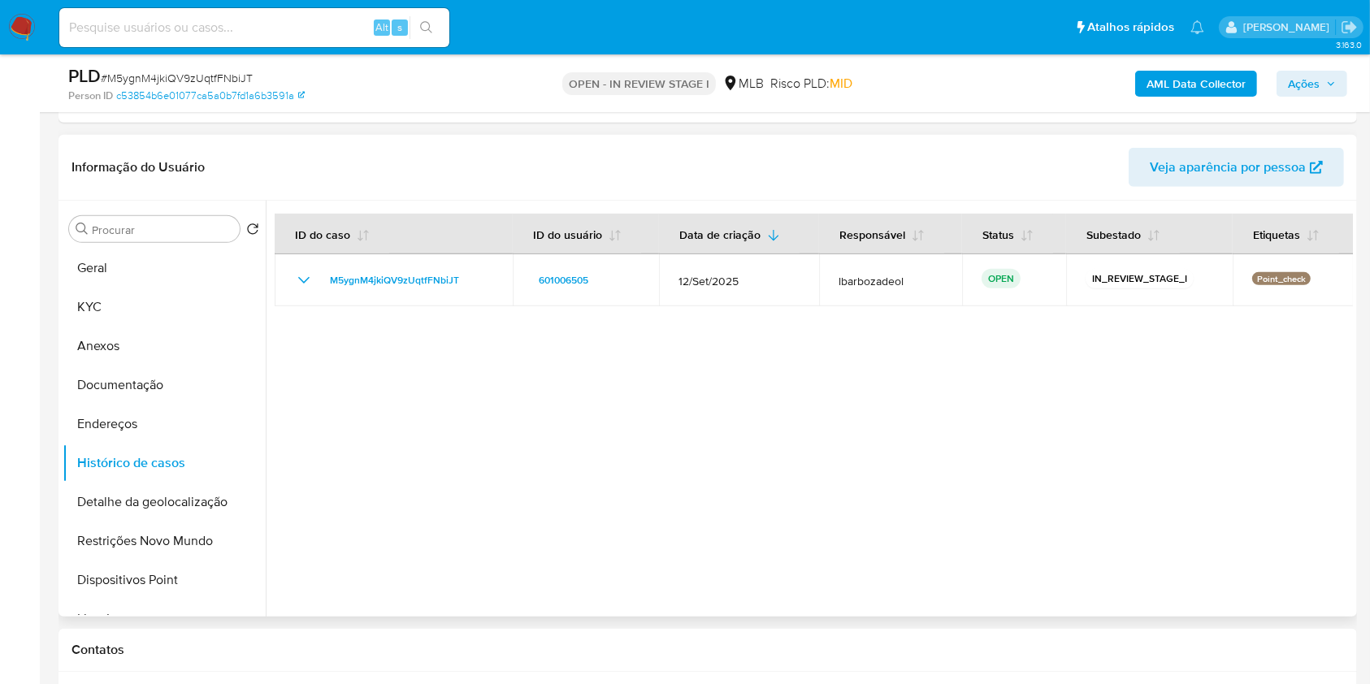
drag, startPoint x: 1354, startPoint y: 342, endPoint x: 1051, endPoint y: 553, distance: 369.4
click at [1354, 342] on div "Procurar Retornar ao pedido padrão Geral KYC Anexos Documentação Endereços Hist…" at bounding box center [707, 409] width 1298 height 416
click at [163, 307] on button "KYC" at bounding box center [158, 307] width 190 height 39
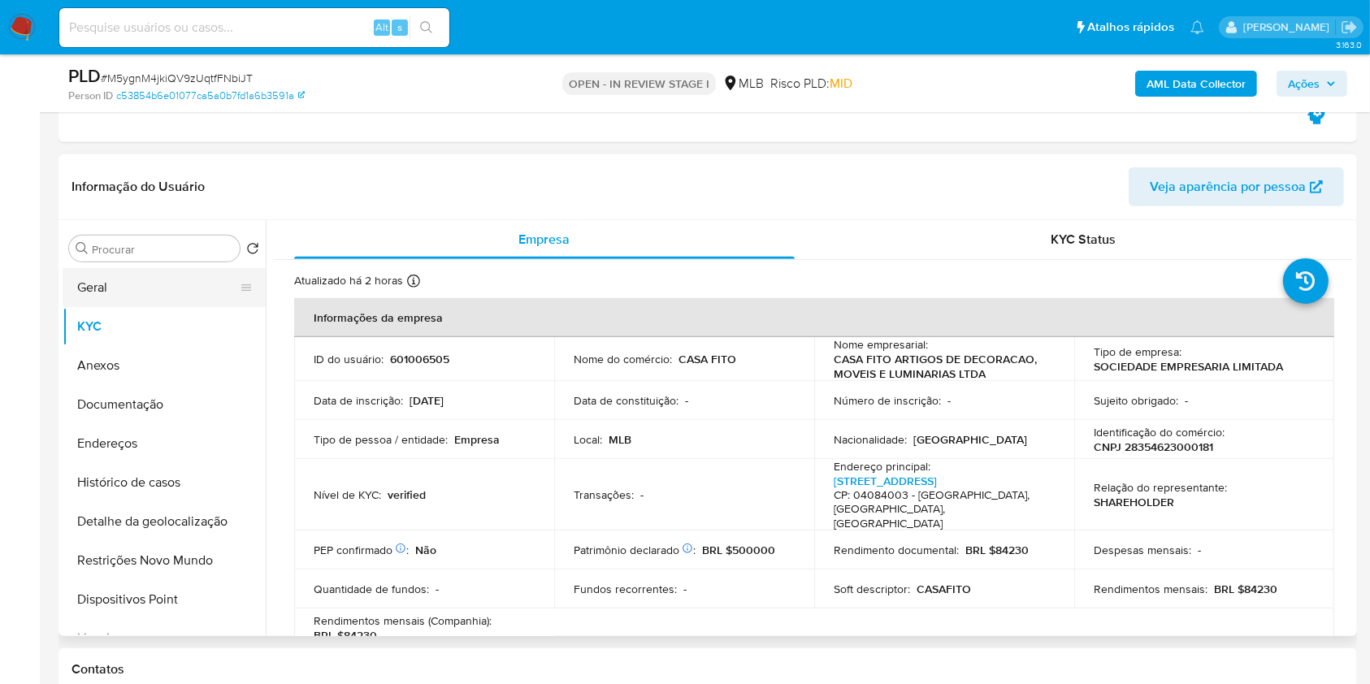
click at [112, 284] on button "Geral" at bounding box center [158, 287] width 190 height 39
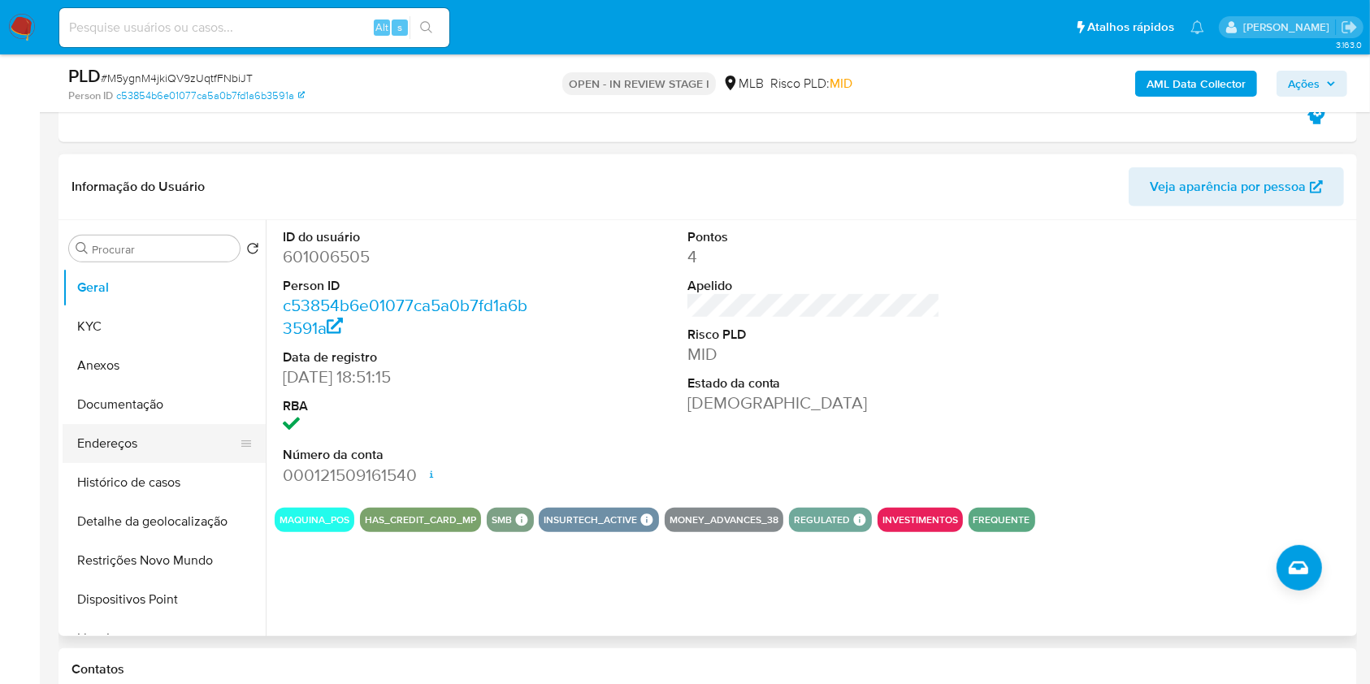
click at [102, 443] on button "Endereços" at bounding box center [158, 443] width 190 height 39
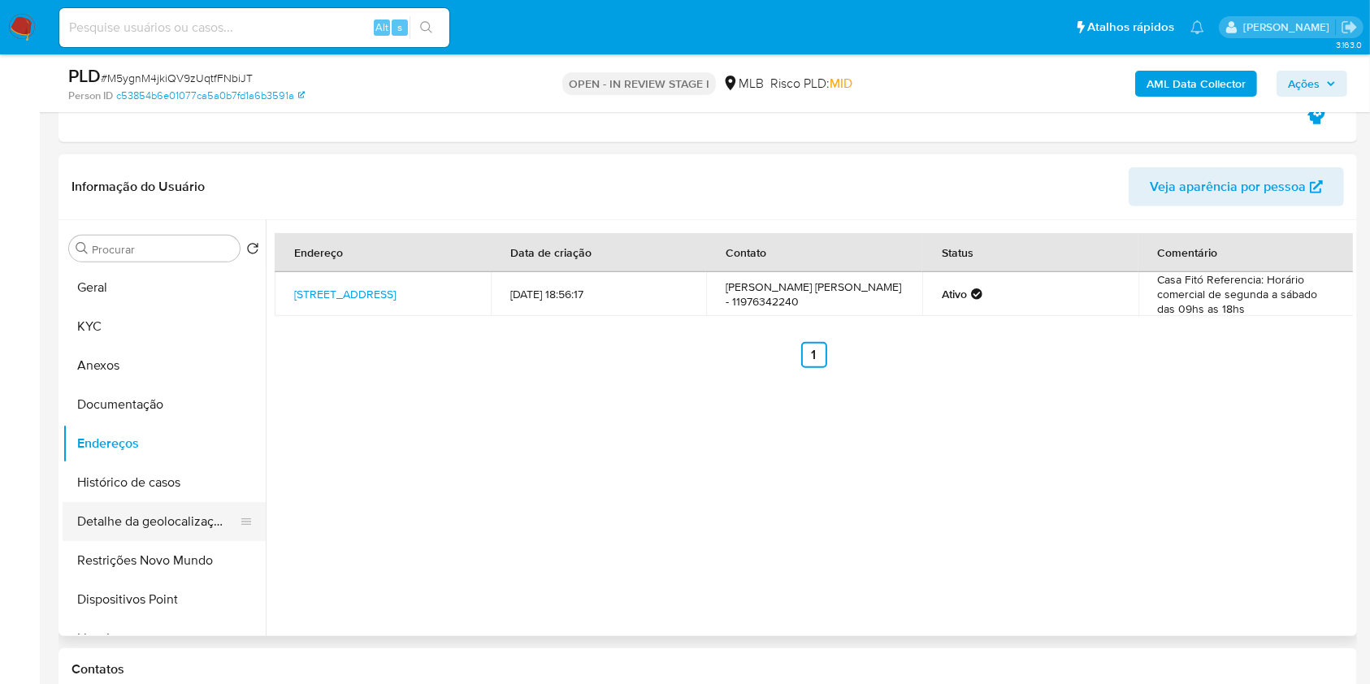
click at [182, 510] on button "Detalhe da geolocalização" at bounding box center [158, 521] width 190 height 39
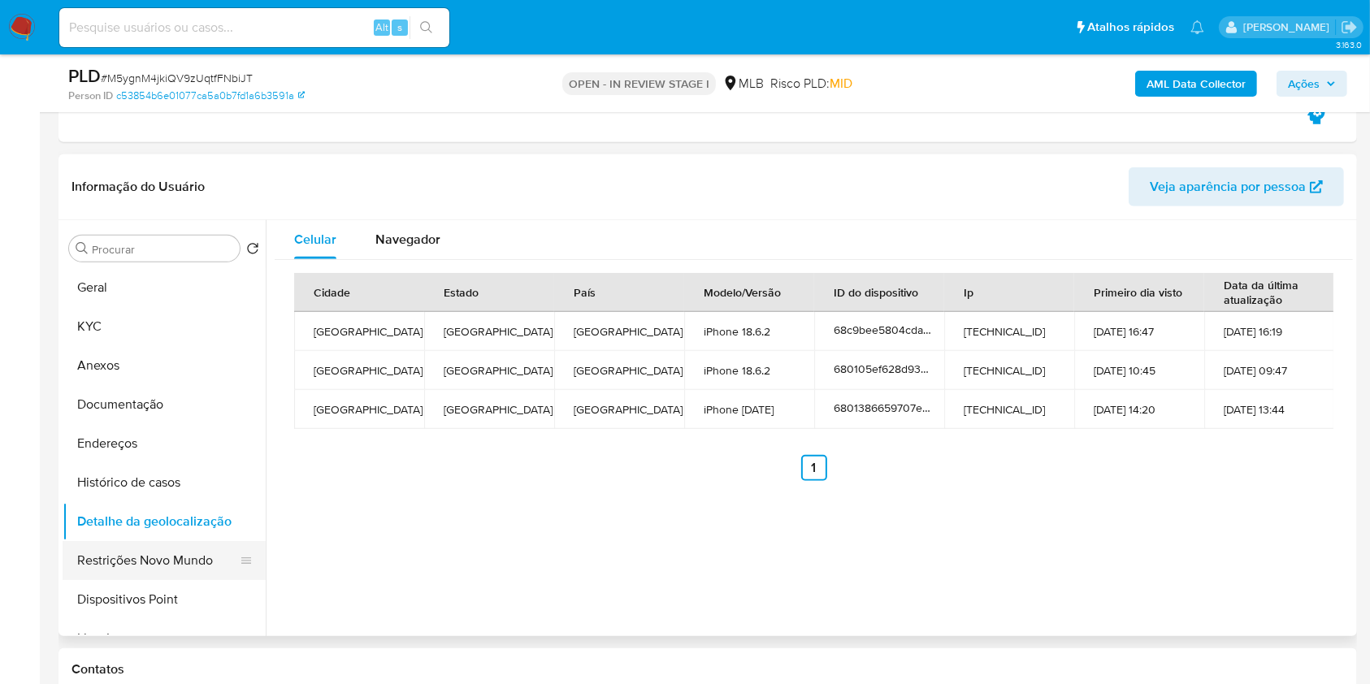
click at [173, 552] on button "Restrições Novo Mundo" at bounding box center [158, 560] width 190 height 39
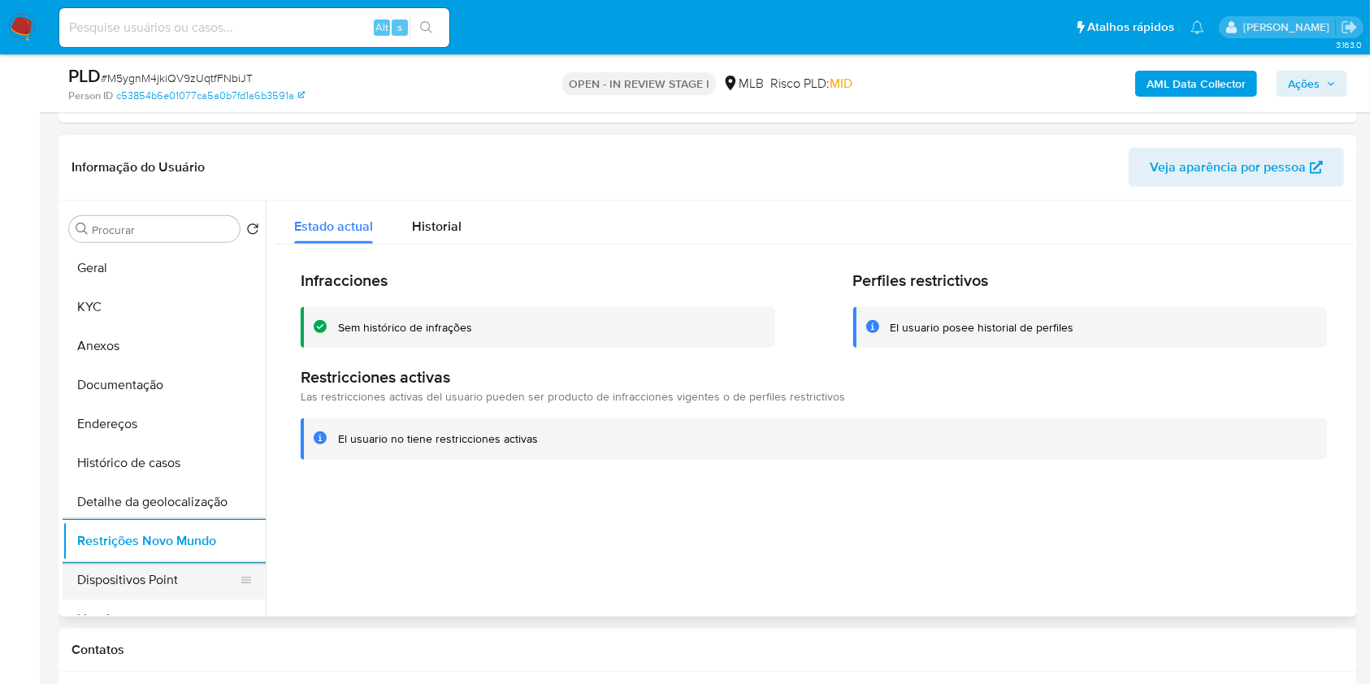
click at [117, 582] on button "Dispositivos Point" at bounding box center [158, 580] width 190 height 39
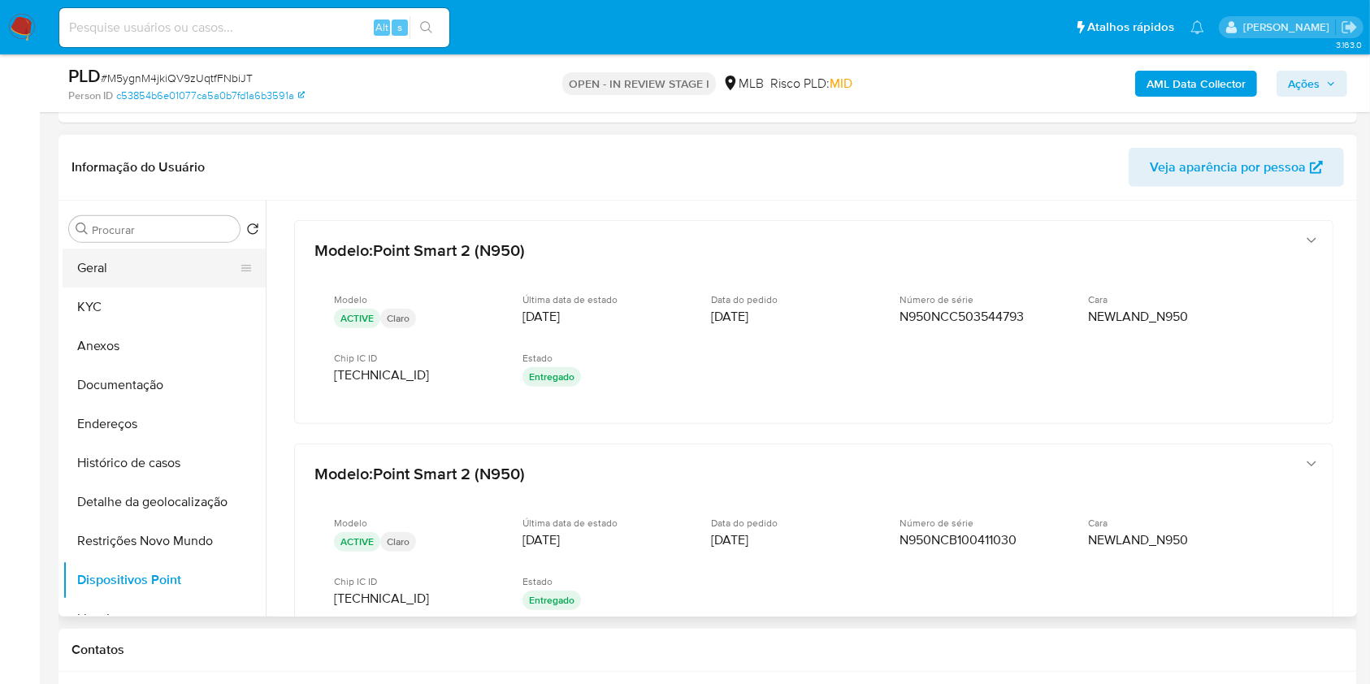
click at [175, 275] on button "Geral" at bounding box center [158, 268] width 190 height 39
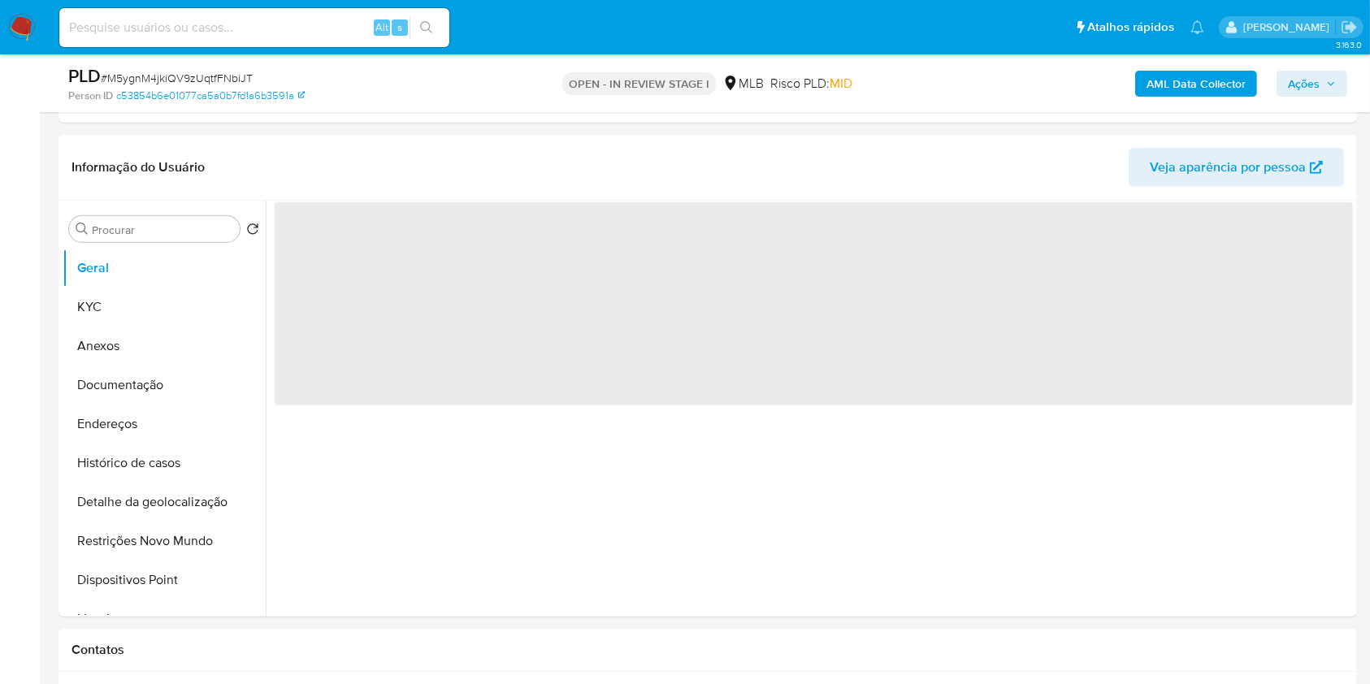
click at [1297, 75] on span "Ações" at bounding box center [1304, 84] width 32 height 26
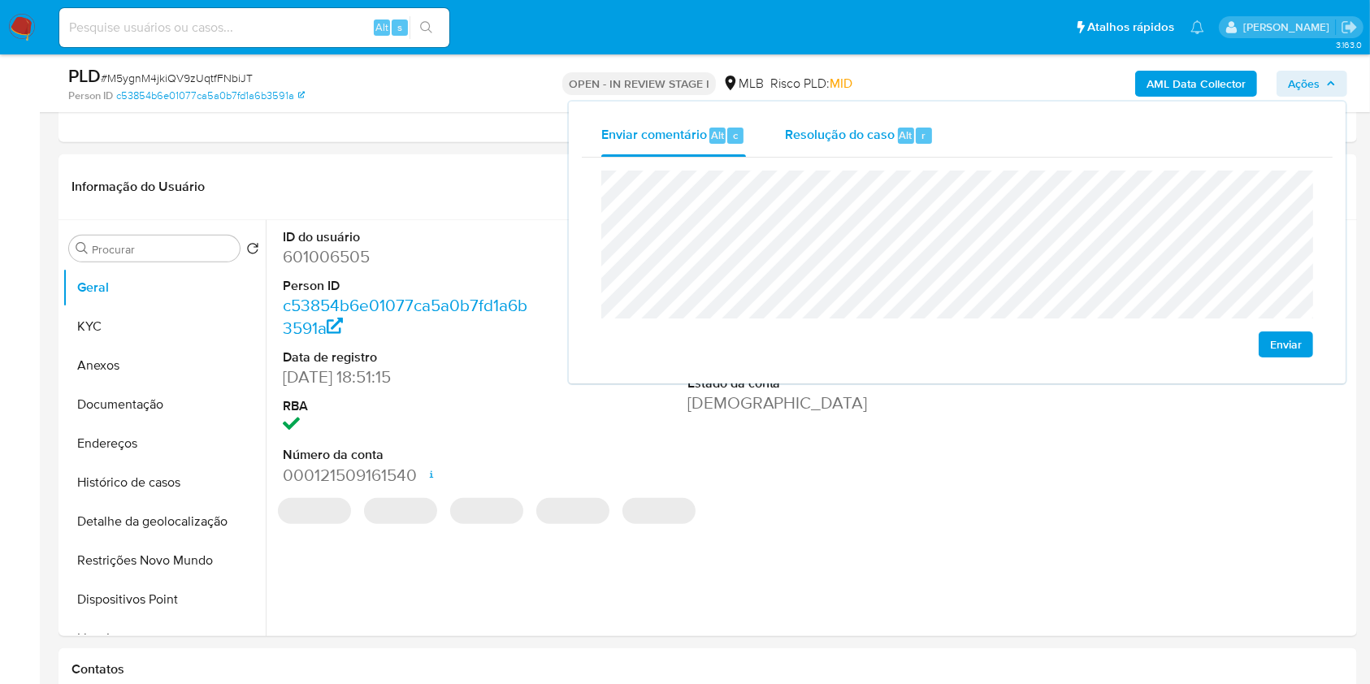
click at [871, 133] on span "Resolução do caso" at bounding box center [840, 134] width 110 height 19
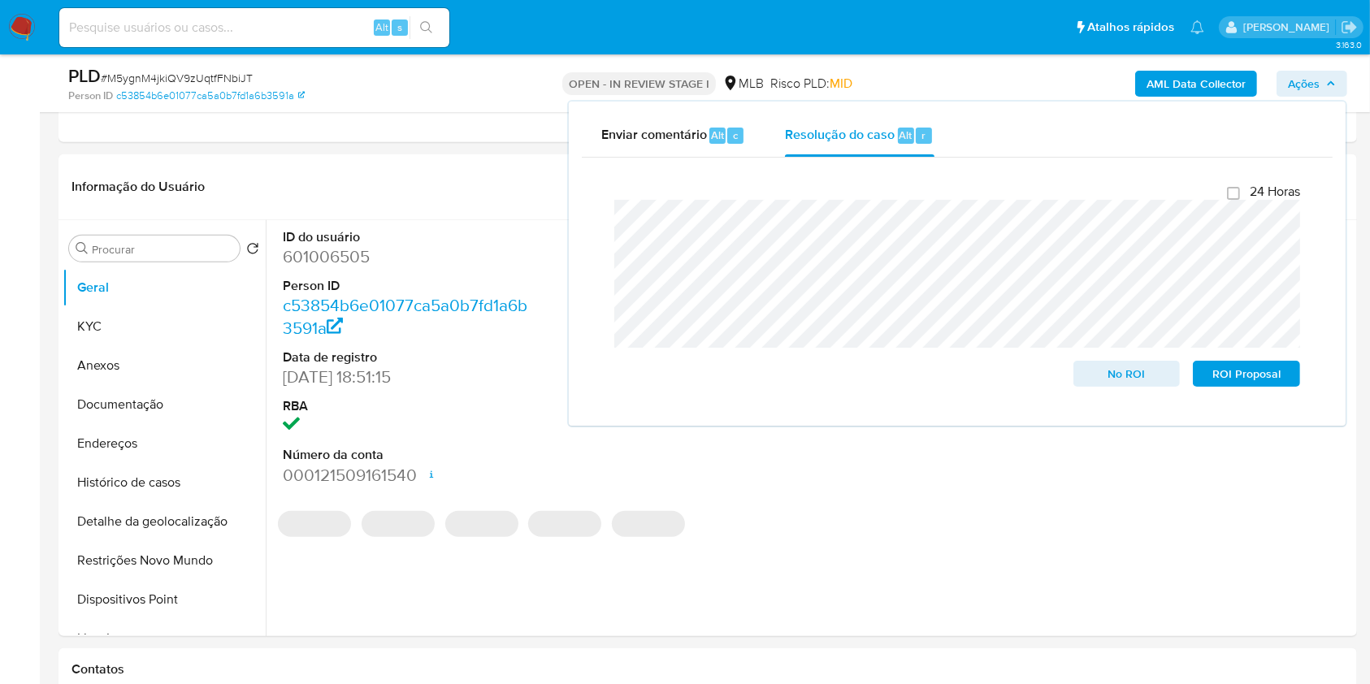
click at [955, 89] on div "AML Data Collector Ações Enviar comentário Alt c Resolução do caso Alt r Fecham…" at bounding box center [1136, 83] width 422 height 38
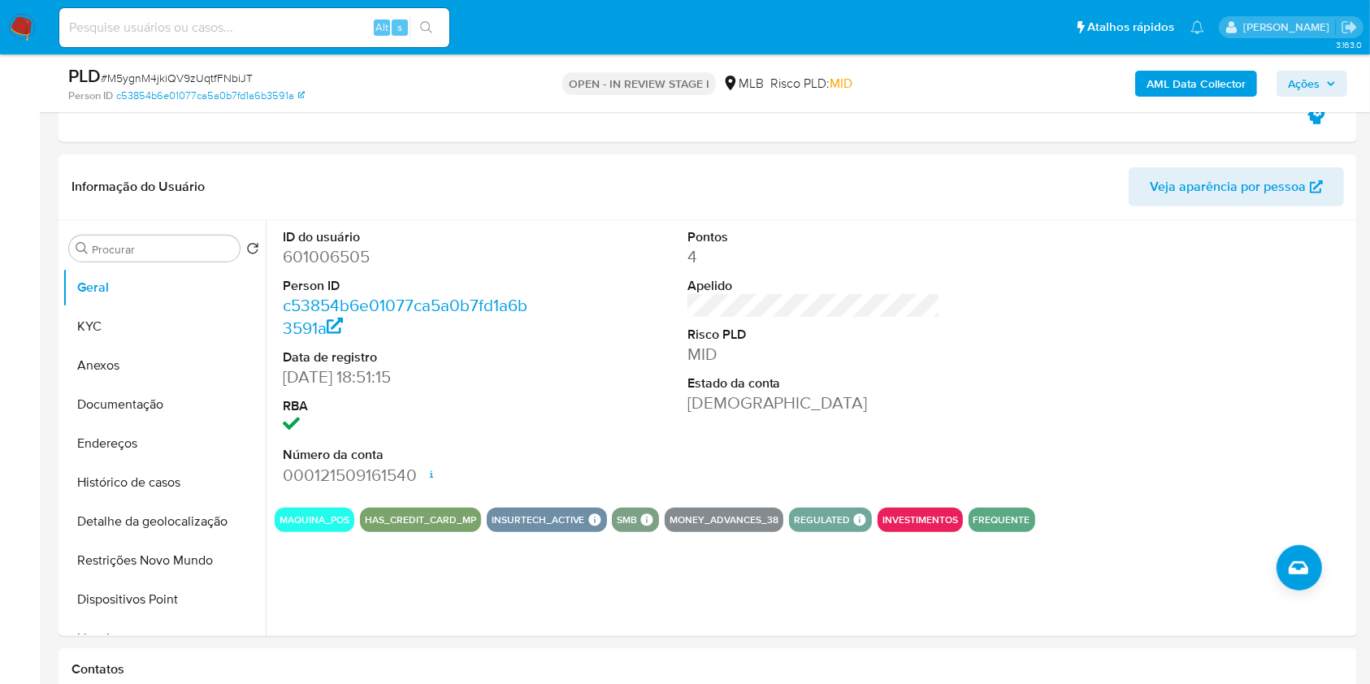
click at [1187, 76] on b "AML Data Collector" at bounding box center [1195, 84] width 99 height 26
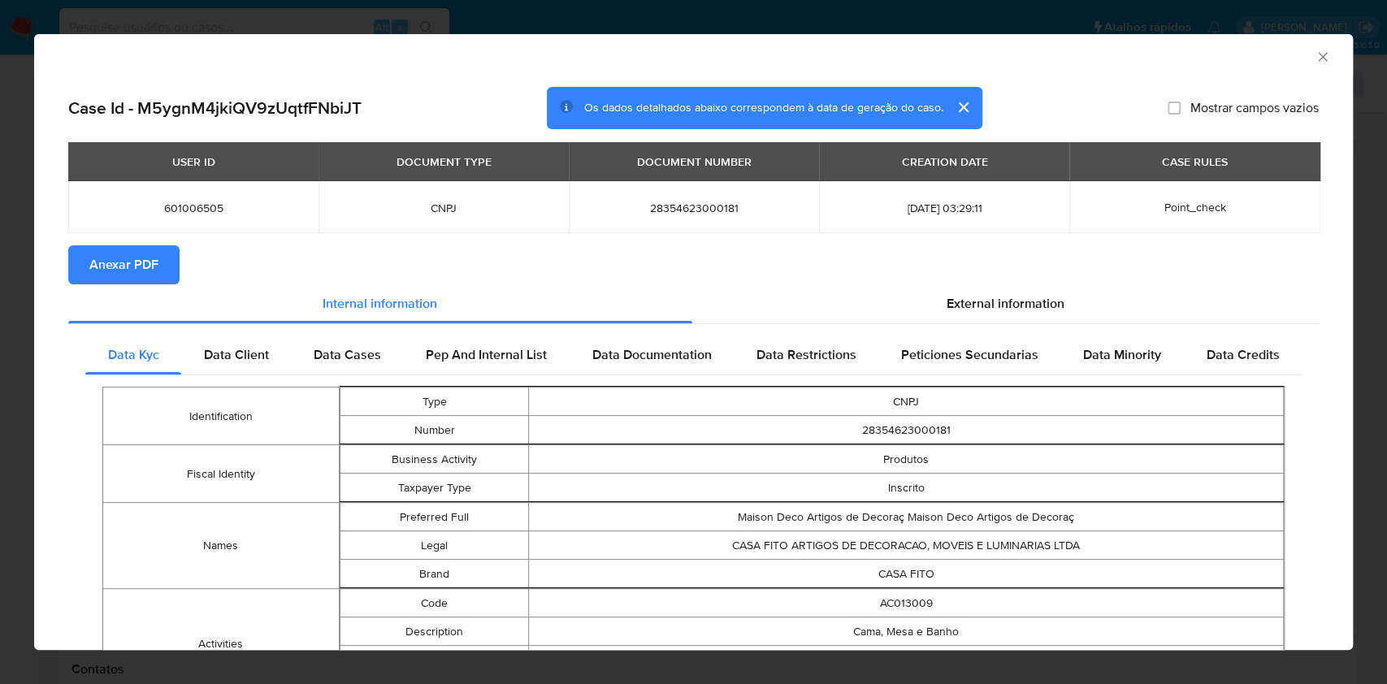
click at [158, 266] on button "Anexar PDF" at bounding box center [123, 264] width 111 height 39
click at [1315, 59] on icon "Fechar a janela" at bounding box center [1323, 57] width 16 height 16
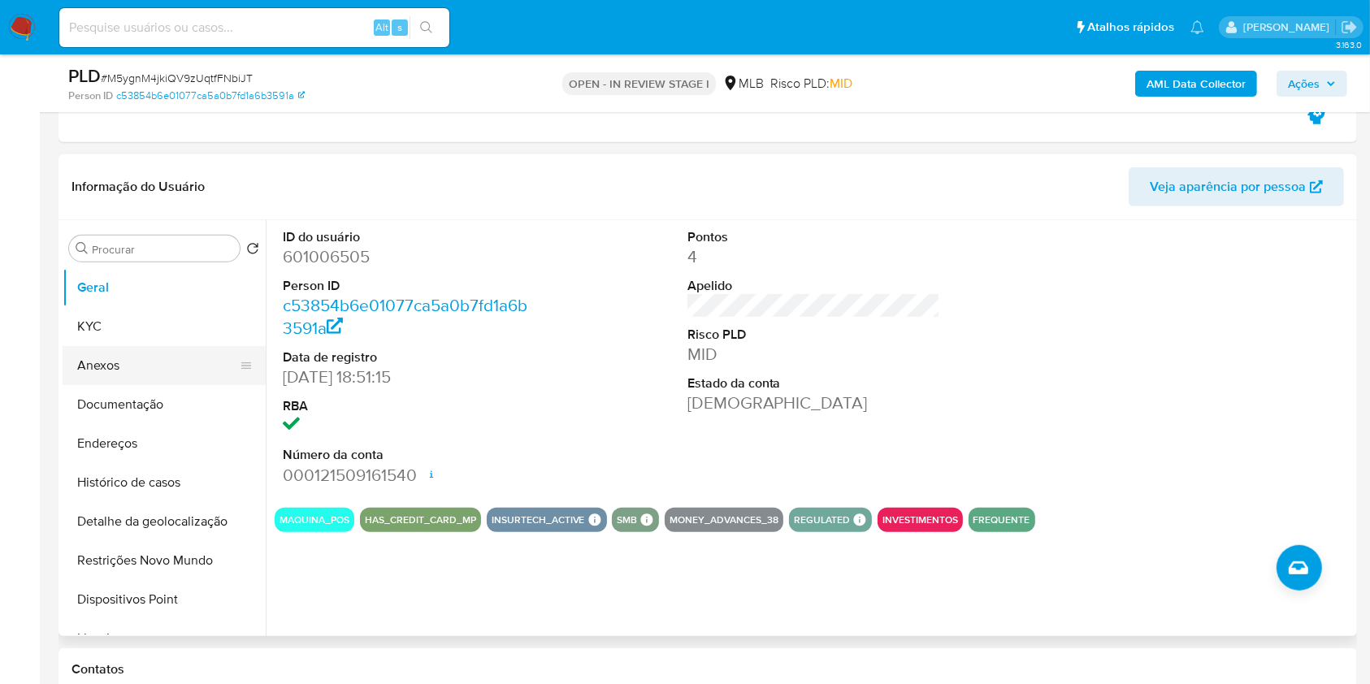
click at [140, 366] on button "Anexos" at bounding box center [158, 365] width 190 height 39
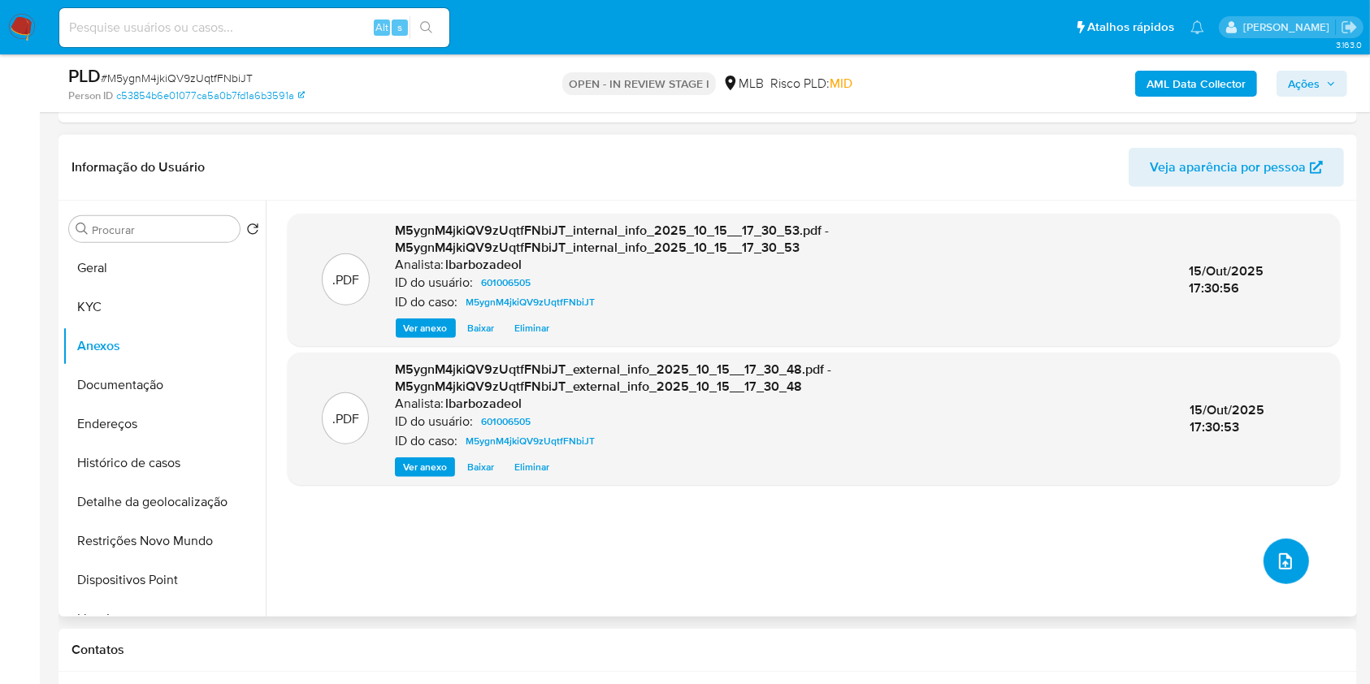
click at [1283, 567] on icon "upload-file" at bounding box center [1285, 561] width 19 height 19
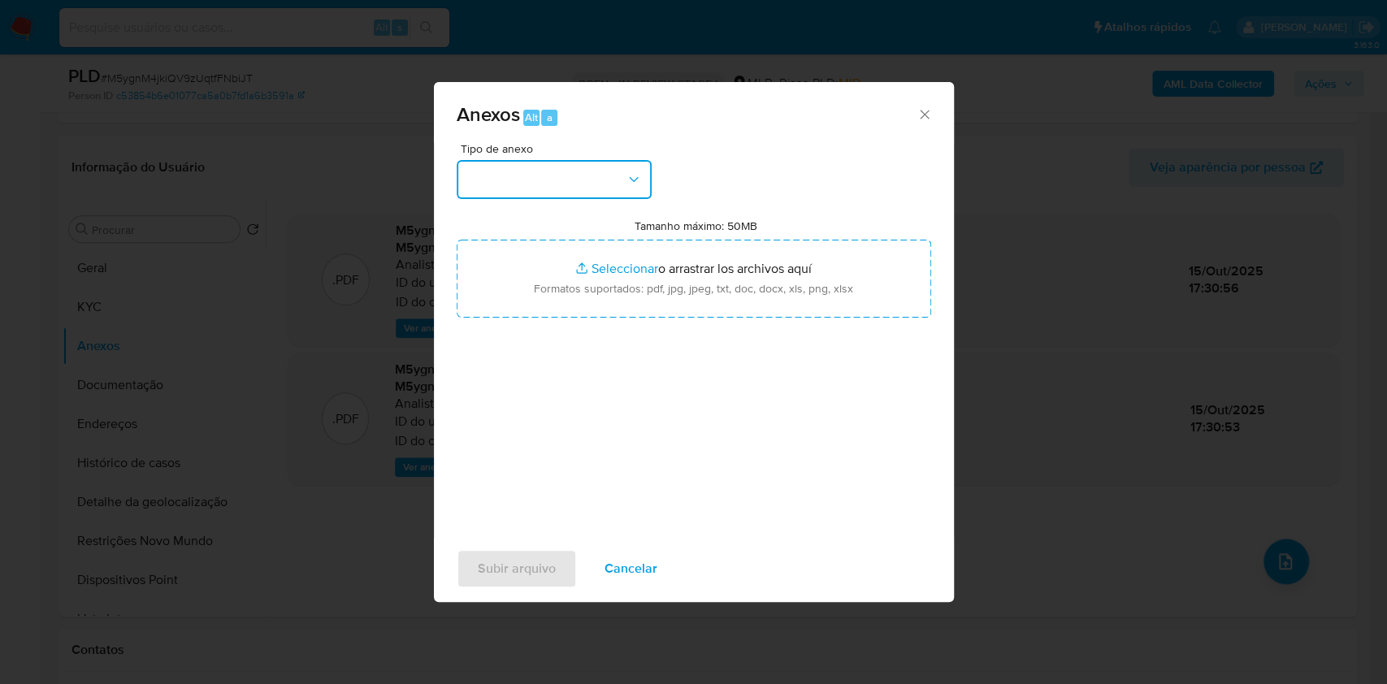
click at [634, 173] on icon "button" at bounding box center [634, 179] width 16 height 16
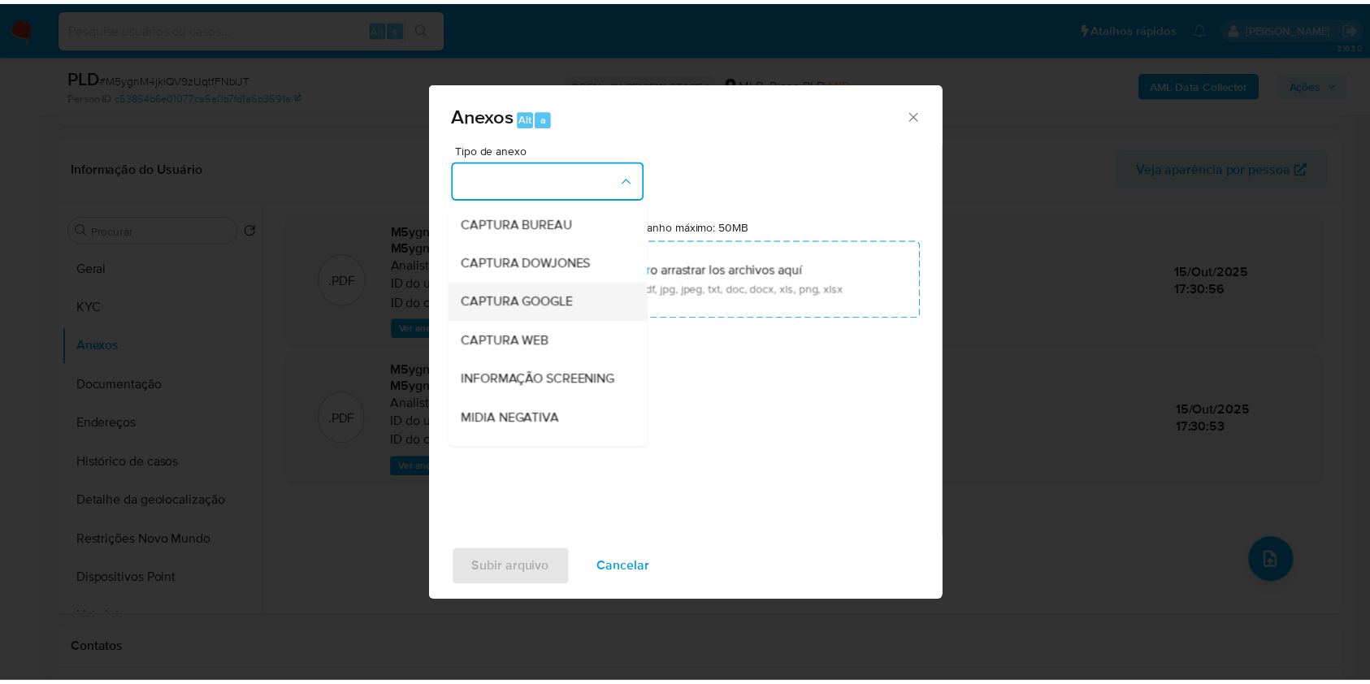
scroll to position [249, 0]
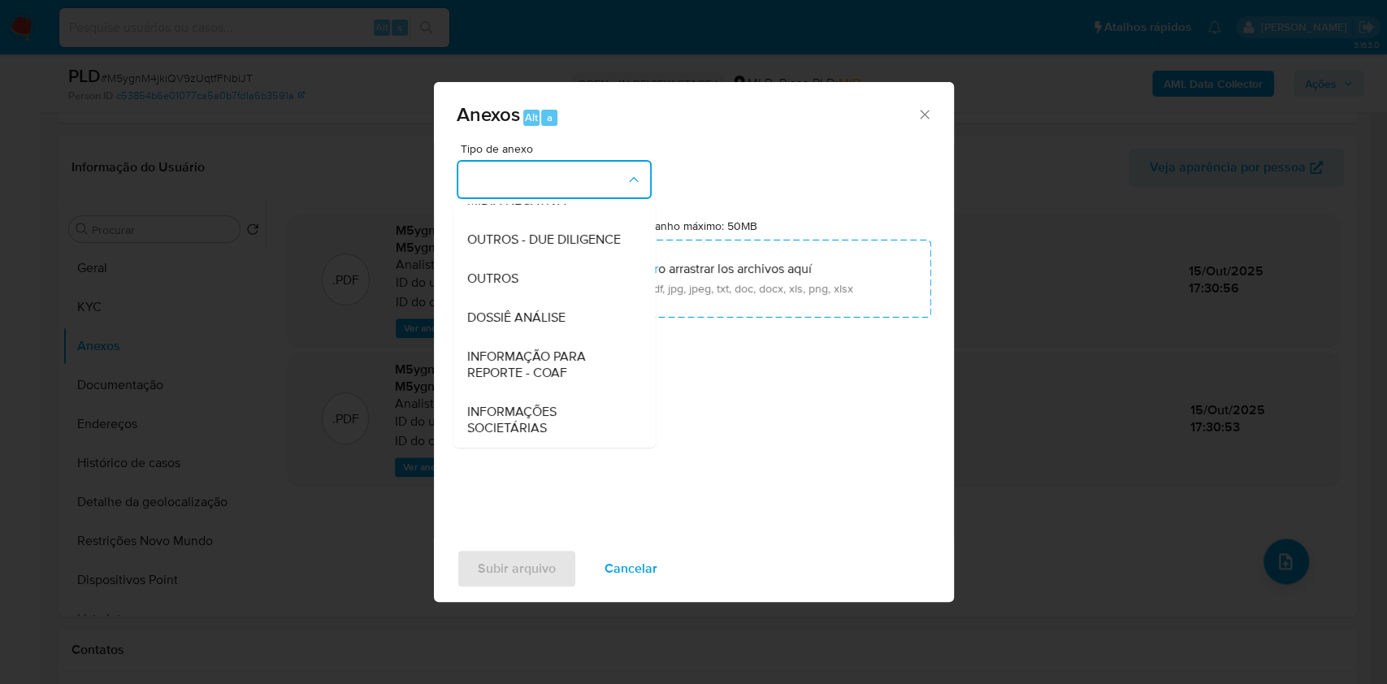
click at [493, 306] on div "DOSSIÊ ANÁLISE" at bounding box center [549, 317] width 166 height 39
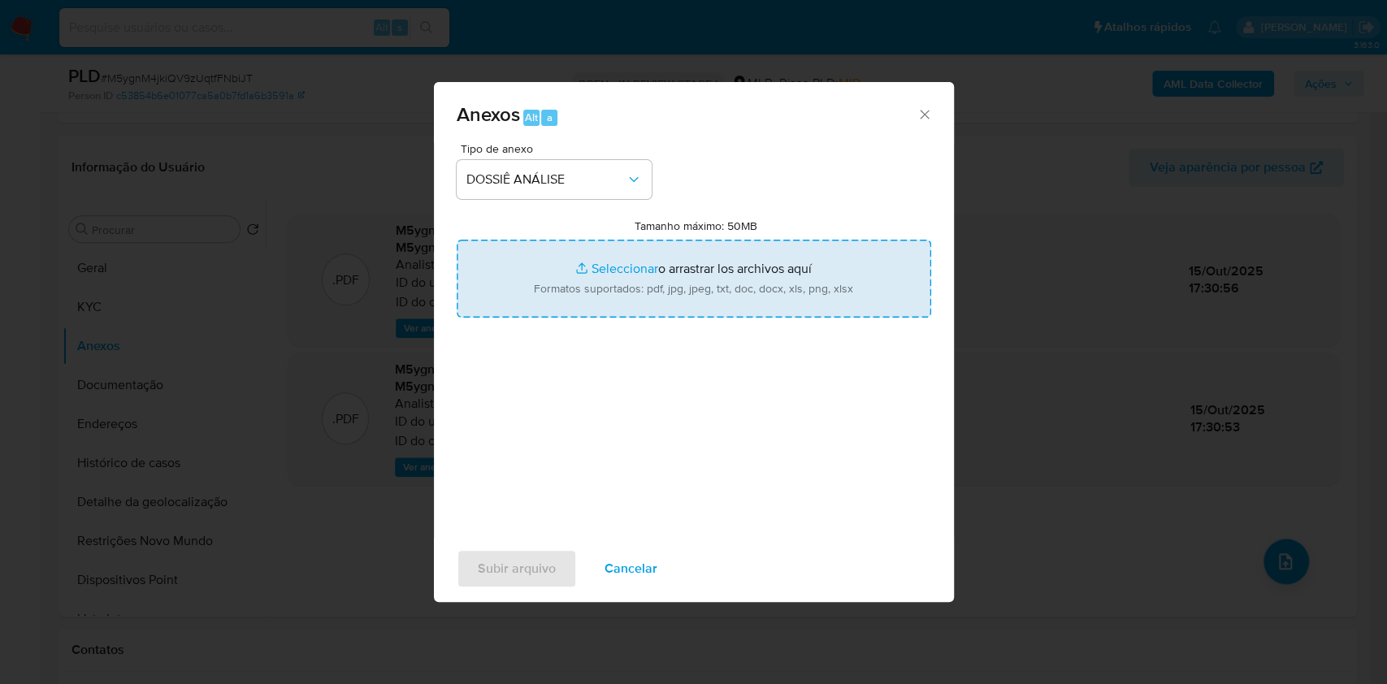
click at [563, 294] on input "Tamanho máximo: 50MB Seleccionar archivos" at bounding box center [694, 279] width 474 height 78
type input "C:\fakepath\Declinio - XXXX - CNPJ 28354623000181 - CASA FITO ARTIGOS DE DECORA…"
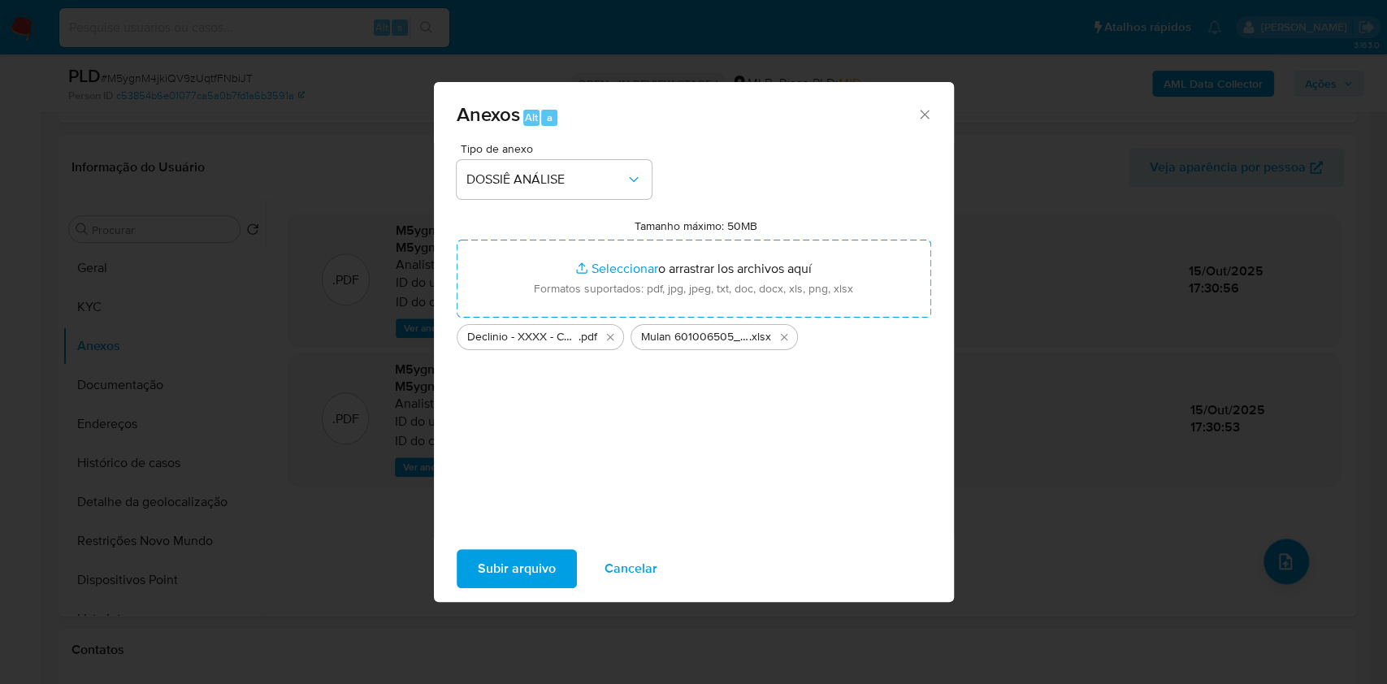
click at [494, 583] on span "Subir arquivo" at bounding box center [517, 569] width 78 height 36
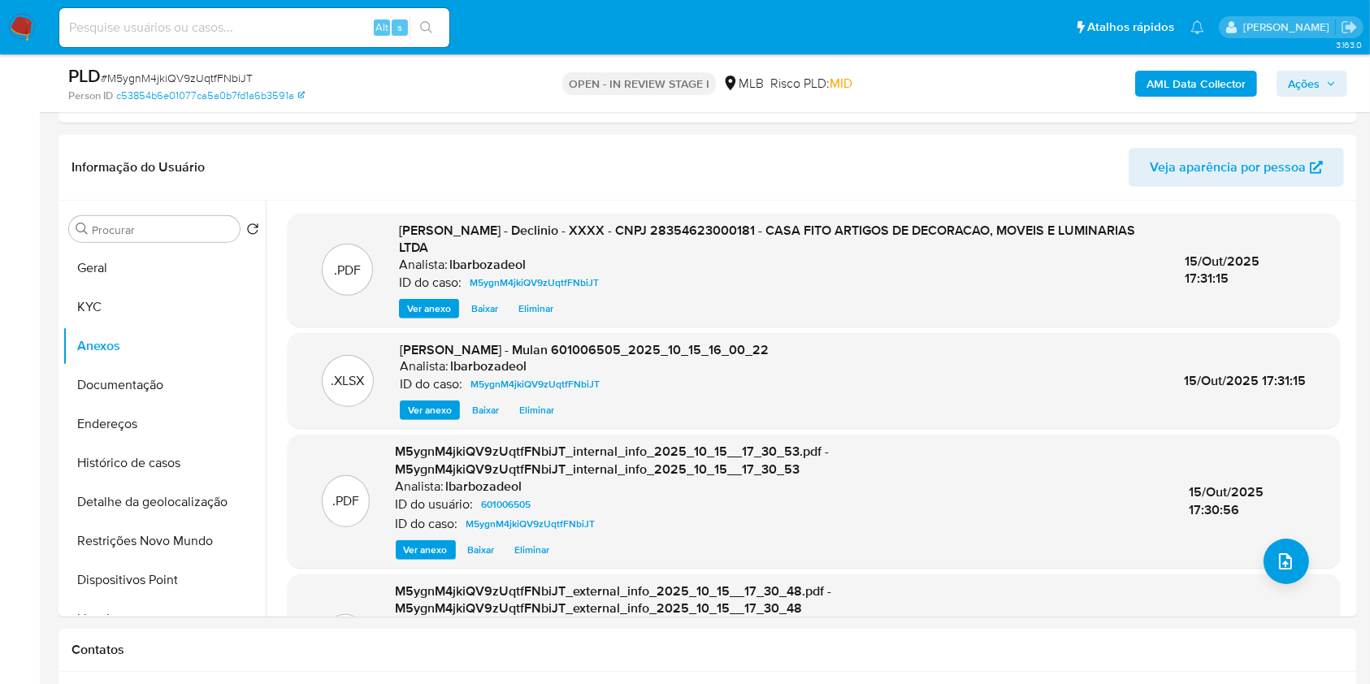
click at [1307, 89] on span "Ações" at bounding box center [1304, 84] width 32 height 26
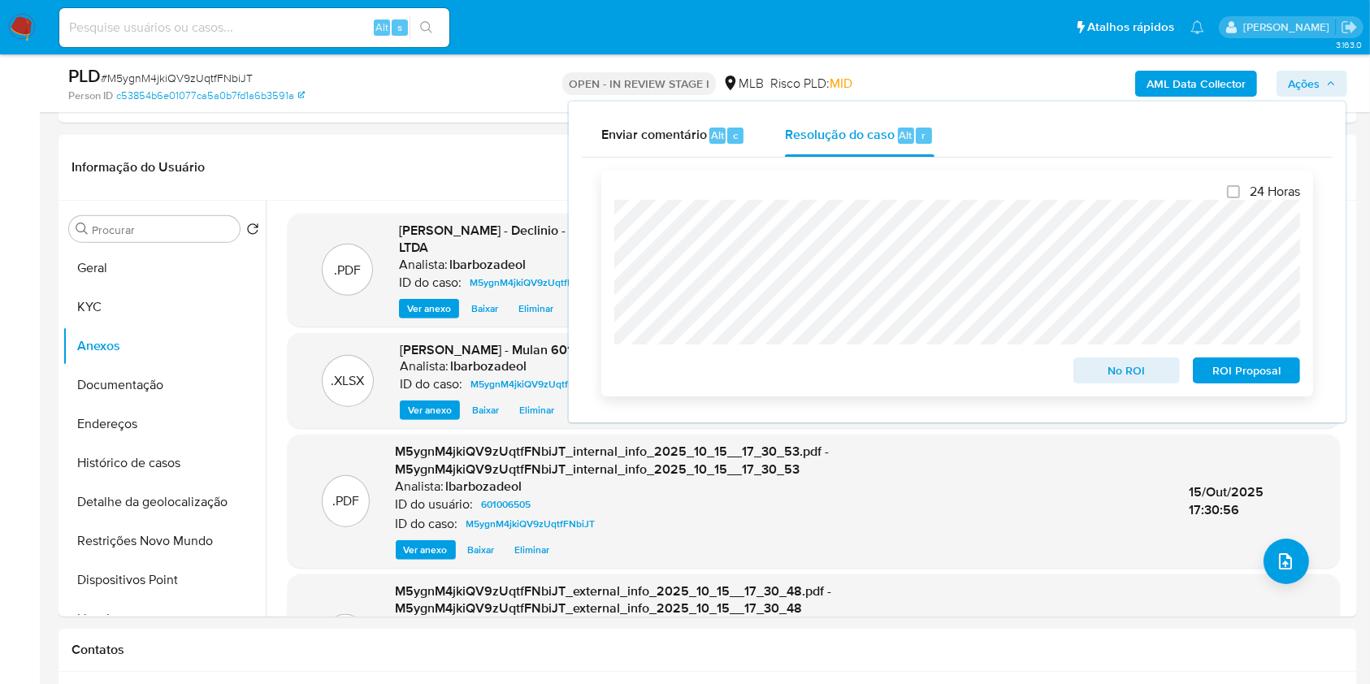
click at [1111, 373] on span "No ROI" at bounding box center [1127, 370] width 84 height 23
click at [1107, 359] on div "No ROI" at bounding box center [1127, 367] width 120 height 32
click at [1116, 370] on span "No ROI" at bounding box center [1127, 370] width 84 height 23
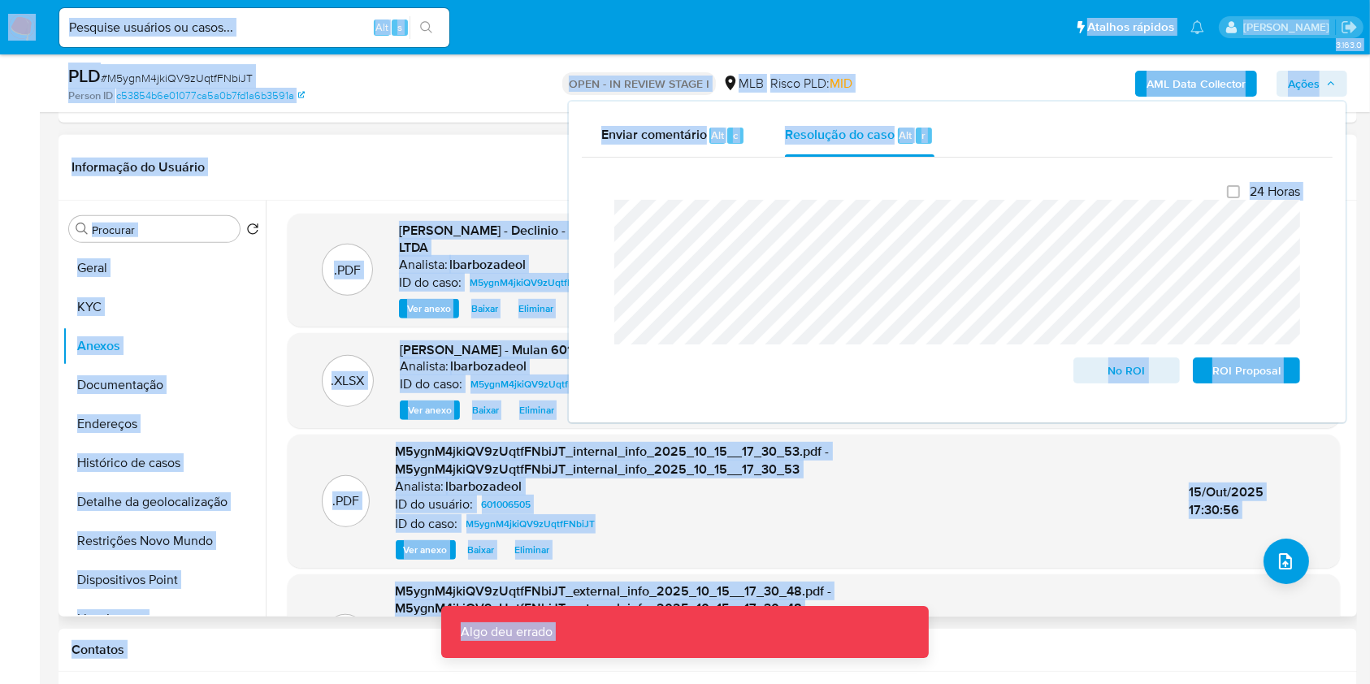
click at [493, 154] on header "Informação do Usuário Veja aparência por pessoa" at bounding box center [707, 167] width 1272 height 39
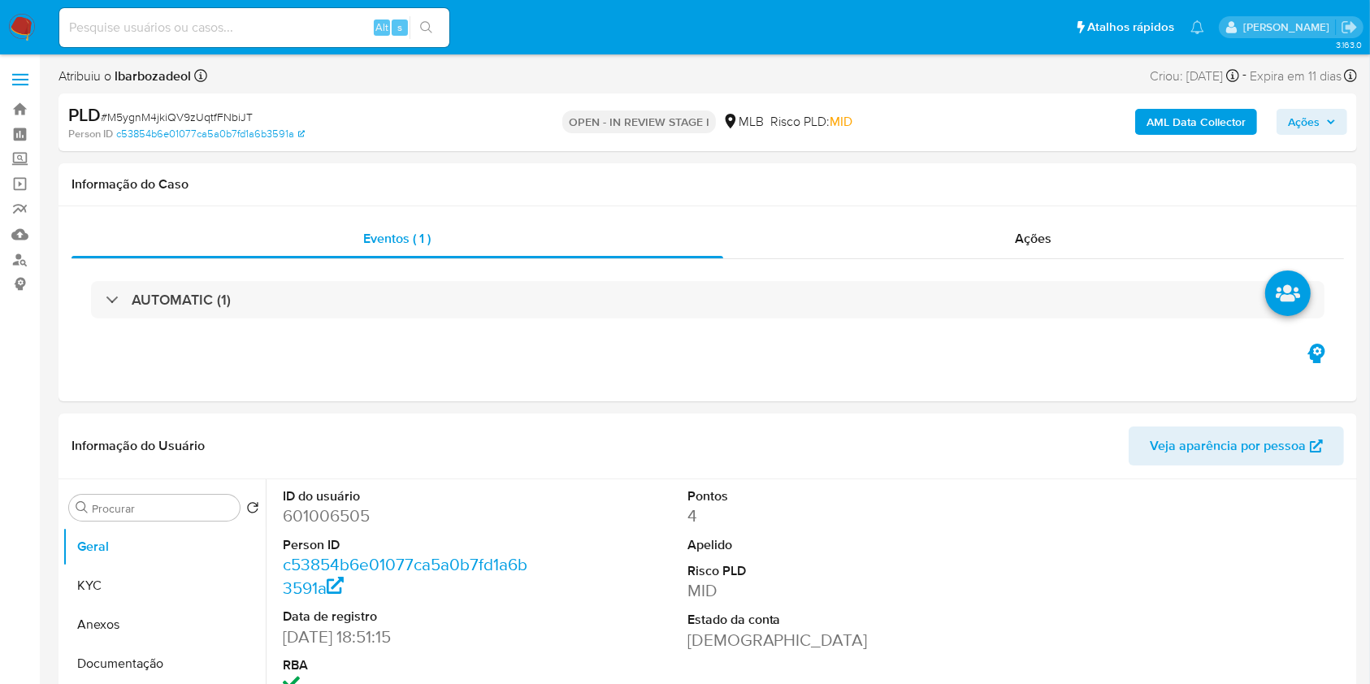
click at [1292, 114] on span "Ações" at bounding box center [1304, 122] width 32 height 26
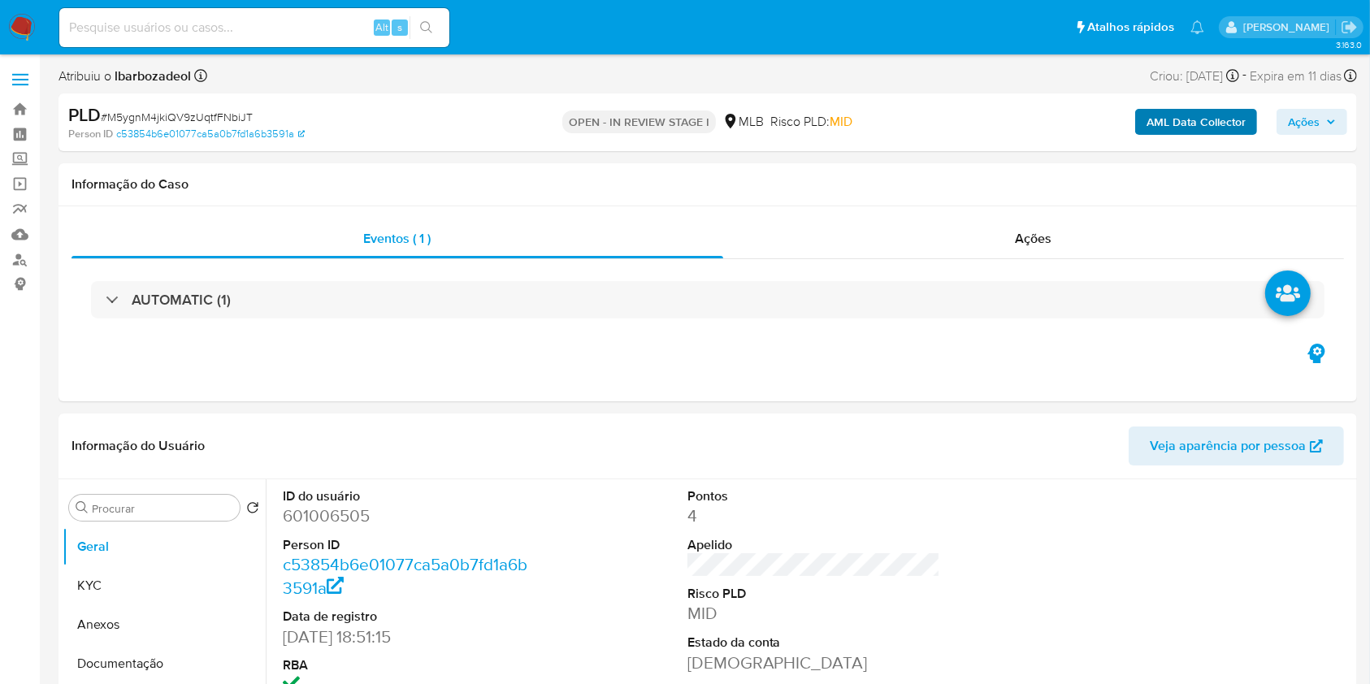
select select "10"
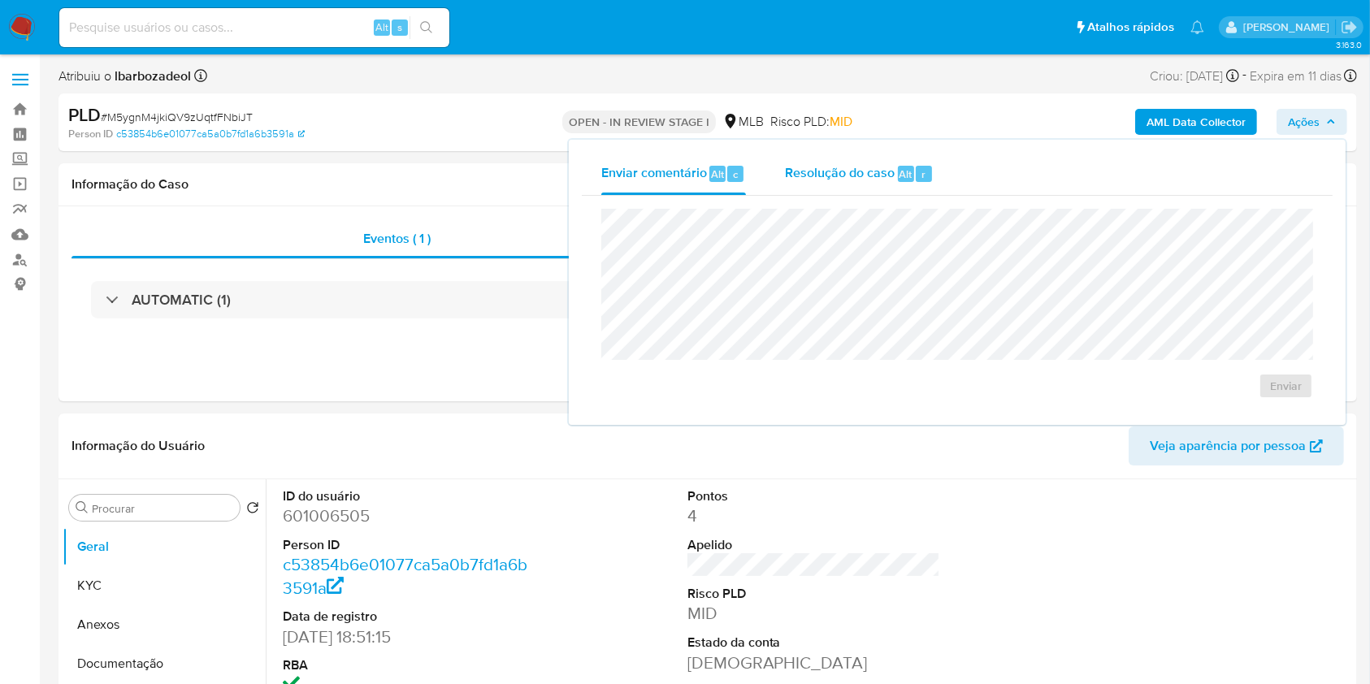
click at [838, 170] on span "Resolução do caso" at bounding box center [840, 173] width 110 height 19
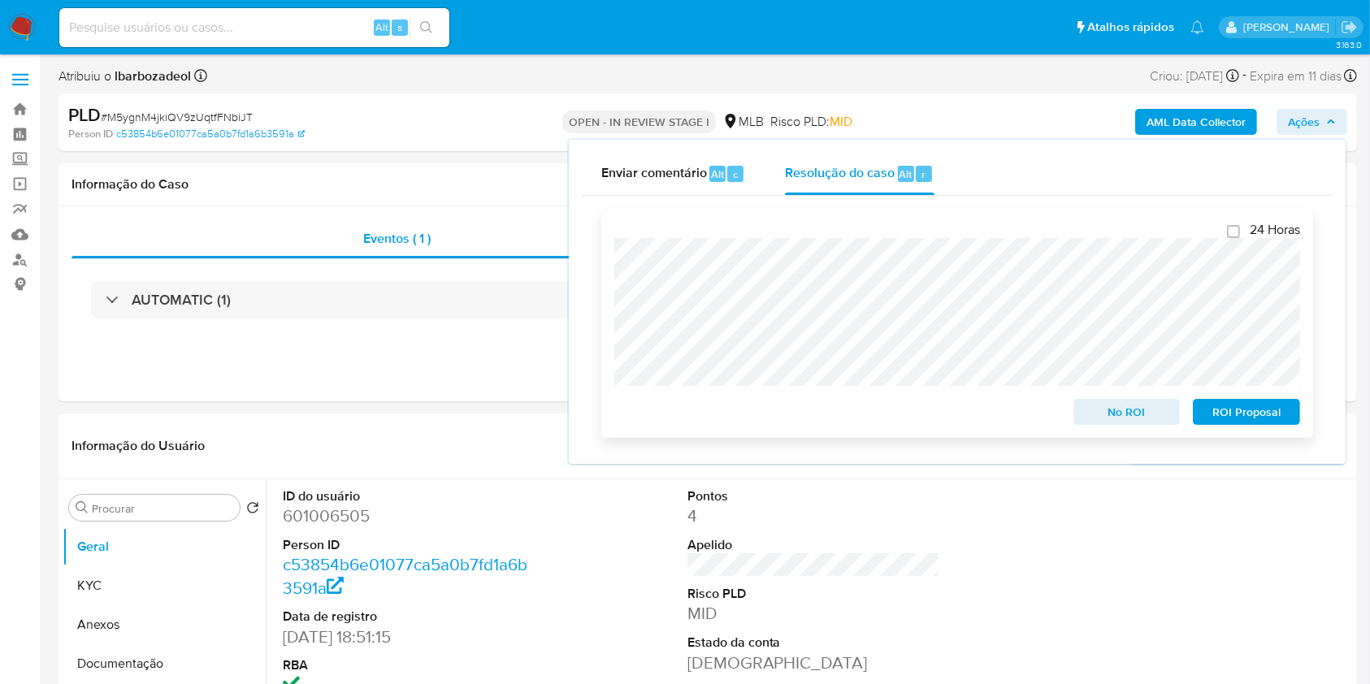
click at [1120, 423] on span "No ROI" at bounding box center [1127, 412] width 84 height 23
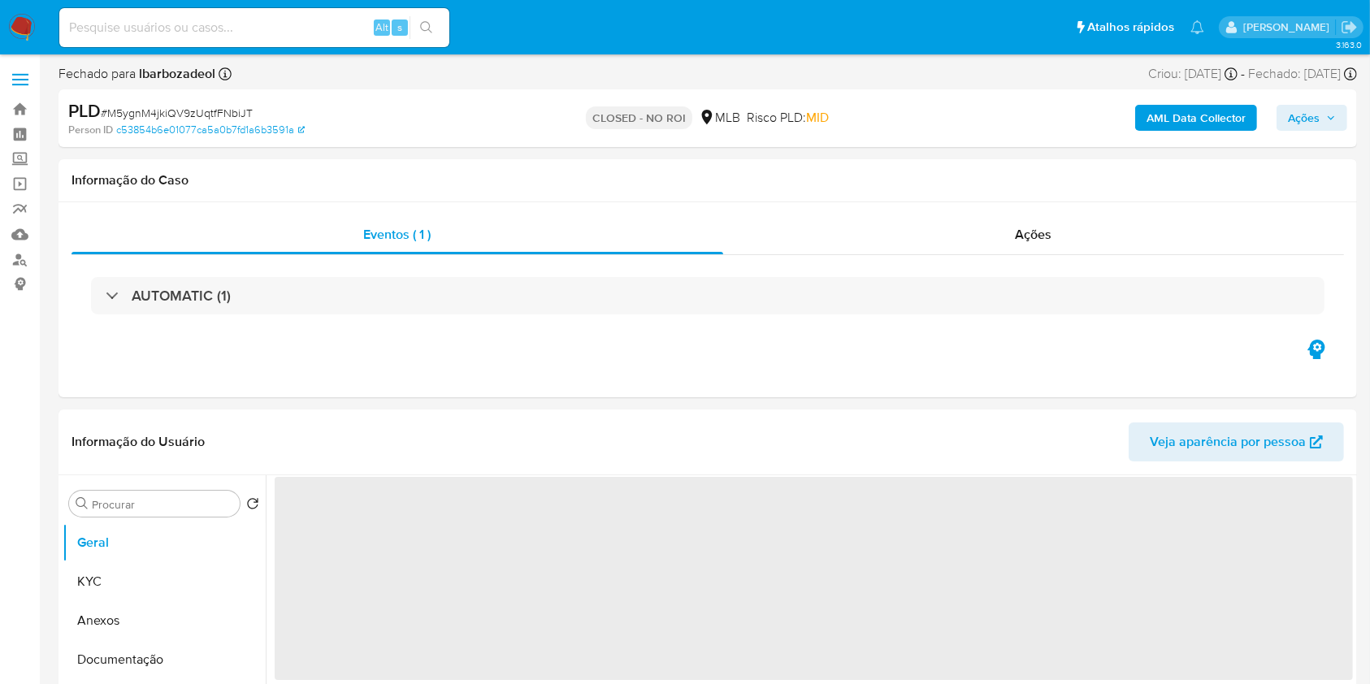
select select "10"
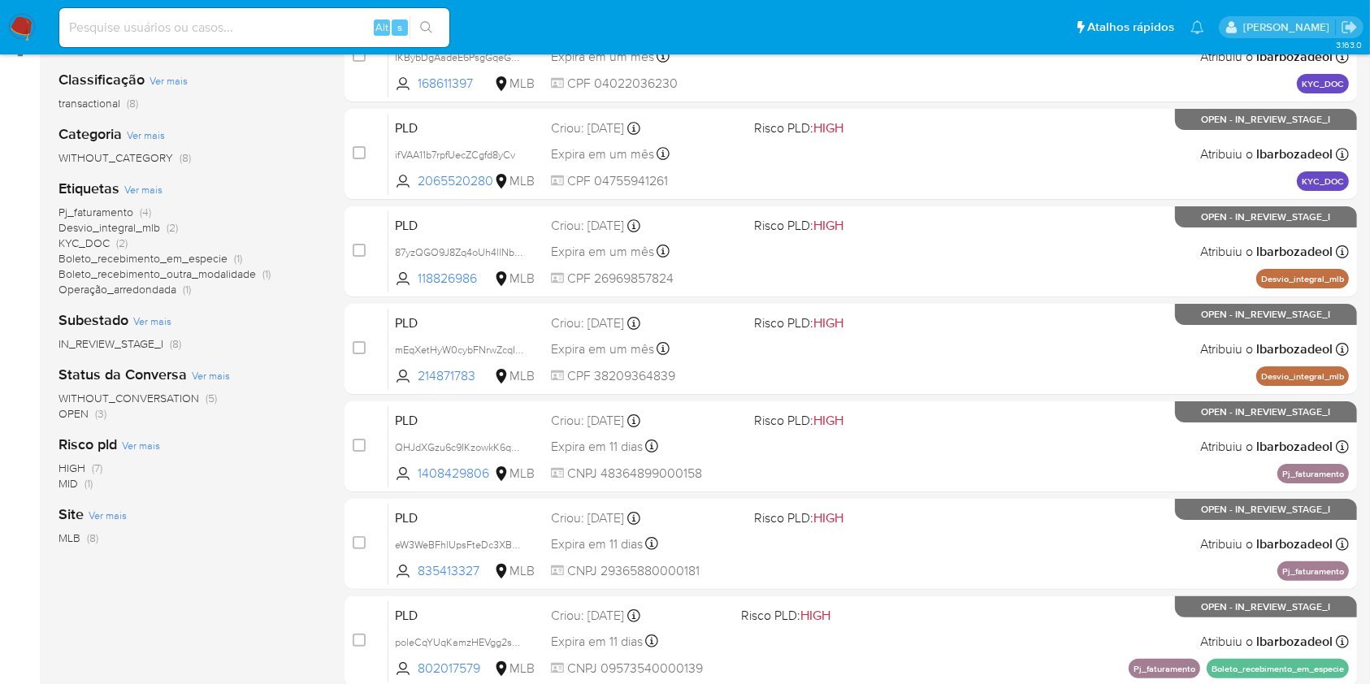
scroll to position [461, 0]
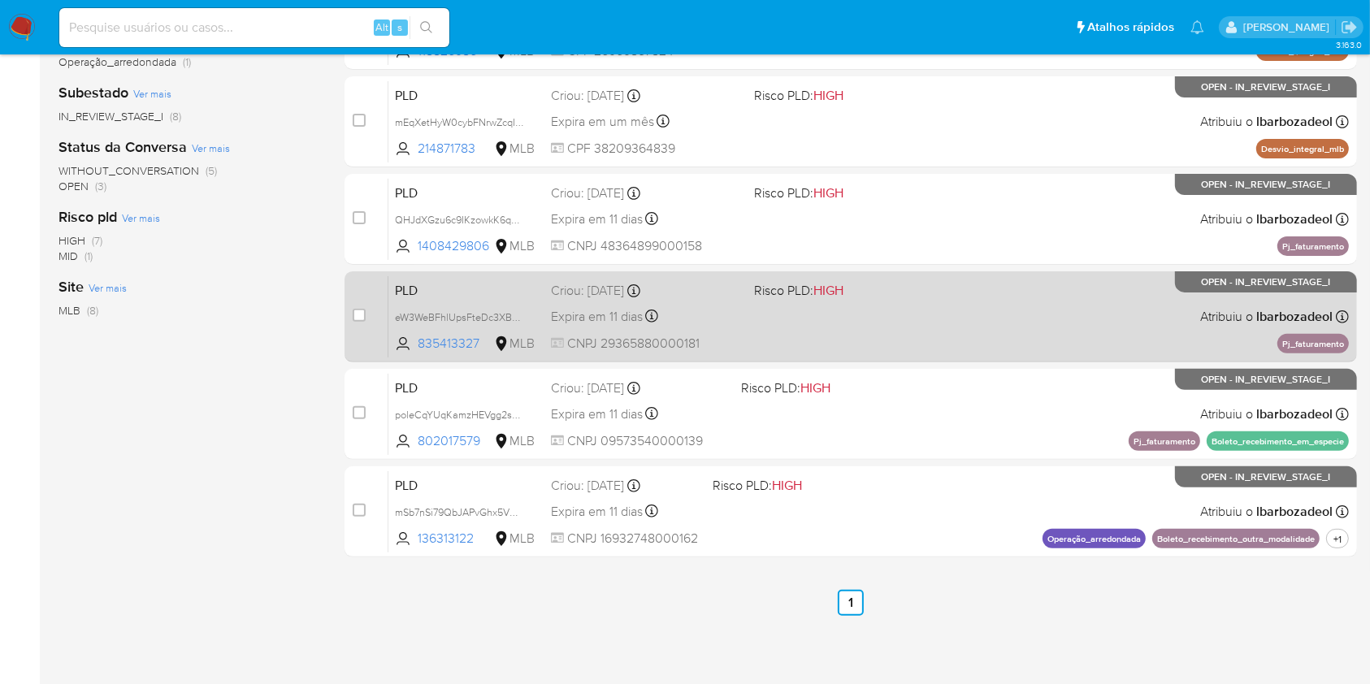
click at [864, 326] on div "PLD eW3WeBFhlUpsFteDc3XB8NGG 835413327 MLB Risco PLD: HIGH Criou: [DATE] Criou:…" at bounding box center [868, 316] width 960 height 82
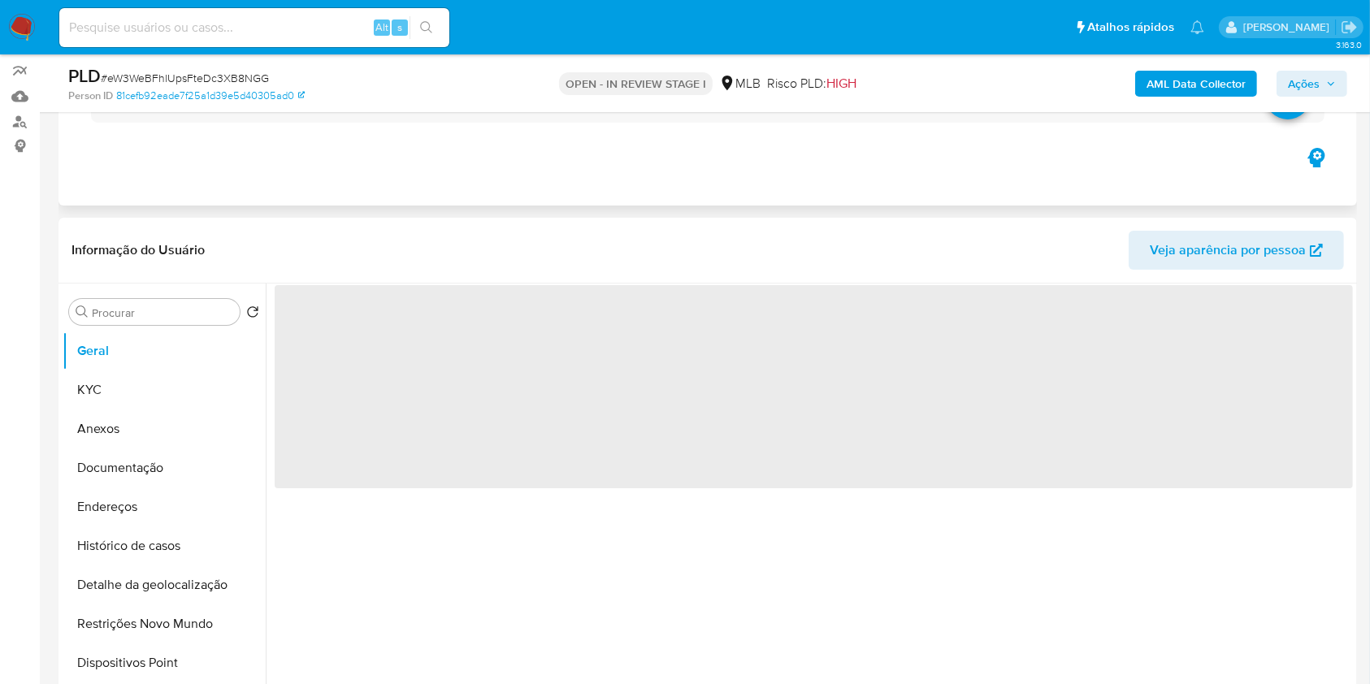
select select "10"
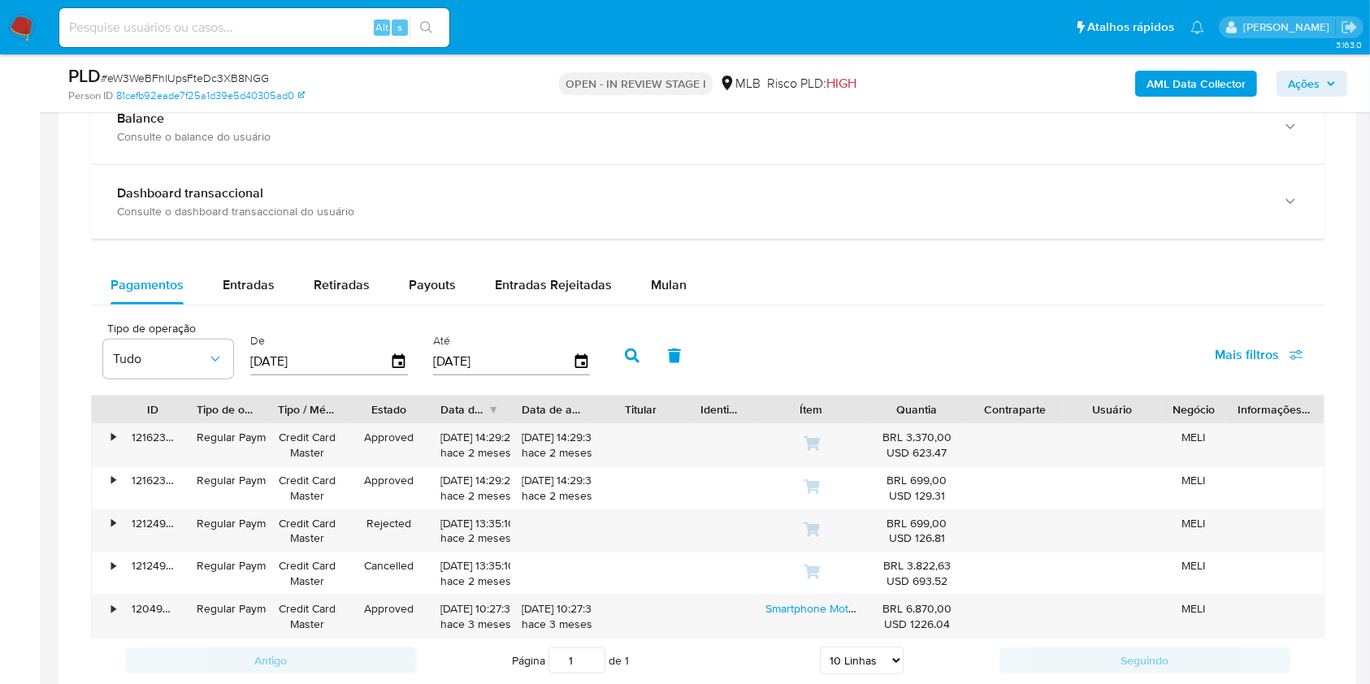
scroll to position [1215, 0]
click at [651, 294] on div "Mulan" at bounding box center [669, 284] width 36 height 39
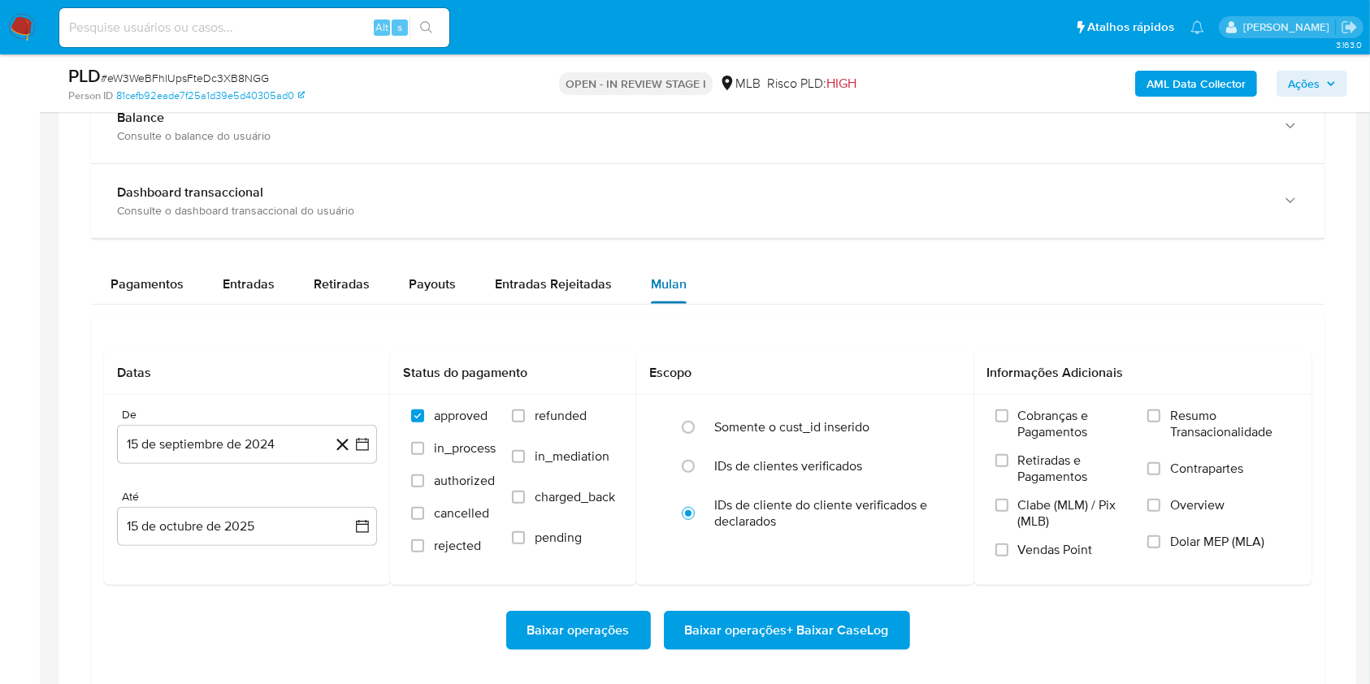
scroll to position [1349, 0]
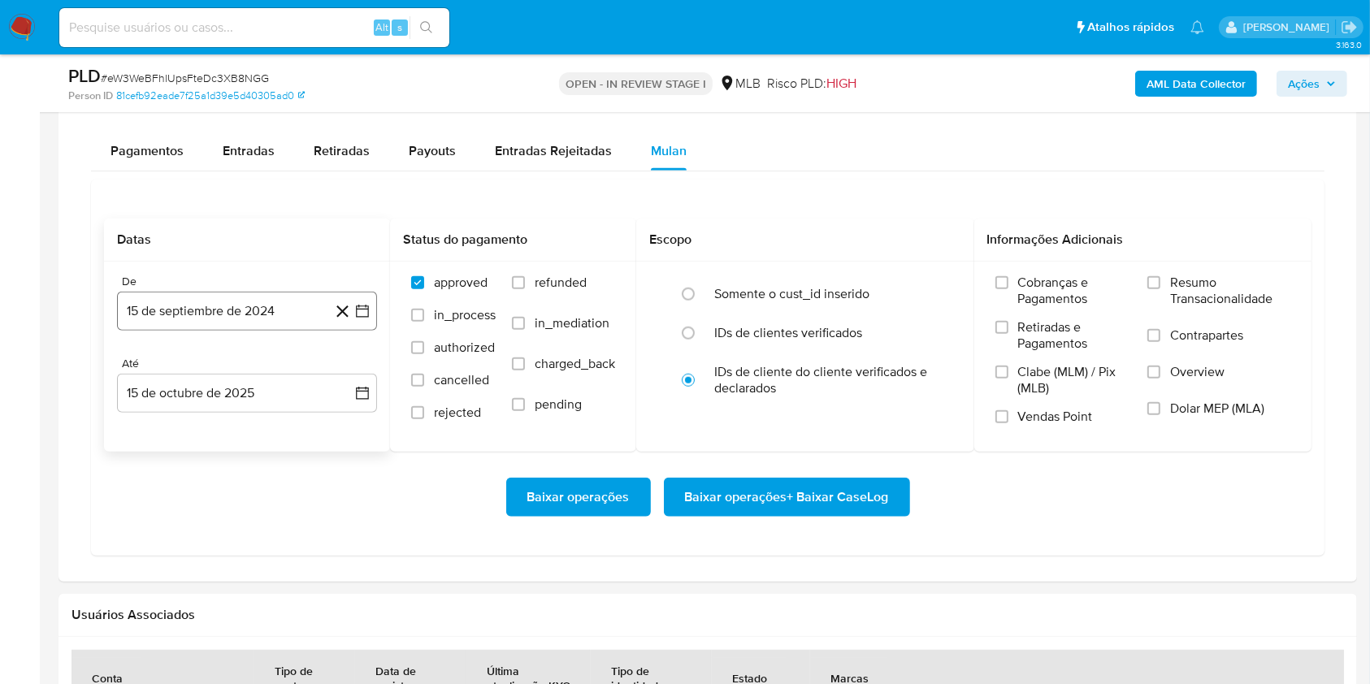
click at [258, 308] on button "15 de septiembre de 2024" at bounding box center [247, 311] width 260 height 39
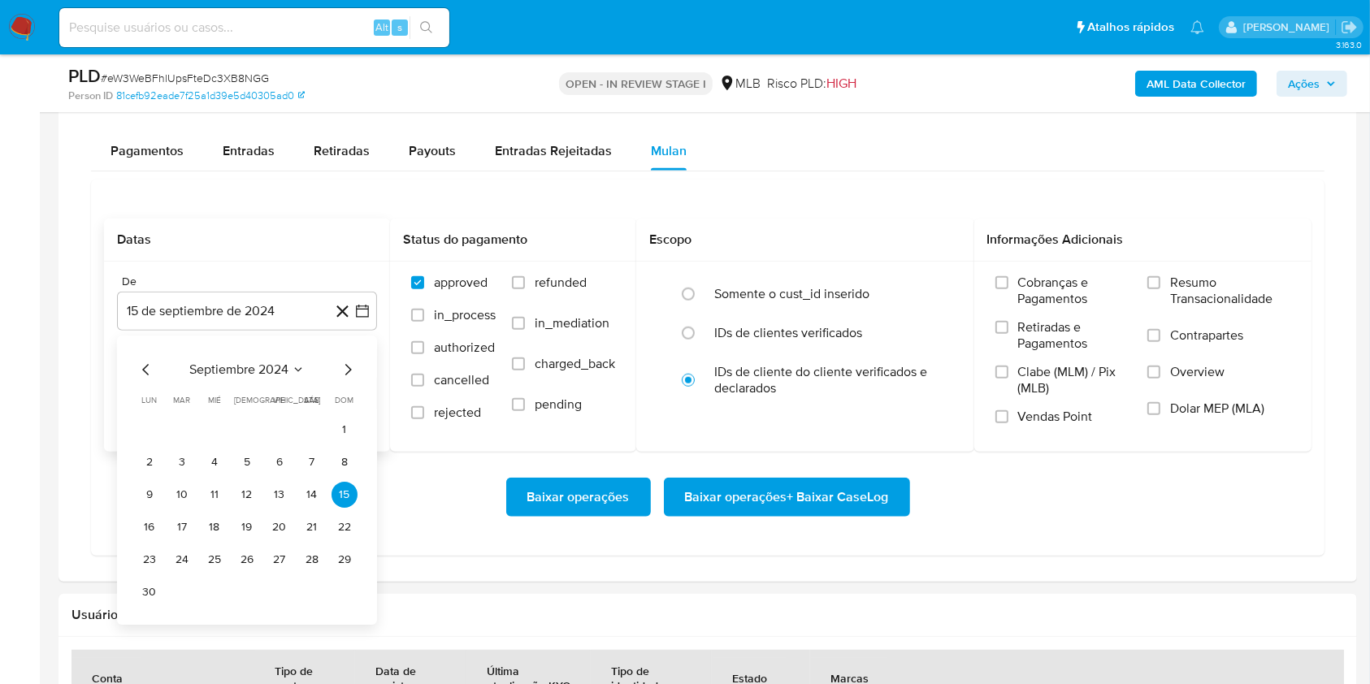
click at [236, 372] on span "septiembre 2024" at bounding box center [238, 370] width 99 height 16
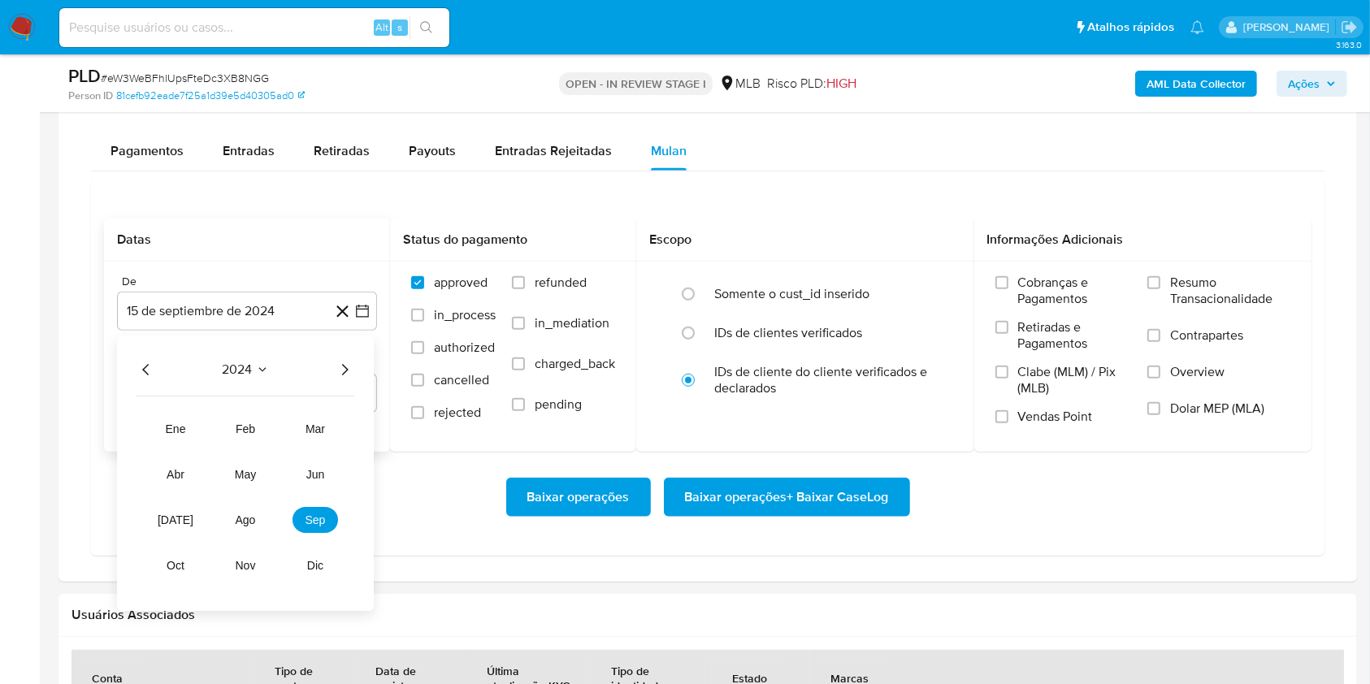
click at [336, 370] on icon "Año siguiente" at bounding box center [344, 369] width 19 height 19
click at [256, 522] on button "ago" at bounding box center [245, 520] width 45 height 26
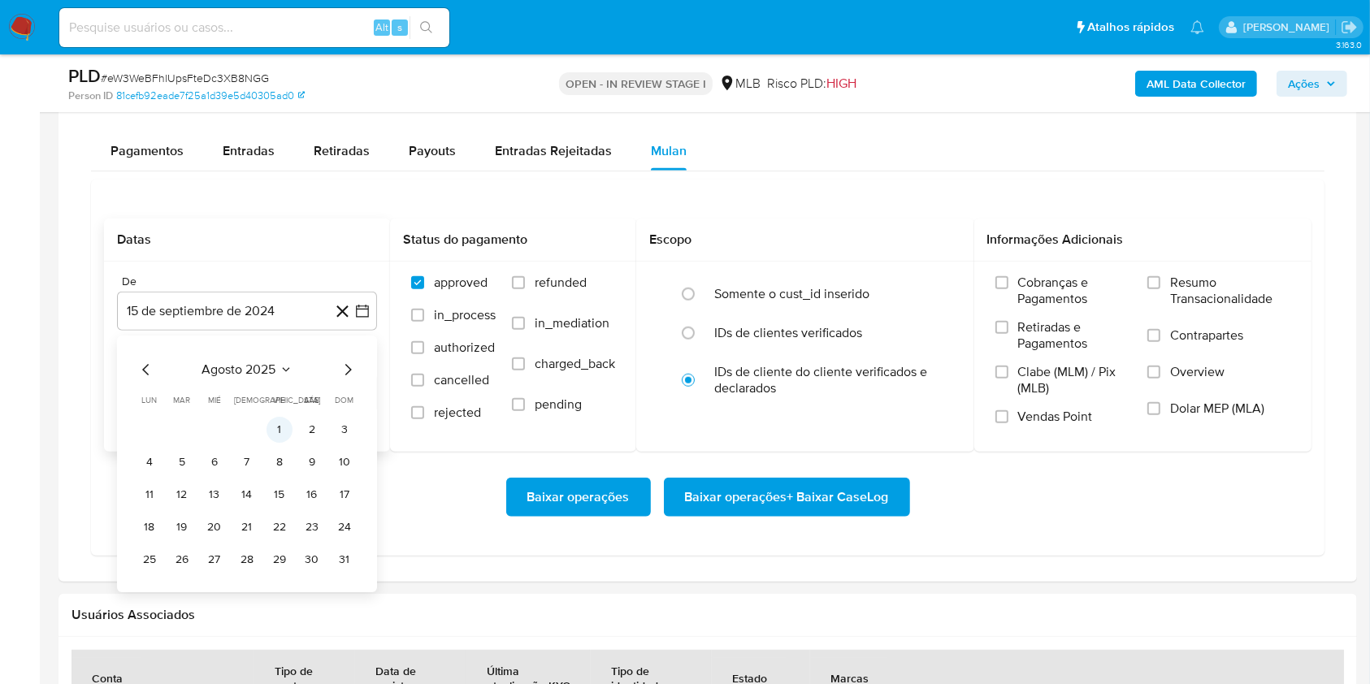
click at [287, 427] on button "1" at bounding box center [279, 430] width 26 height 26
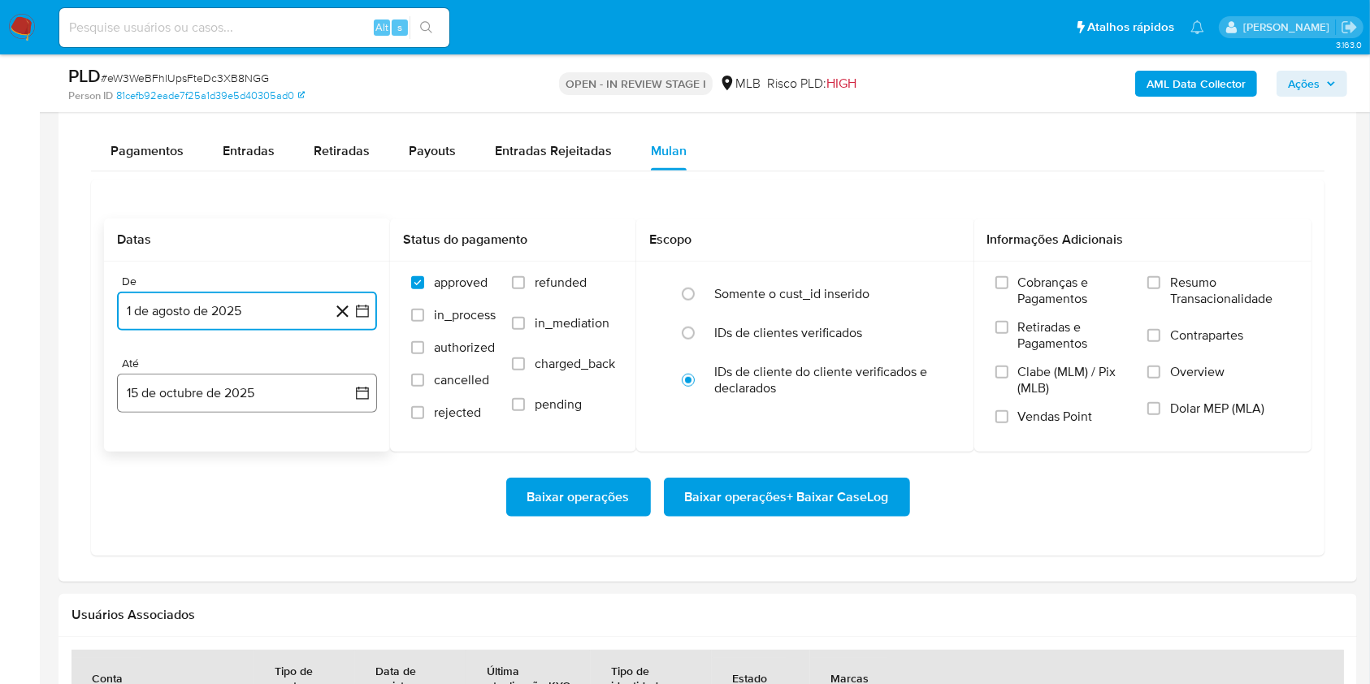
click at [259, 392] on button "15 de octubre de 2025" at bounding box center [247, 393] width 260 height 39
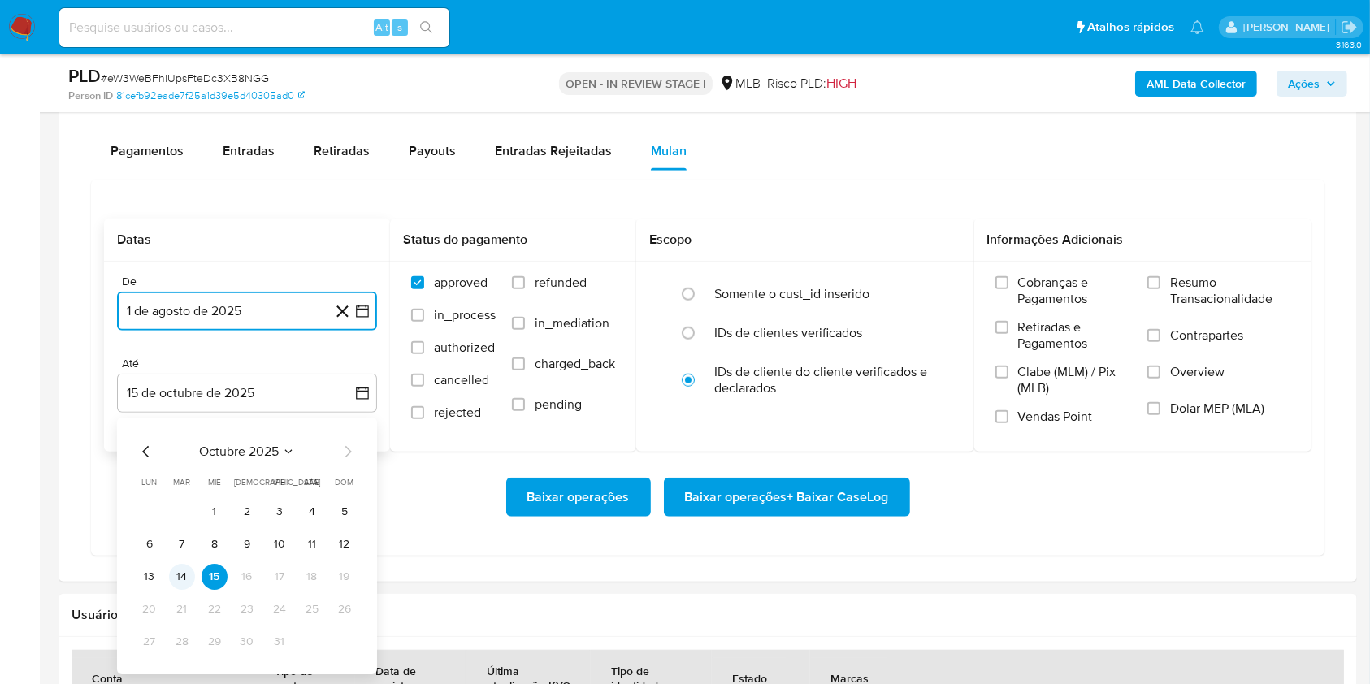
click at [178, 582] on button "14" at bounding box center [182, 577] width 26 height 26
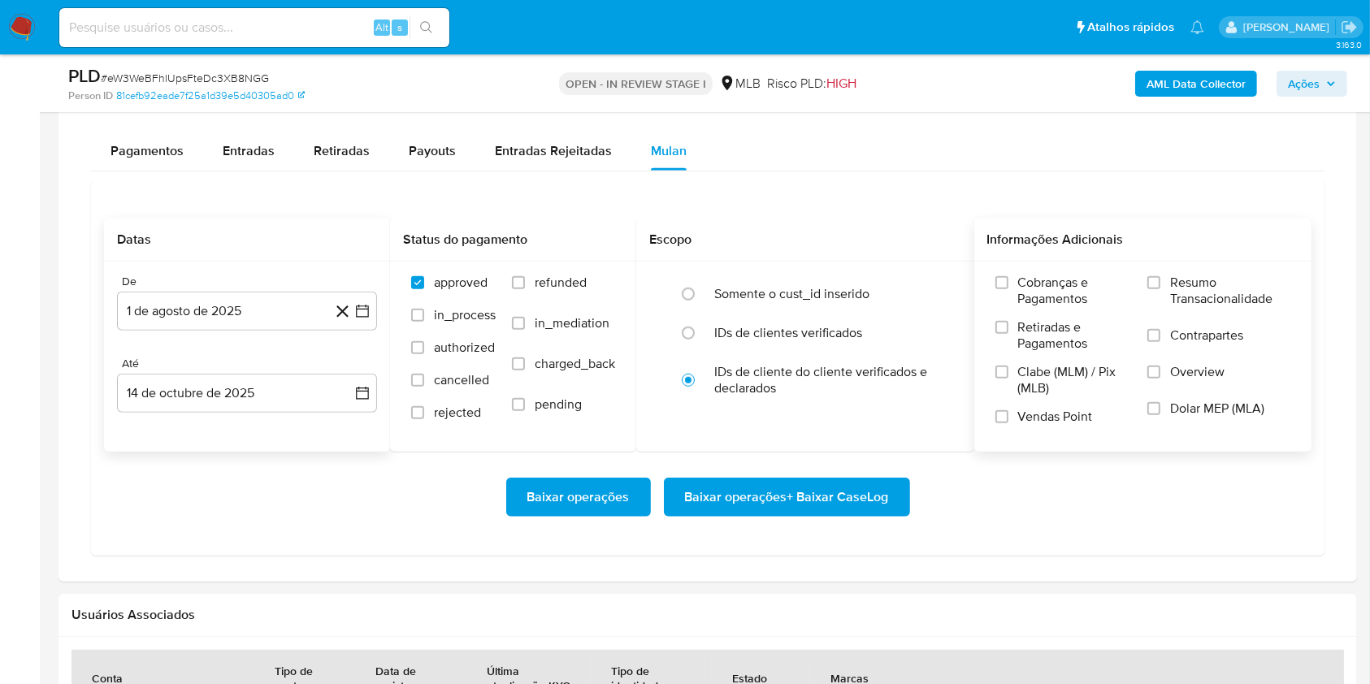
click at [1219, 303] on span "Resumo Transacionalidade" at bounding box center [1230, 291] width 120 height 32
click at [1160, 289] on input "Resumo Transacionalidade" at bounding box center [1153, 282] width 13 height 13
click at [842, 487] on span "Baixar operações + Baixar CaseLog" at bounding box center [787, 497] width 204 height 36
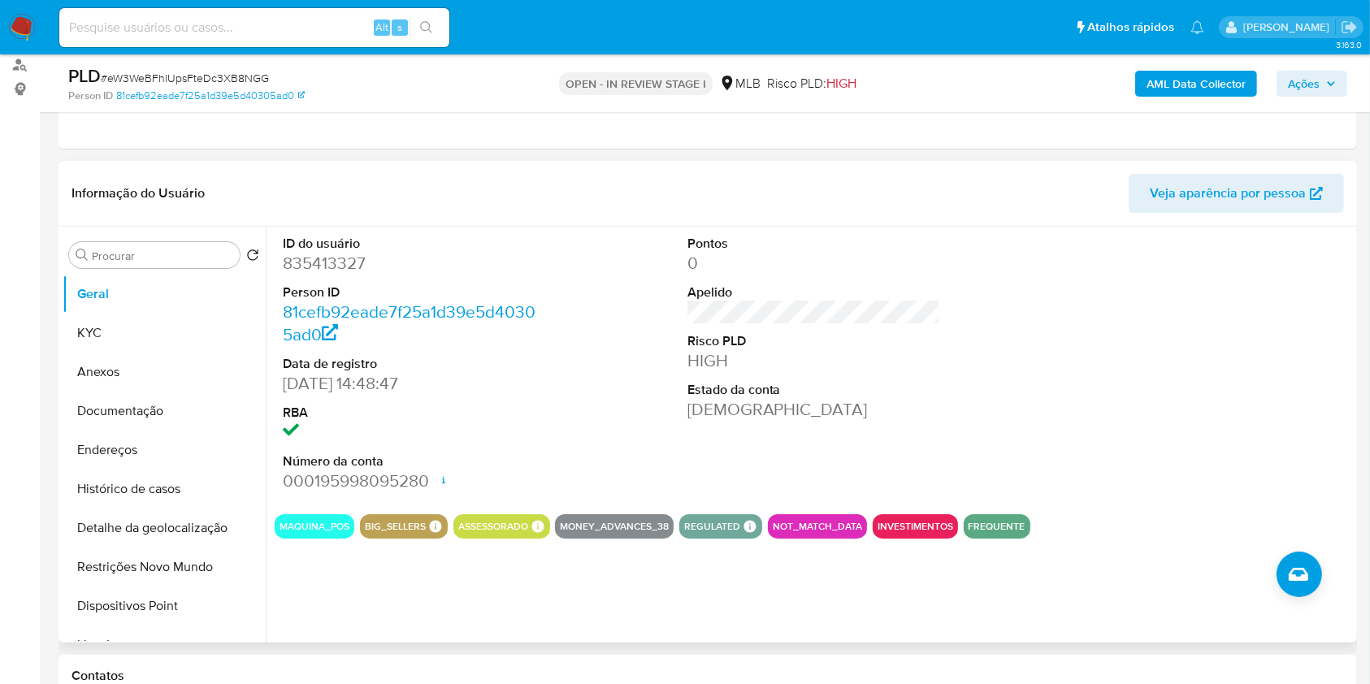
scroll to position [196, 0]
click at [483, 244] on dt "ID do usuário" at bounding box center [409, 243] width 253 height 18
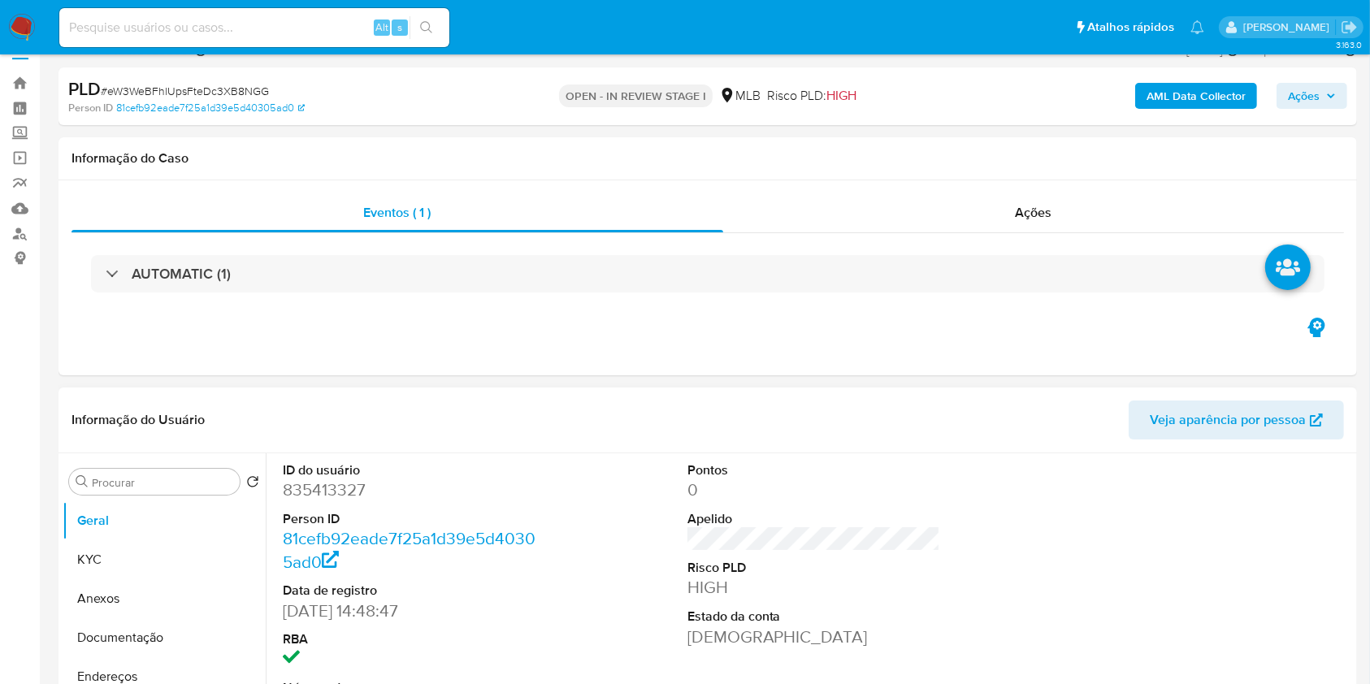
scroll to position [24, 0]
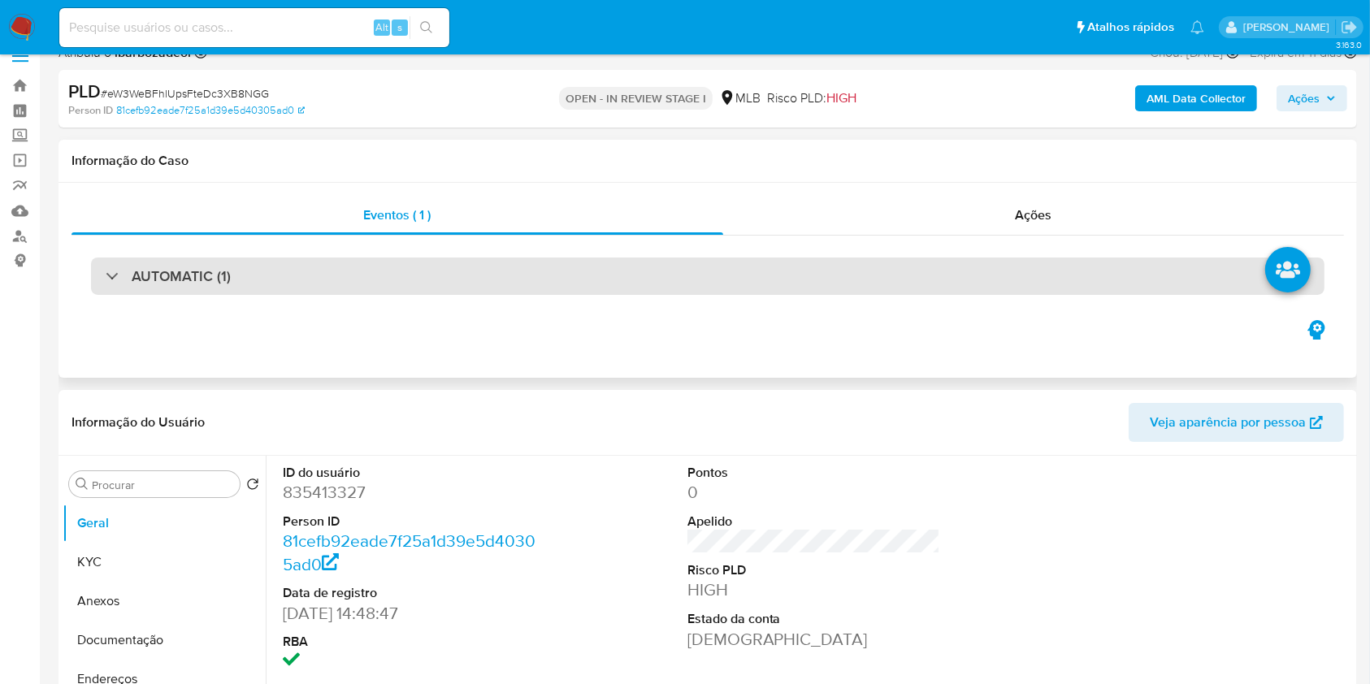
click at [479, 280] on div "AUTOMATIC (1)" at bounding box center [707, 276] width 1233 height 37
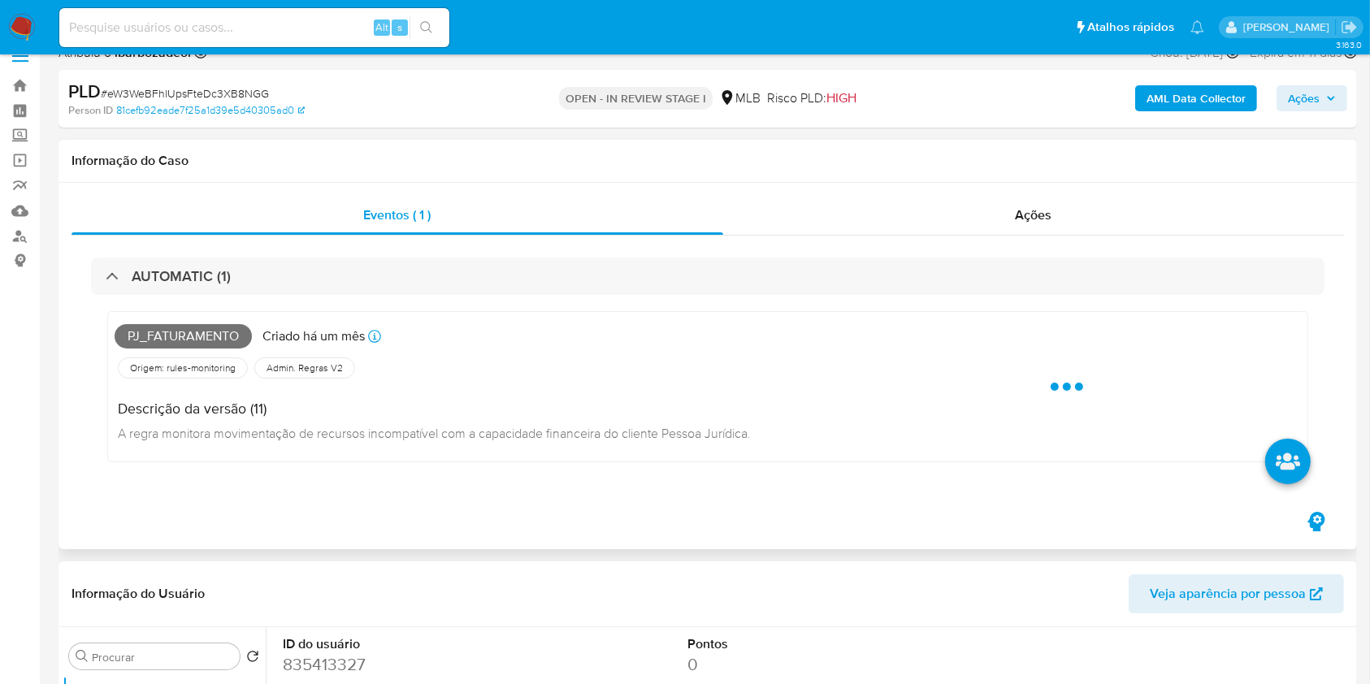
click at [216, 332] on span "Pj_faturamento" at bounding box center [183, 336] width 137 height 24
copy span "Pj_faturamento"
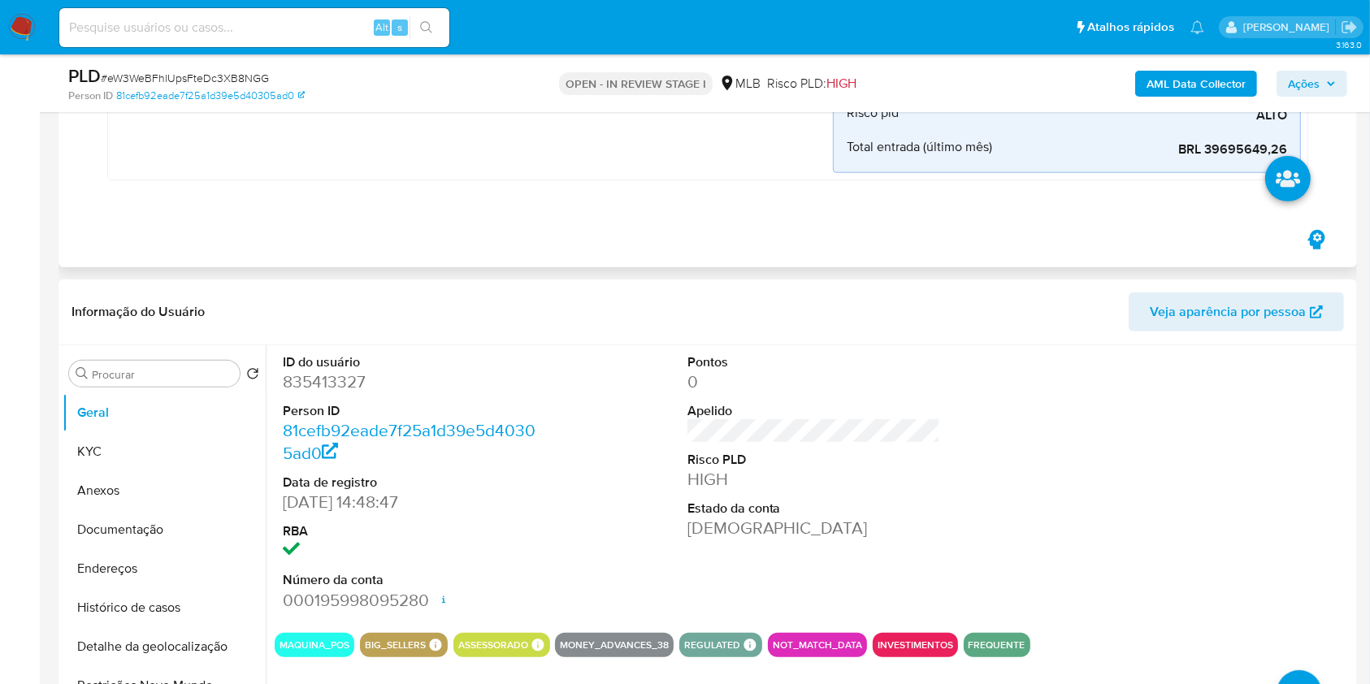
scroll to position [755, 0]
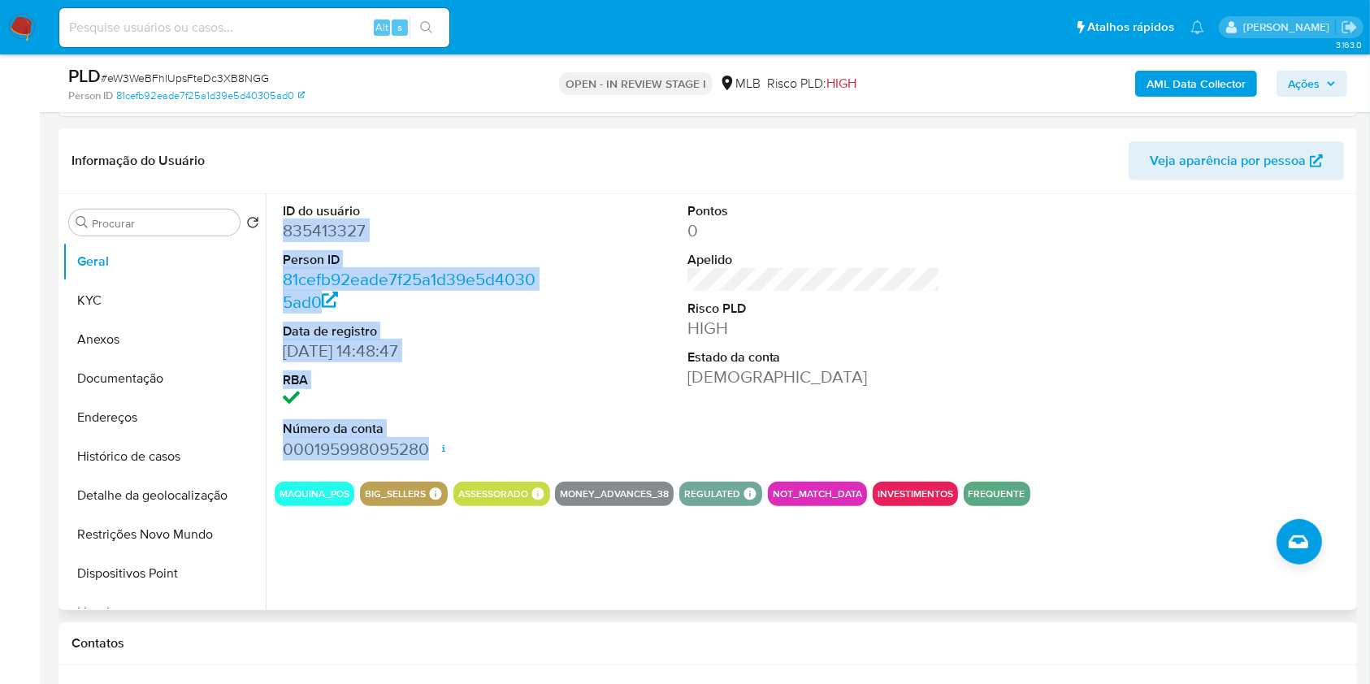
drag, startPoint x: 276, startPoint y: 223, endPoint x: 431, endPoint y: 444, distance: 269.6
click at [431, 444] on div "ID do usuário 835413327 Person ID 81cefb92eade7f25a1d39e5d40305ad0 Data de regi…" at bounding box center [410, 331] width 270 height 275
copy dl "835413327 Person ID 81cefb92eade7f25a1d39e5d40305ad0 Data de registro [DATE] 14…"
click at [1306, 80] on span "Ações" at bounding box center [1304, 84] width 32 height 26
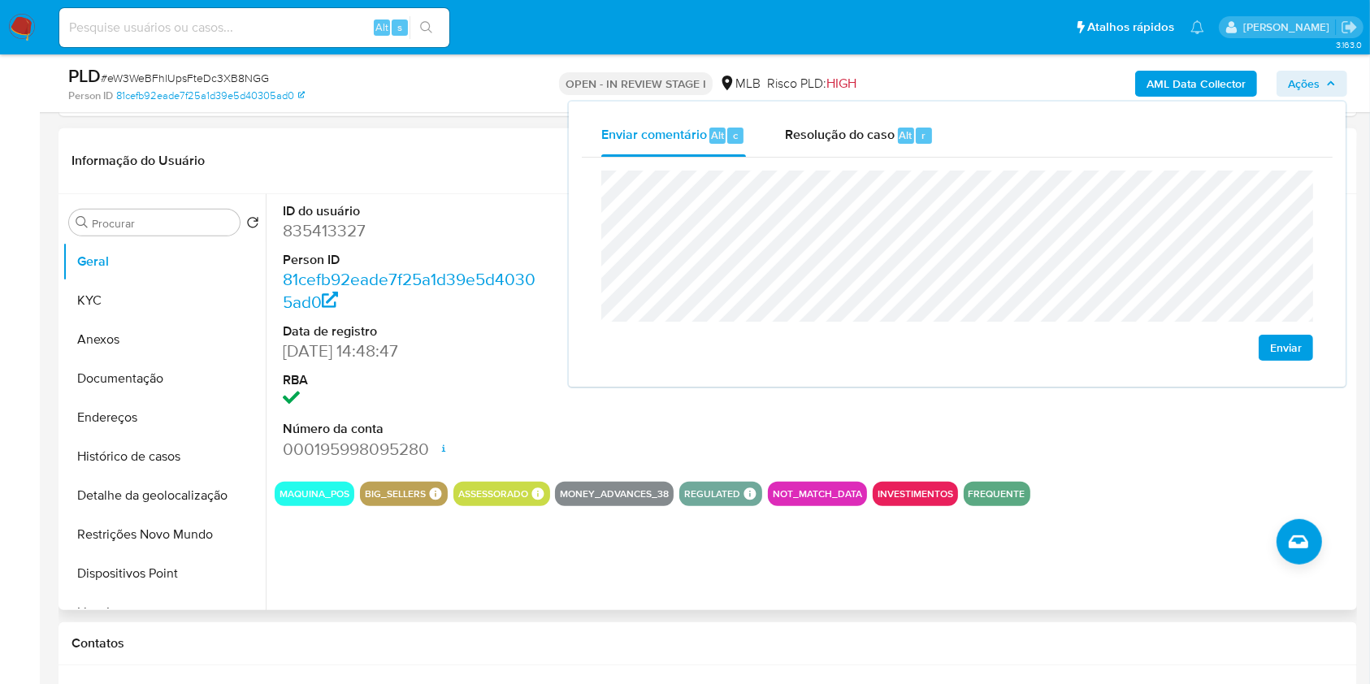
click at [379, 132] on div "Informação do Usuário Veja aparência por pessoa" at bounding box center [707, 161] width 1298 height 66
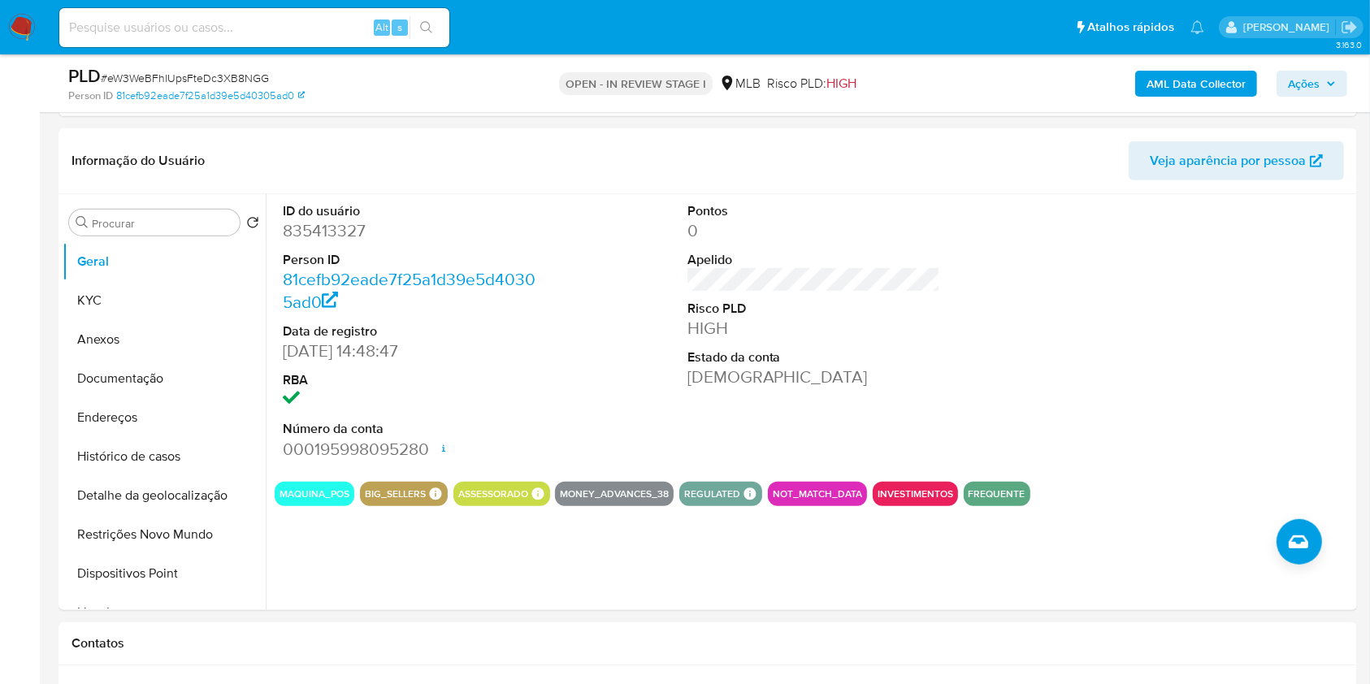
click at [1314, 85] on span "Ações" at bounding box center [1304, 84] width 32 height 26
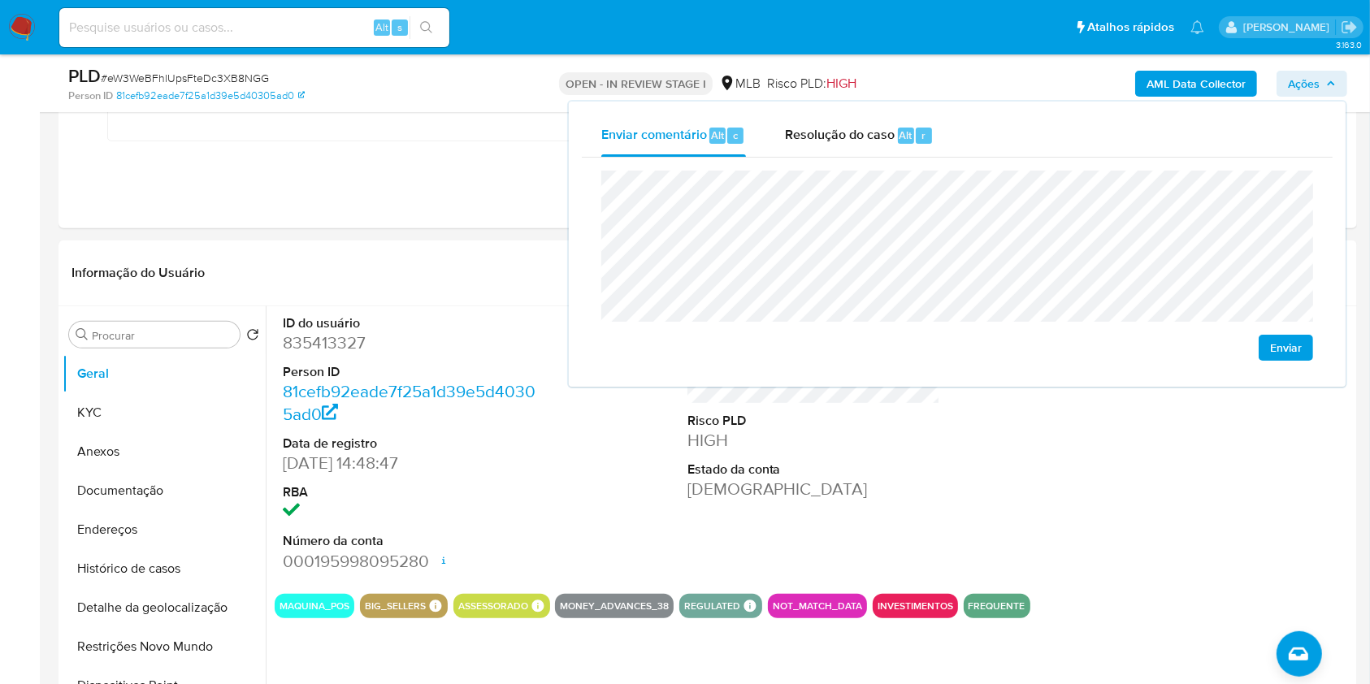
scroll to position [644, 0]
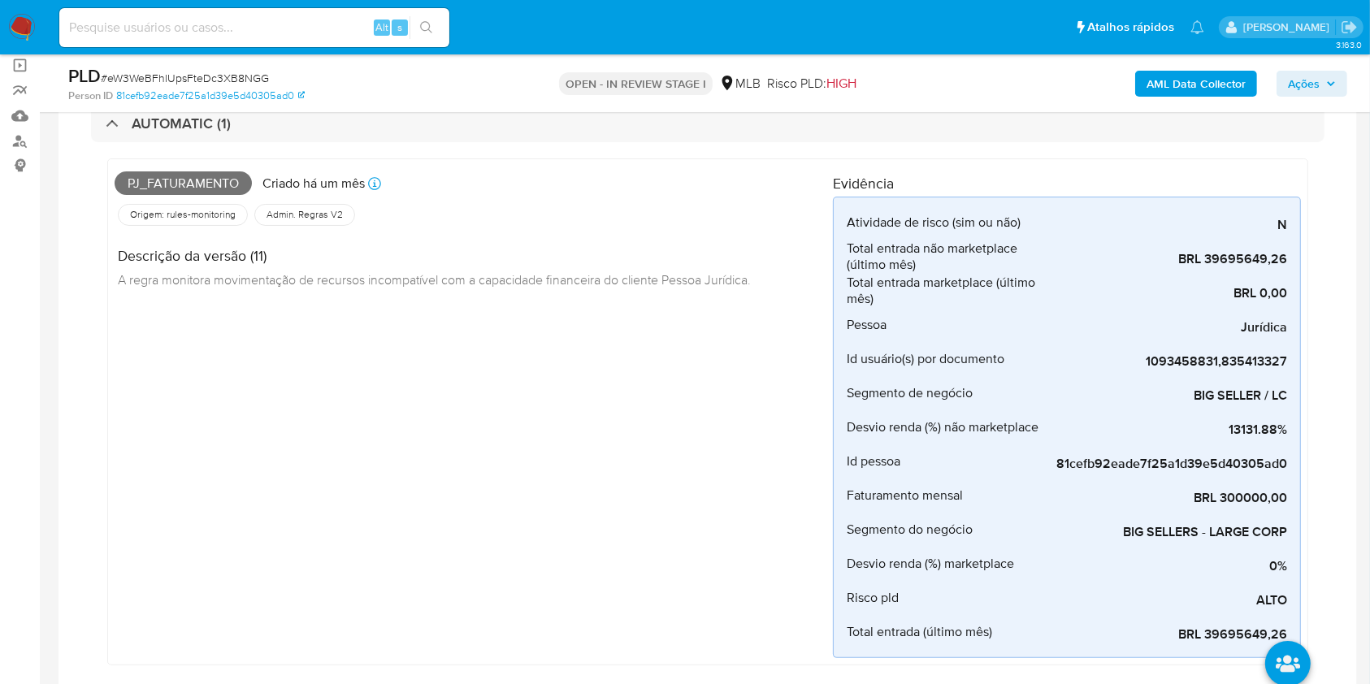
scroll to position [45, 0]
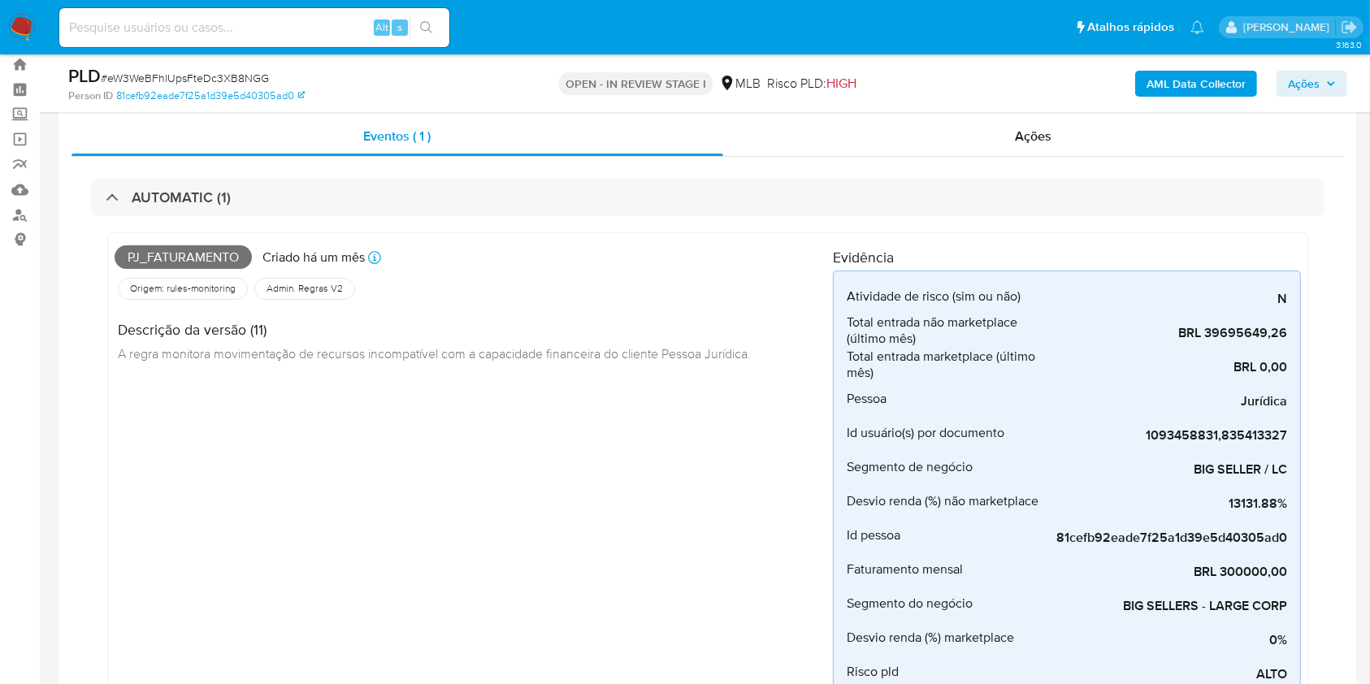
click at [215, 261] on span "Pj_faturamento" at bounding box center [183, 257] width 137 height 24
copy span "Pj_faturamento"
click at [1293, 97] on div "AML Data Collector Ações" at bounding box center [1136, 83] width 422 height 38
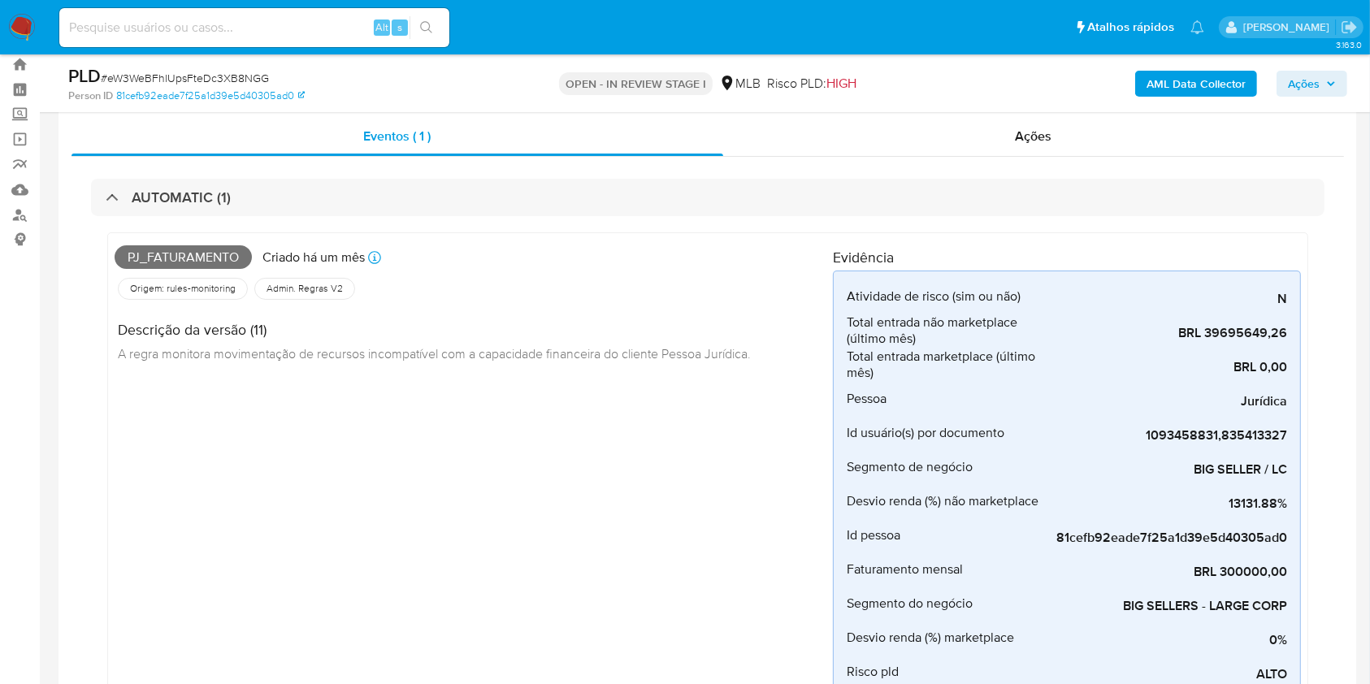
click at [1297, 74] on span "Ações" at bounding box center [1304, 84] width 32 height 26
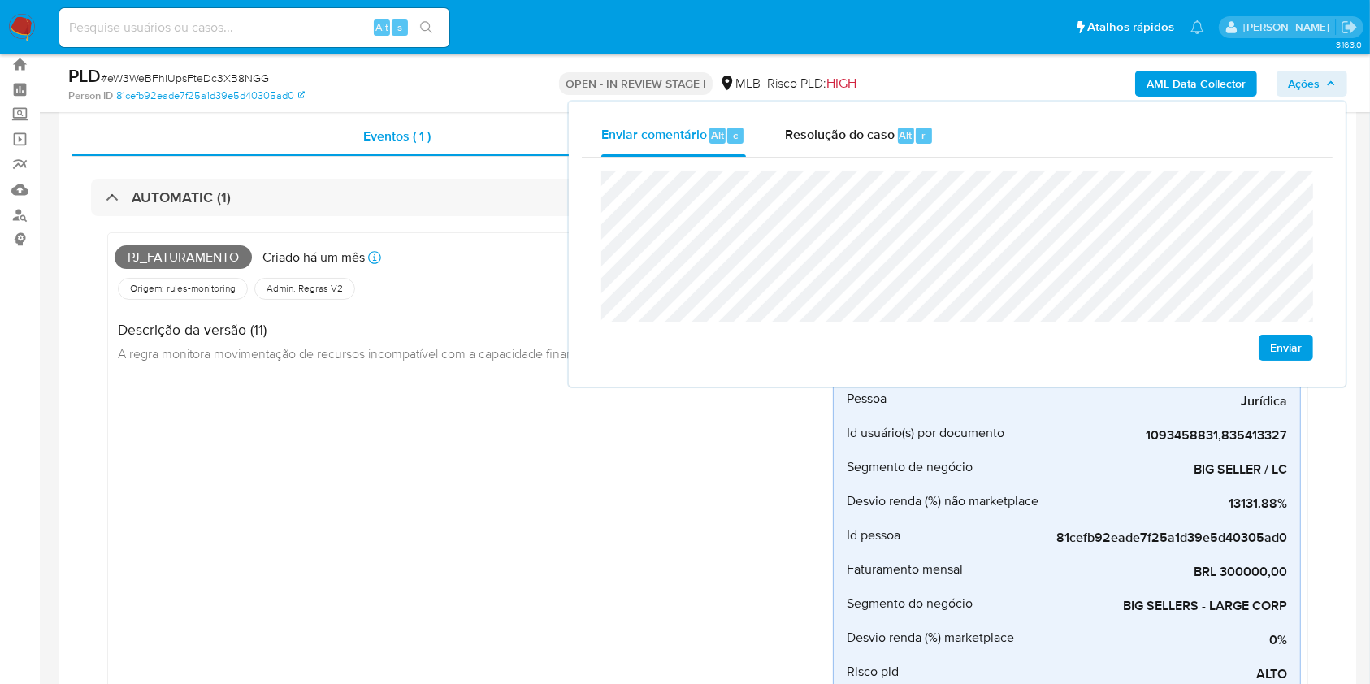
click at [1243, 166] on div "Enviar" at bounding box center [957, 266] width 751 height 216
click at [310, 522] on div "Pj_faturamento Criado há um mês Criado: [DATE] 00:14:31 Origem: rules-monitorin…" at bounding box center [474, 486] width 718 height 492
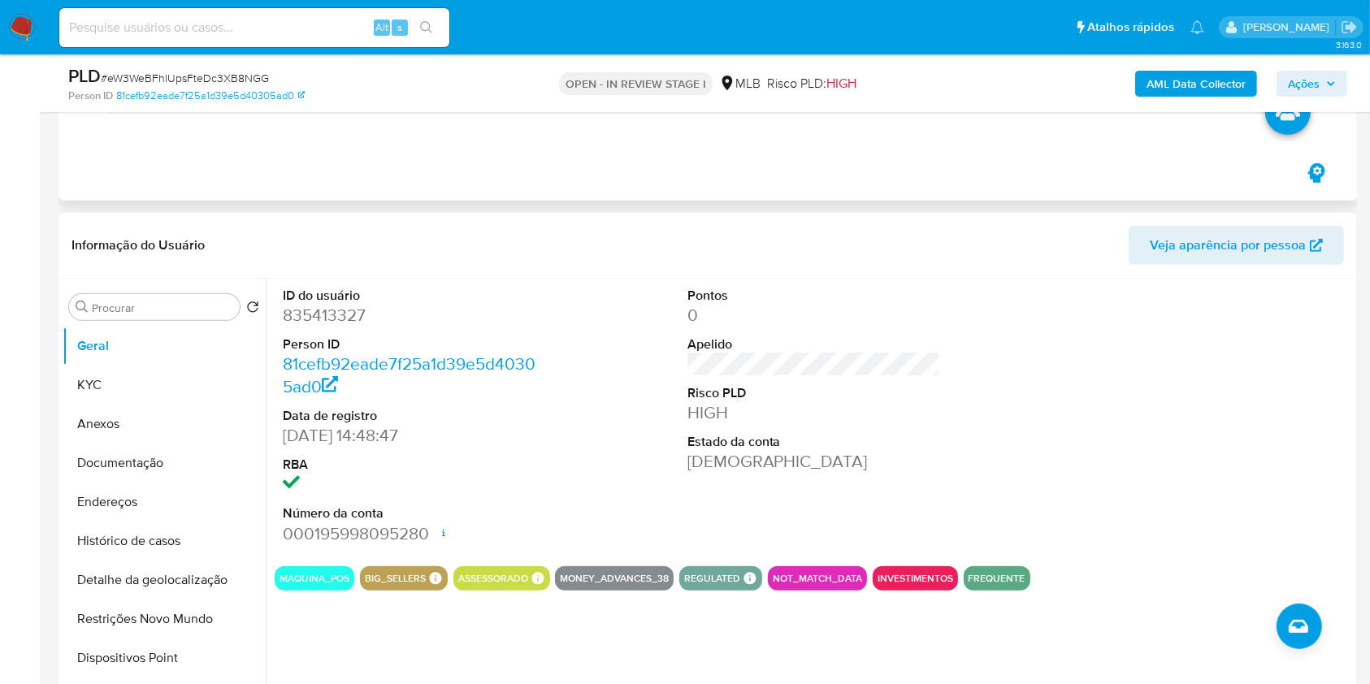
scroll to position [723, 0]
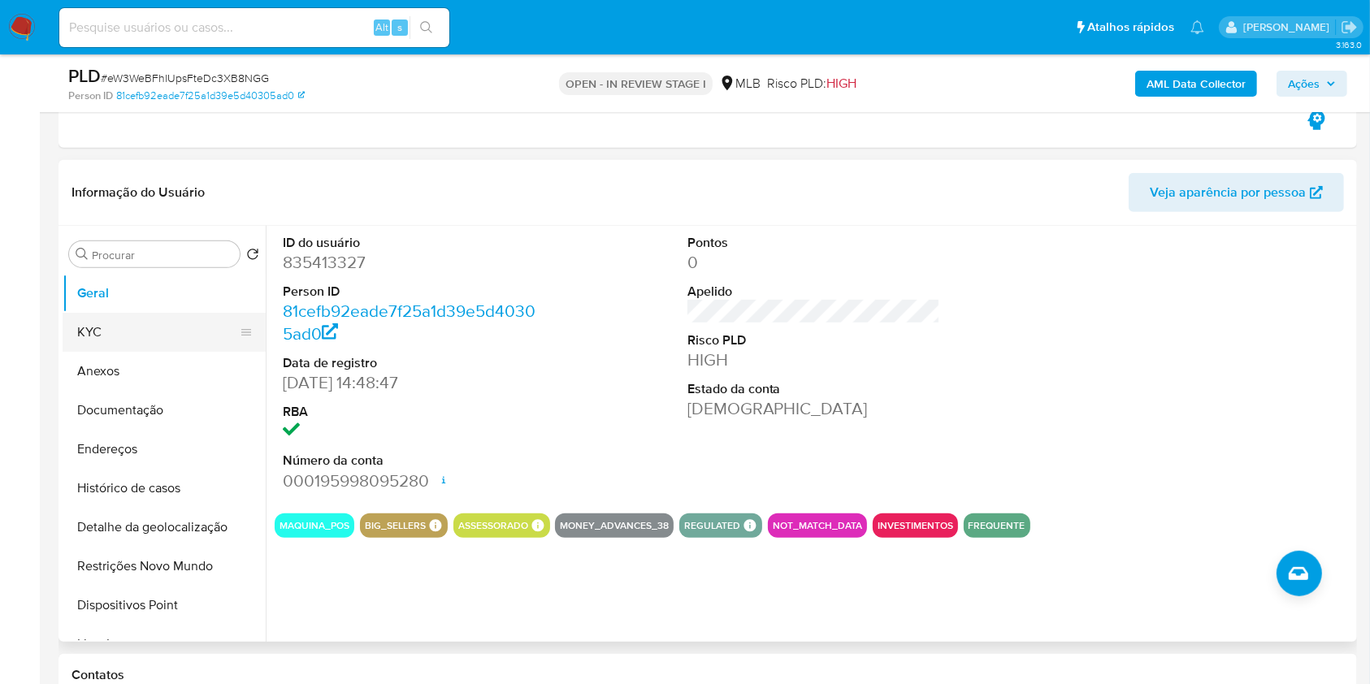
click at [143, 327] on button "KYC" at bounding box center [158, 332] width 190 height 39
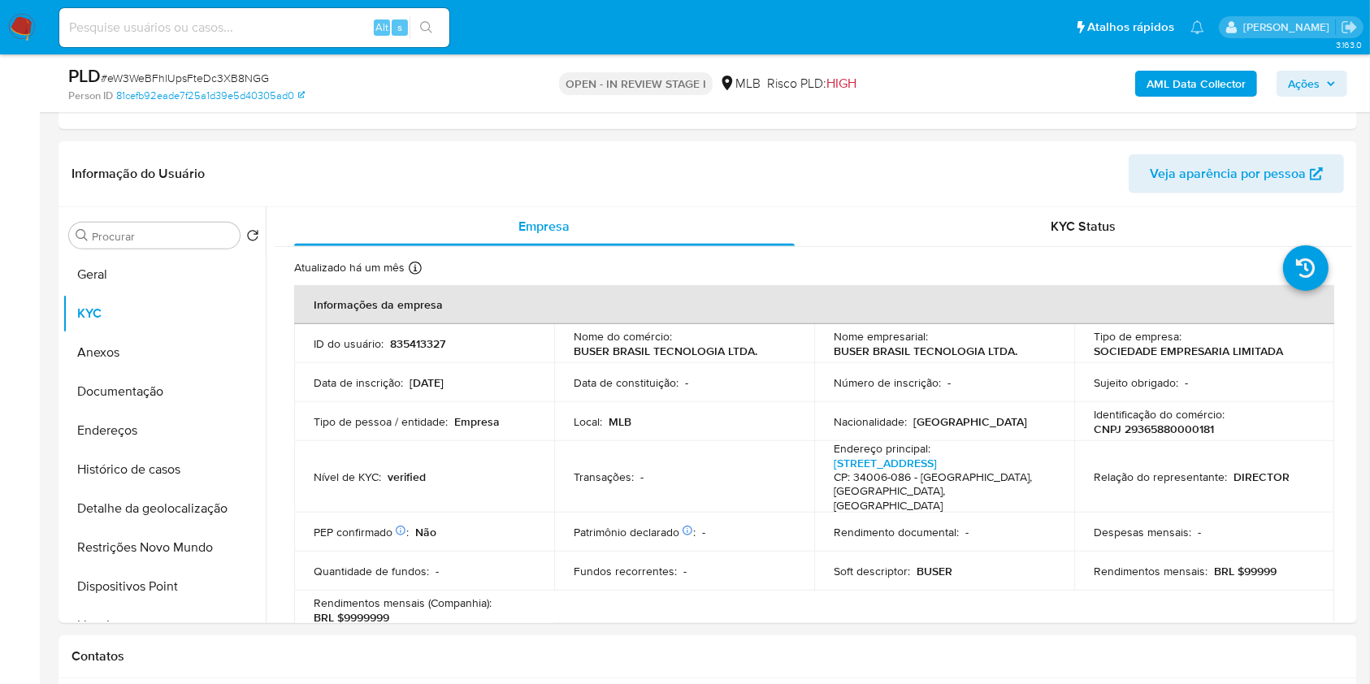
scroll to position [743, 0]
drag, startPoint x: 37, startPoint y: 366, endPoint x: 27, endPoint y: 364, distance: 9.9
